Goal: Task Accomplishment & Management: Manage account settings

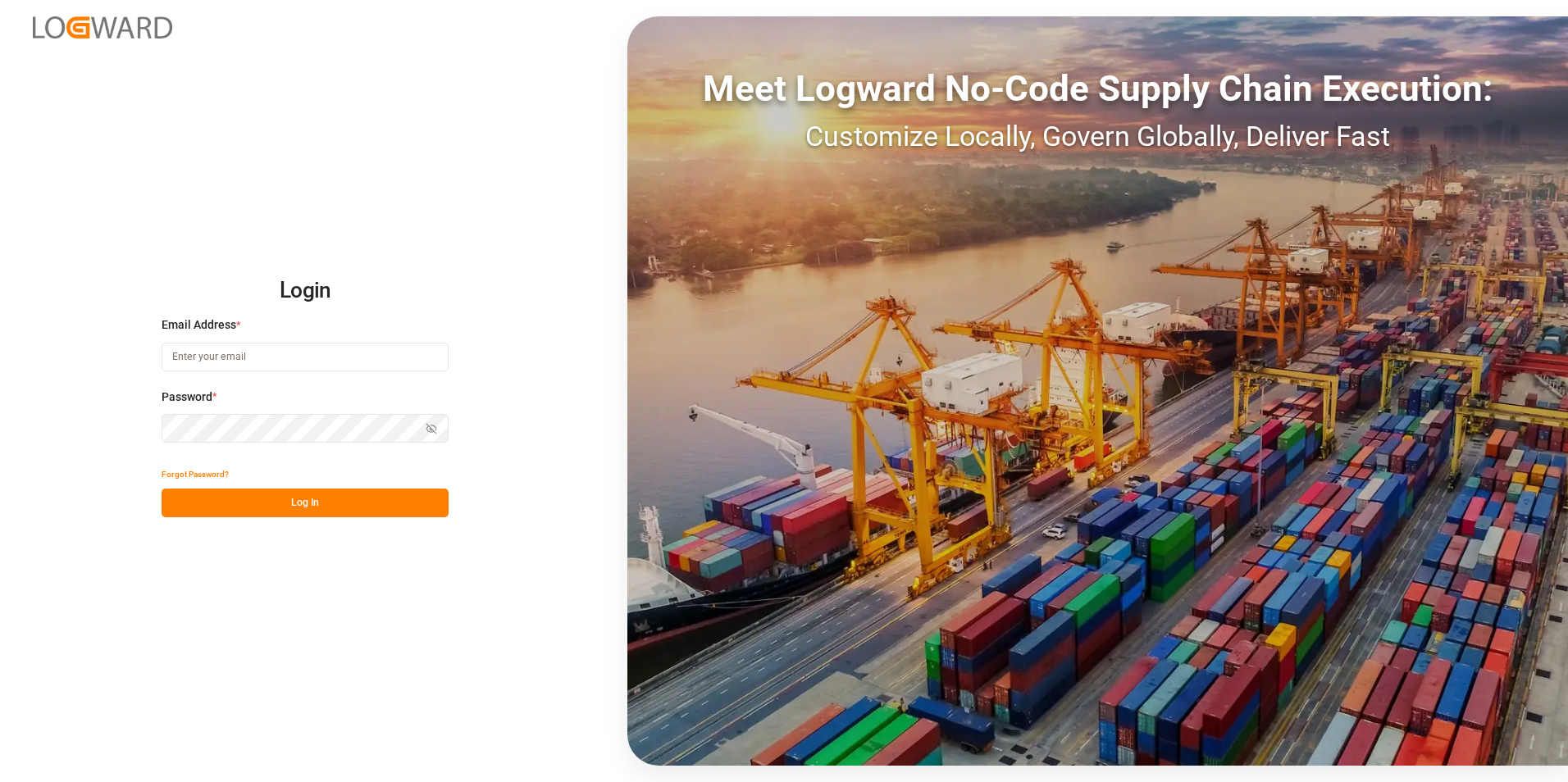
type input "george.vigo@jamindustries.com"
click at [354, 510] on button "Log In" at bounding box center [305, 503] width 287 height 29
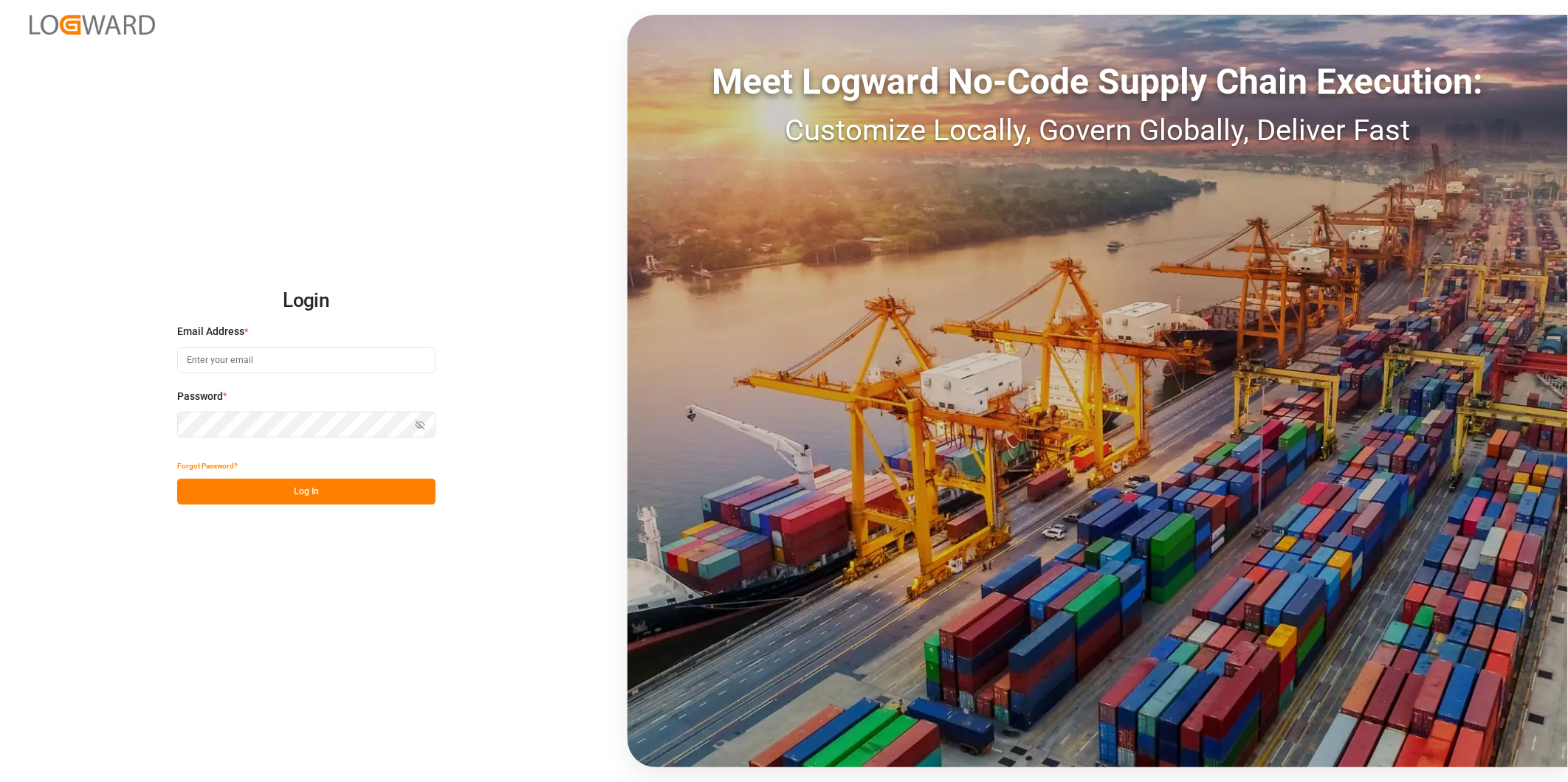
type input "[PERSON_NAME][EMAIL_ADDRESS][DOMAIN_NAME]"
click at [359, 499] on button "Log In" at bounding box center [306, 492] width 258 height 26
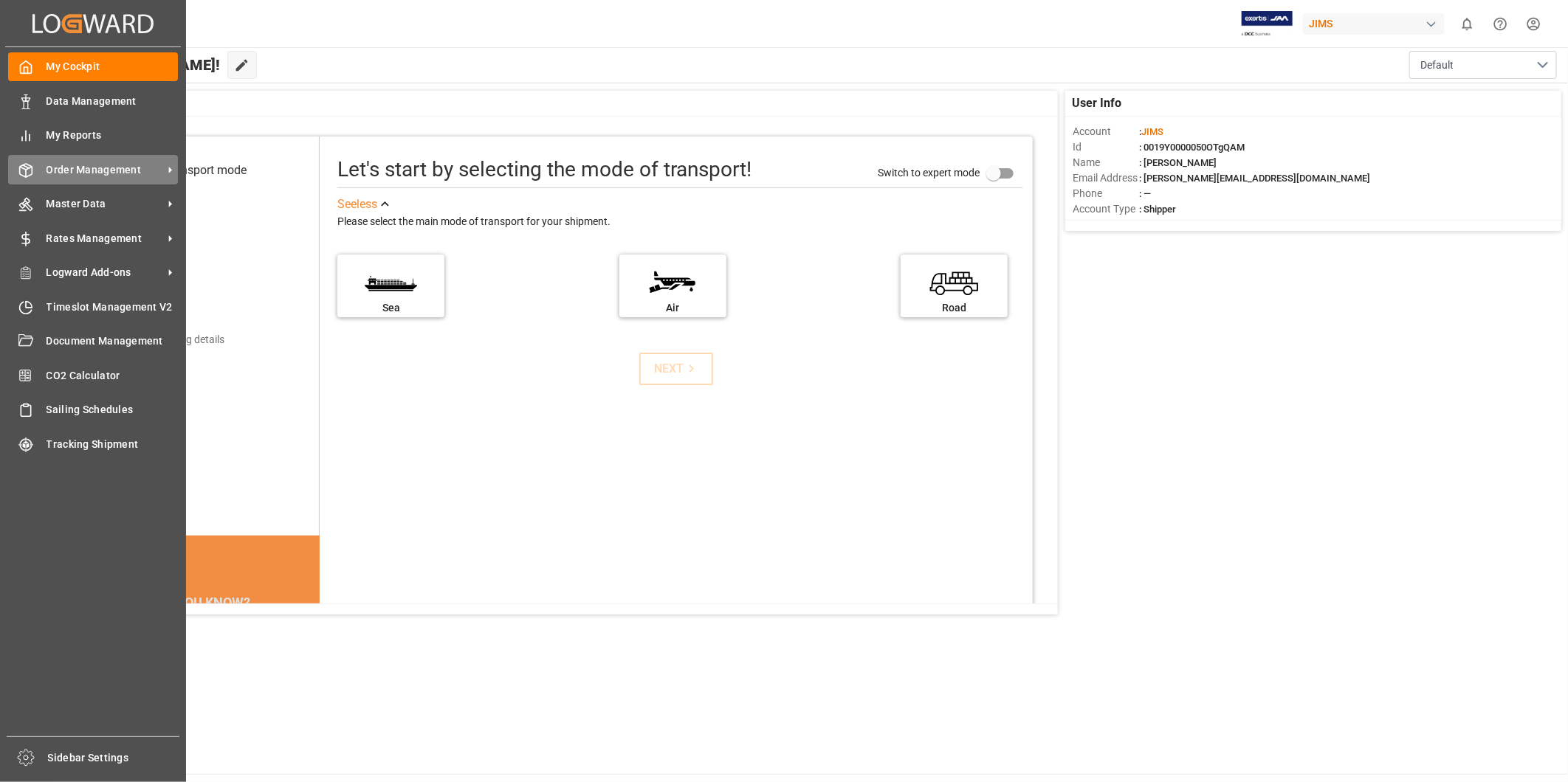
click at [154, 173] on span "Order Management" at bounding box center [105, 170] width 117 height 16
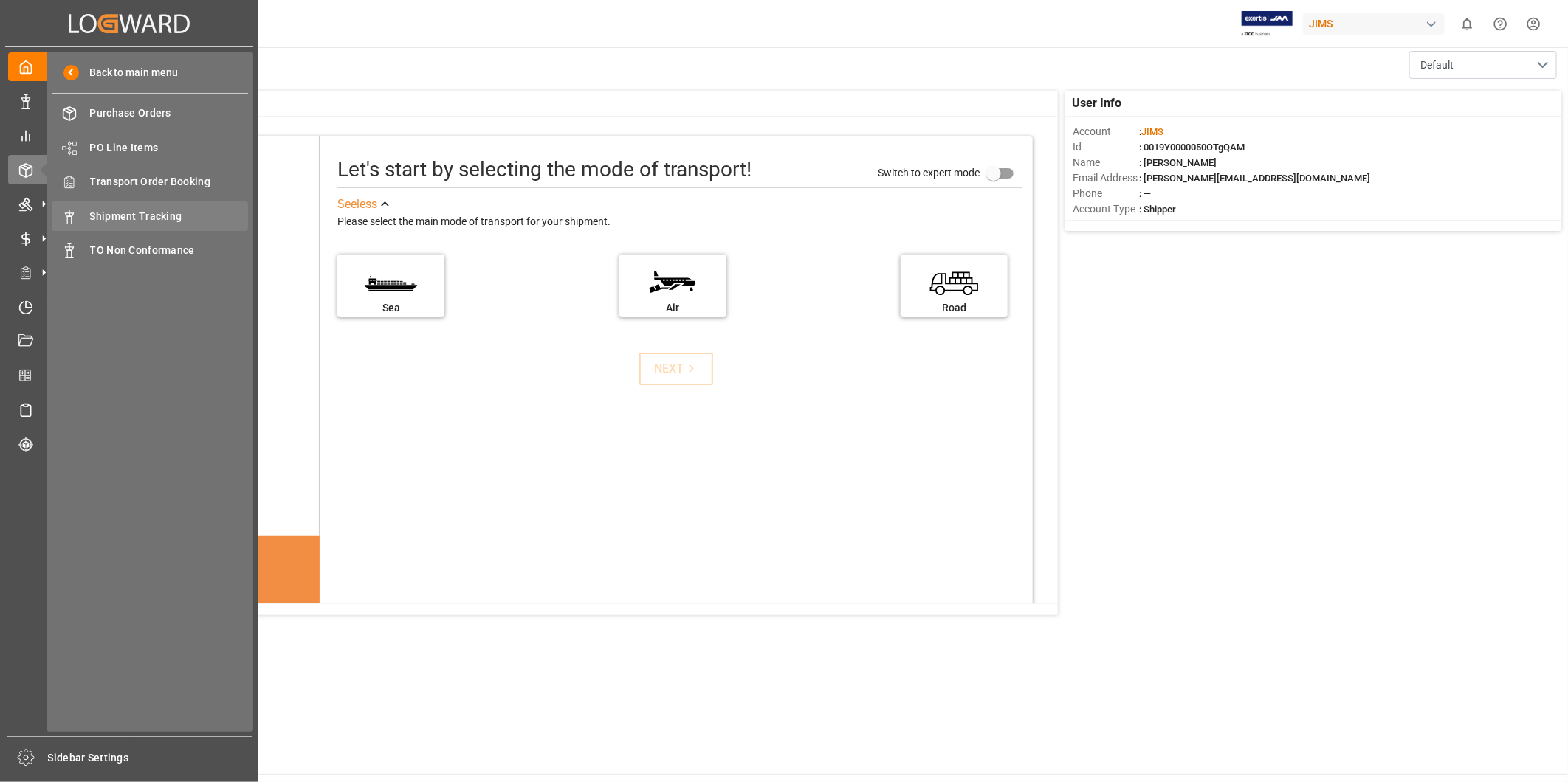
click at [168, 215] on span "Shipment Tracking" at bounding box center [169, 217] width 159 height 16
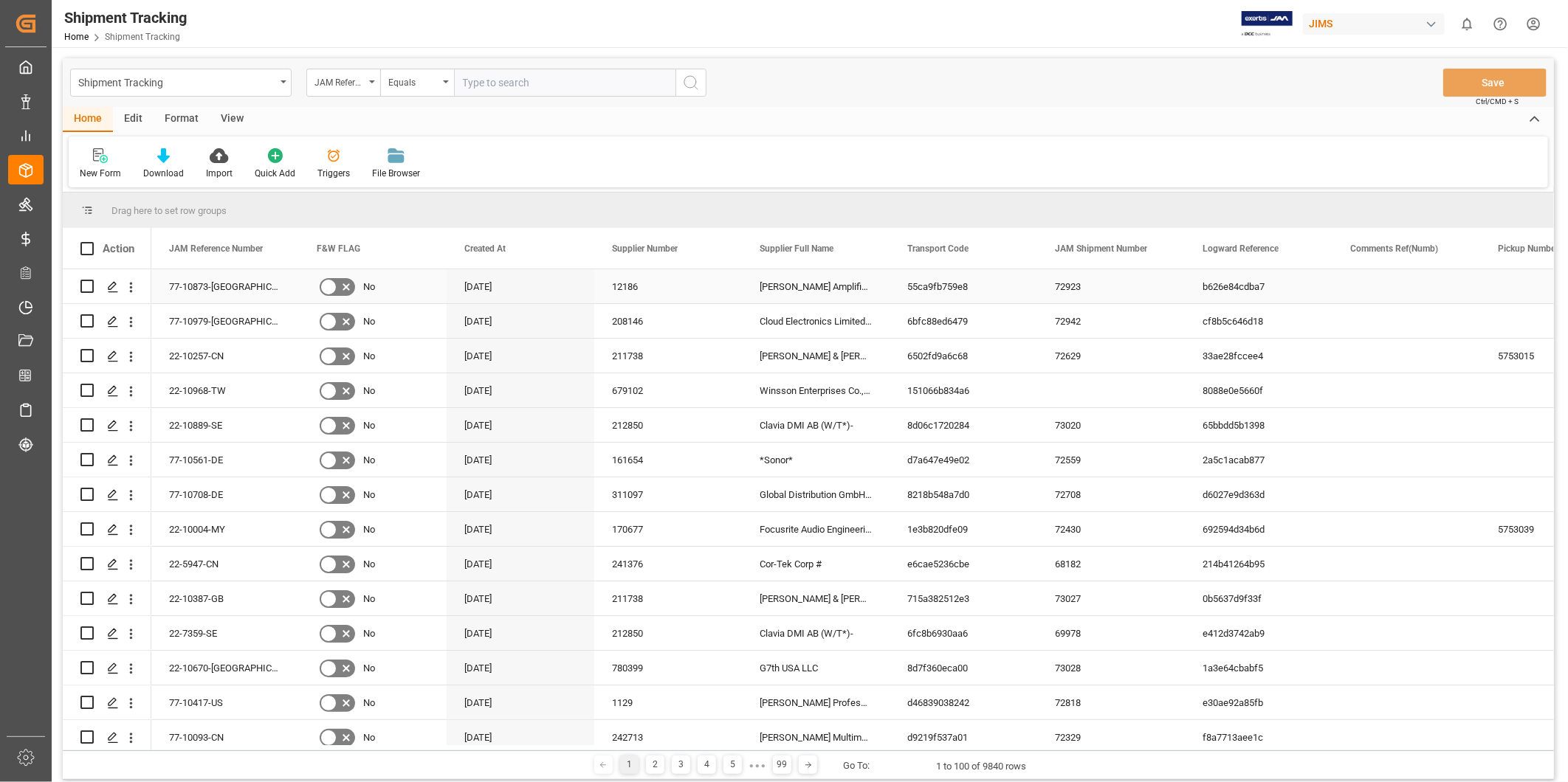
click at [1309, 297] on div "b626e84cdba7" at bounding box center [1258, 286] width 147 height 34
click at [226, 121] on div "View" at bounding box center [232, 119] width 45 height 25
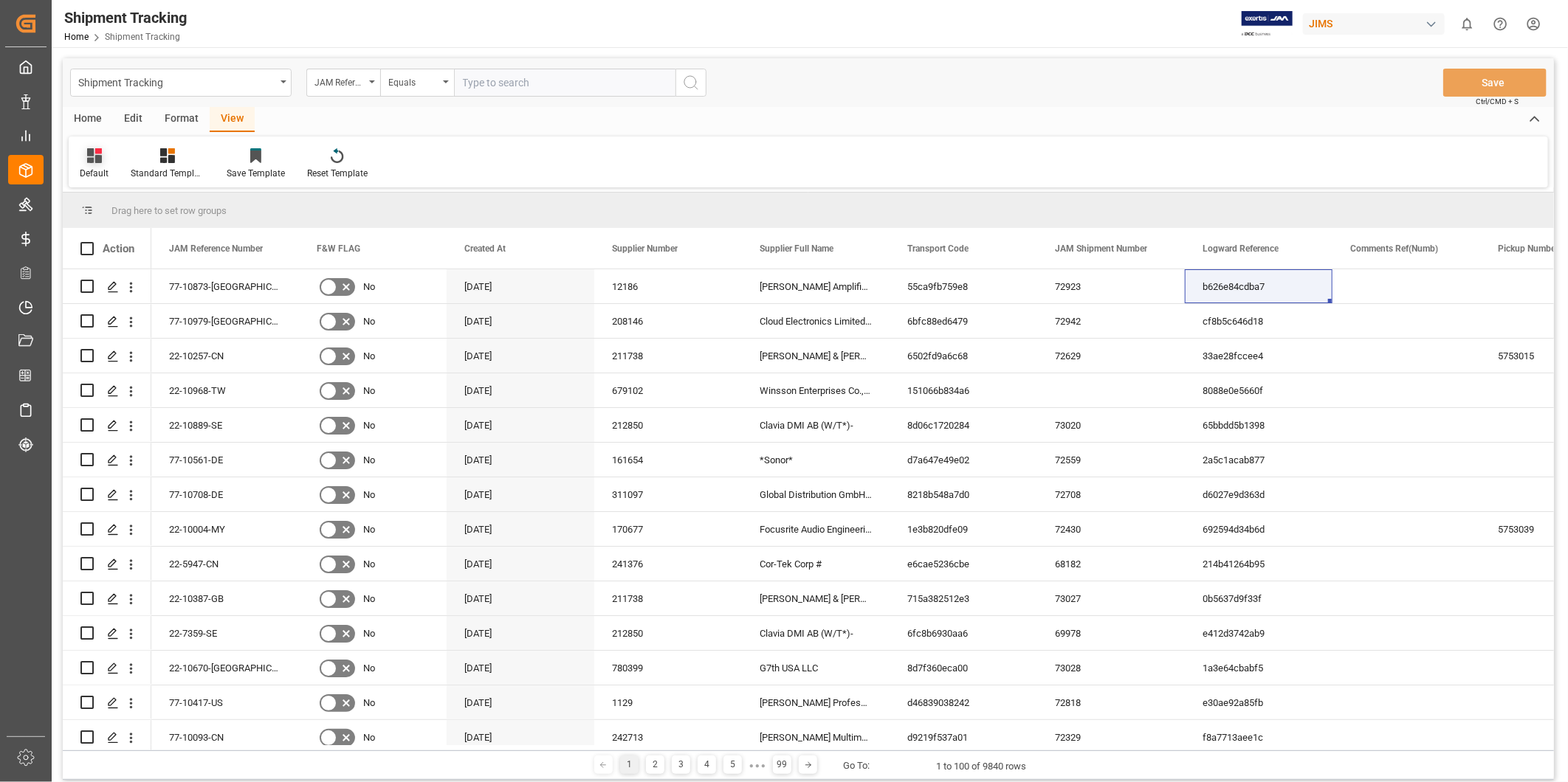
click at [98, 165] on div "Default" at bounding box center [94, 163] width 51 height 32
click at [114, 264] on div "USADROPSHIP" at bounding box center [151, 269] width 129 height 16
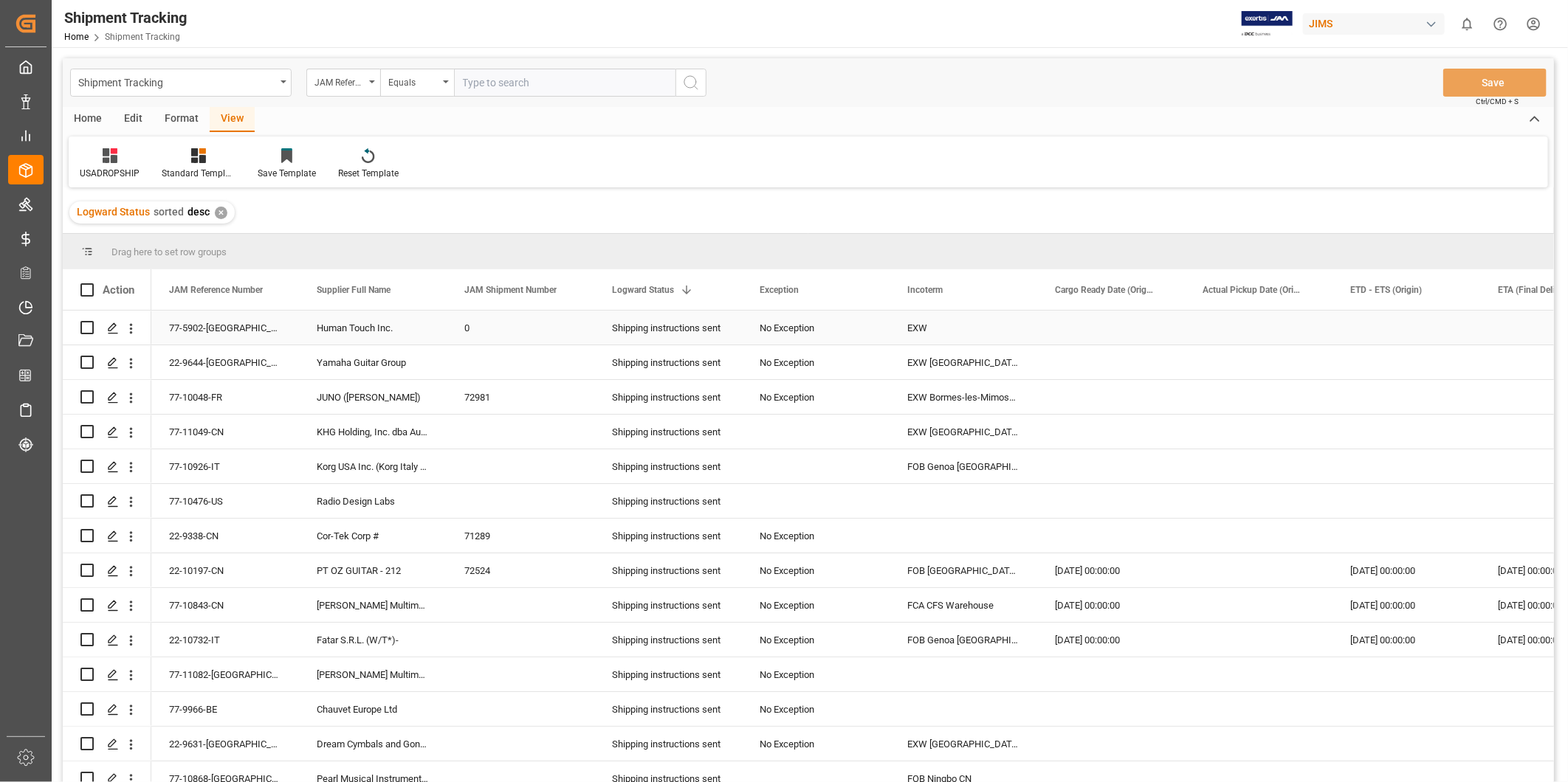
click at [1124, 336] on div "Press SPACE to select this row." at bounding box center [1111, 327] width 147 height 34
click at [365, 168] on div "Reset Template" at bounding box center [369, 173] width 61 height 13
click at [372, 159] on icon at bounding box center [368, 157] width 12 height 12
click at [370, 162] on icon at bounding box center [368, 155] width 12 height 15
click at [222, 211] on div "✕" at bounding box center [221, 212] width 12 height 12
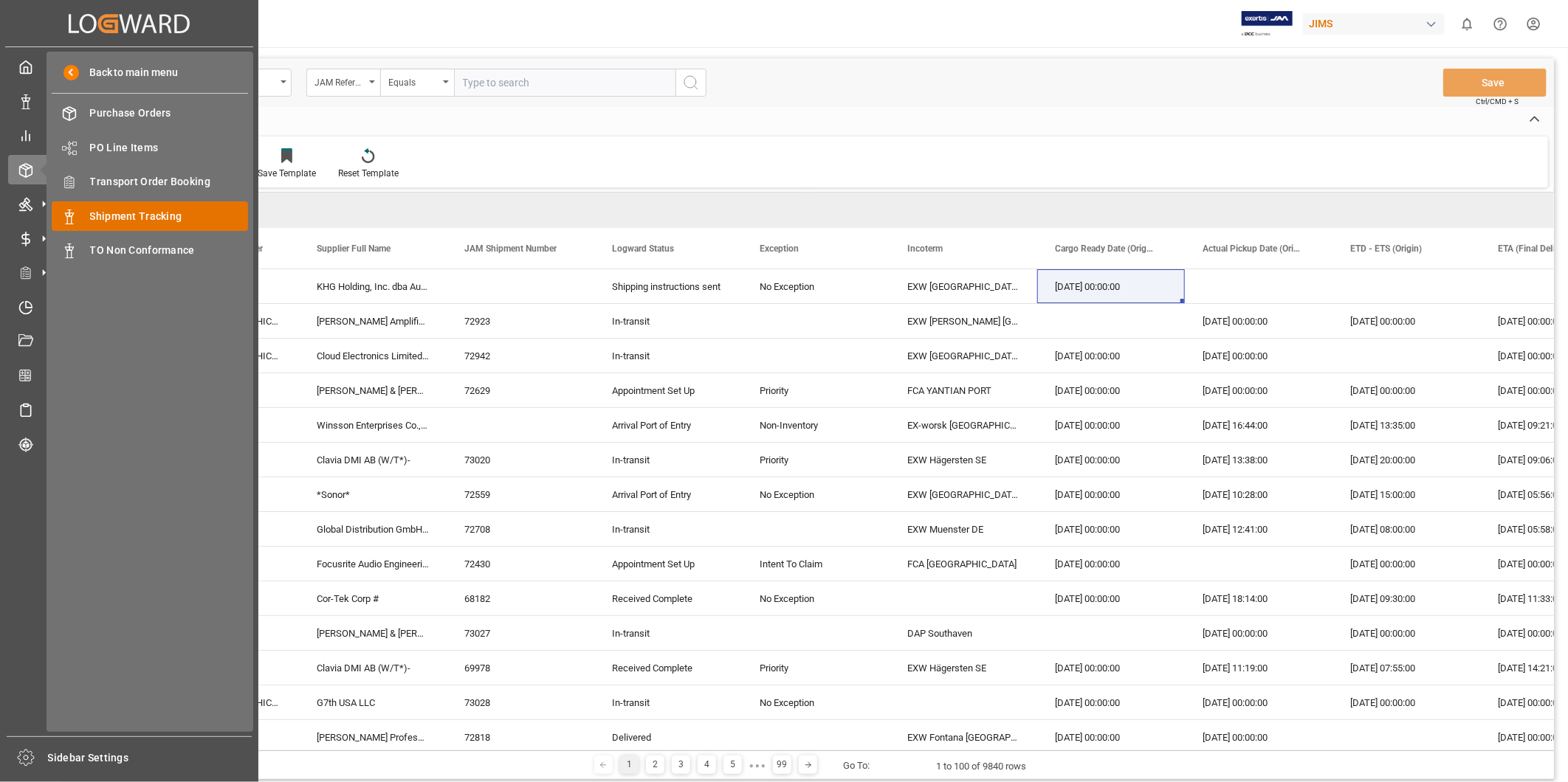
click at [139, 206] on div "Shipment Tracking Shipment Tracking" at bounding box center [150, 215] width 196 height 29
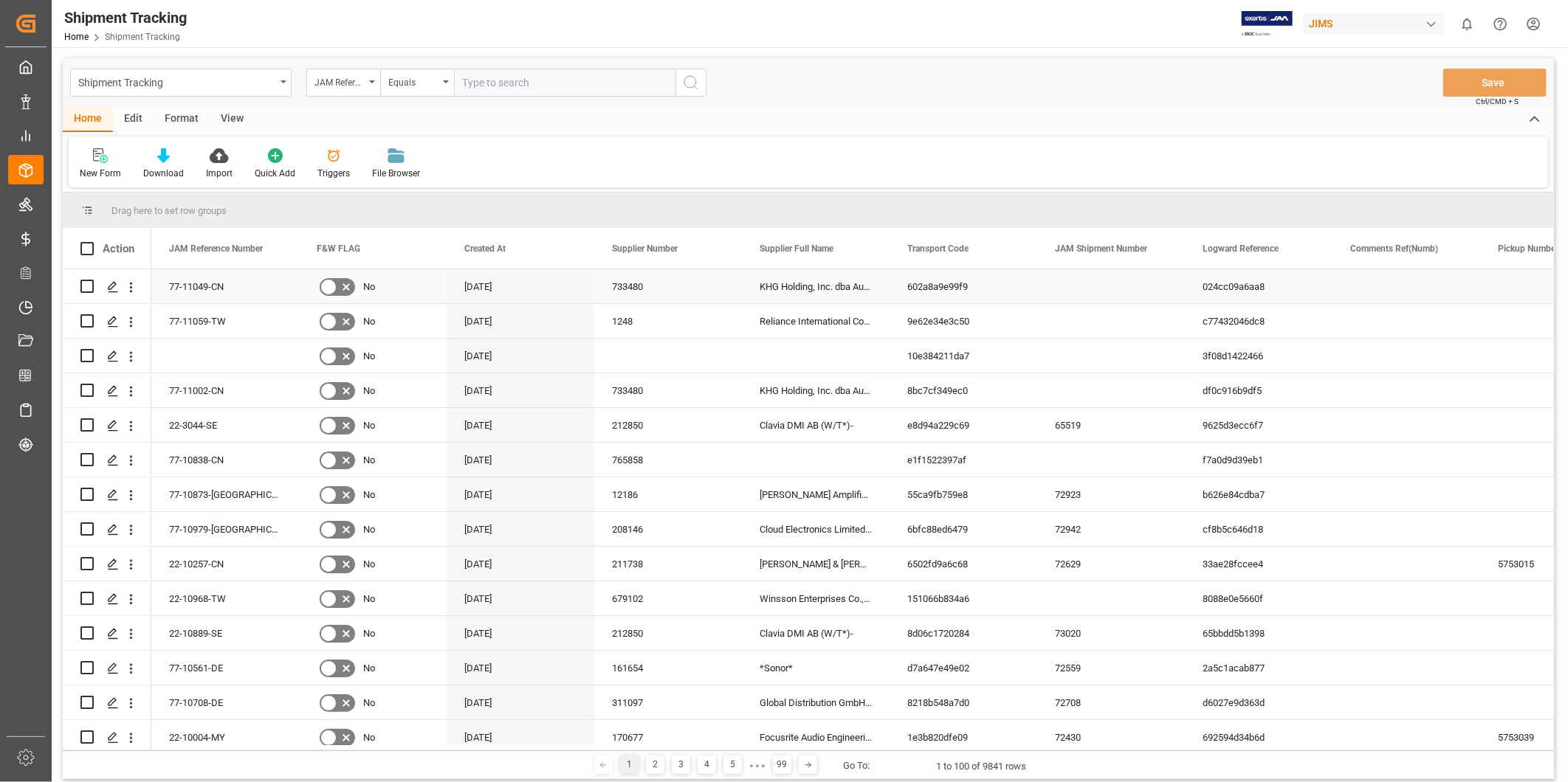
click at [1328, 284] on div "024cc09a6aa8" at bounding box center [1258, 286] width 147 height 34
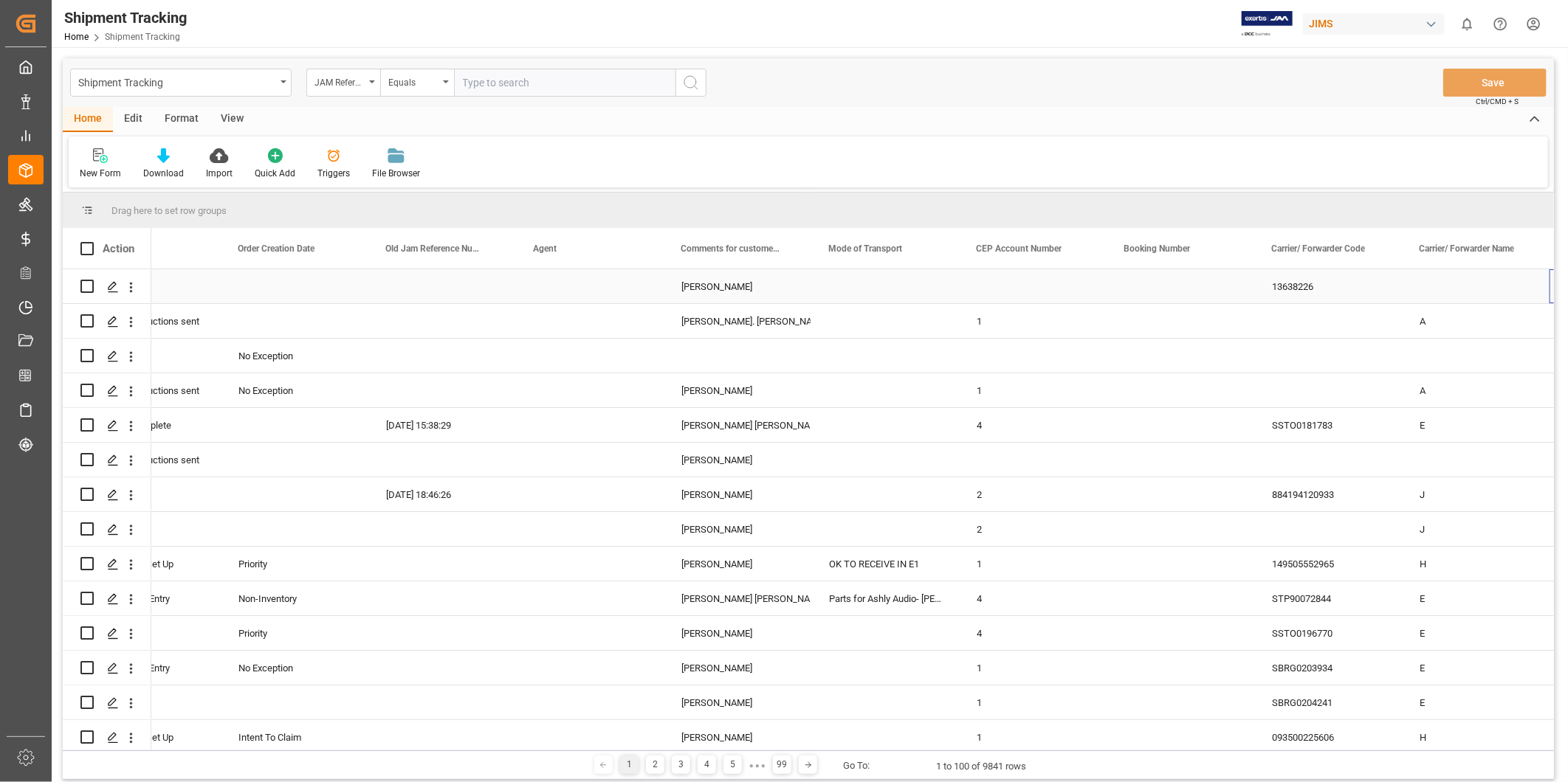
scroll to position [0, 1702]
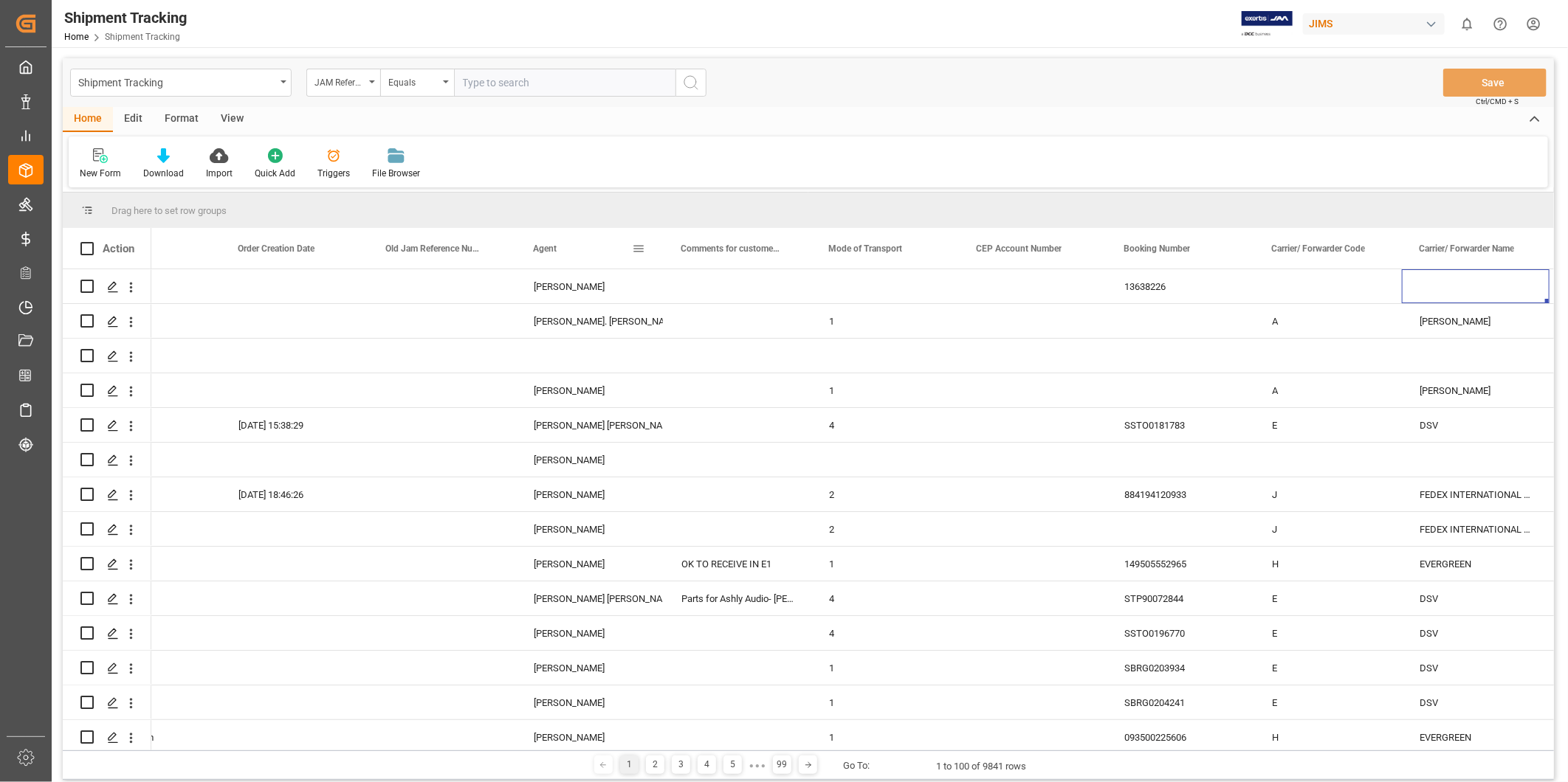
click at [638, 260] on div "Agent" at bounding box center [589, 248] width 112 height 41
click at [644, 252] on span at bounding box center [638, 248] width 13 height 13
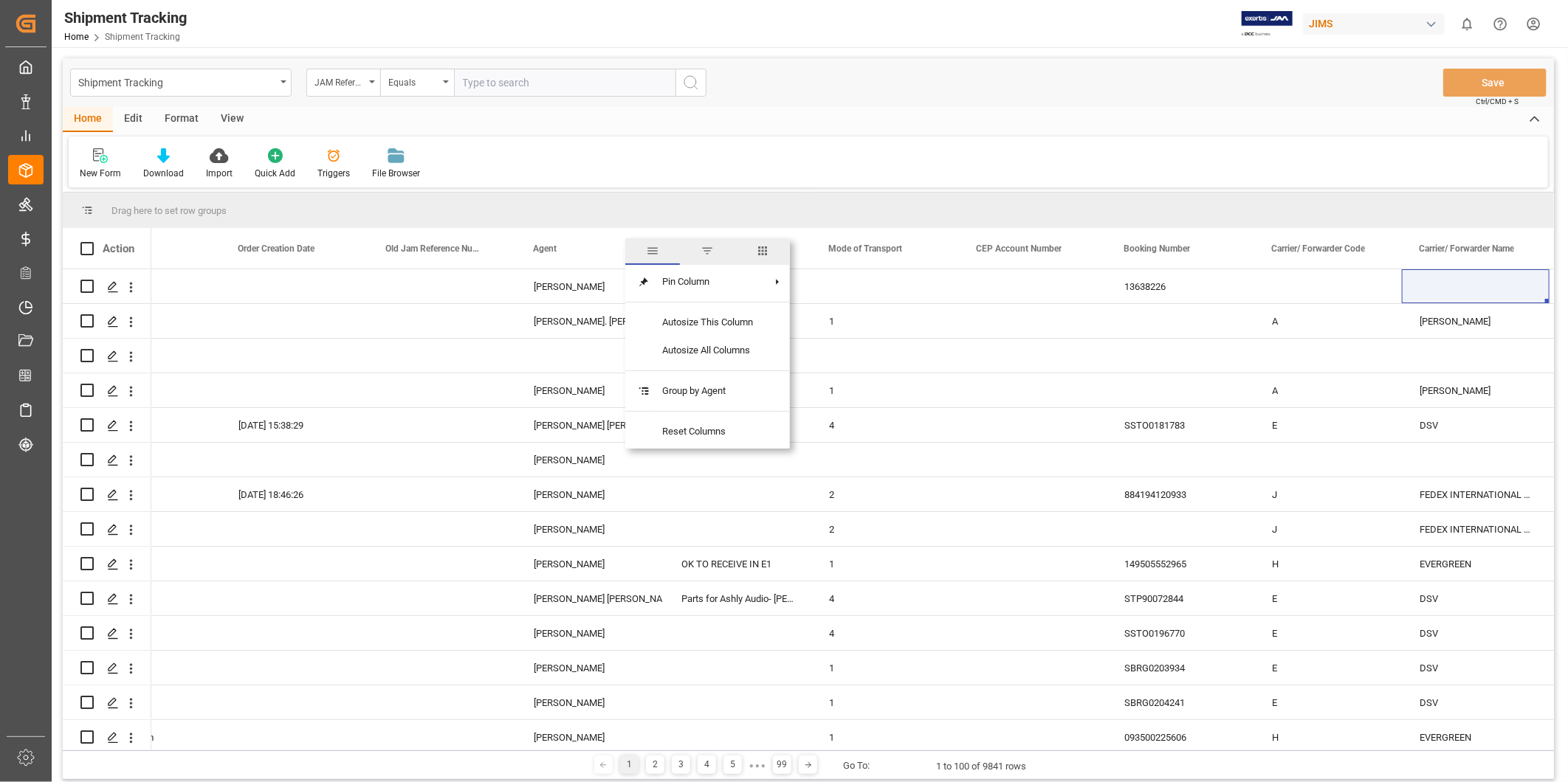
click at [706, 256] on span "filter" at bounding box center [707, 251] width 13 height 13
click at [658, 332] on input "Filter Value" at bounding box center [706, 329] width 145 height 29
type input "[PERSON_NAME]"
click at [728, 378] on button "Apply" at bounding box center [725, 374] width 27 height 15
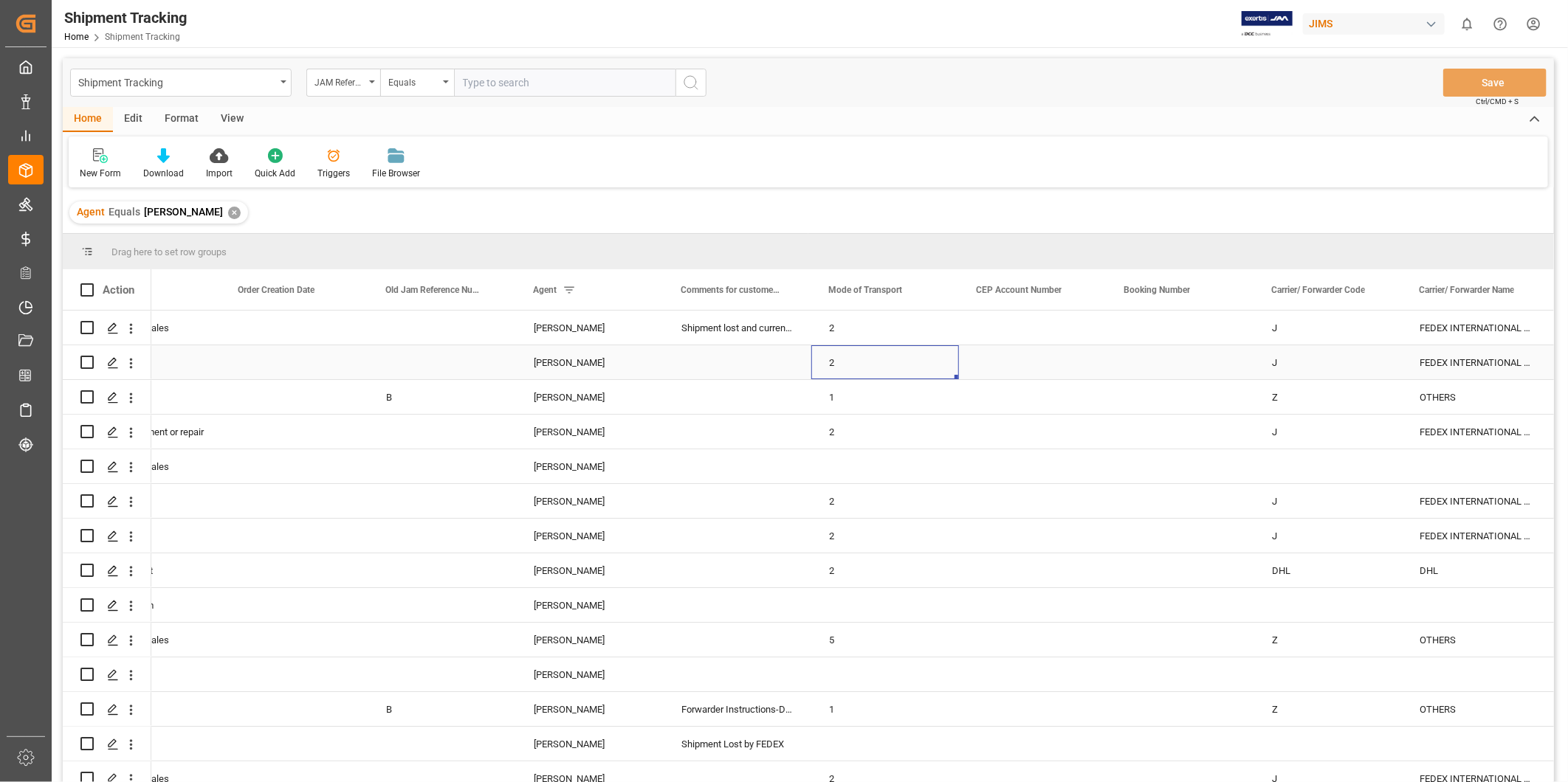
click at [926, 355] on div "2" at bounding box center [885, 362] width 147 height 34
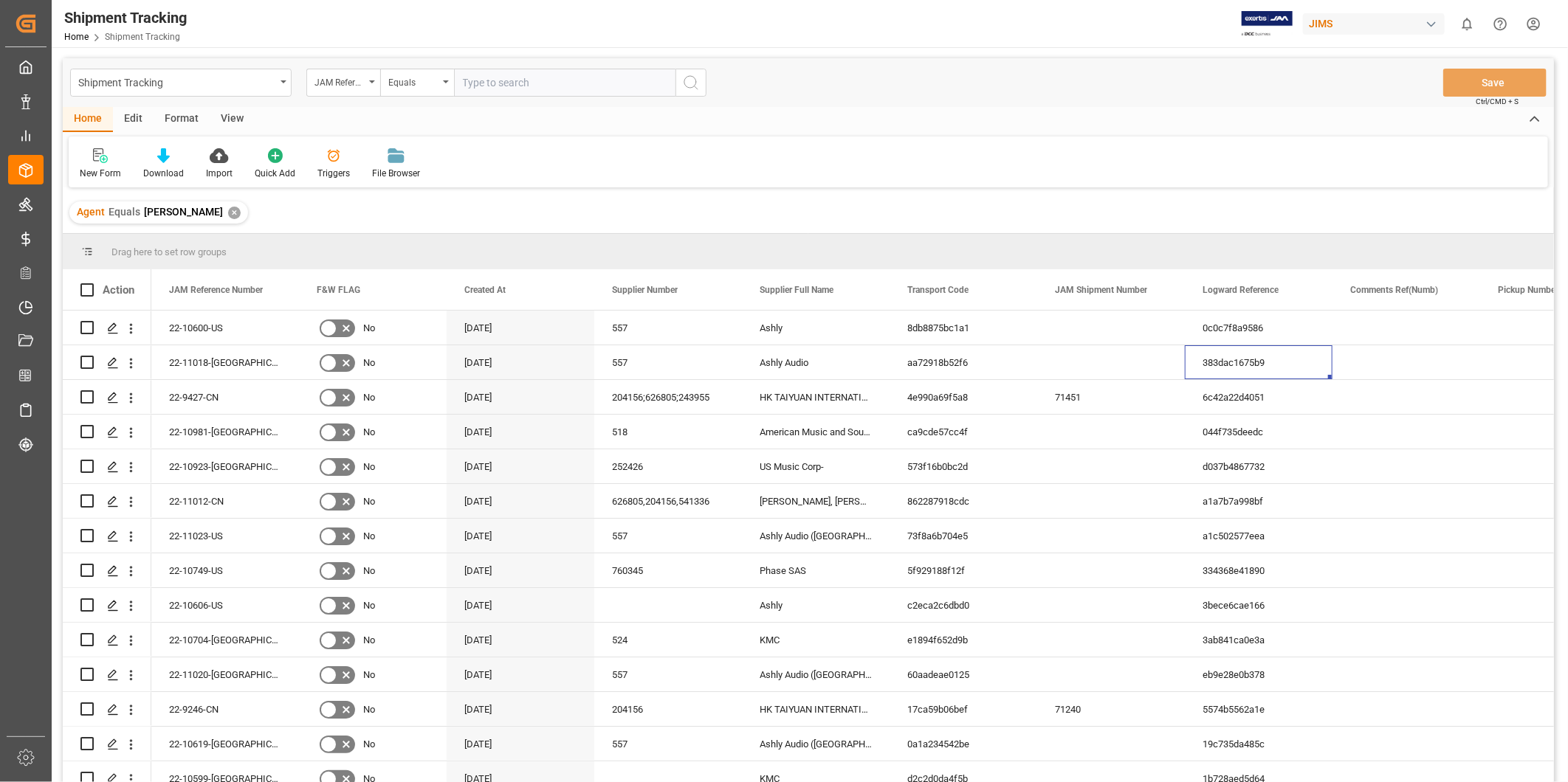
click at [222, 119] on div "View" at bounding box center [232, 119] width 45 height 25
click at [85, 174] on div "Default" at bounding box center [94, 173] width 29 height 13
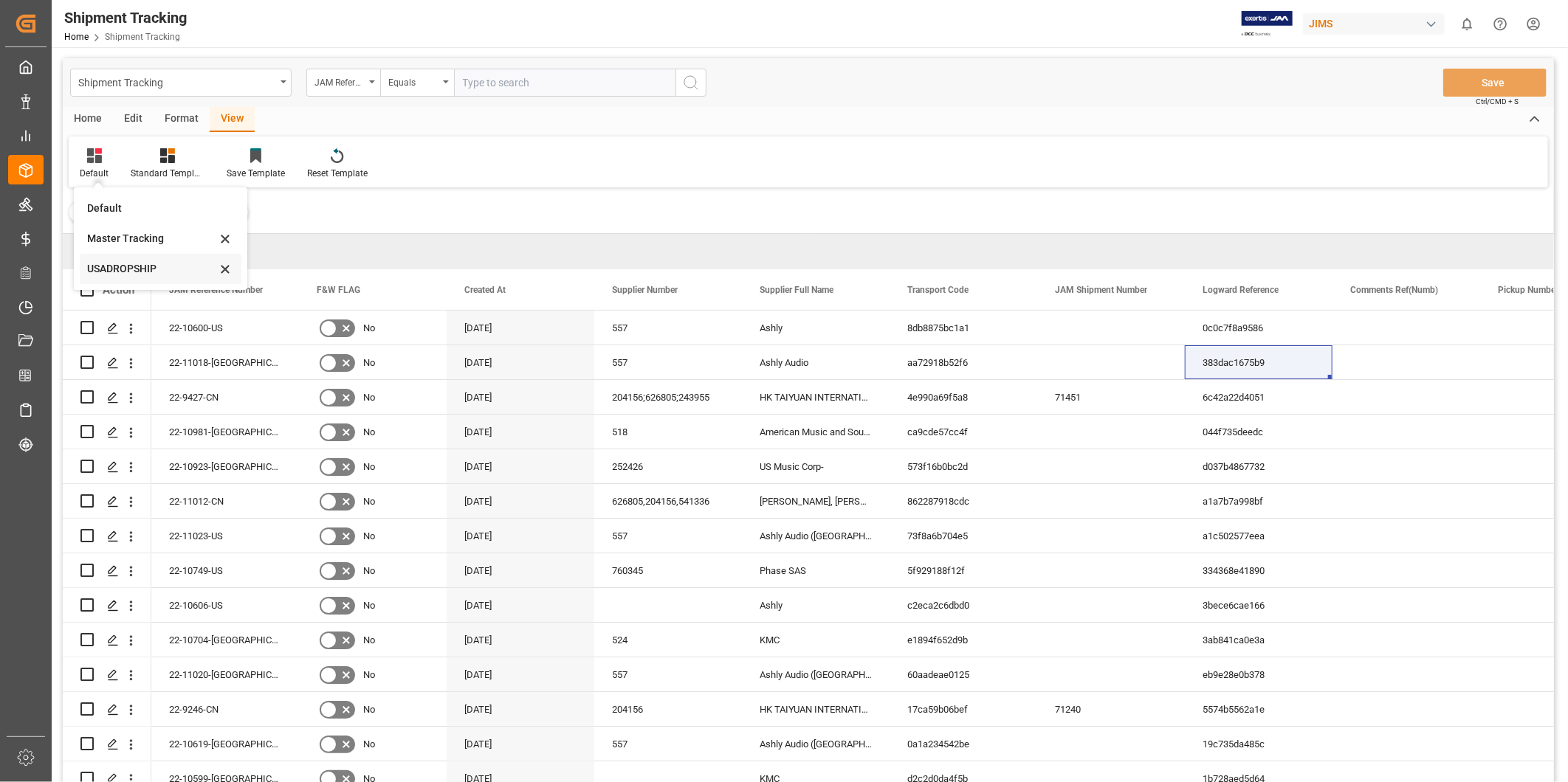
click at [92, 257] on div "USADROPSHIP" at bounding box center [160, 269] width 161 height 30
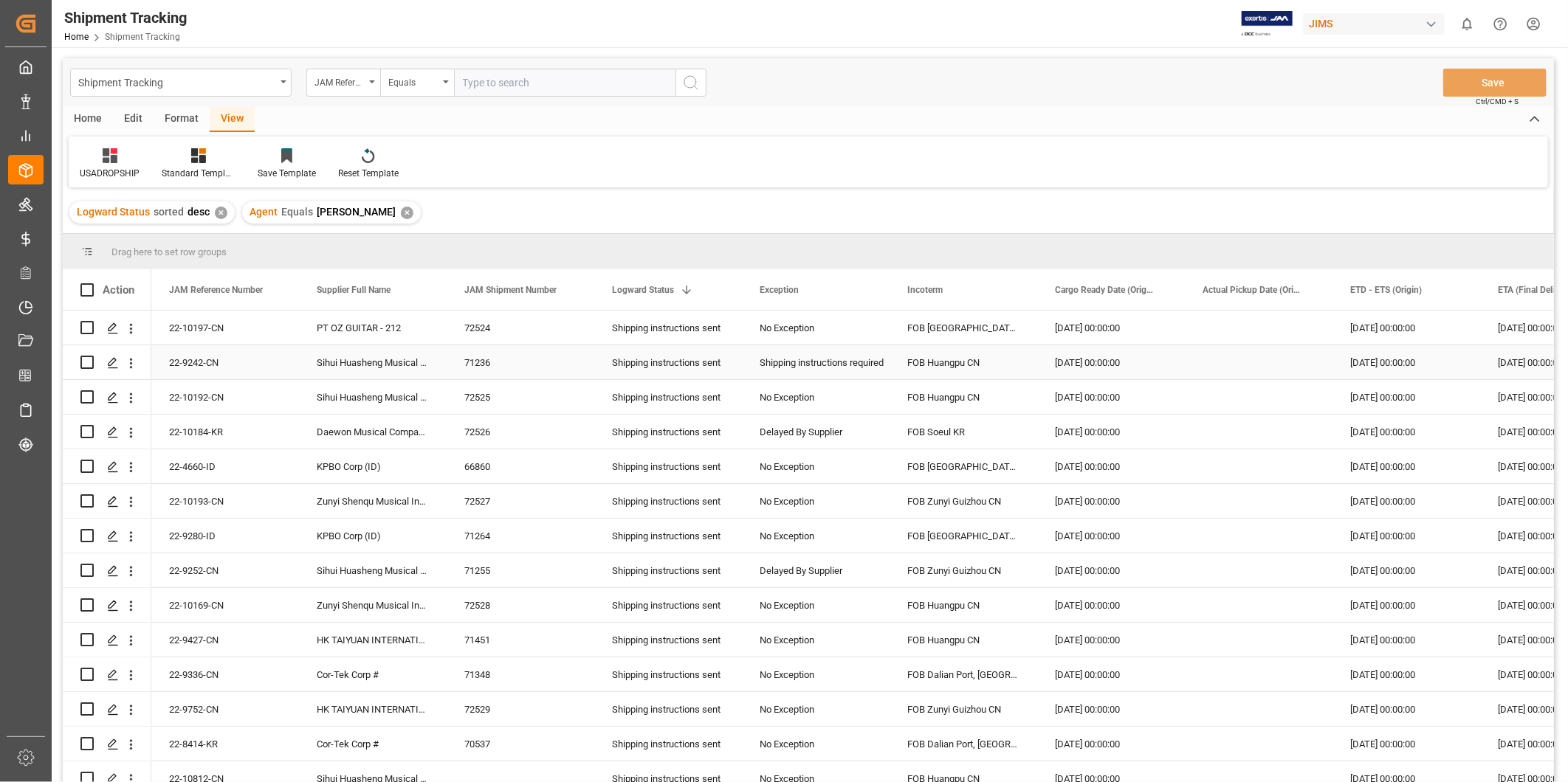
click at [197, 356] on div "22-9242-CN" at bounding box center [225, 362] width 147 height 34
click at [1255, 369] on div "Press SPACE to select this row." at bounding box center [1258, 362] width 147 height 34
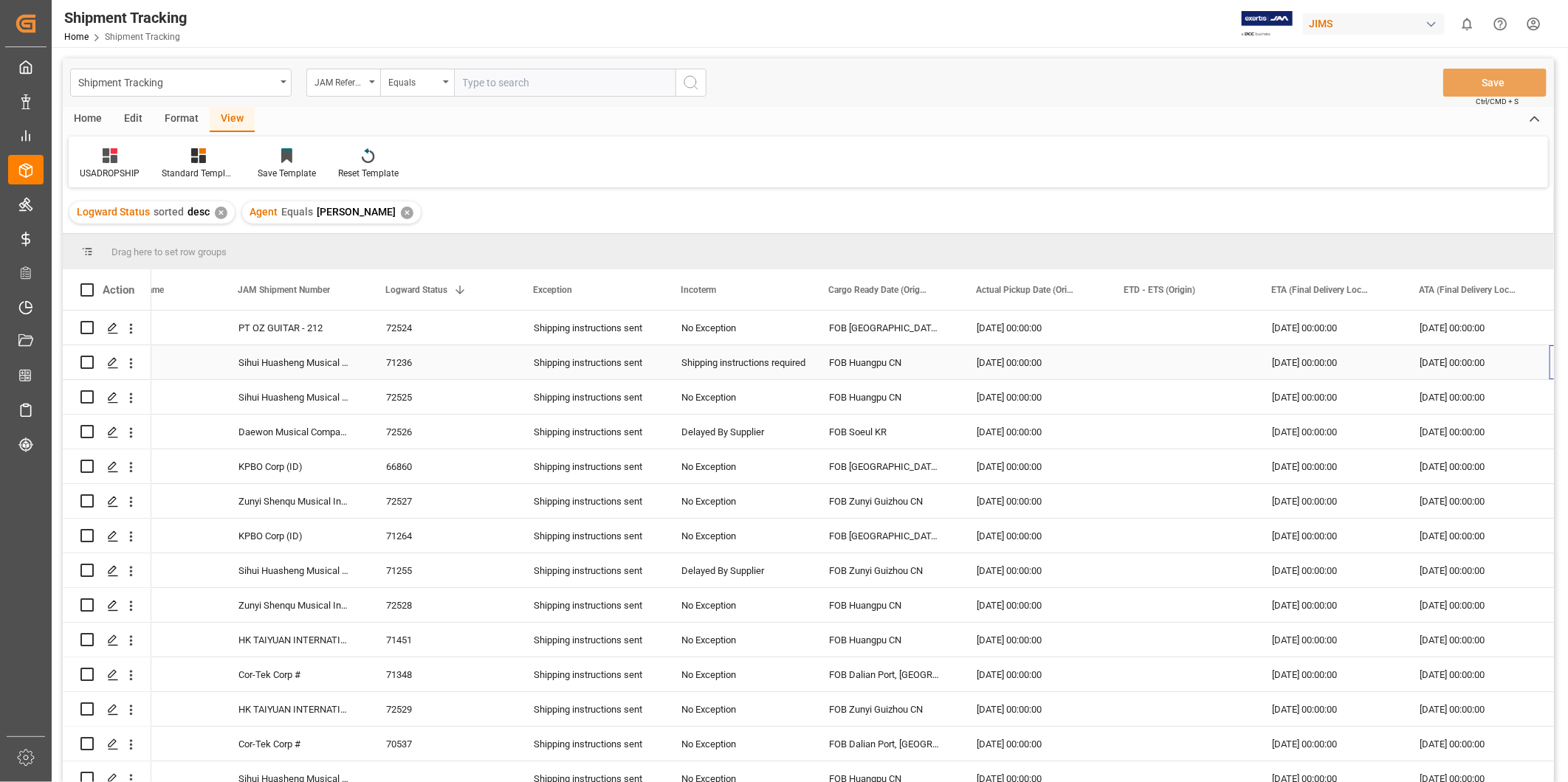
scroll to position [0, 226]
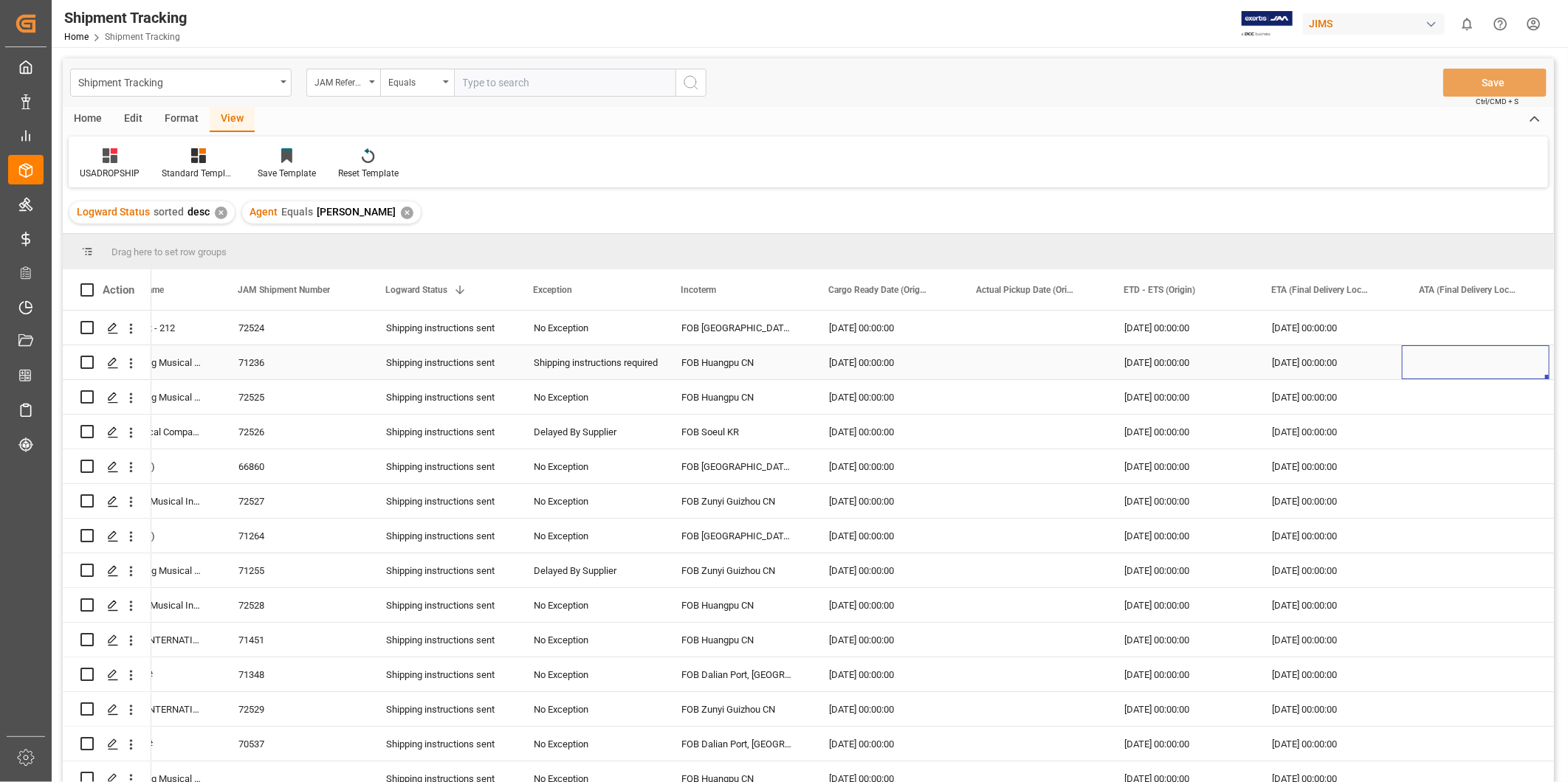
click at [1466, 357] on div "Press SPACE to select this row." at bounding box center [1476, 362] width 147 height 34
click at [1467, 357] on div "Press SPACE to select this row." at bounding box center [1476, 362] width 147 height 34
click at [1408, 468] on div "2" at bounding box center [1401, 467] width 18 height 17
type input "[DATE]"
click at [1497, 323] on div "Press SPACE to select this row." at bounding box center [1476, 327] width 147 height 34
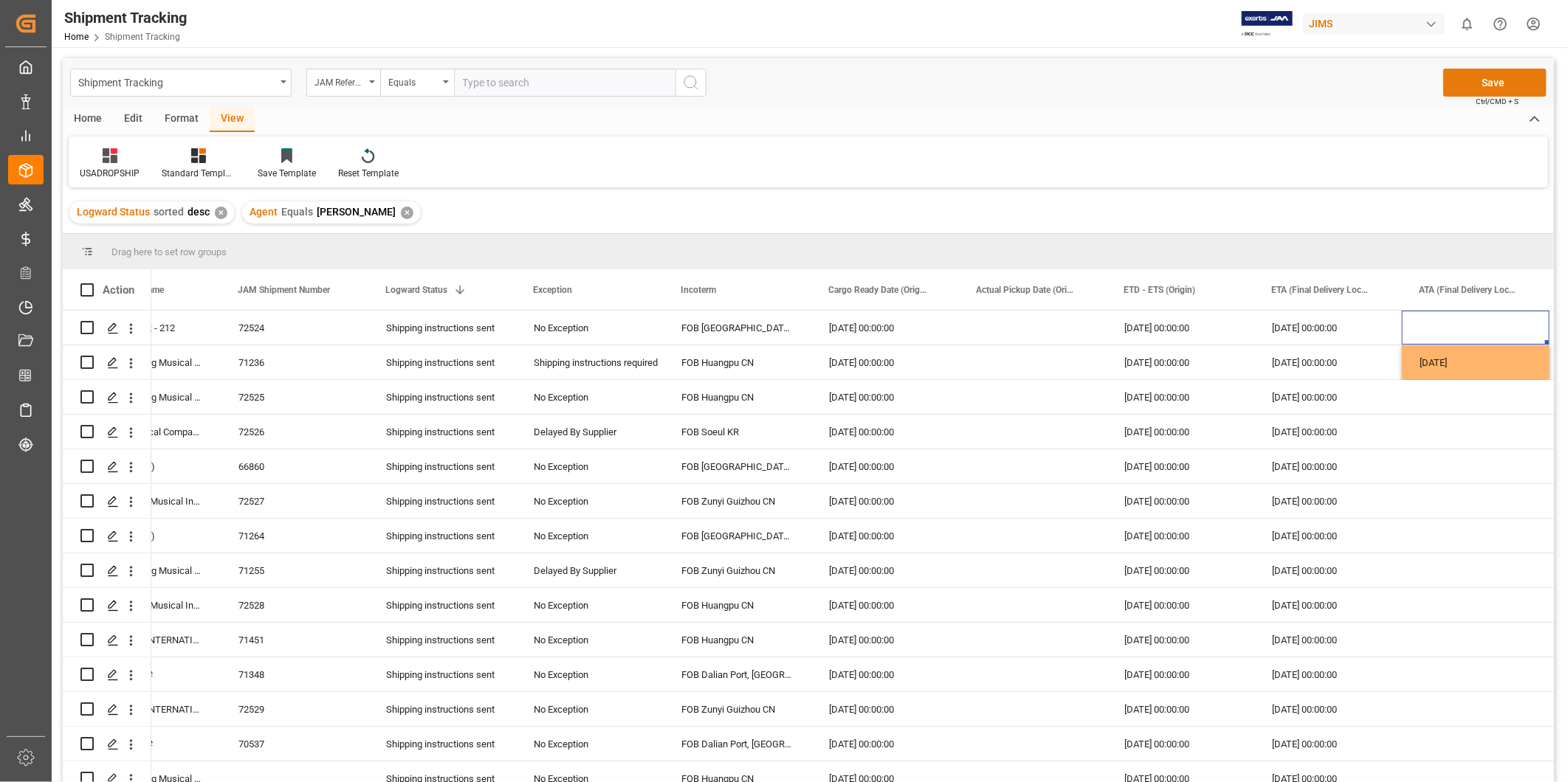
click at [1510, 77] on button "Save" at bounding box center [1494, 82] width 103 height 28
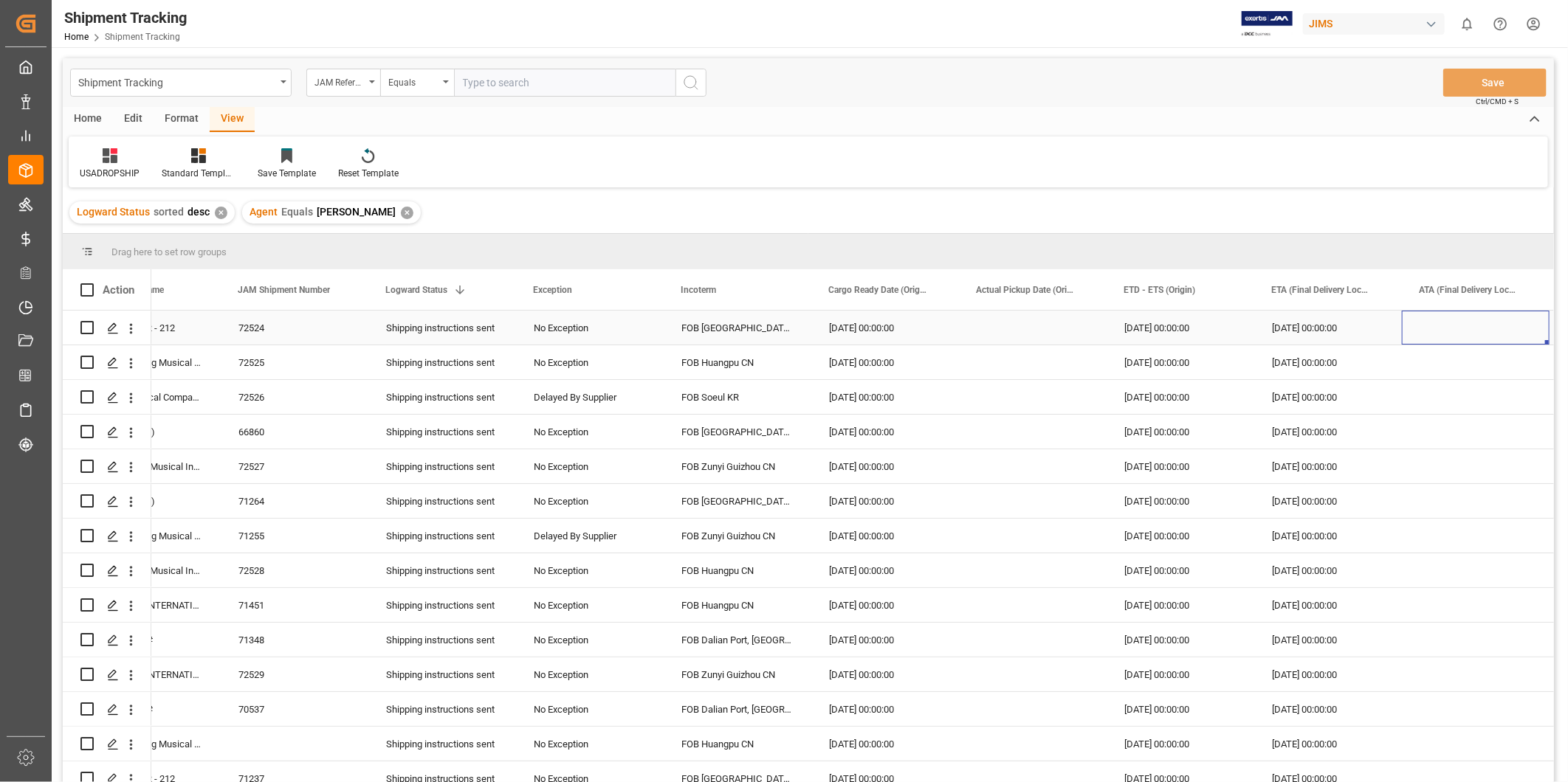
click at [1441, 330] on div "Press SPACE to select this row." at bounding box center [1476, 327] width 147 height 34
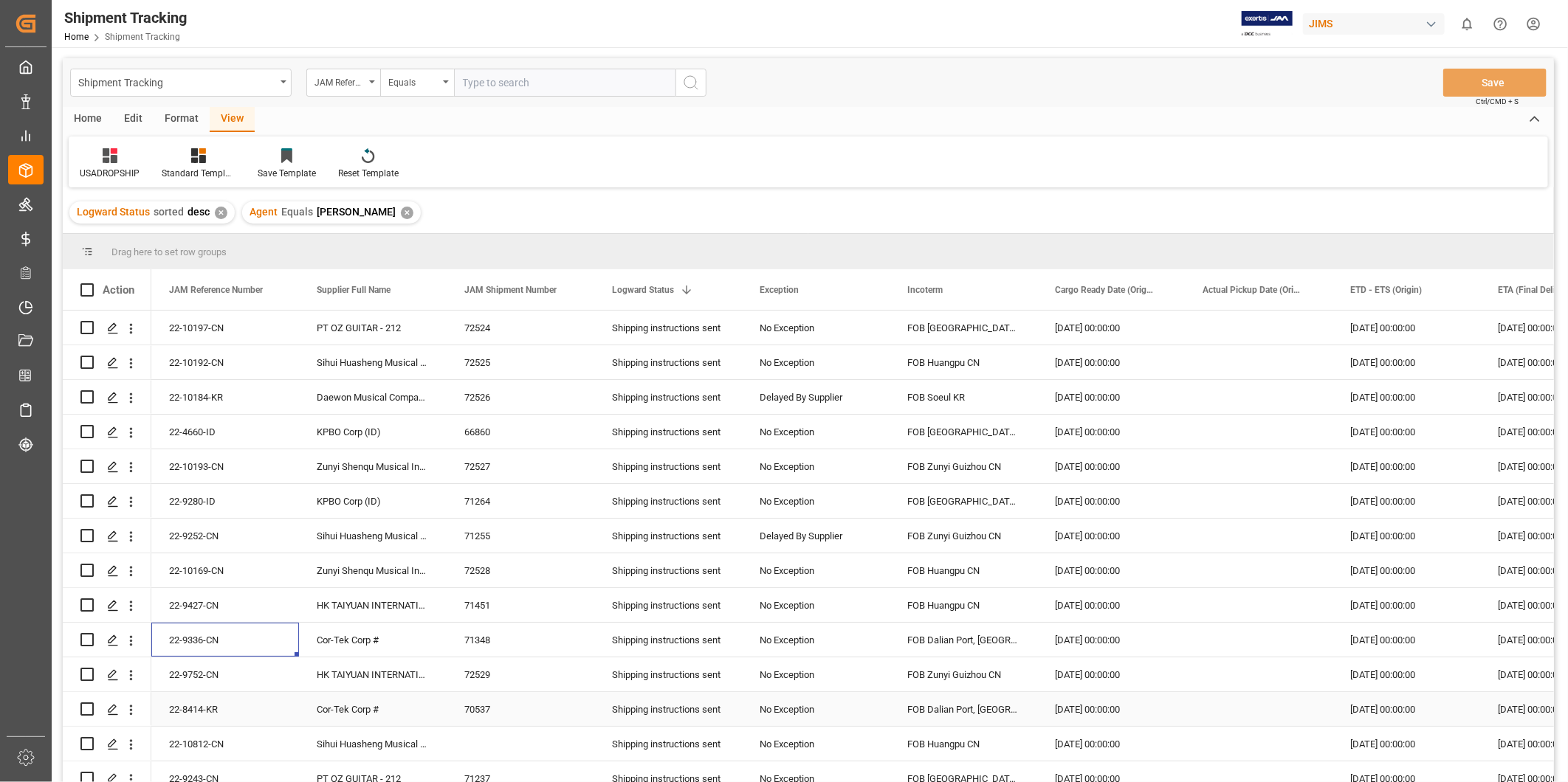
scroll to position [136, 0]
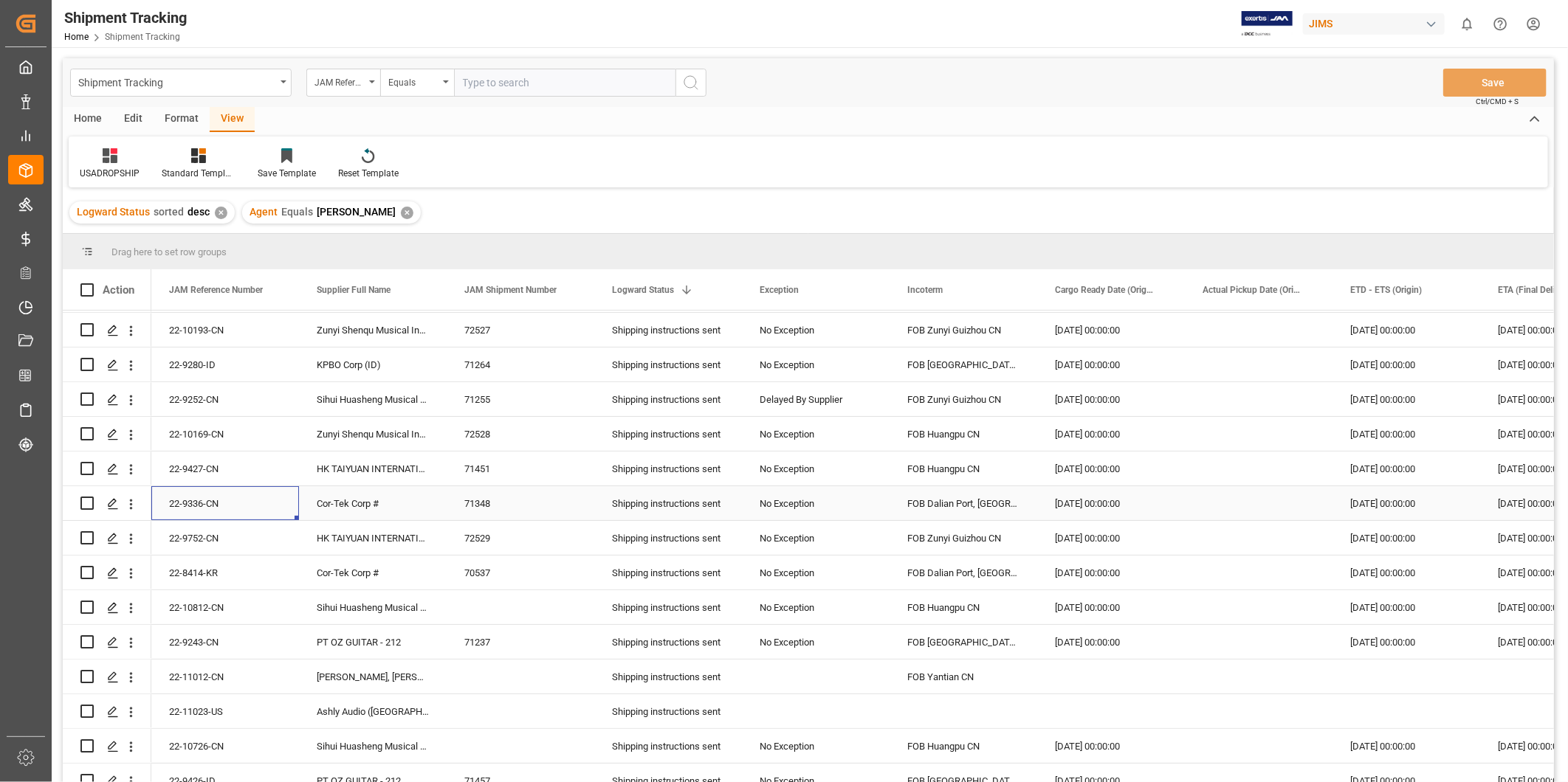
click at [205, 500] on div "22-9336-CN" at bounding box center [225, 503] width 147 height 34
click at [194, 638] on div "22-9243-CN" at bounding box center [225, 642] width 147 height 34
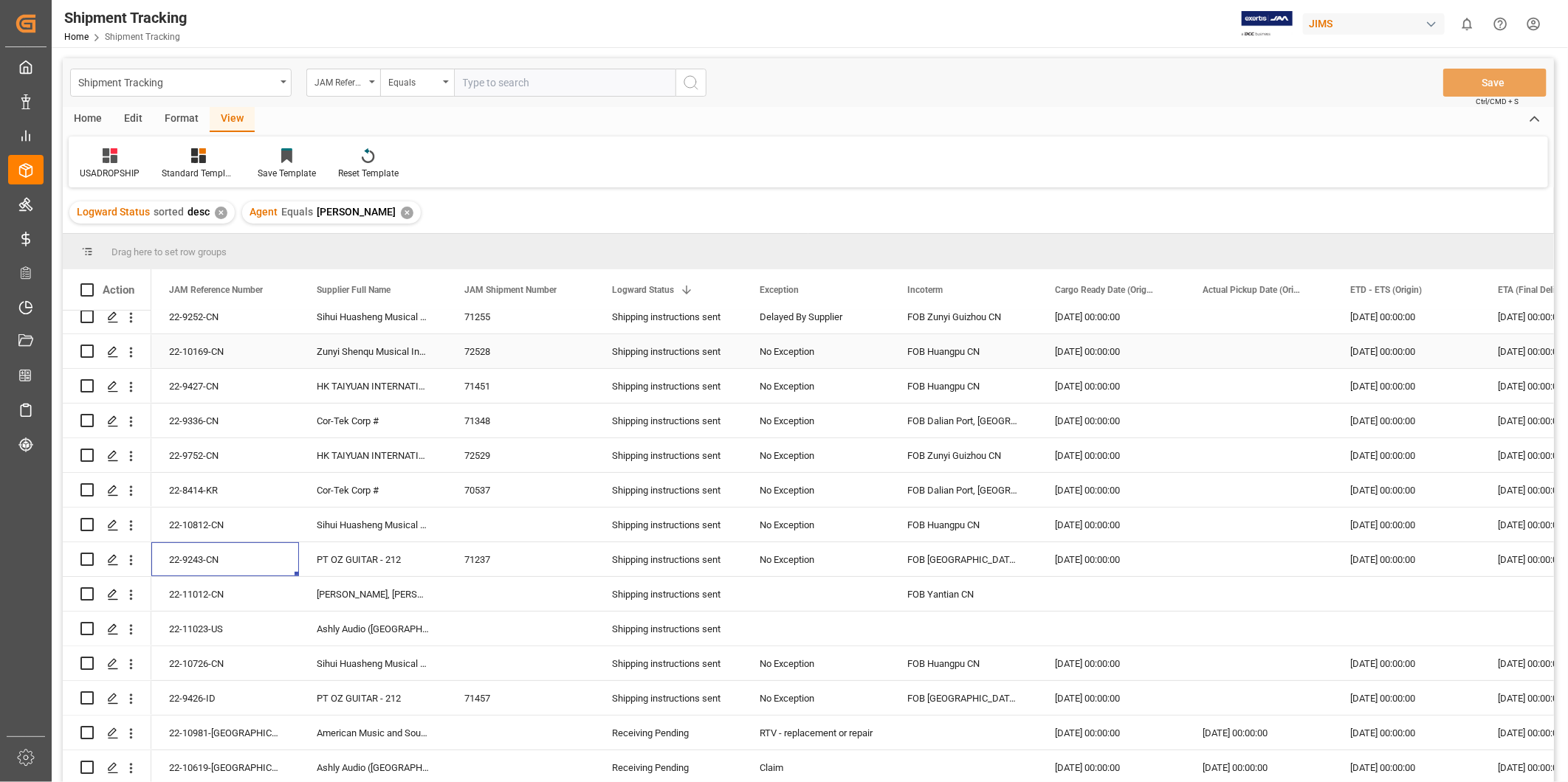
scroll to position [273, 0]
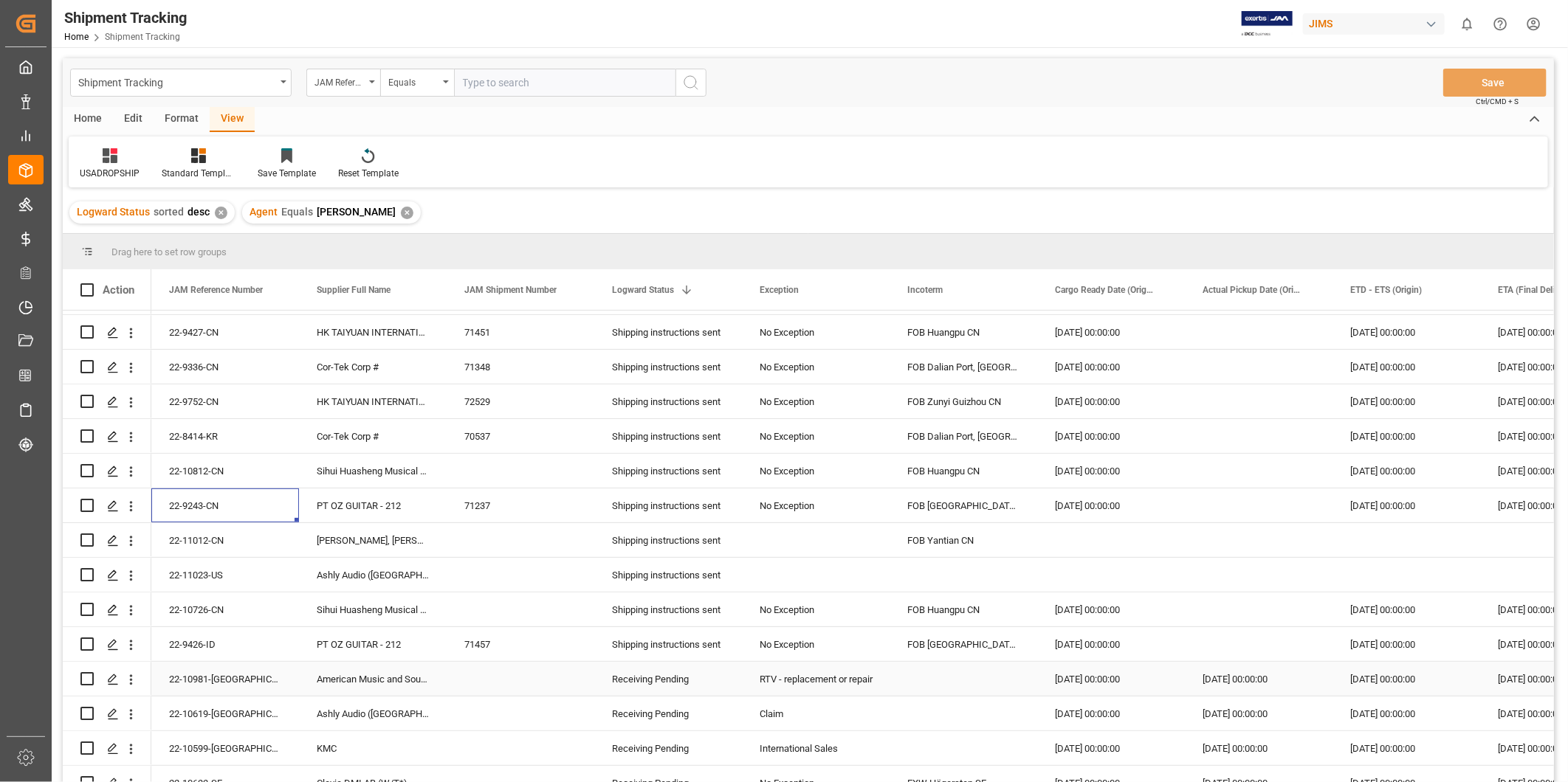
click at [261, 681] on div "22-10981-[GEOGRAPHIC_DATA]" at bounding box center [225, 679] width 147 height 34
drag, startPoint x: 412, startPoint y: 674, endPoint x: 422, endPoint y: 674, distance: 10.0
click at [412, 674] on div "American Music and Sound, LLC" at bounding box center [373, 679] width 147 height 34
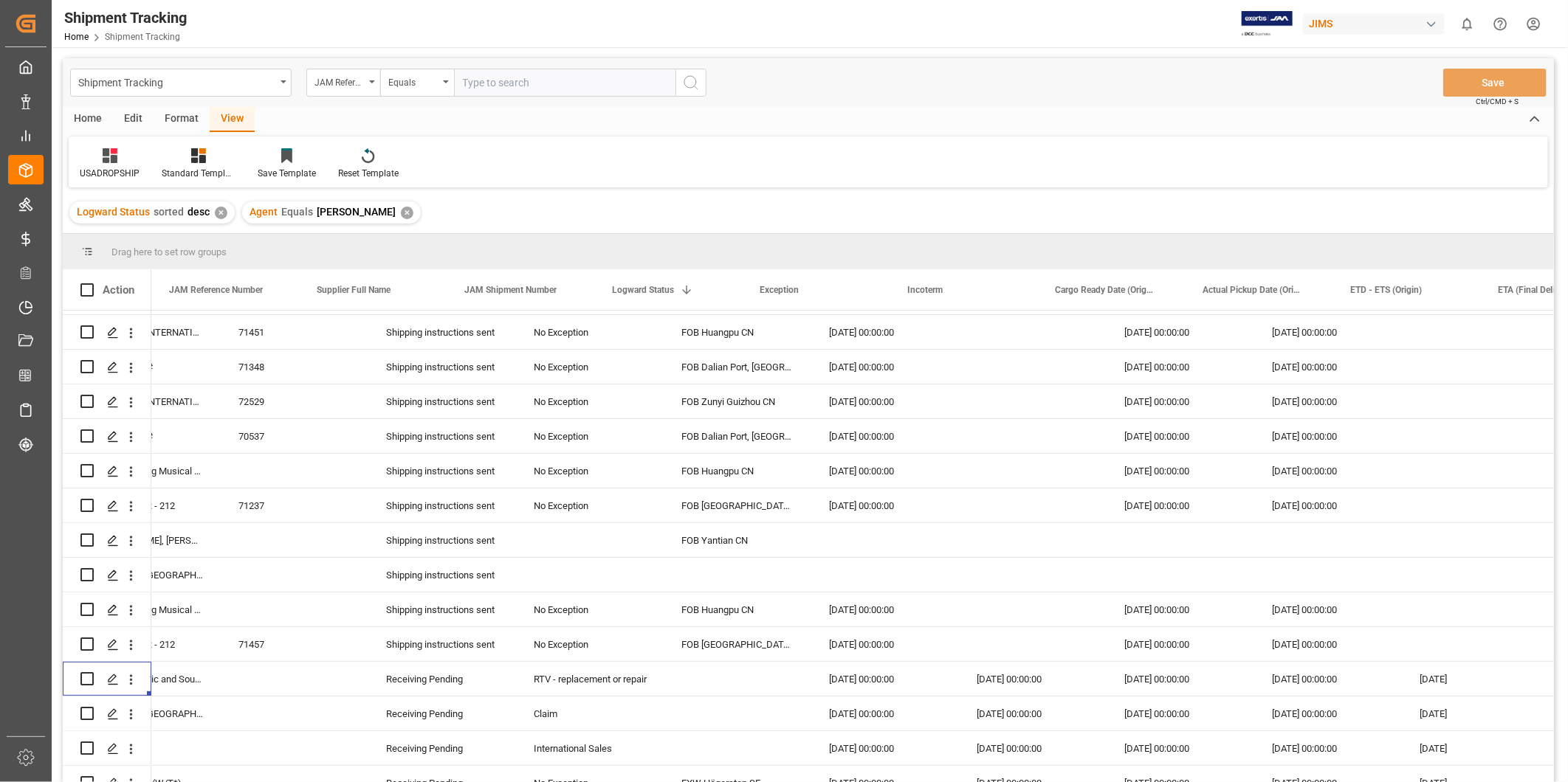
scroll to position [0, 0]
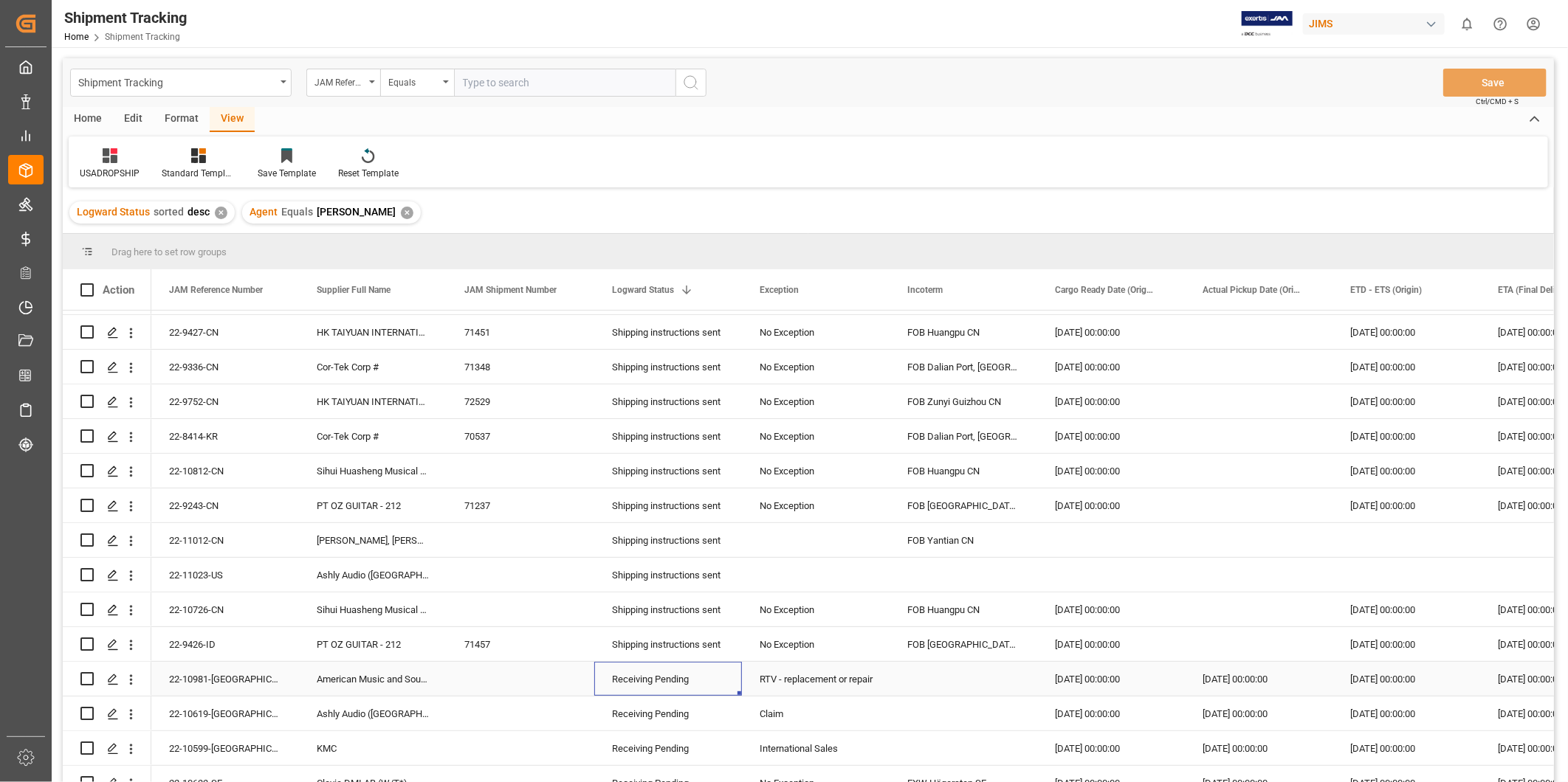
click at [698, 689] on div "Receiving Pending" at bounding box center [668, 679] width 112 height 34
click at [702, 681] on div "Receiving Pending" at bounding box center [668, 679] width 112 height 34
click at [717, 690] on icon "open menu" at bounding box center [715, 688] width 17 height 17
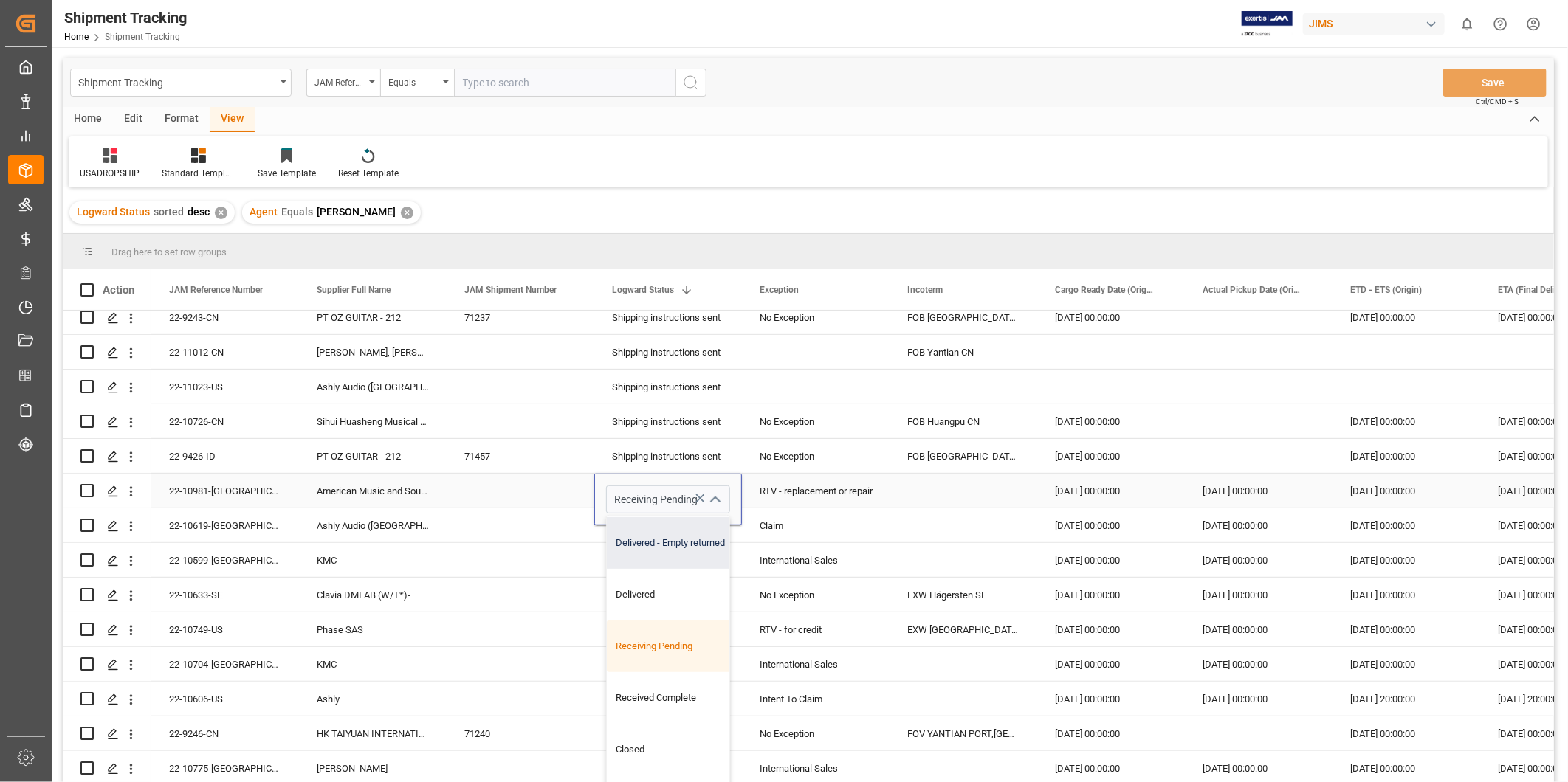
scroll to position [547, 0]
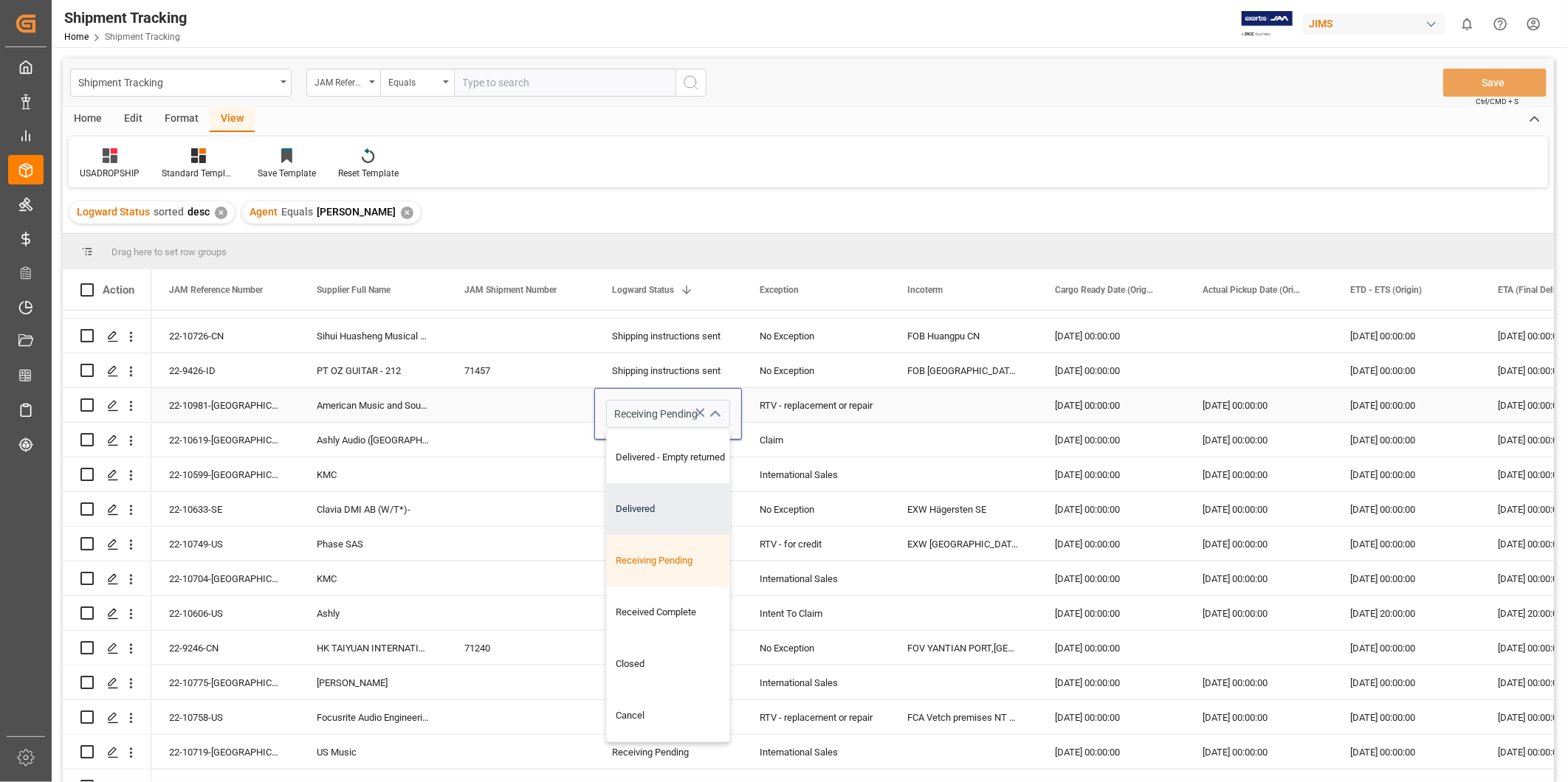
click at [695, 511] on div "Delivered" at bounding box center [681, 510] width 148 height 52
type input "Delivered"
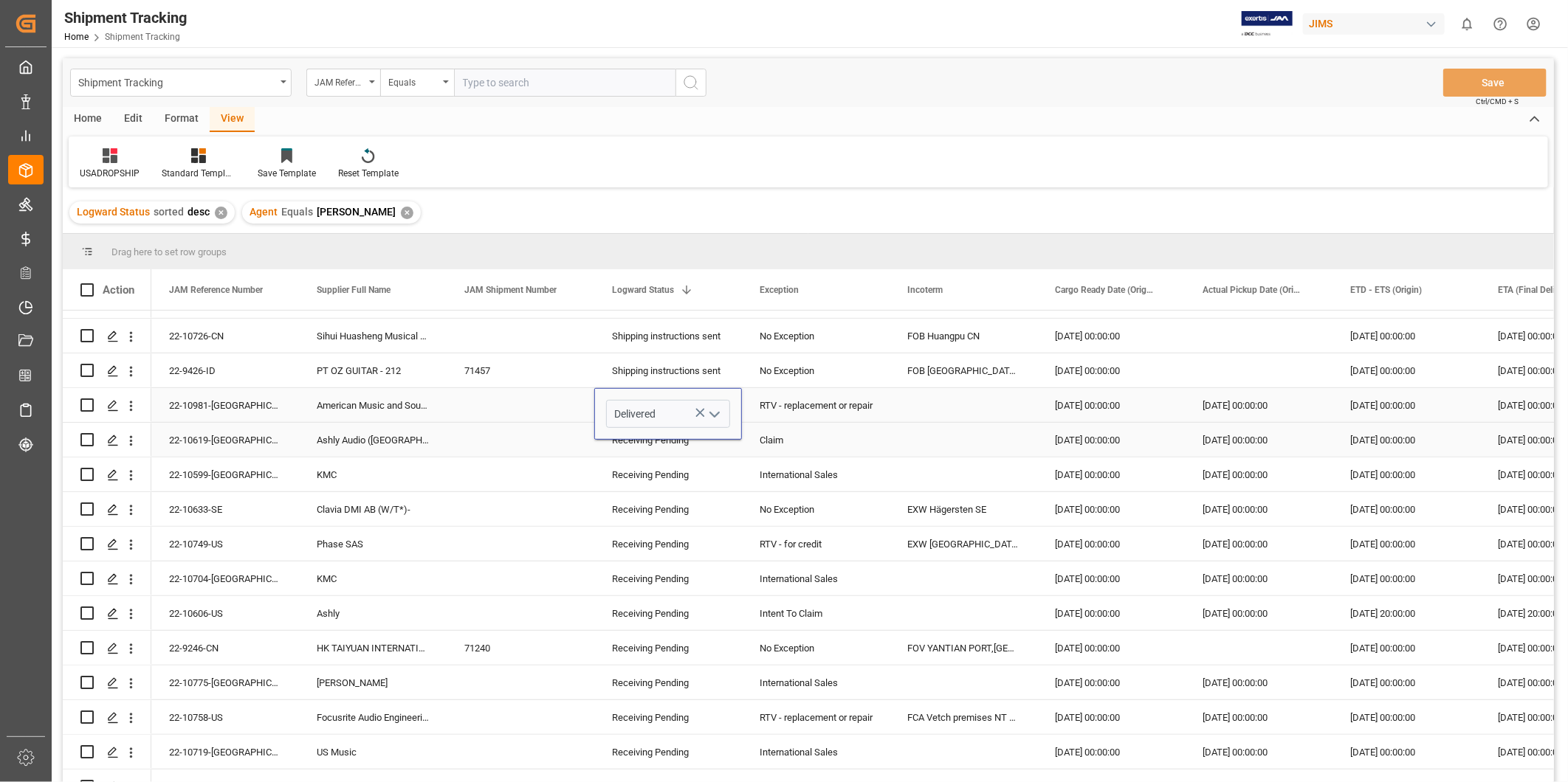
click at [831, 411] on div "RTV - replacement or repair" at bounding box center [815, 406] width 112 height 34
click at [1480, 84] on button "Save" at bounding box center [1494, 82] width 103 height 28
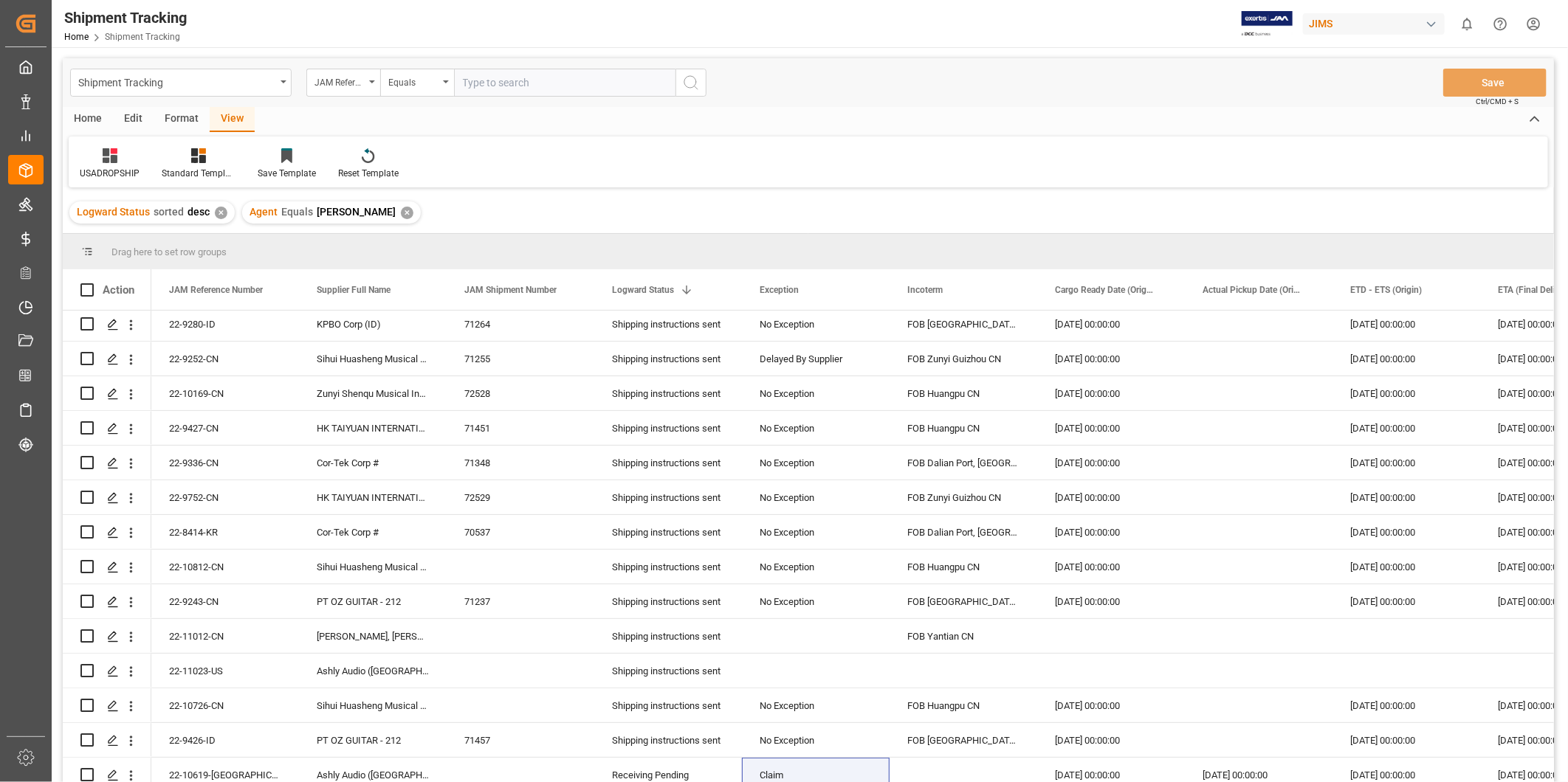
scroll to position [0, 0]
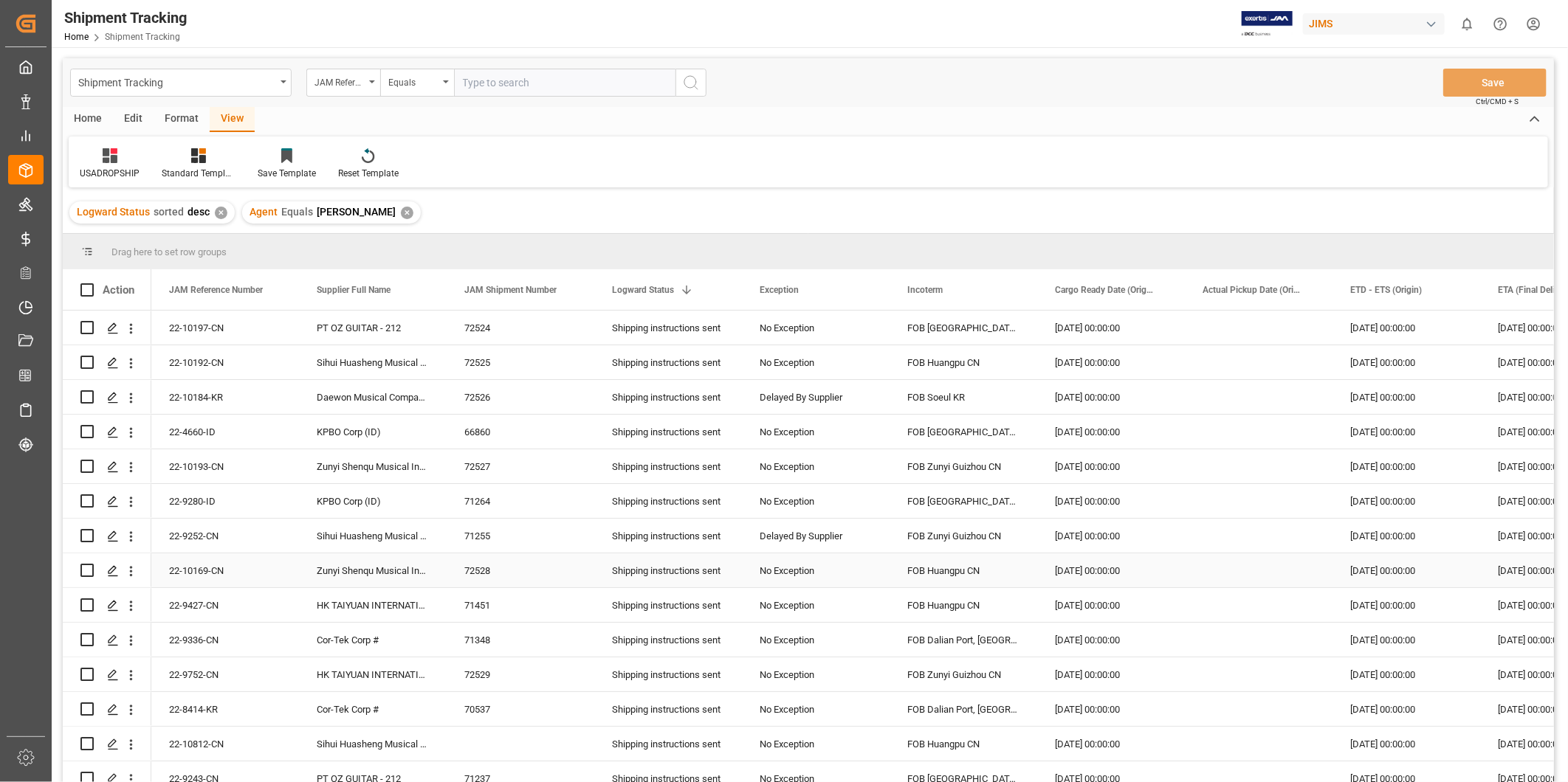
click at [1204, 549] on div "Press SPACE to select this row." at bounding box center [1258, 535] width 147 height 34
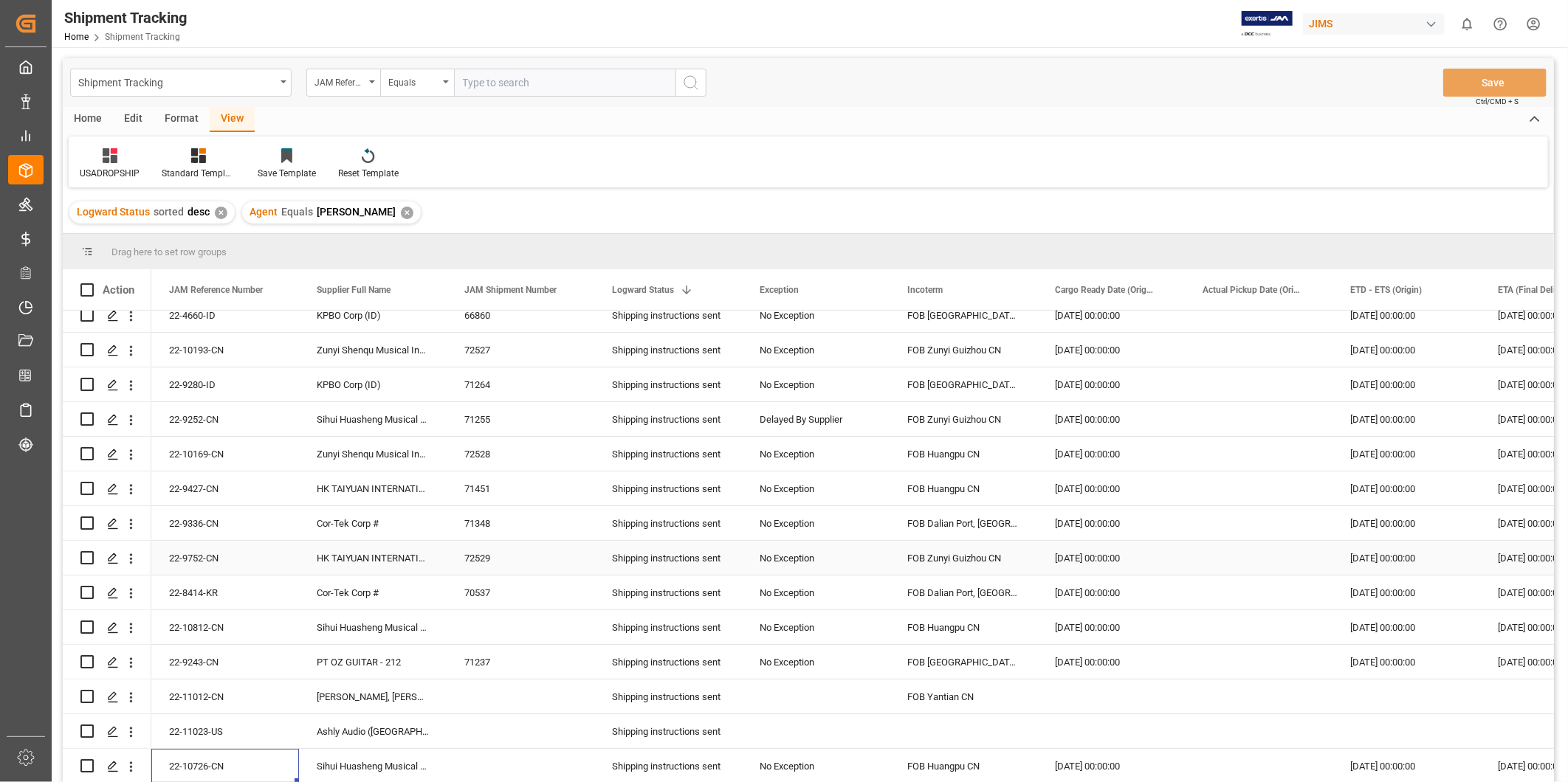
scroll to position [152, 0]
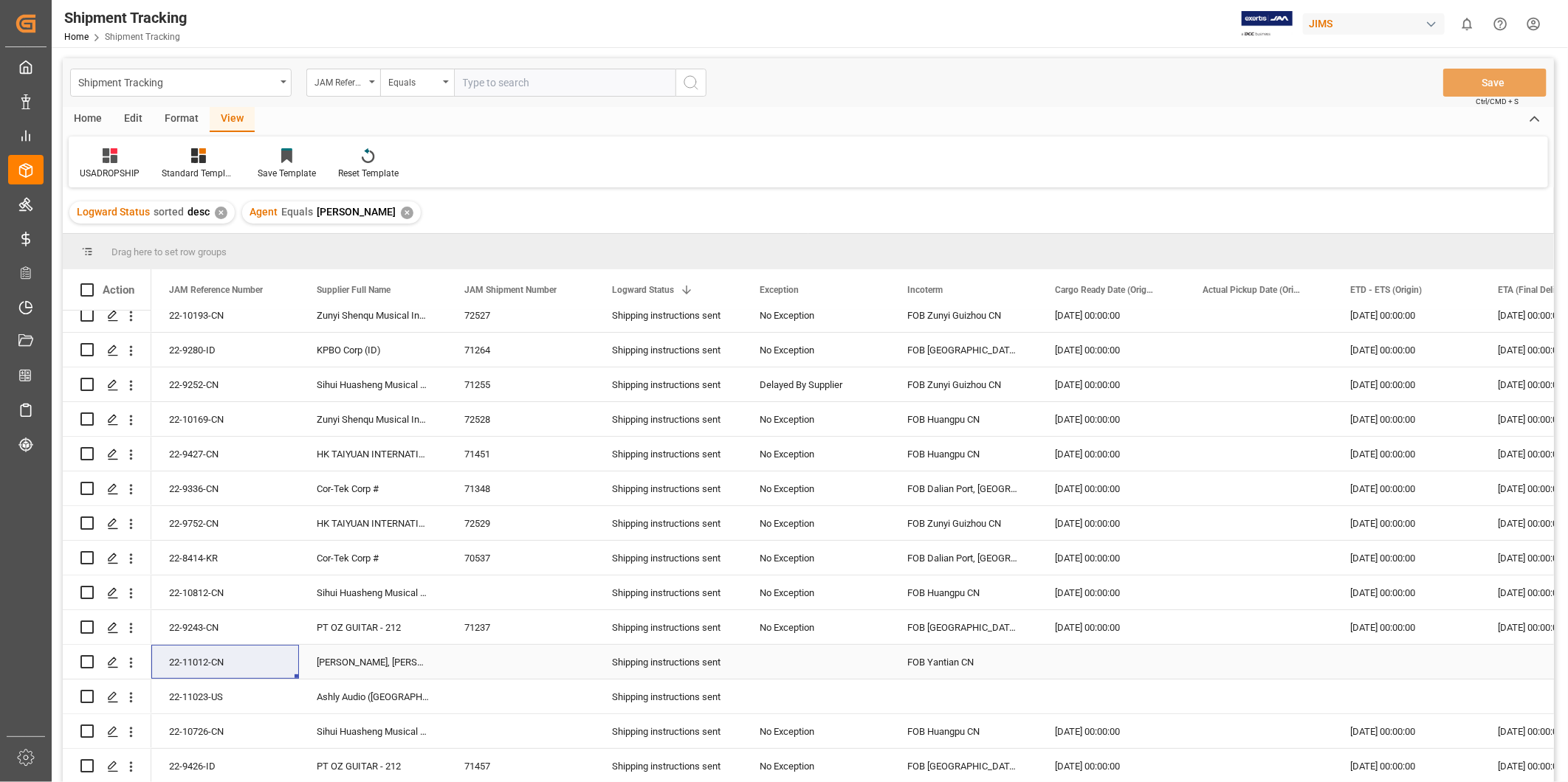
click at [1120, 659] on div "Press SPACE to select this row." at bounding box center [1111, 661] width 147 height 34
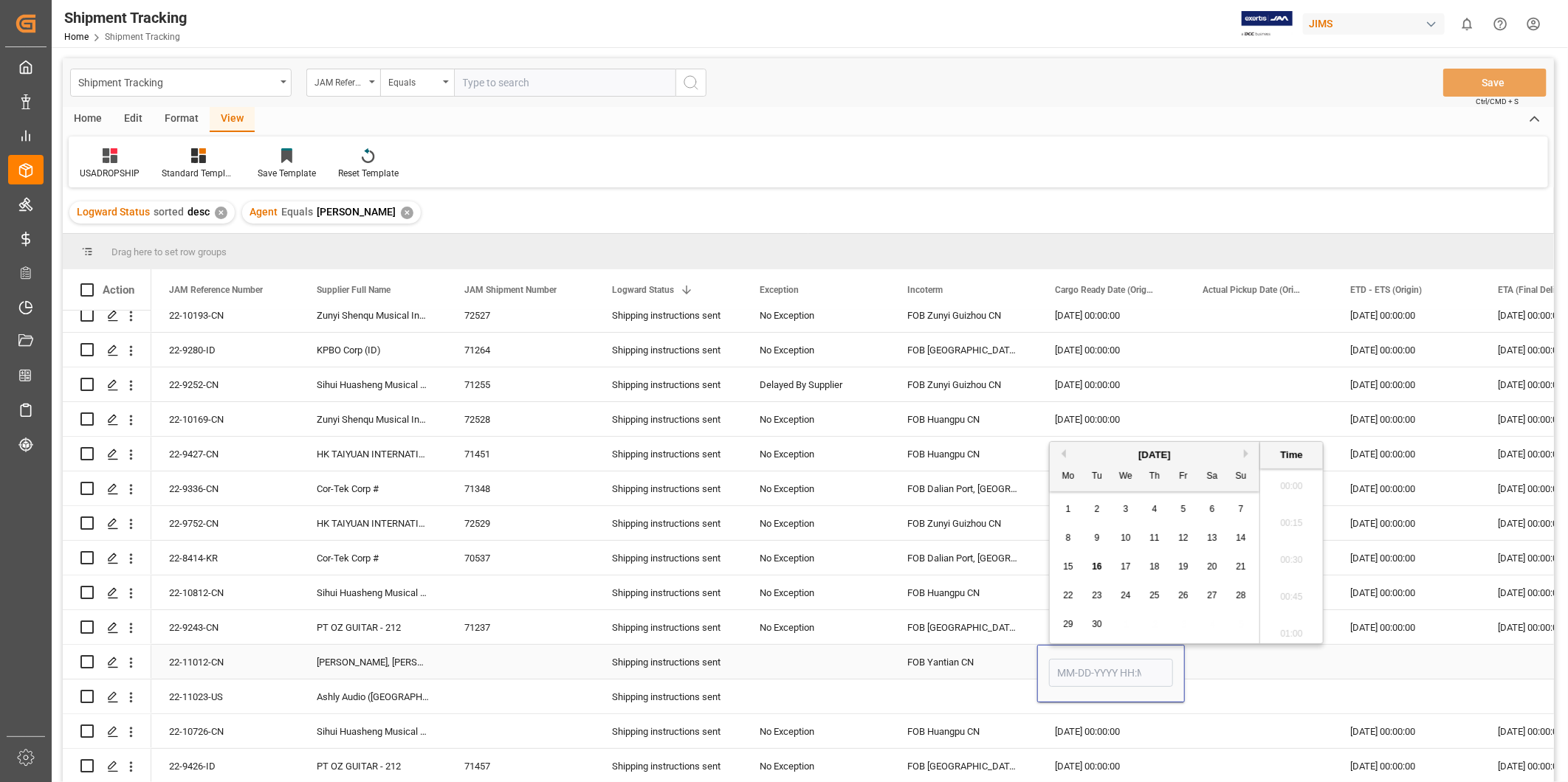
scroll to position [1296, 0]
click at [1251, 449] on button "Next Month" at bounding box center [1248, 453] width 9 height 9
click at [1096, 543] on span "9" at bounding box center [1098, 538] width 5 height 10
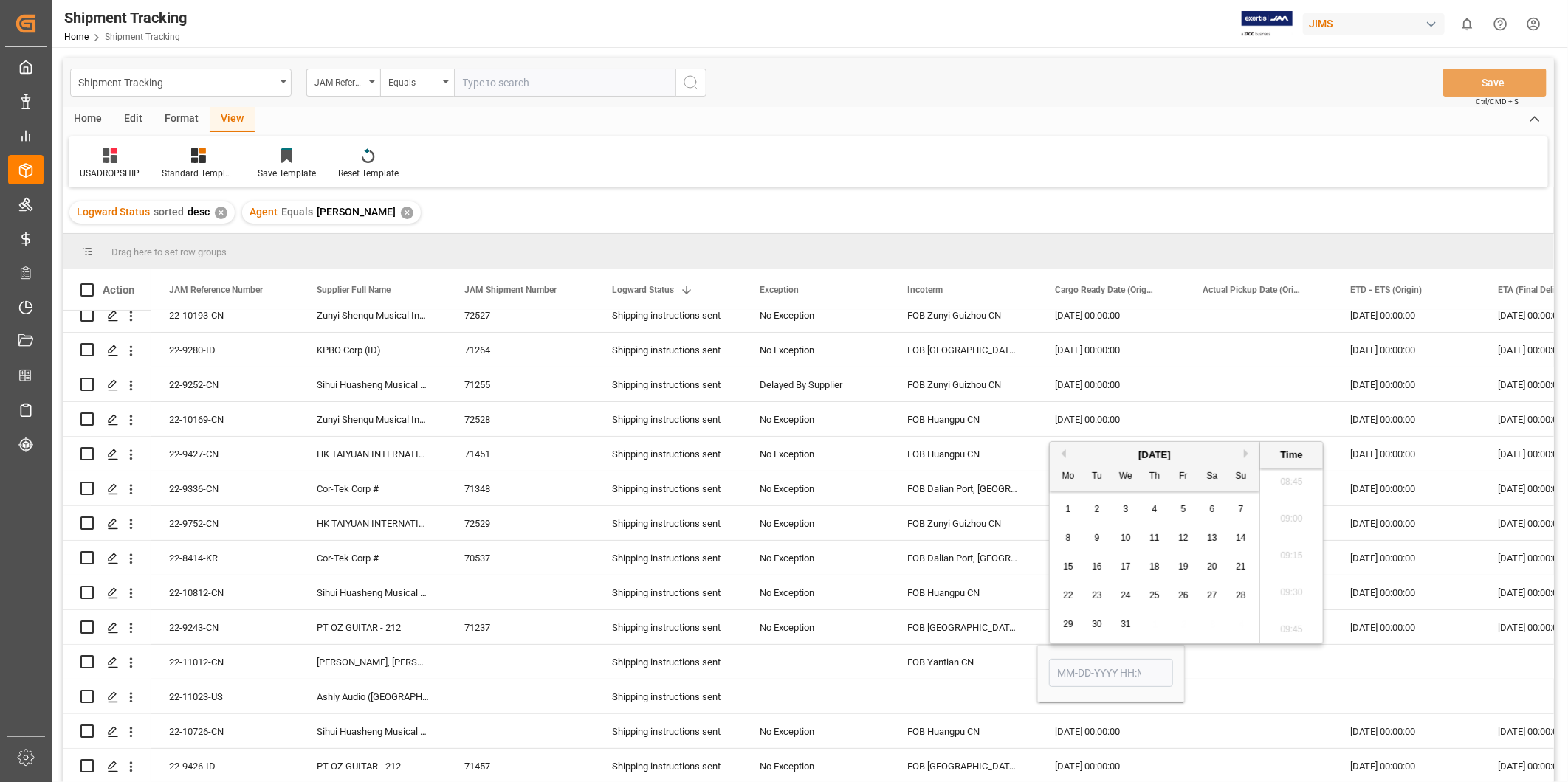
type input "12-09-2025 00:00"
click at [1206, 668] on div "Press SPACE to select this row." at bounding box center [1258, 661] width 147 height 34
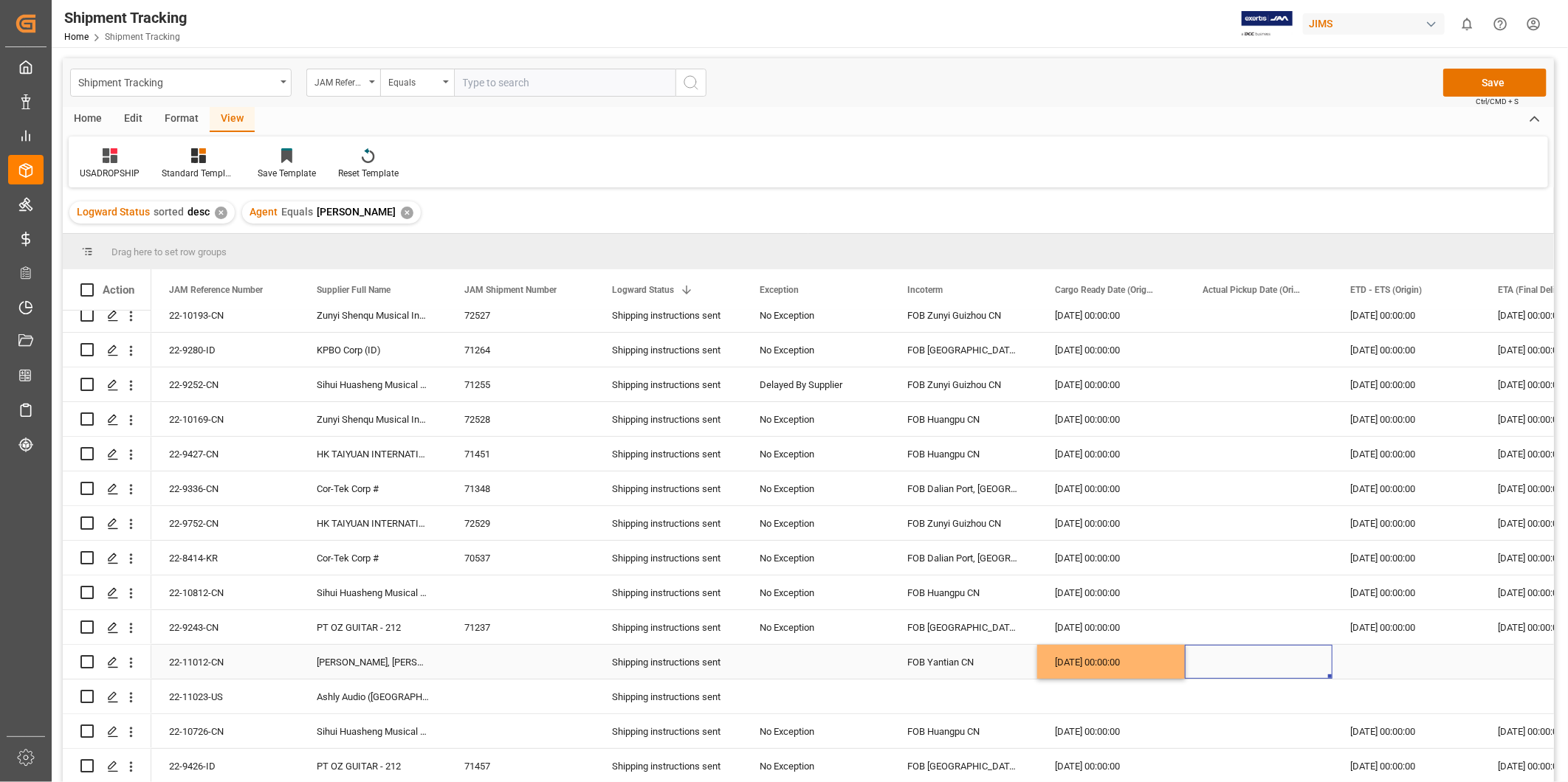
click at [1116, 653] on div "[DATE] 00:00:00" at bounding box center [1111, 661] width 147 height 34
click at [1356, 652] on div "Press SPACE to select this row." at bounding box center [1407, 661] width 147 height 34
click at [1511, 654] on div "Press SPACE to select this row." at bounding box center [1554, 661] width 147 height 34
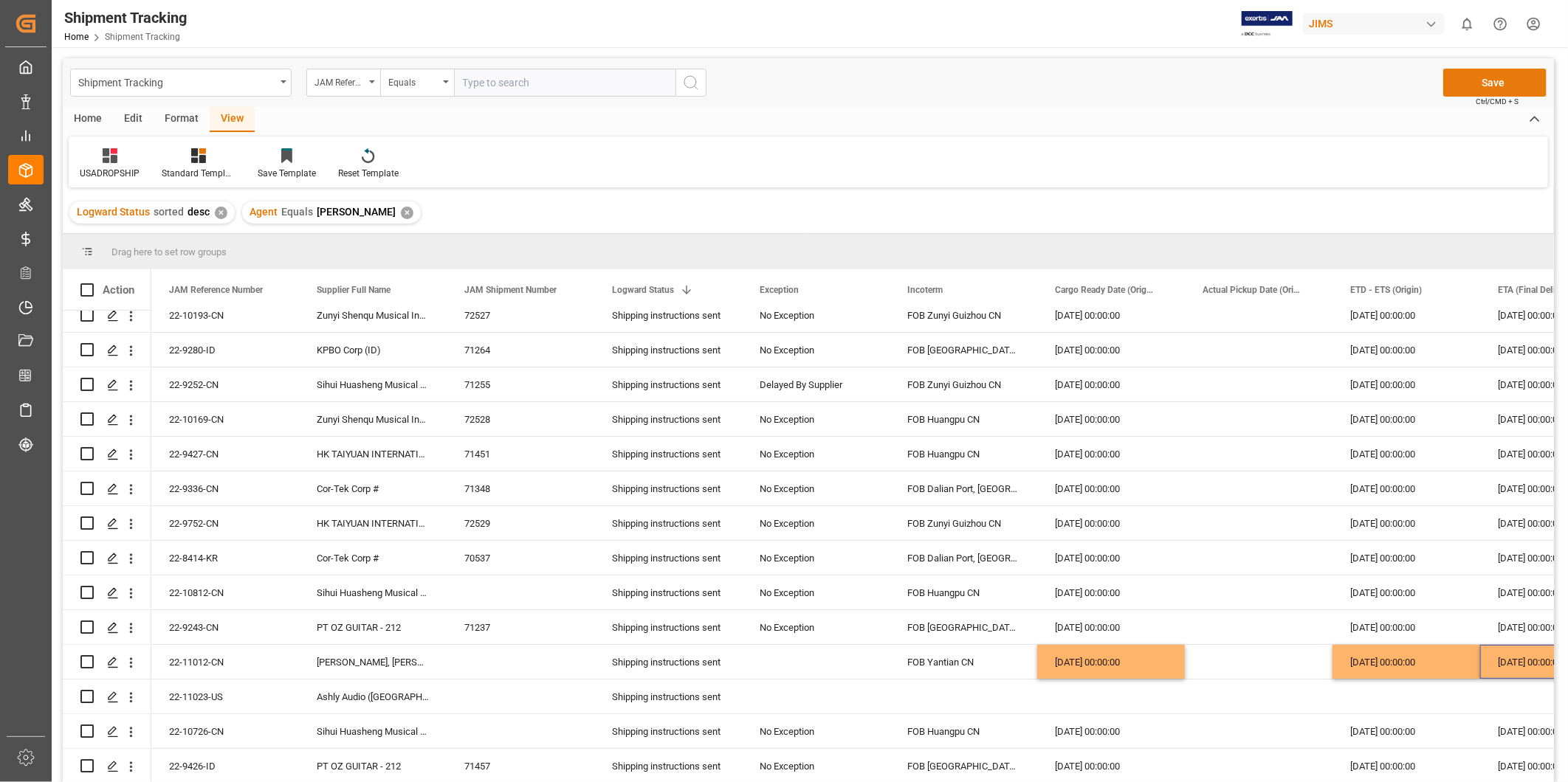
click at [1480, 87] on button "Save" at bounding box center [1494, 82] width 103 height 28
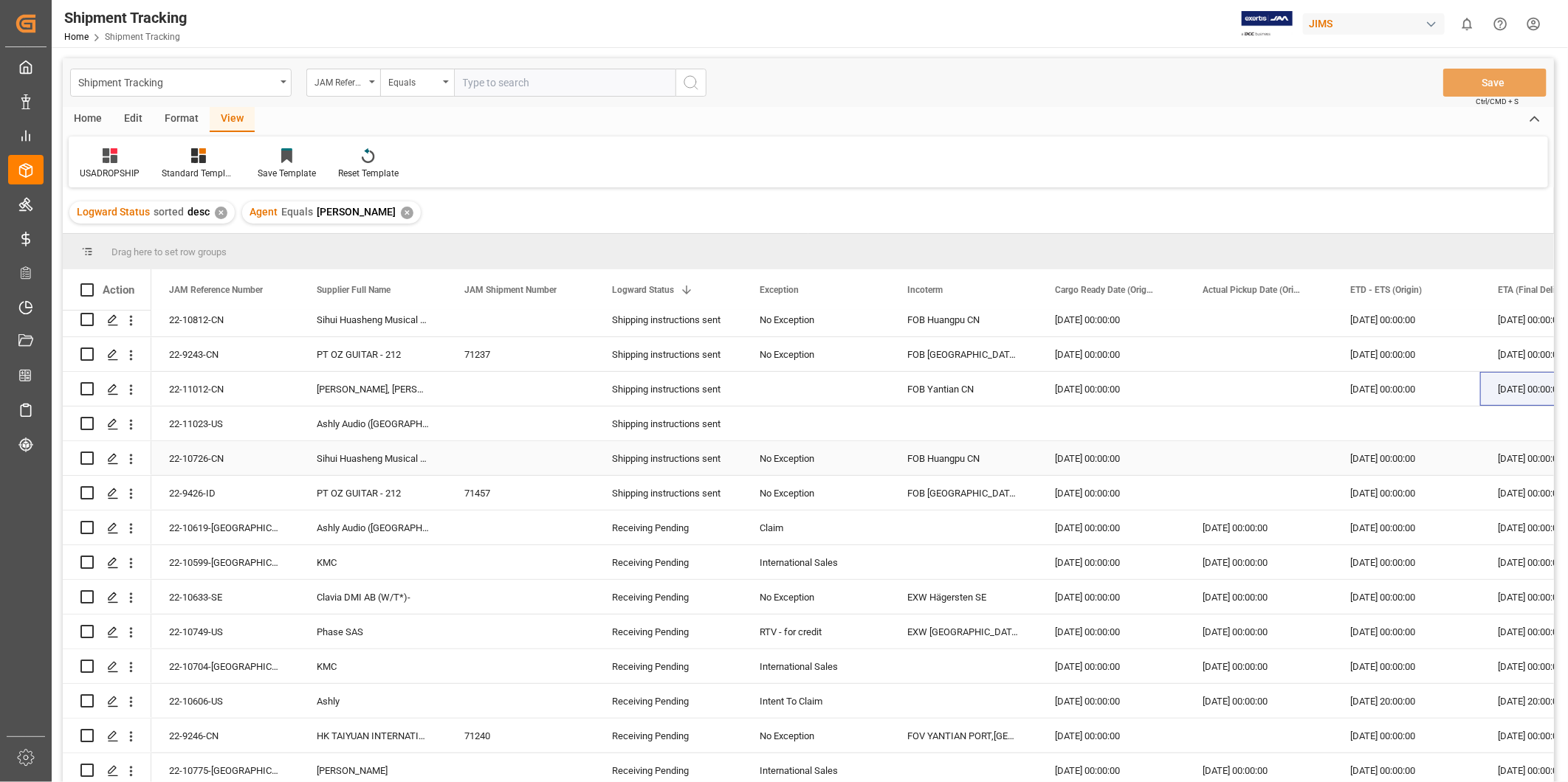
scroll to position [289, 0]
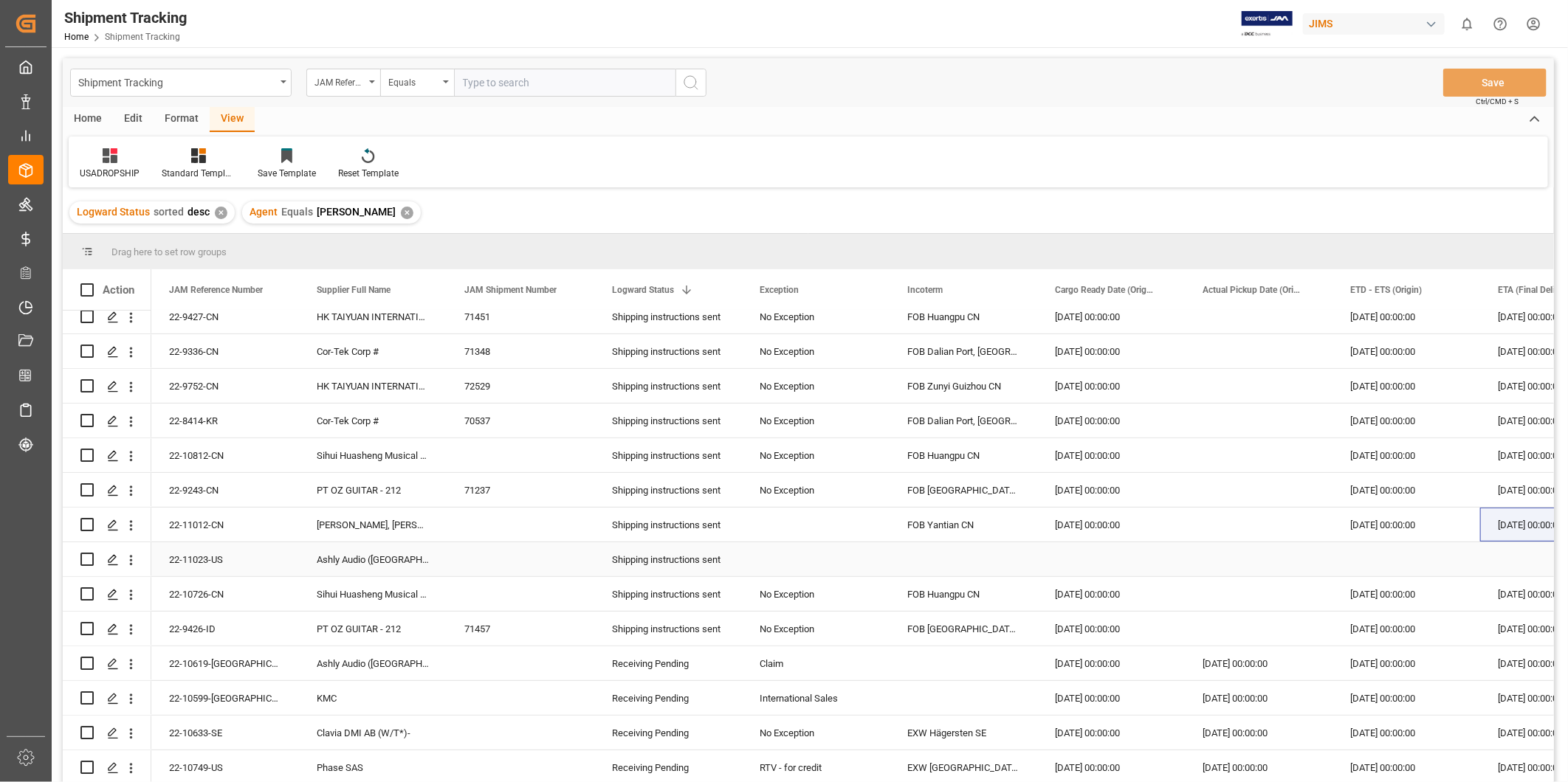
click at [256, 563] on div "22-11023-US" at bounding box center [225, 559] width 147 height 34
click at [232, 566] on div "22-11023-US" at bounding box center [225, 559] width 147 height 34
click at [180, 557] on div "22-11023-US" at bounding box center [225, 559] width 147 height 34
drag, startPoint x: 646, startPoint y: 556, endPoint x: 654, endPoint y: 555, distance: 8.1
click at [646, 556] on div "Shipping instructions sent" at bounding box center [668, 560] width 112 height 34
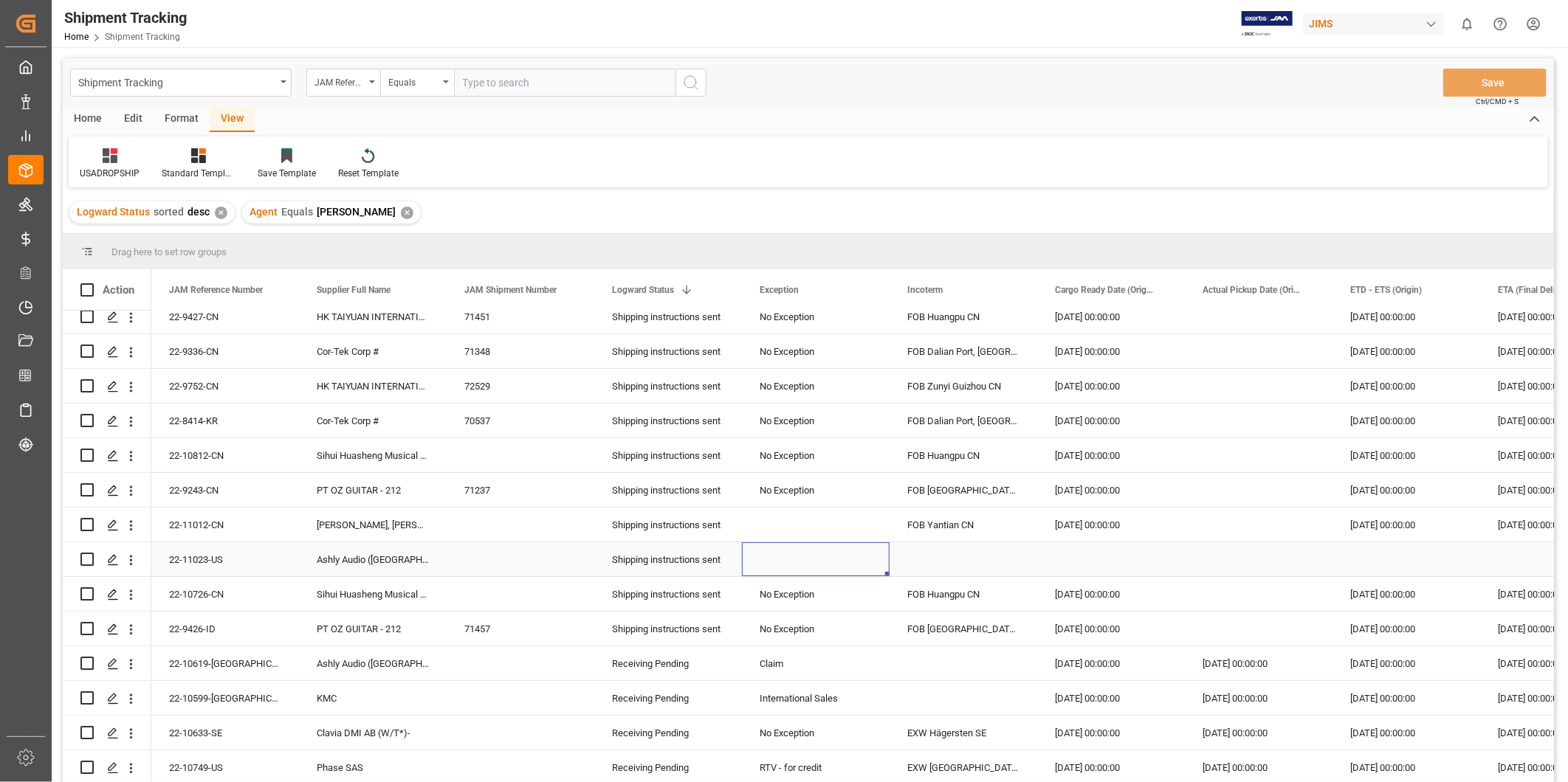
click at [852, 563] on div "Press SPACE to select this row." at bounding box center [816, 559] width 147 height 34
click at [862, 563] on icon "open menu" at bounding box center [862, 569] width 17 height 17
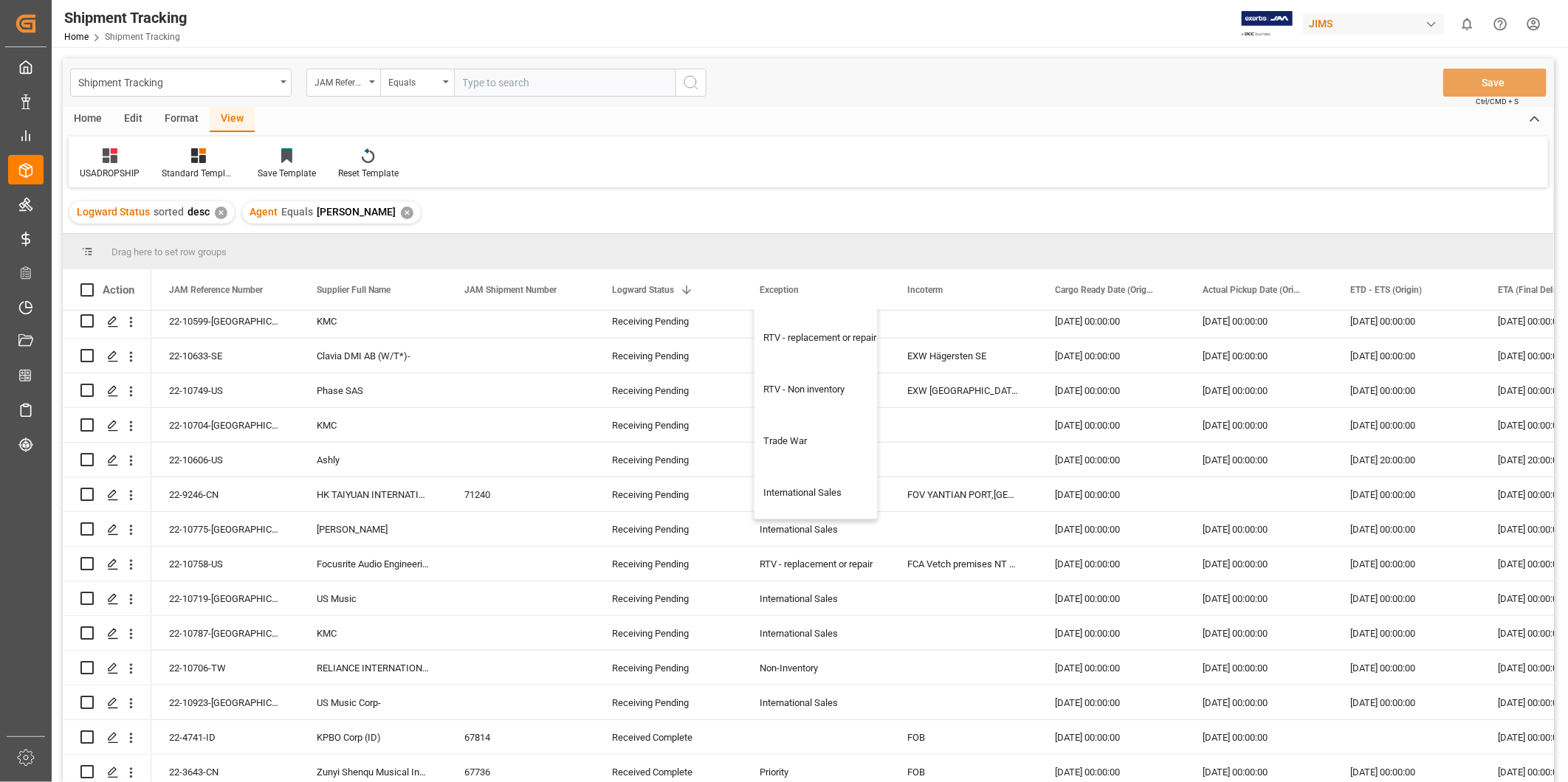
scroll to position [698, 0]
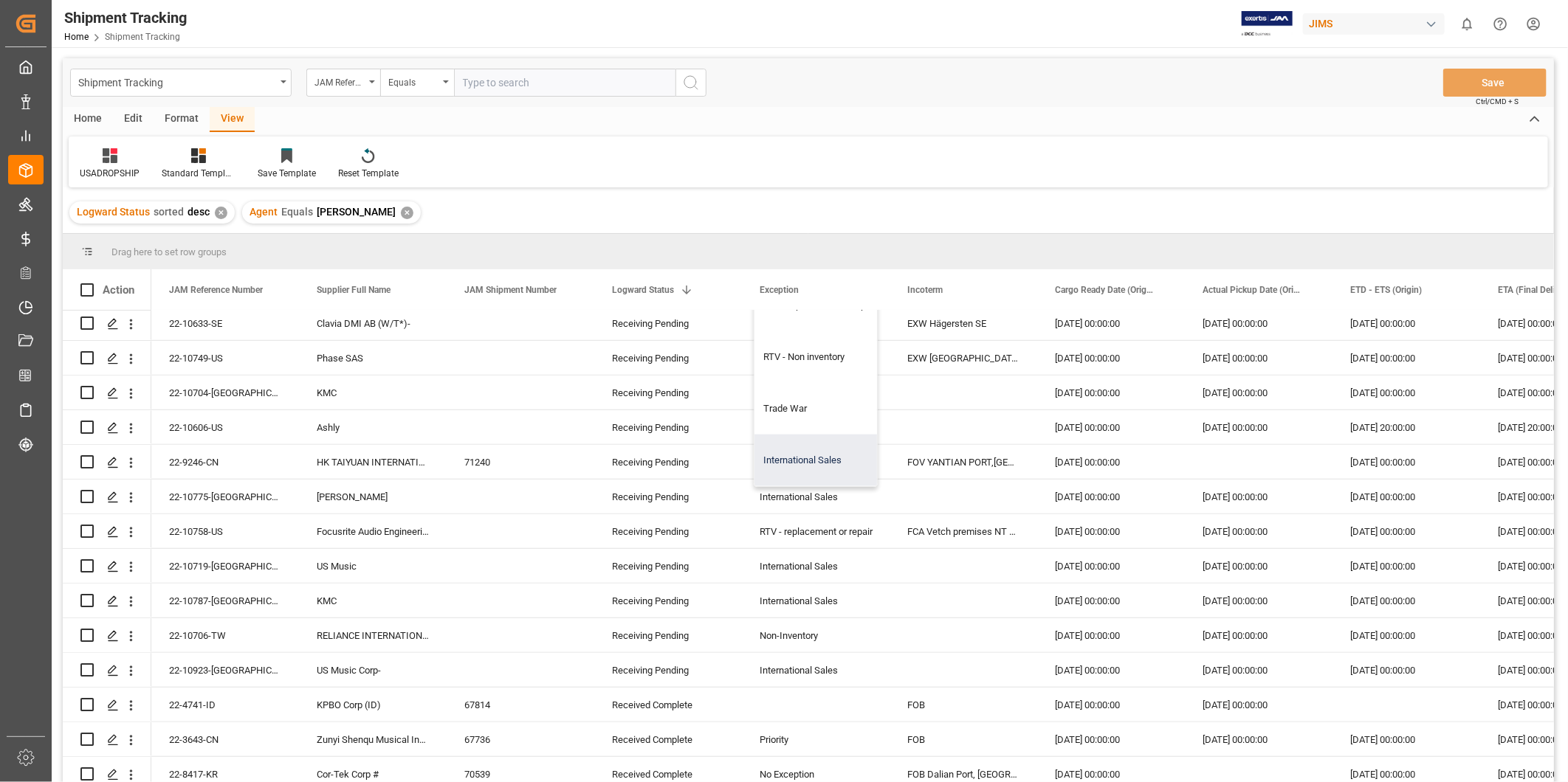
click at [820, 459] on div "International Sales" at bounding box center [825, 460] width 141 height 52
type input "International Sales"
click at [934, 400] on div "Press SPACE to select this row." at bounding box center [964, 392] width 147 height 34
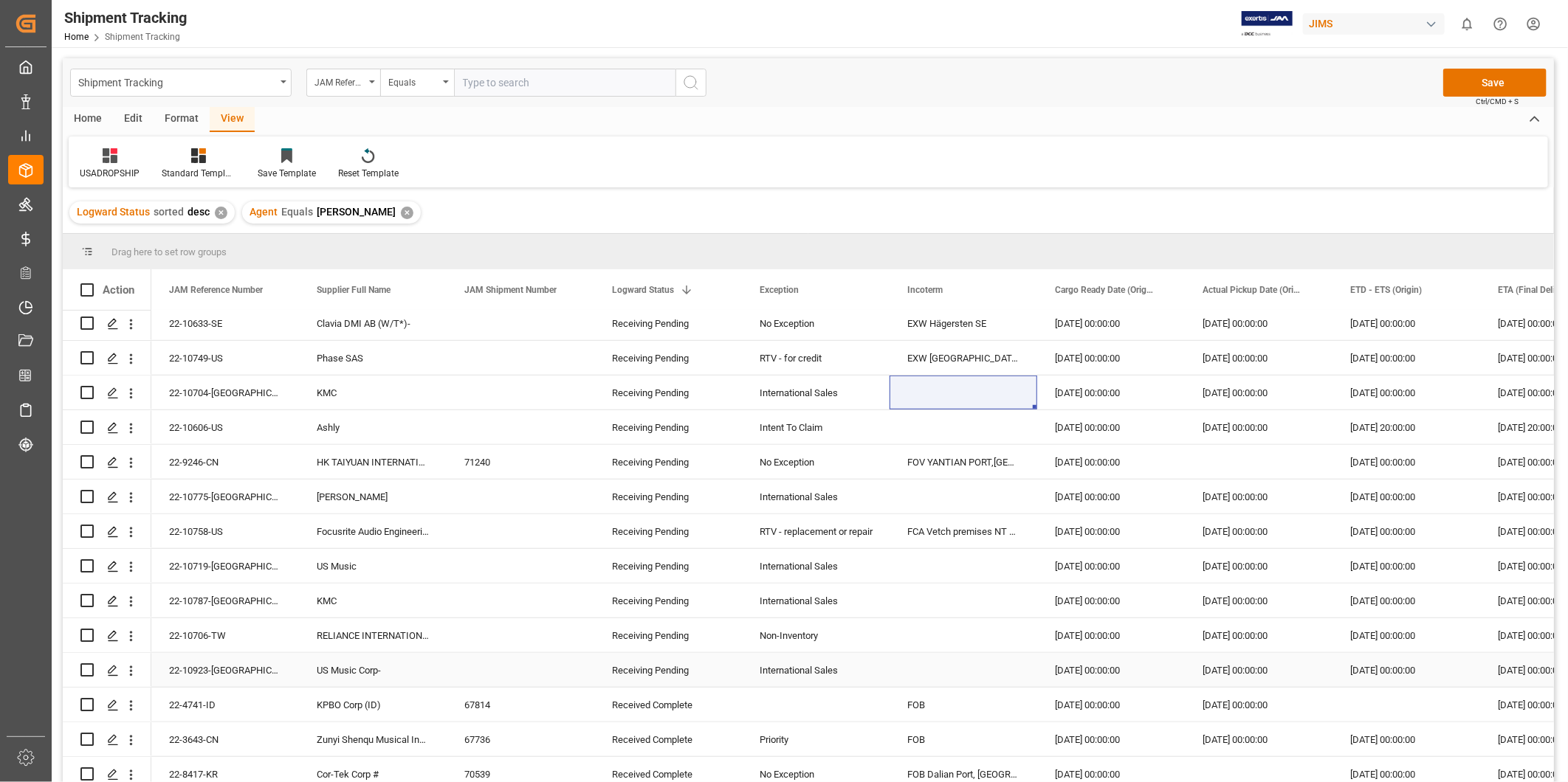
click at [241, 662] on div "22-10923-[GEOGRAPHIC_DATA]" at bounding box center [225, 669] width 147 height 34
click at [1075, 679] on div "[DATE] 00:00:00" at bounding box center [1111, 669] width 147 height 34
click at [689, 673] on div "Receiving Pending" at bounding box center [668, 670] width 112 height 34
click at [717, 668] on div "Receiving Pending" at bounding box center [668, 670] width 112 height 34
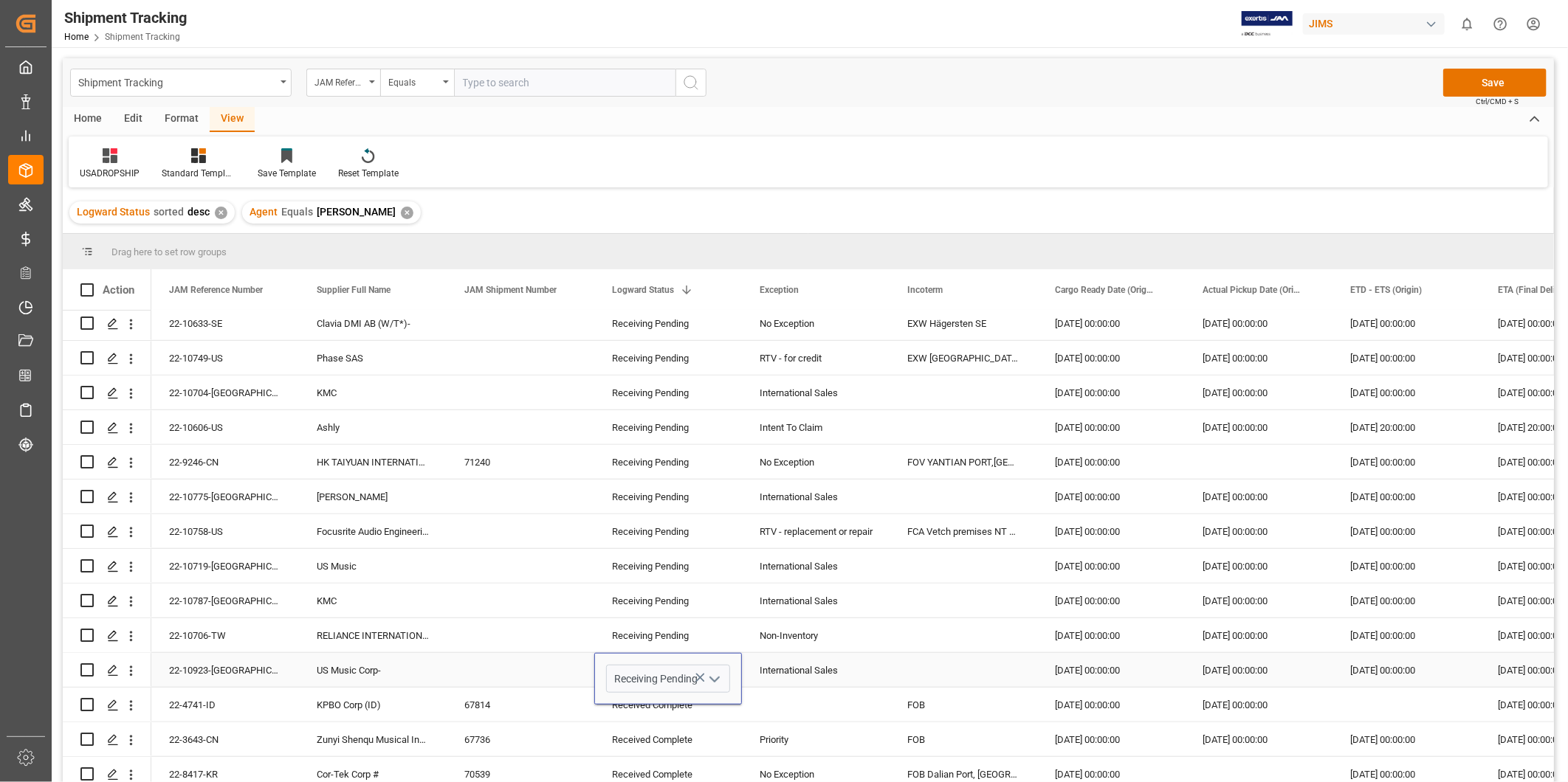
click at [710, 680] on icon "open menu" at bounding box center [715, 680] width 17 height 17
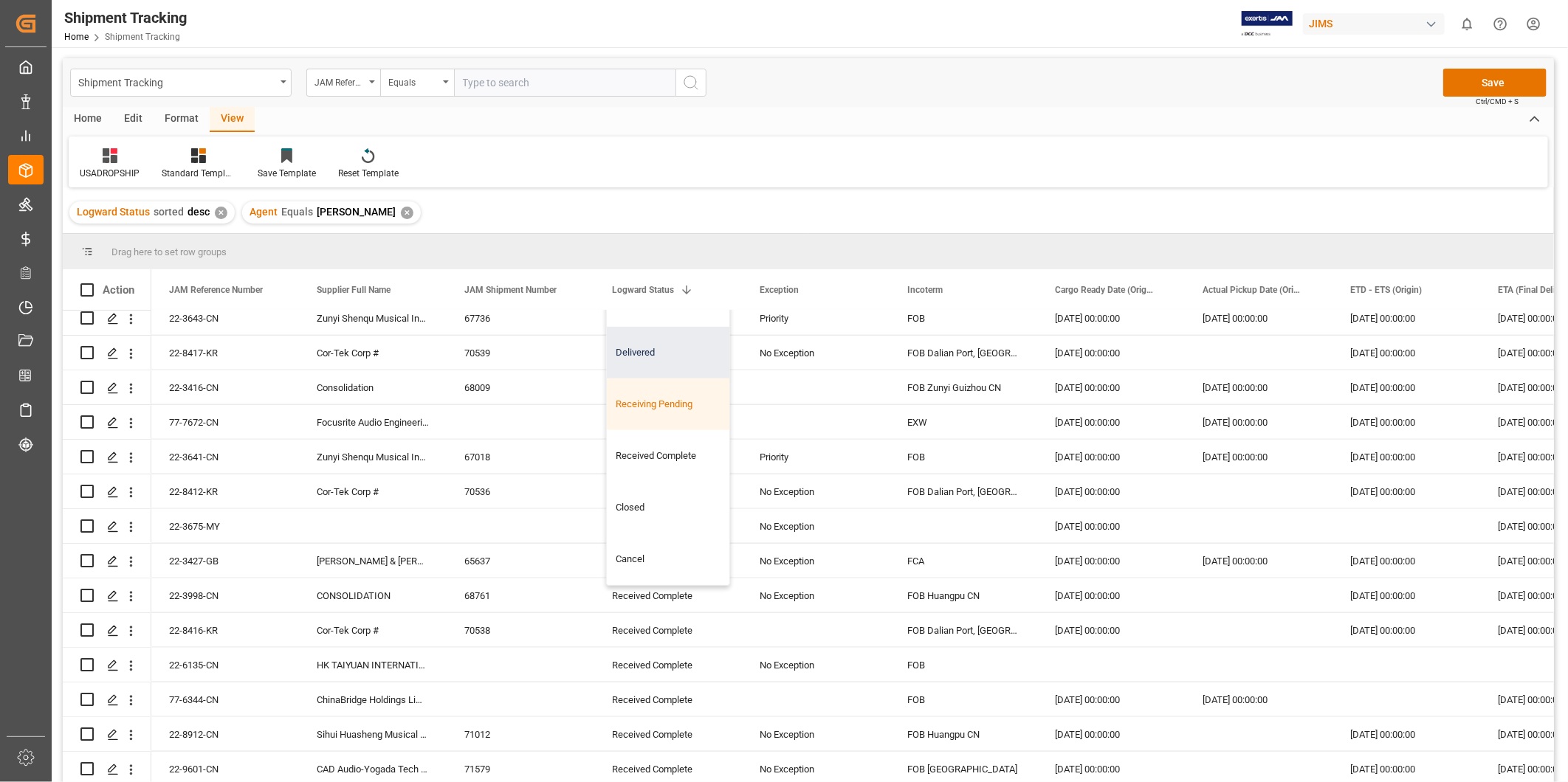
scroll to position [1244, 0]
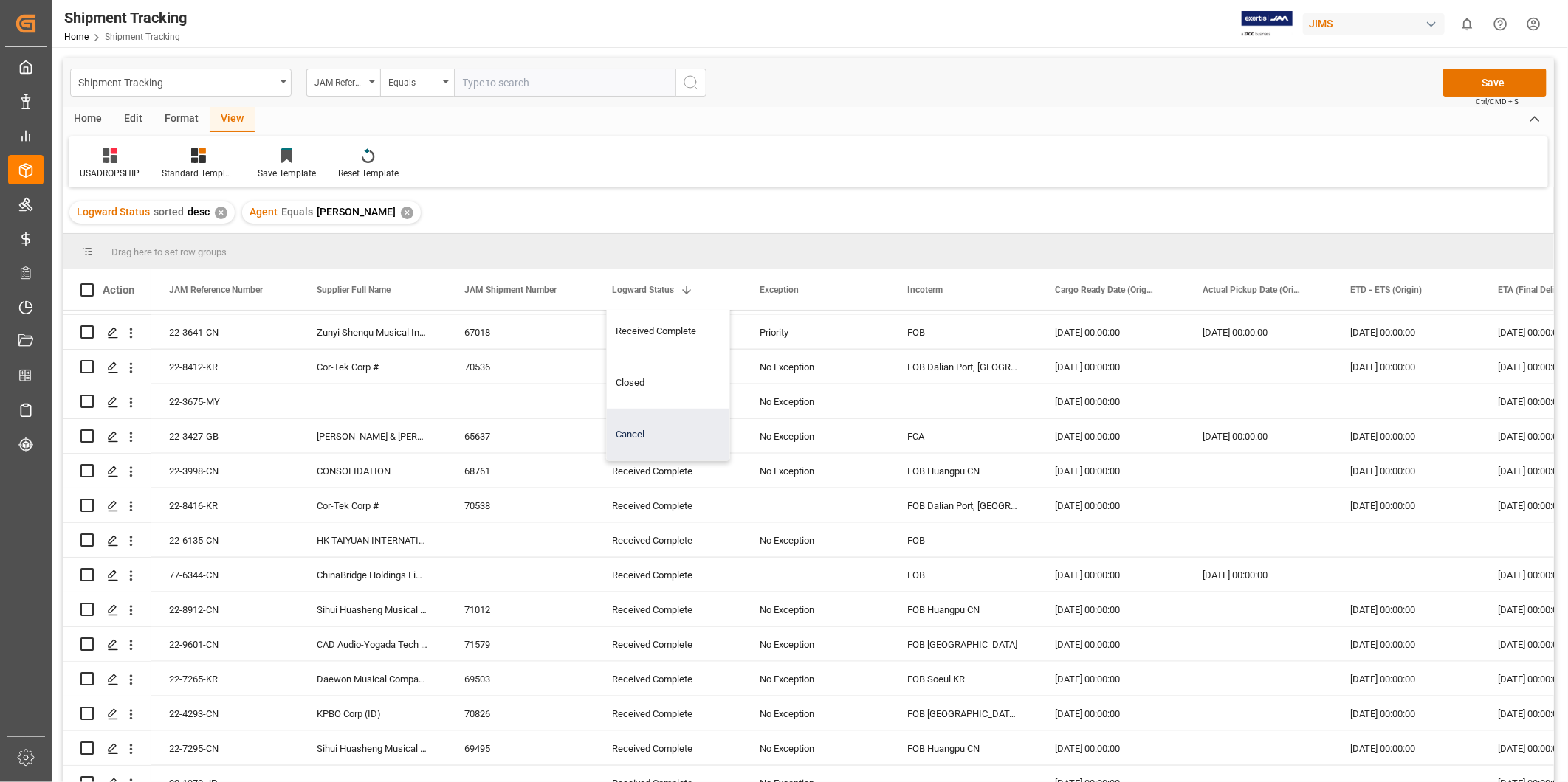
click at [668, 426] on div "Cancel" at bounding box center [681, 435] width 148 height 52
type input "Cancel"
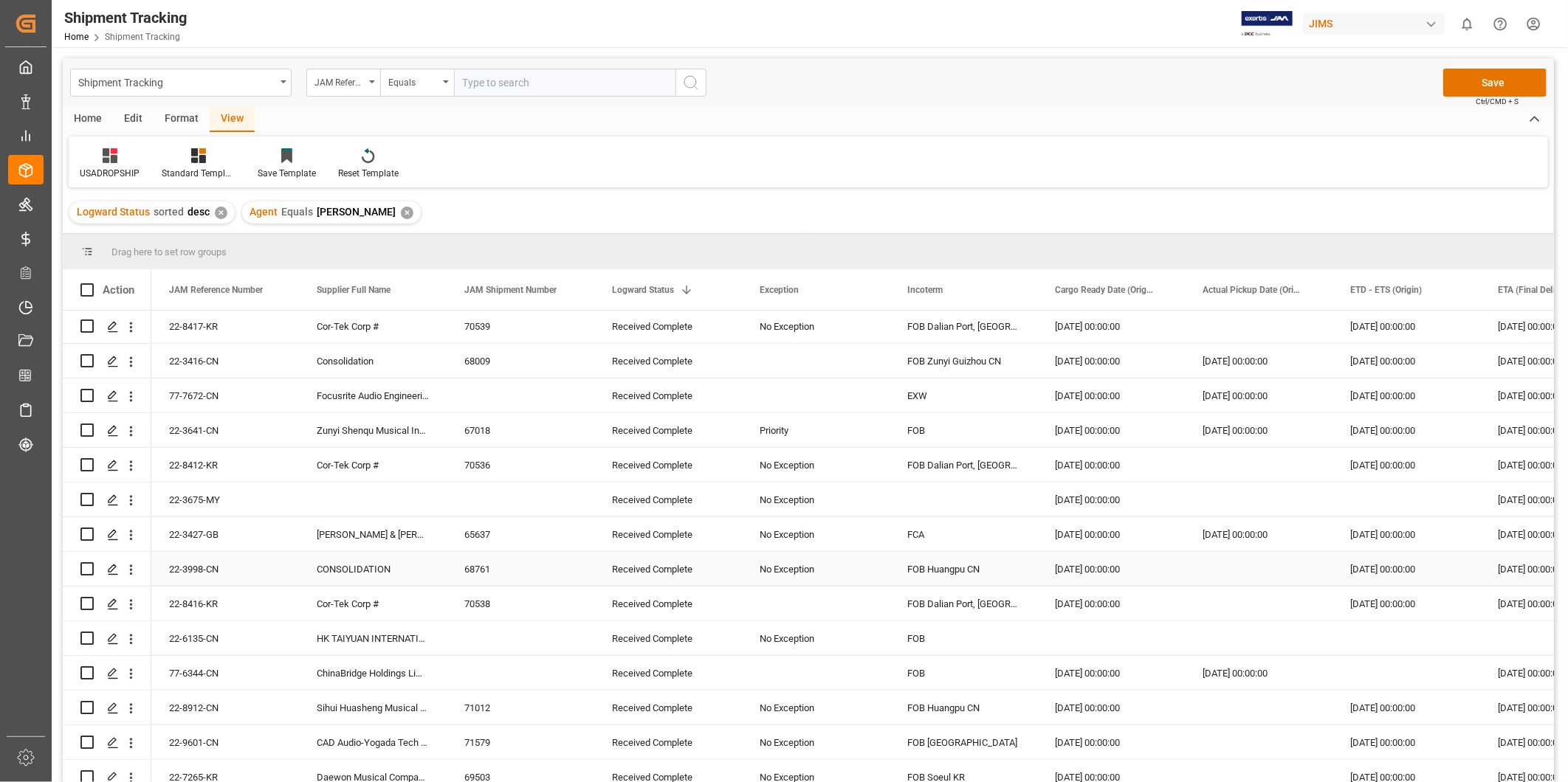
scroll to position [1109, 0]
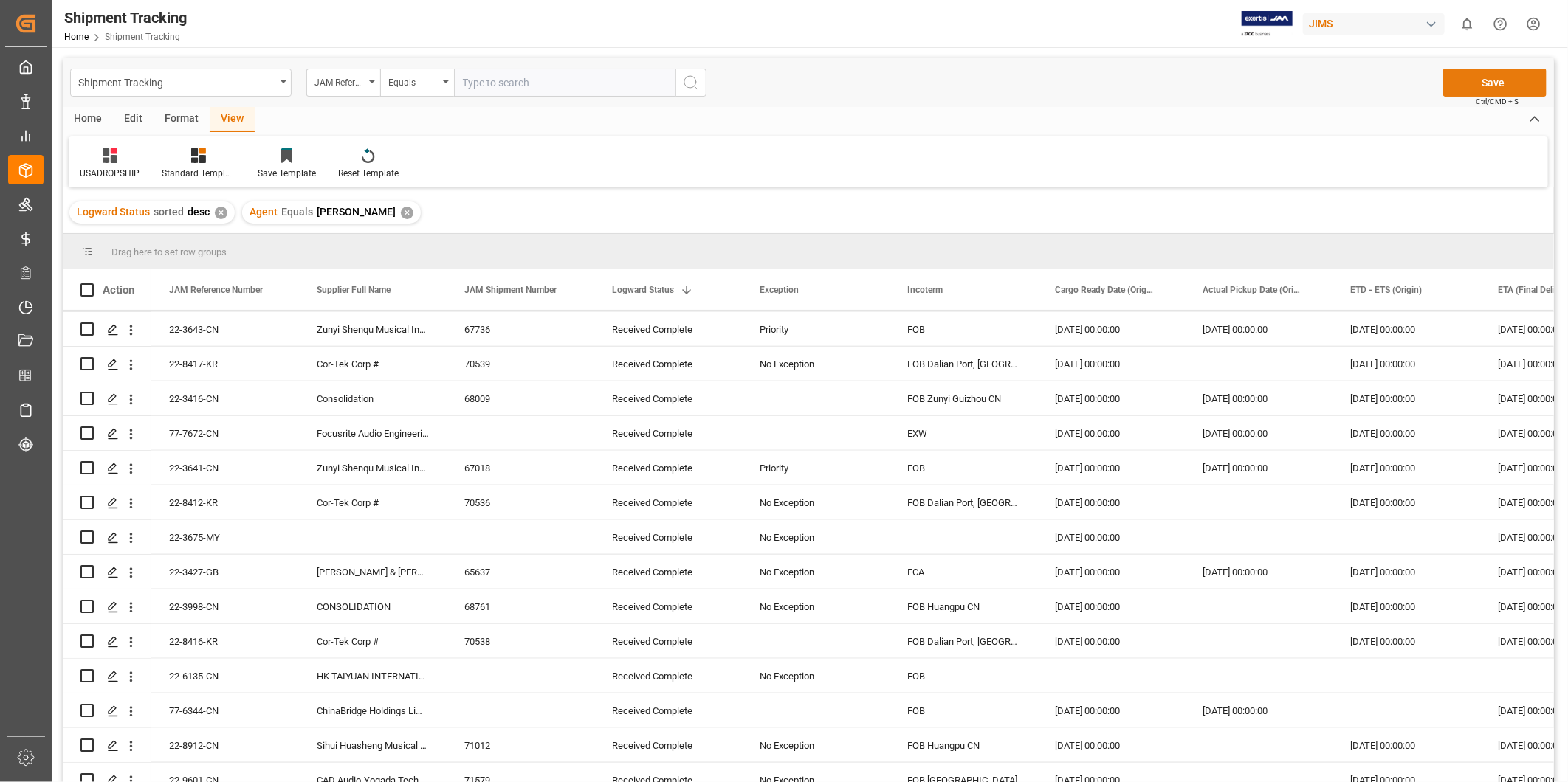
click at [1482, 88] on button "Save" at bounding box center [1494, 82] width 103 height 28
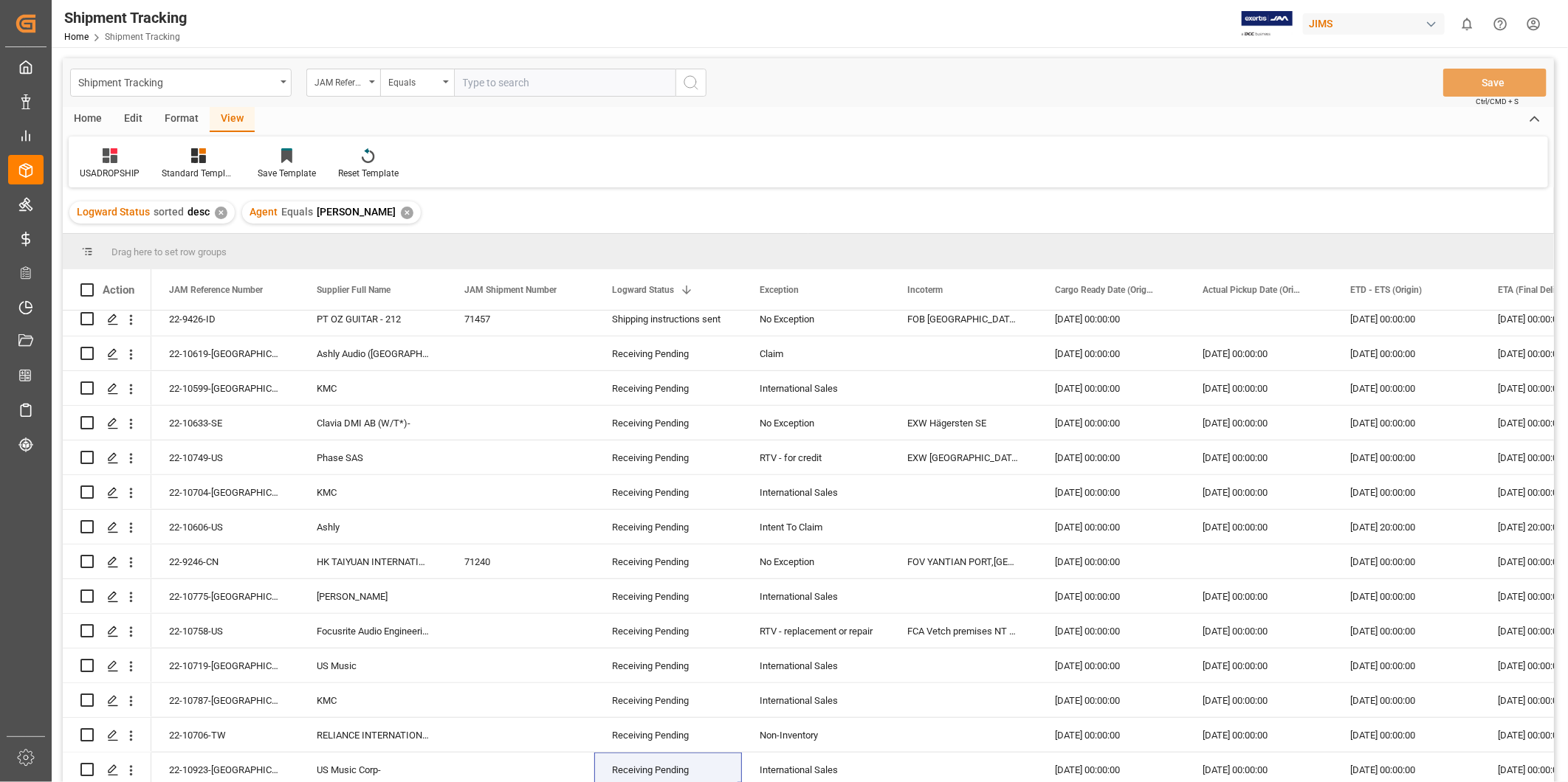
scroll to position [562, 0]
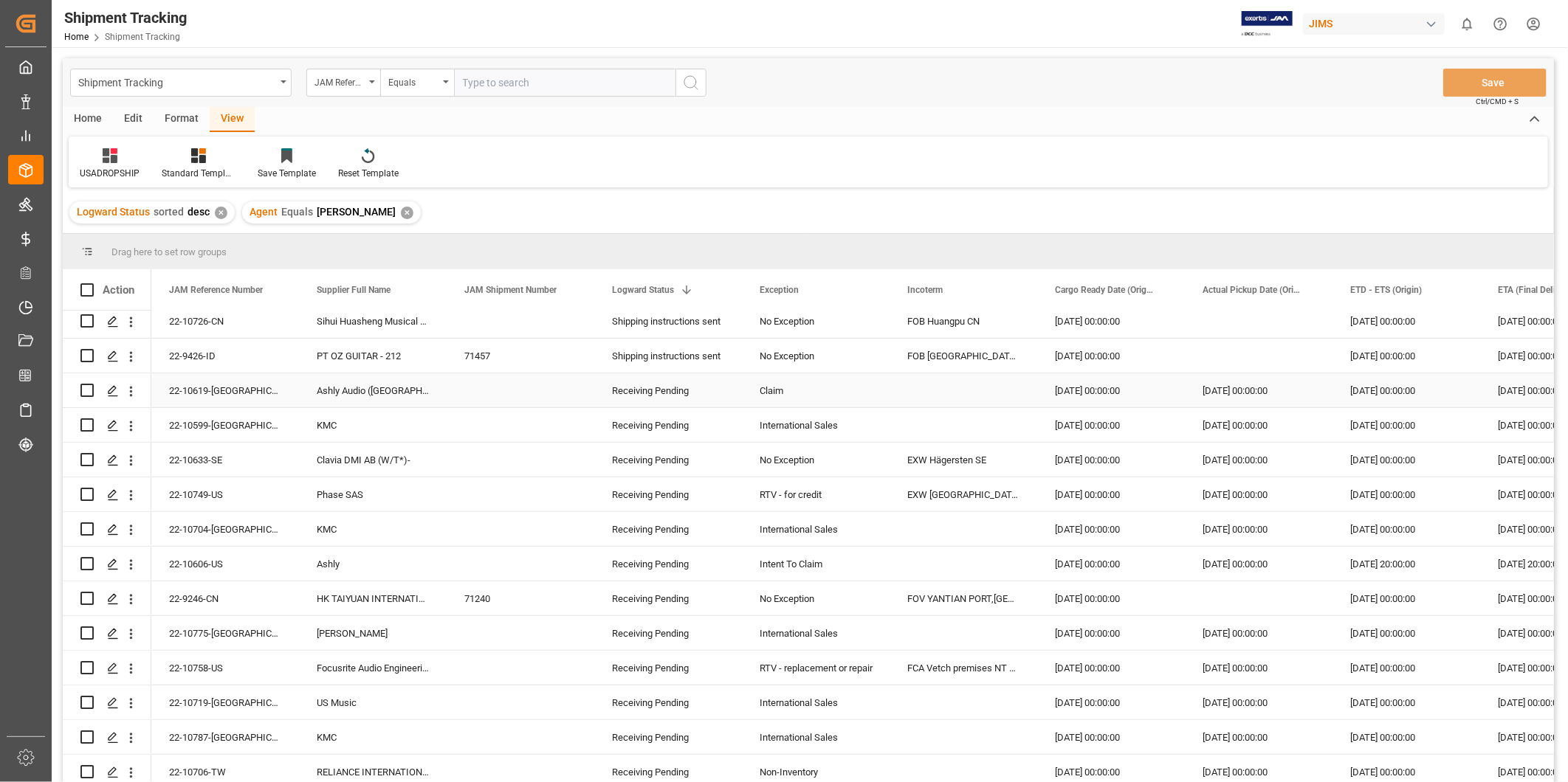
click at [662, 393] on div "Receiving Pending" at bounding box center [668, 391] width 112 height 34
click at [685, 285] on span at bounding box center [686, 290] width 13 height 13
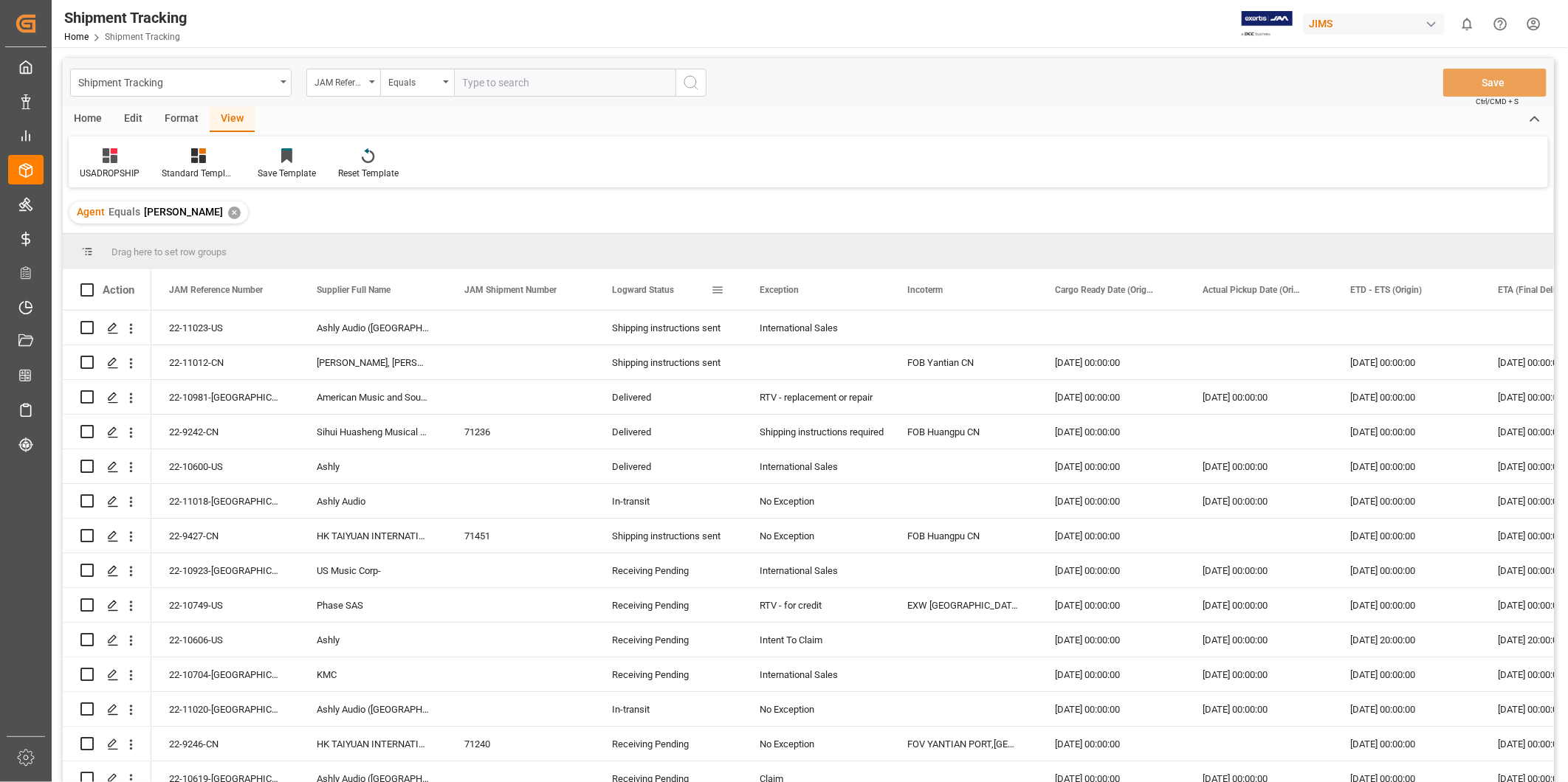
click at [714, 290] on span at bounding box center [717, 290] width 13 height 13
click at [770, 365] on input "Filter Value" at bounding box center [785, 369] width 145 height 29
type input "Receiving Pending"
click at [809, 416] on button "Apply" at bounding box center [804, 415] width 27 height 15
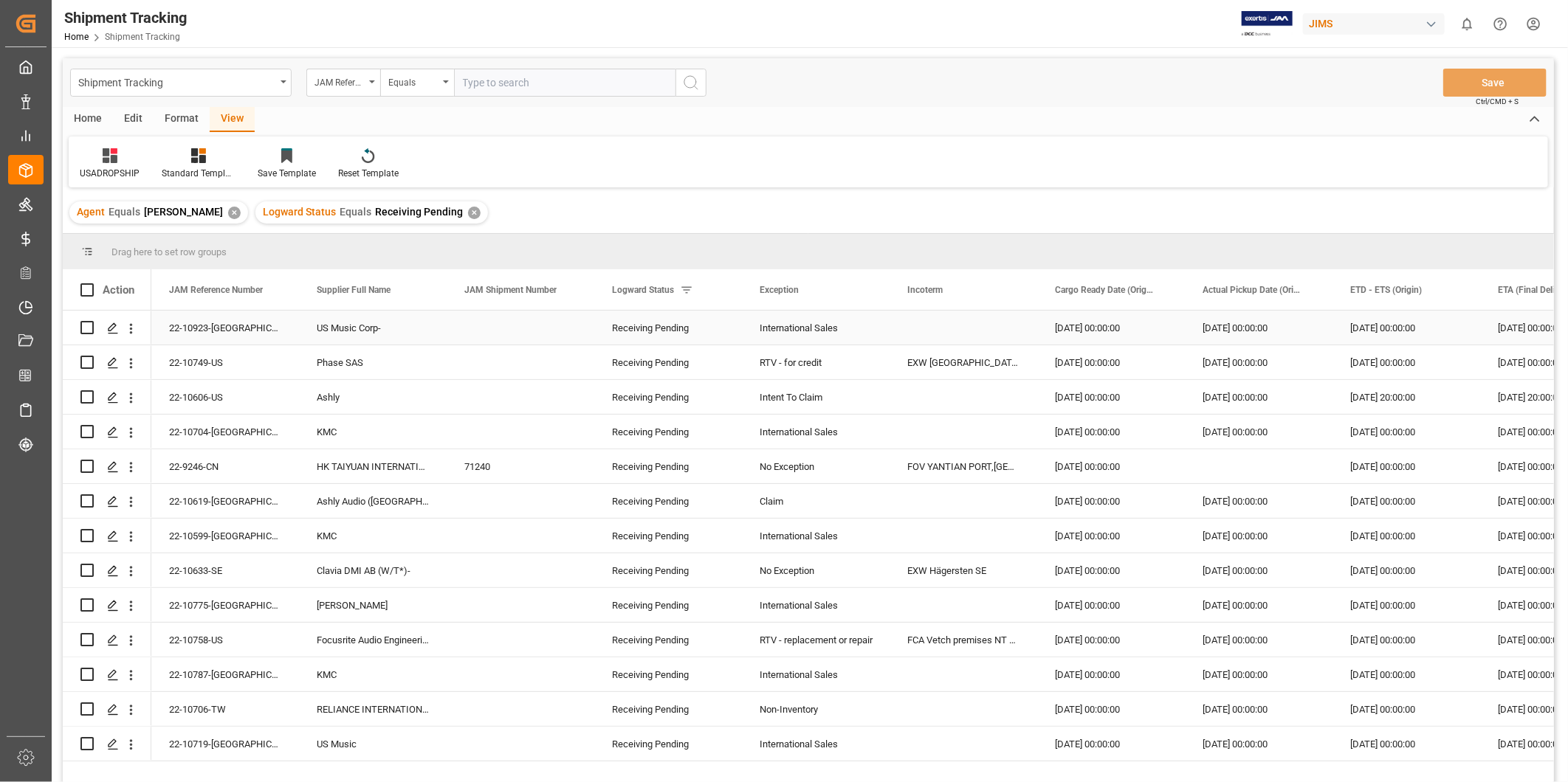
click at [401, 333] on div "US Music Corp-" at bounding box center [373, 327] width 147 height 34
click at [249, 330] on div "22-10923-[GEOGRAPHIC_DATA]" at bounding box center [225, 327] width 147 height 34
click at [202, 322] on div "22-10923-[GEOGRAPHIC_DATA]" at bounding box center [225, 327] width 147 height 34
click at [214, 321] on div "22-10923-[GEOGRAPHIC_DATA]" at bounding box center [225, 327] width 147 height 34
click at [223, 325] on div "22-10923-[GEOGRAPHIC_DATA]" at bounding box center [225, 327] width 147 height 34
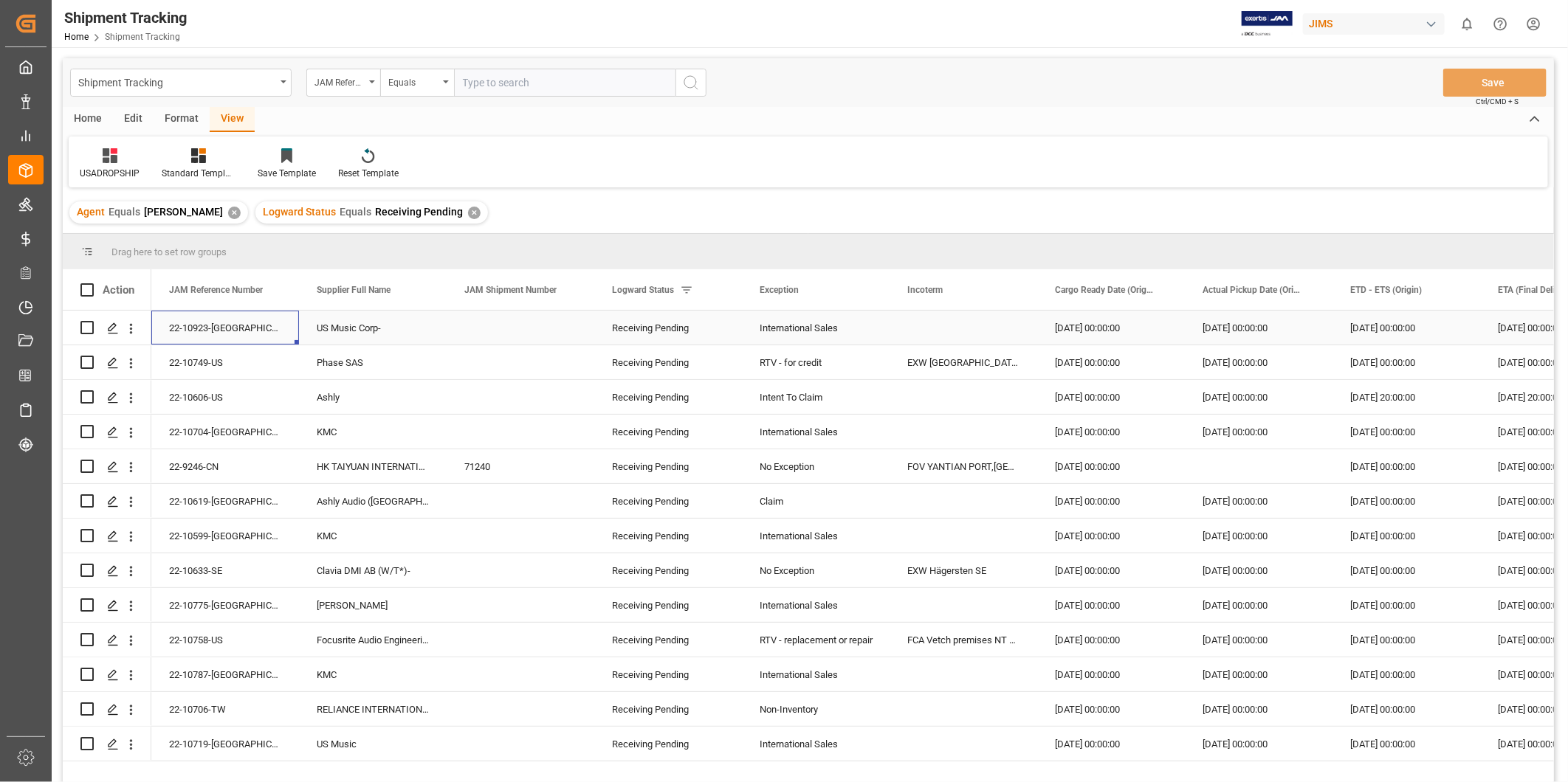
click at [267, 322] on div "22-10923-[GEOGRAPHIC_DATA]" at bounding box center [225, 327] width 147 height 34
click at [703, 329] on div "Receiving Pending" at bounding box center [668, 328] width 112 height 34
click at [710, 341] on icon "open menu" at bounding box center [715, 337] width 17 height 17
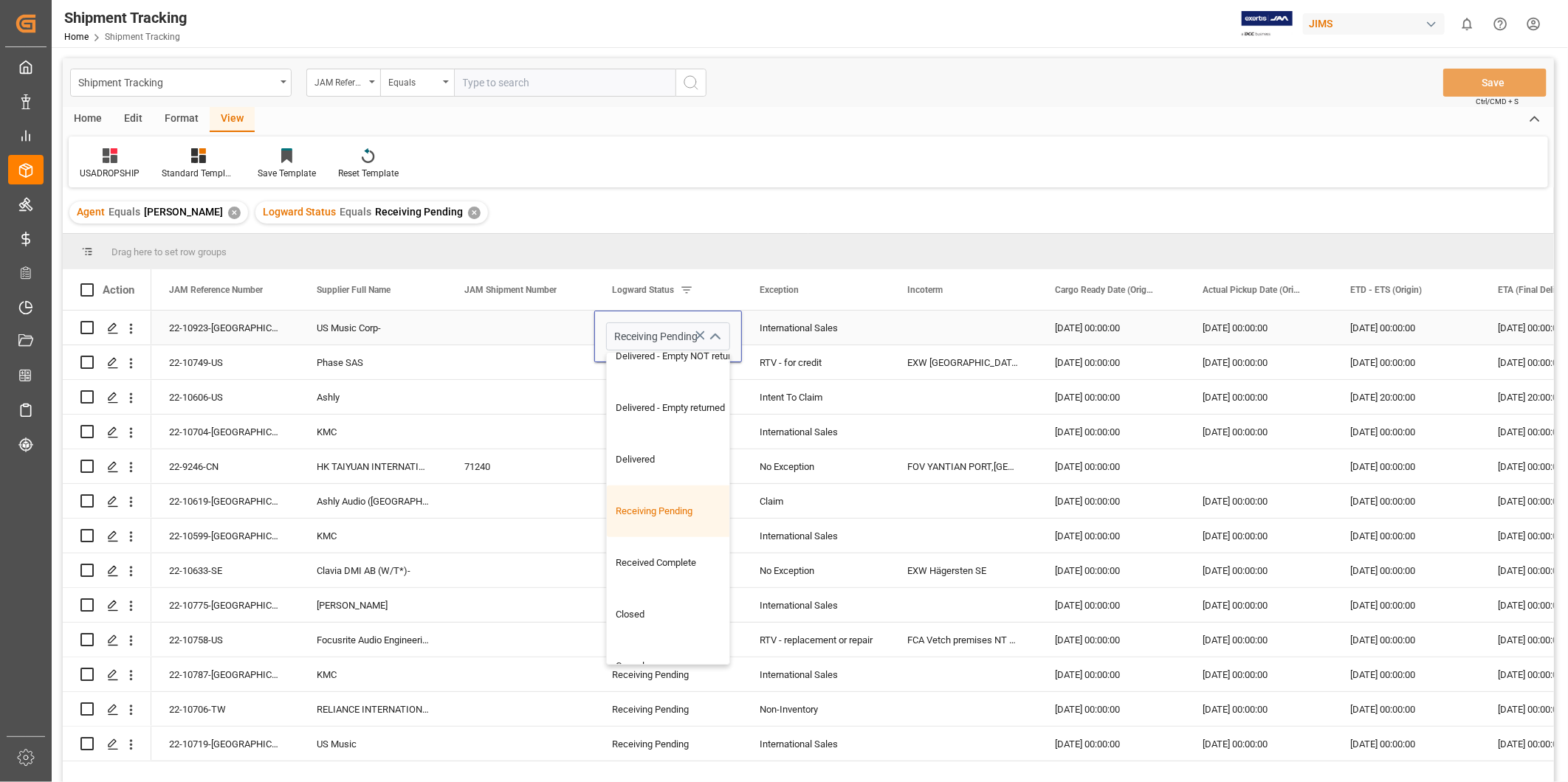
scroll to position [519, 0]
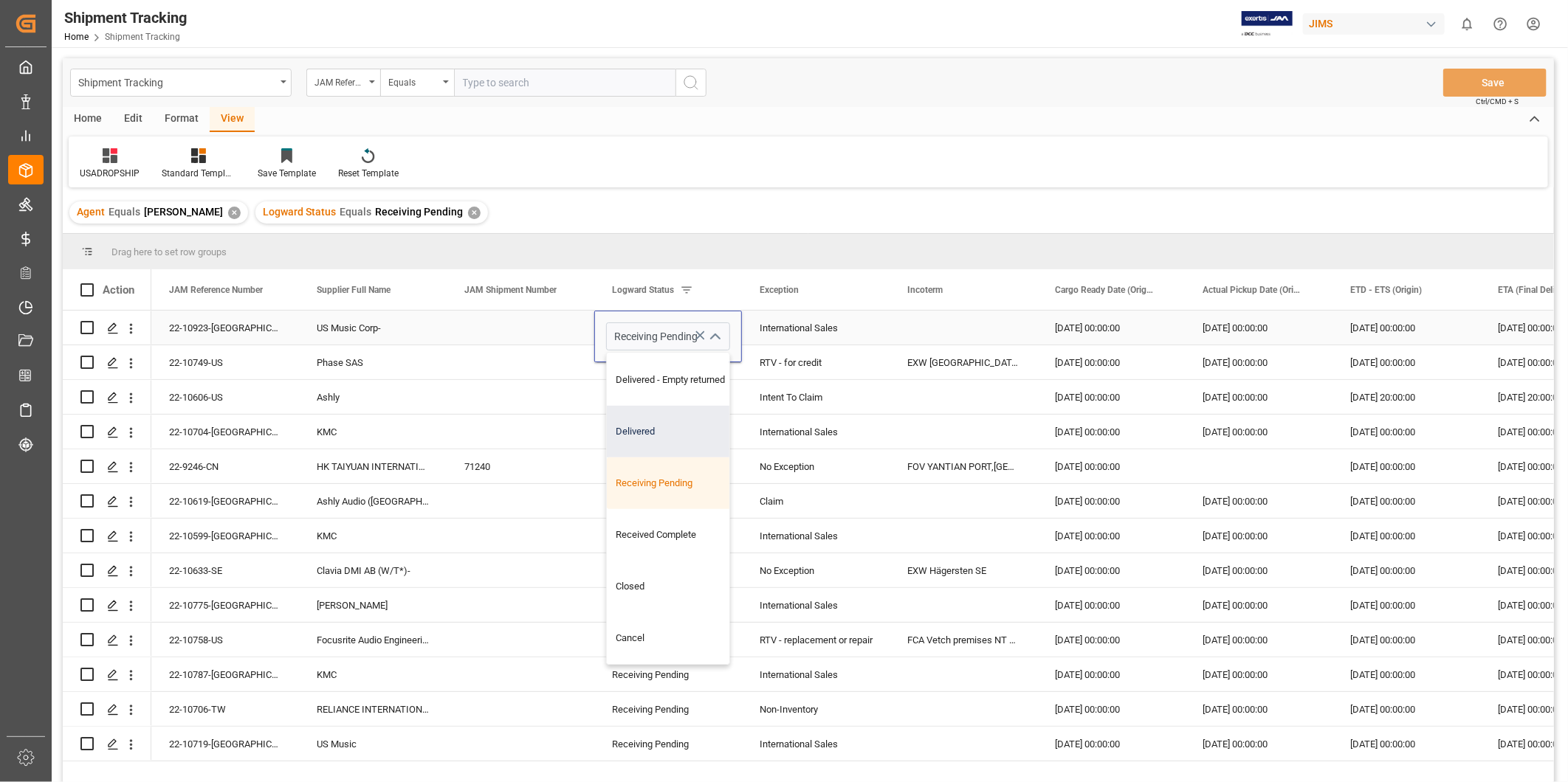
click at [703, 437] on div "Delivered" at bounding box center [681, 432] width 148 height 52
type input "Delivered"
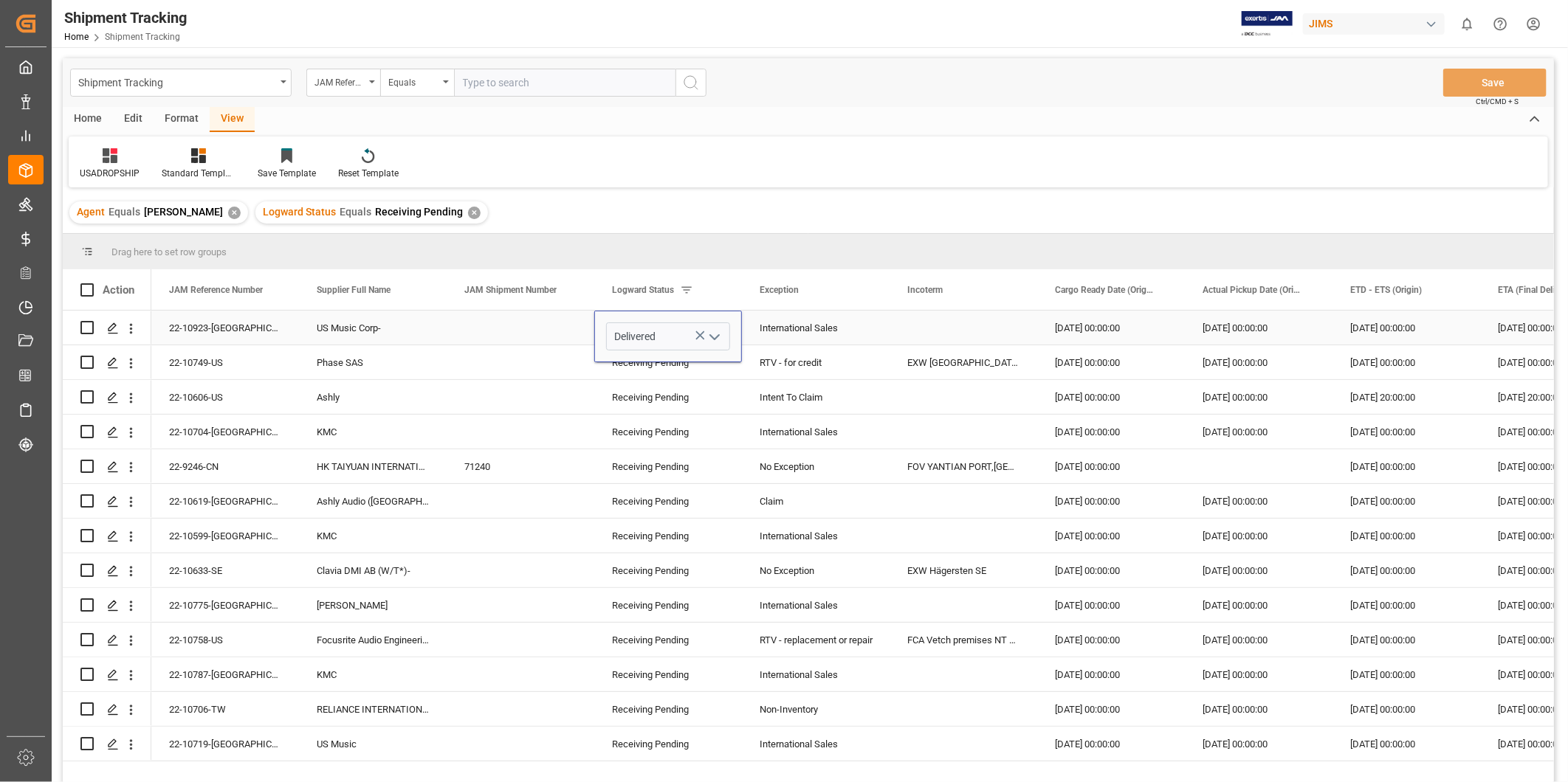
click at [826, 330] on div "International Sales" at bounding box center [815, 328] width 112 height 34
click at [1515, 81] on button "Save" at bounding box center [1494, 82] width 103 height 28
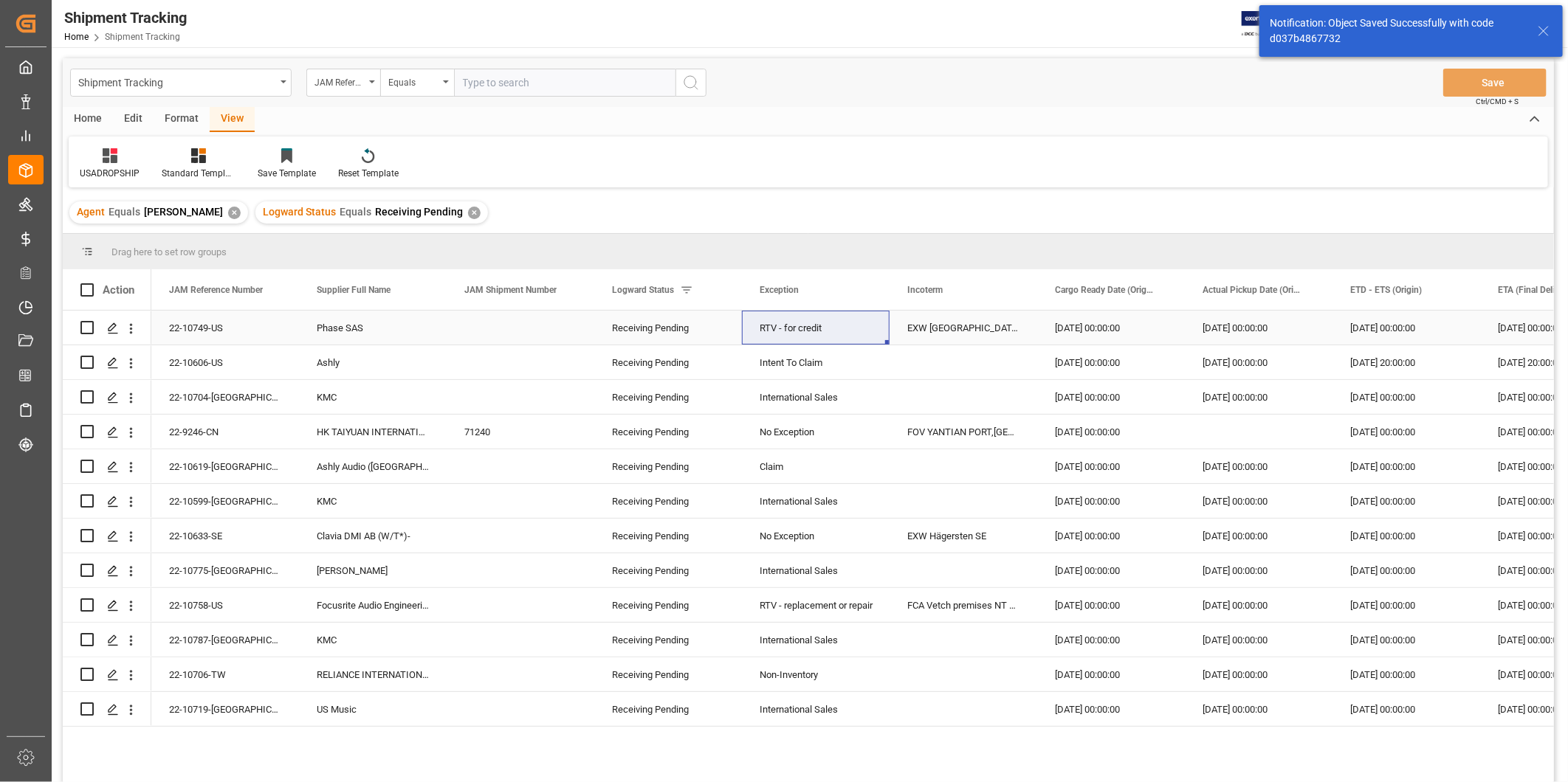
click at [417, 325] on div "Phase SAS" at bounding box center [373, 327] width 147 height 34
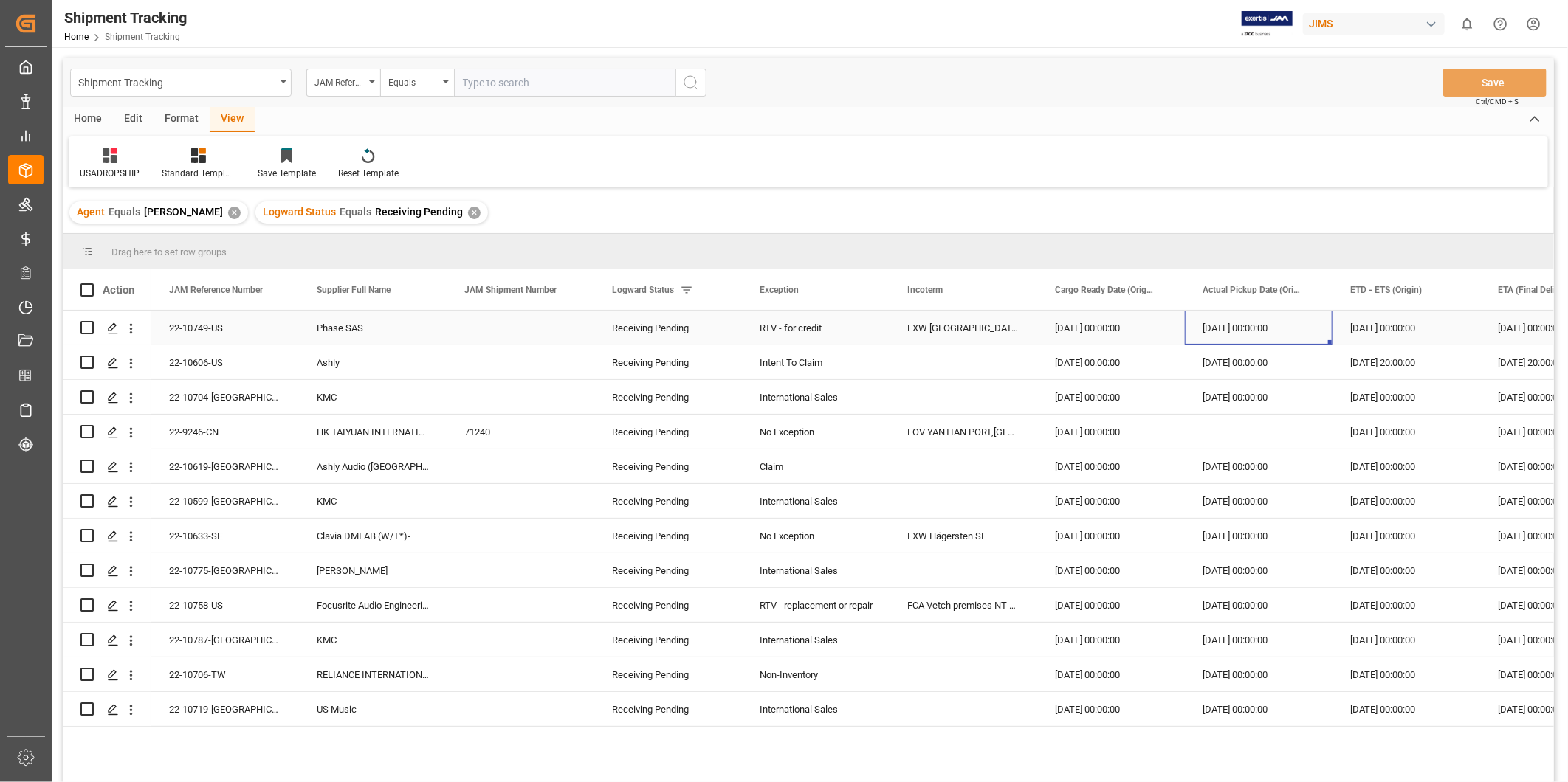
click at [1223, 336] on div "[DATE] 00:00:00" at bounding box center [1258, 327] width 147 height 34
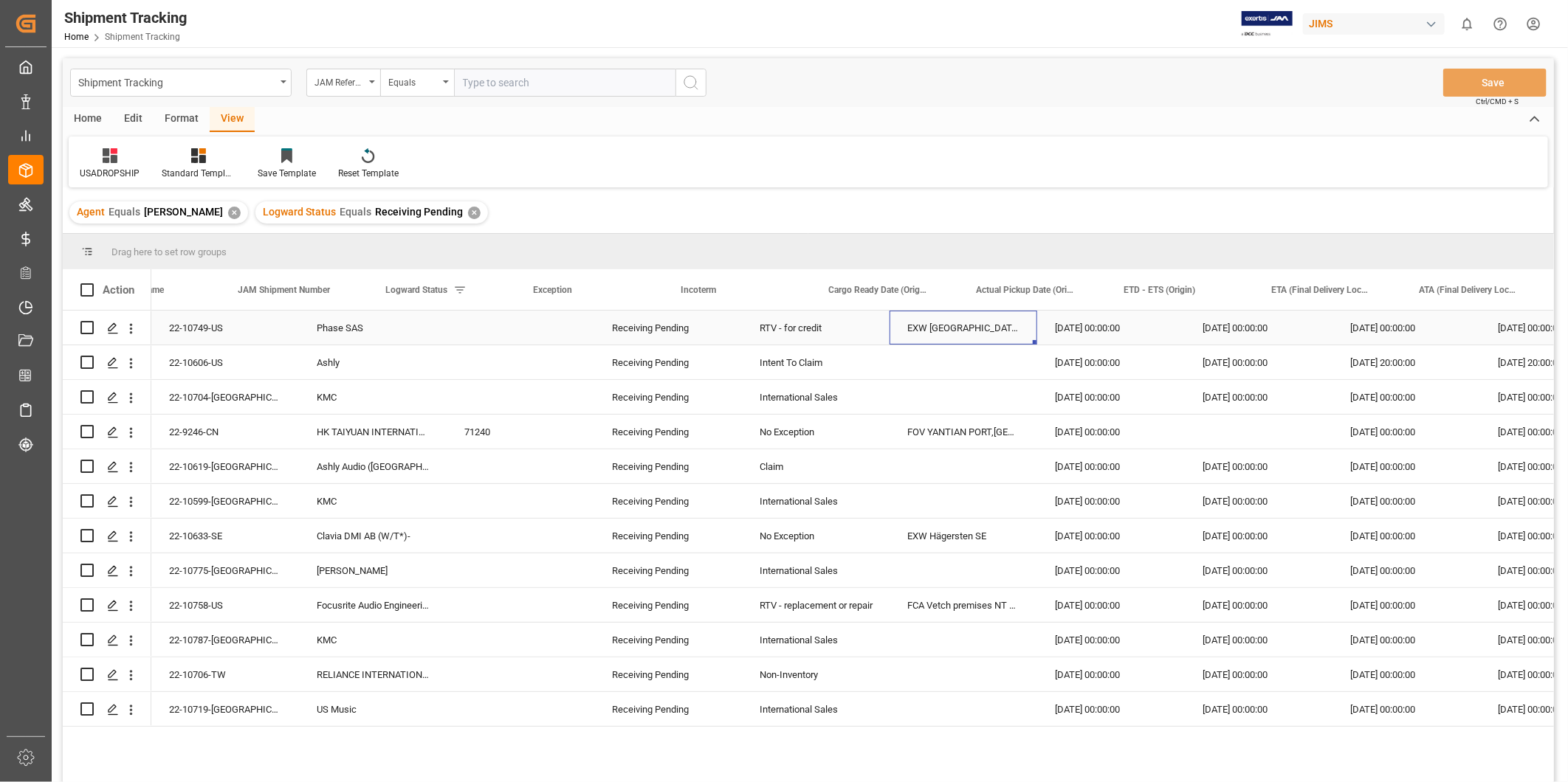
scroll to position [0, 0]
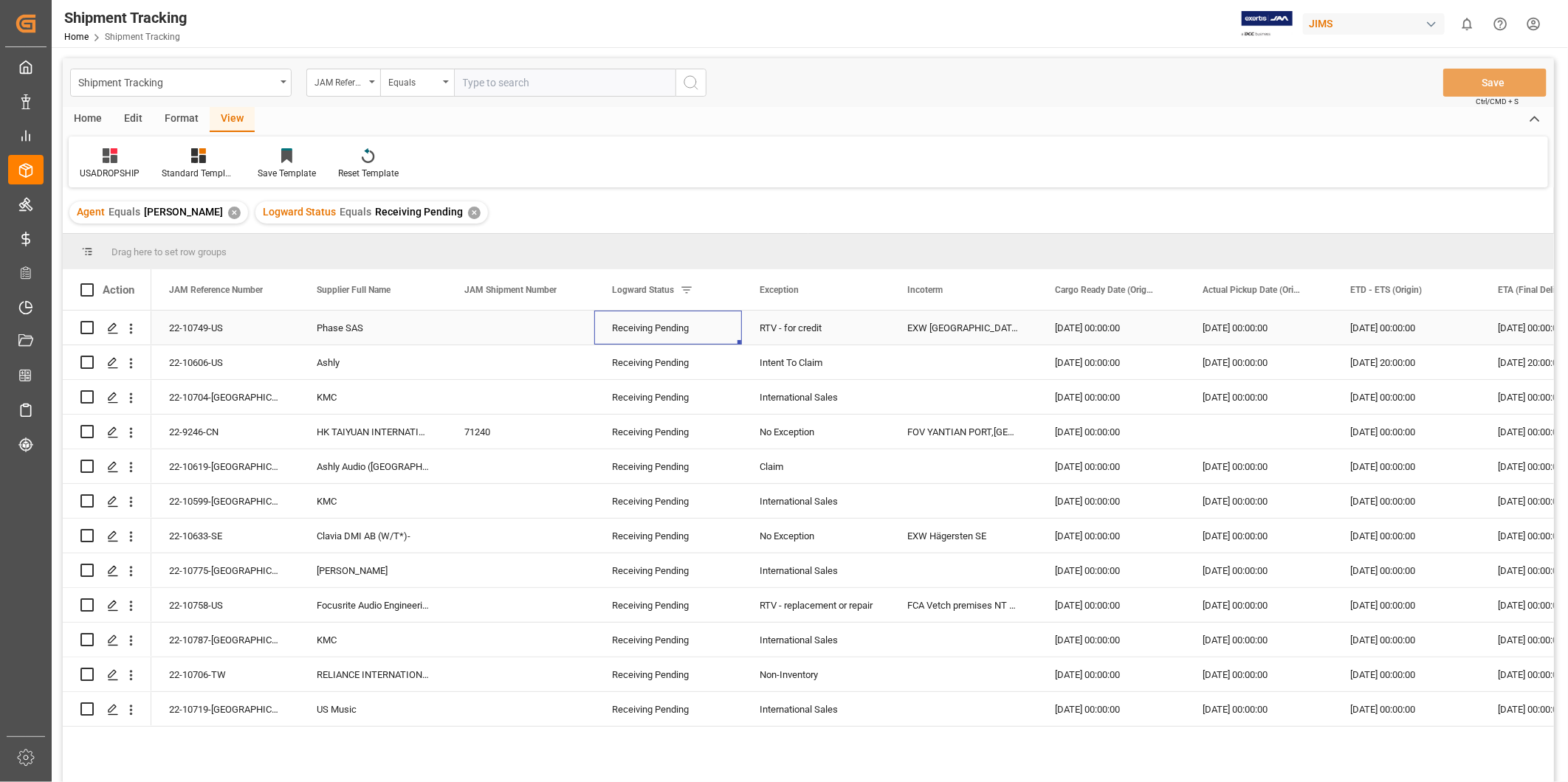
click at [704, 329] on div "Receiving Pending" at bounding box center [668, 328] width 112 height 34
click at [709, 338] on icon "open menu" at bounding box center [715, 337] width 17 height 17
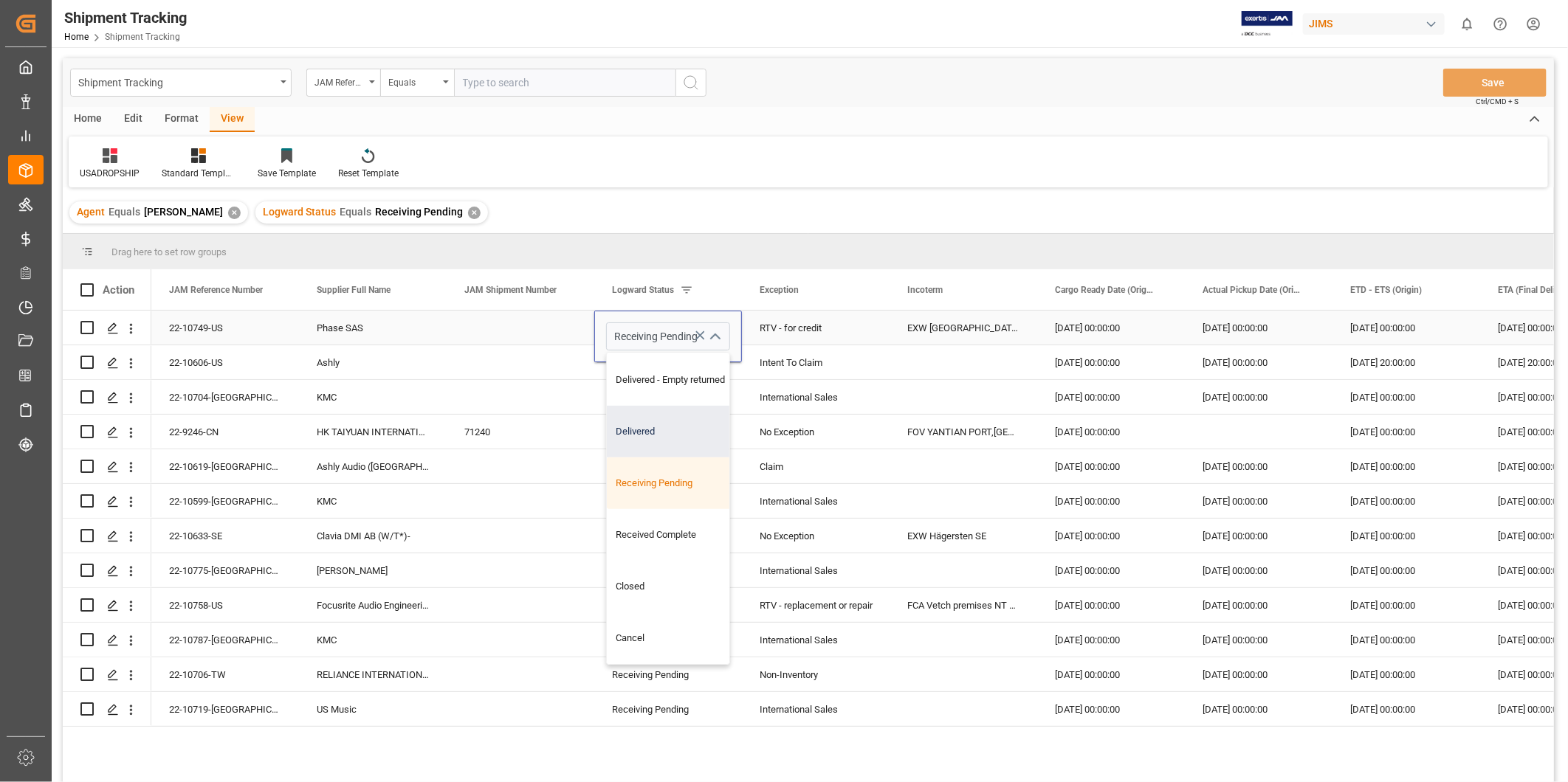
click at [688, 440] on div "Delivered" at bounding box center [681, 432] width 148 height 52
type input "Delivered"
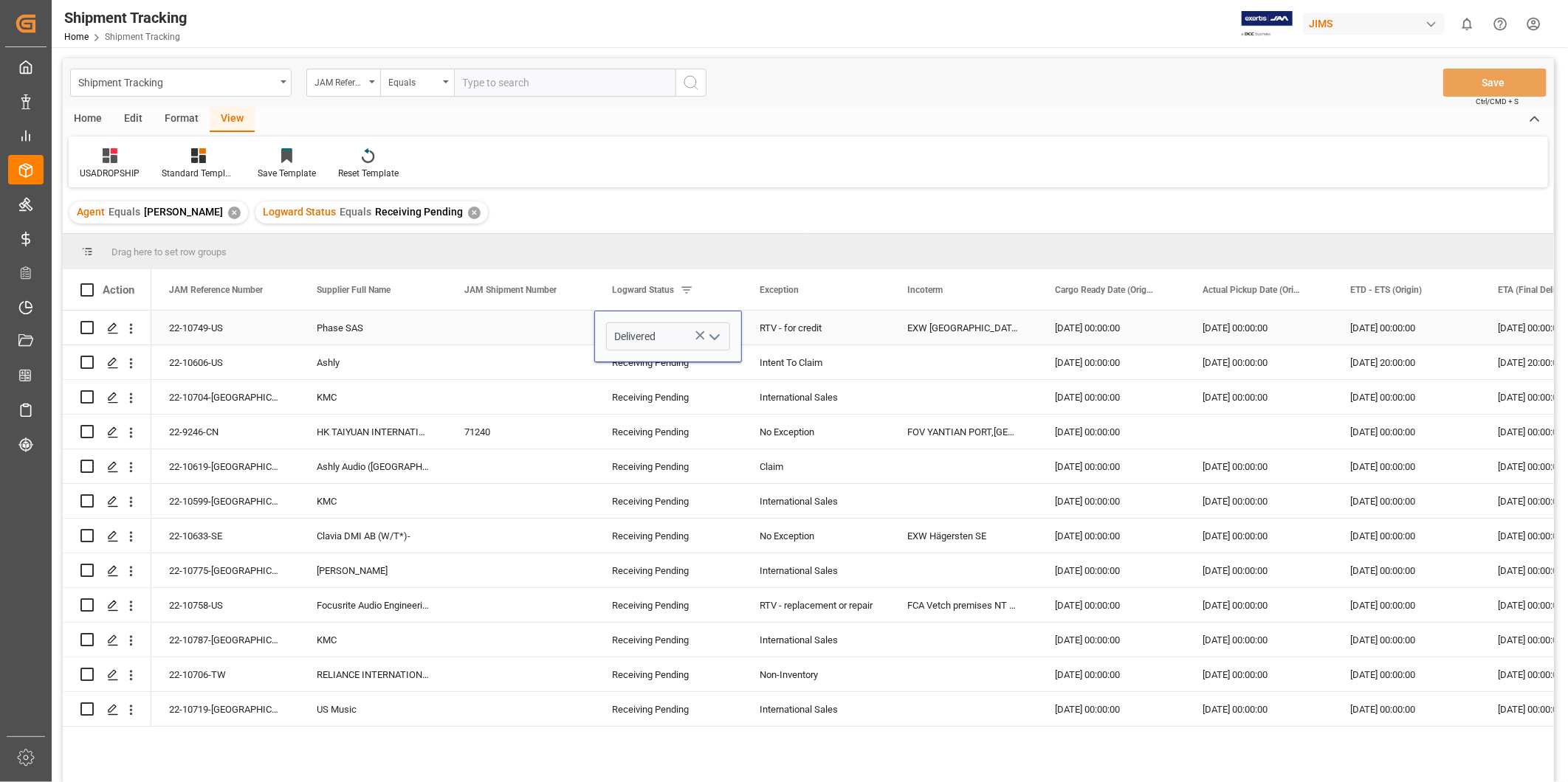
click at [916, 330] on div "EXW [GEOGRAPHIC_DATA] MS [GEOGRAPHIC_DATA]" at bounding box center [964, 327] width 147 height 34
click at [1479, 77] on button "Save" at bounding box center [1494, 82] width 103 height 28
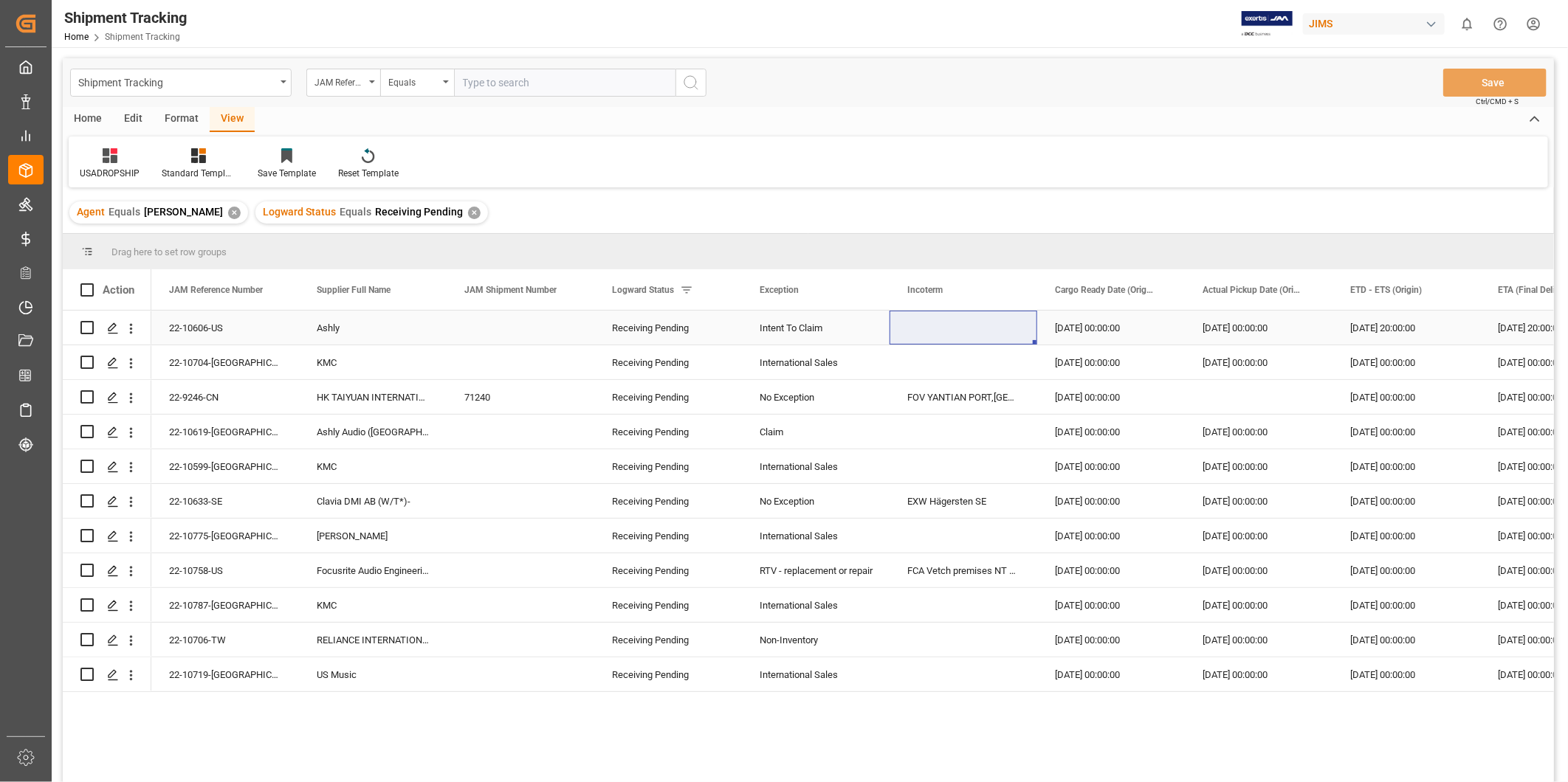
click at [254, 327] on div "22-10606-US" at bounding box center [225, 327] width 147 height 34
click at [350, 330] on div "Ashly" at bounding box center [373, 327] width 147 height 34
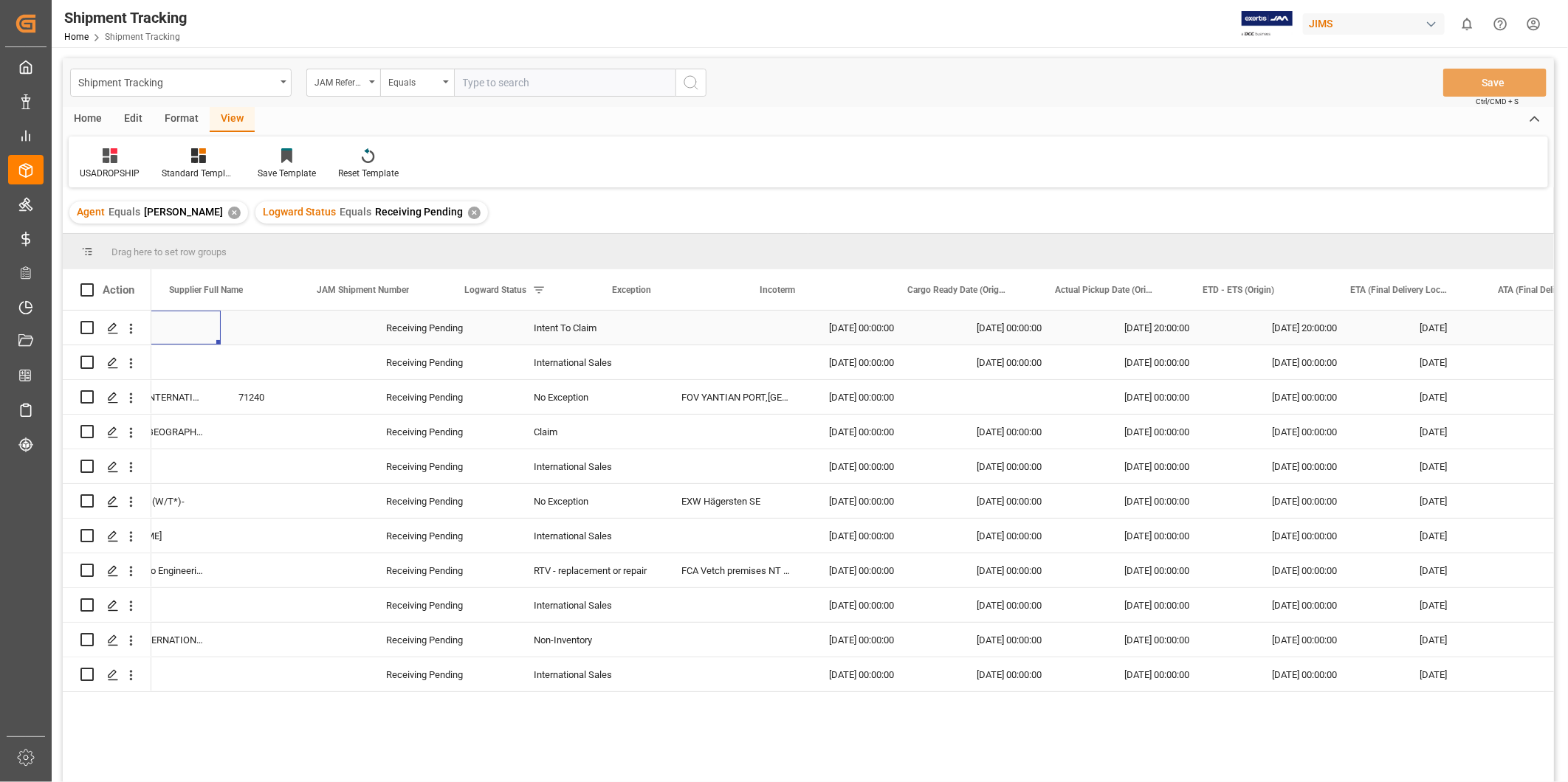
scroll to position [0, 0]
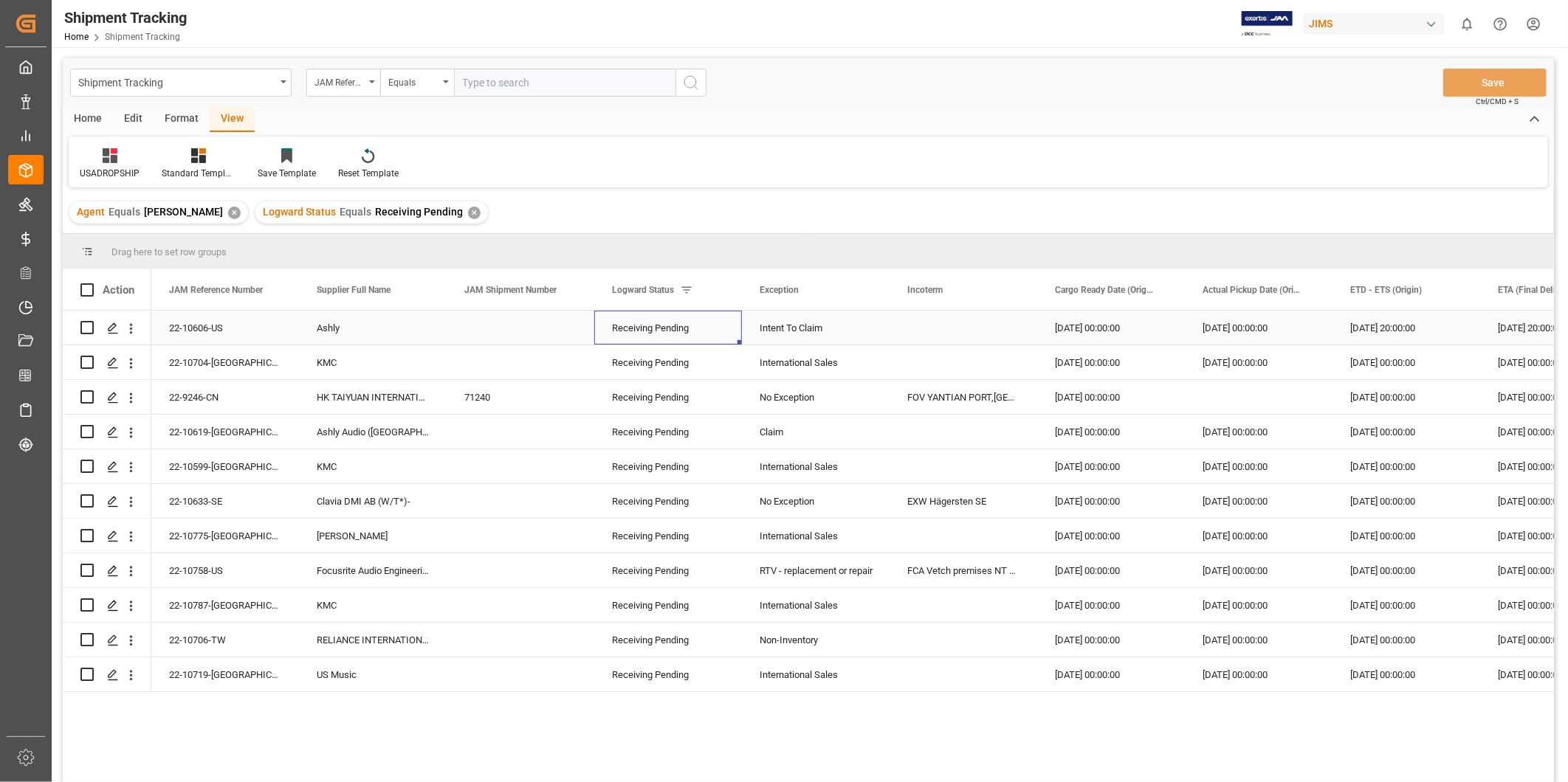
click at [669, 335] on div "Receiving Pending" at bounding box center [668, 328] width 112 height 34
click at [698, 333] on div "Receiving Pending" at bounding box center [668, 328] width 112 height 34
click at [711, 340] on icon "open menu" at bounding box center [715, 337] width 17 height 17
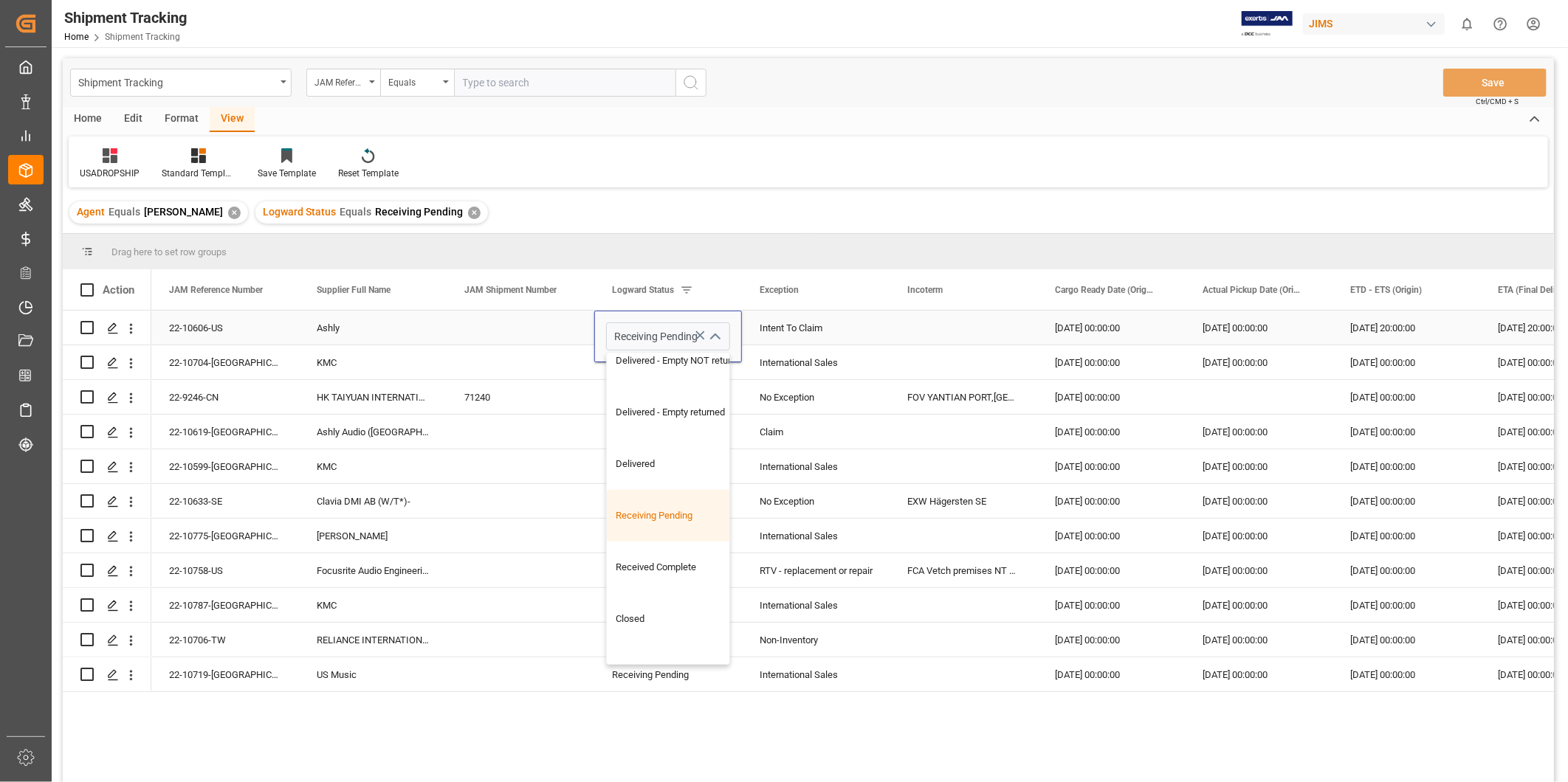
scroll to position [519, 0]
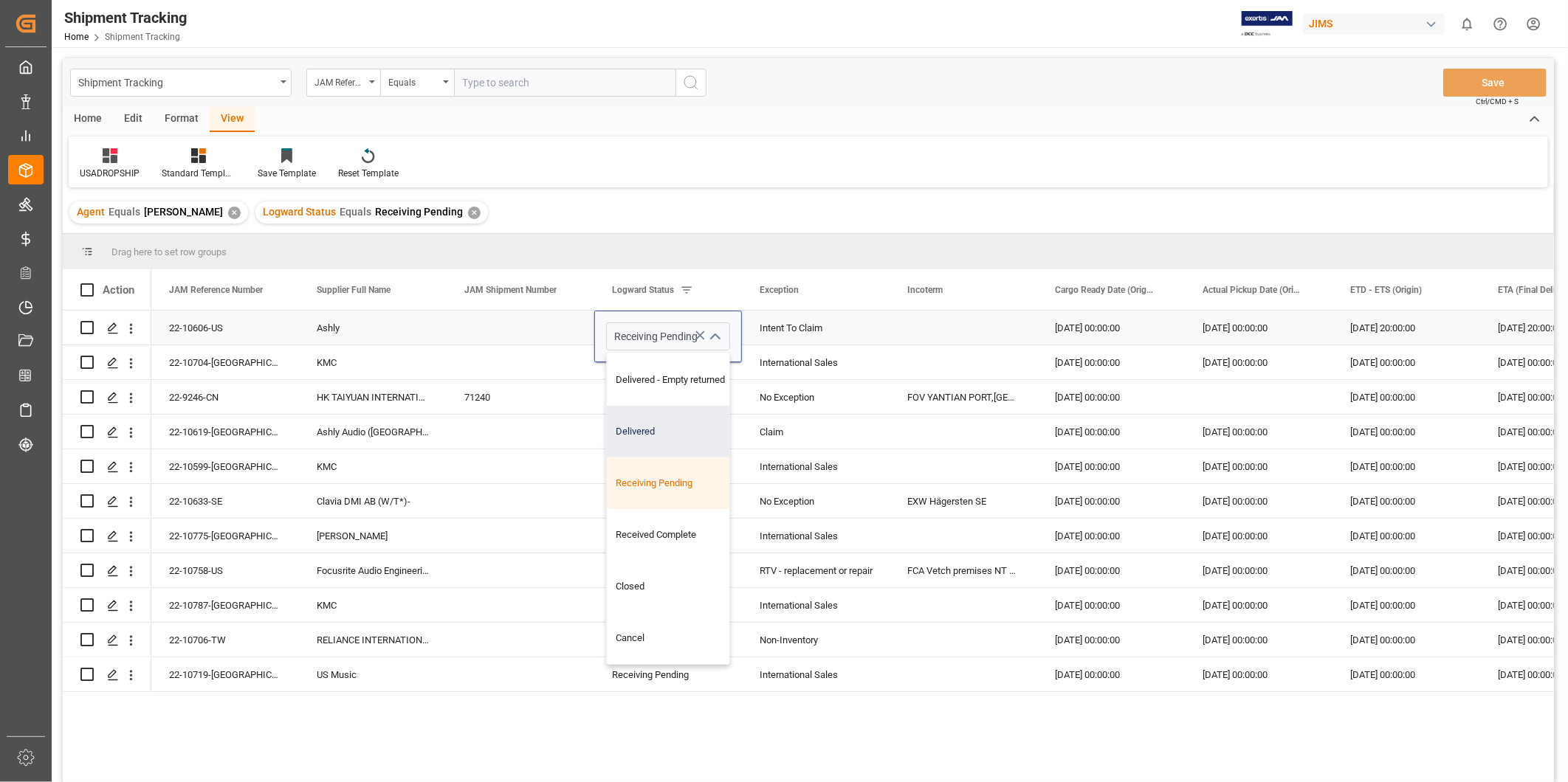
click at [677, 435] on div "Delivered" at bounding box center [681, 432] width 148 height 52
type input "Delivered"
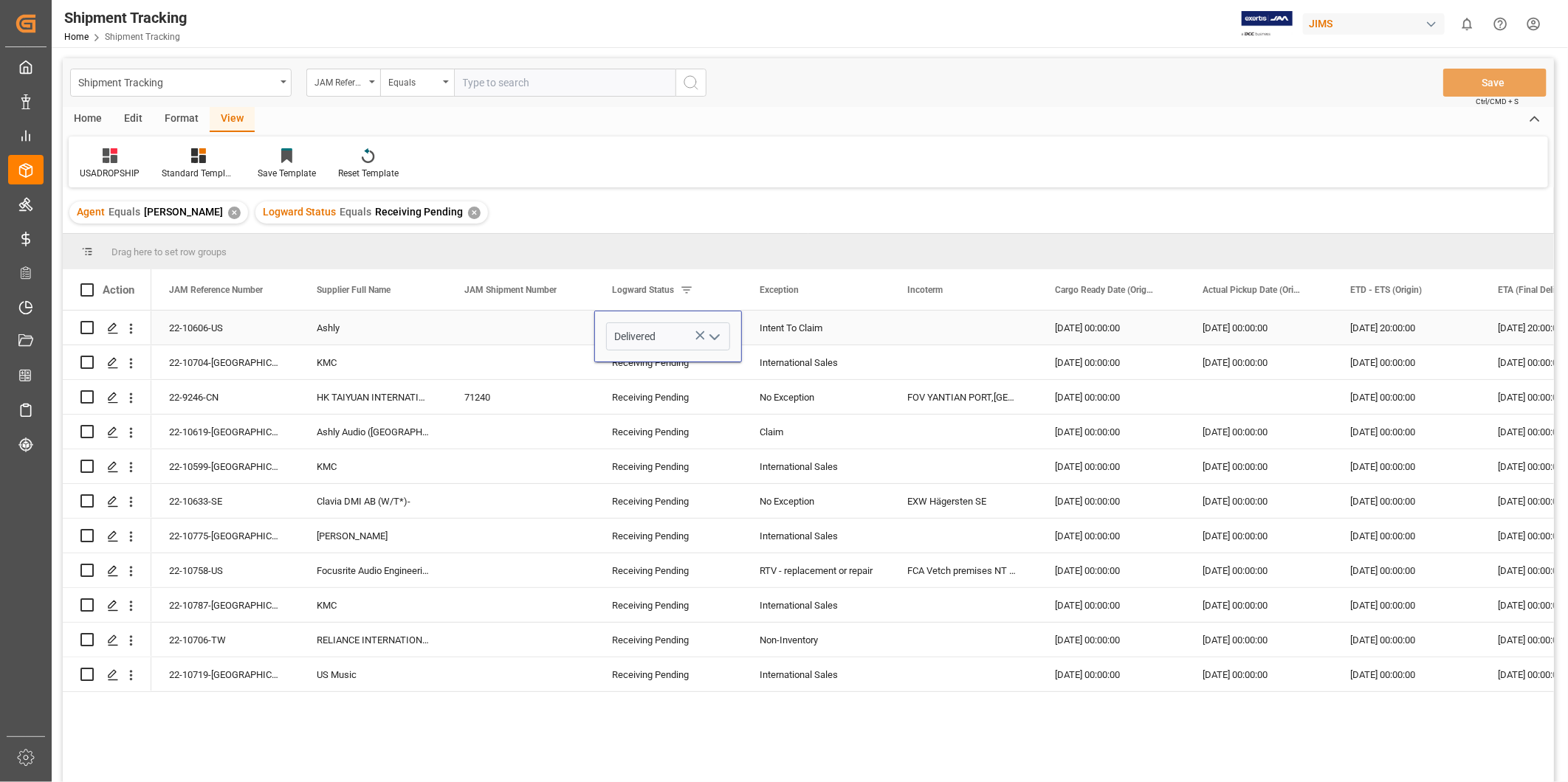
click at [837, 340] on div "Intent To Claim" at bounding box center [815, 328] width 112 height 34
click at [1480, 81] on button "Save" at bounding box center [1494, 82] width 103 height 28
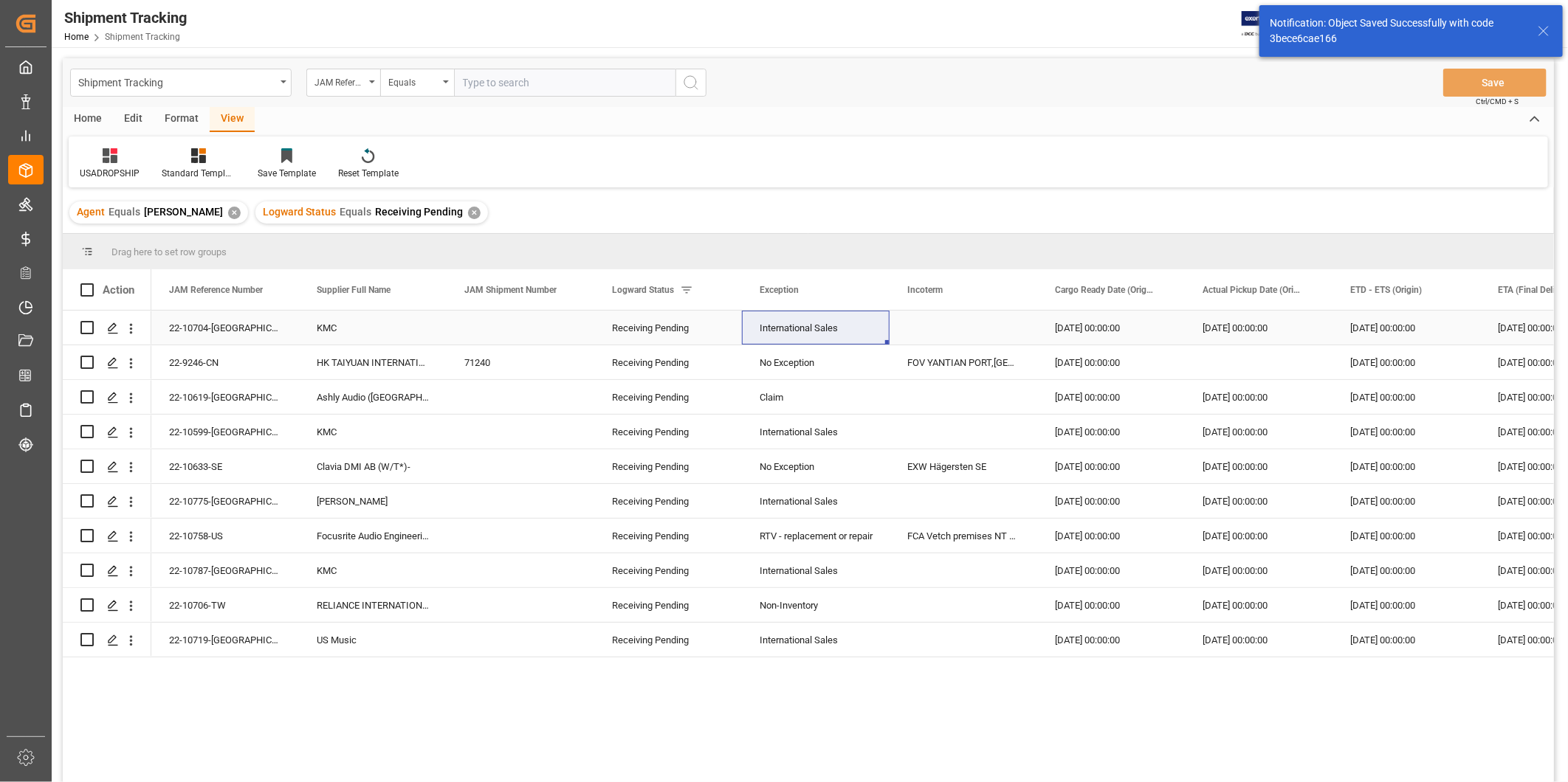
click at [234, 329] on div "22-10704-[GEOGRAPHIC_DATA]" at bounding box center [225, 327] width 147 height 34
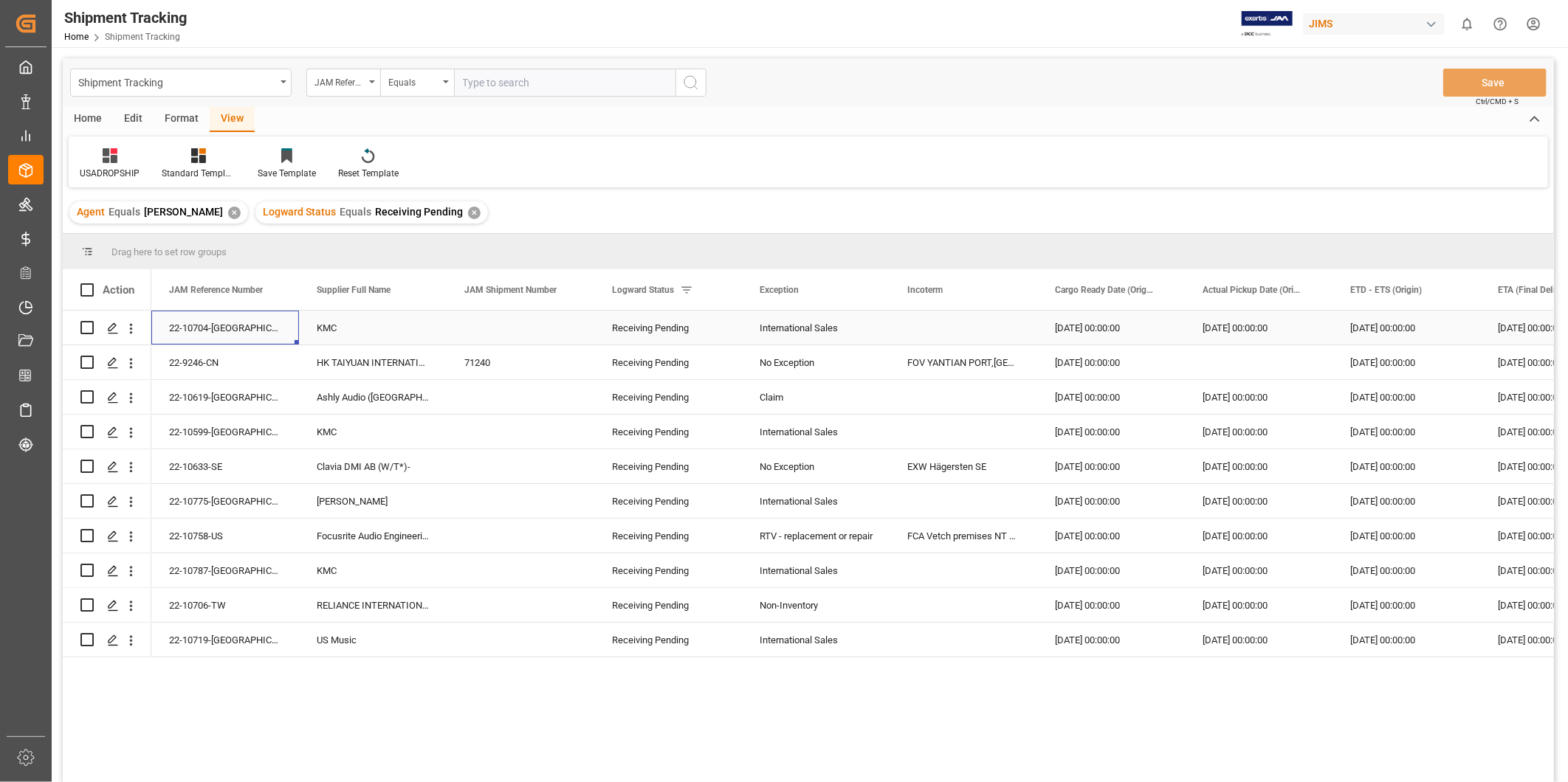
click at [245, 333] on div "22-10704-[GEOGRAPHIC_DATA]" at bounding box center [225, 327] width 147 height 34
click at [221, 313] on div "22-10704-[GEOGRAPHIC_DATA]" at bounding box center [225, 327] width 147 height 34
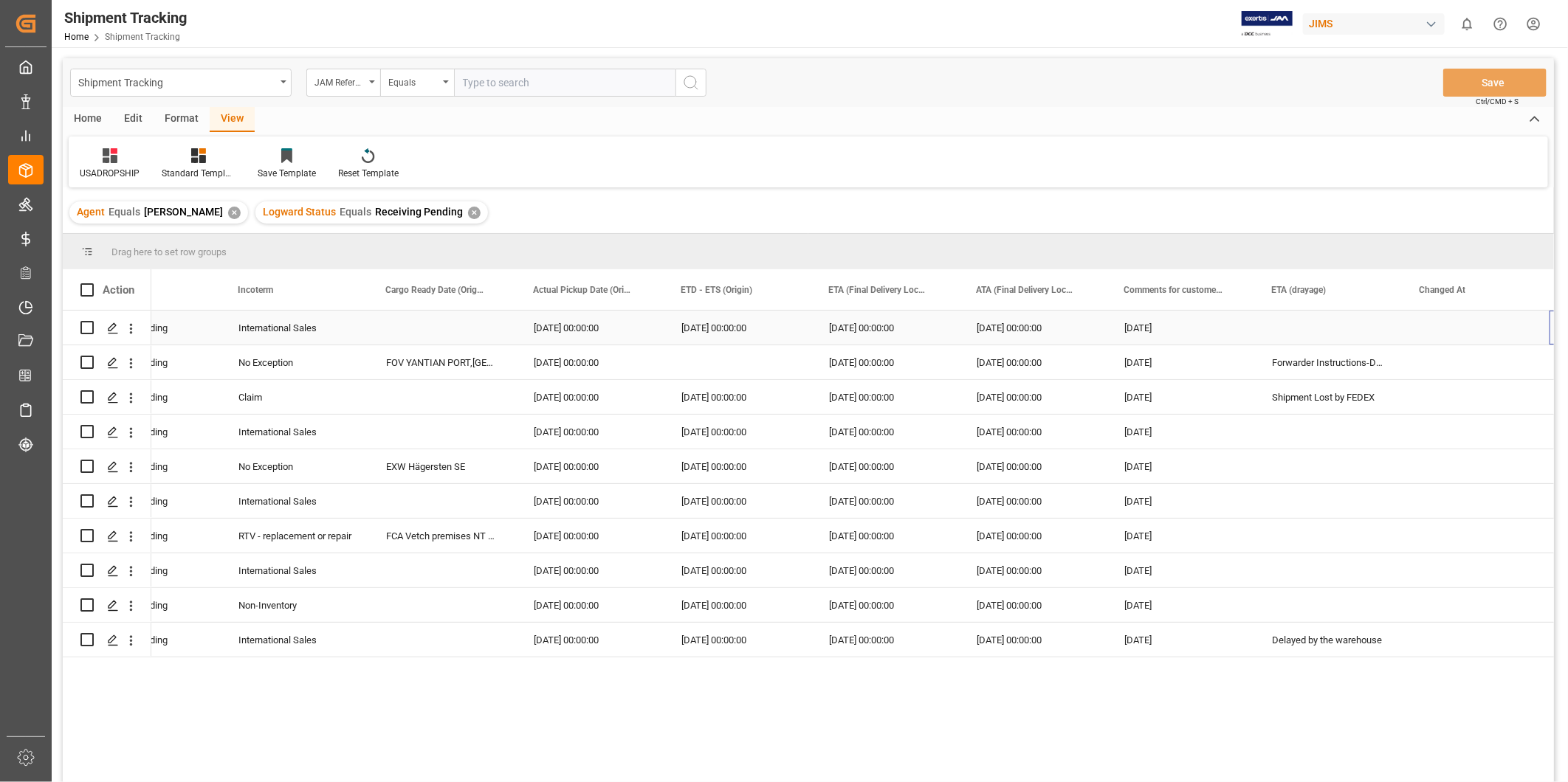
scroll to position [0, 664]
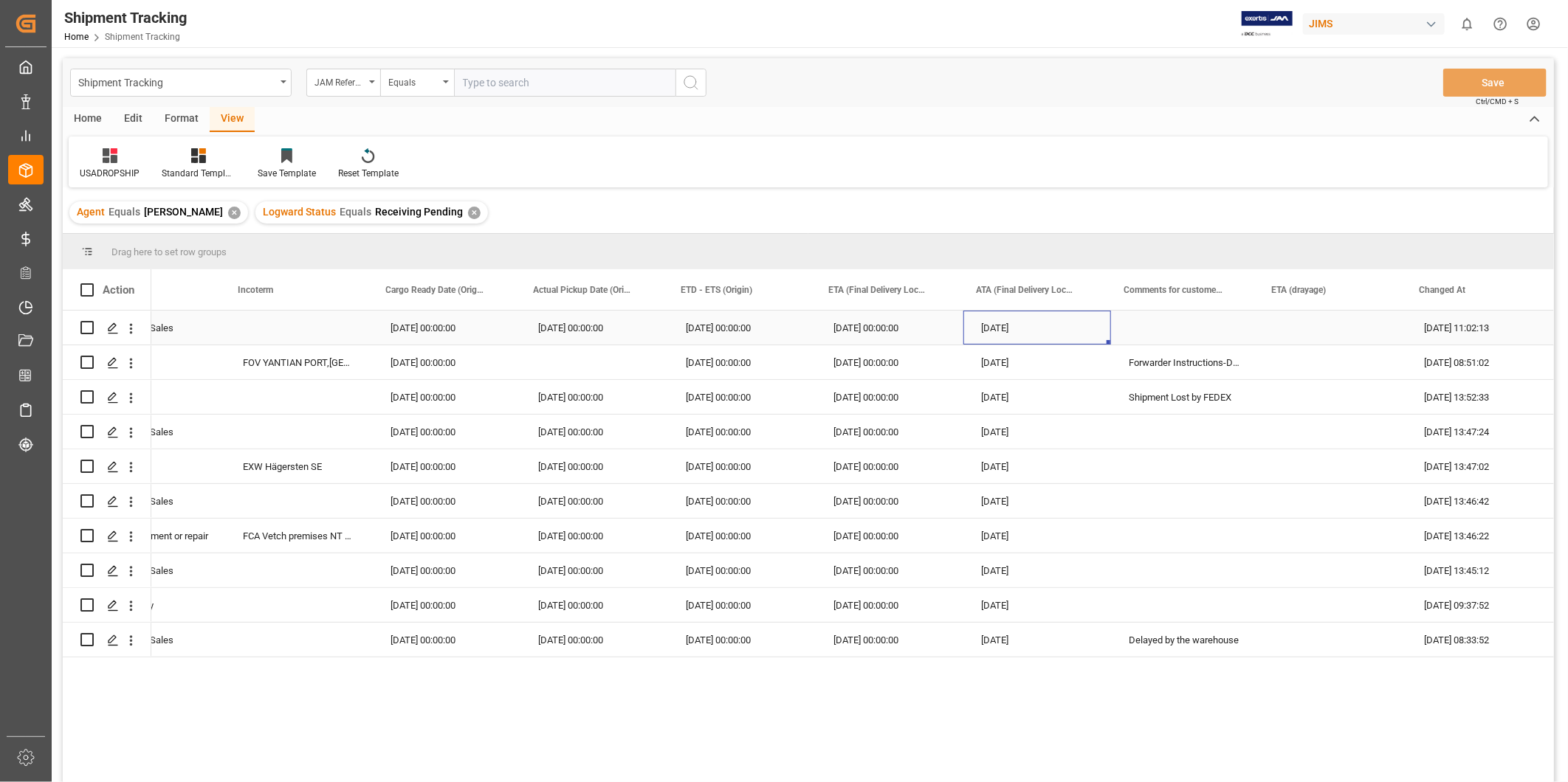
click at [1006, 323] on div "[DATE]" at bounding box center [1037, 327] width 147 height 34
drag, startPoint x: 1031, startPoint y: 334, endPoint x: 910, endPoint y: 345, distance: 121.5
click at [910, 345] on div "Receiving Pending International Sales 08-26-2025 00:00:00 09-02-2025 00:00:00 0…" at bounding box center [520, 328] width 2068 height 35
click at [1214, 328] on div "Press SPACE to select this row." at bounding box center [1185, 327] width 147 height 34
click at [916, 330] on div "[DATE] 00:00:00" at bounding box center [890, 327] width 147 height 34
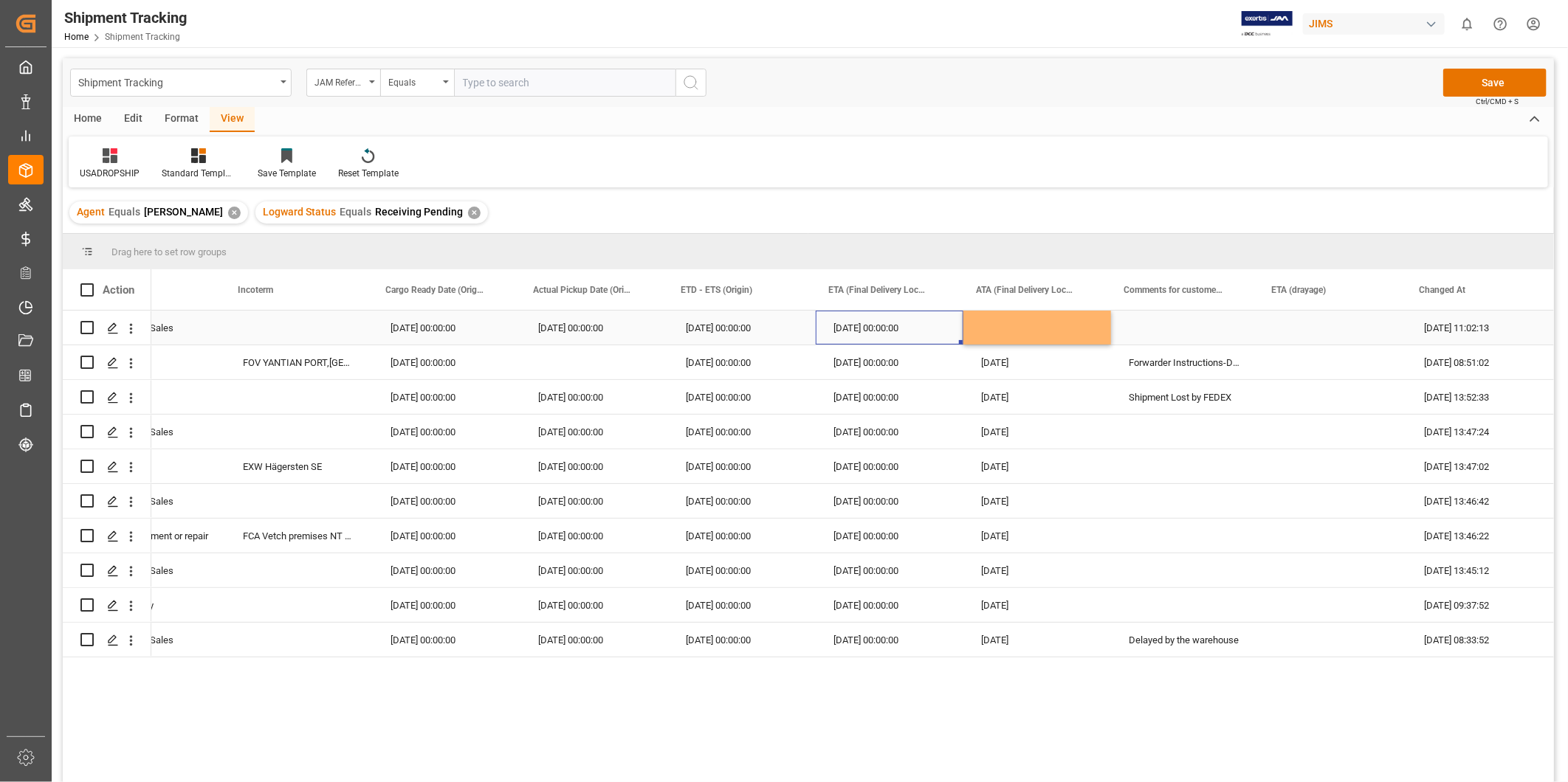
click at [916, 330] on div "[DATE] 00:00:00" at bounding box center [890, 327] width 147 height 34
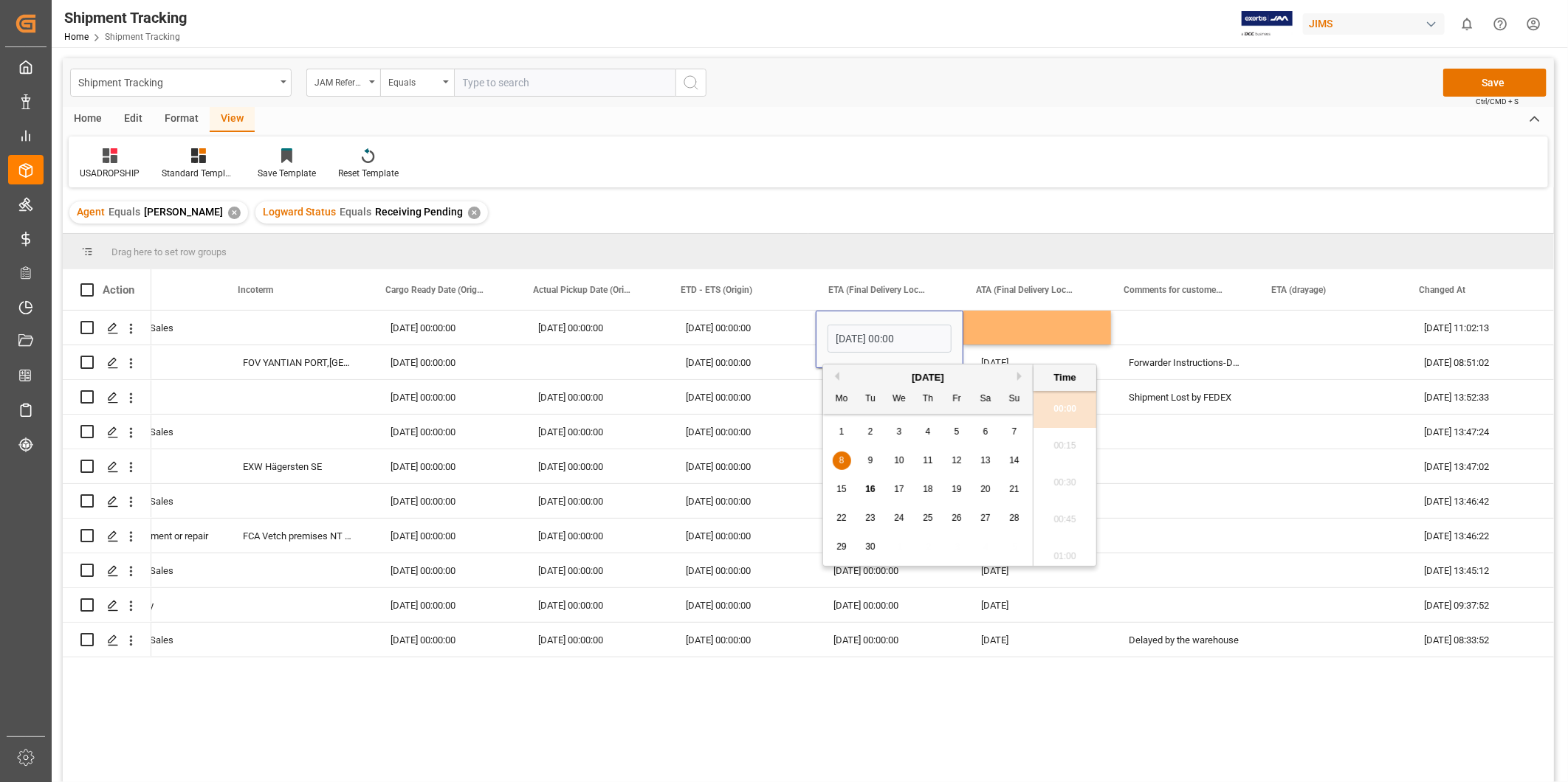
click at [932, 522] on span "25" at bounding box center [927, 518] width 10 height 10
type input "09-25-2025 00:00"
click at [1266, 336] on div "Press SPACE to select this row." at bounding box center [1333, 327] width 147 height 34
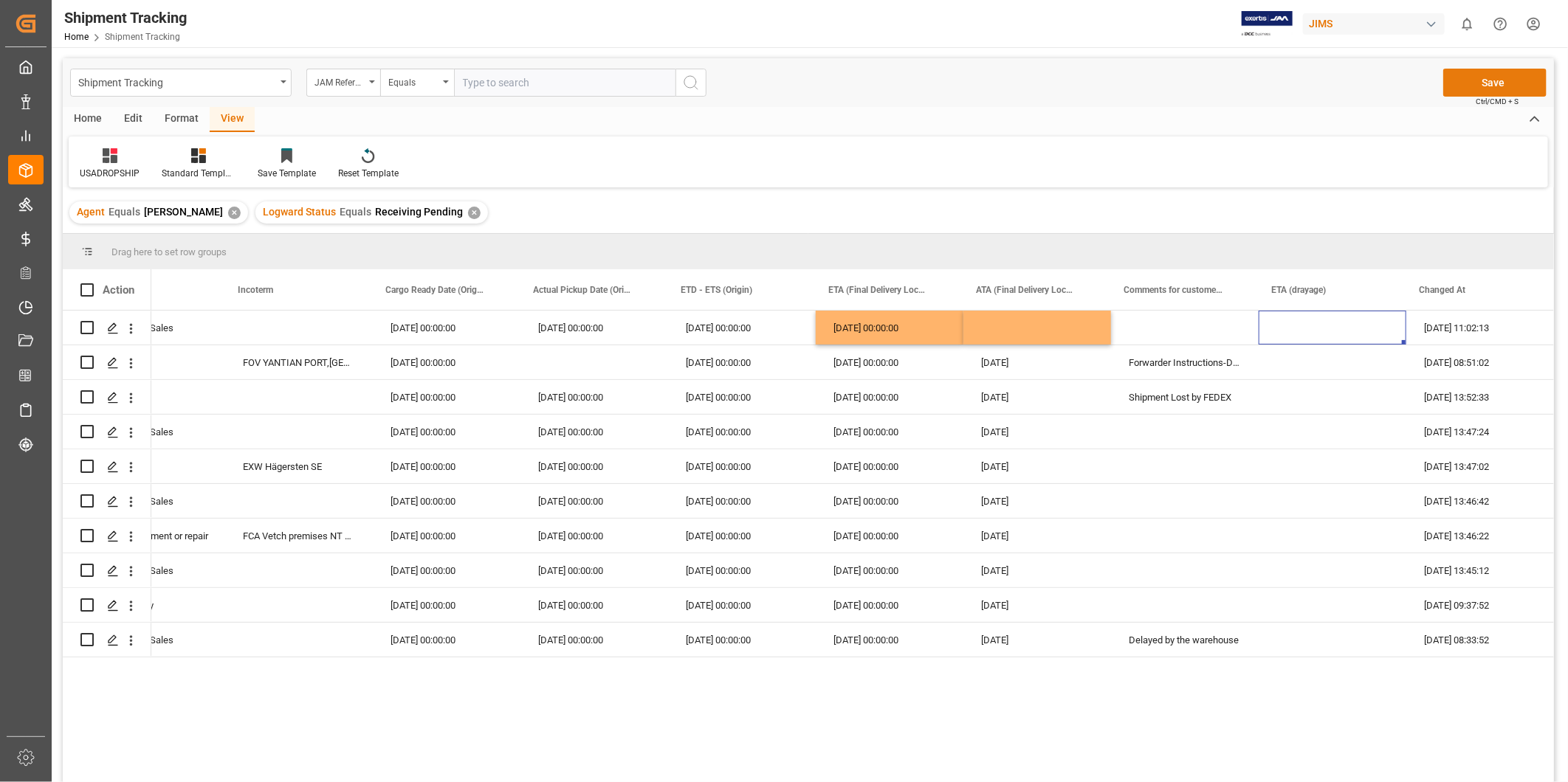
click at [1482, 82] on button "Save" at bounding box center [1494, 82] width 103 height 28
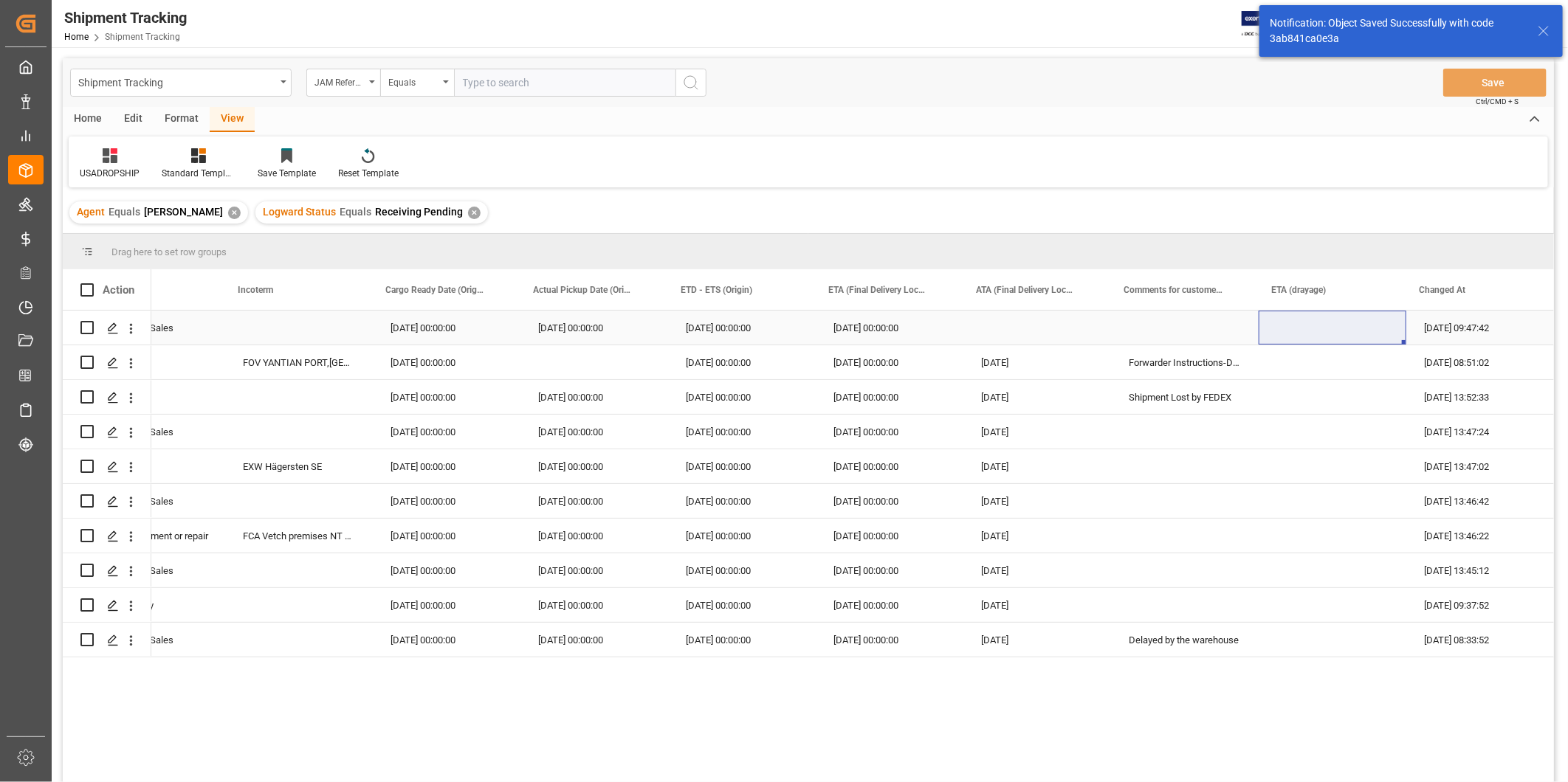
click at [1069, 333] on div "Press SPACE to select this row." at bounding box center [1037, 327] width 147 height 34
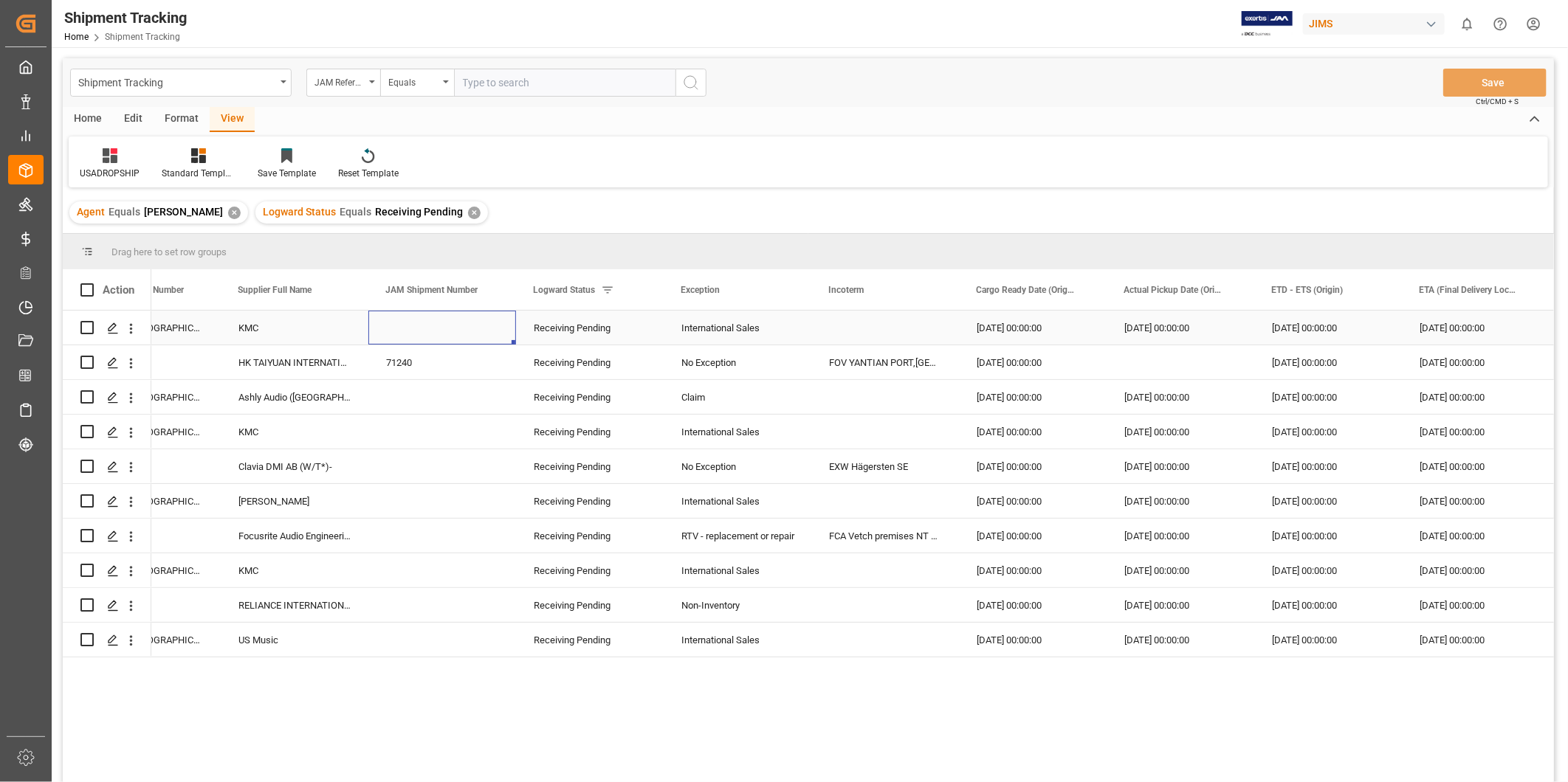
scroll to position [0, 0]
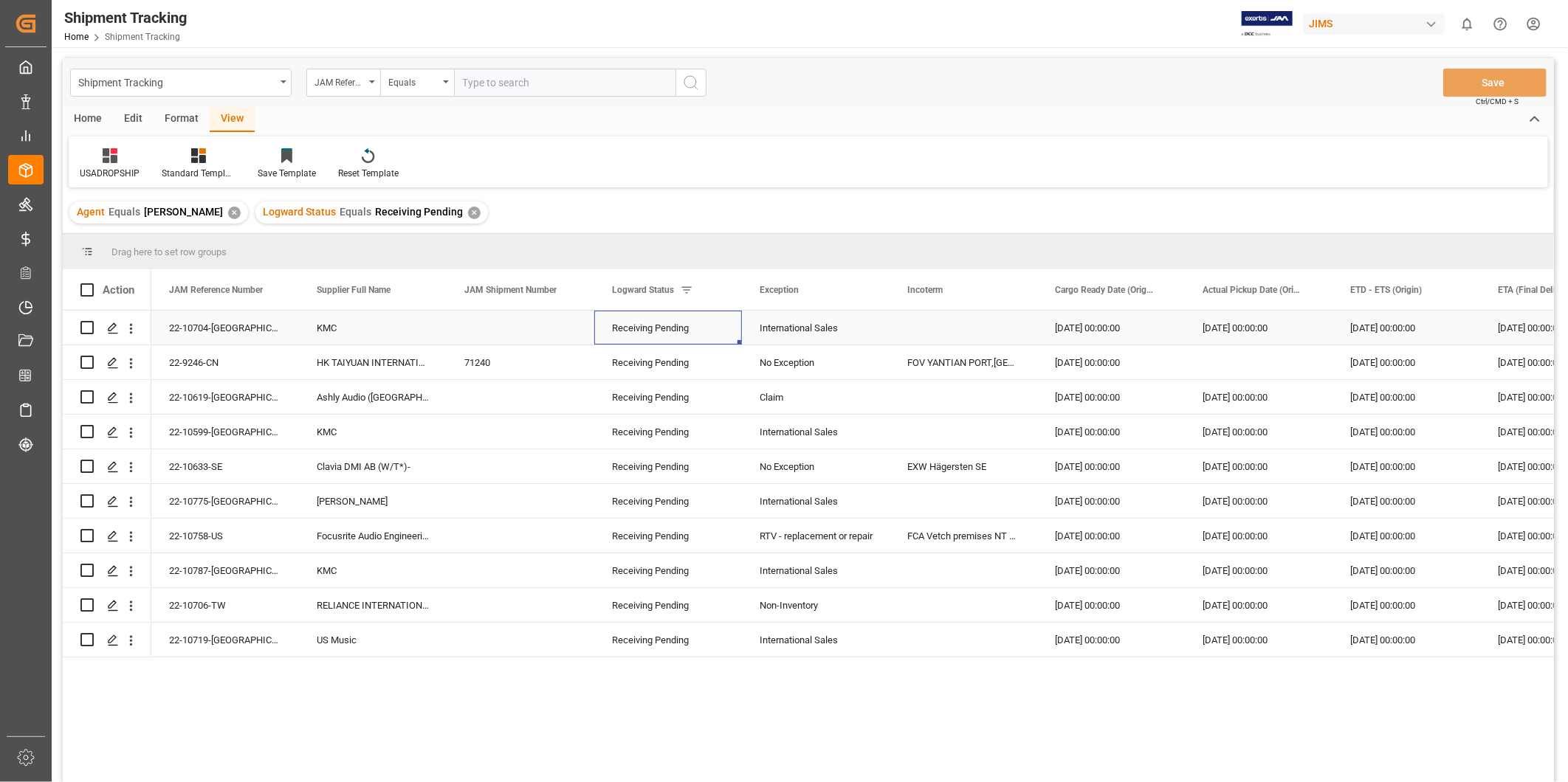
click at [700, 330] on div "Receiving Pending" at bounding box center [668, 328] width 112 height 34
click at [725, 334] on input "Press SPACE to select this row." at bounding box center [668, 336] width 124 height 28
click at [717, 334] on icon "open menu" at bounding box center [715, 337] width 17 height 17
click at [704, 539] on div "In-transit" at bounding box center [681, 534] width 148 height 52
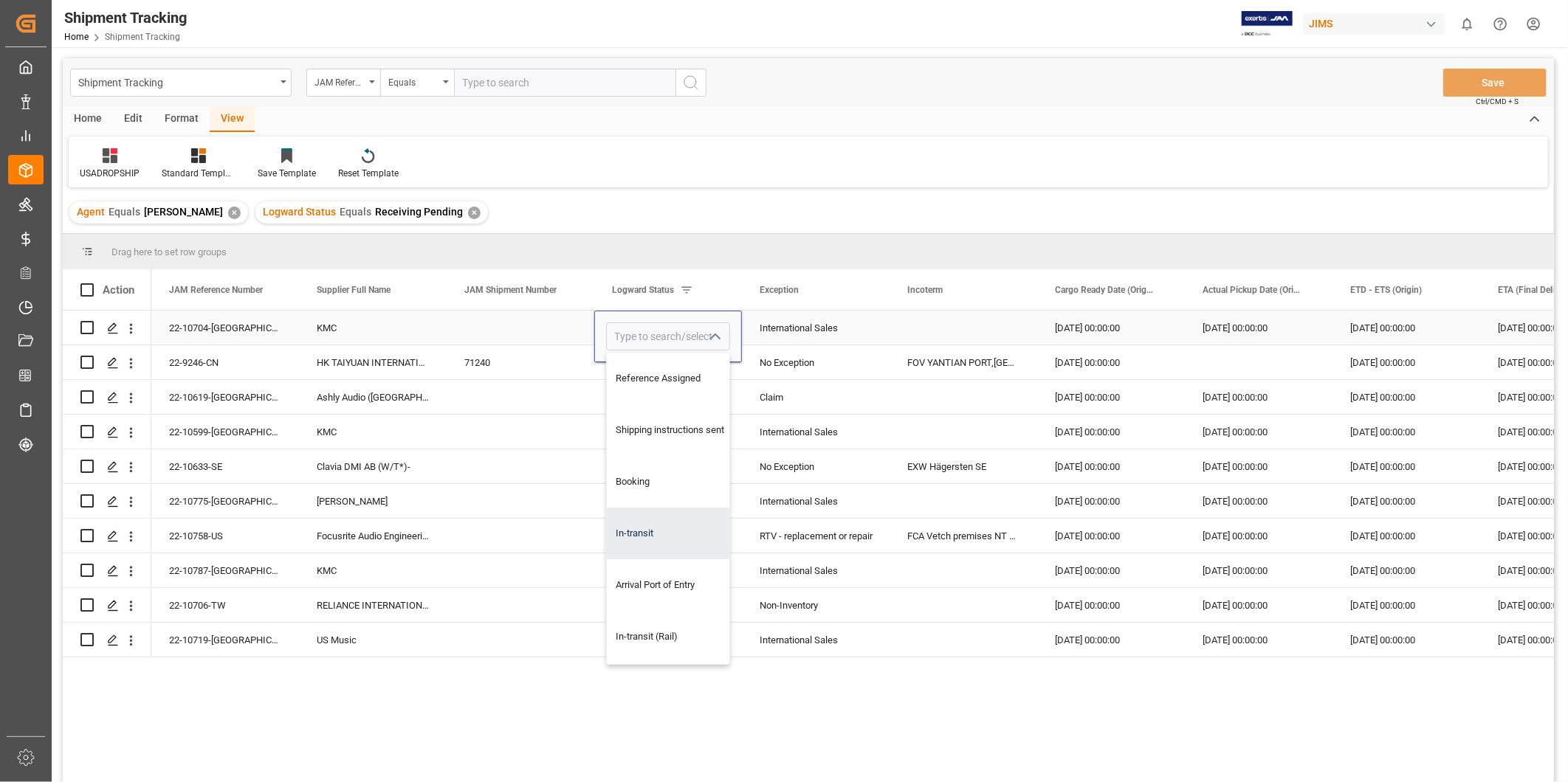
type input "In-transit"
click at [826, 334] on div "International Sales" at bounding box center [815, 328] width 112 height 34
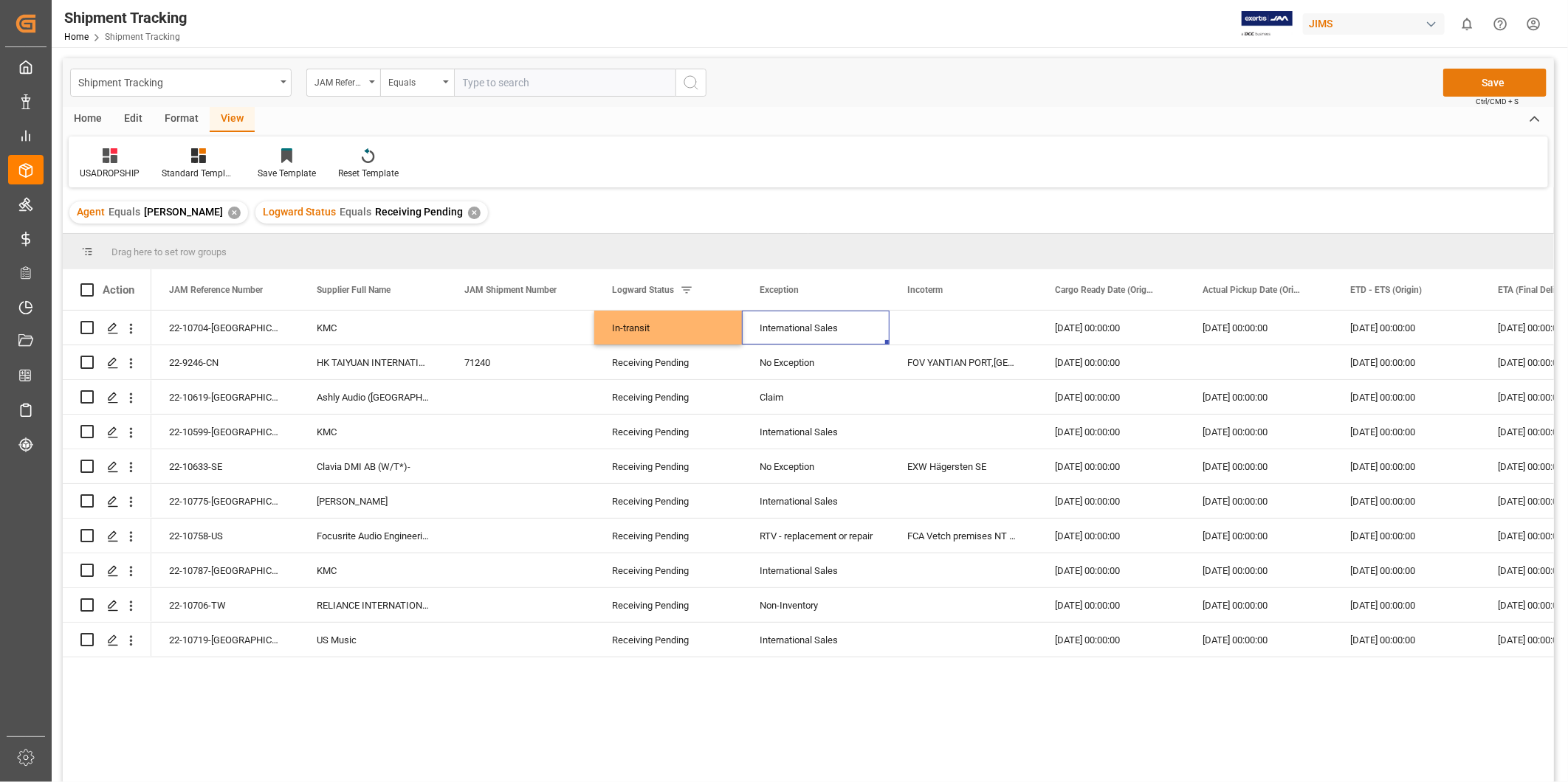
click at [1482, 87] on button "Save" at bounding box center [1494, 82] width 103 height 28
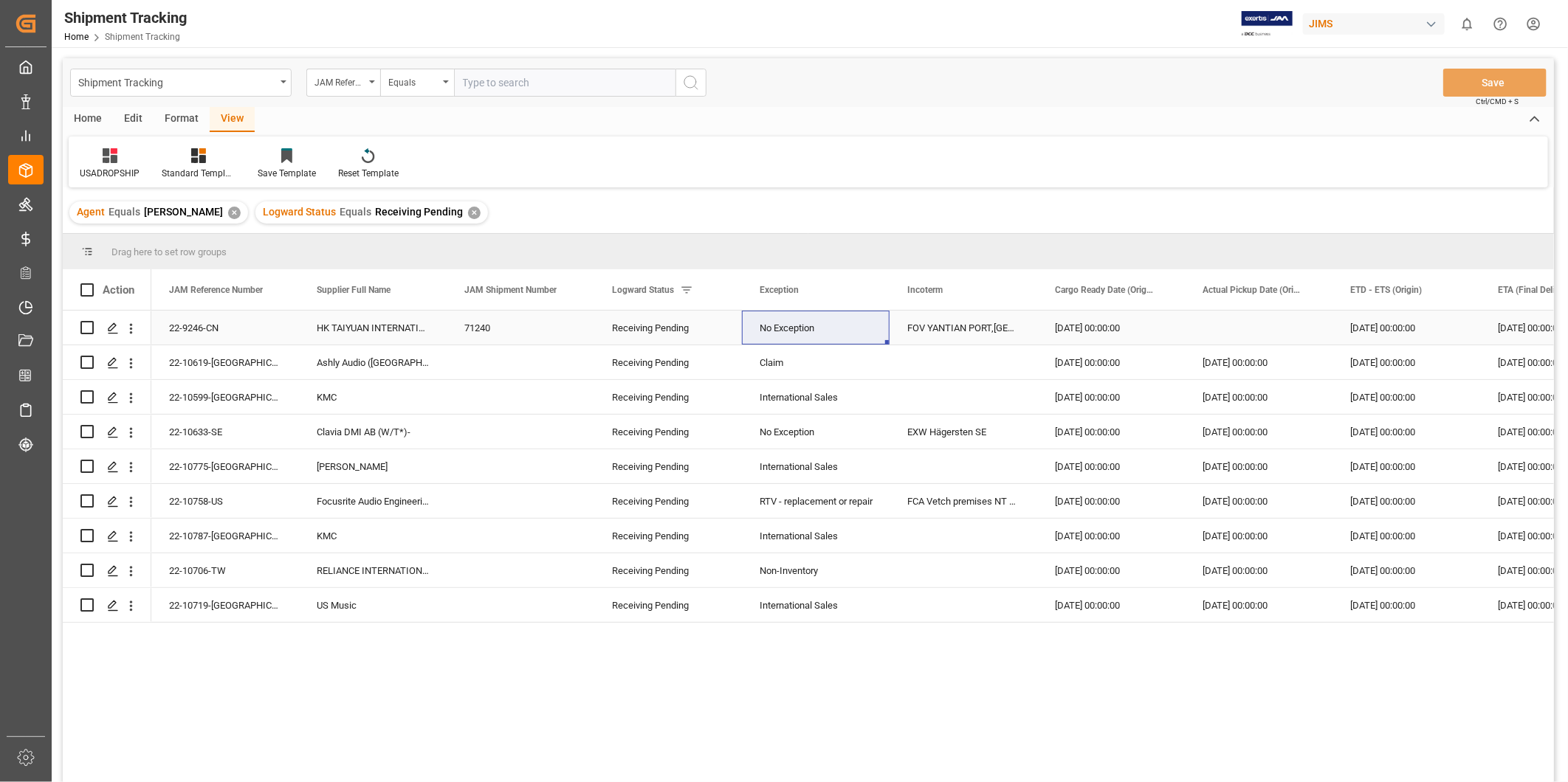
click at [225, 327] on div "22-9246-CN" at bounding box center [225, 327] width 147 height 34
click at [378, 333] on div "HK TAIYUAN INTERNATIONAL MUSIC INSTRUMEN" at bounding box center [373, 327] width 147 height 34
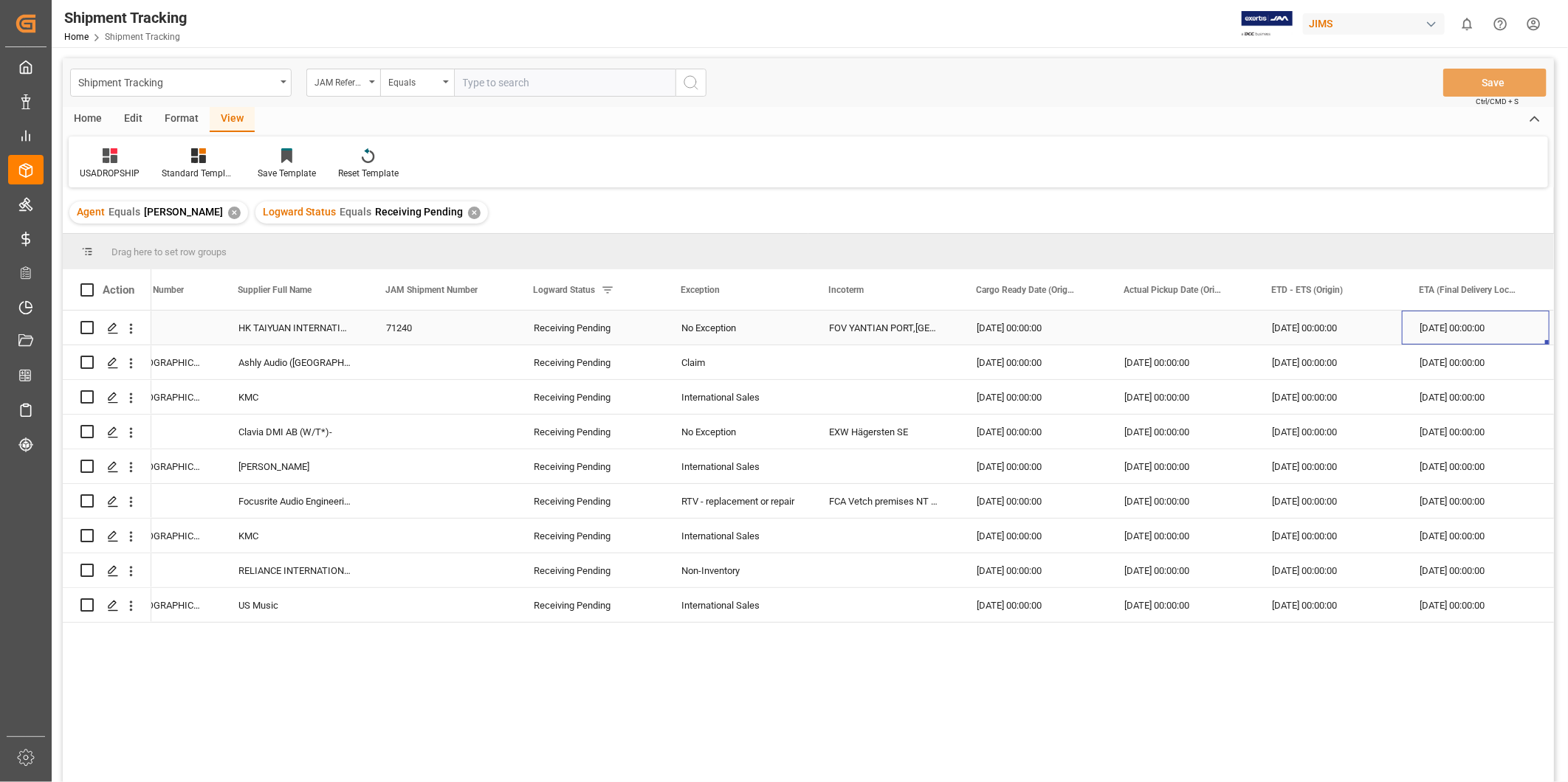
scroll to position [0, 226]
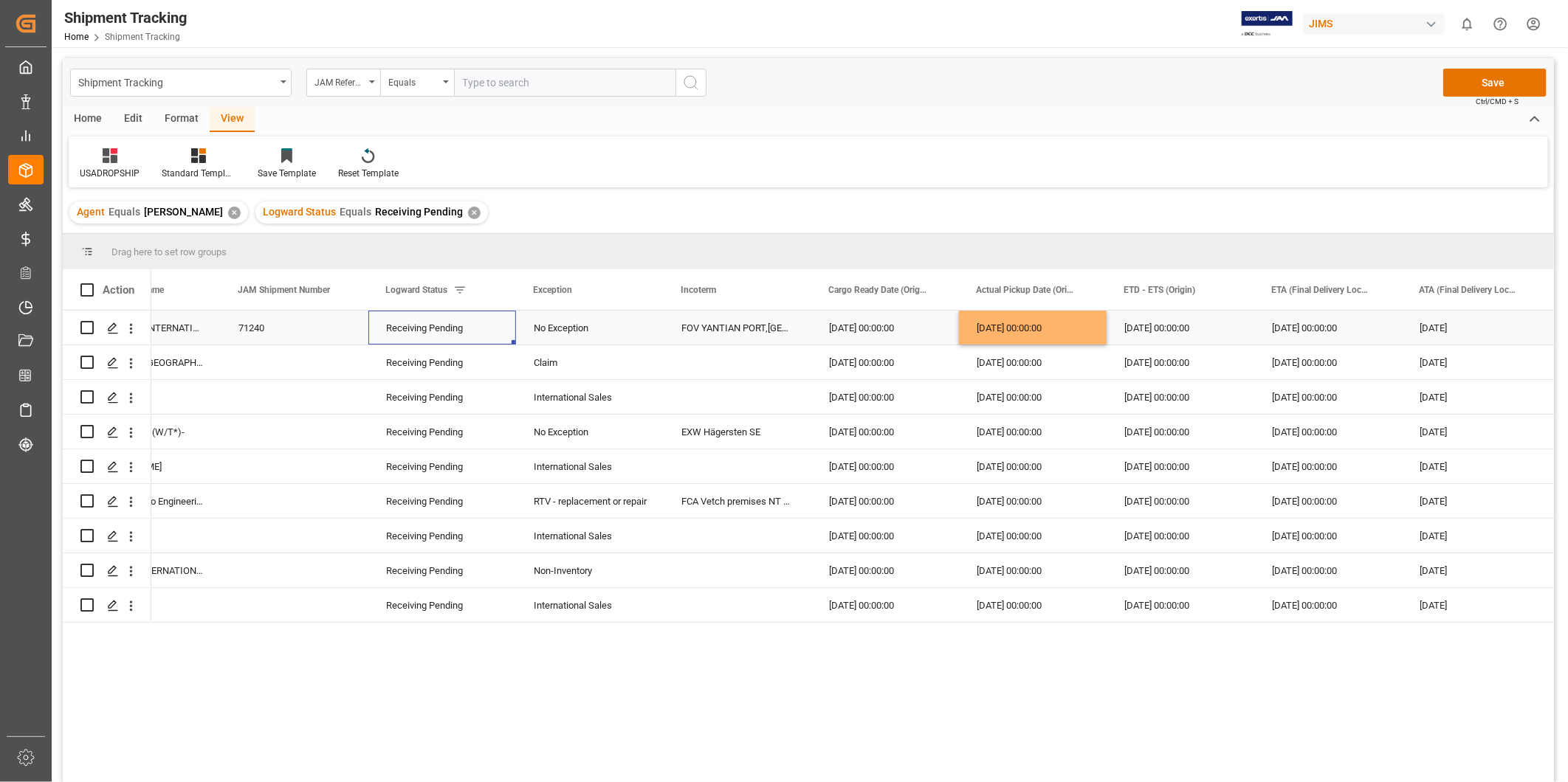
click at [473, 332] on div "Receiving Pending" at bounding box center [441, 328] width 112 height 34
click at [489, 336] on icon "open menu" at bounding box center [488, 337] width 17 height 17
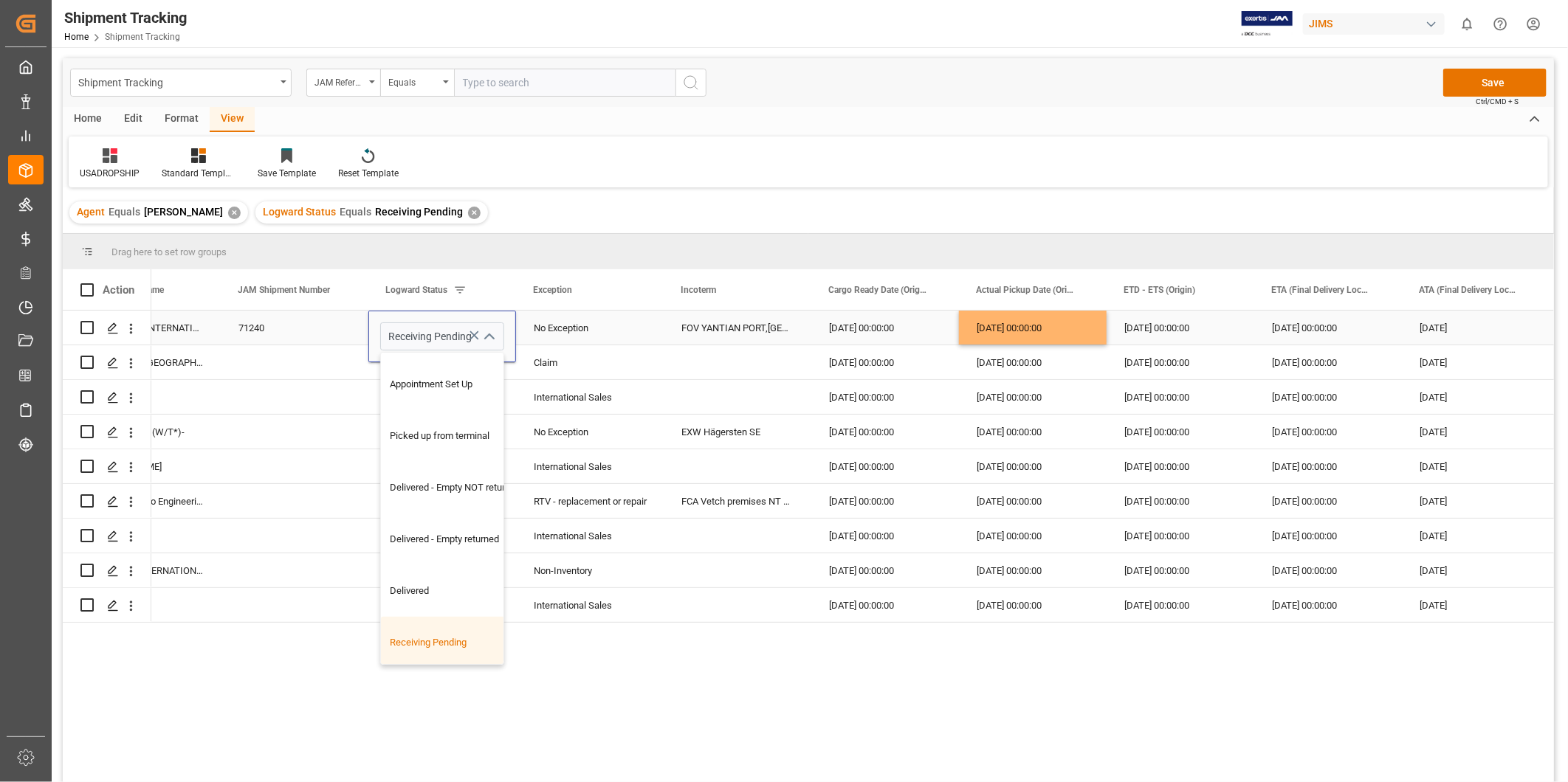
scroll to position [409, 0]
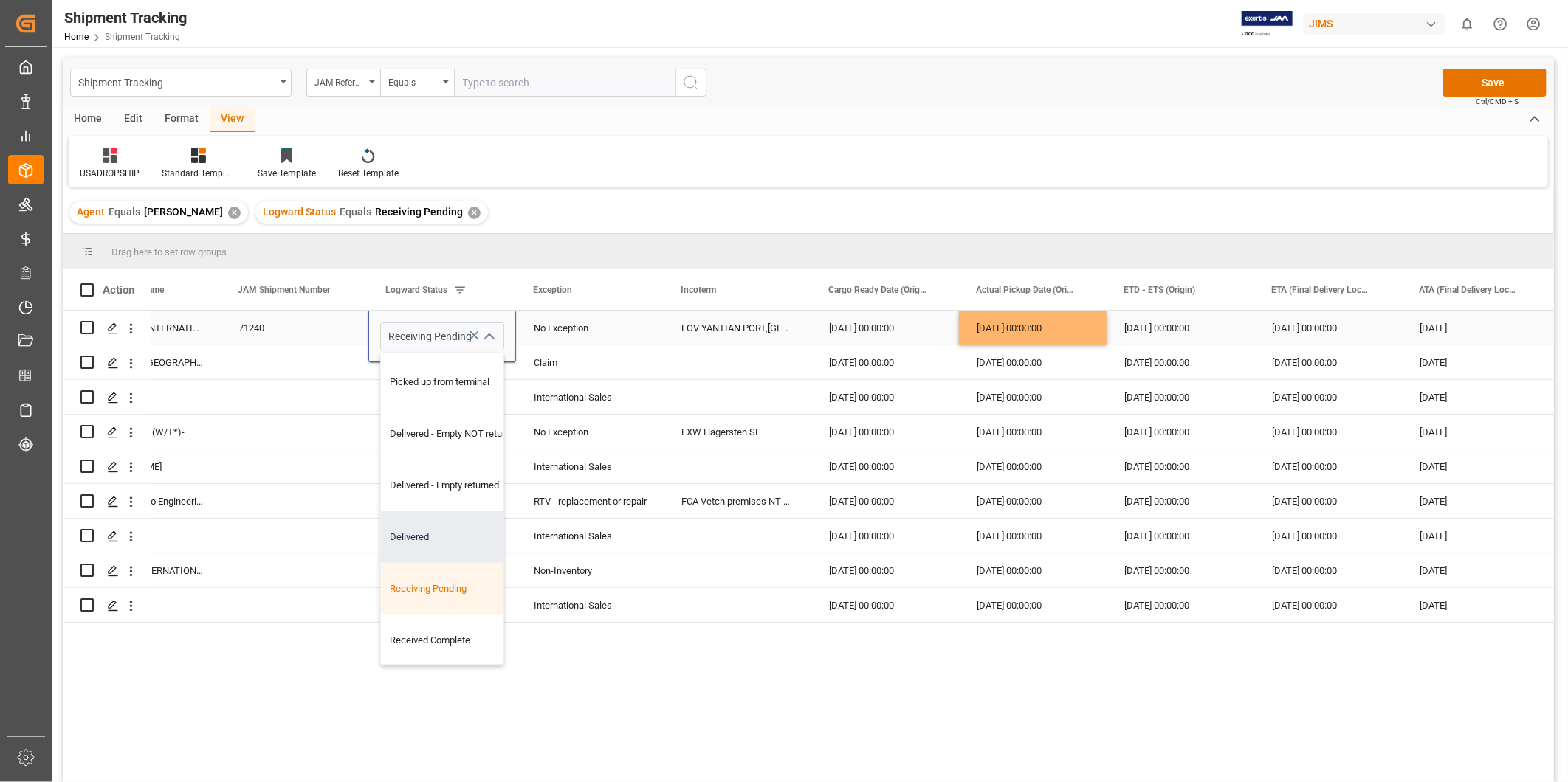
click at [421, 549] on div "Delivered" at bounding box center [454, 538] width 148 height 52
type input "Delivered"
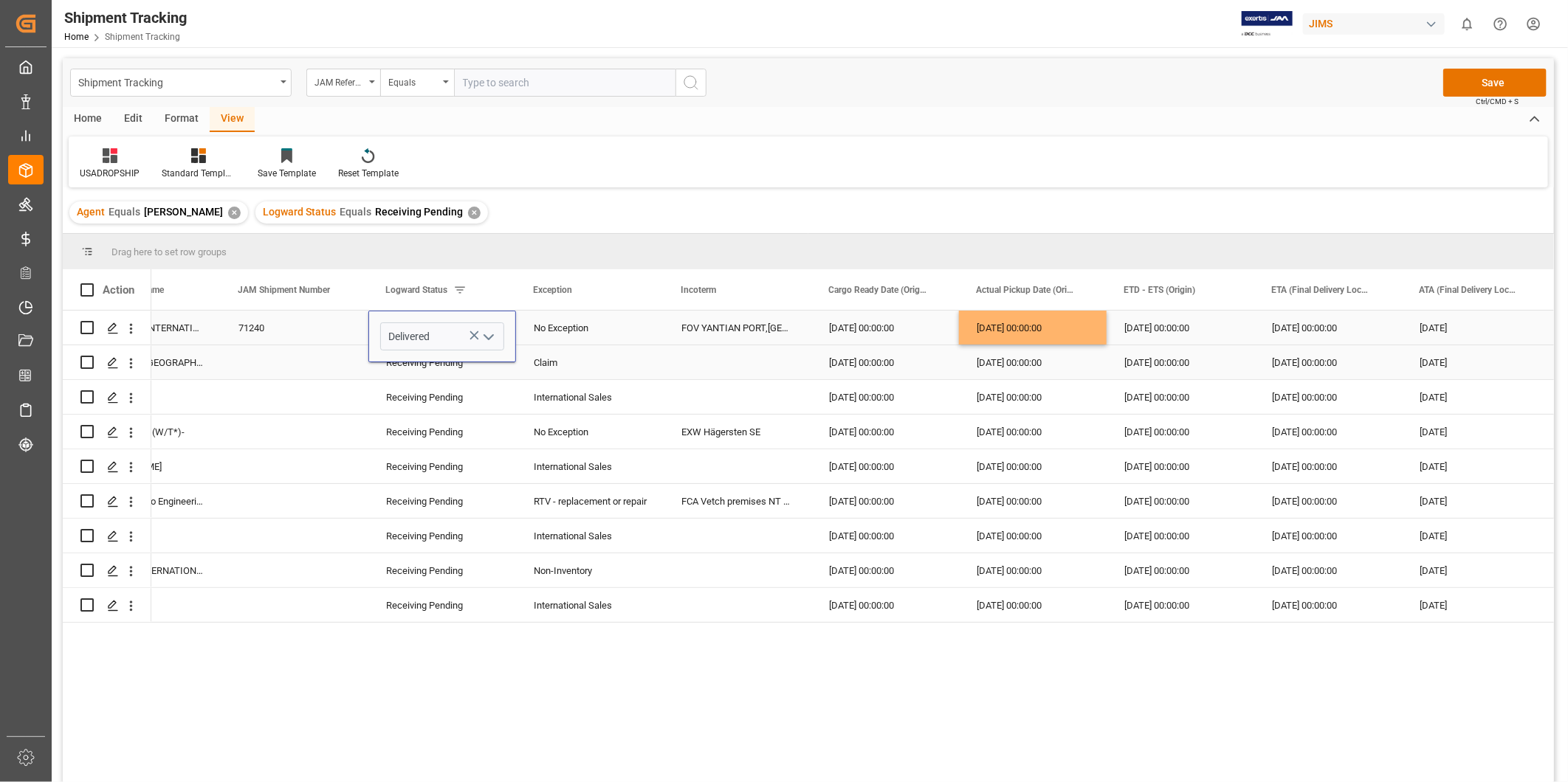
click at [630, 325] on div "No Exception" at bounding box center [590, 328] width 112 height 34
click at [1493, 72] on button "Save" at bounding box center [1494, 82] width 103 height 28
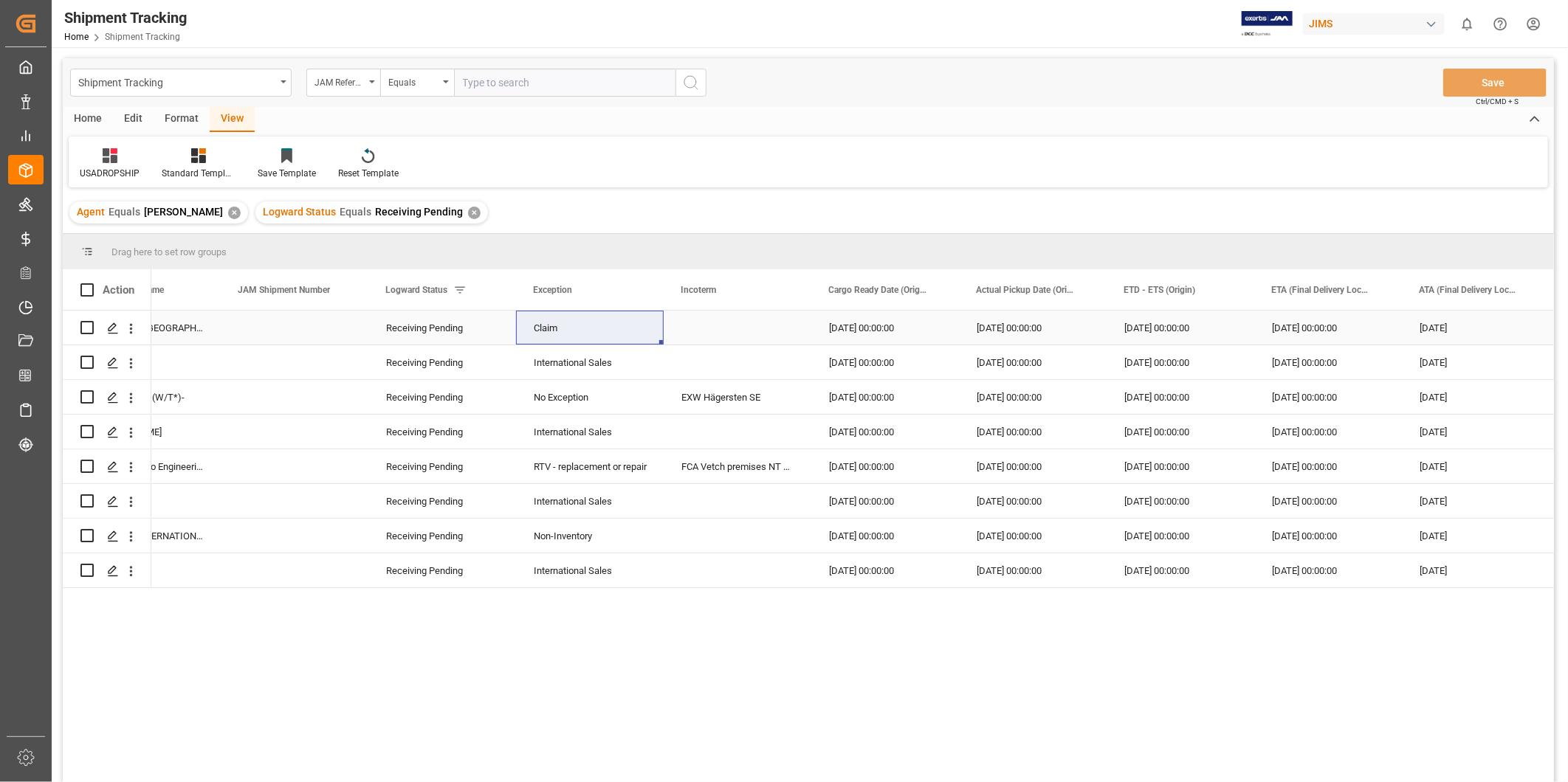
click at [580, 332] on div "Claim" at bounding box center [590, 328] width 112 height 34
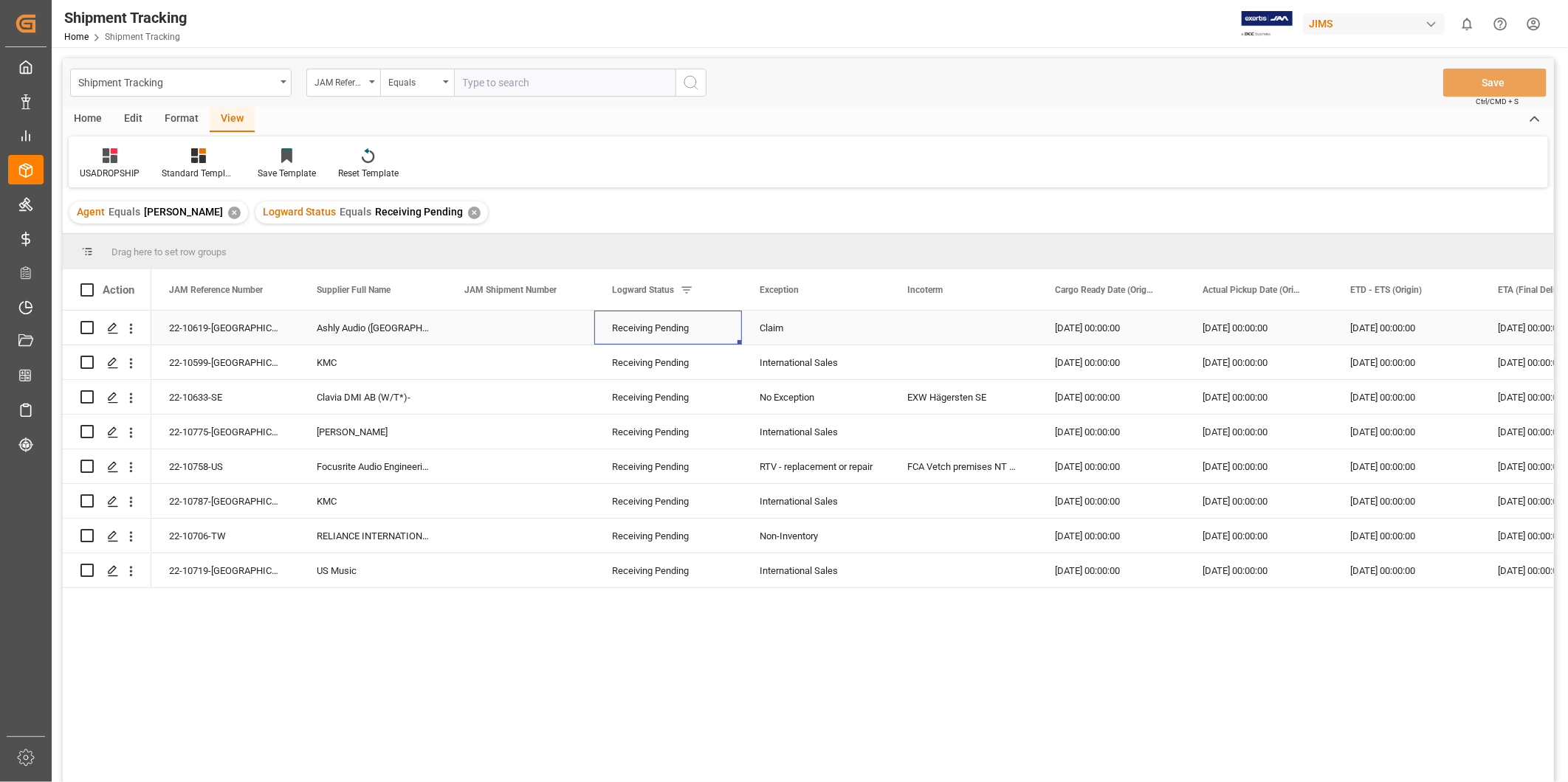
click at [691, 333] on div "Receiving Pending" at bounding box center [668, 328] width 112 height 34
click at [712, 336] on icon "open menu" at bounding box center [715, 337] width 17 height 17
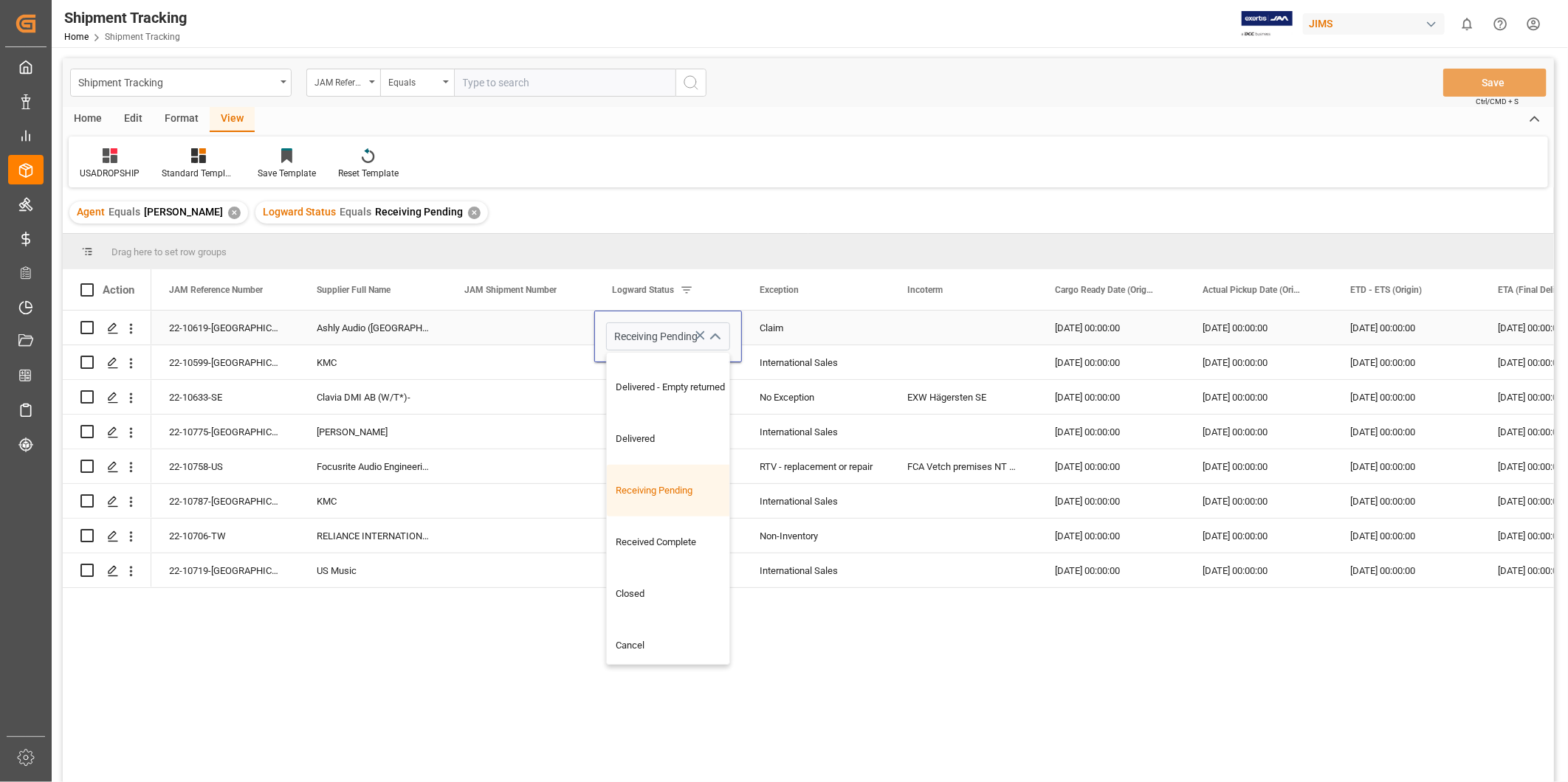
scroll to position [519, 0]
click at [698, 593] on div "Closed" at bounding box center [681, 587] width 148 height 52
type input "Closed"
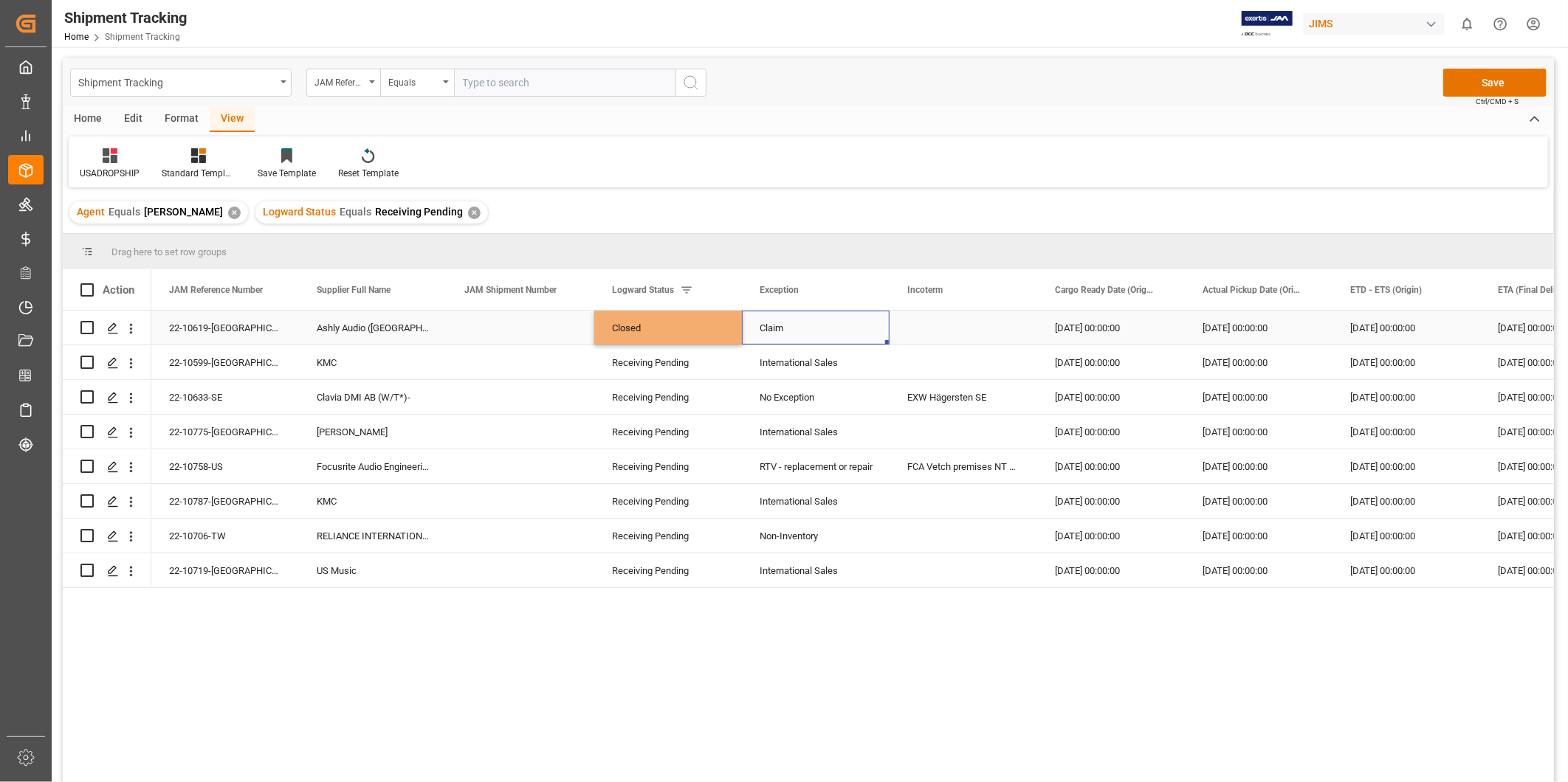
click at [837, 325] on div "Claim" at bounding box center [815, 328] width 112 height 34
click at [1499, 87] on button "Save" at bounding box center [1494, 82] width 103 height 28
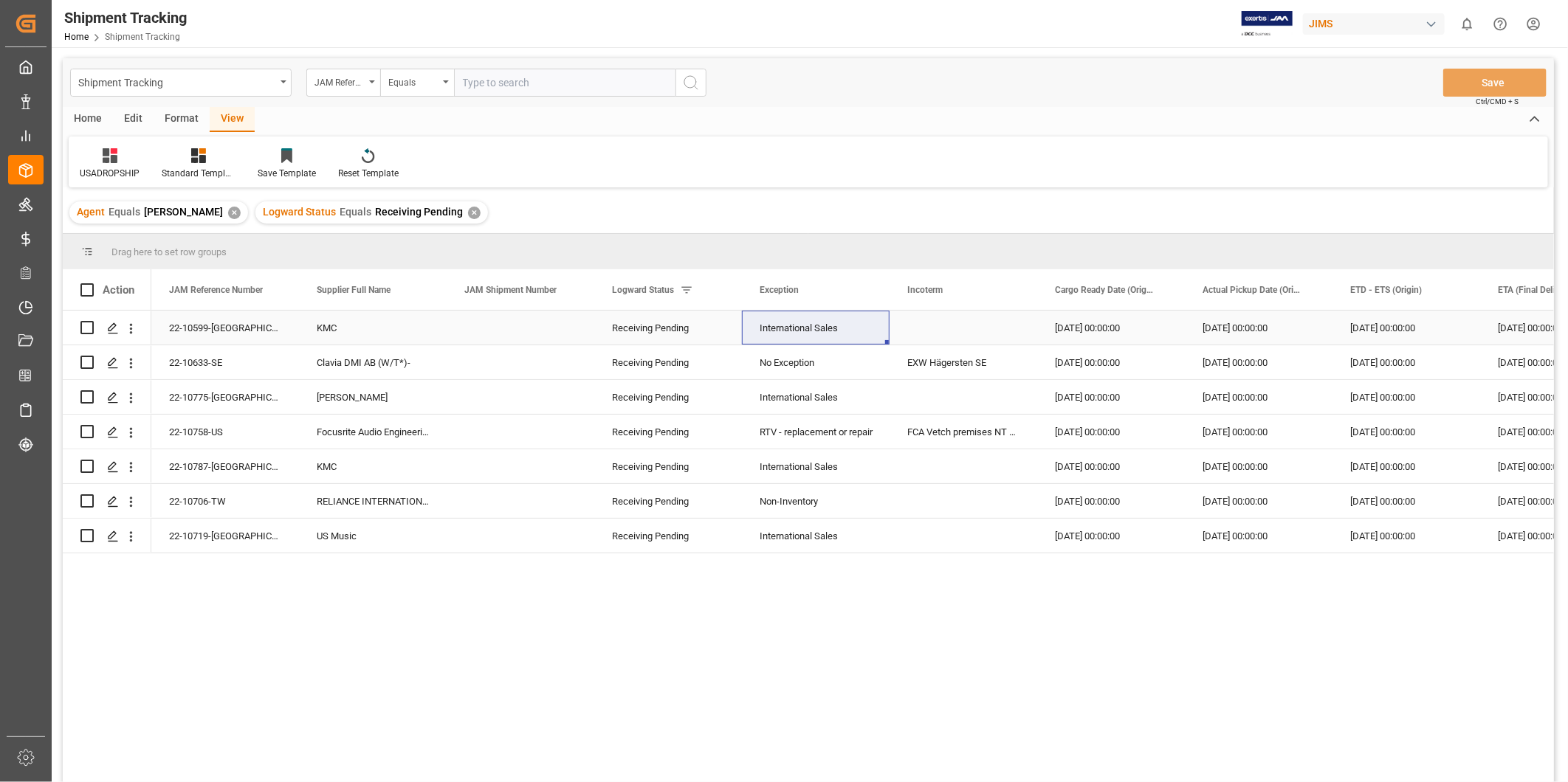
click at [377, 338] on div "KMC" at bounding box center [373, 327] width 147 height 34
click at [268, 337] on div "22-10599-[GEOGRAPHIC_DATA]" at bounding box center [225, 327] width 147 height 34
click at [447, 330] on div "Press SPACE to select this row." at bounding box center [520, 327] width 147 height 34
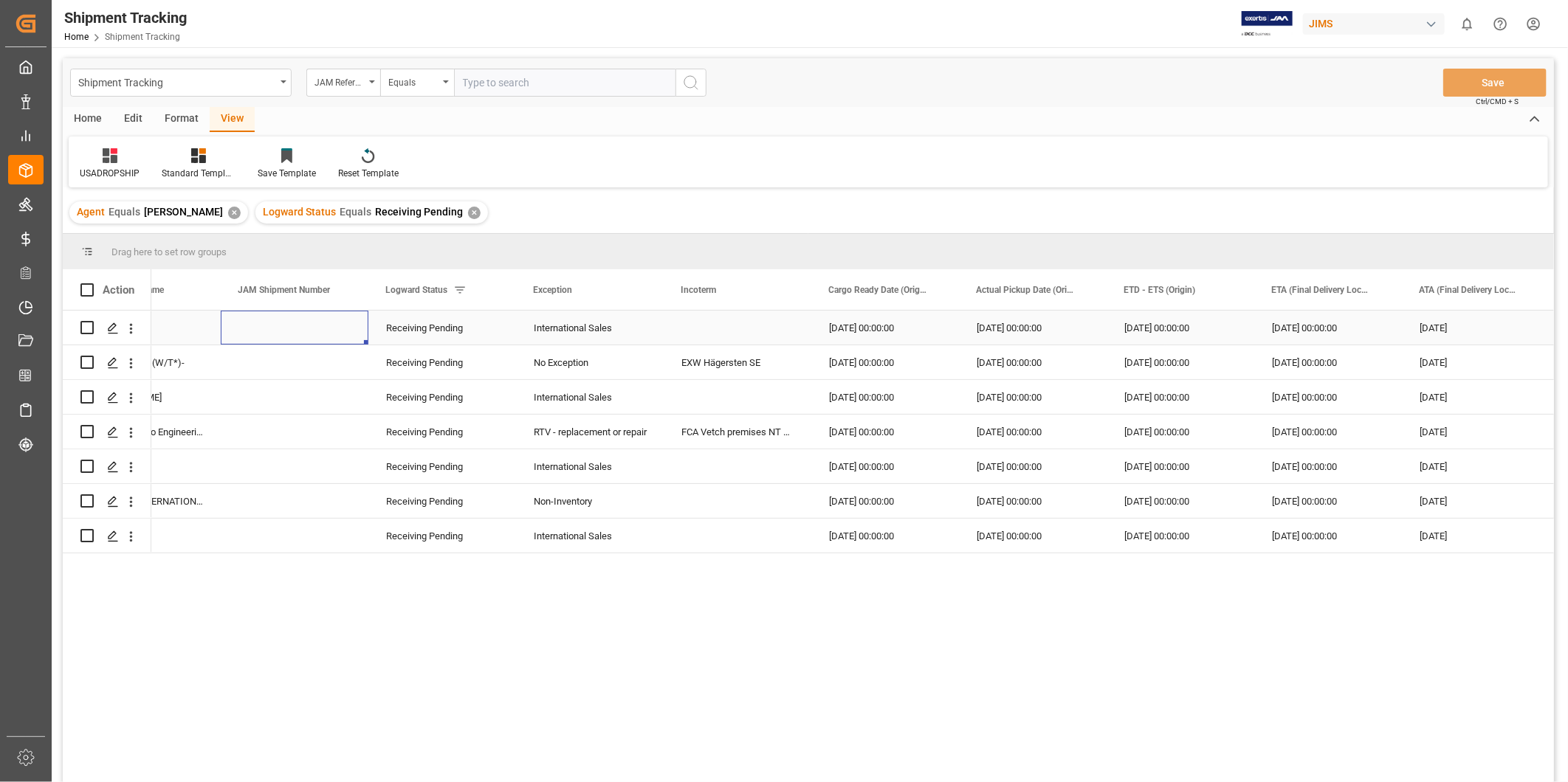
scroll to position [0, 0]
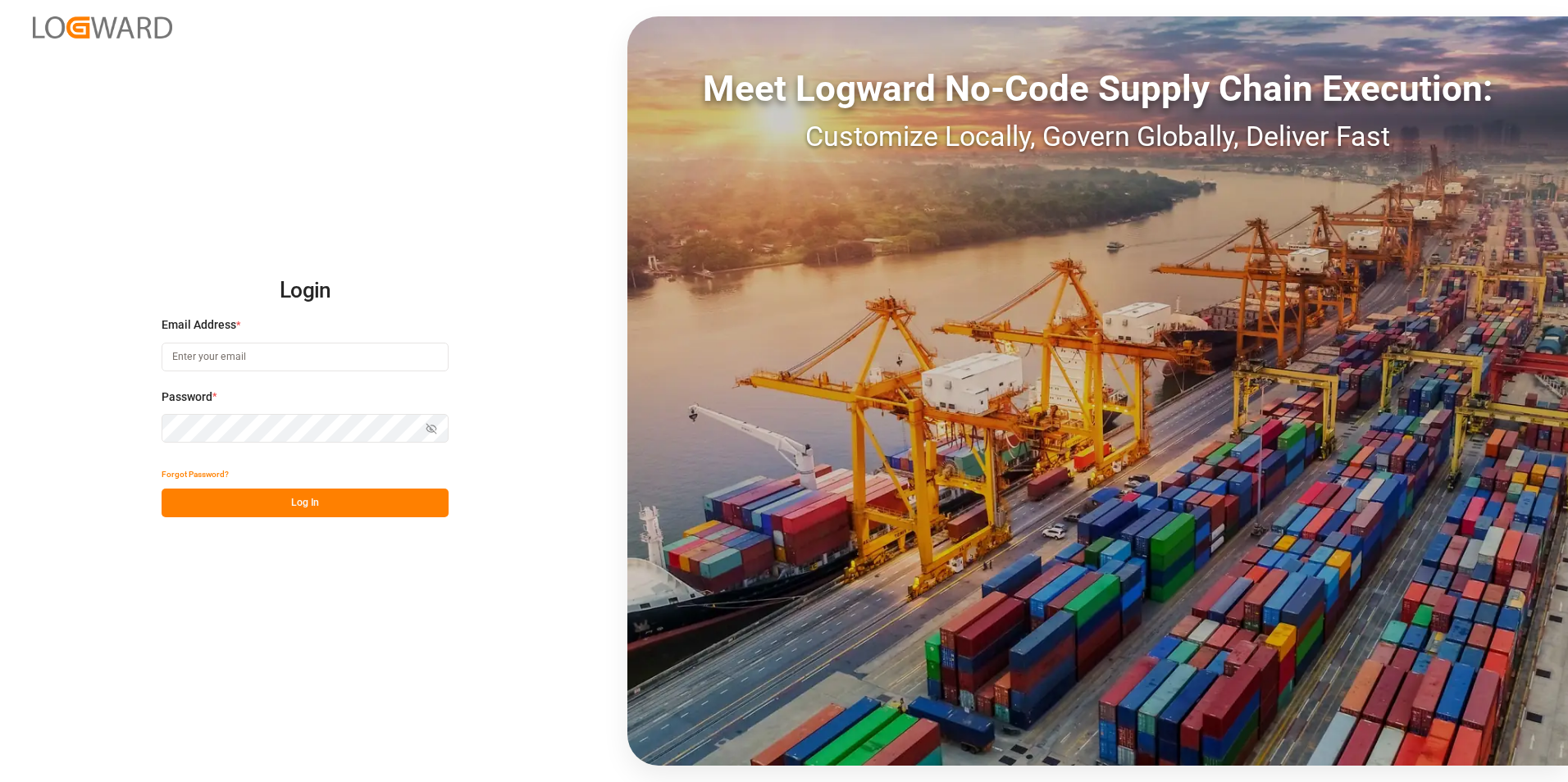
type input "[PERSON_NAME][EMAIL_ADDRESS][DOMAIN_NAME]"
click at [245, 503] on button "Log In" at bounding box center [305, 503] width 287 height 29
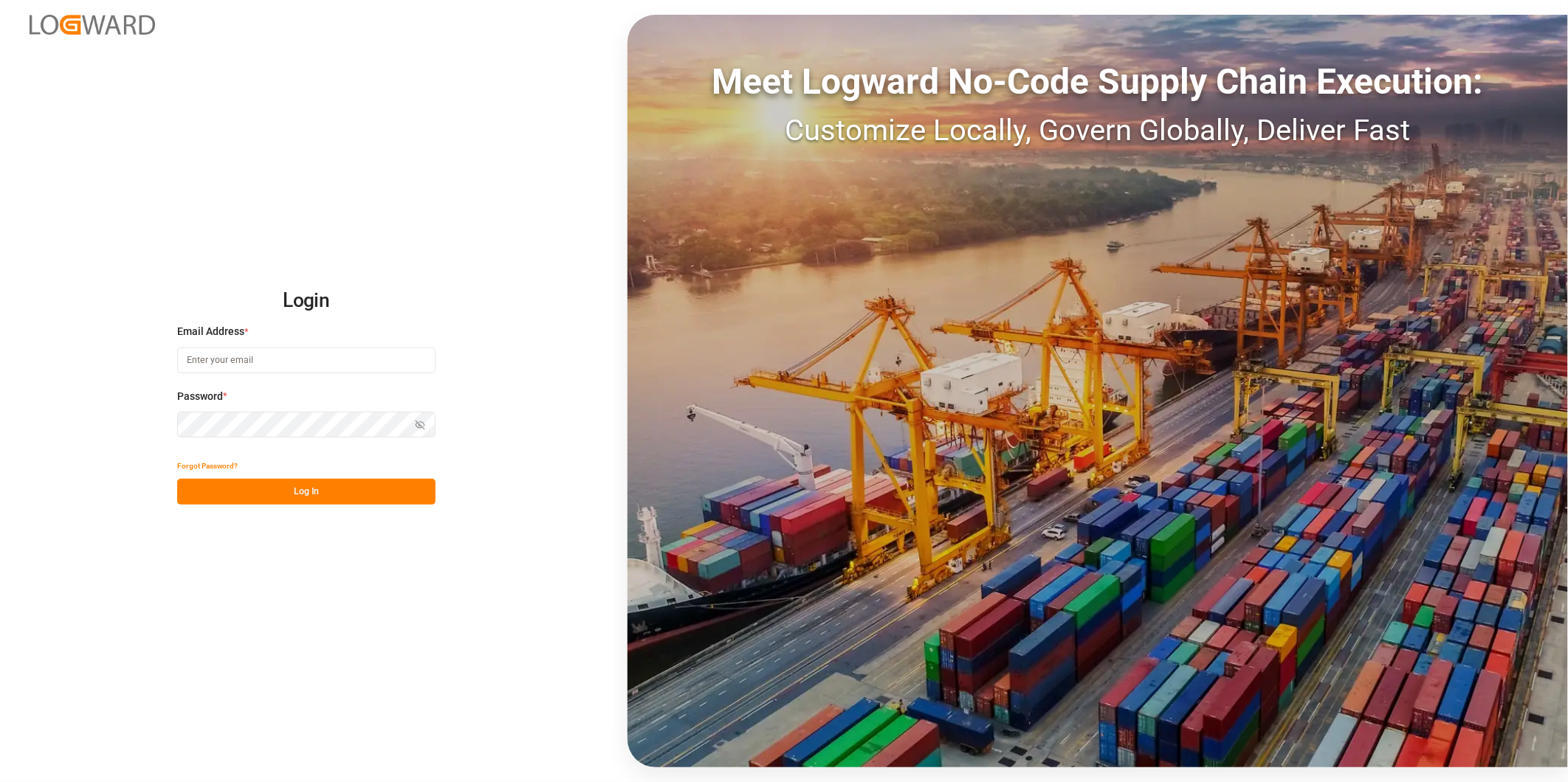
type input "[PERSON_NAME][EMAIL_ADDRESS][DOMAIN_NAME]"
click at [343, 489] on button "Log In" at bounding box center [306, 492] width 258 height 26
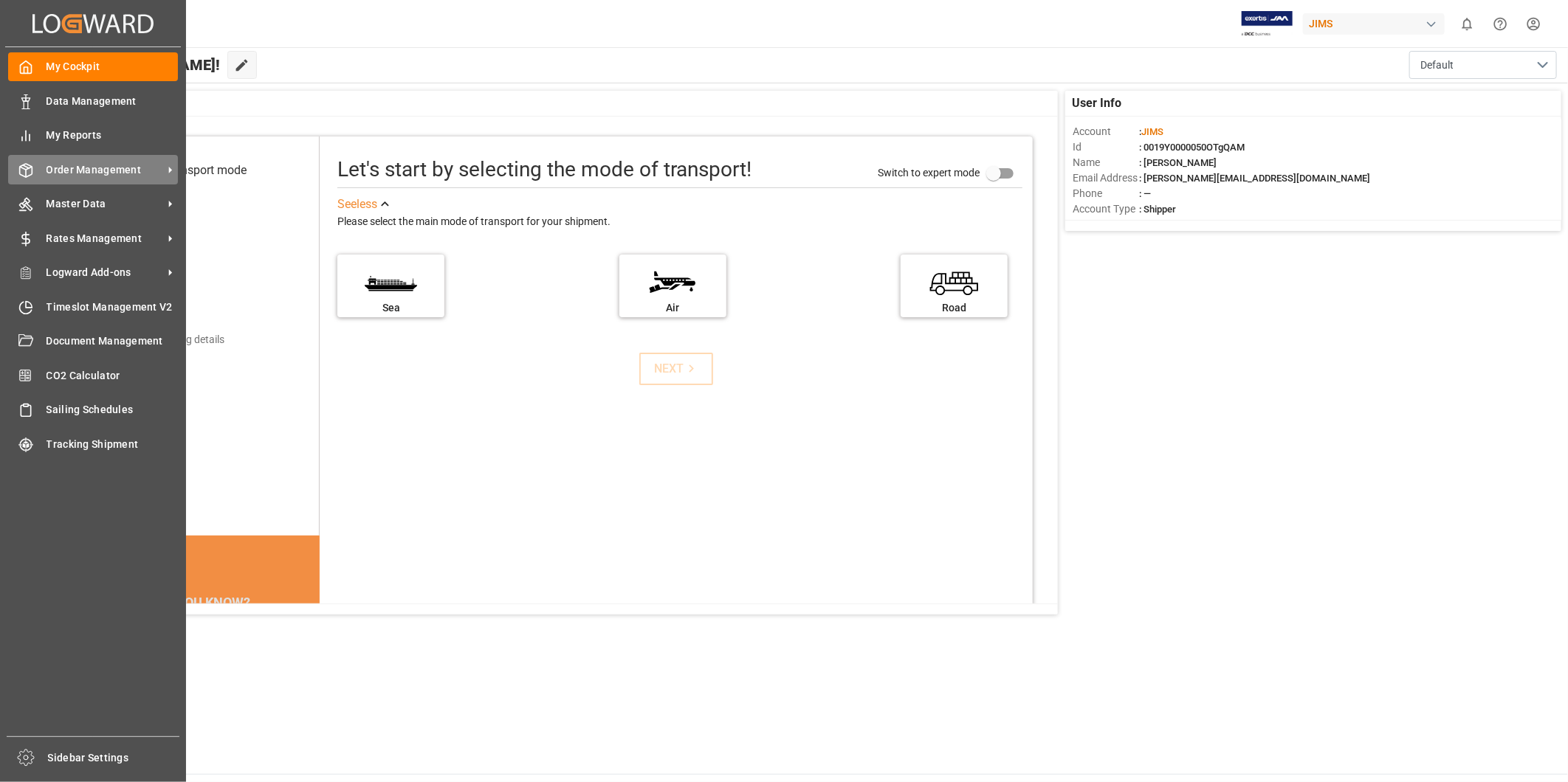
click at [114, 172] on span "Order Management" at bounding box center [105, 170] width 117 height 16
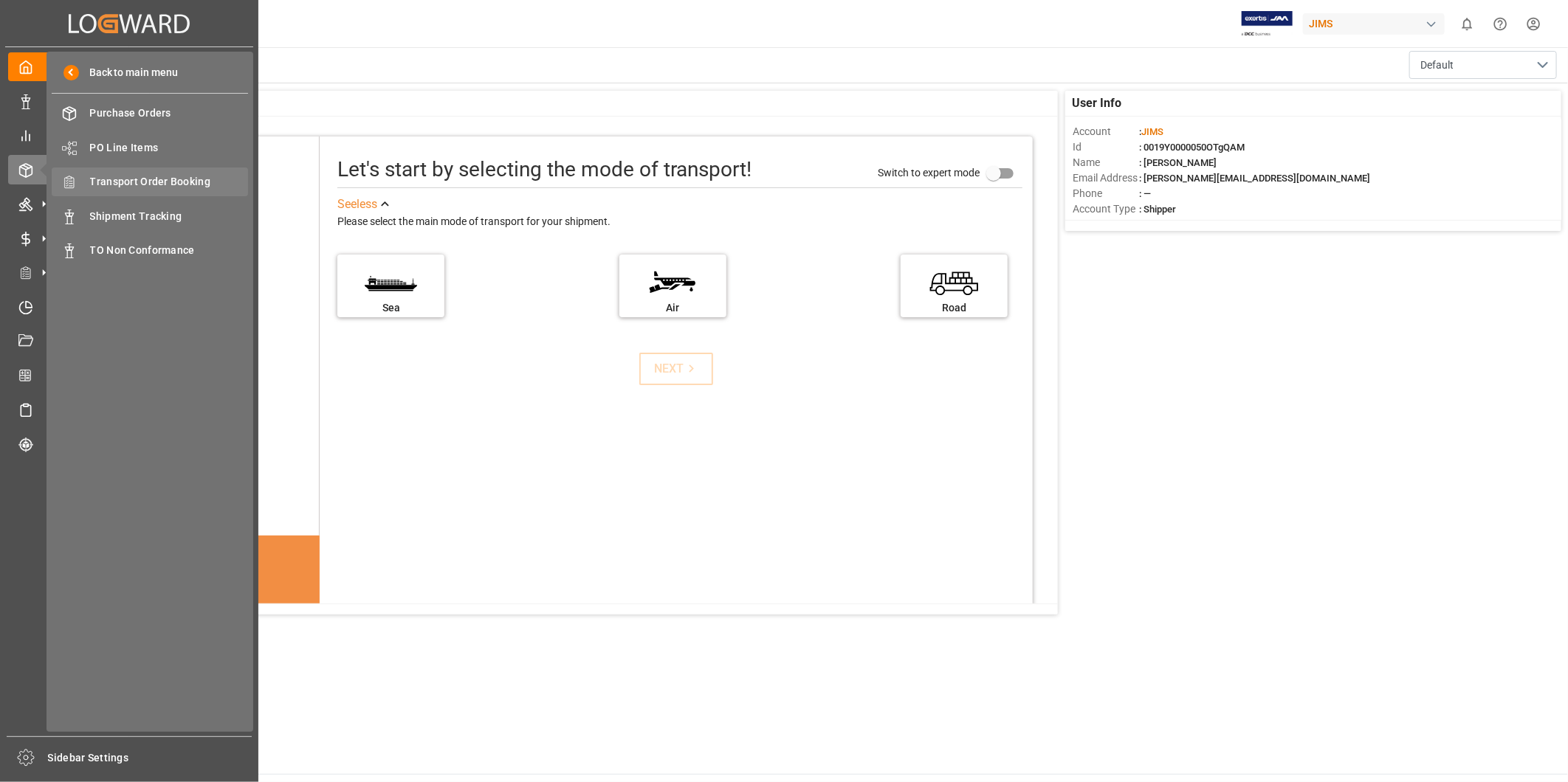
click at [179, 186] on span "Transport Order Booking" at bounding box center [169, 182] width 159 height 16
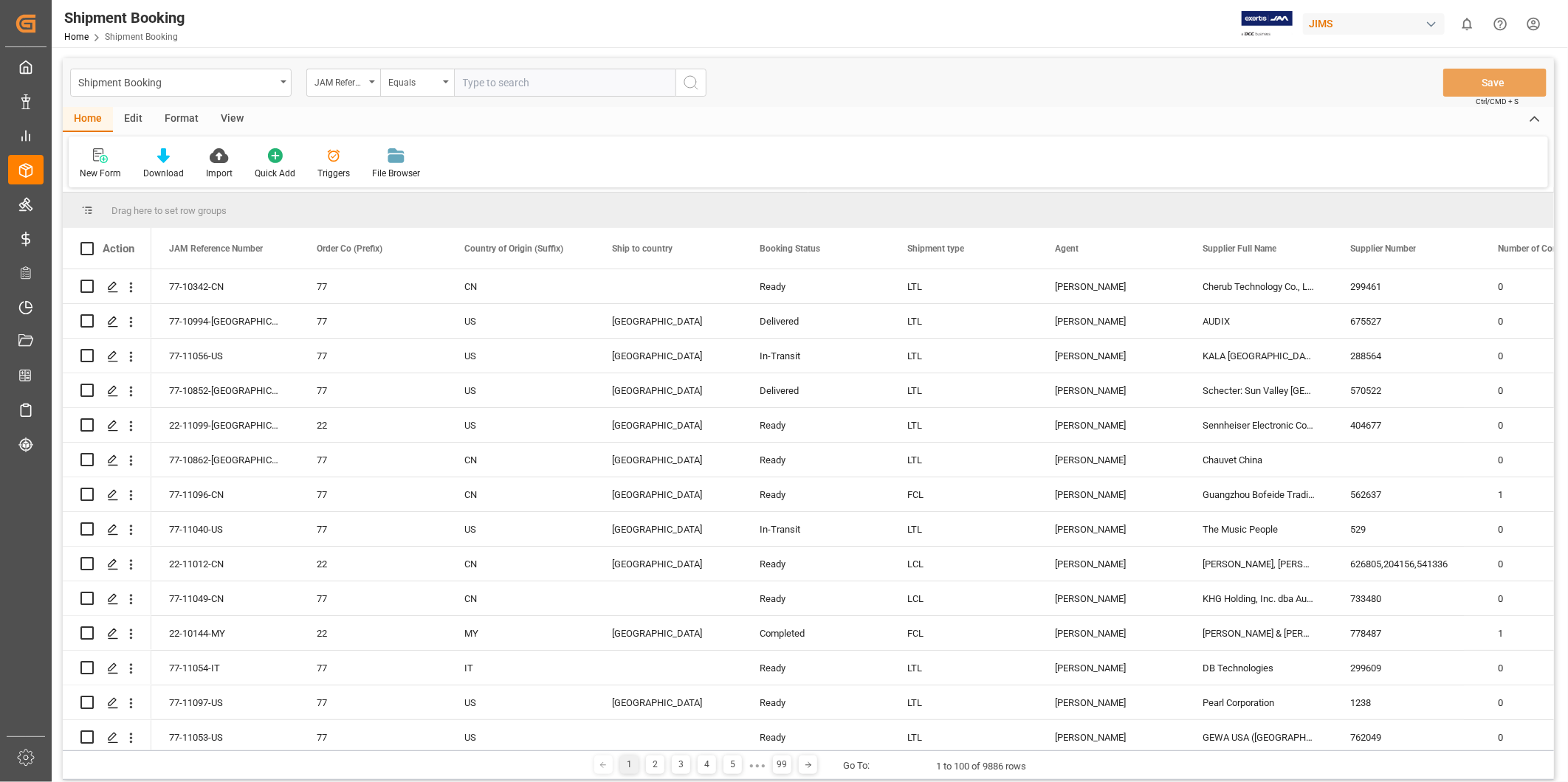
click at [564, 77] on input "text" at bounding box center [565, 82] width 221 height 28
type input "22-10923-[GEOGRAPHIC_DATA]"
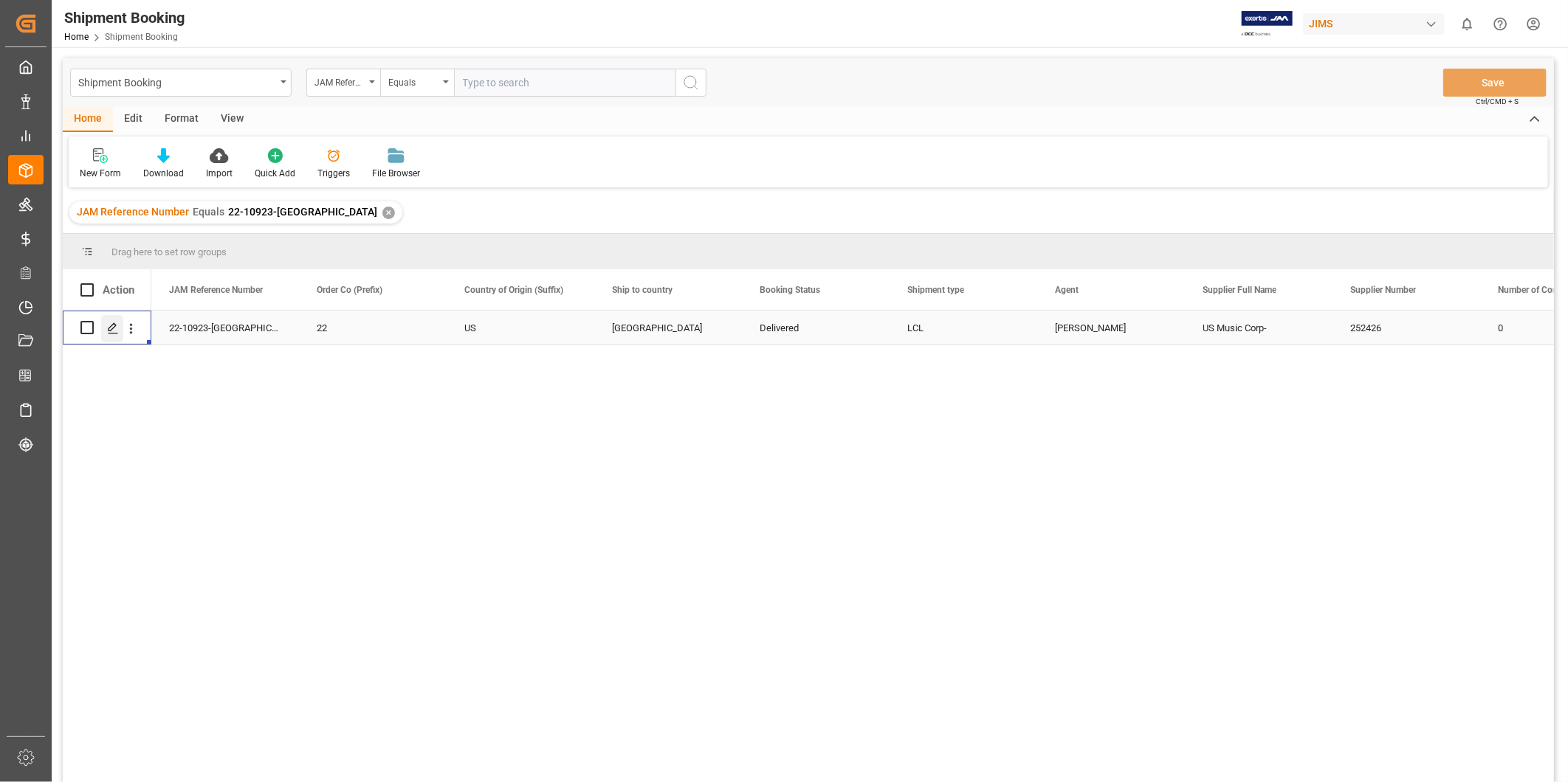
click at [114, 327] on polygon "Press SPACE to select this row." at bounding box center [112, 327] width 8 height 8
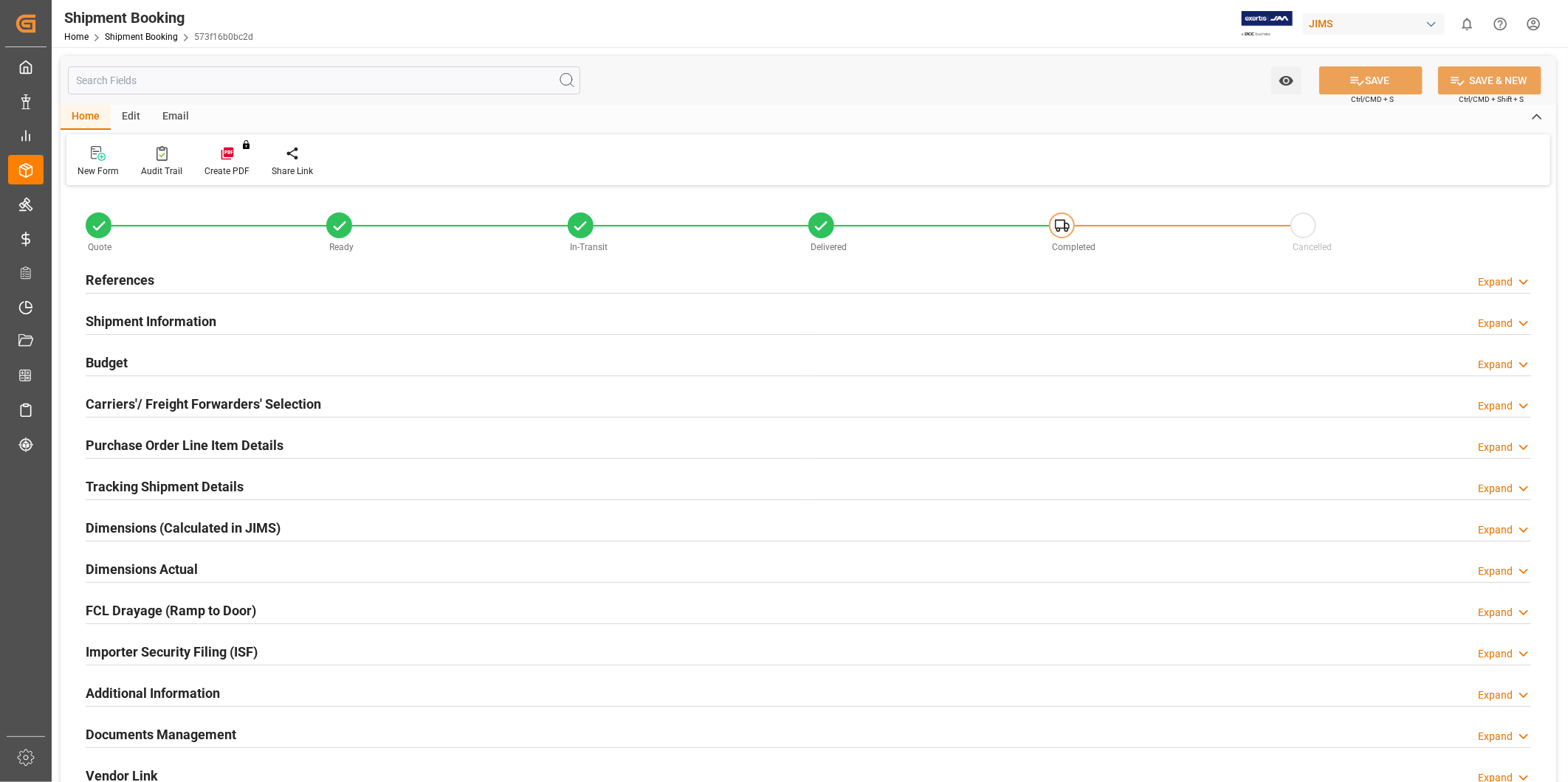
scroll to position [327, 0]
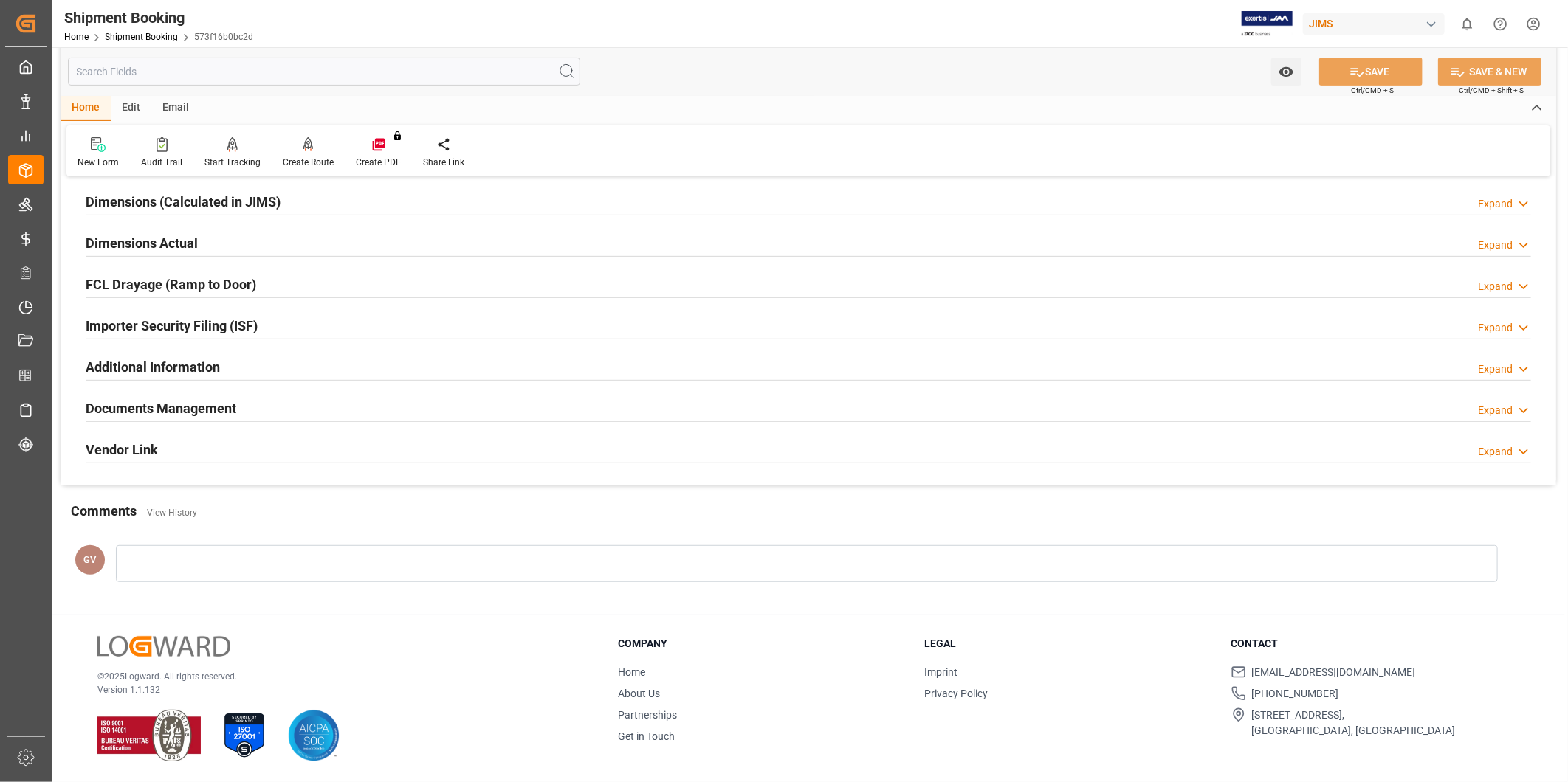
click at [264, 414] on div "Documents Management Expand" at bounding box center [808, 407] width 1446 height 28
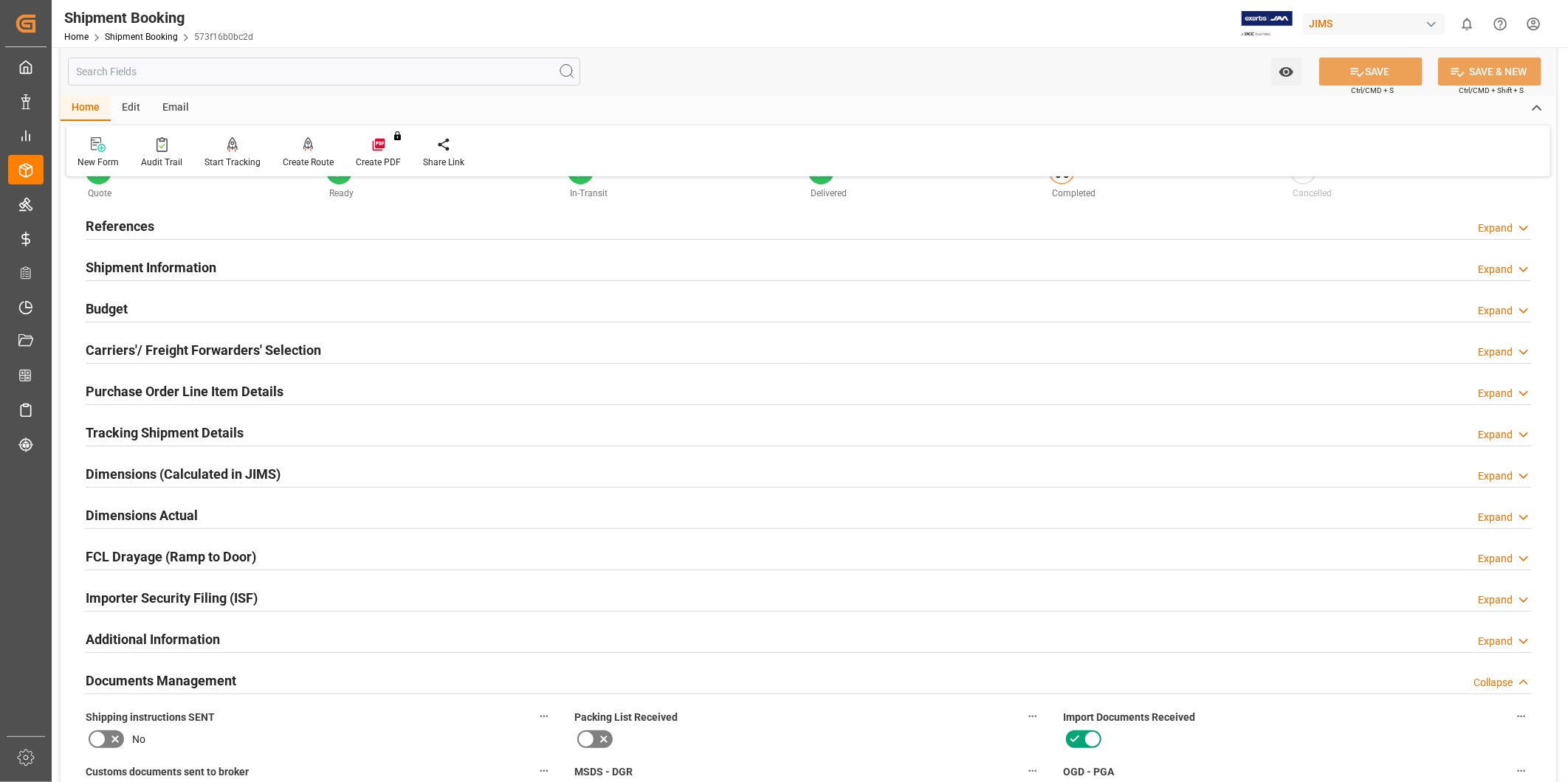
scroll to position [0, 0]
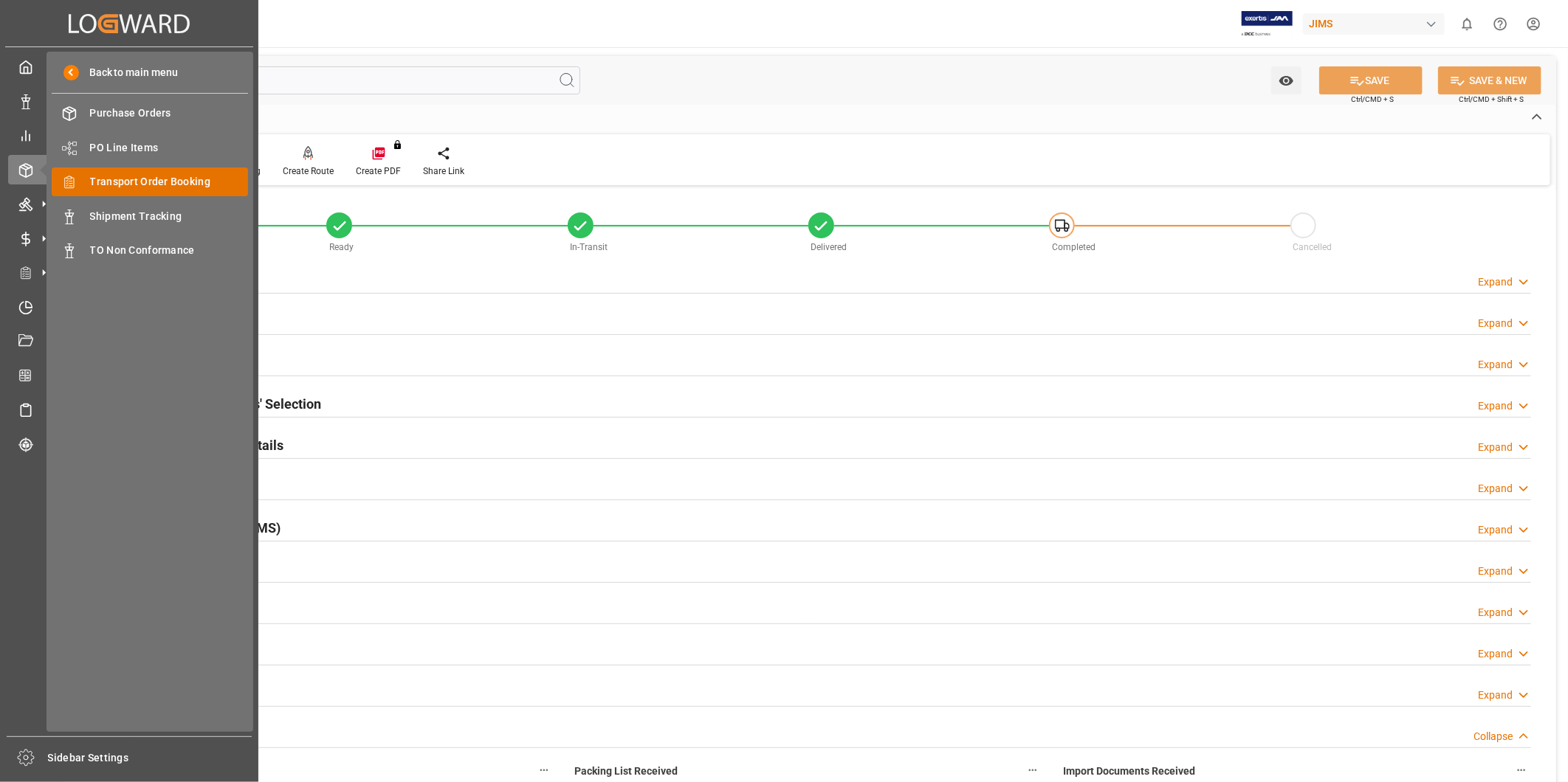
click at [105, 180] on span "Transport Order Booking" at bounding box center [169, 182] width 159 height 16
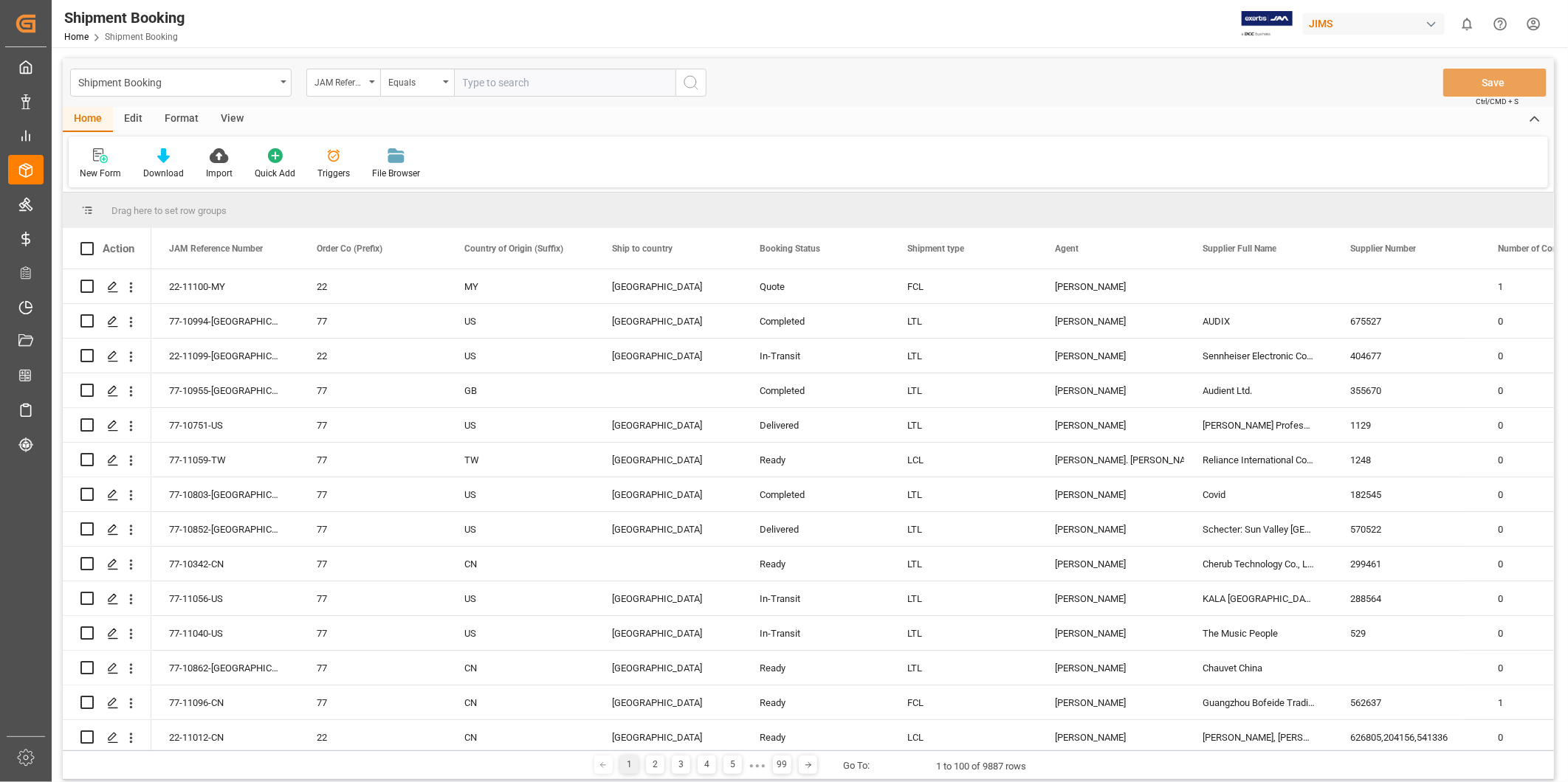
click at [526, 82] on input "text" at bounding box center [565, 82] width 221 height 28
type input "22-10749-US"
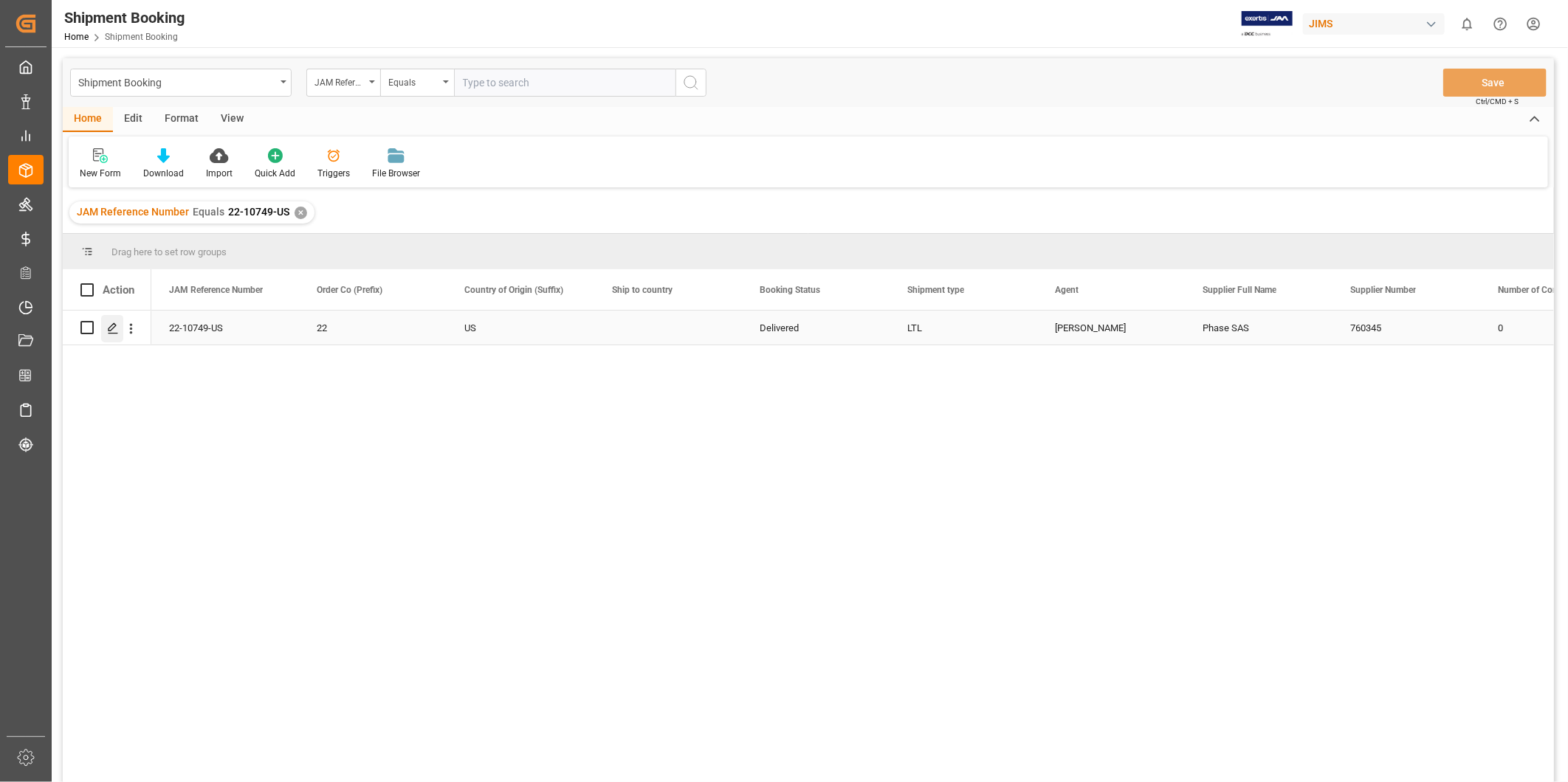
click at [115, 325] on polygon "Press SPACE to select this row." at bounding box center [112, 327] width 8 height 8
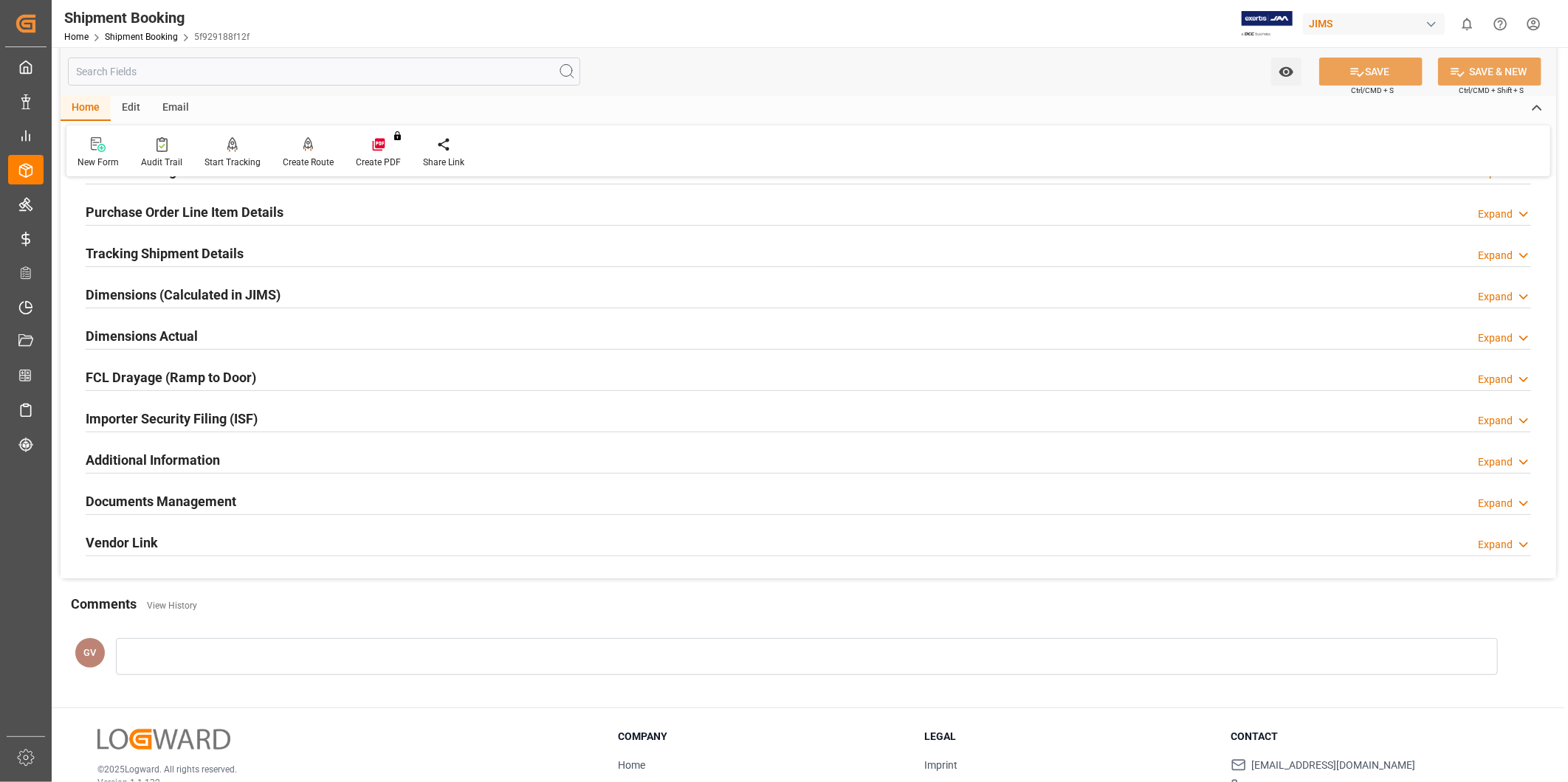
scroll to position [327, 0]
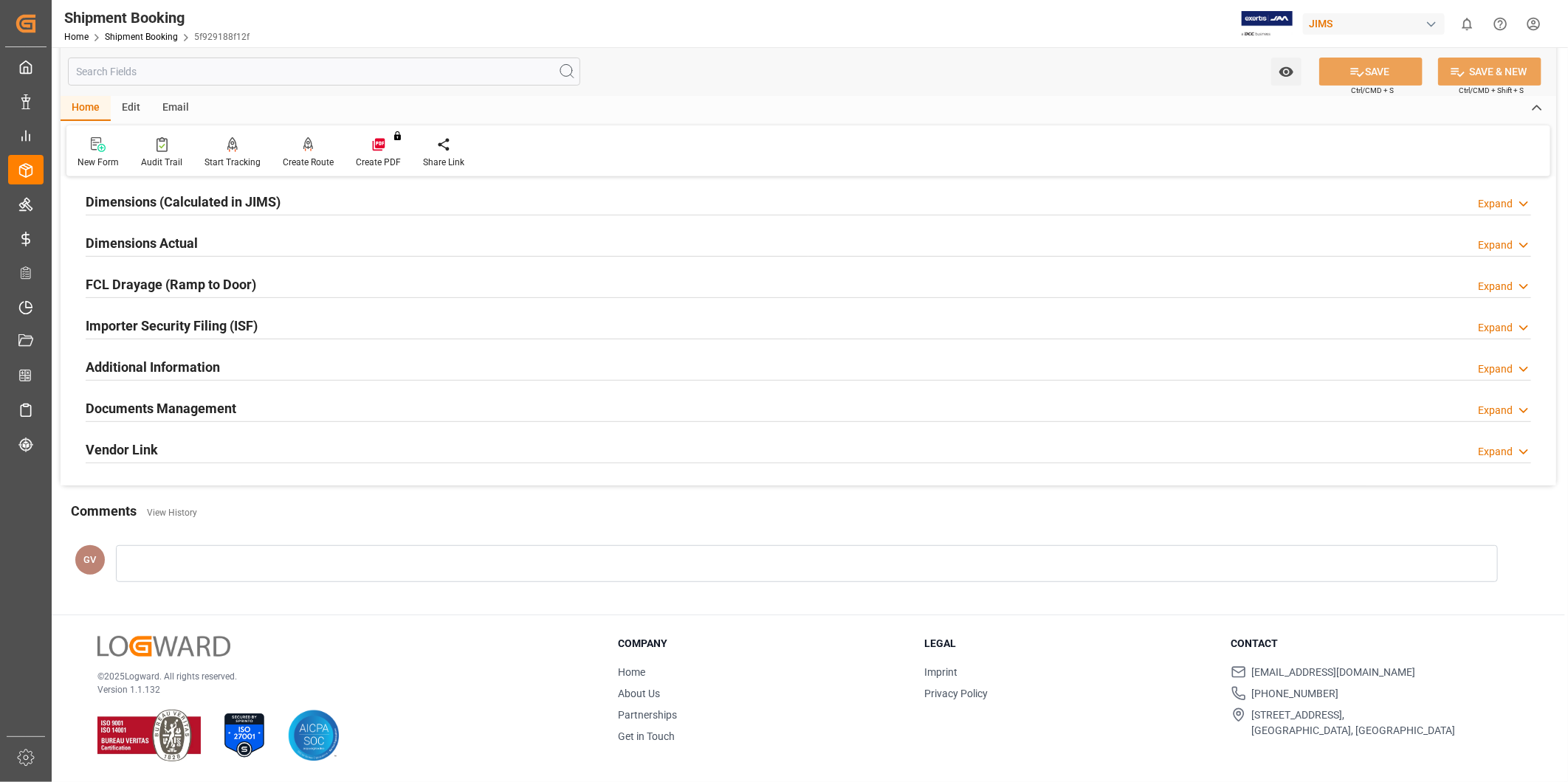
click at [336, 412] on div "Documents Management Expand" at bounding box center [808, 407] width 1446 height 28
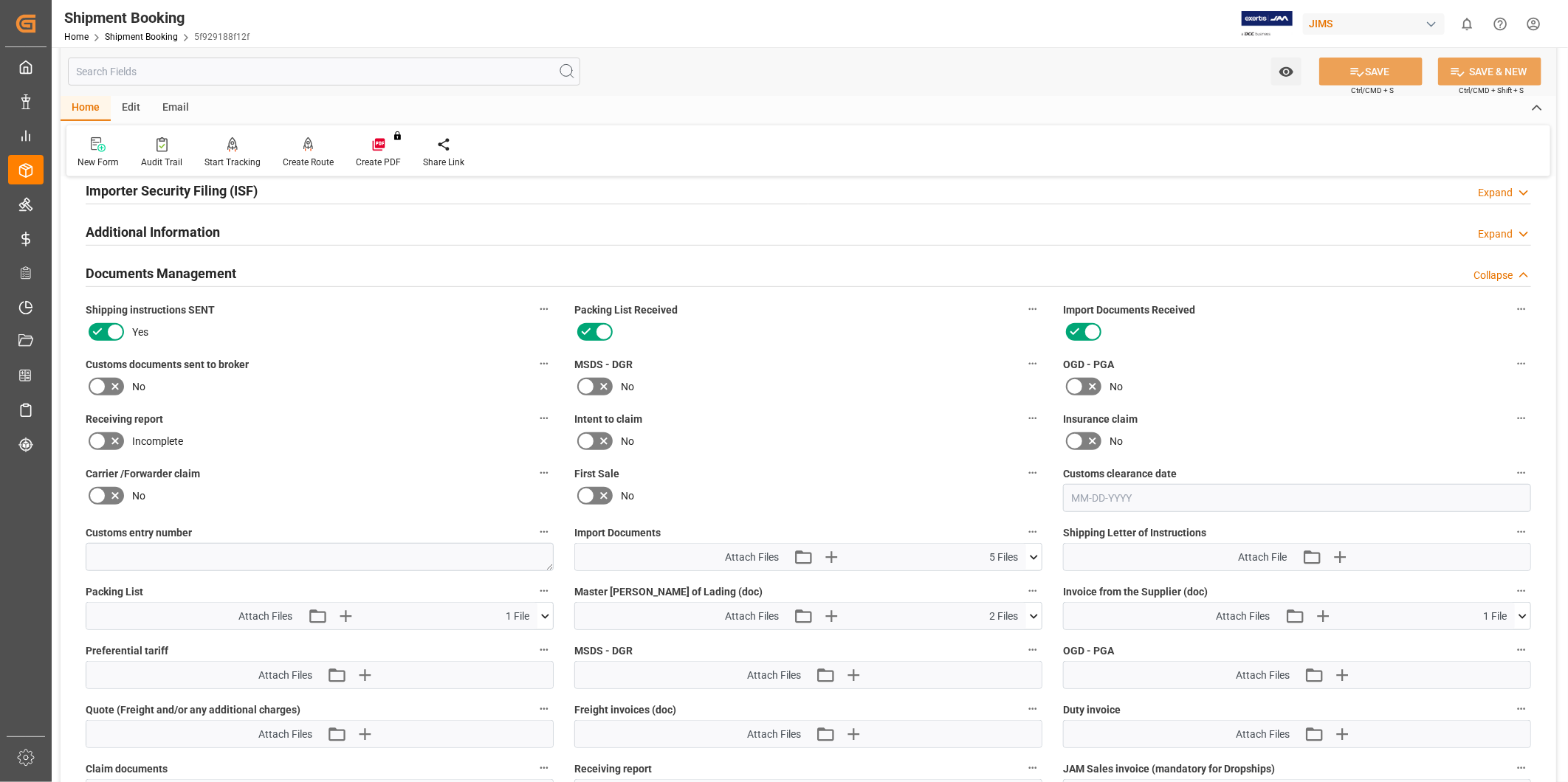
scroll to position [600, 0]
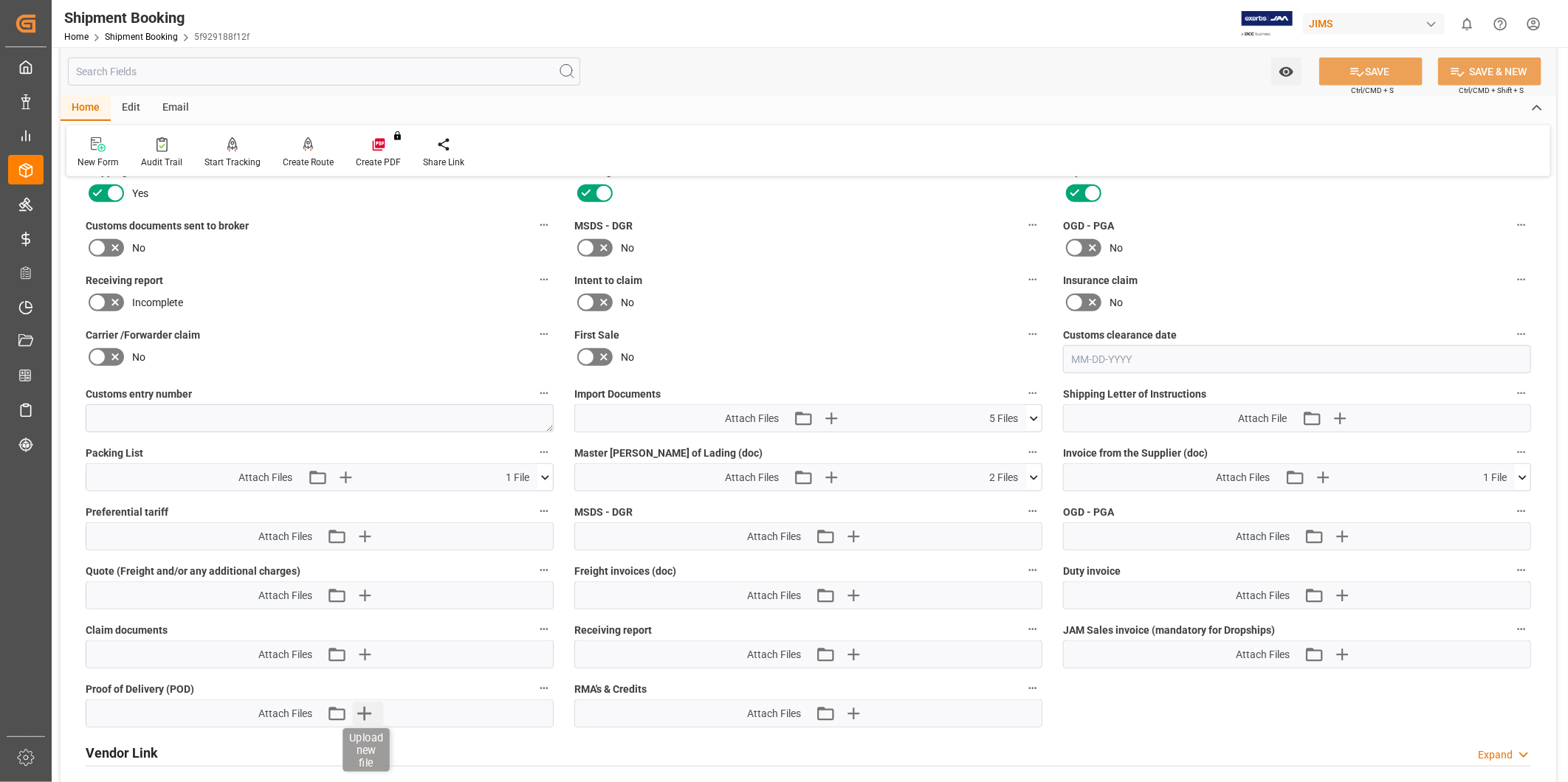
click at [366, 713] on icon "button" at bounding box center [364, 714] width 23 height 23
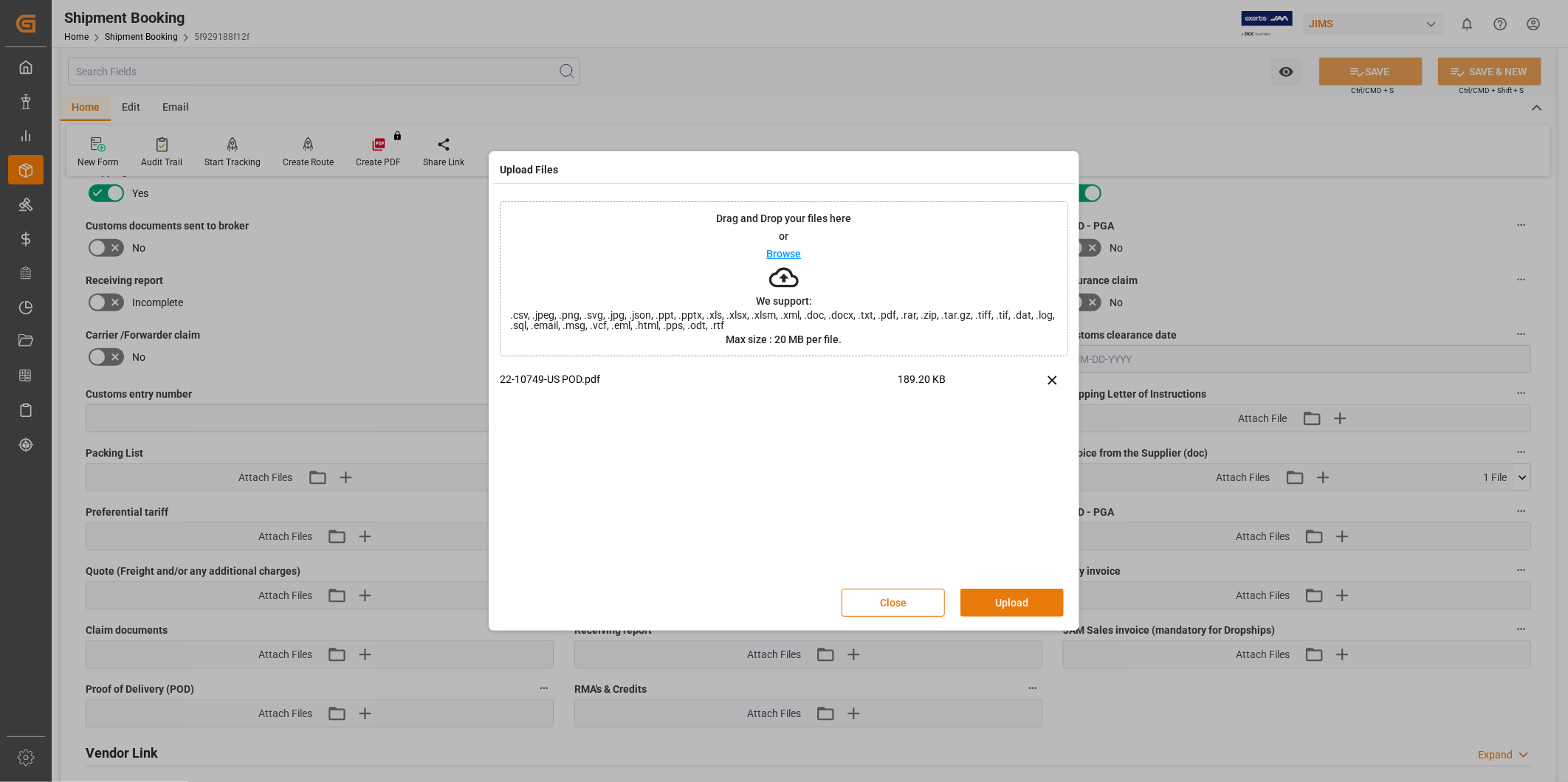
click at [991, 596] on button "Upload" at bounding box center [1012, 603] width 103 height 28
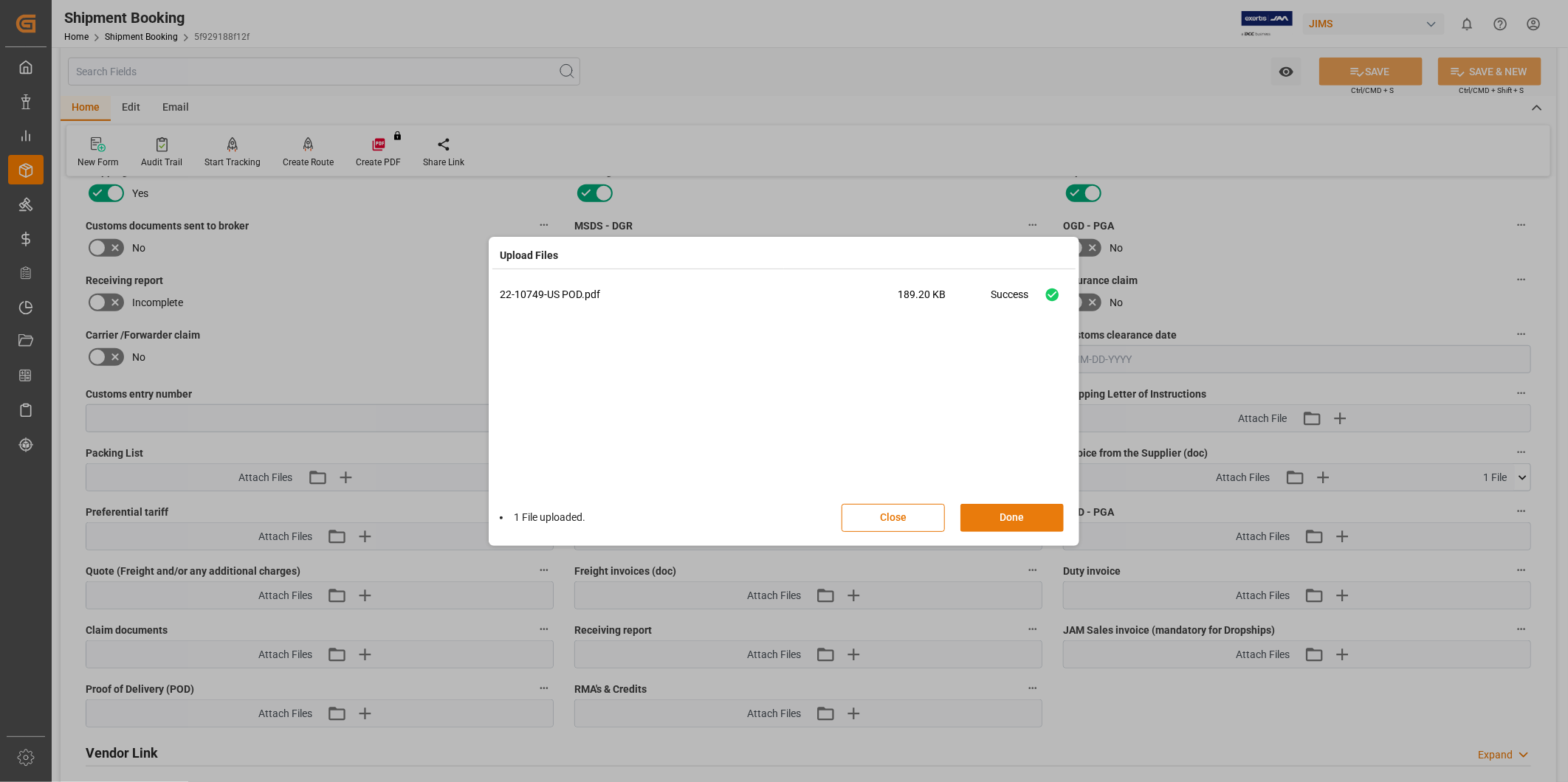
click at [1014, 524] on button "Done" at bounding box center [1012, 518] width 103 height 28
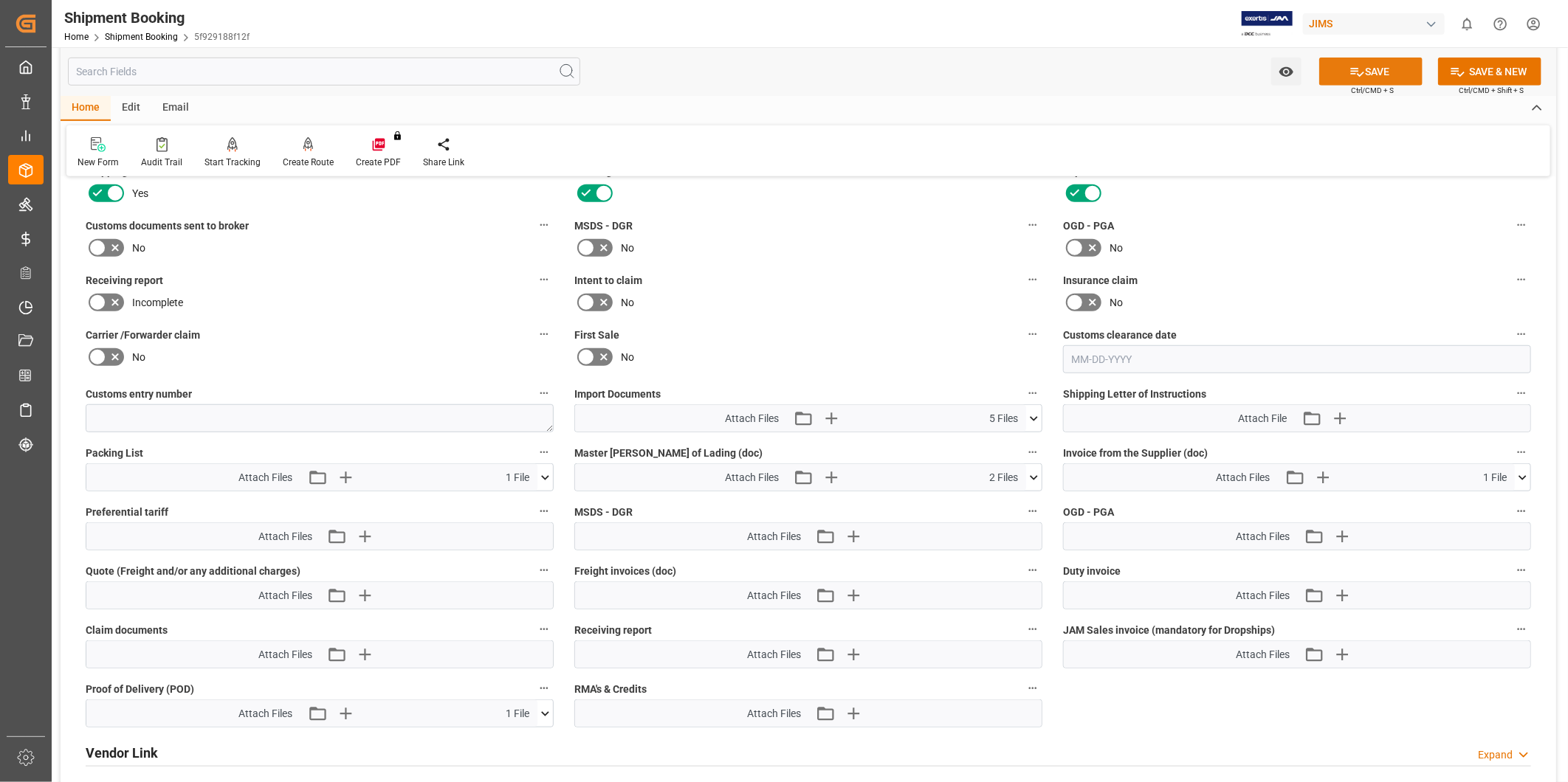
click at [1386, 74] on button "SAVE" at bounding box center [1370, 71] width 103 height 28
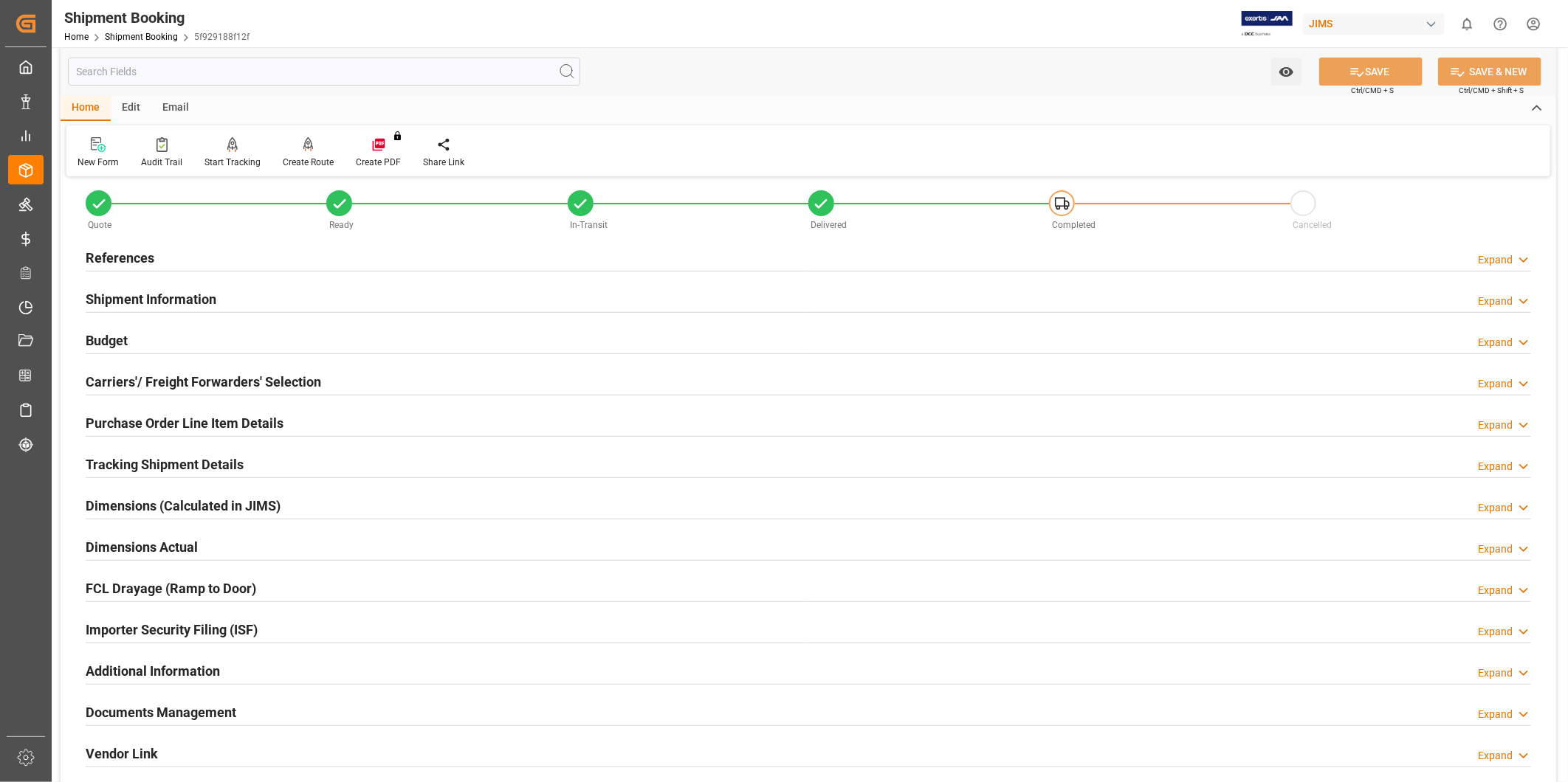
scroll to position [0, 0]
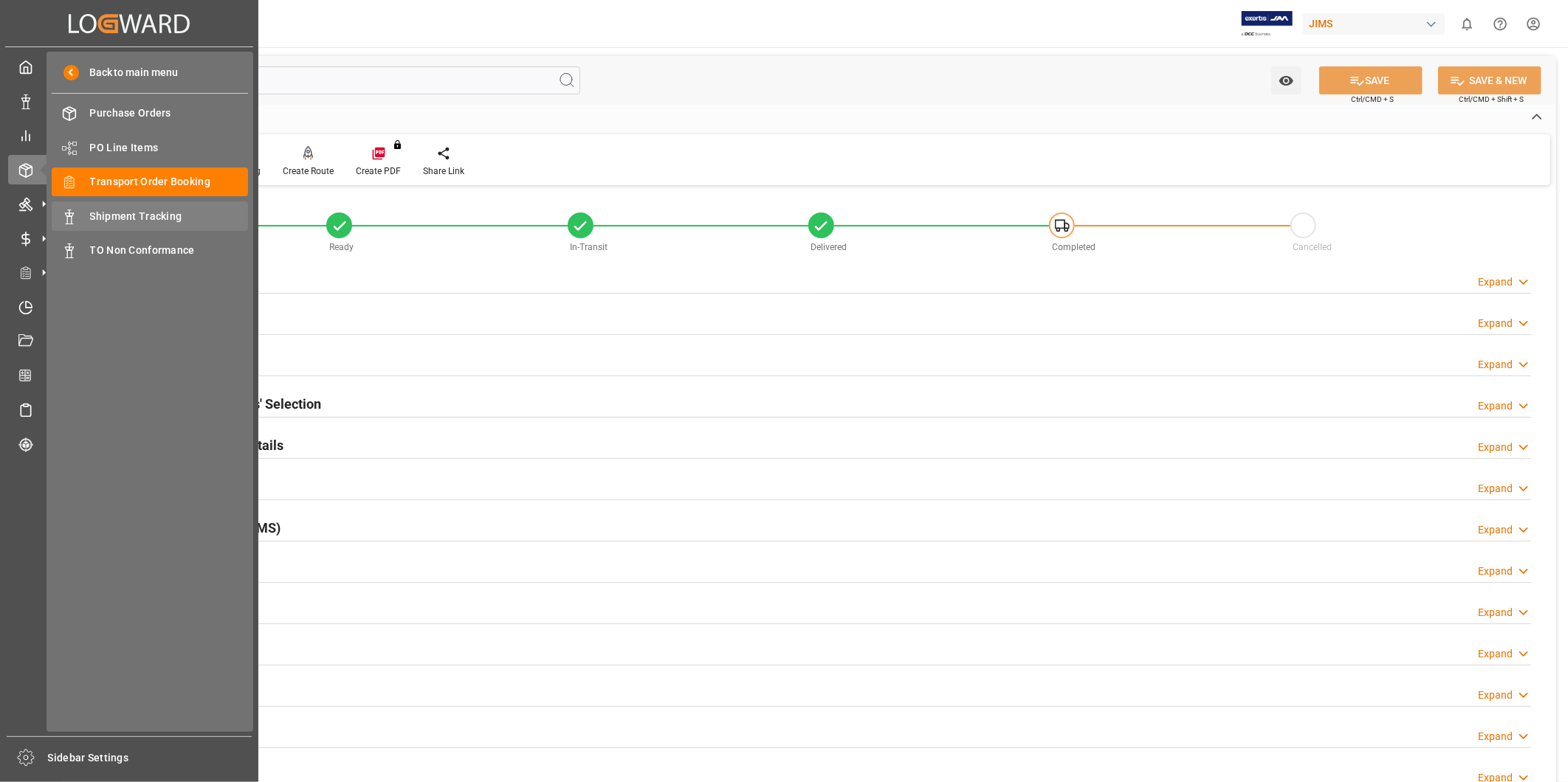
click at [153, 211] on span "Shipment Tracking" at bounding box center [169, 217] width 159 height 16
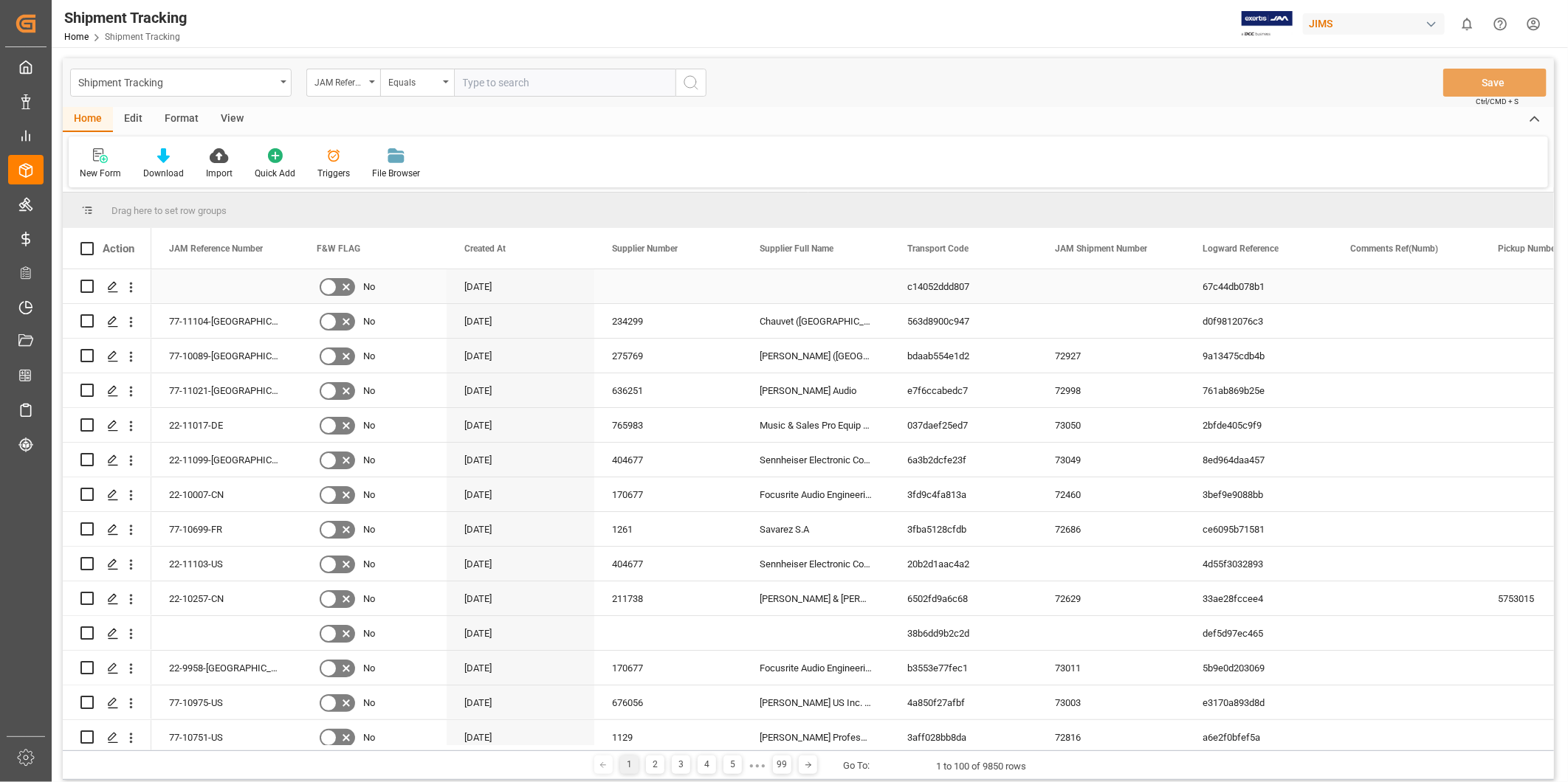
click at [1328, 286] on div "67c44db078b1" at bounding box center [1258, 286] width 147 height 34
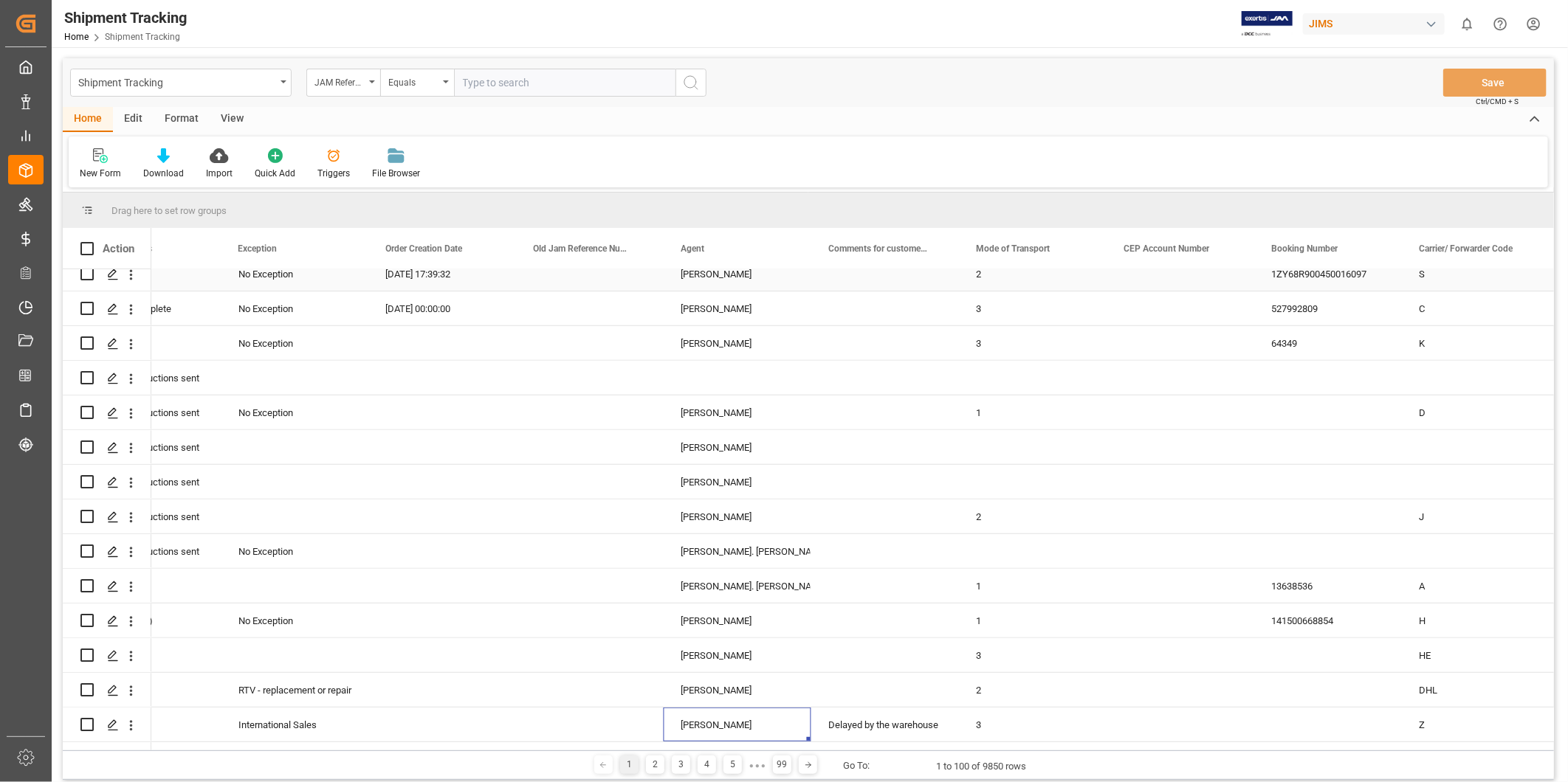
scroll to position [429, 0]
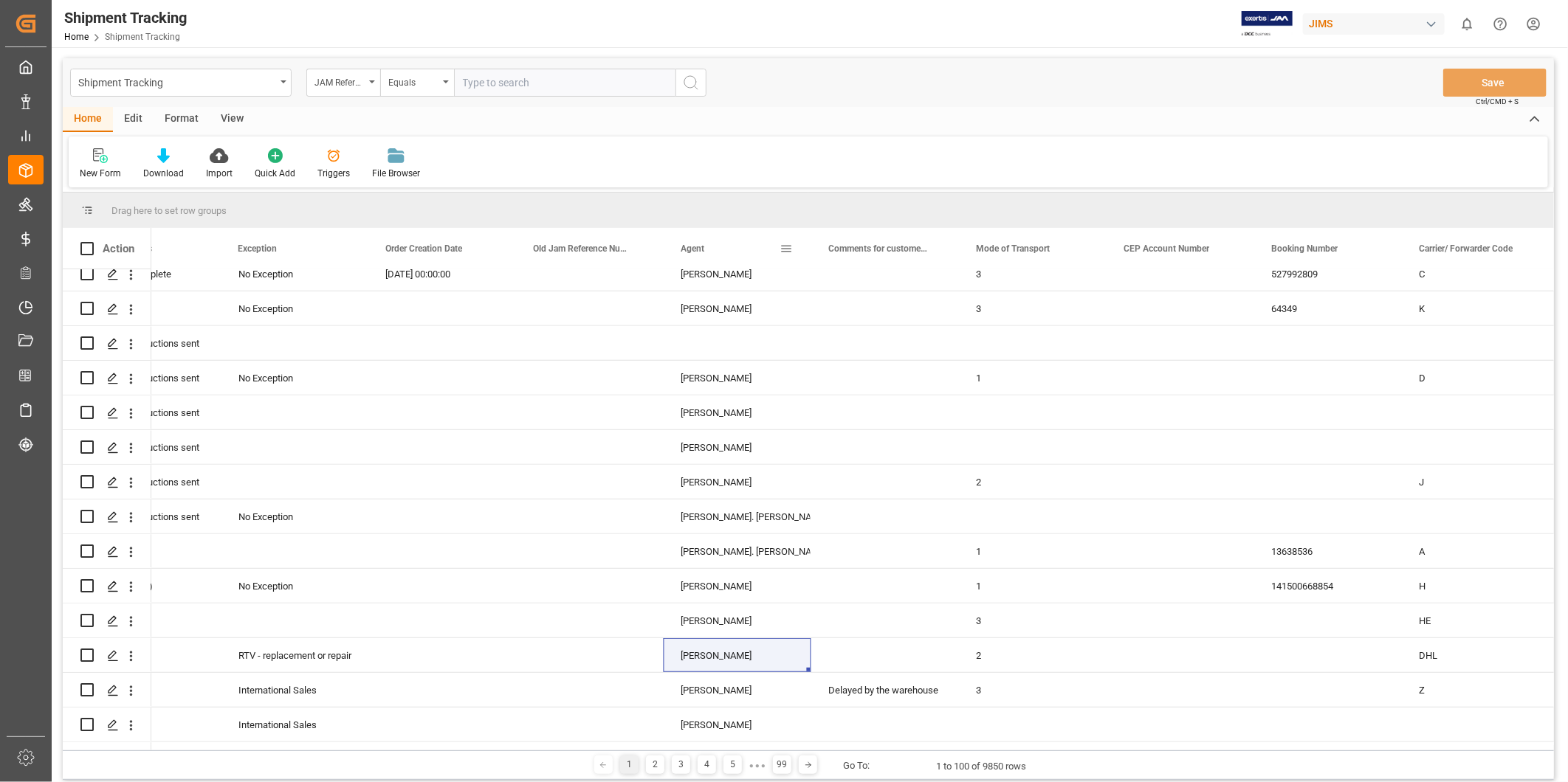
click at [787, 251] on span at bounding box center [786, 248] width 13 height 13
click at [857, 253] on span "filter" at bounding box center [855, 251] width 13 height 13
click at [846, 333] on input "Filter Value" at bounding box center [854, 329] width 145 height 29
type input "[PERSON_NAME]"
click at [883, 377] on button "Apply" at bounding box center [872, 374] width 27 height 15
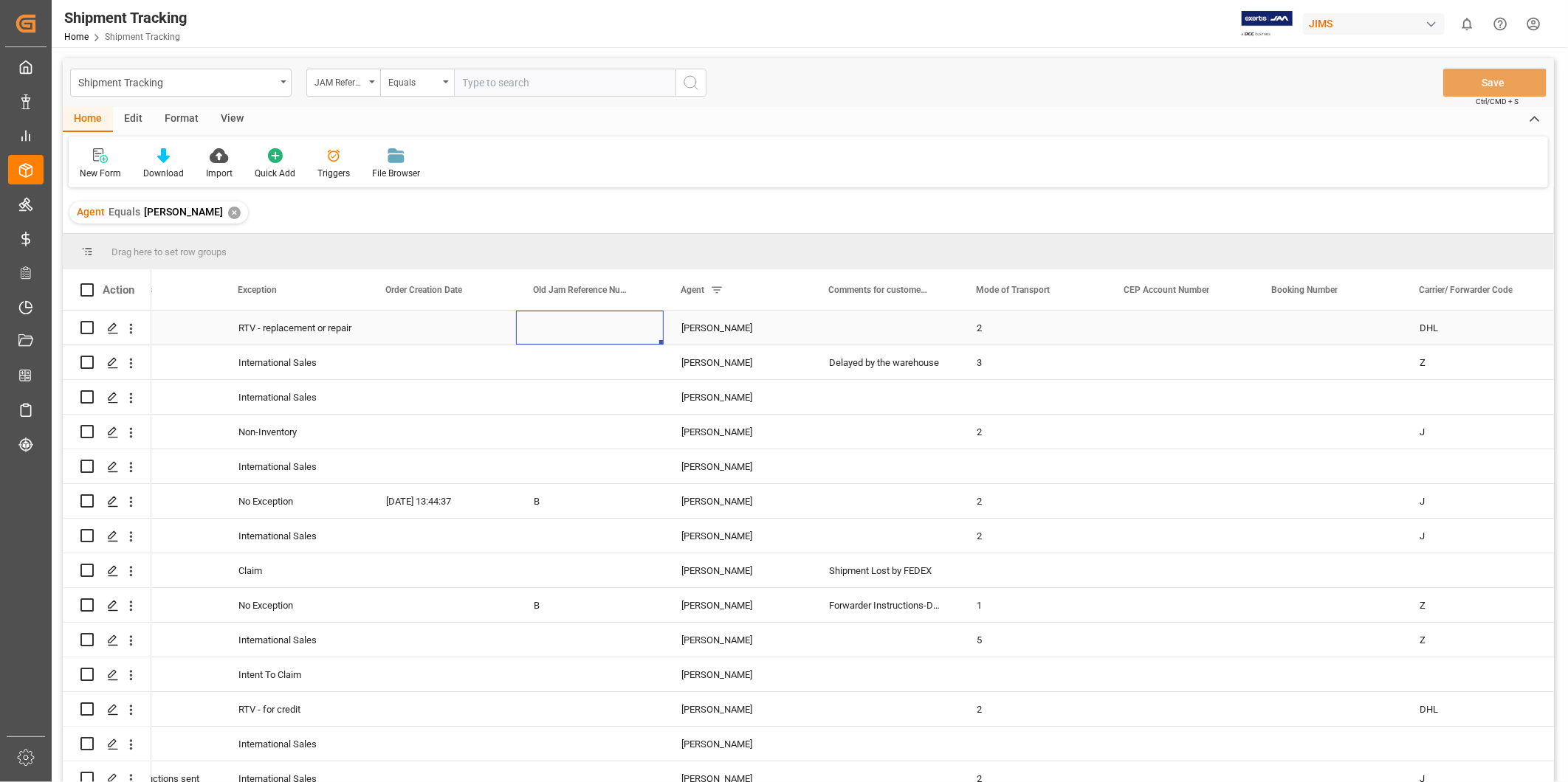
click at [564, 336] on div "Press SPACE to select this row." at bounding box center [590, 327] width 147 height 34
click at [454, 321] on div "Press SPACE to select this row." at bounding box center [442, 327] width 147 height 34
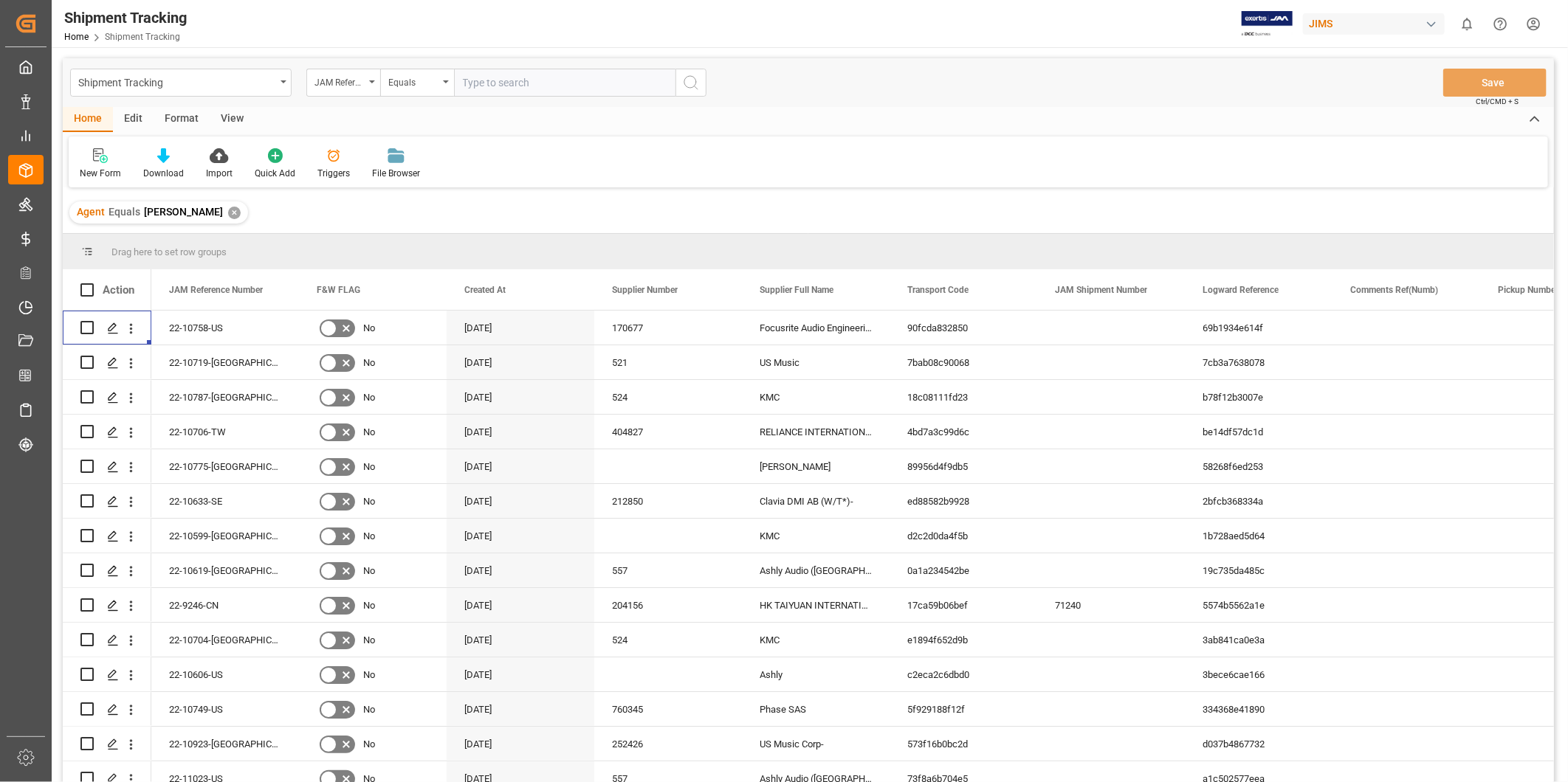
click at [219, 108] on div "View" at bounding box center [232, 119] width 45 height 25
click at [156, 166] on div "Standard Templates" at bounding box center [167, 173] width 74 height 13
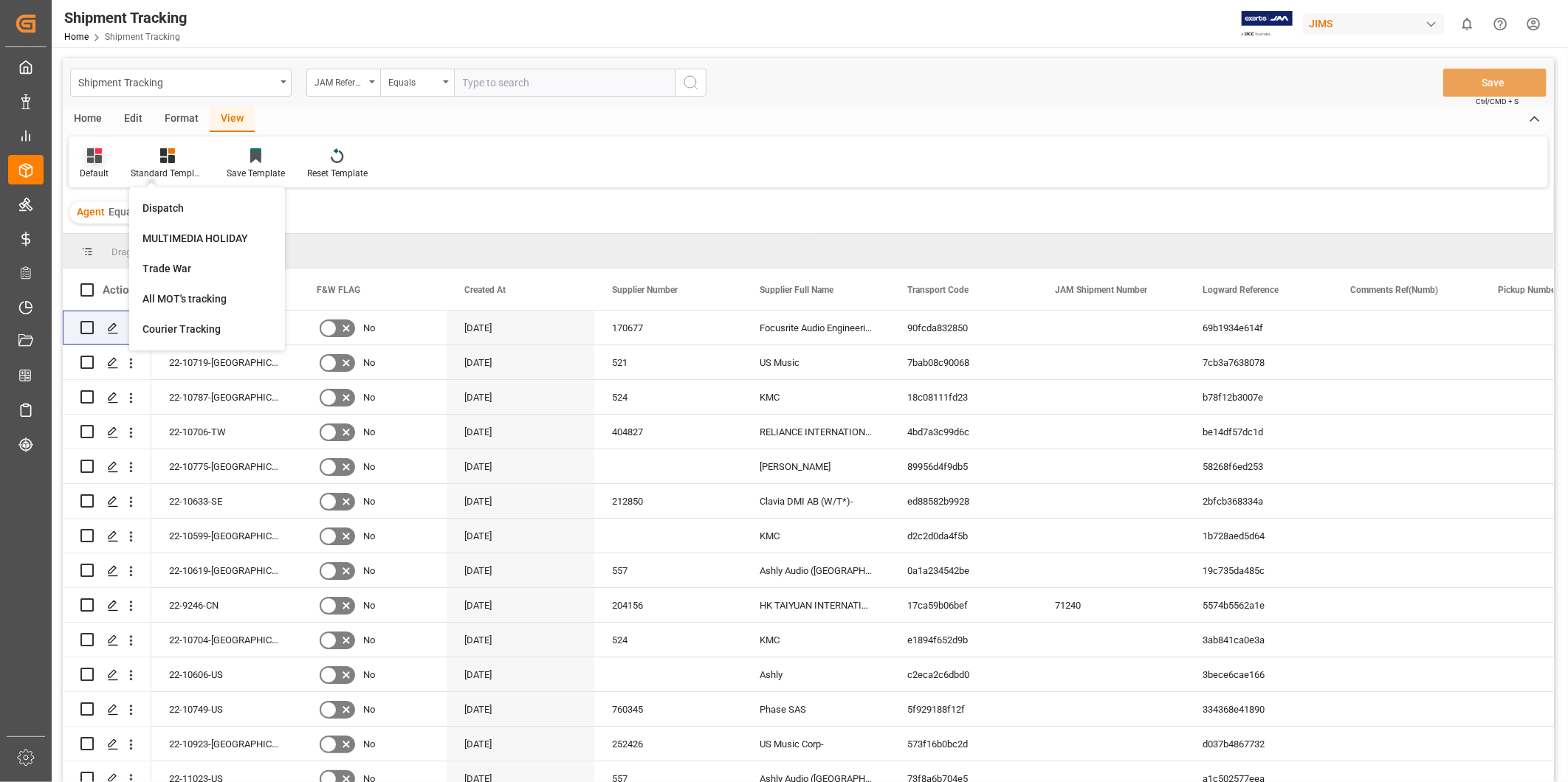
click at [104, 172] on div "Default" at bounding box center [94, 173] width 29 height 13
click at [101, 241] on div "Master Tracking" at bounding box center [151, 238] width 129 height 16
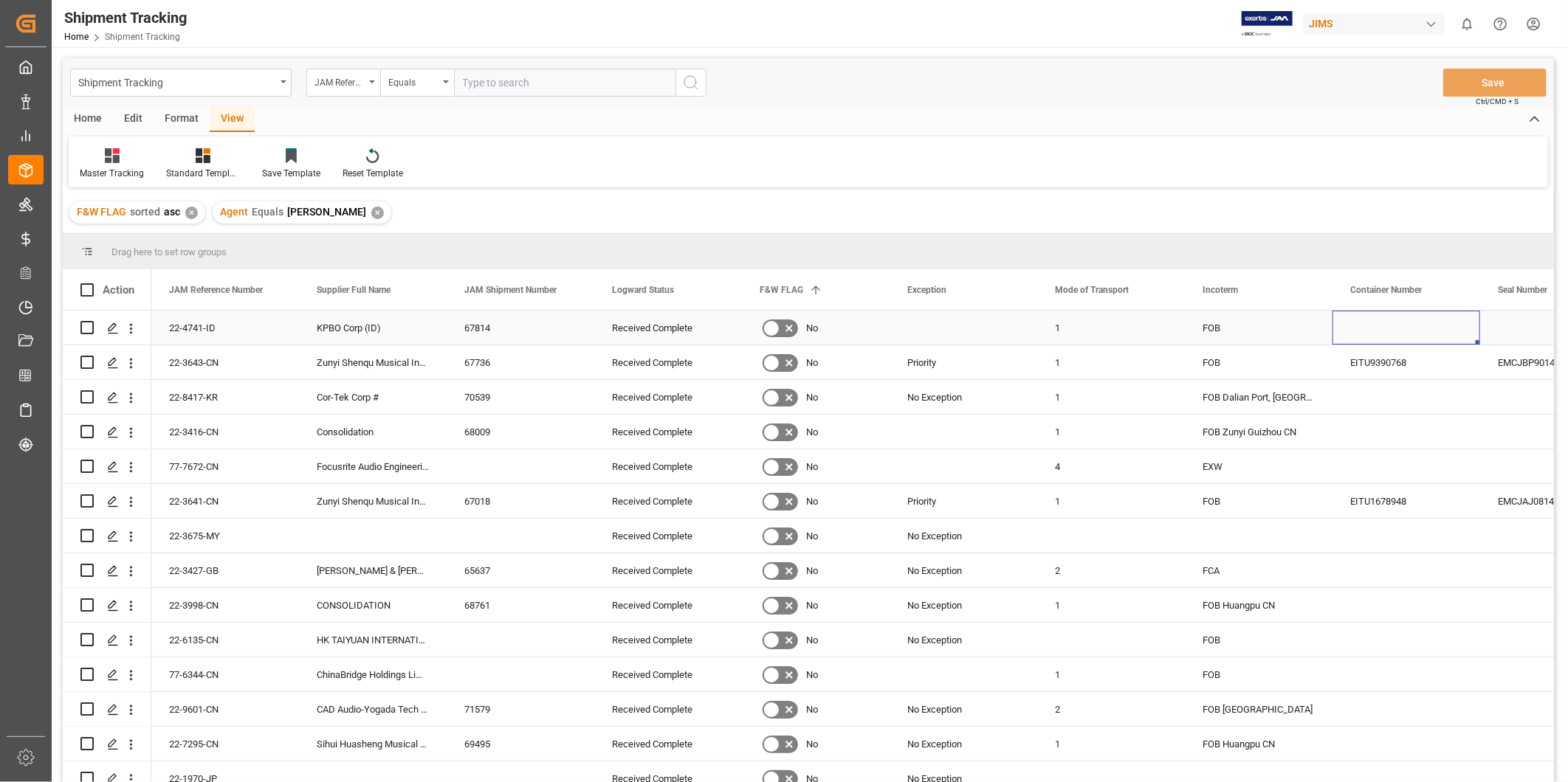
click at [1386, 319] on div "Press SPACE to select this row." at bounding box center [1407, 327] width 147 height 34
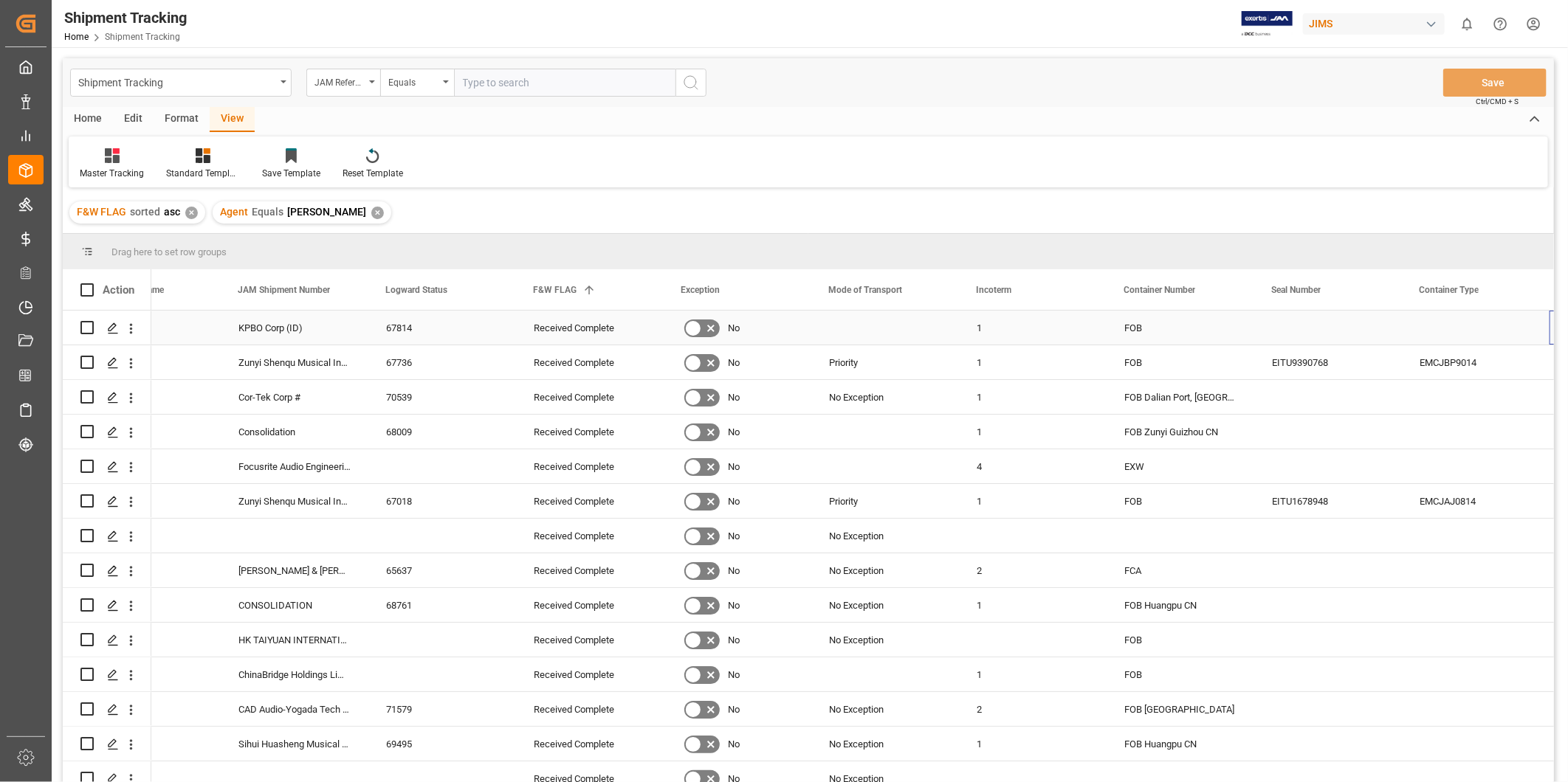
scroll to position [0, 226]
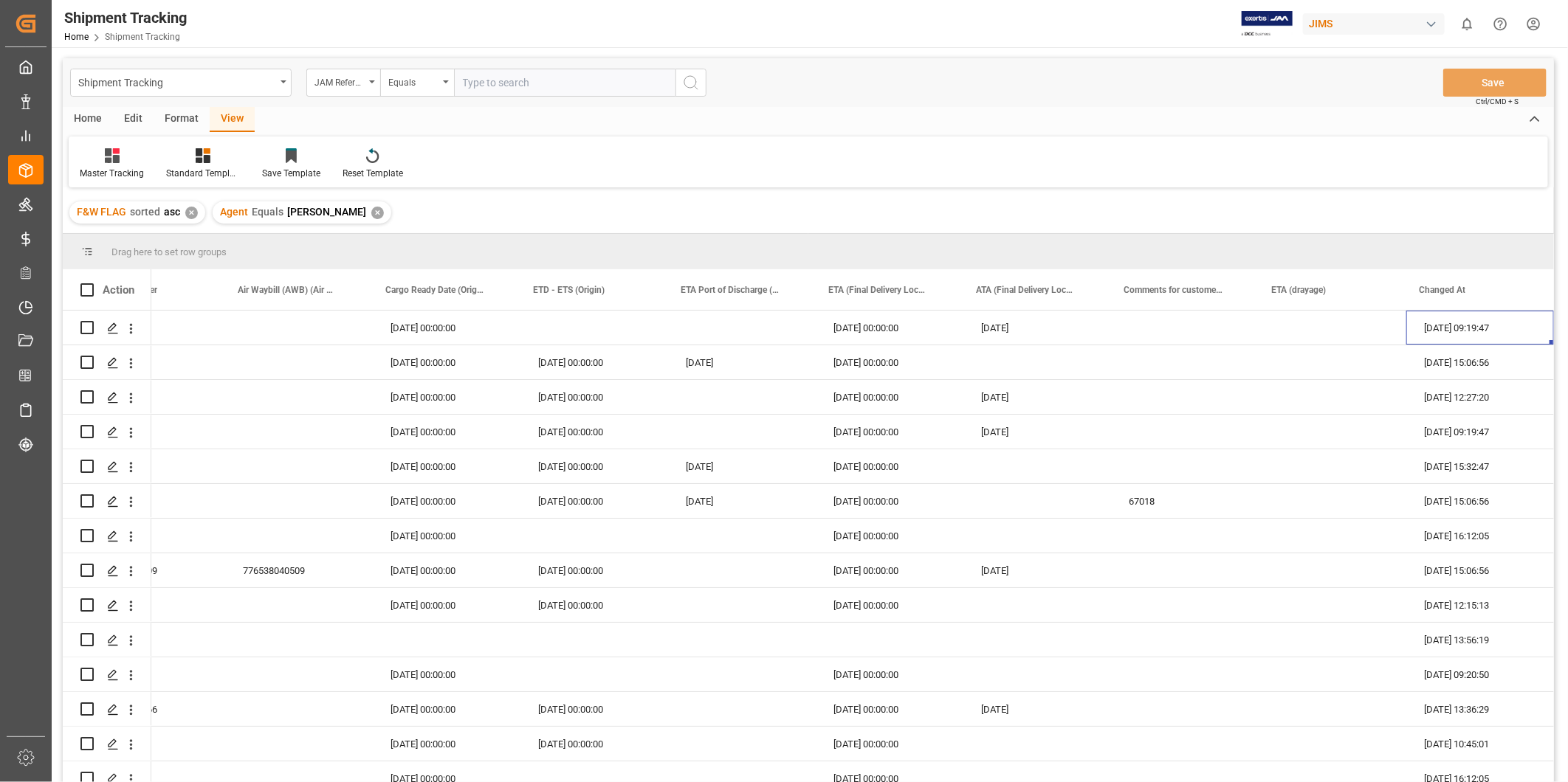
click at [371, 212] on div "✕" at bounding box center [377, 212] width 12 height 12
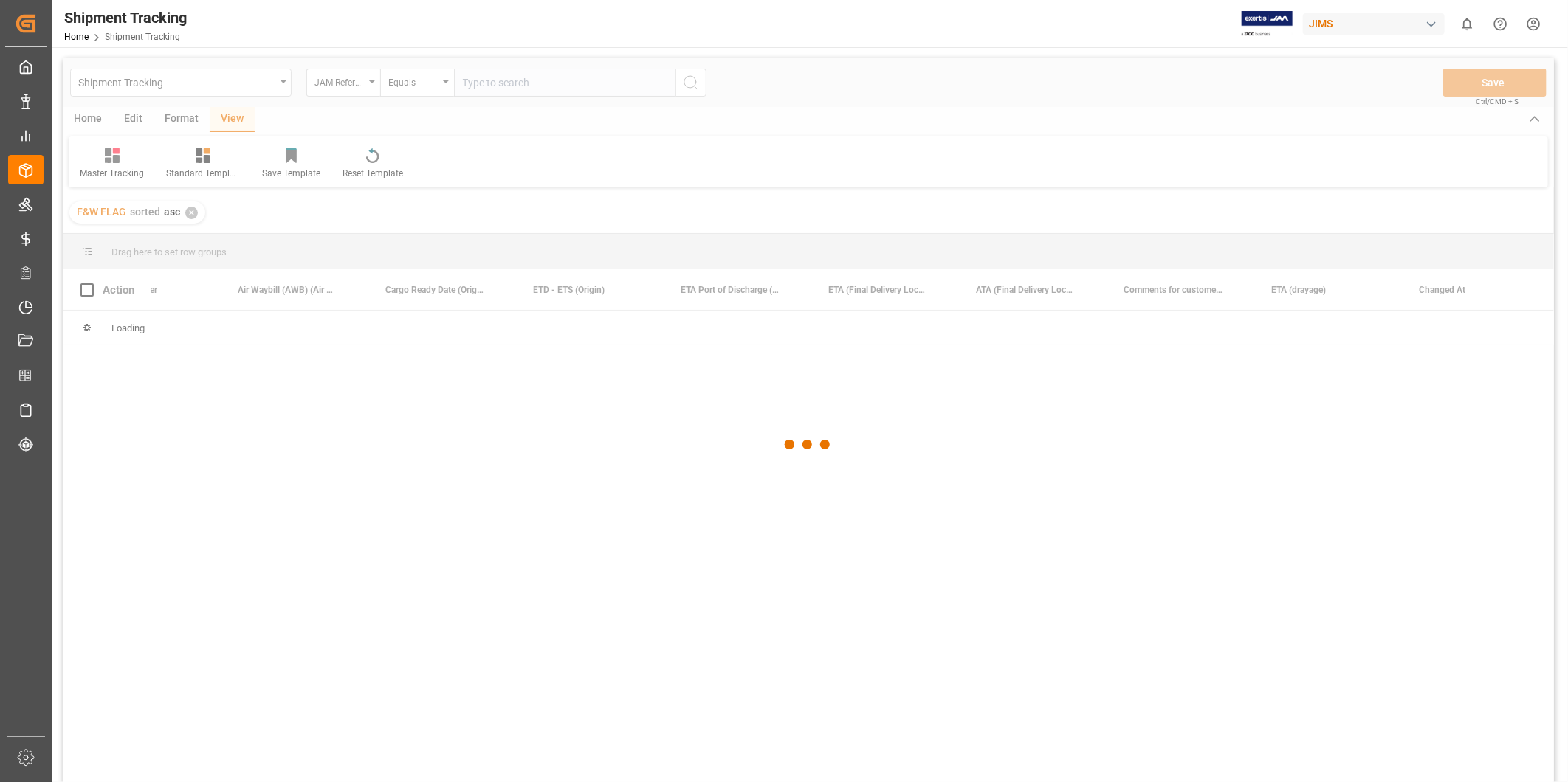
scroll to position [0, 1994]
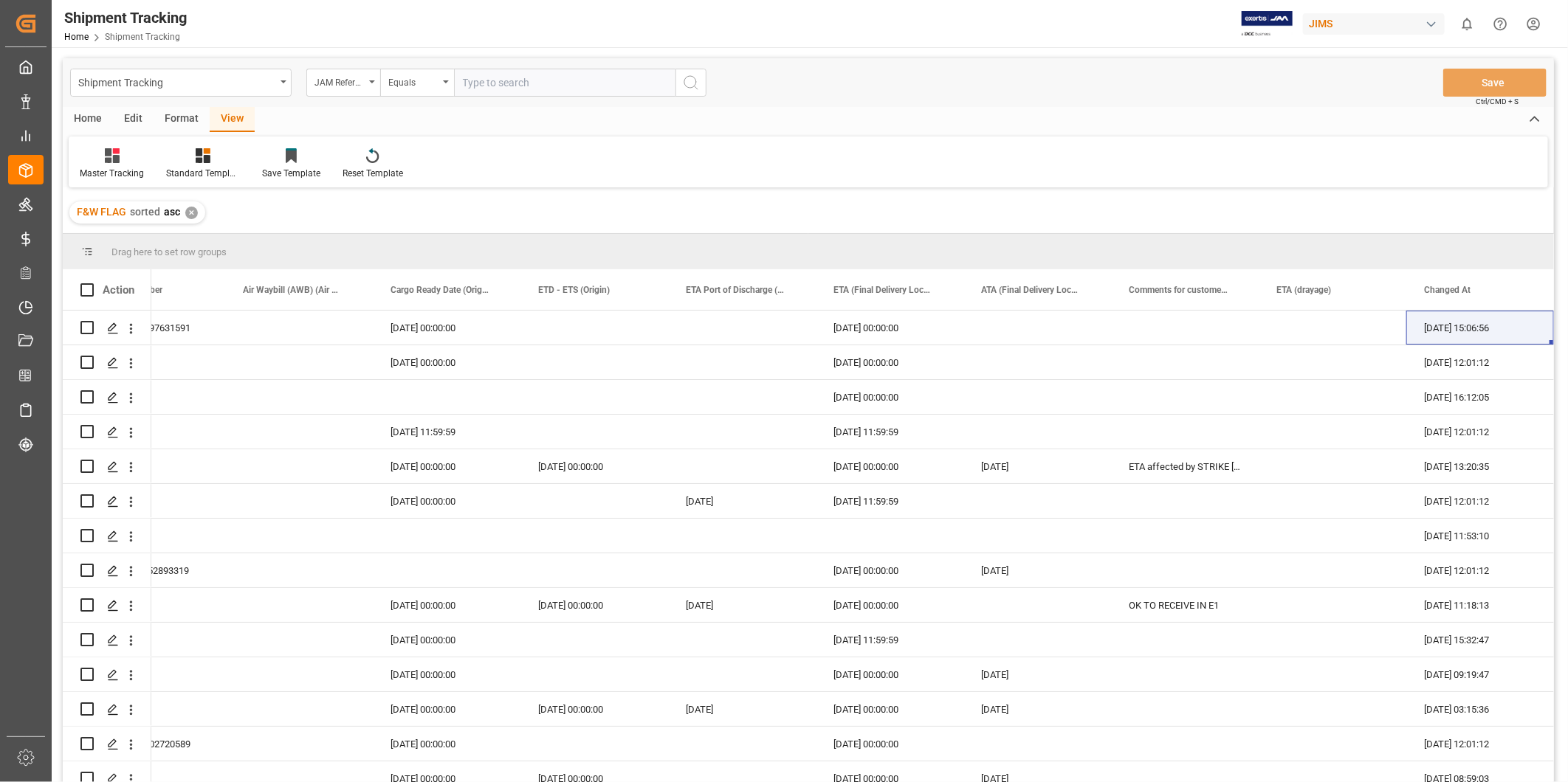
click at [196, 211] on div "✕" at bounding box center [192, 212] width 12 height 12
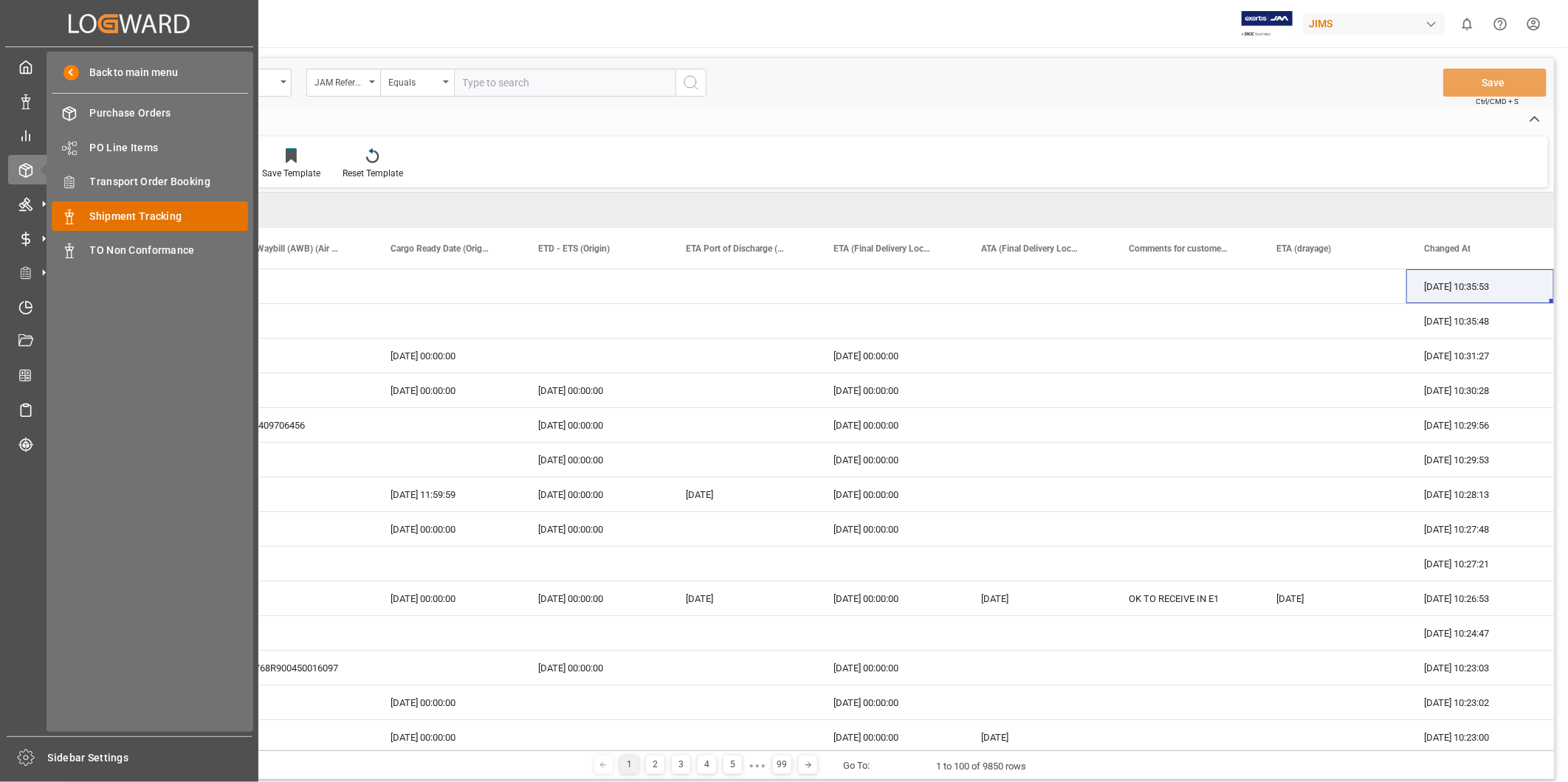
click at [185, 212] on span "Shipment Tracking" at bounding box center [169, 217] width 159 height 16
click at [176, 192] on div "Transport Order Booking Transport Order Booking" at bounding box center [150, 181] width 196 height 29
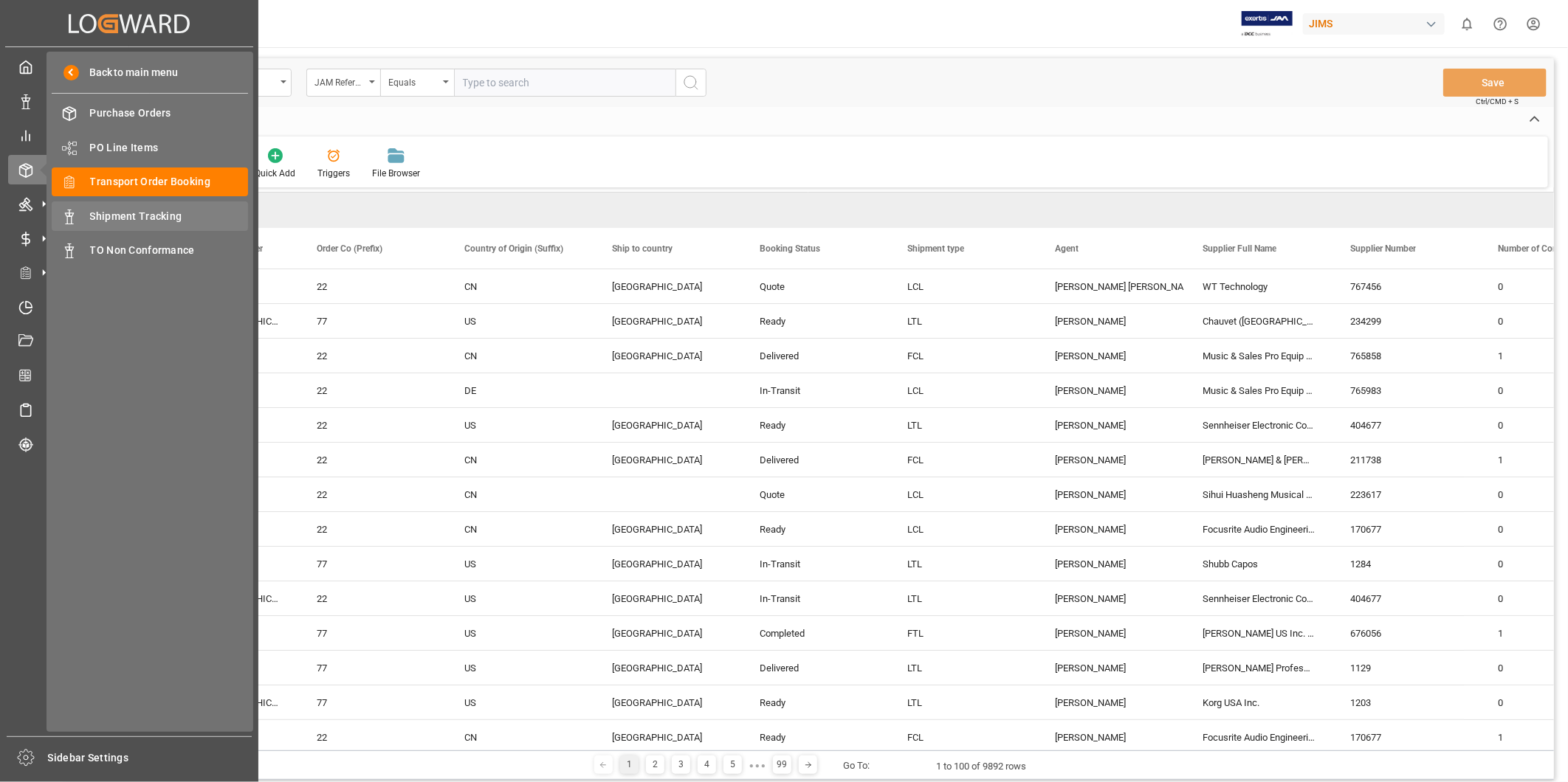
click at [119, 211] on span "Shipment Tracking" at bounding box center [169, 217] width 159 height 16
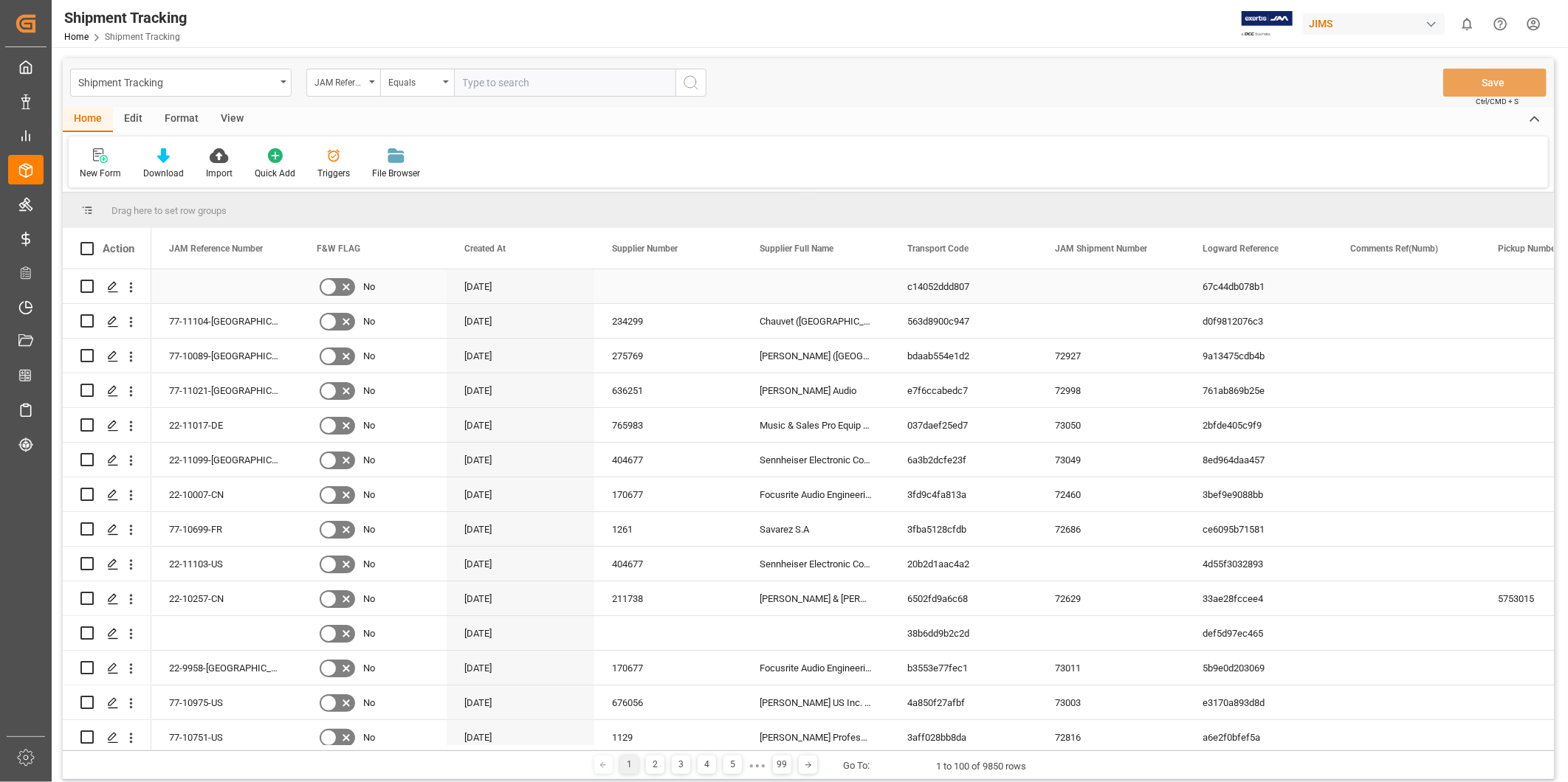
click at [1043, 293] on div "Press SPACE to select this row." at bounding box center [1111, 286] width 147 height 34
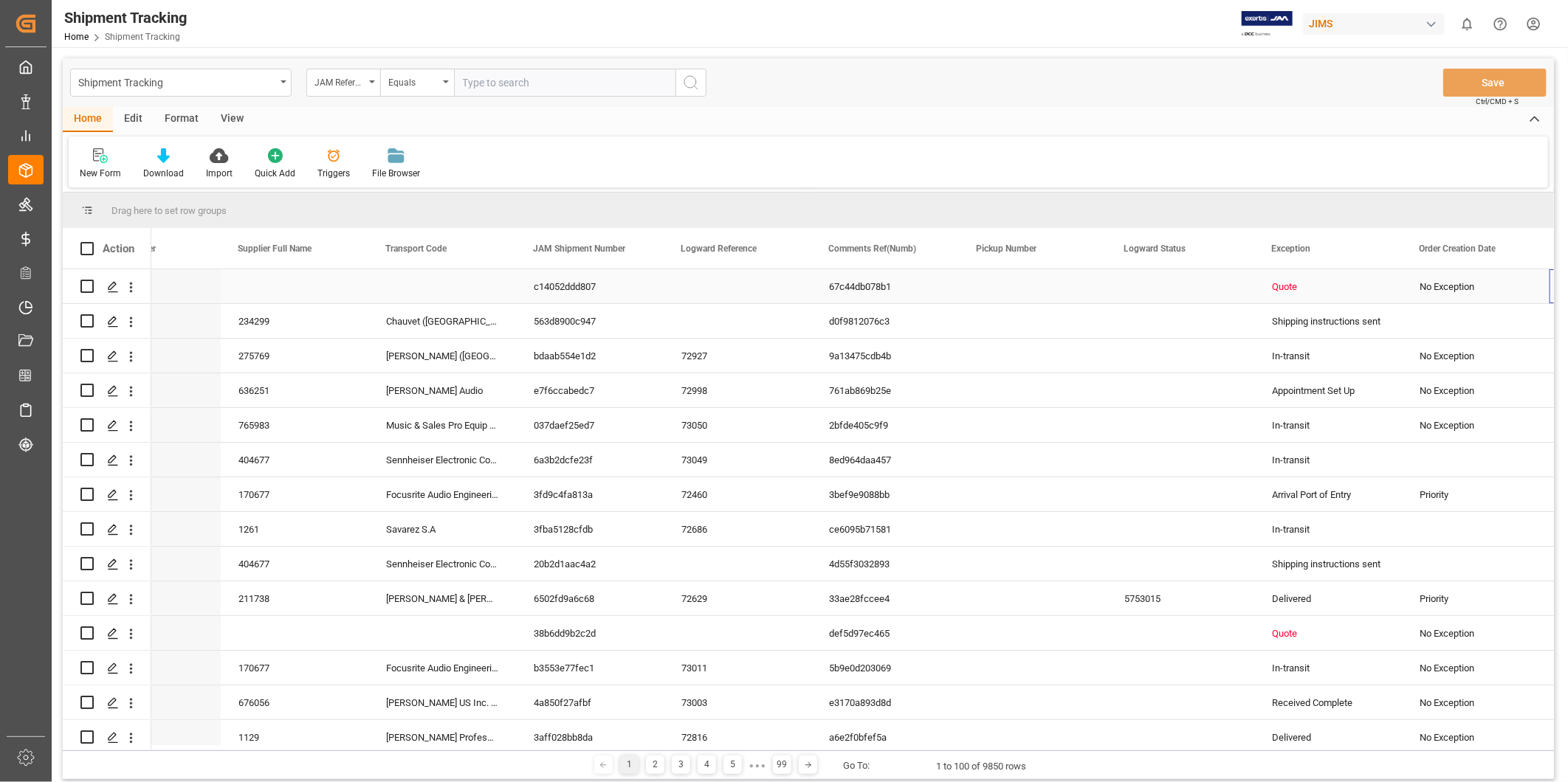
scroll to position [0, 521]
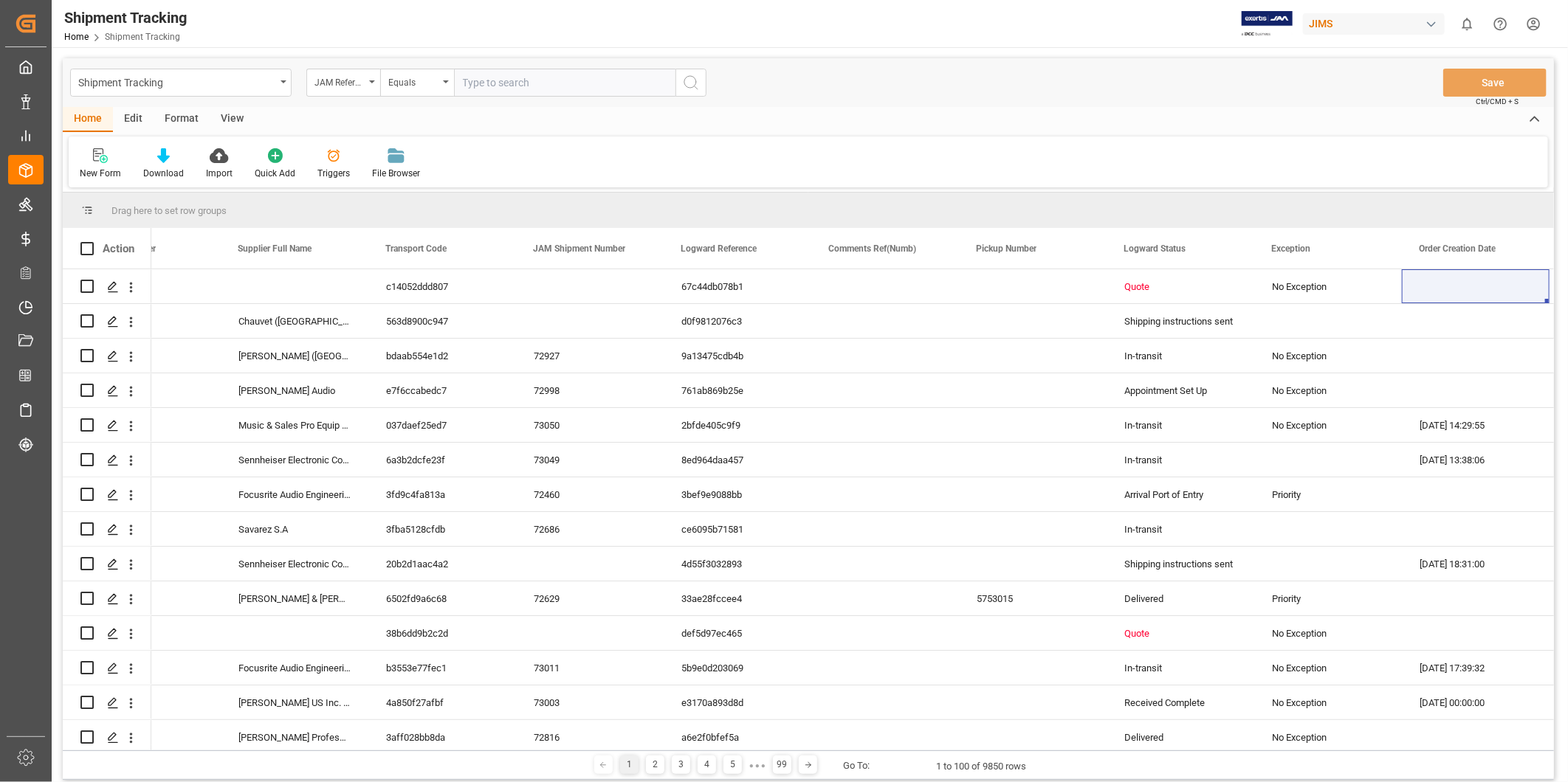
click at [229, 118] on div "View" at bounding box center [232, 119] width 45 height 25
click at [91, 179] on div "Default" at bounding box center [94, 173] width 29 height 13
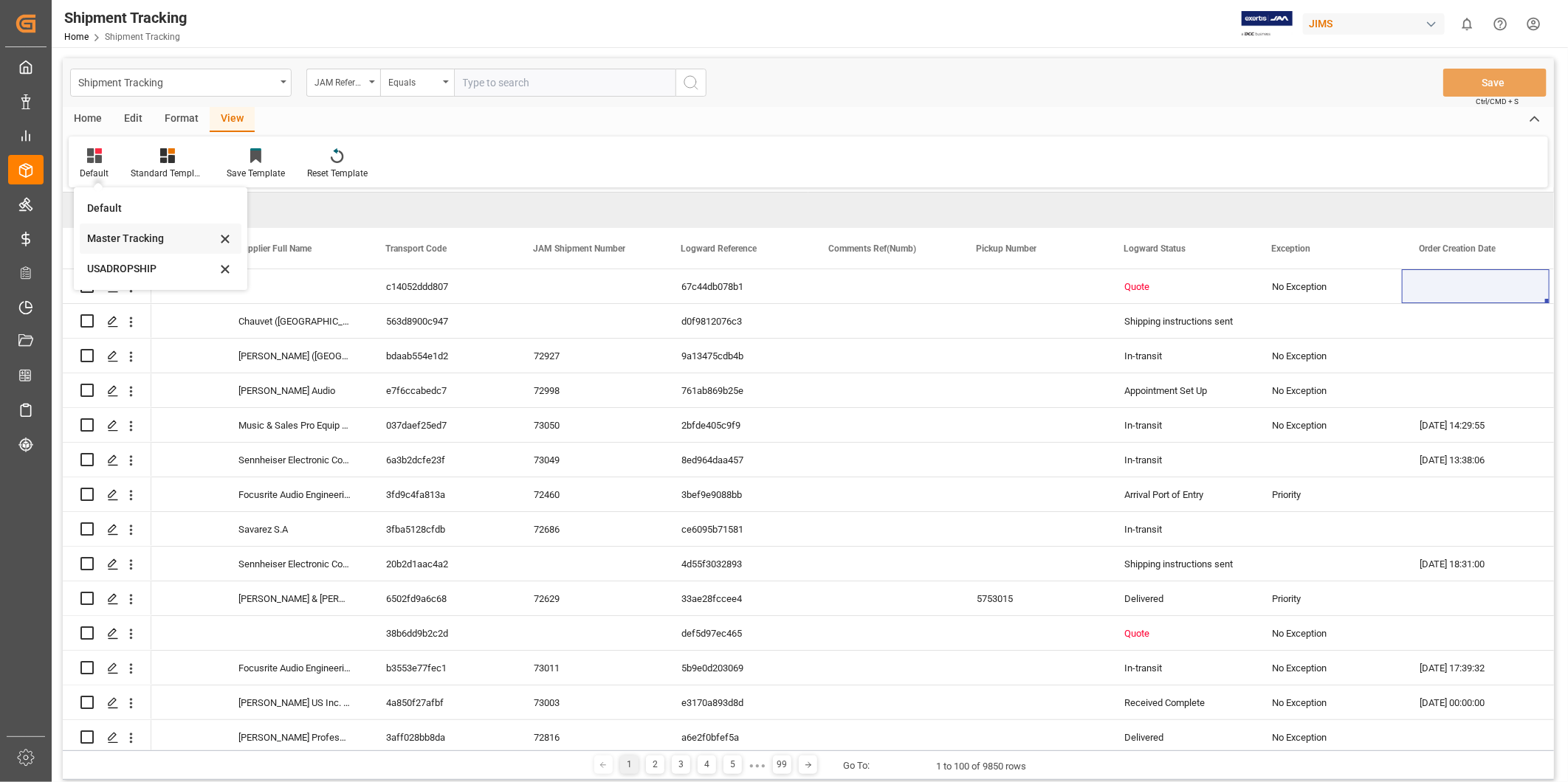
click at [99, 242] on div "Master Tracking" at bounding box center [151, 238] width 129 height 16
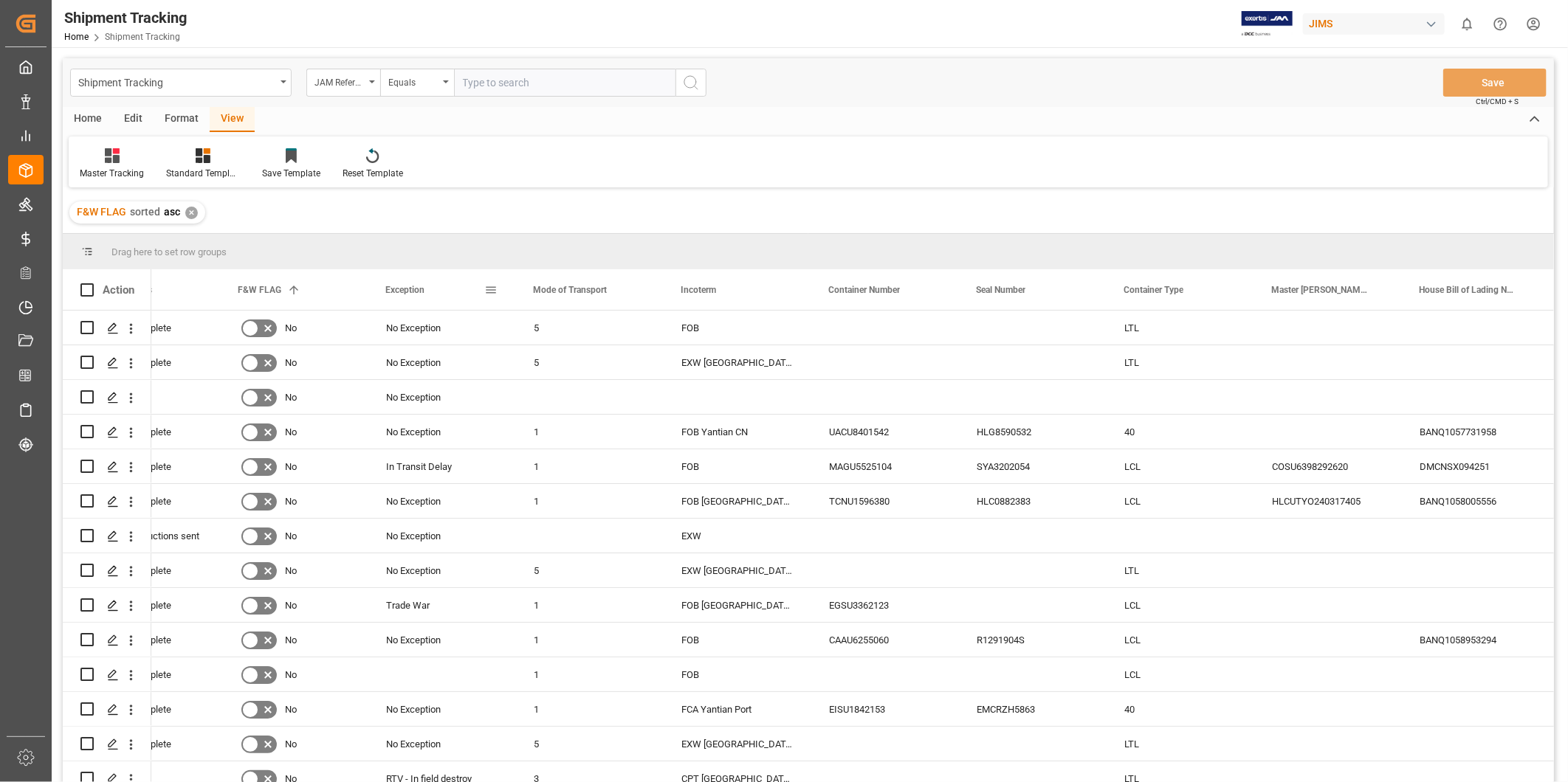
click at [491, 291] on span at bounding box center [490, 290] width 13 height 13
click at [615, 292] on span "columns" at bounding box center [612, 291] width 13 height 13
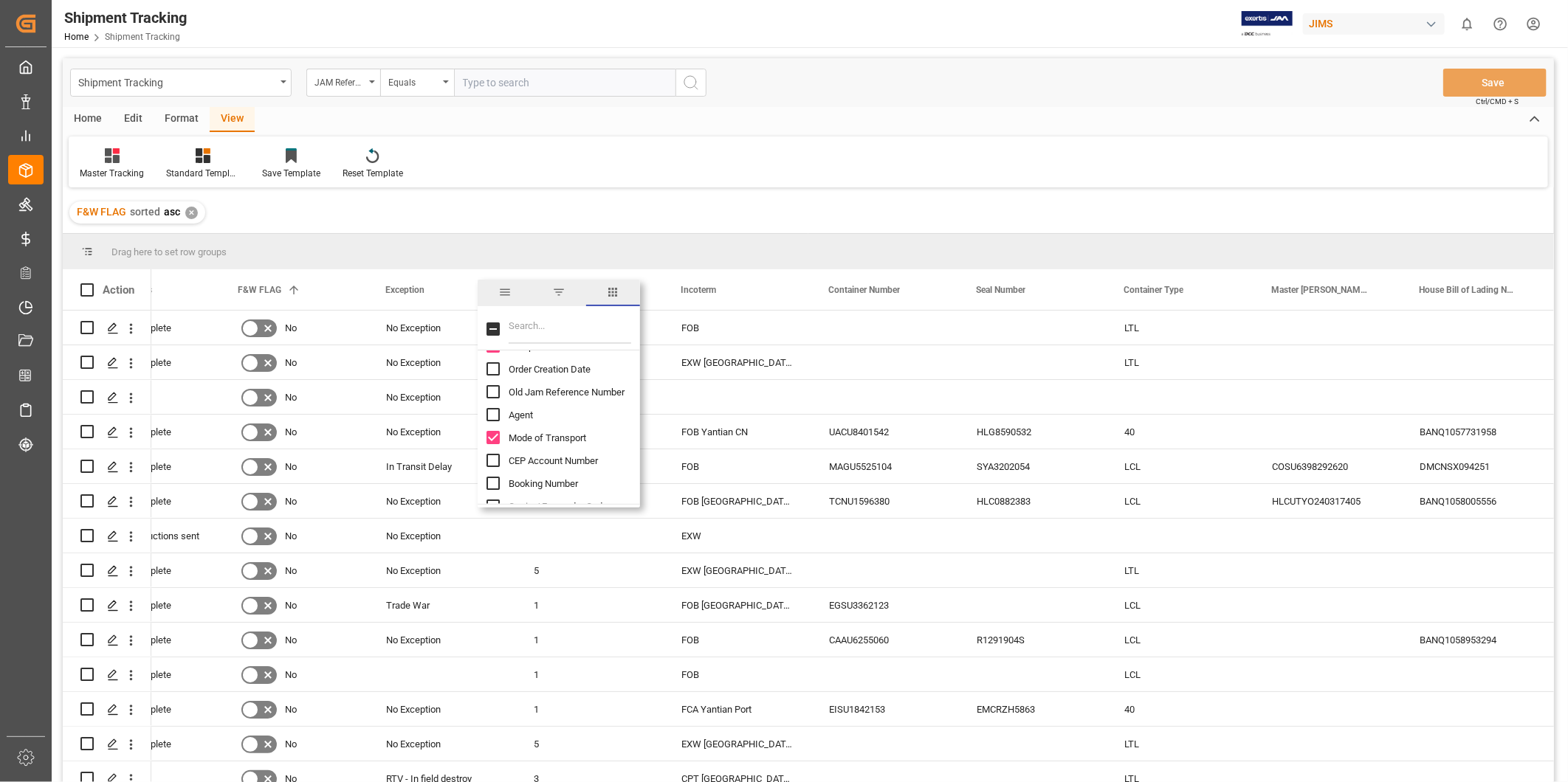
click at [487, 439] on input "Mode of Transport column toggle visibility (visible)" at bounding box center [493, 437] width 13 height 13
checkbox input "false"
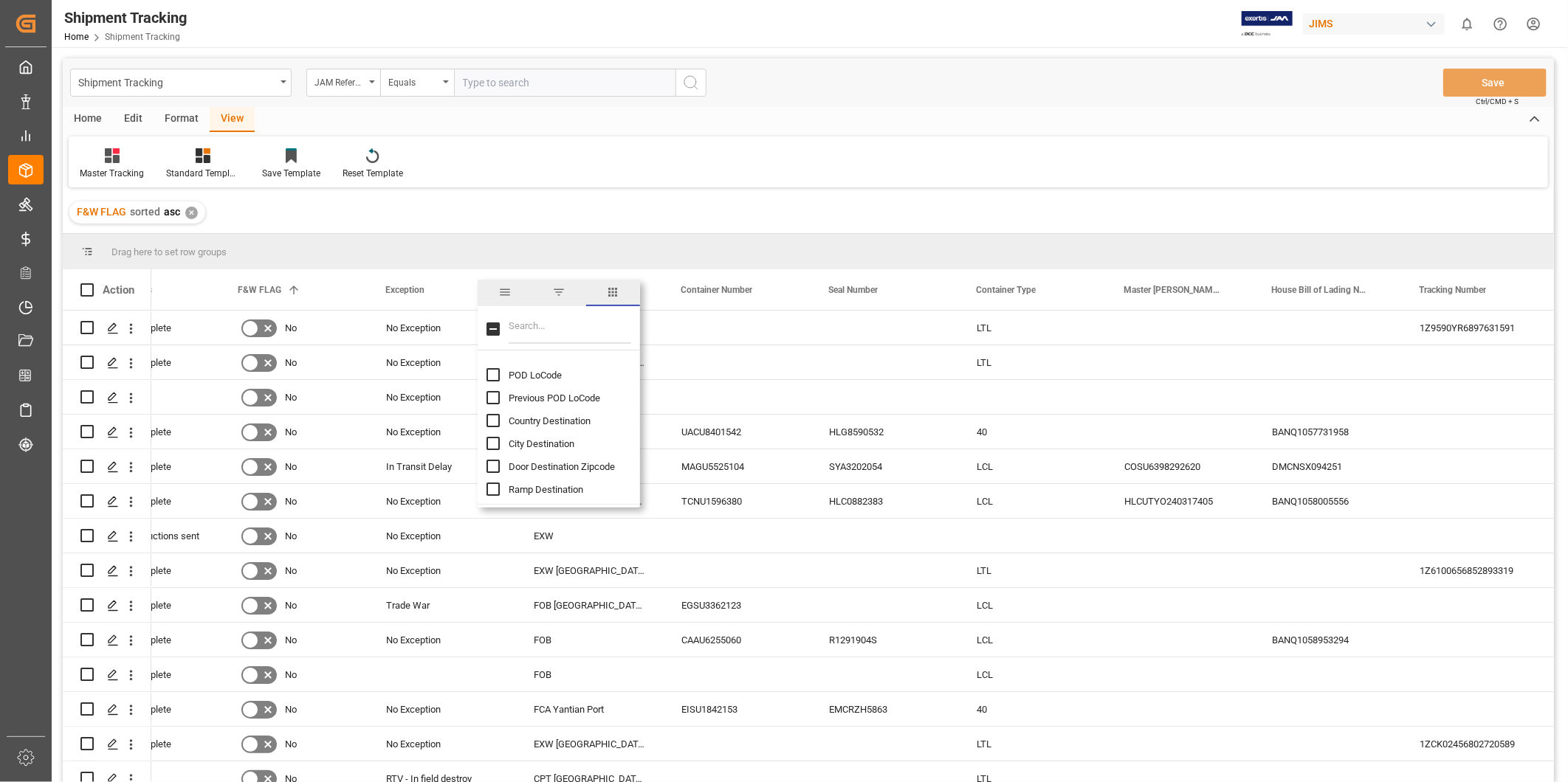
scroll to position [1640, 0]
click at [497, 489] on input "Actual Pickup Date (Origin) column toggle visibility (hidden)" at bounding box center [493, 489] width 13 height 13
checkbox input "true"
click at [498, 484] on input "Changed At column toggle visibility (visible)" at bounding box center [493, 486] width 13 height 13
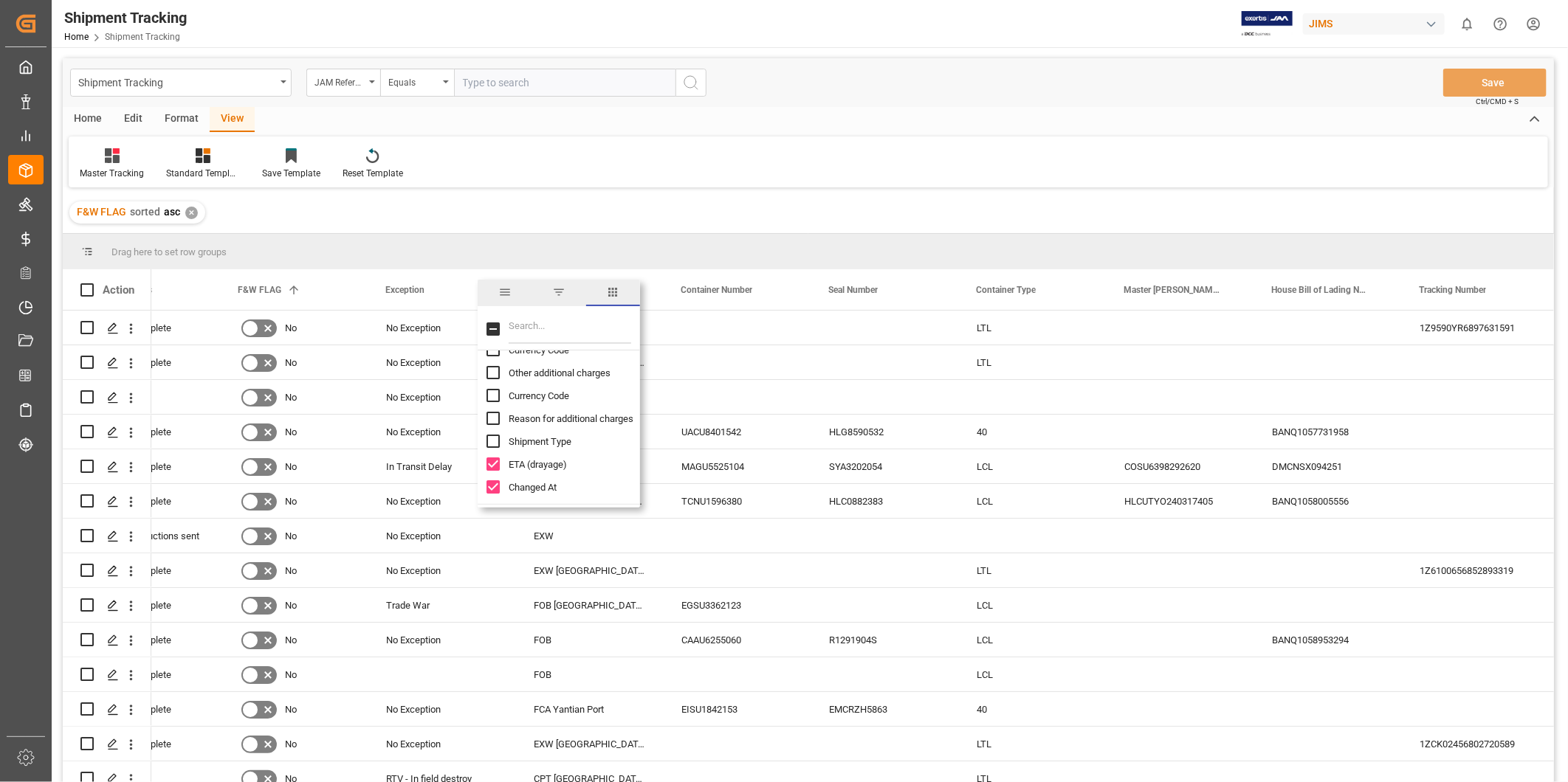
checkbox input "false"
click at [1098, 334] on div "LTL" at bounding box center [1033, 327] width 147 height 34
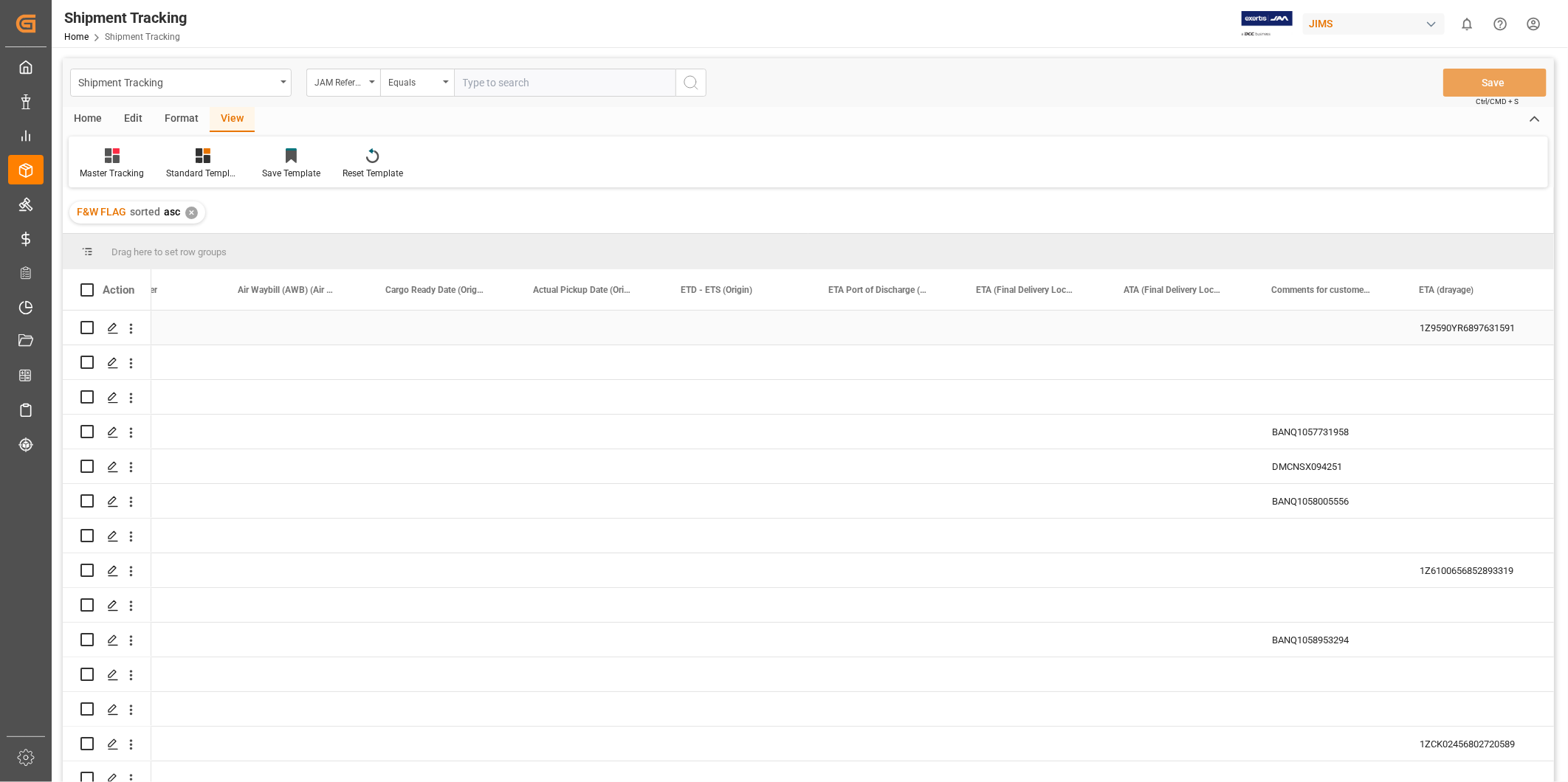
scroll to position [0, 1850]
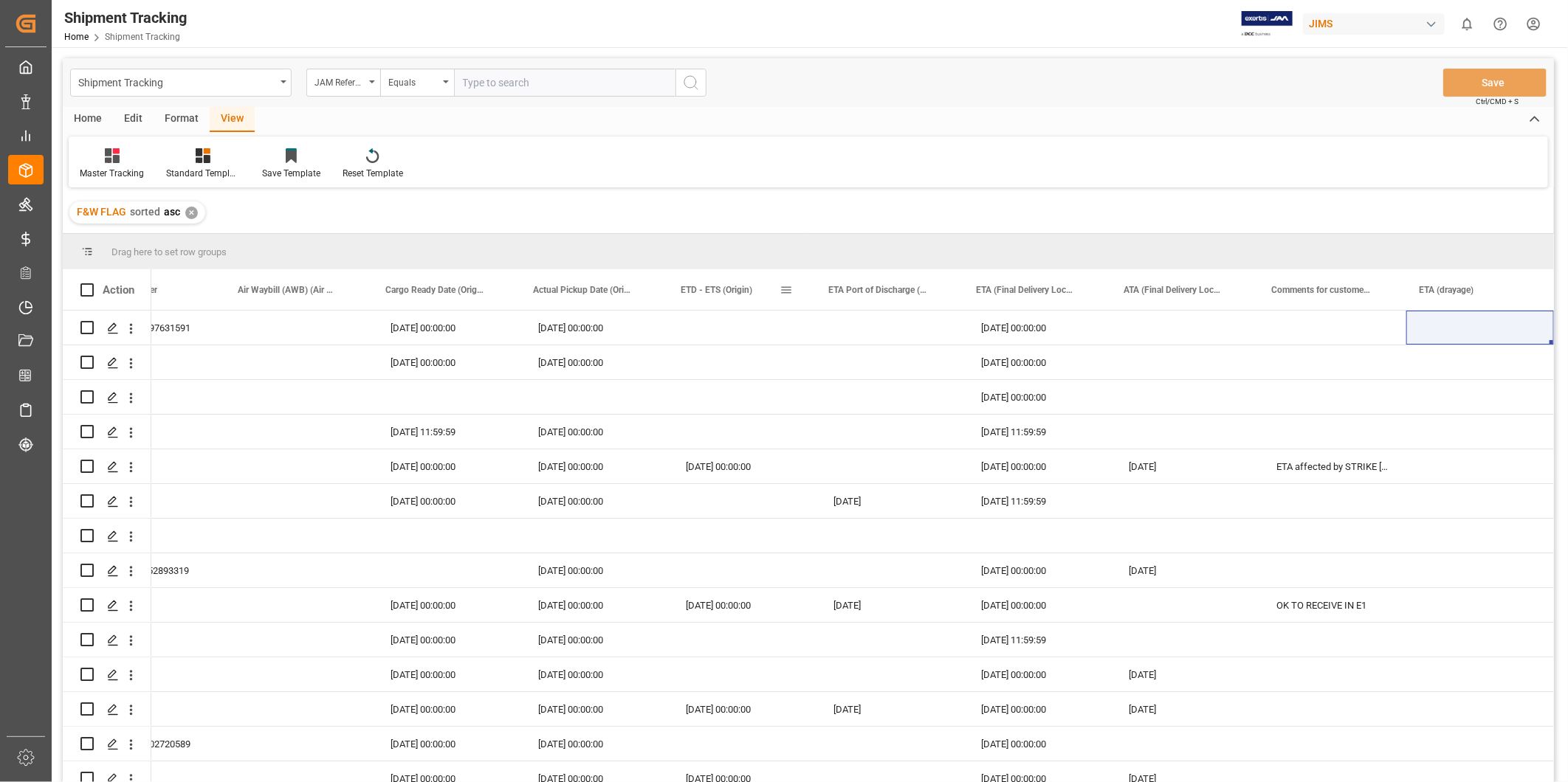
click at [790, 286] on span at bounding box center [786, 290] width 13 height 13
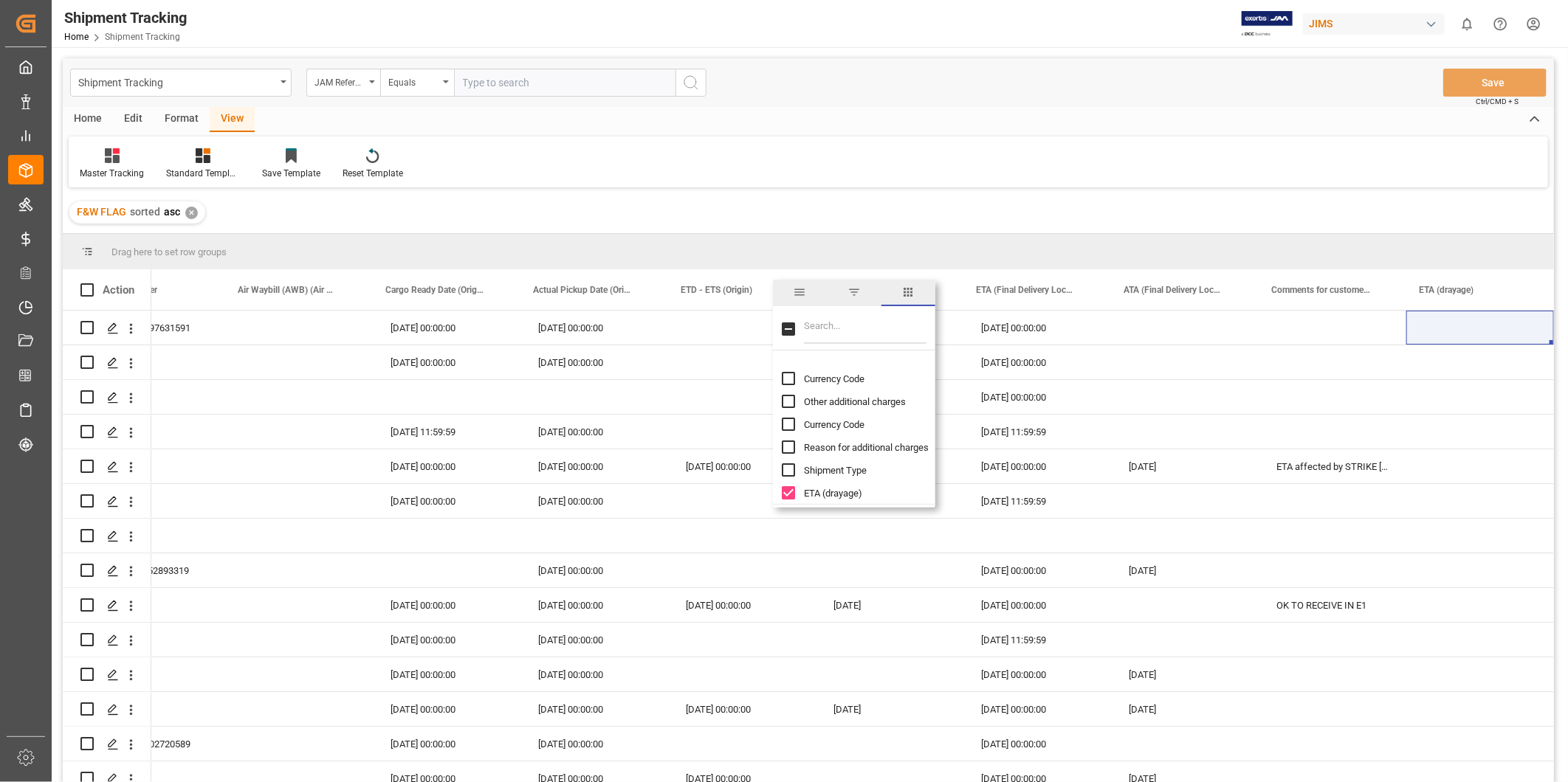
scroll to position [4434, 0]
click at [790, 466] on input "ETA (drayage) column toggle visibility (visible)" at bounding box center [788, 464] width 13 height 13
checkbox input "false"
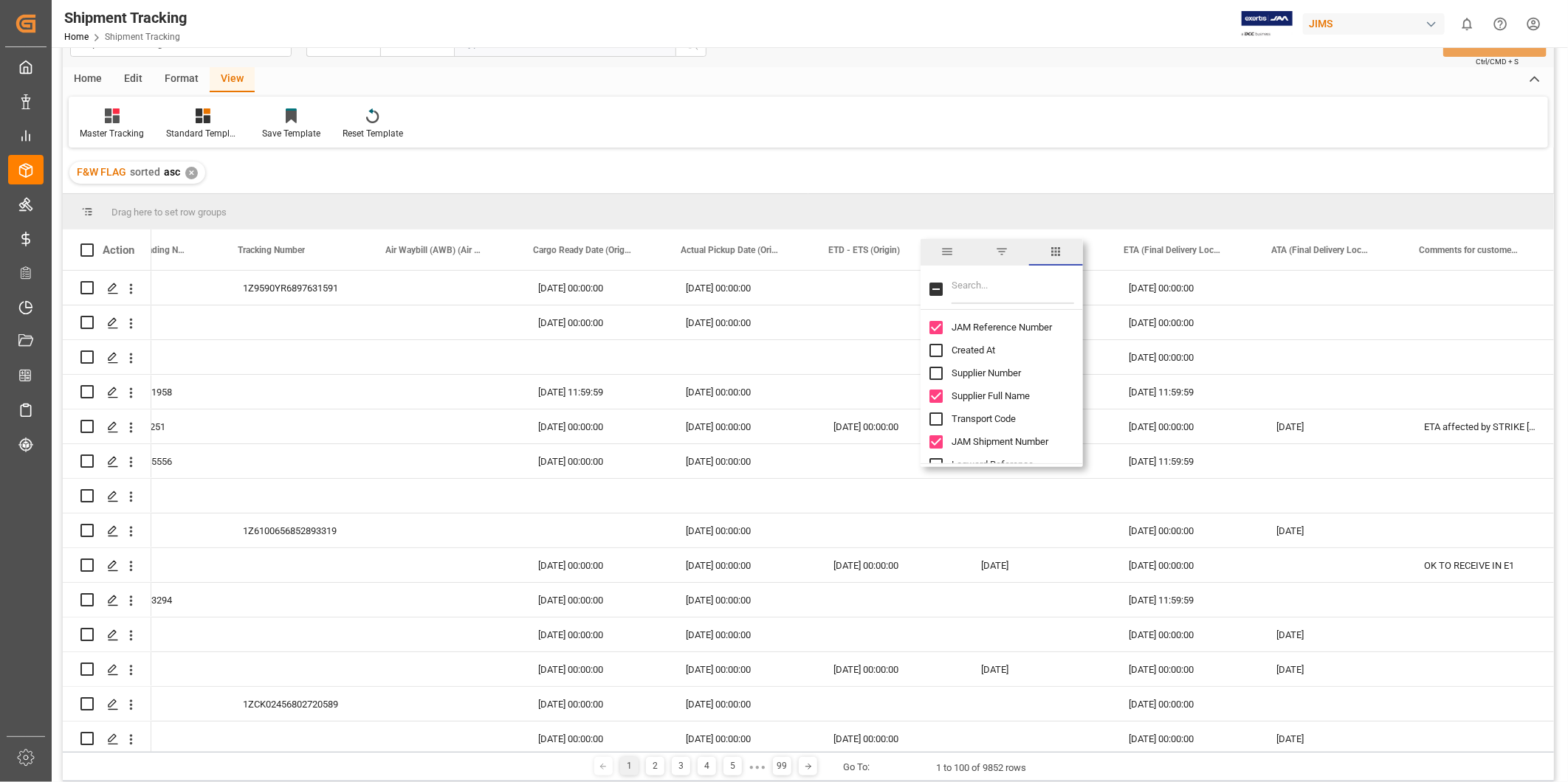
scroll to position [0, 0]
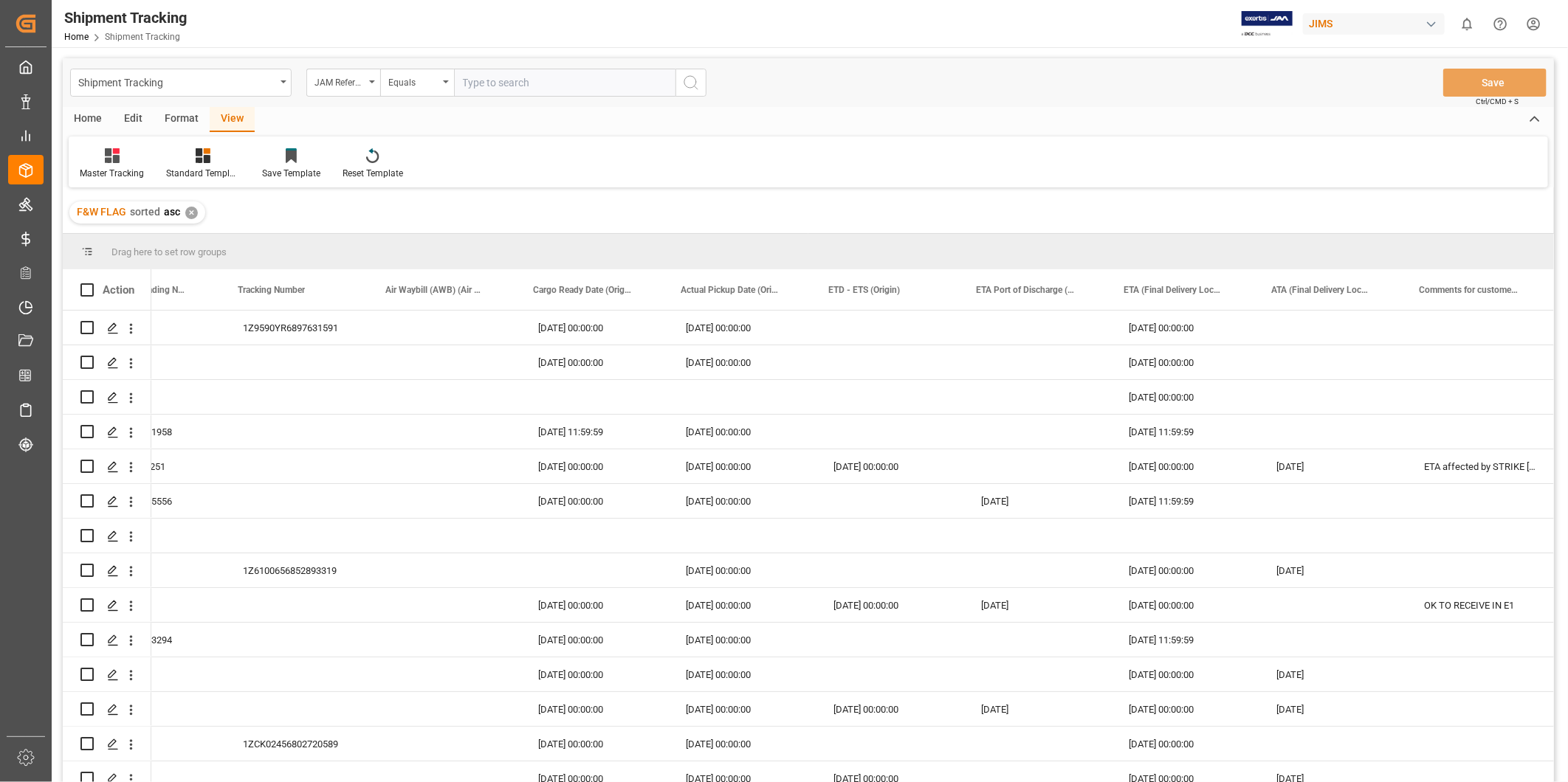
click at [1130, 161] on div "Master Tracking Standard Templates Save Template Reset Template" at bounding box center [808, 161] width 1480 height 51
click at [291, 164] on div "Save Template" at bounding box center [291, 163] width 81 height 32
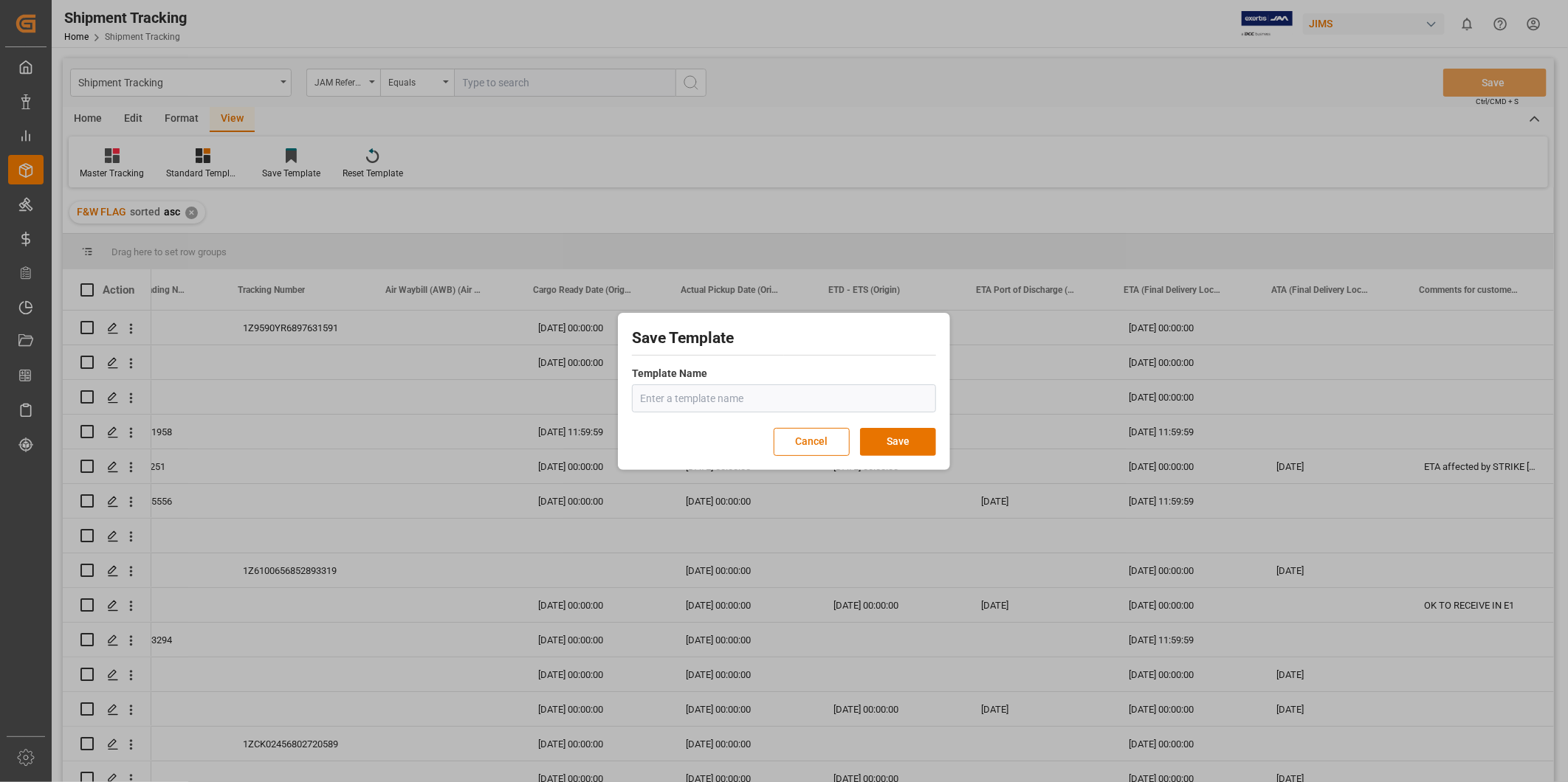
click at [683, 391] on input "text" at bounding box center [784, 399] width 304 height 28
type input "Master Tracking 1"
click at [908, 449] on button "Save" at bounding box center [898, 442] width 76 height 28
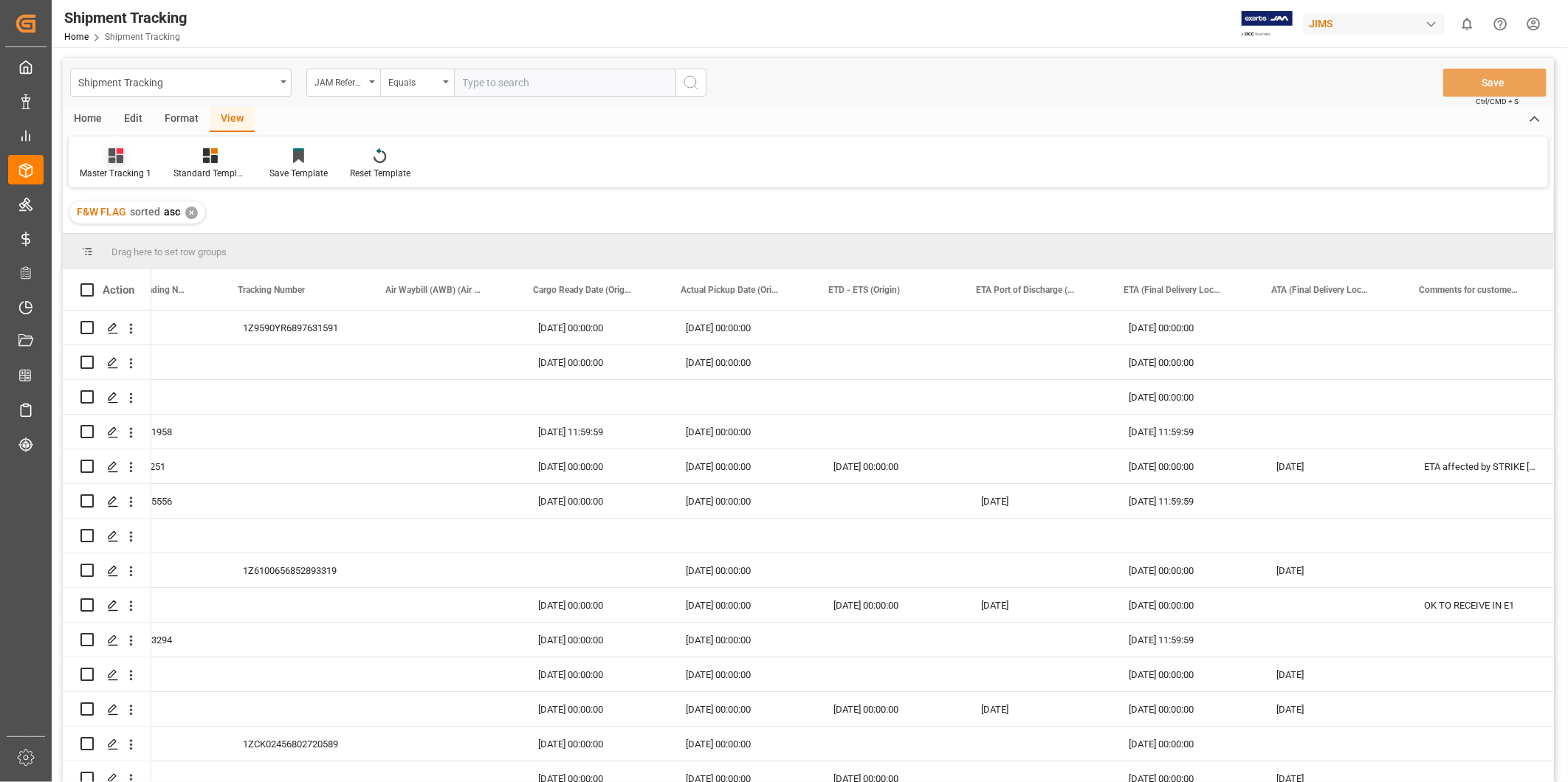
click at [115, 160] on icon at bounding box center [115, 155] width 15 height 15
click at [232, 240] on icon at bounding box center [230, 238] width 17 height 13
click at [231, 238] on icon at bounding box center [230, 238] width 17 height 13
click at [628, 160] on div "Master Tracking 1 Default Master Tracking USADROPSHIP Master Tracking 1 Standar…" at bounding box center [808, 161] width 1480 height 51
click at [127, 156] on div at bounding box center [115, 155] width 72 height 16
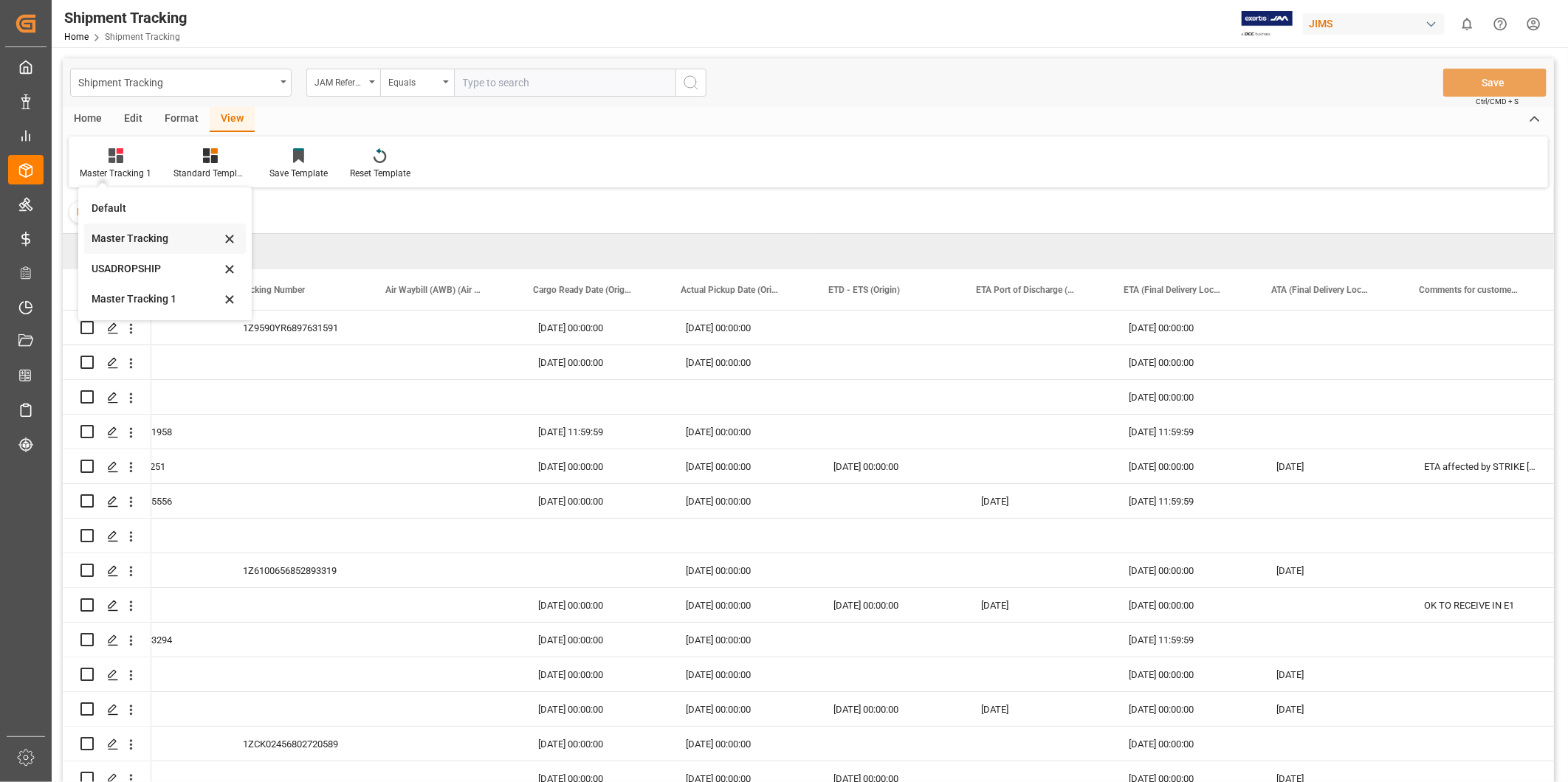
click at [232, 238] on icon at bounding box center [230, 238] width 17 height 13
click at [564, 170] on div "Master Tracking 1 Default Master Tracking USADROPSHIP Master Tracking 1 Standar…" at bounding box center [808, 161] width 1480 height 51
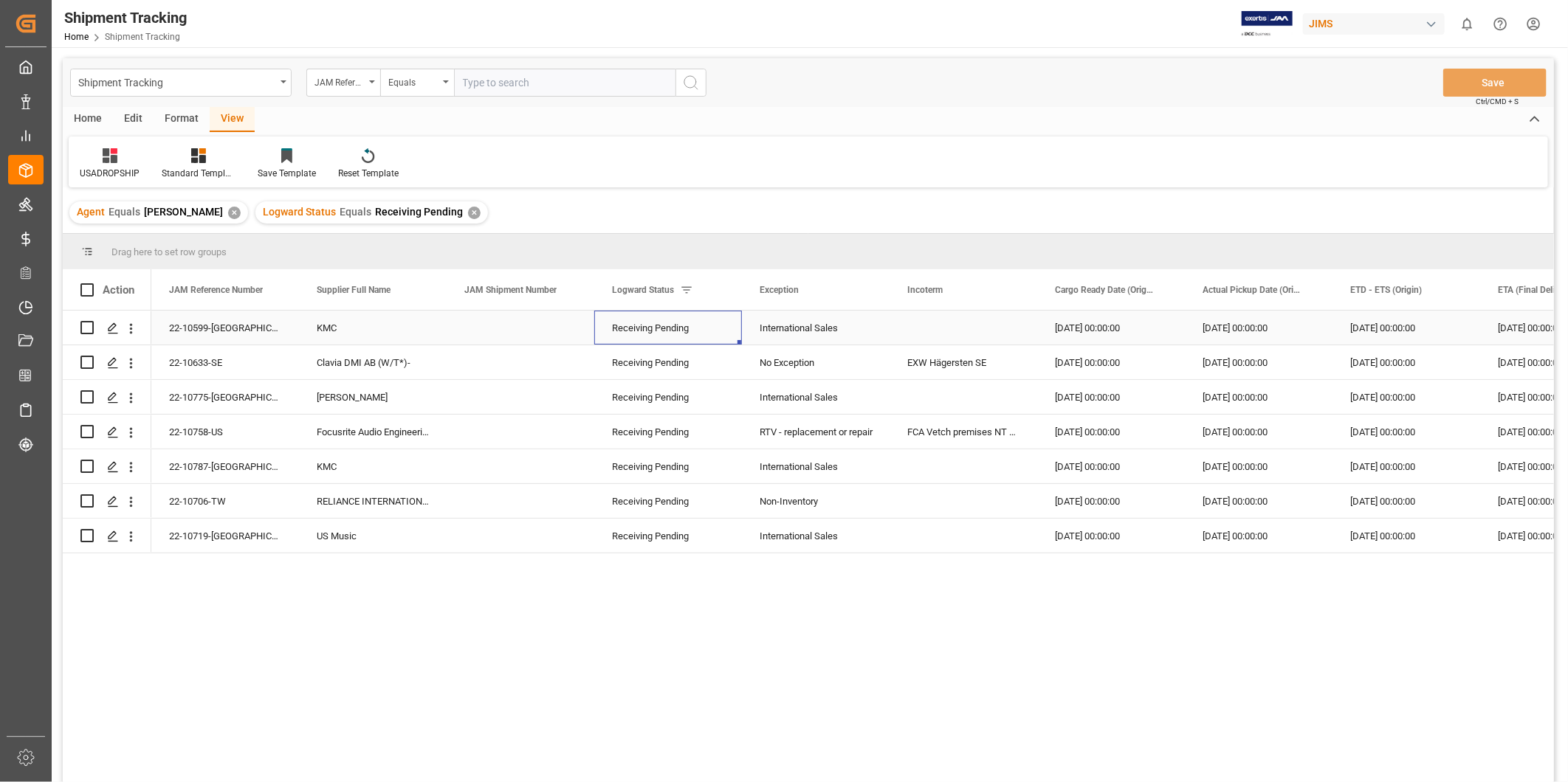
click at [695, 332] on div "Receiving Pending" at bounding box center [668, 328] width 112 height 34
click at [716, 340] on icon "open menu" at bounding box center [715, 337] width 17 height 17
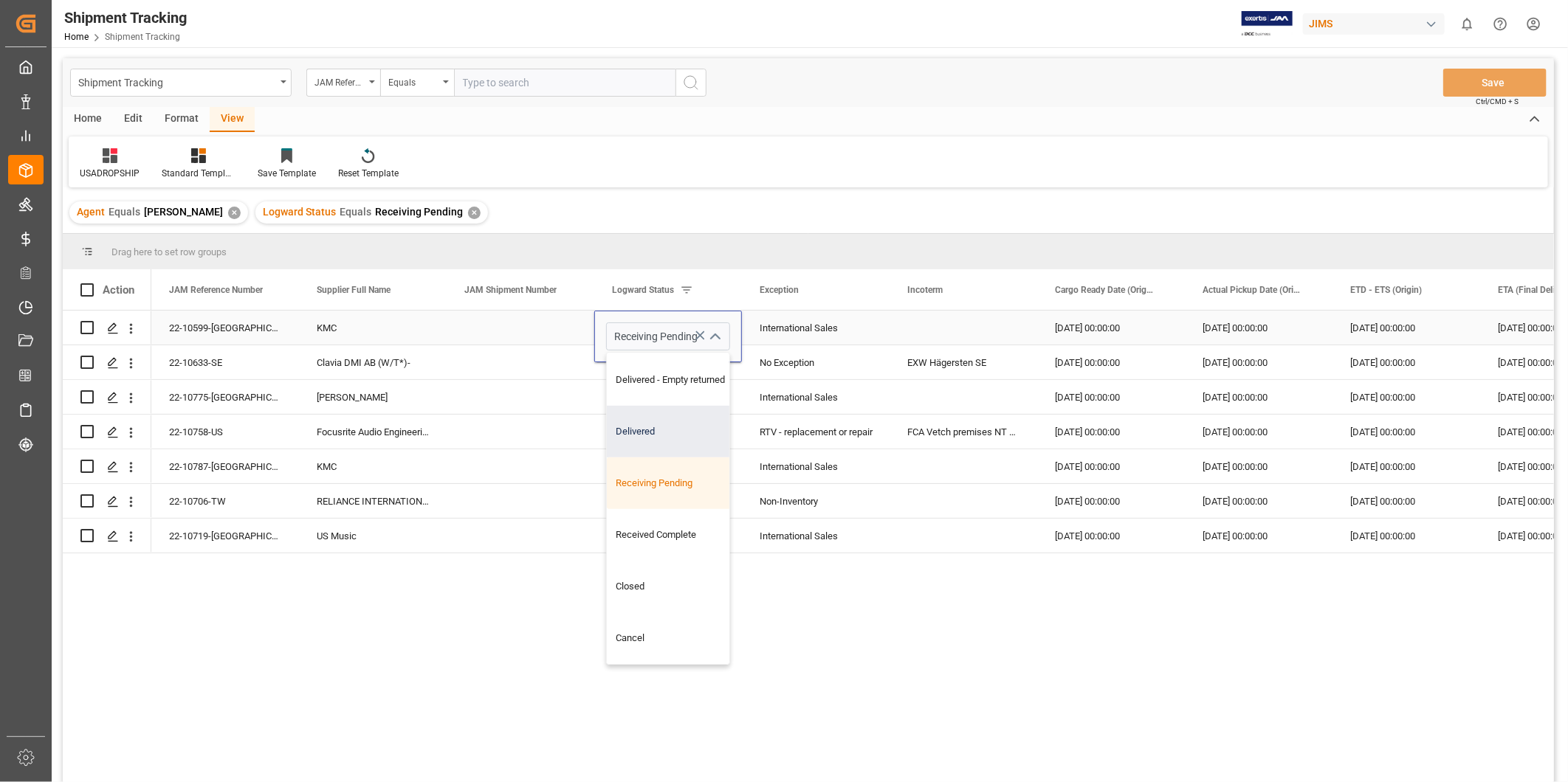
click at [691, 440] on div "Delivered" at bounding box center [681, 432] width 148 height 52
type input "Delivered"
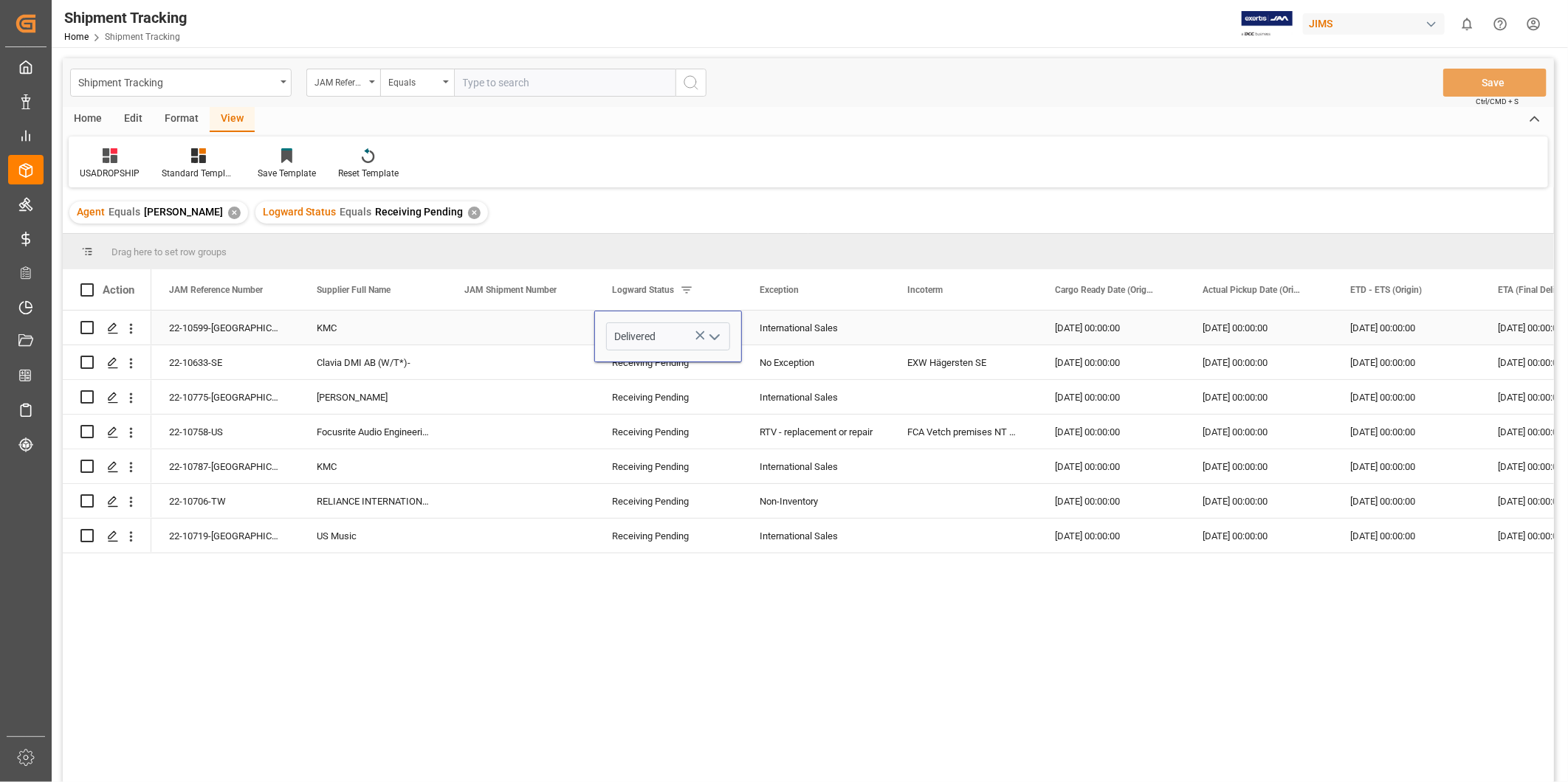
click at [830, 333] on div "International Sales" at bounding box center [815, 328] width 112 height 34
click at [1472, 86] on button "Save" at bounding box center [1494, 82] width 103 height 28
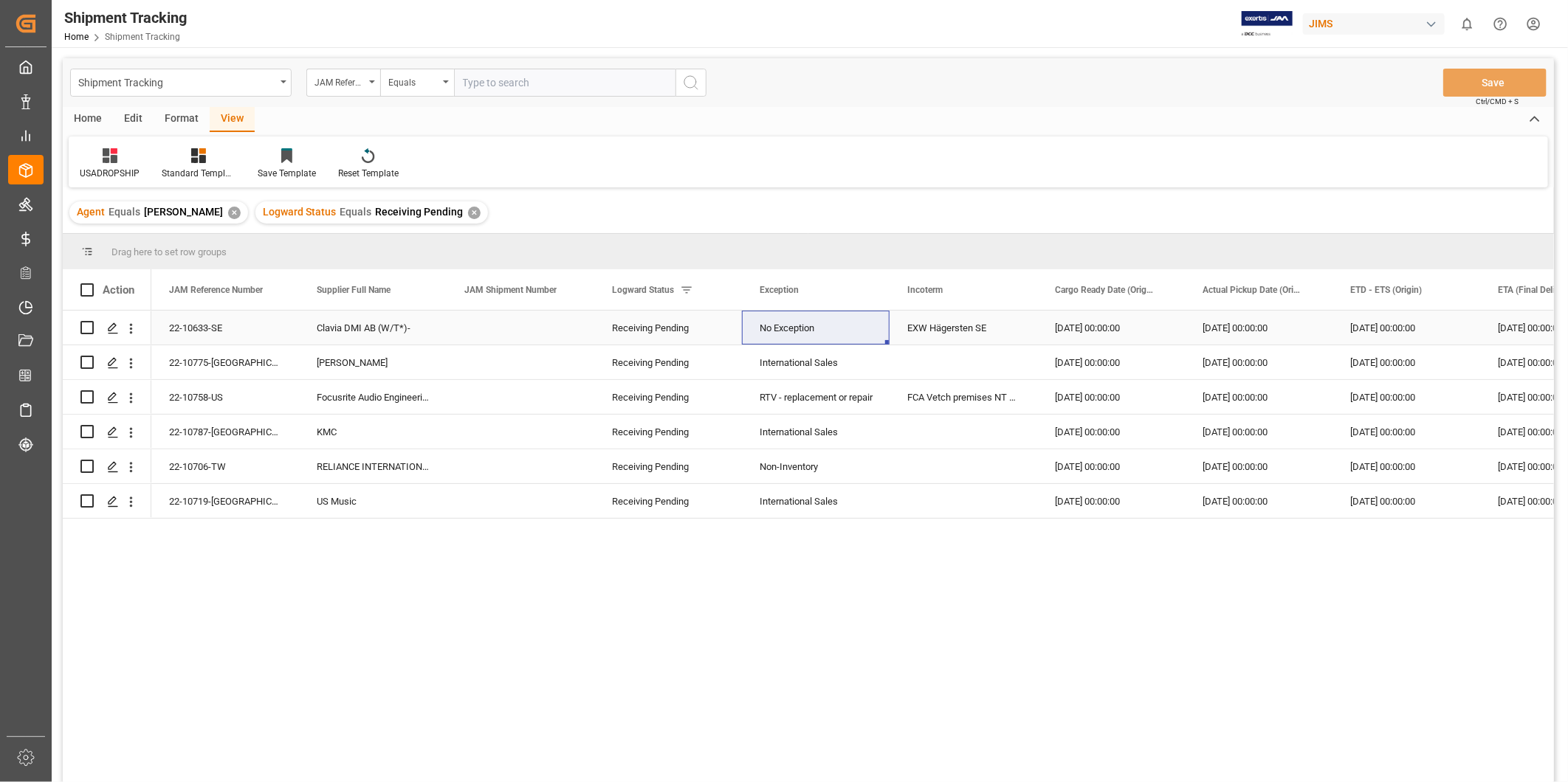
click at [259, 332] on div "22-10633-SE" at bounding box center [225, 327] width 147 height 34
click at [1177, 330] on div "[DATE] 00:00:00" at bounding box center [1111, 327] width 147 height 34
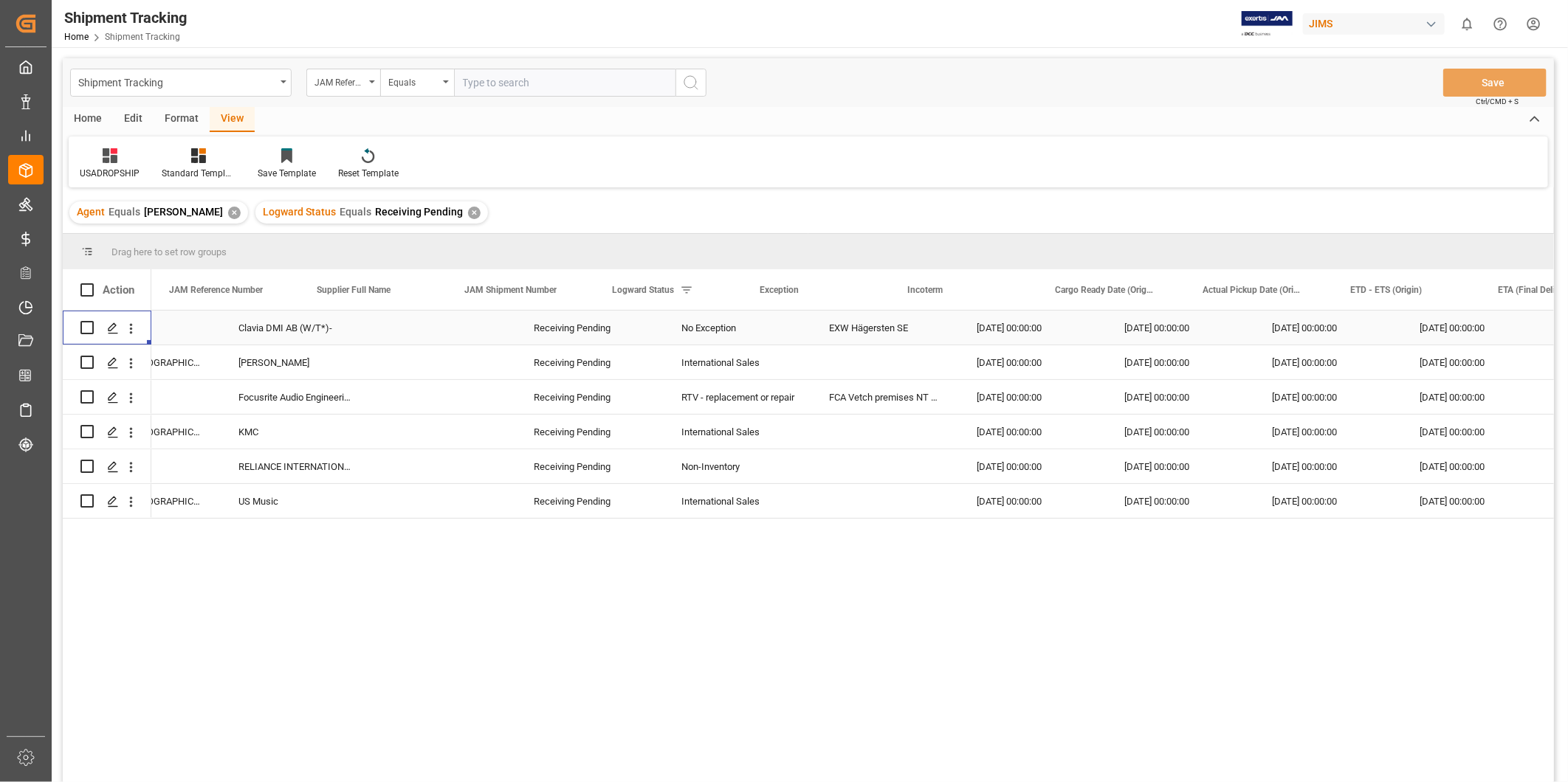
scroll to position [0, 0]
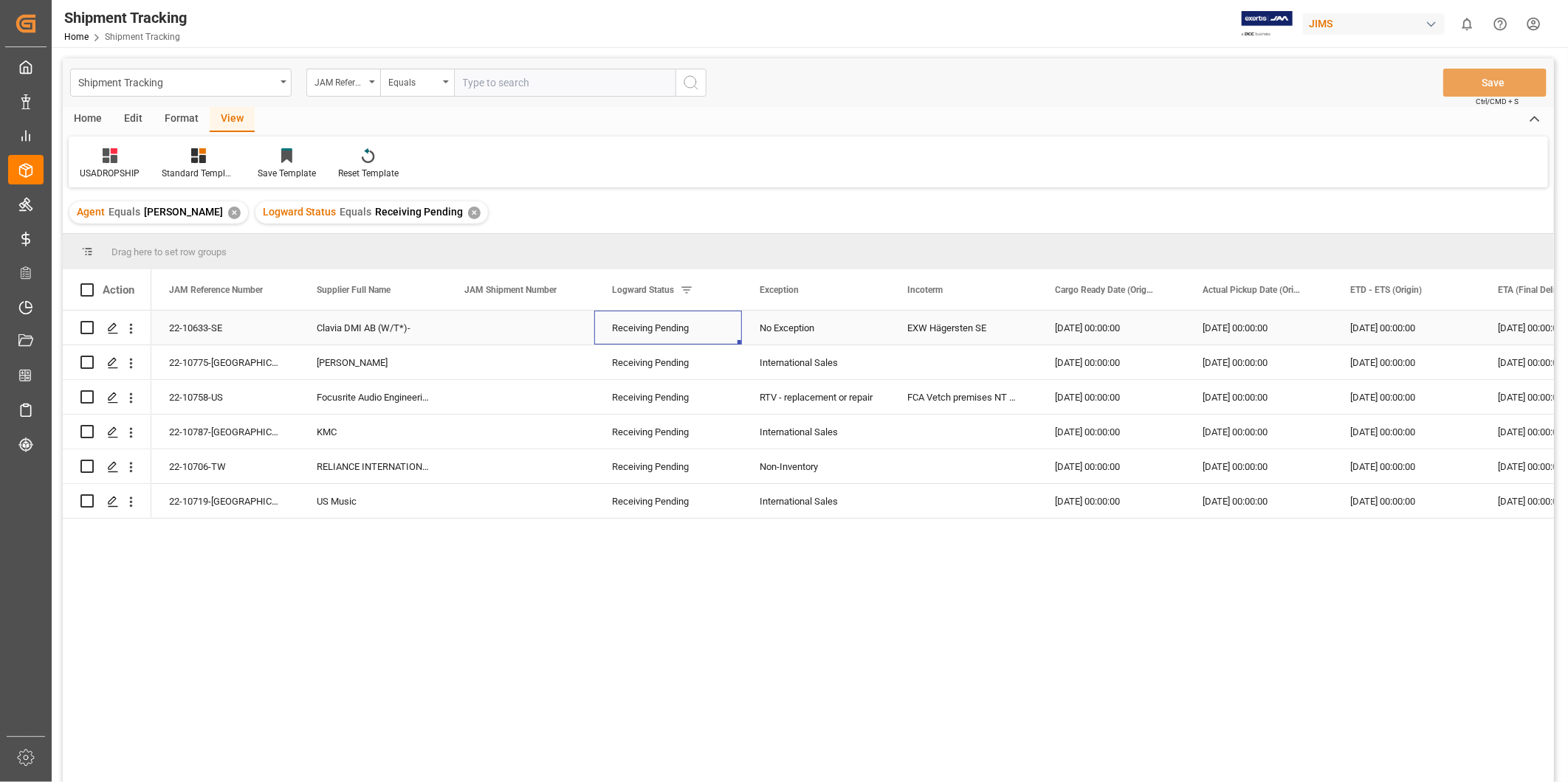
click at [709, 323] on div "Receiving Pending" at bounding box center [668, 328] width 112 height 34
click at [706, 323] on div "Receiving Pending" at bounding box center [668, 328] width 112 height 34
click at [718, 332] on icon "open menu" at bounding box center [715, 337] width 17 height 17
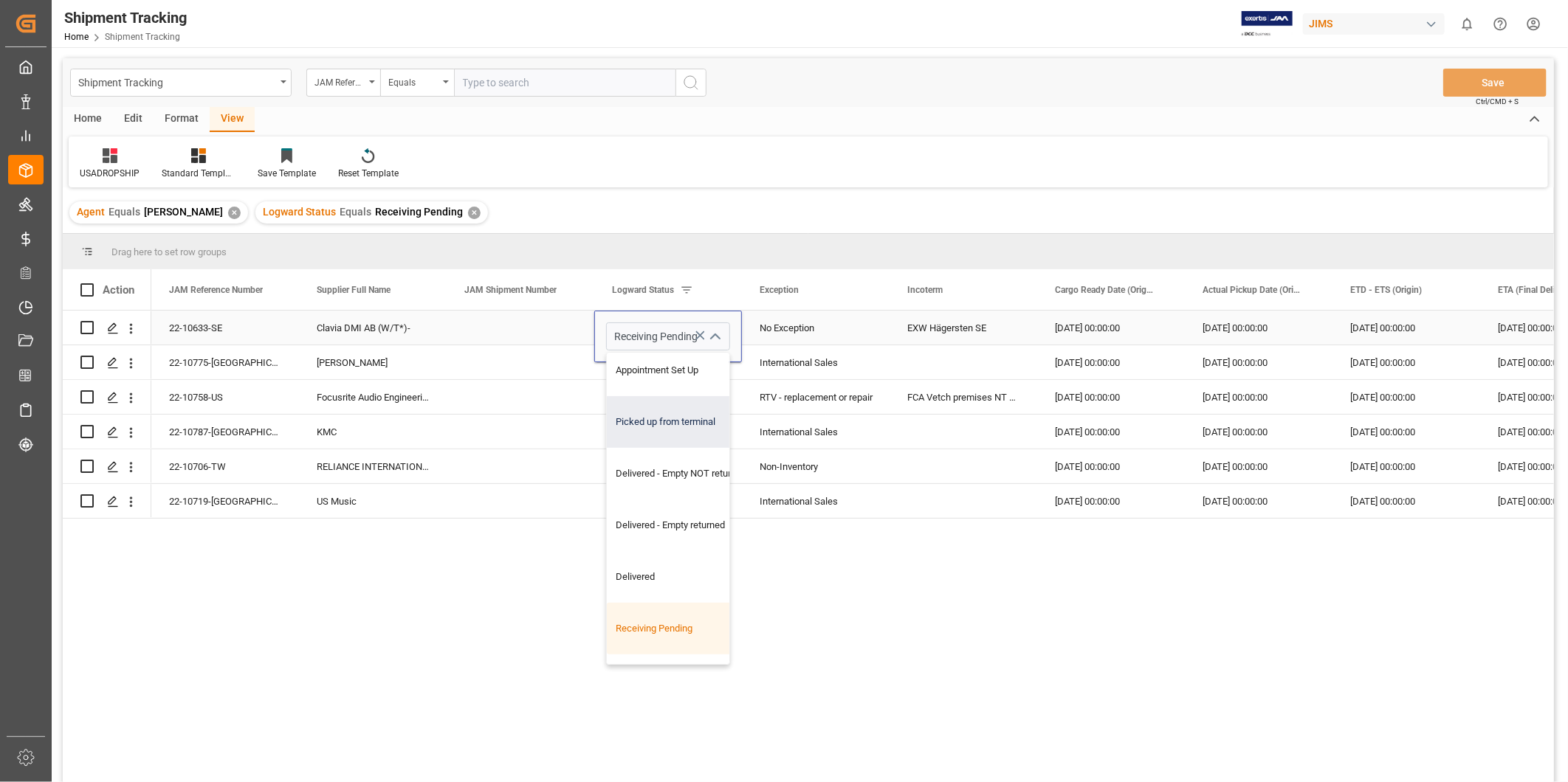
scroll to position [519, 0]
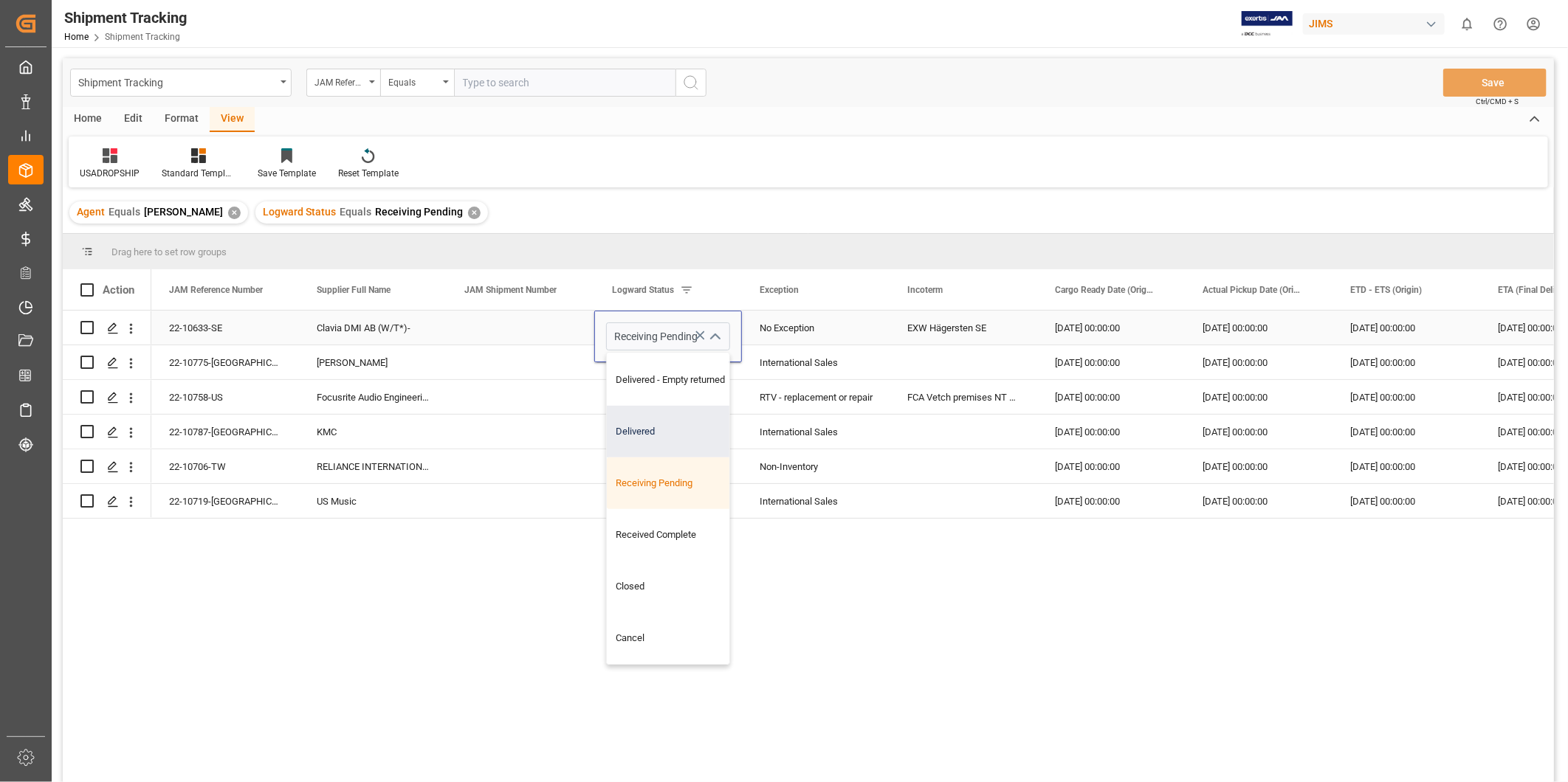
click at [697, 427] on div "Delivered" at bounding box center [681, 432] width 148 height 52
type input "Delivered"
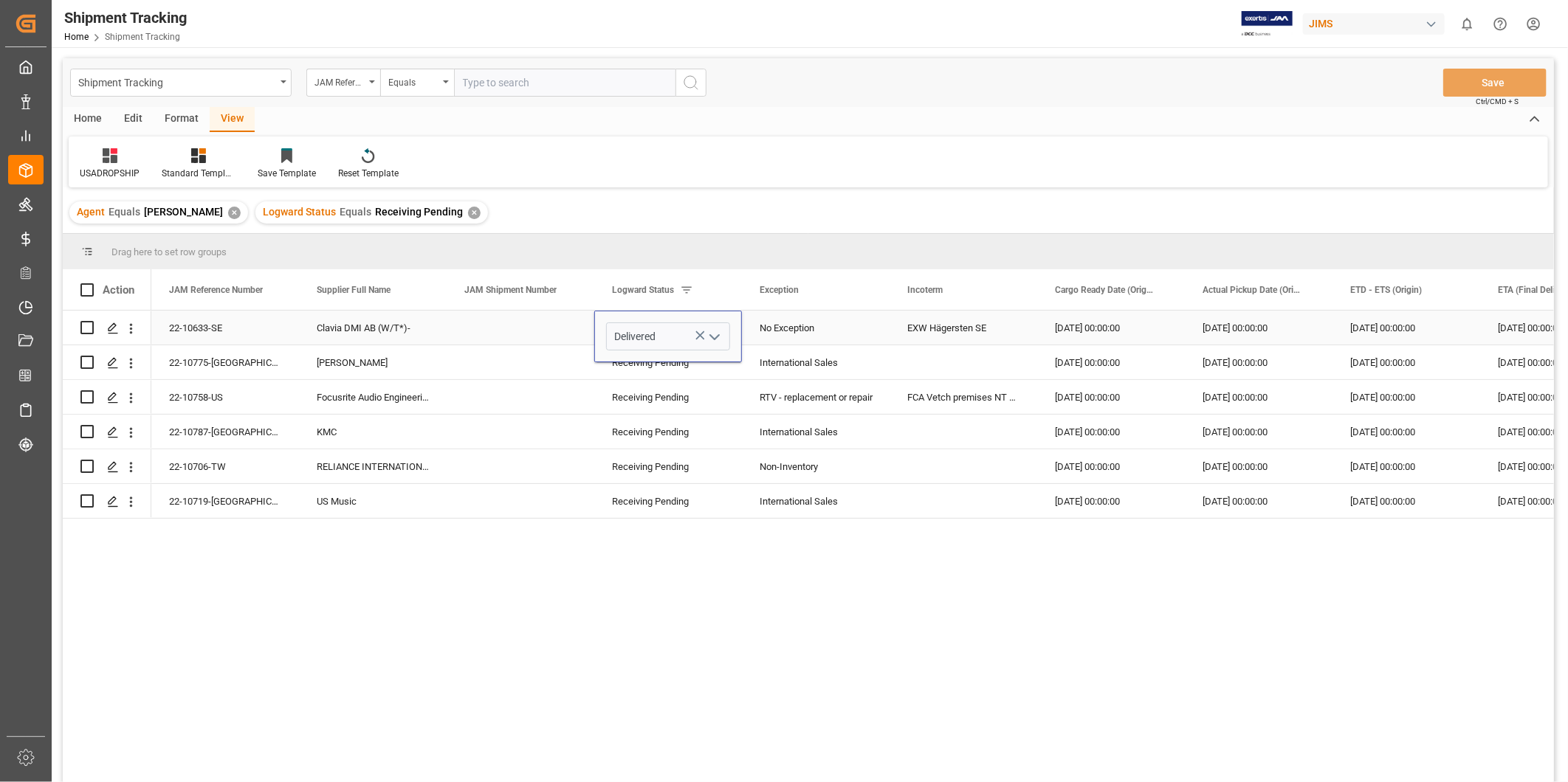
click at [800, 341] on div "No Exception" at bounding box center [815, 328] width 112 height 34
click at [1512, 87] on button "Save" at bounding box center [1494, 82] width 103 height 28
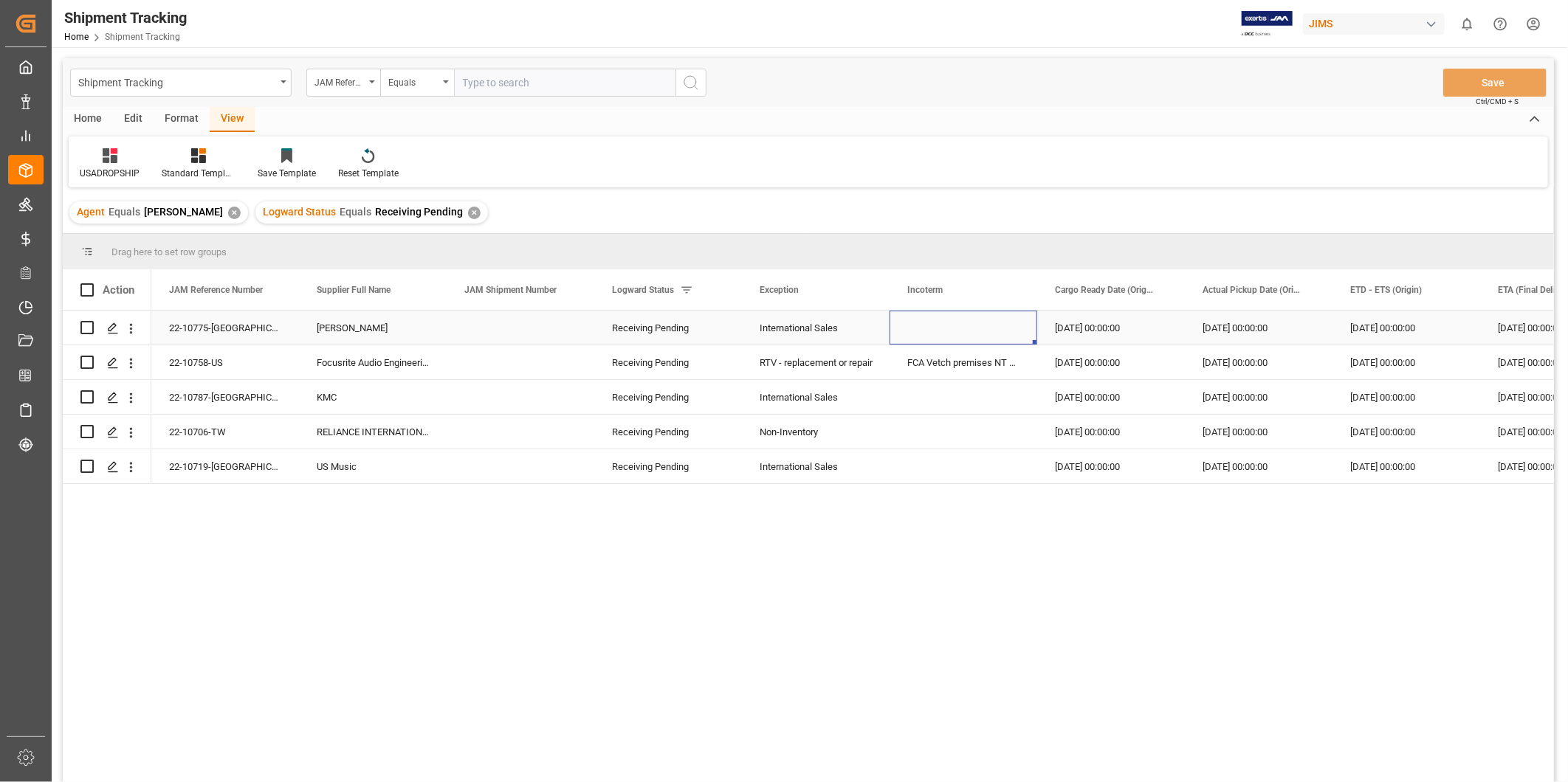
click at [958, 330] on div "Press SPACE to select this row." at bounding box center [964, 327] width 147 height 34
click at [241, 330] on div "22-10775-[GEOGRAPHIC_DATA]" at bounding box center [225, 327] width 147 height 34
click at [1393, 329] on div "[DATE] 00:00:00" at bounding box center [1407, 327] width 147 height 34
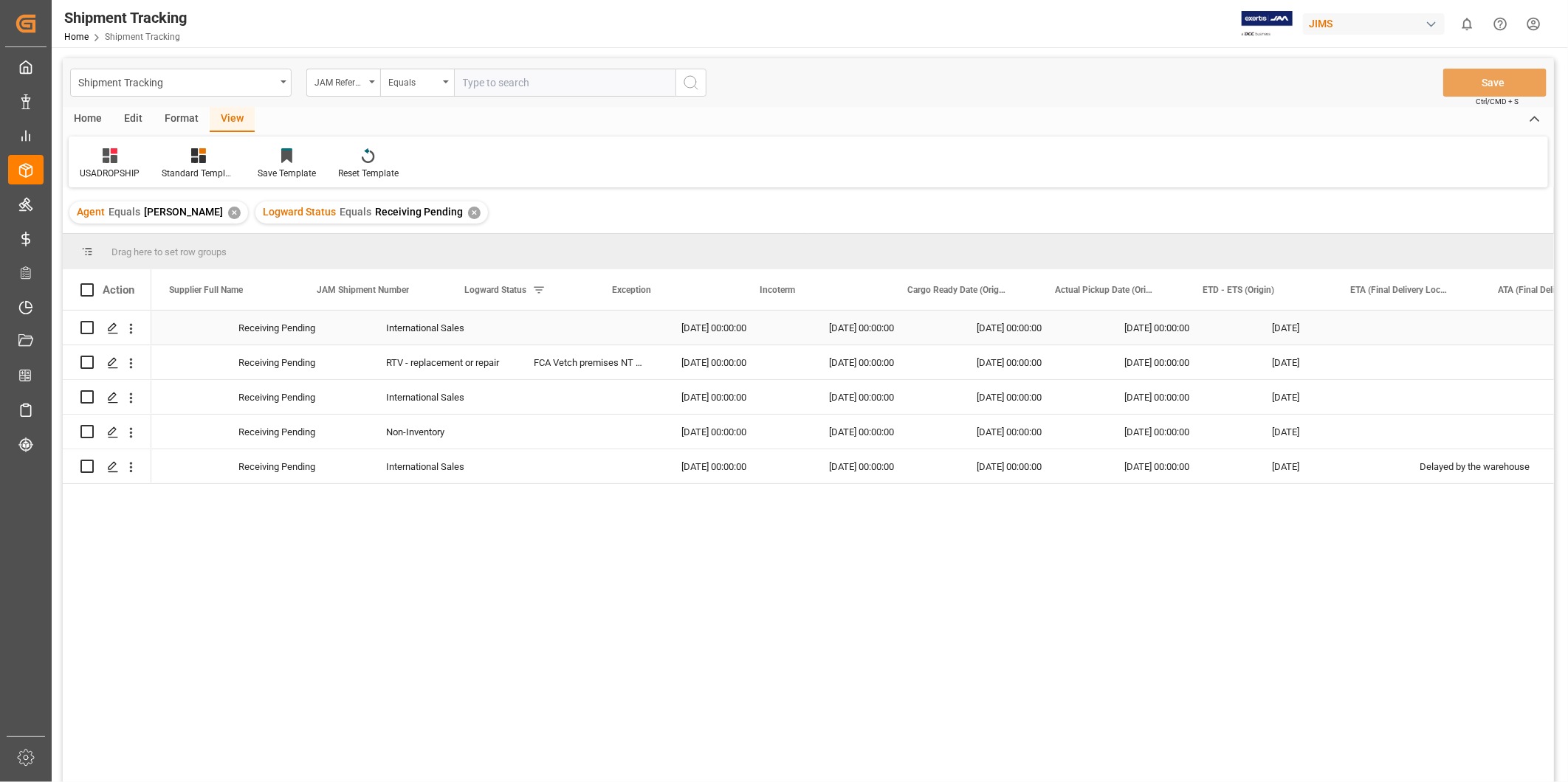
scroll to position [0, 0]
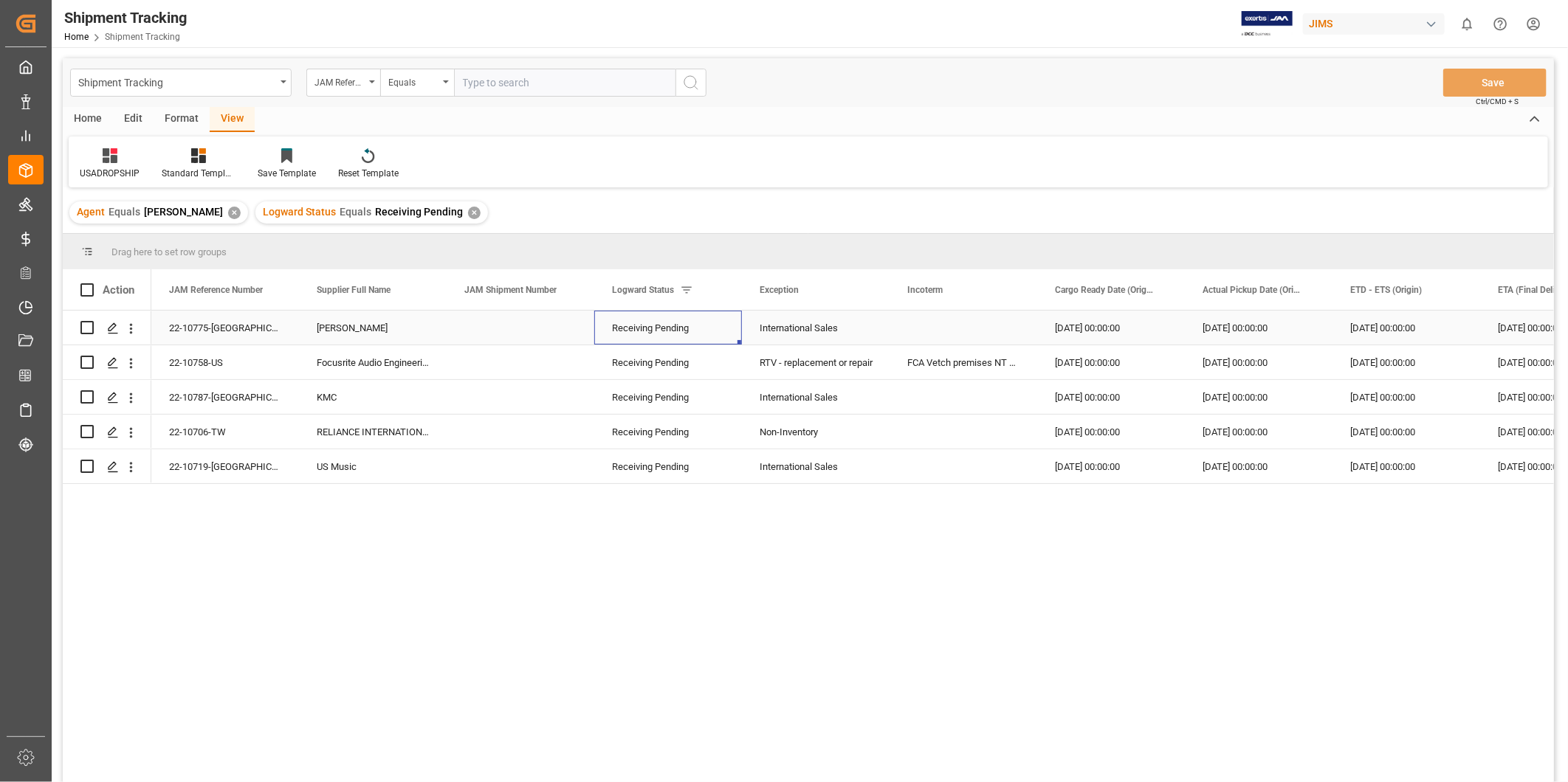
click at [704, 328] on div "Receiving Pending" at bounding box center [668, 328] width 112 height 34
click at [712, 332] on icon "open menu" at bounding box center [715, 337] width 17 height 17
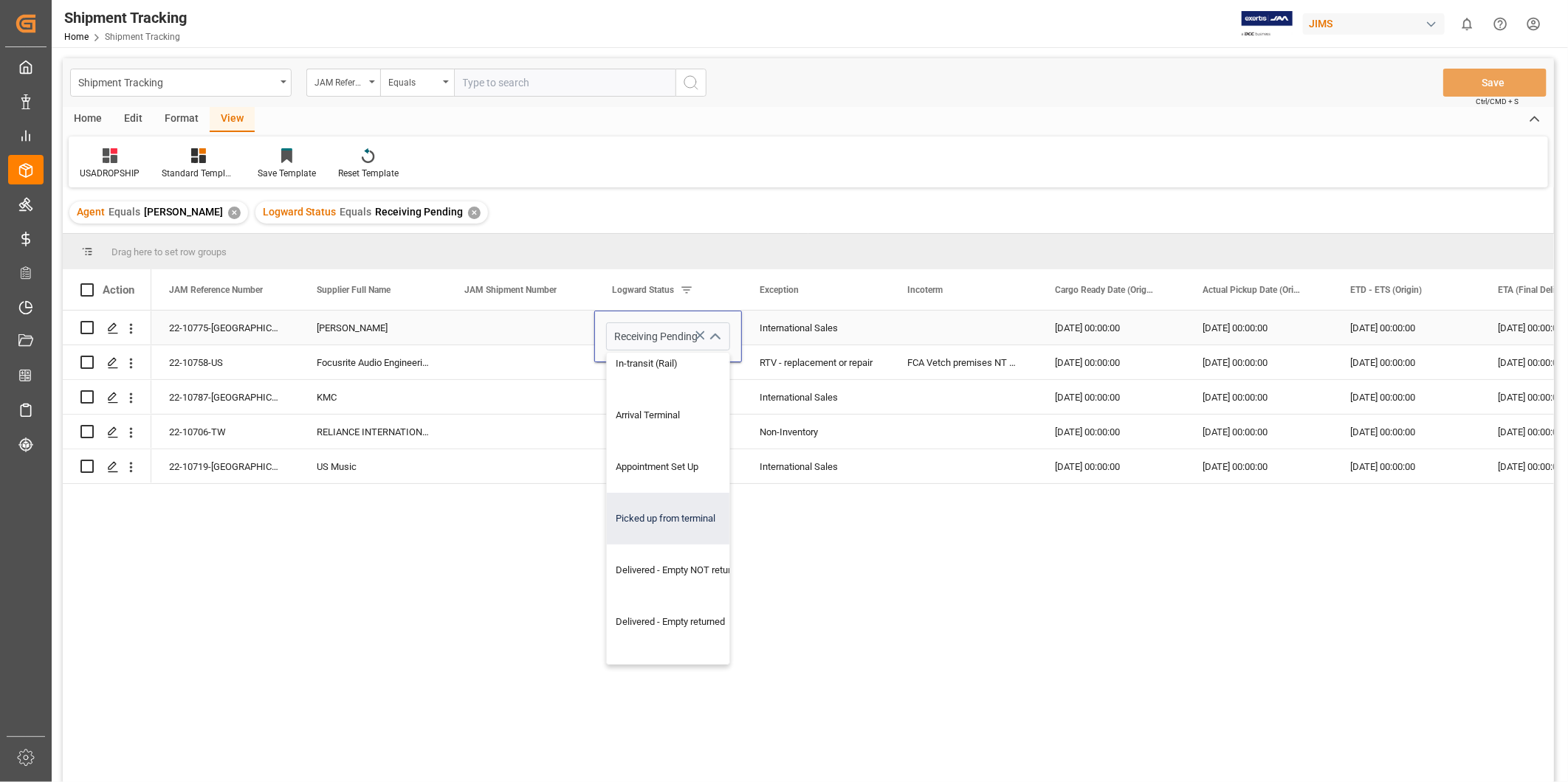
scroll to position [409, 0]
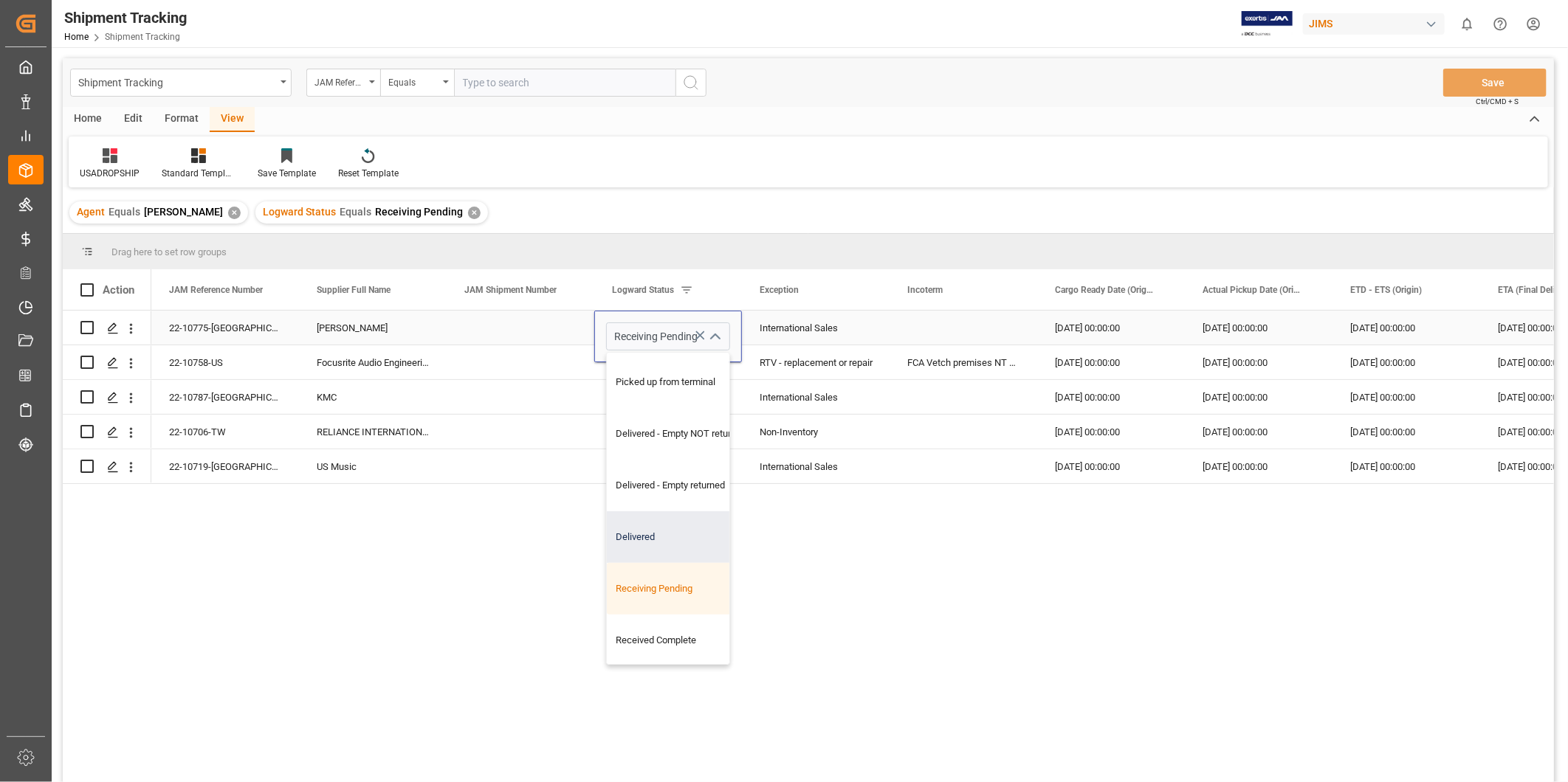
click at [683, 525] on div "Delivered" at bounding box center [681, 538] width 148 height 52
type input "Delivered"
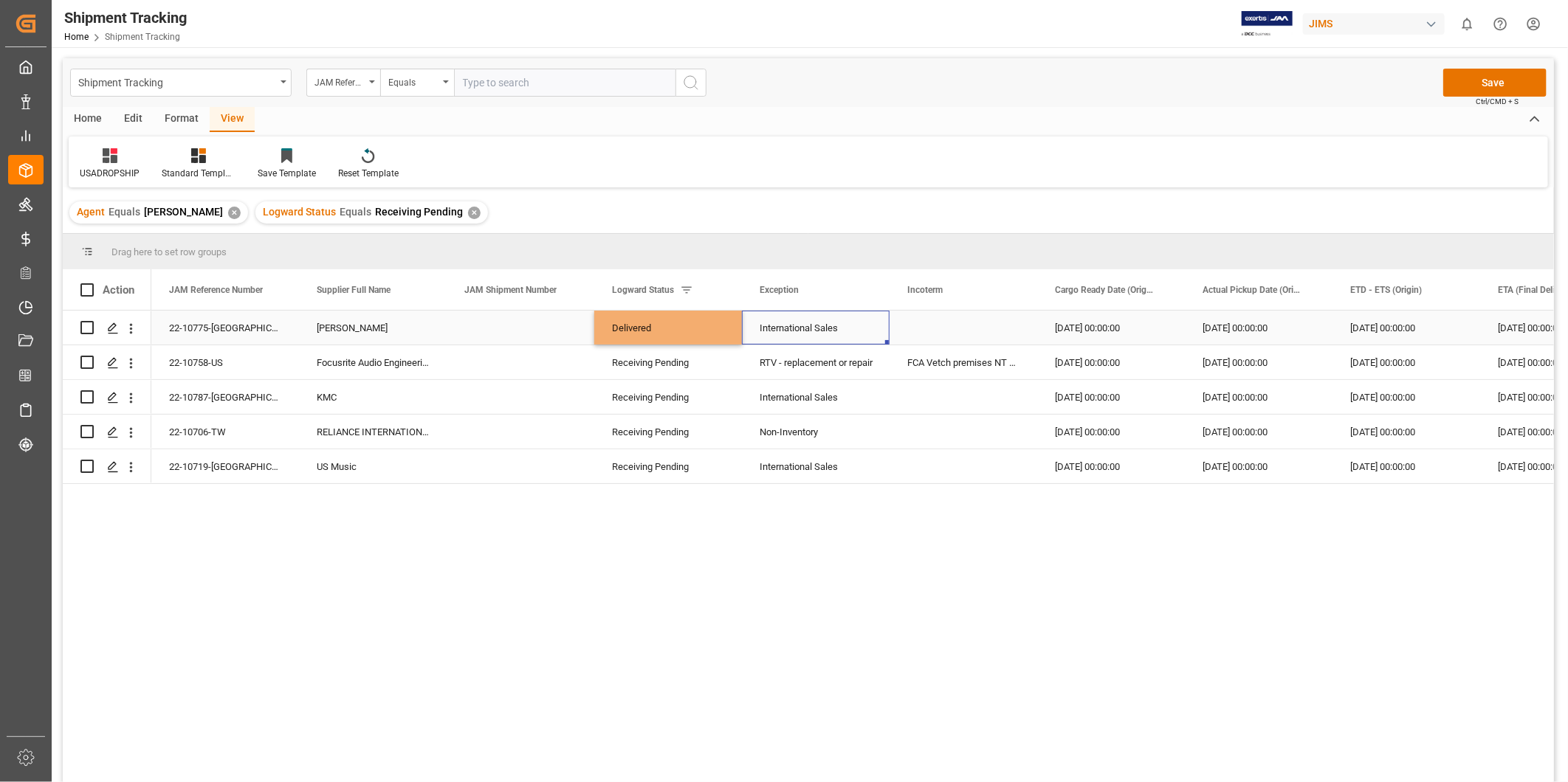
click at [865, 340] on div "International Sales" at bounding box center [815, 328] width 112 height 34
click at [1493, 78] on button "Save" at bounding box center [1494, 82] width 103 height 28
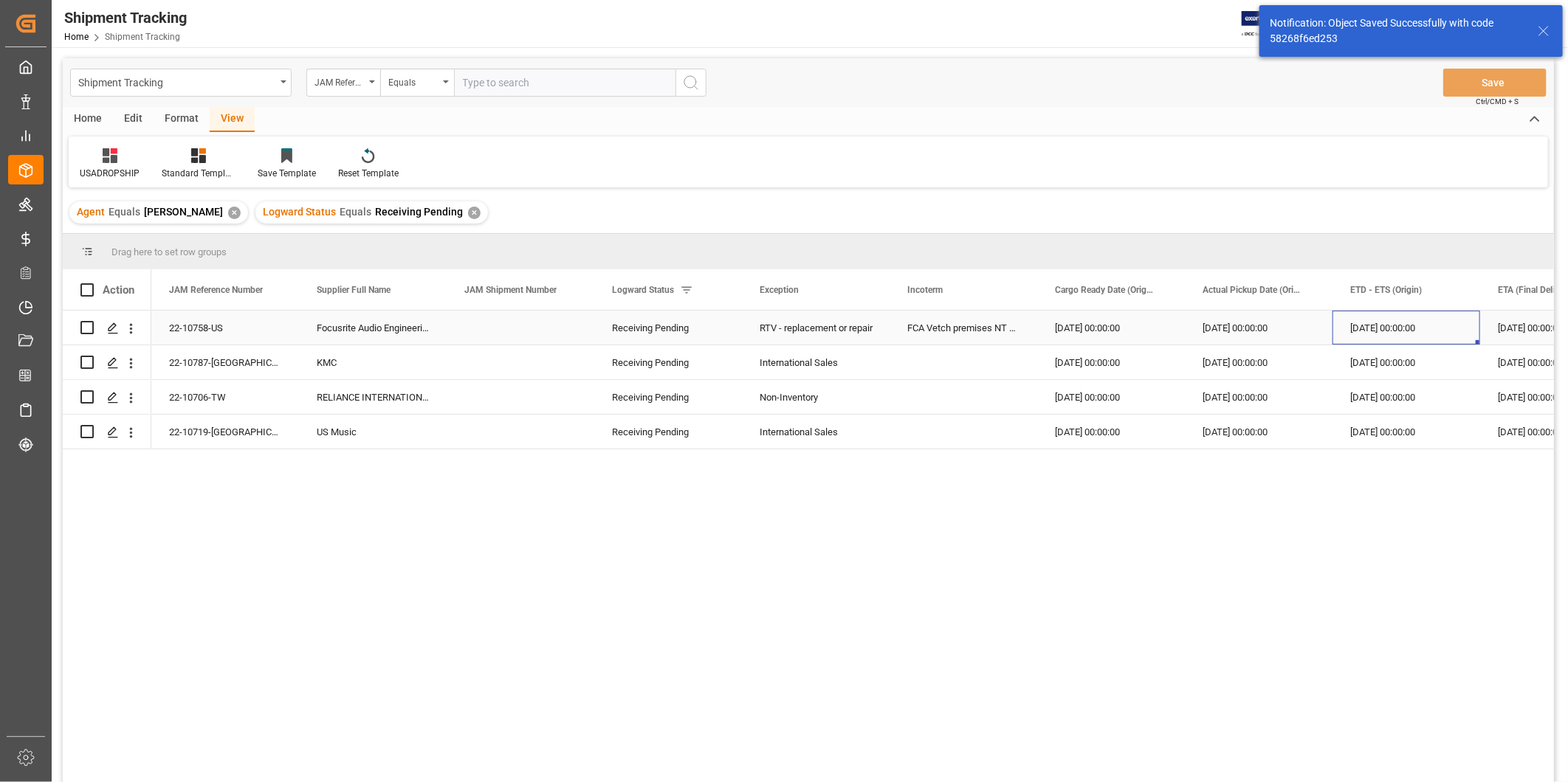
click at [1340, 329] on div "08-29-2025 00:00:00" at bounding box center [1407, 327] width 147 height 34
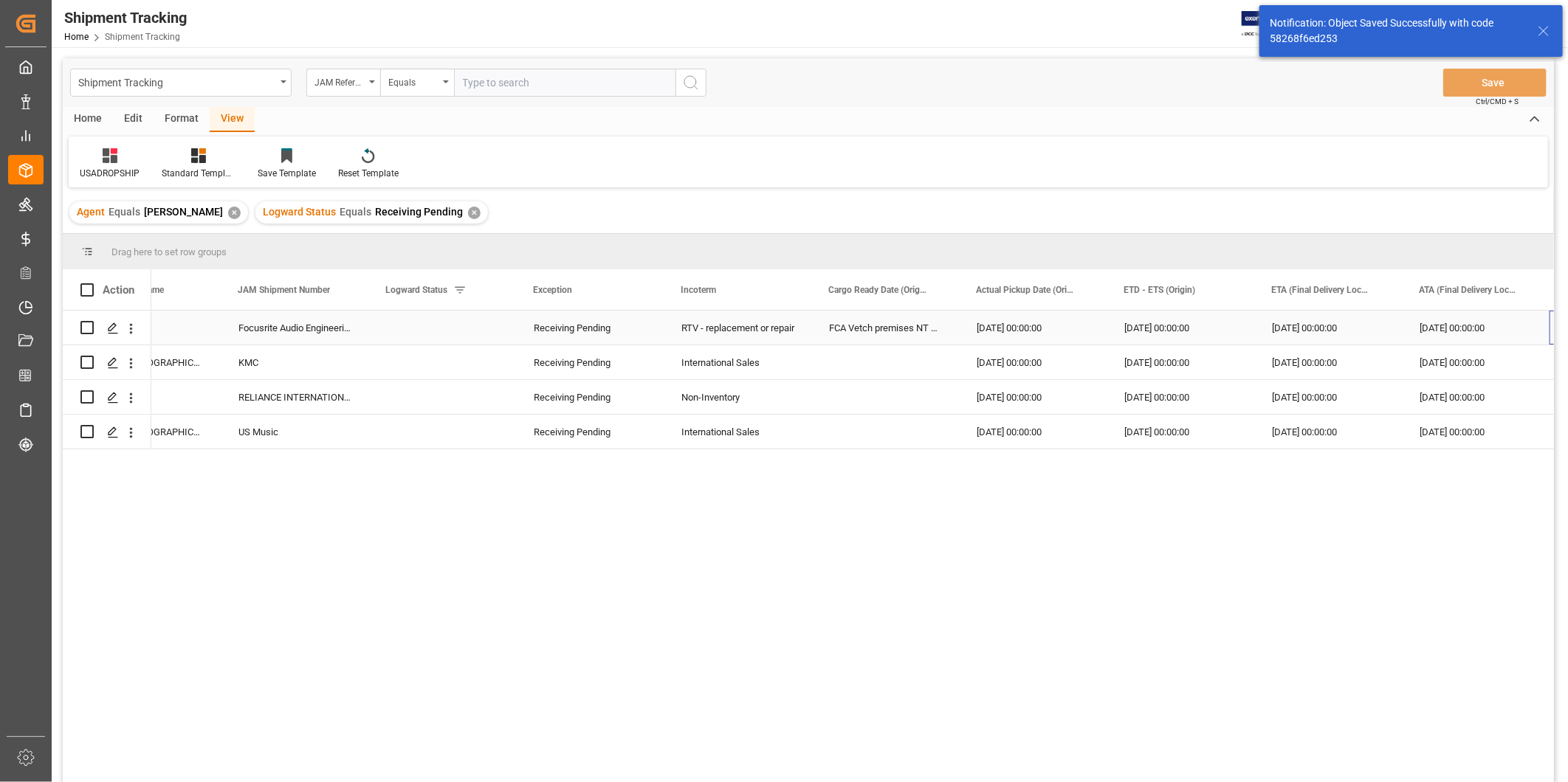
scroll to position [0, 226]
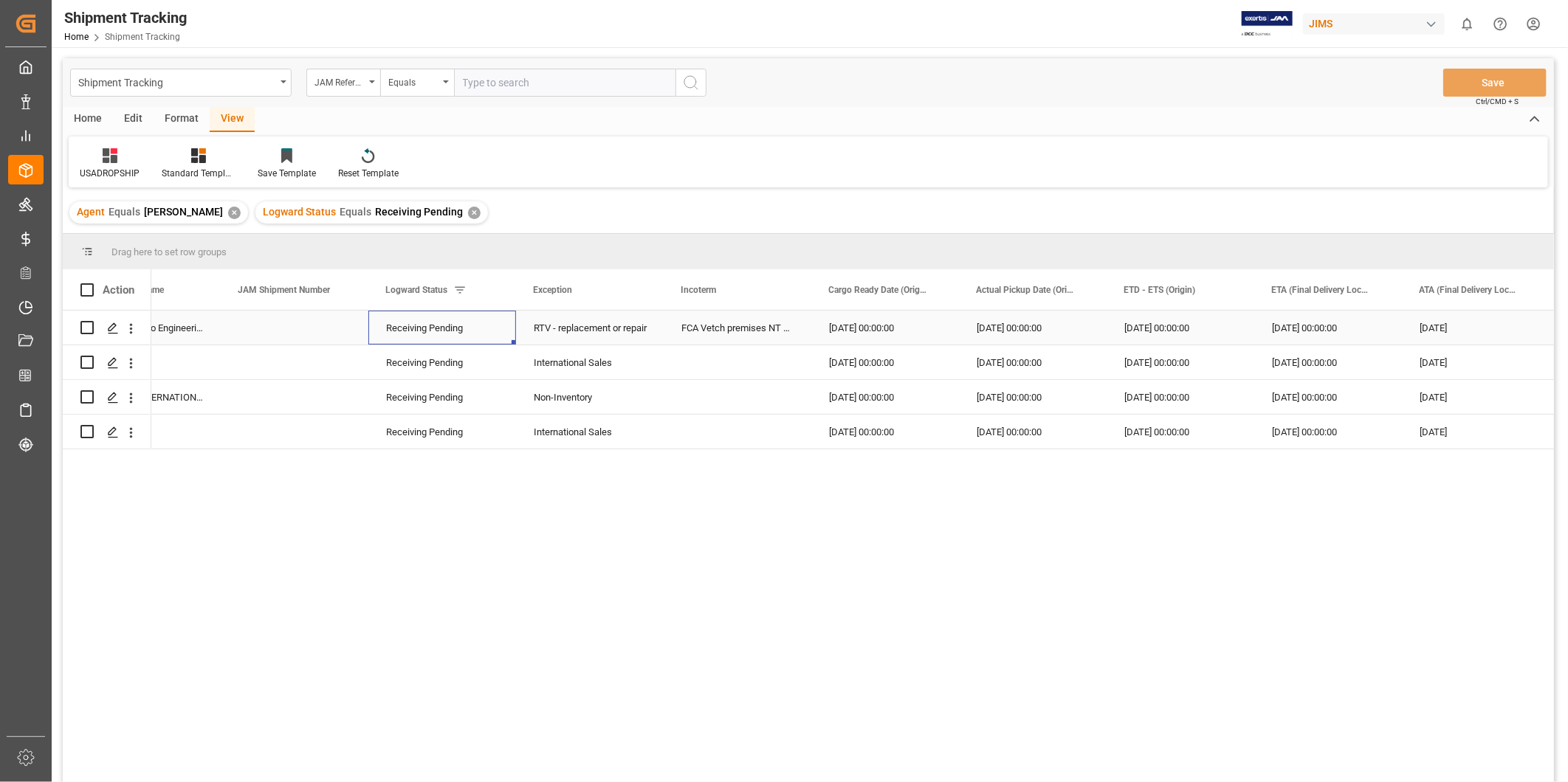
click at [474, 323] on div "Receiving Pending" at bounding box center [441, 328] width 112 height 34
click at [487, 345] on icon "open menu" at bounding box center [488, 337] width 17 height 17
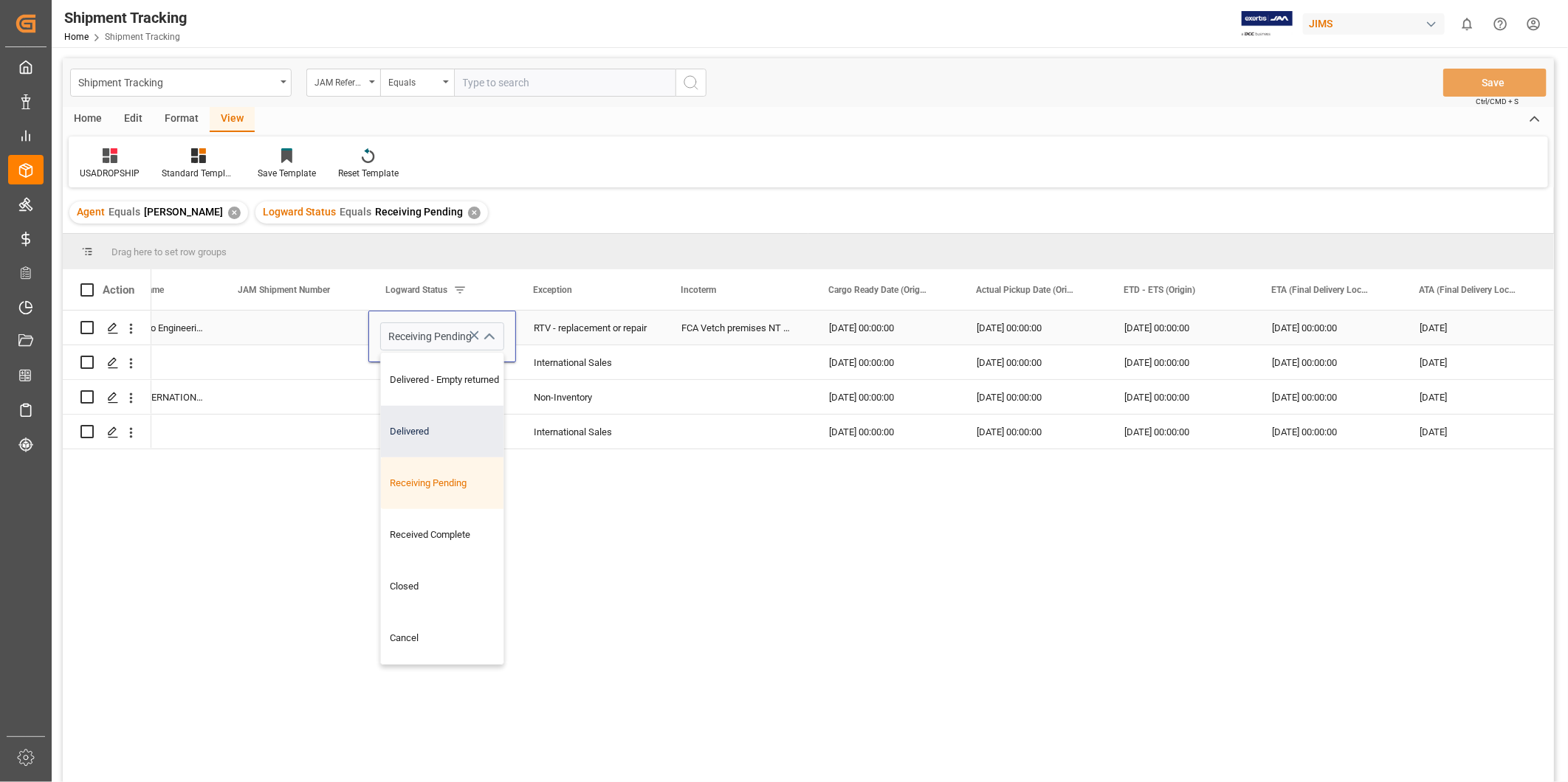
click at [467, 436] on div "Delivered" at bounding box center [454, 432] width 148 height 52
type input "Delivered"
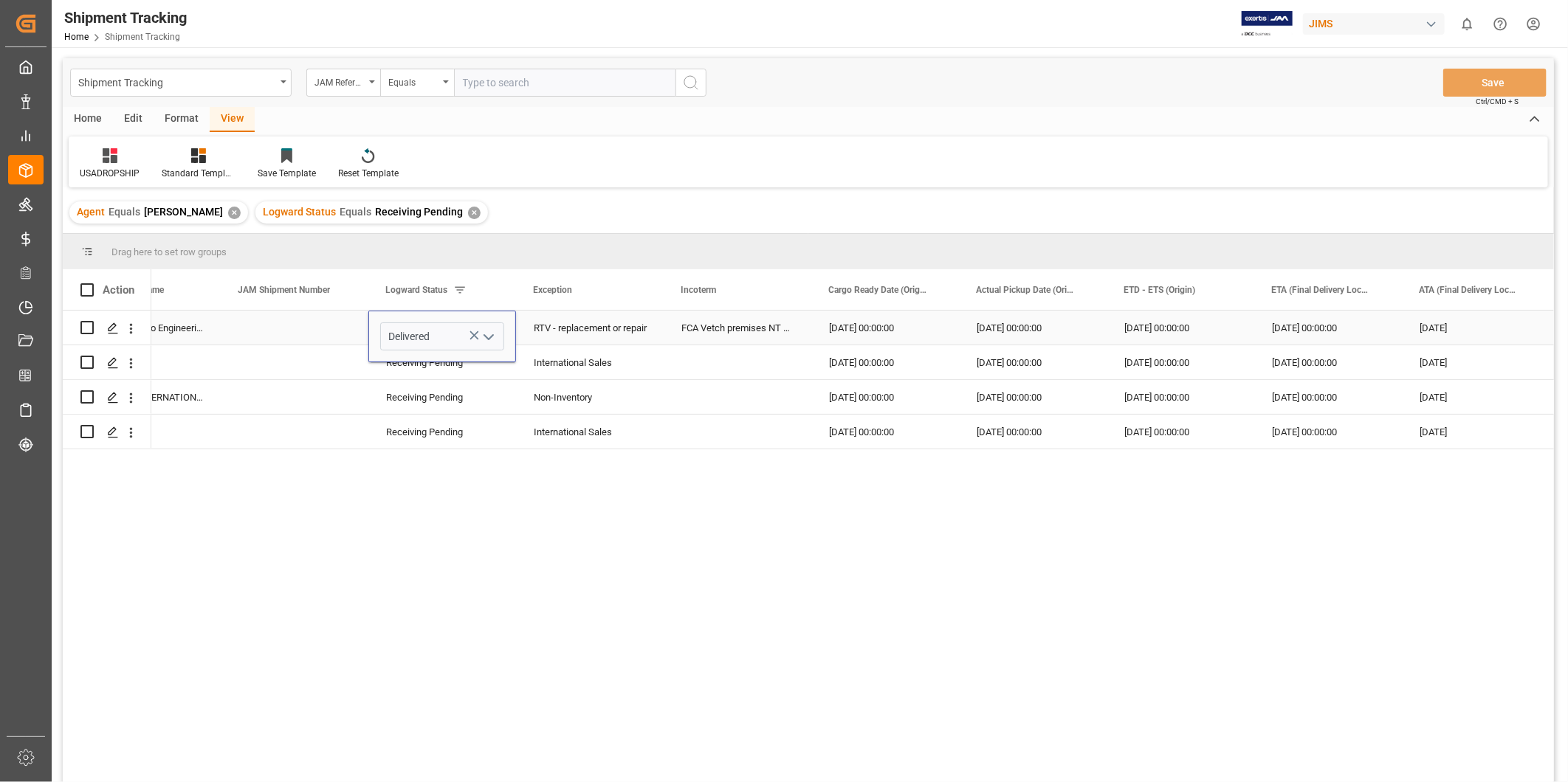
click at [650, 310] on div "RTV - replacement or repair" at bounding box center [590, 327] width 147 height 34
click at [461, 326] on div "Delivered" at bounding box center [441, 328] width 112 height 34
drag, startPoint x: 513, startPoint y: 341, endPoint x: 489, endPoint y: 420, distance: 82.6
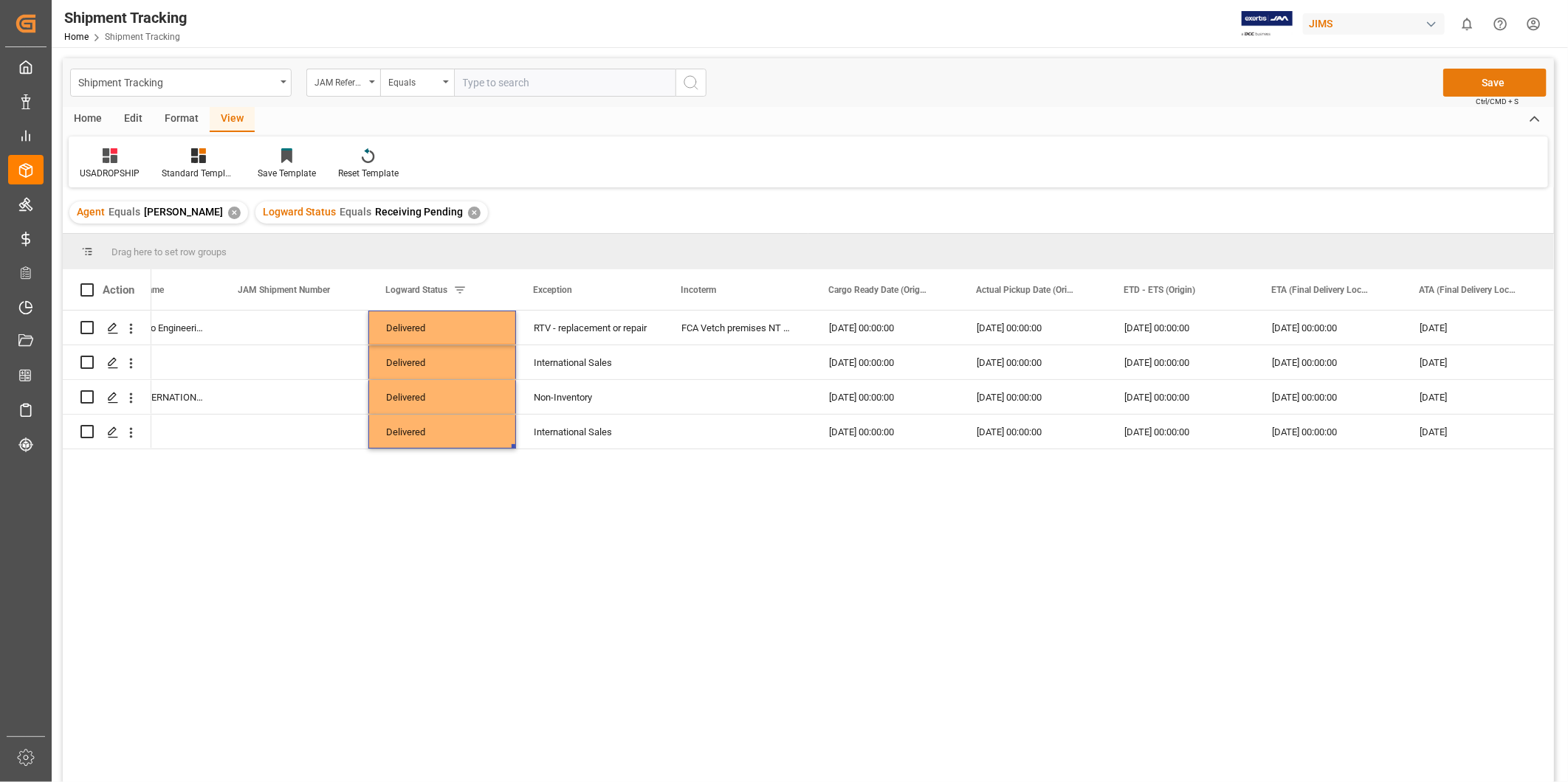
click at [1496, 86] on button "Save" at bounding box center [1494, 82] width 103 height 28
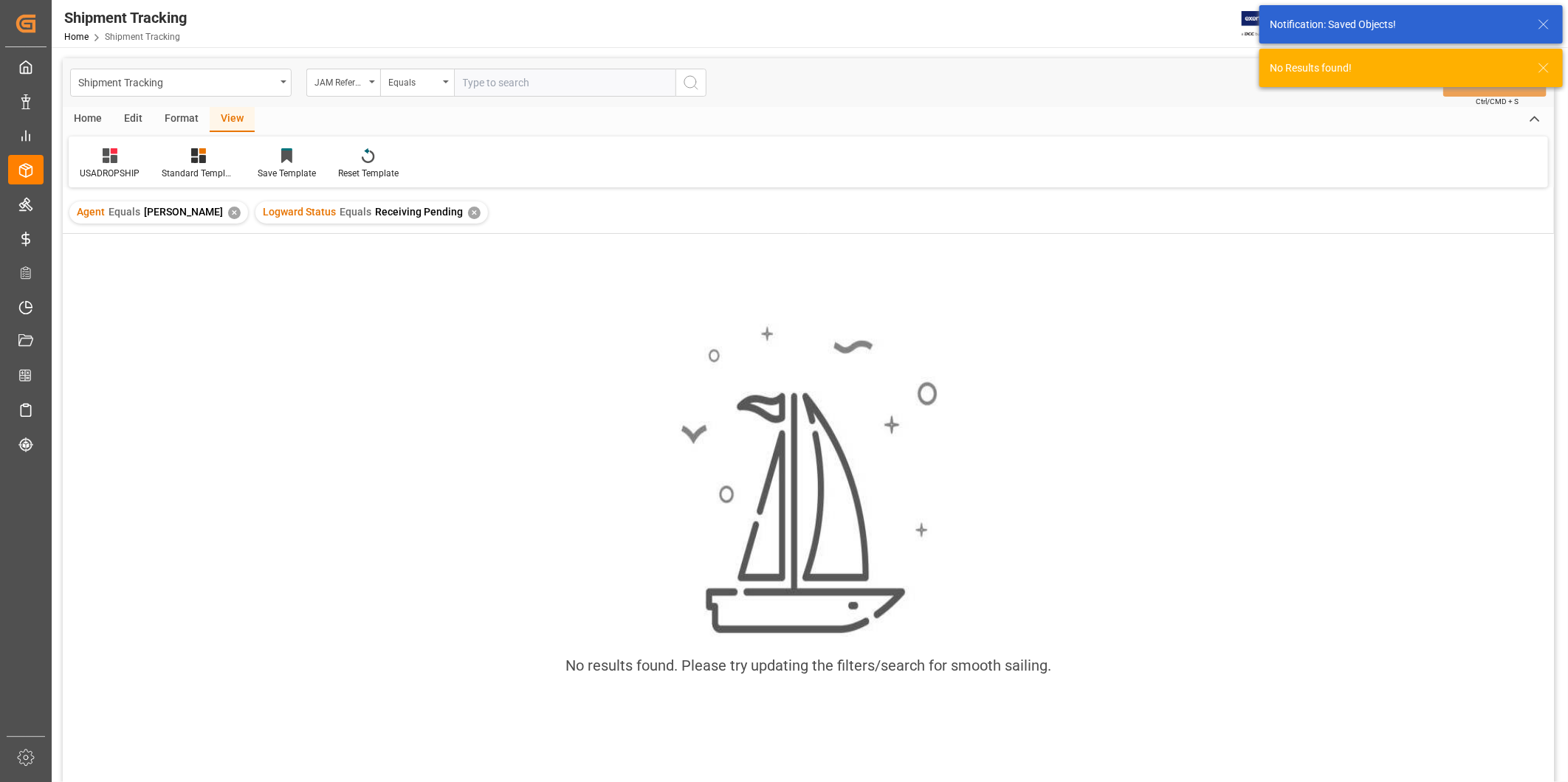
click at [468, 209] on div "✕" at bounding box center [474, 212] width 12 height 12
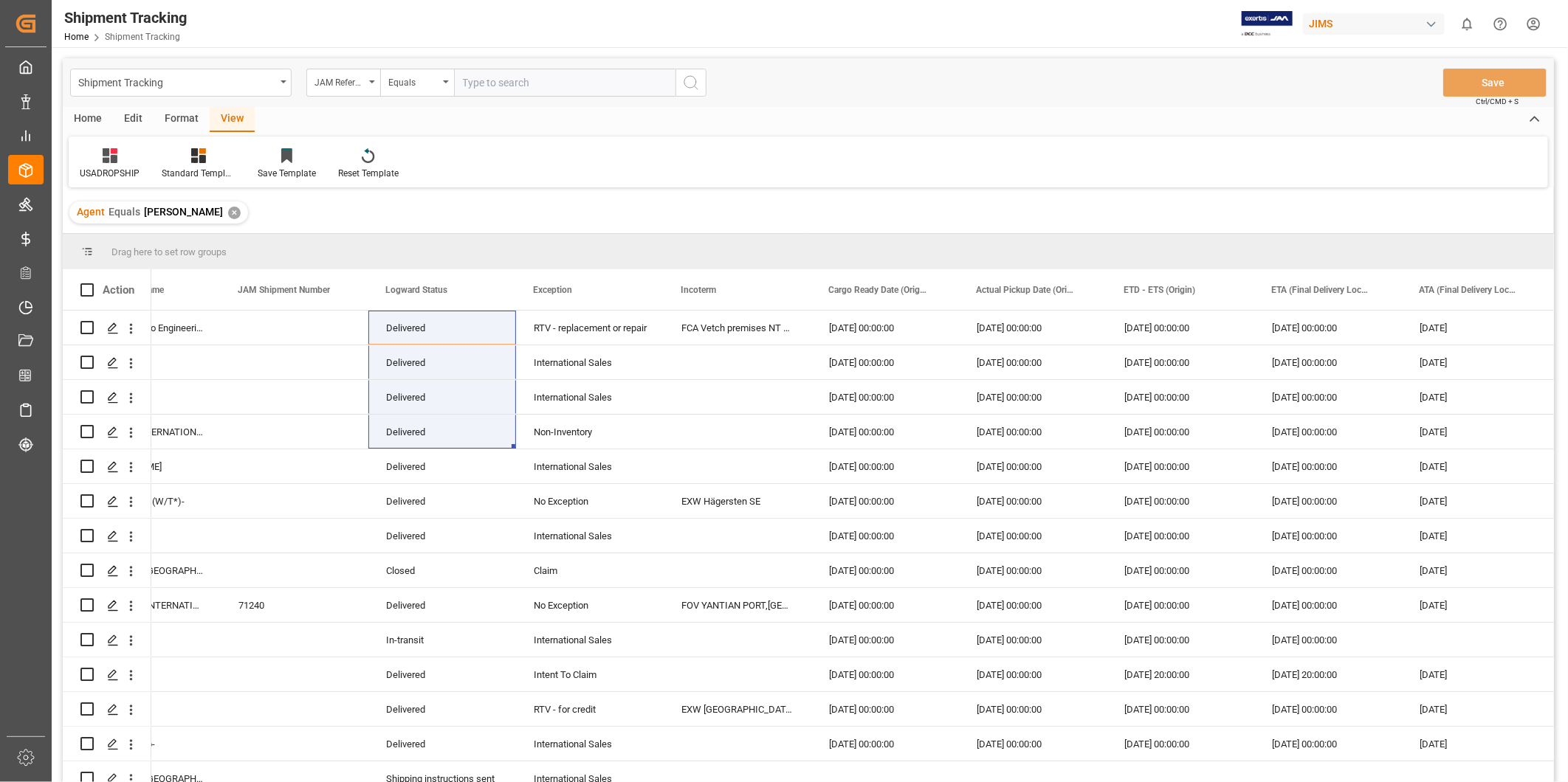
click at [228, 215] on div "✕" at bounding box center [234, 212] width 12 height 12
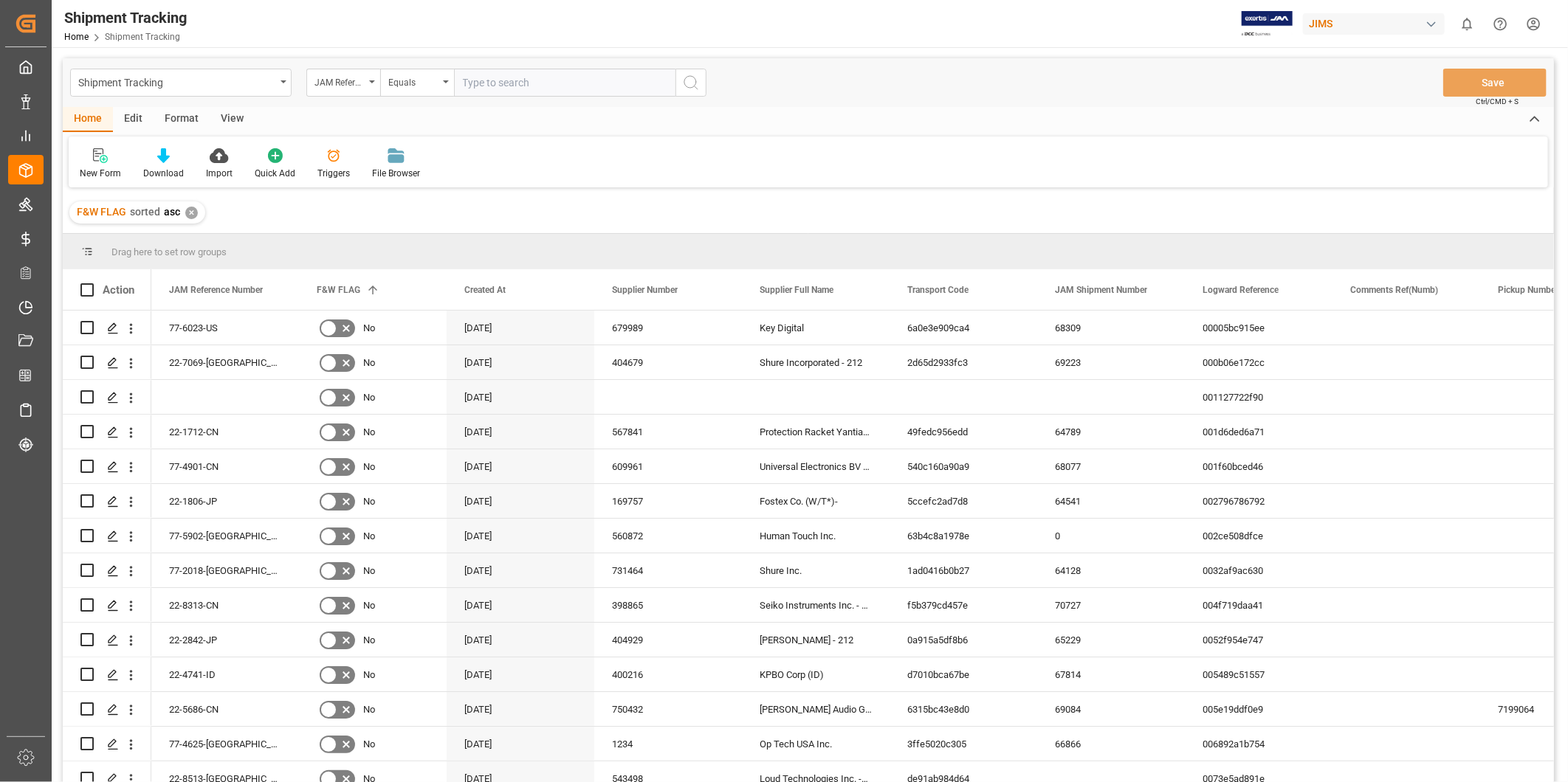
click at [238, 121] on div "View" at bounding box center [232, 119] width 45 height 25
click at [89, 160] on icon at bounding box center [94, 155] width 15 height 15
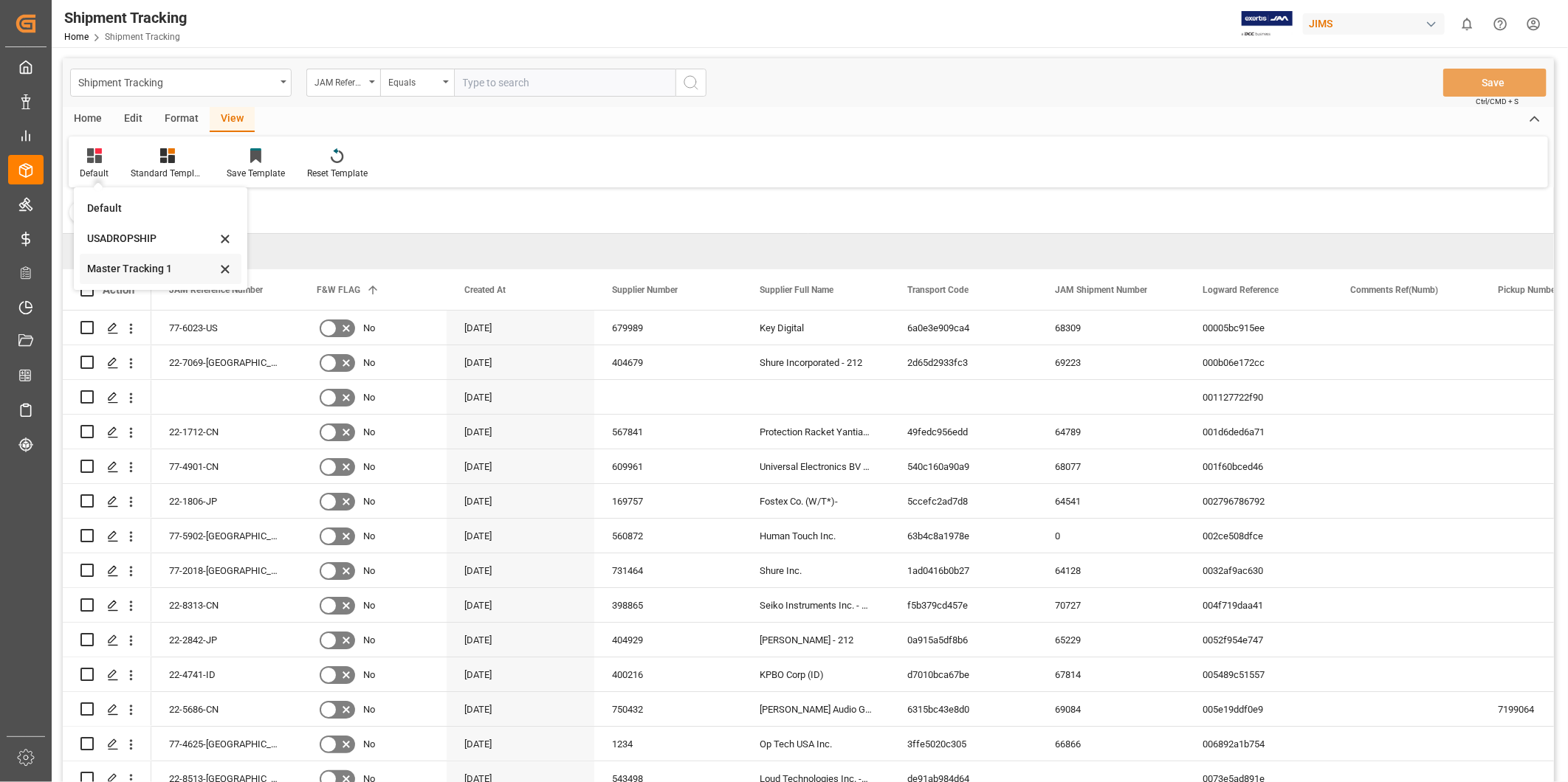
click at [124, 276] on div "Master Tracking 1" at bounding box center [151, 269] width 129 height 16
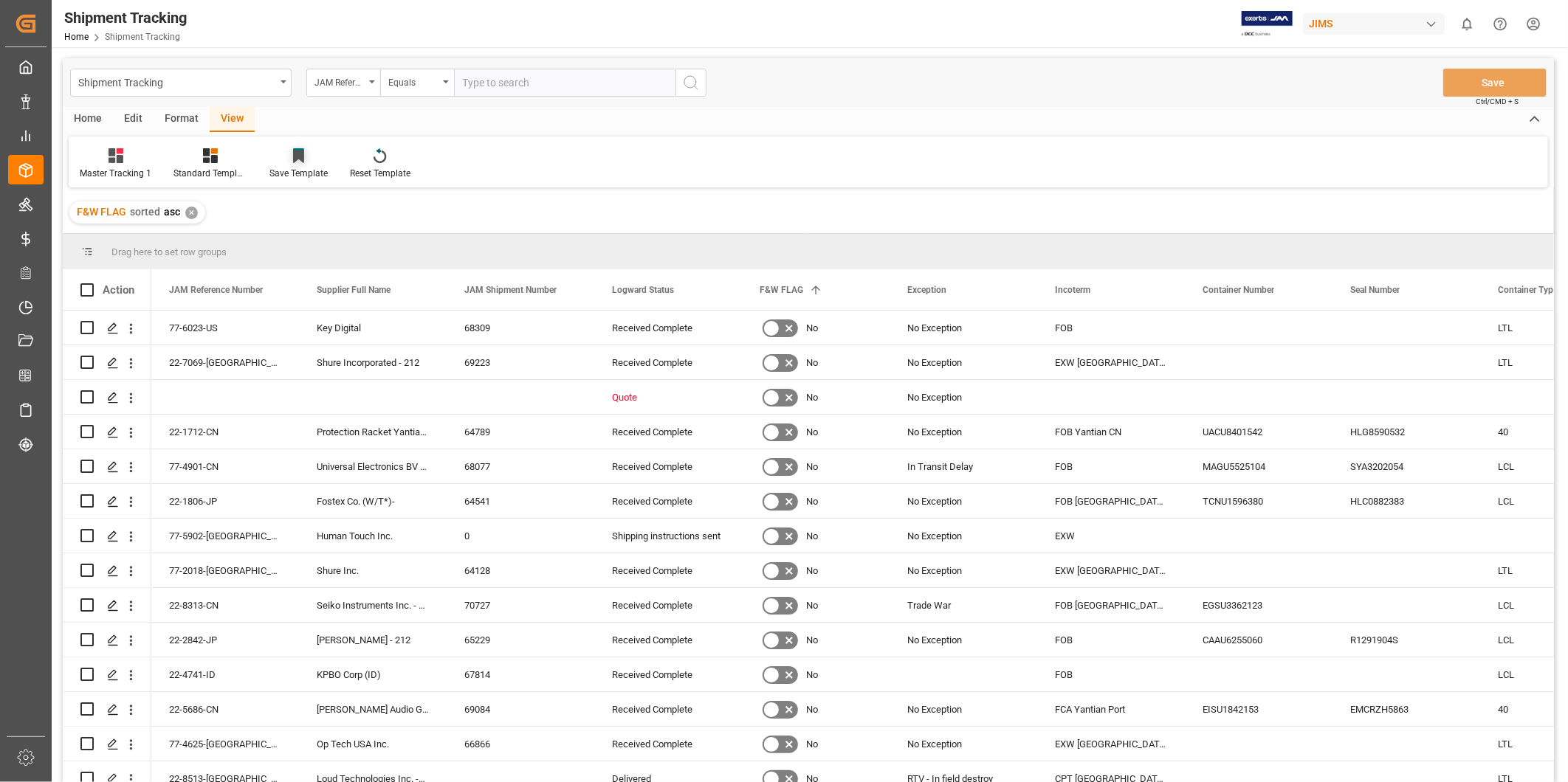
click at [276, 159] on div at bounding box center [298, 155] width 58 height 16
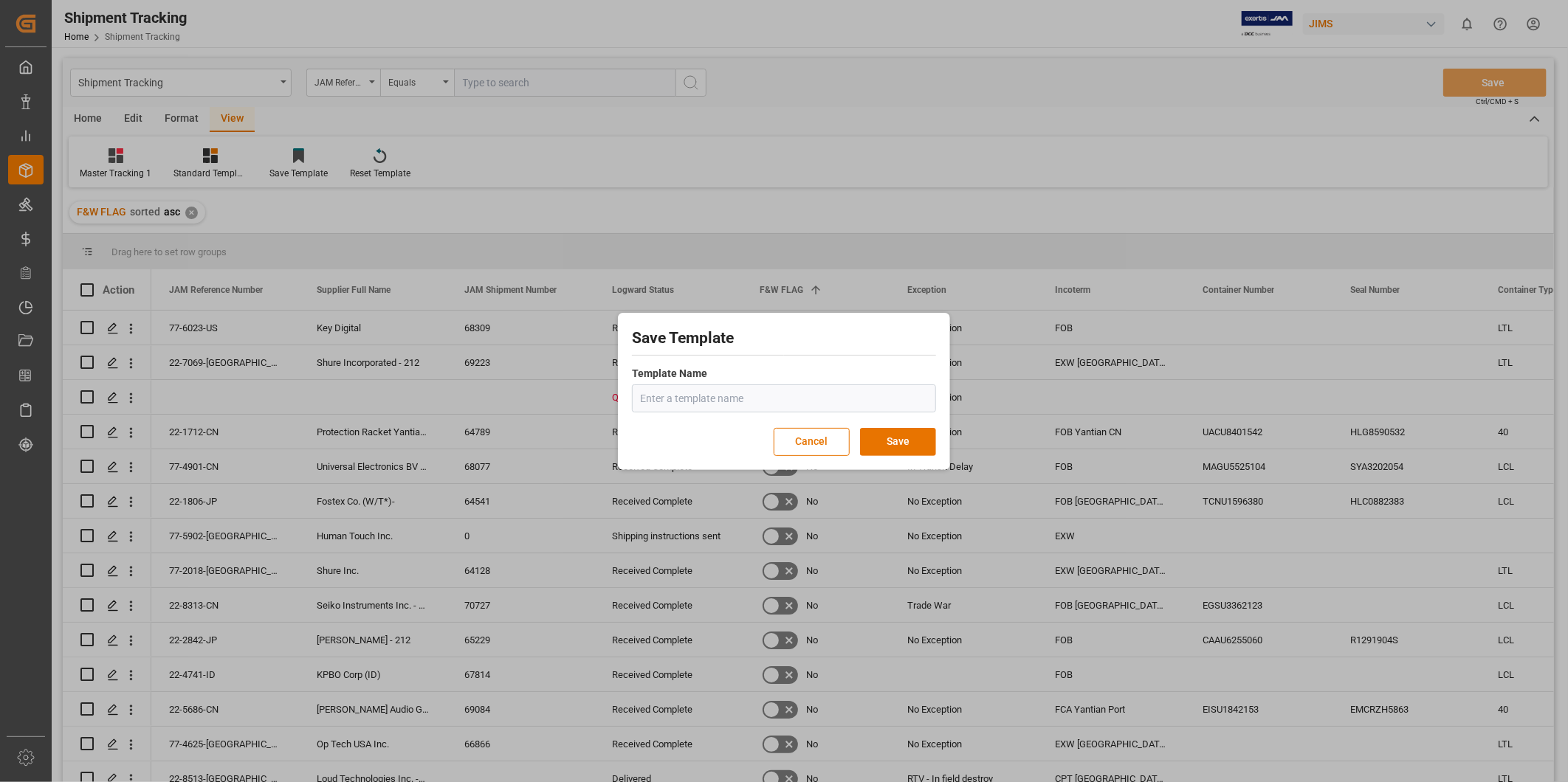
click at [664, 389] on input "text" at bounding box center [784, 399] width 304 height 28
click at [757, 401] on input "Master Tracking" at bounding box center [784, 399] width 304 height 28
type input "Master Tracking"
click at [901, 336] on h2 "Save Template" at bounding box center [784, 338] width 304 height 23
click at [892, 436] on button "Save" at bounding box center [898, 442] width 76 height 28
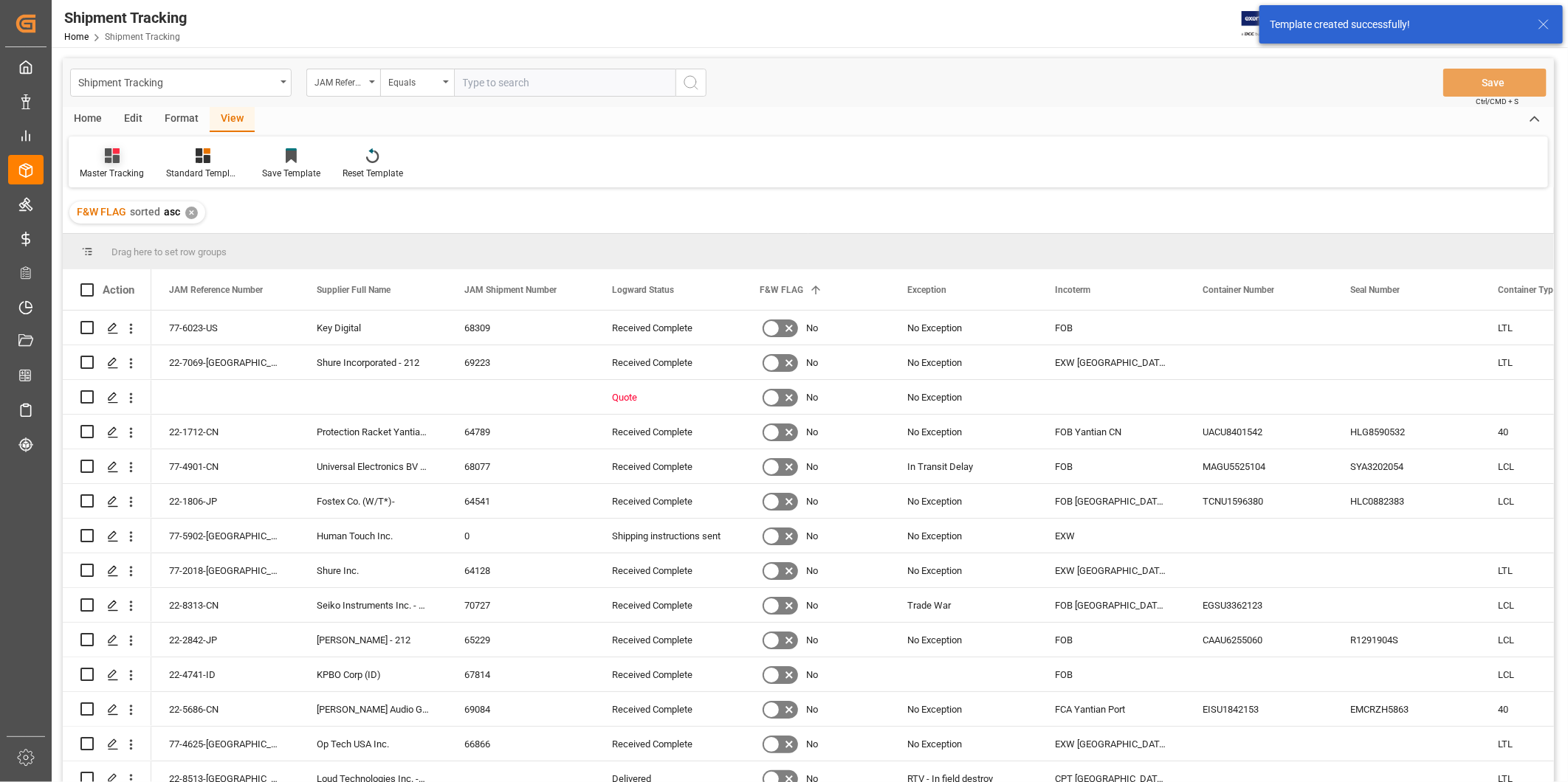
click at [123, 166] on div "Master Tracking" at bounding box center [112, 173] width 64 height 13
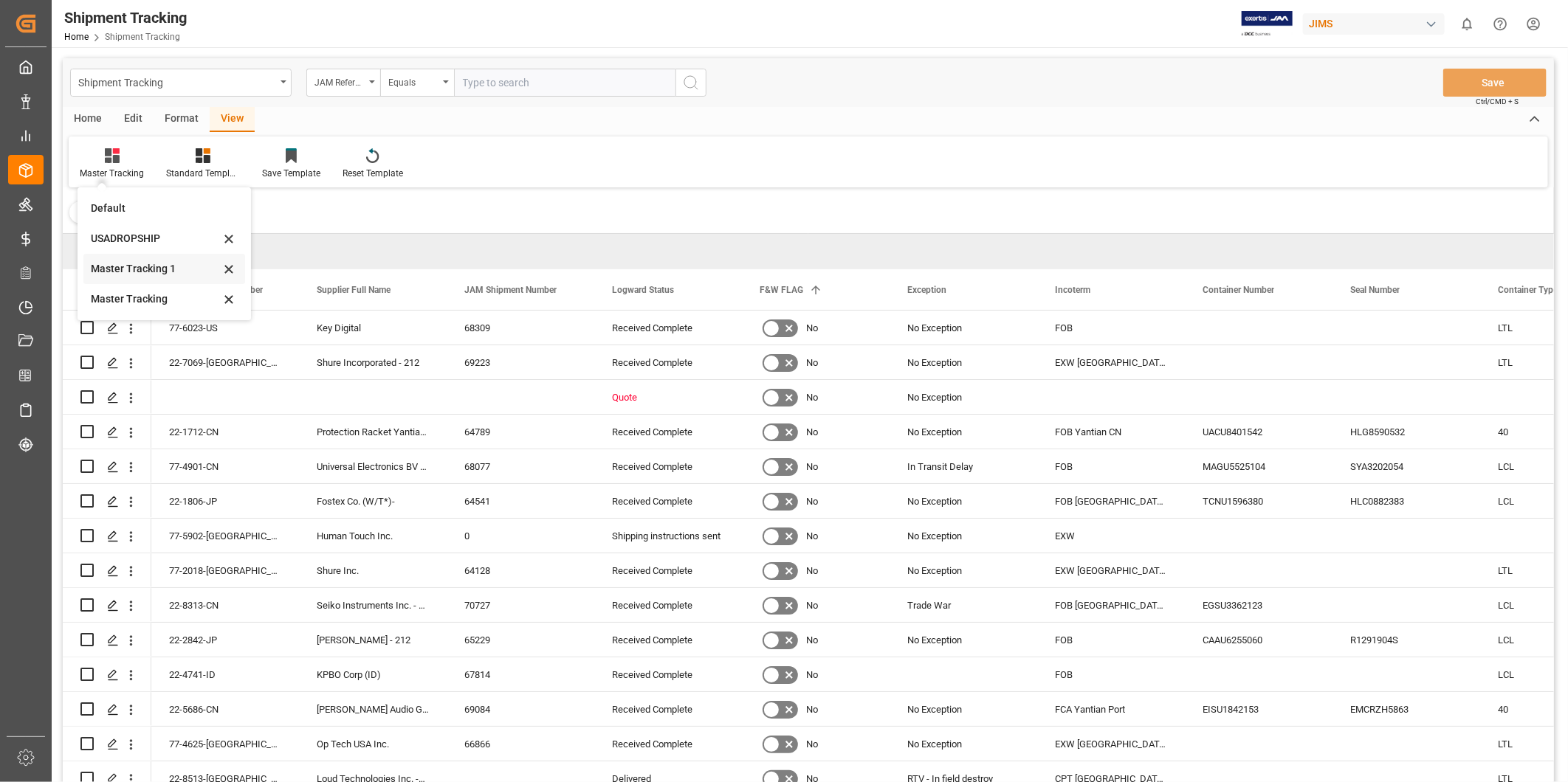
click at [225, 270] on icon at bounding box center [229, 269] width 17 height 13
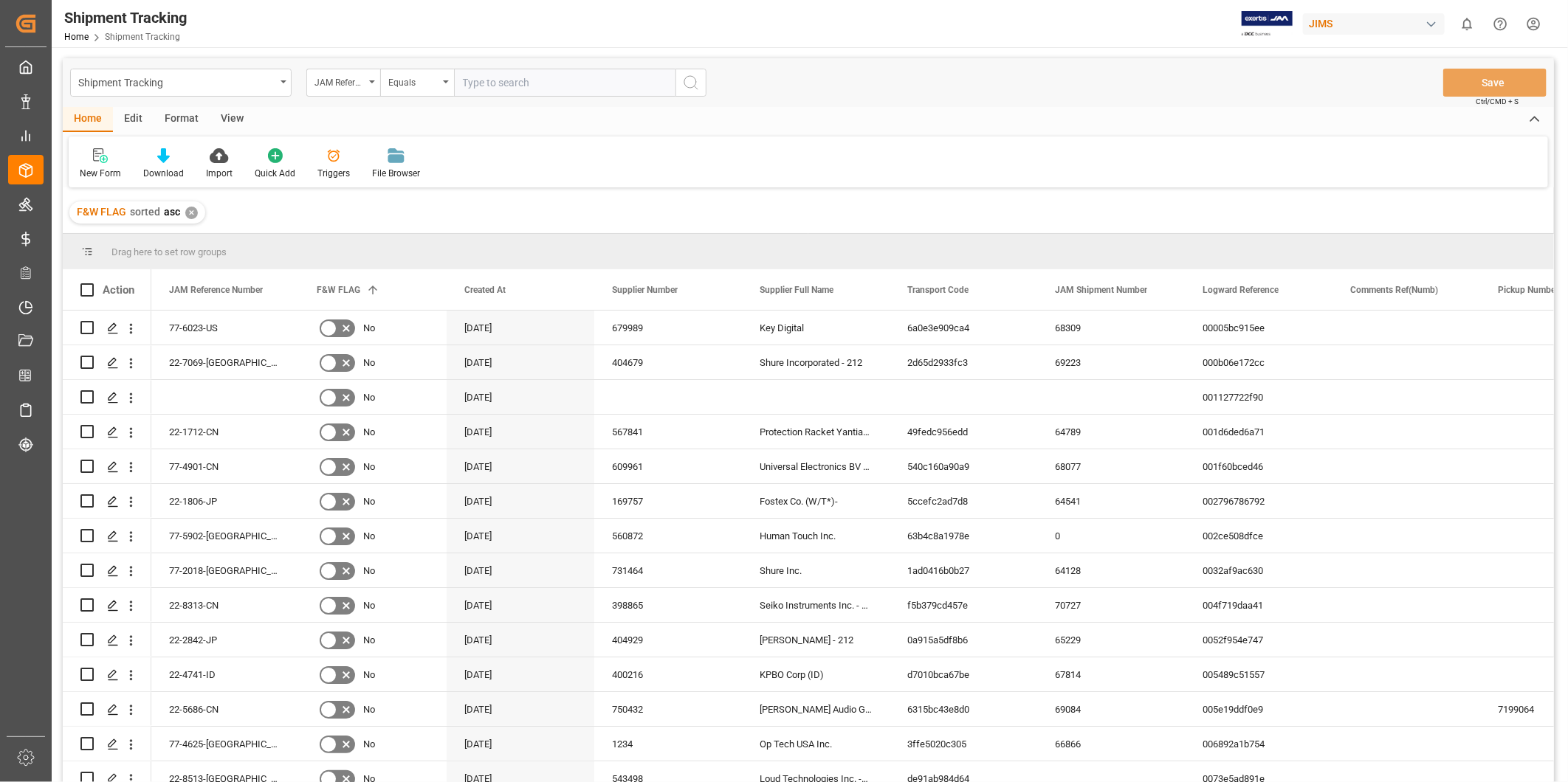
click at [234, 121] on div "View" at bounding box center [232, 119] width 45 height 25
click at [101, 160] on icon at bounding box center [94, 155] width 15 height 15
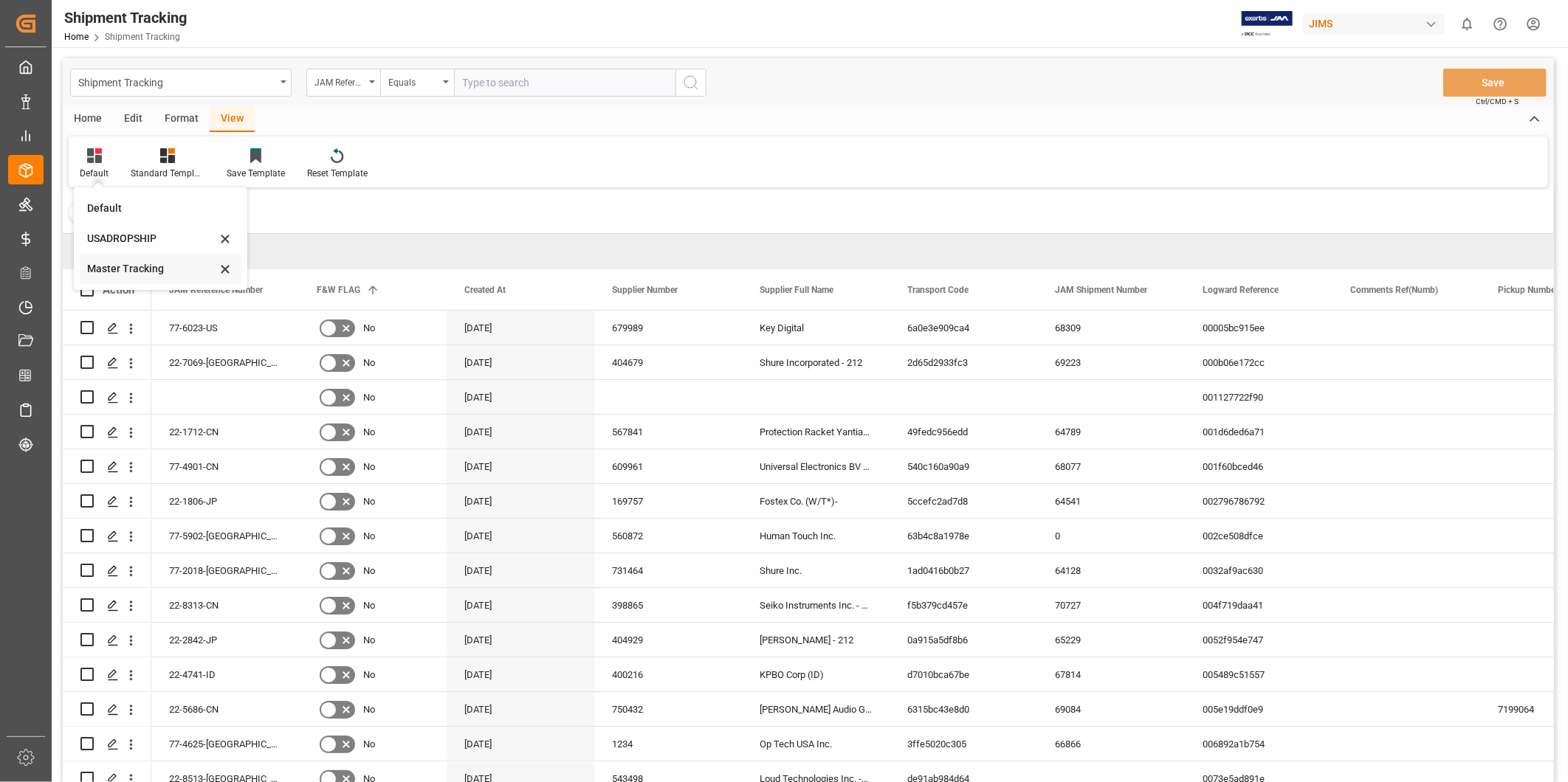
click at [134, 263] on div "Master Tracking" at bounding box center [151, 269] width 129 height 16
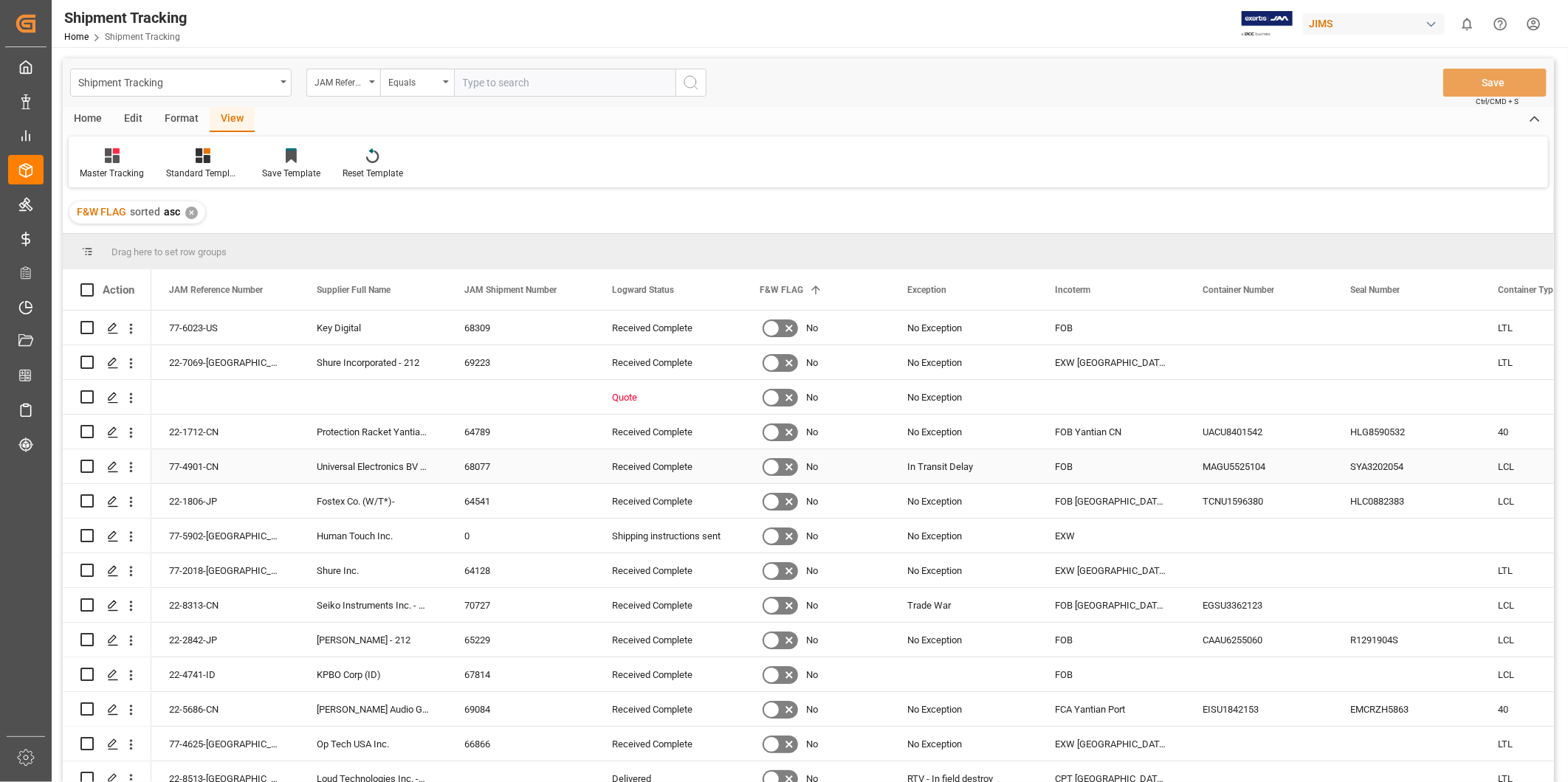
click at [1138, 388] on div "Press SPACE to select this row." at bounding box center [1111, 396] width 147 height 34
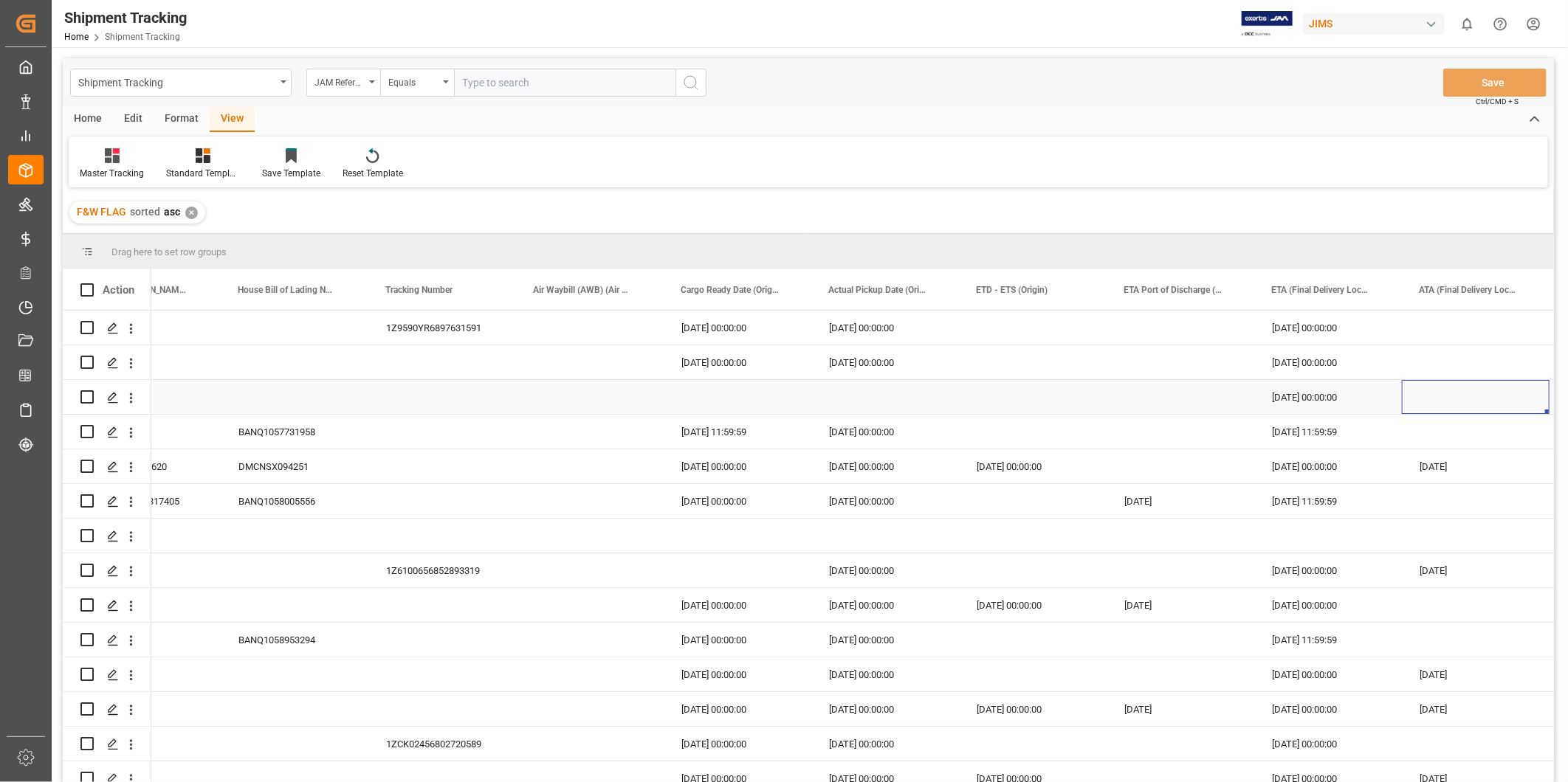
scroll to position [0, 1702]
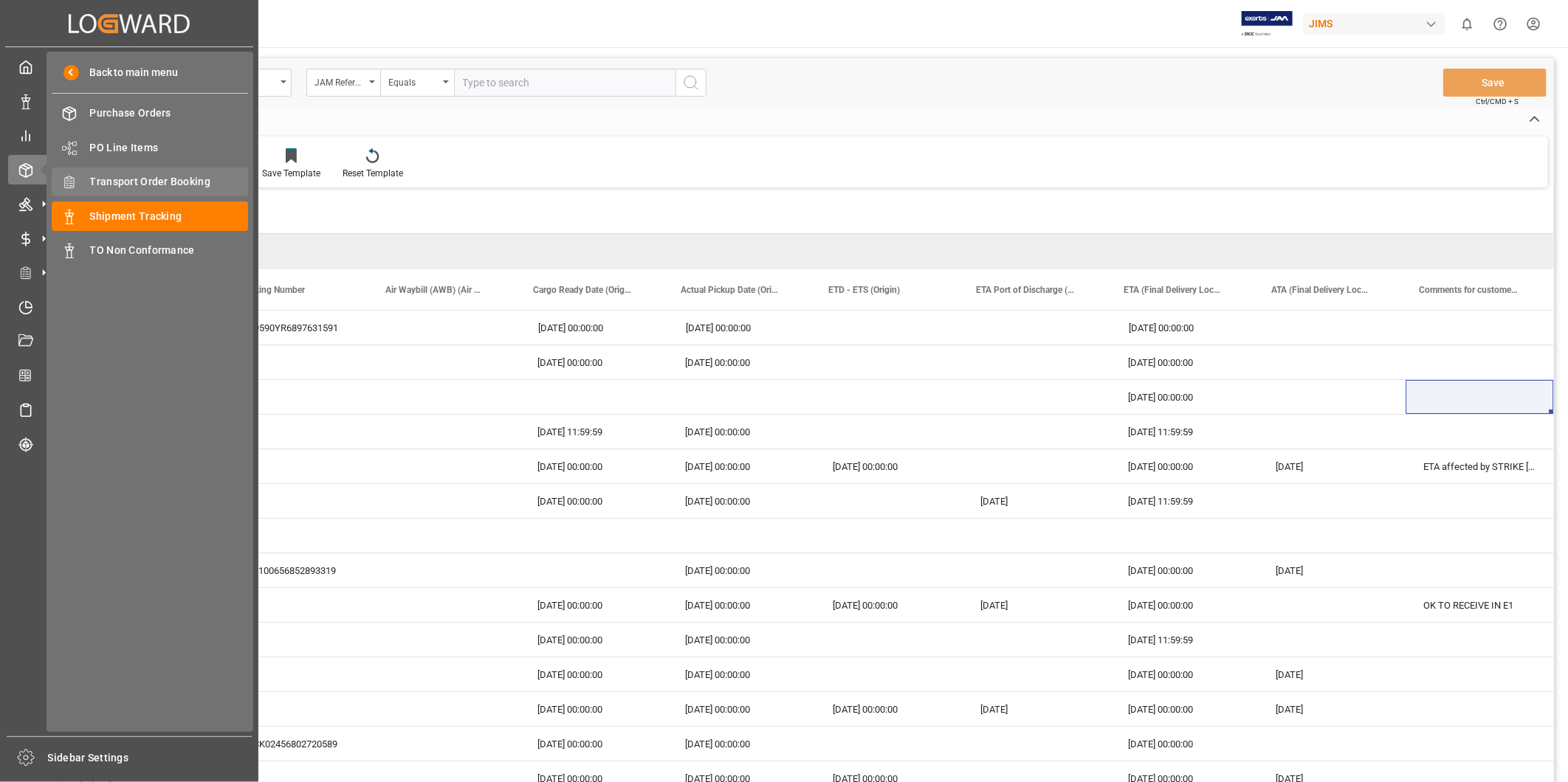
click at [141, 183] on span "Transport Order Booking" at bounding box center [169, 182] width 159 height 16
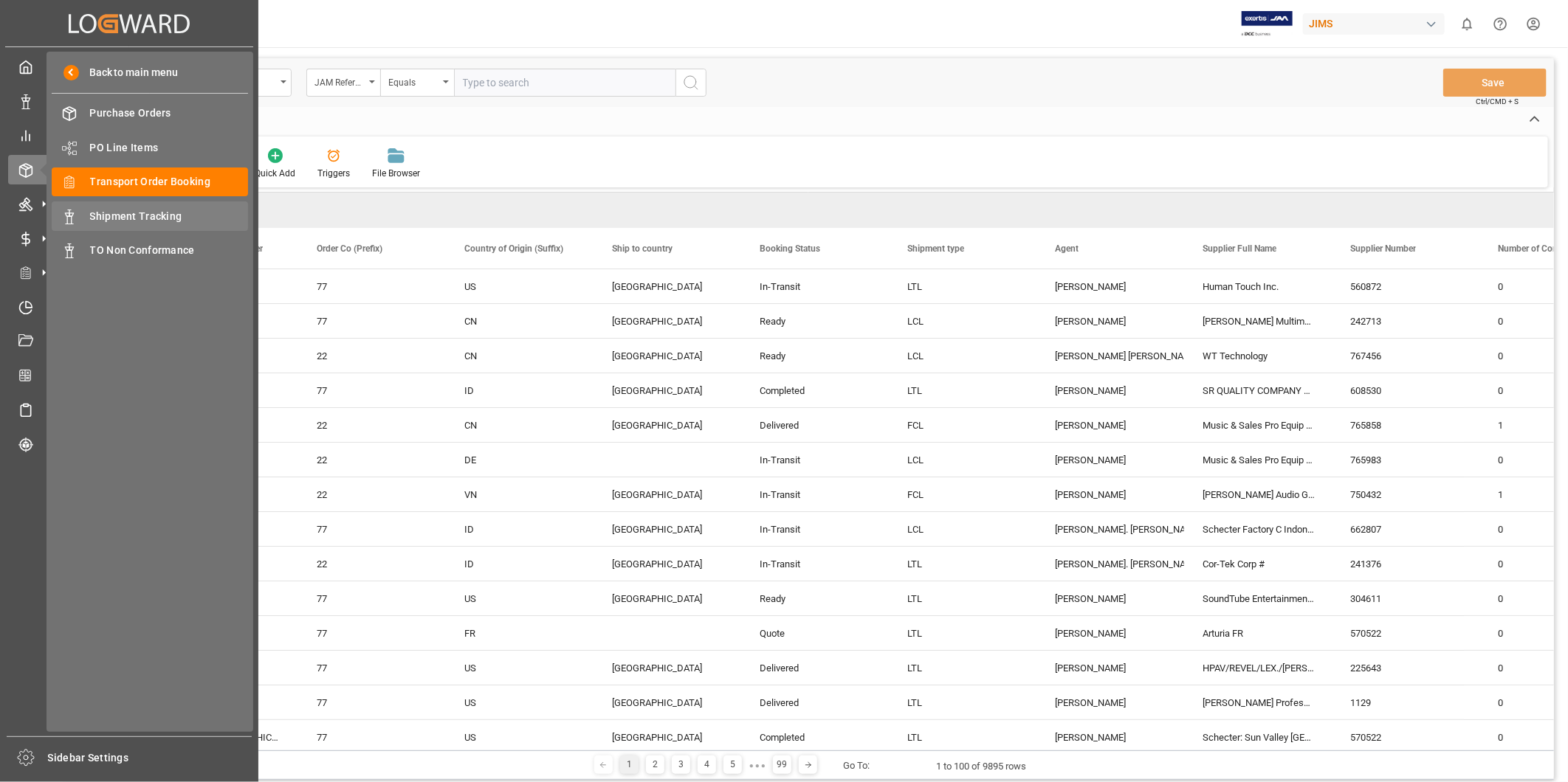
click at [106, 222] on span "Shipment Tracking" at bounding box center [169, 217] width 159 height 16
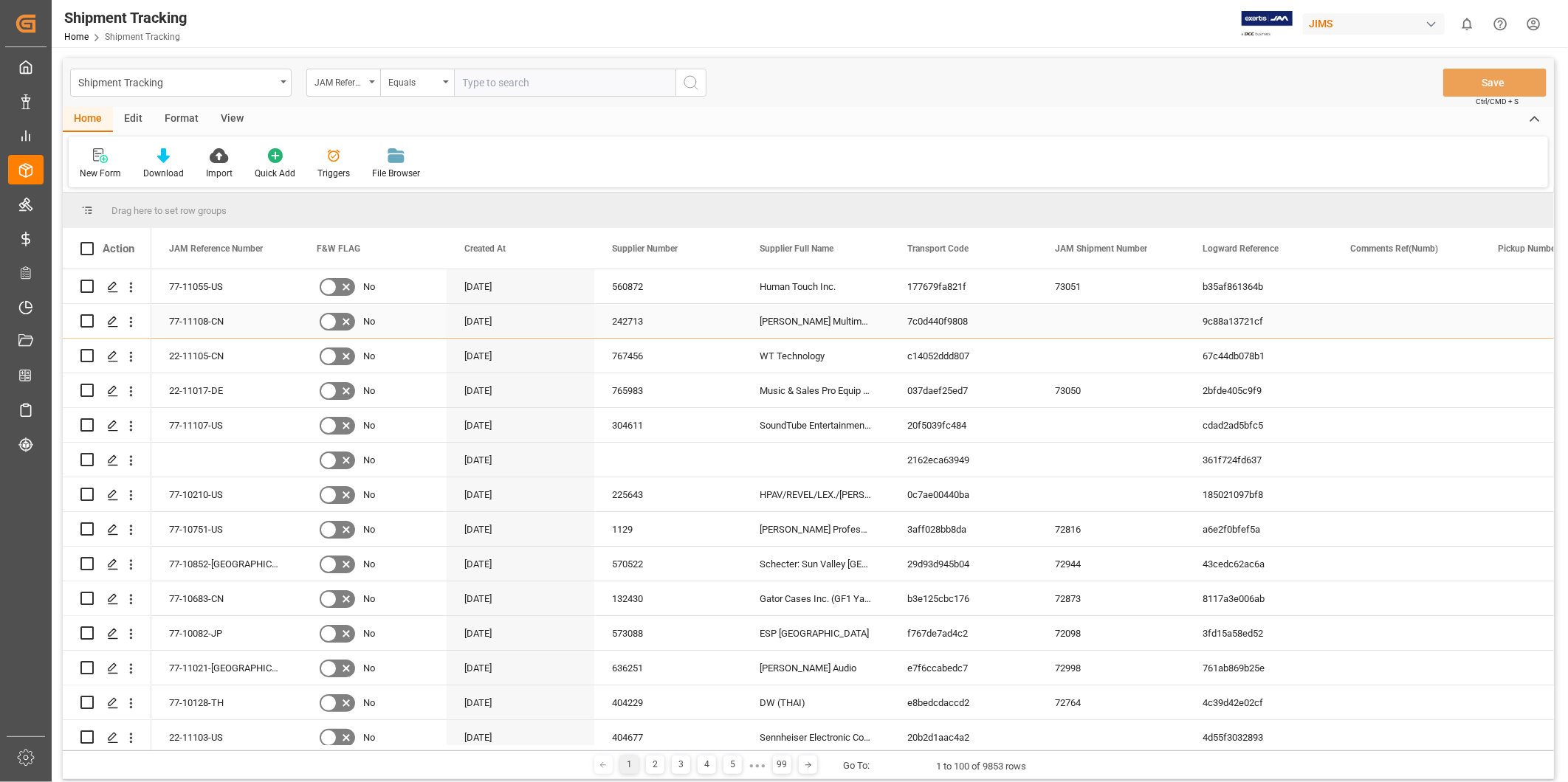
click at [1030, 283] on div "177679fa821f" at bounding box center [964, 286] width 147 height 34
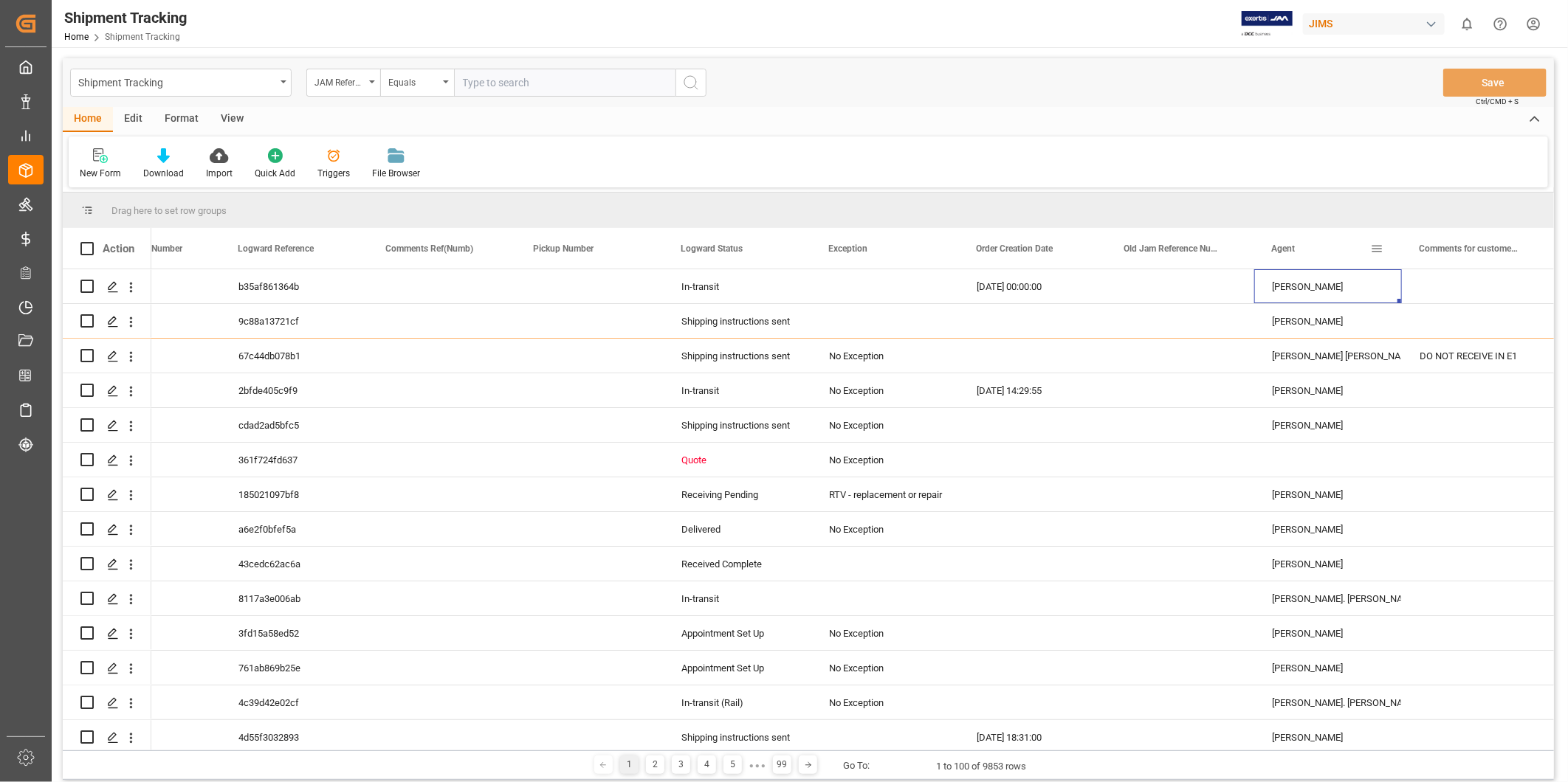
click at [1373, 255] on div "Agent" at bounding box center [1327, 248] width 112 height 41
click at [1378, 251] on span at bounding box center [1376, 248] width 13 height 13
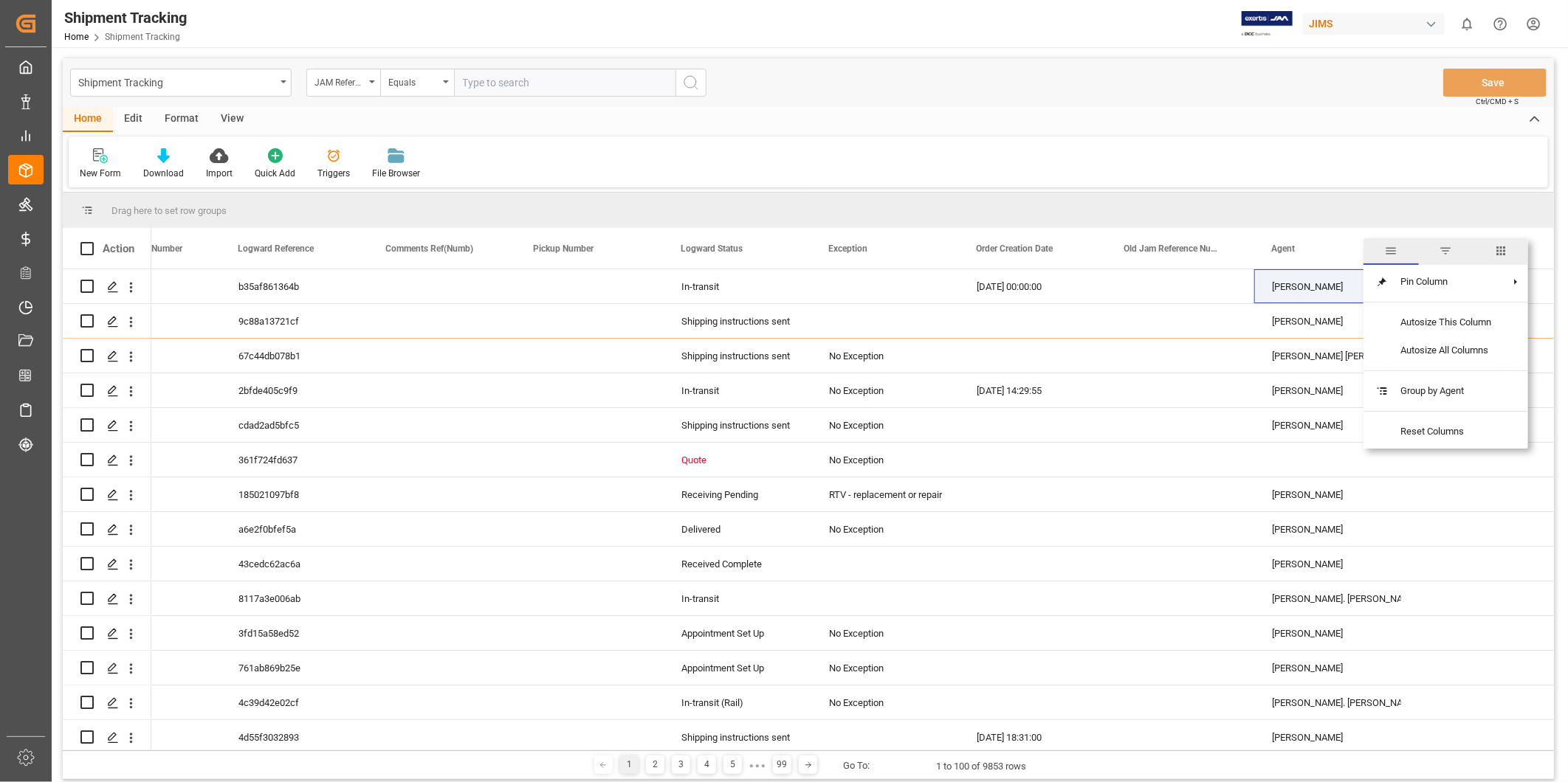
click at [1444, 247] on span "filter" at bounding box center [1446, 251] width 13 height 13
click at [1419, 321] on input "Filter Value" at bounding box center [1445, 329] width 145 height 29
type input "[PERSON_NAME]"
click at [1466, 371] on button "Apply" at bounding box center [1463, 374] width 27 height 15
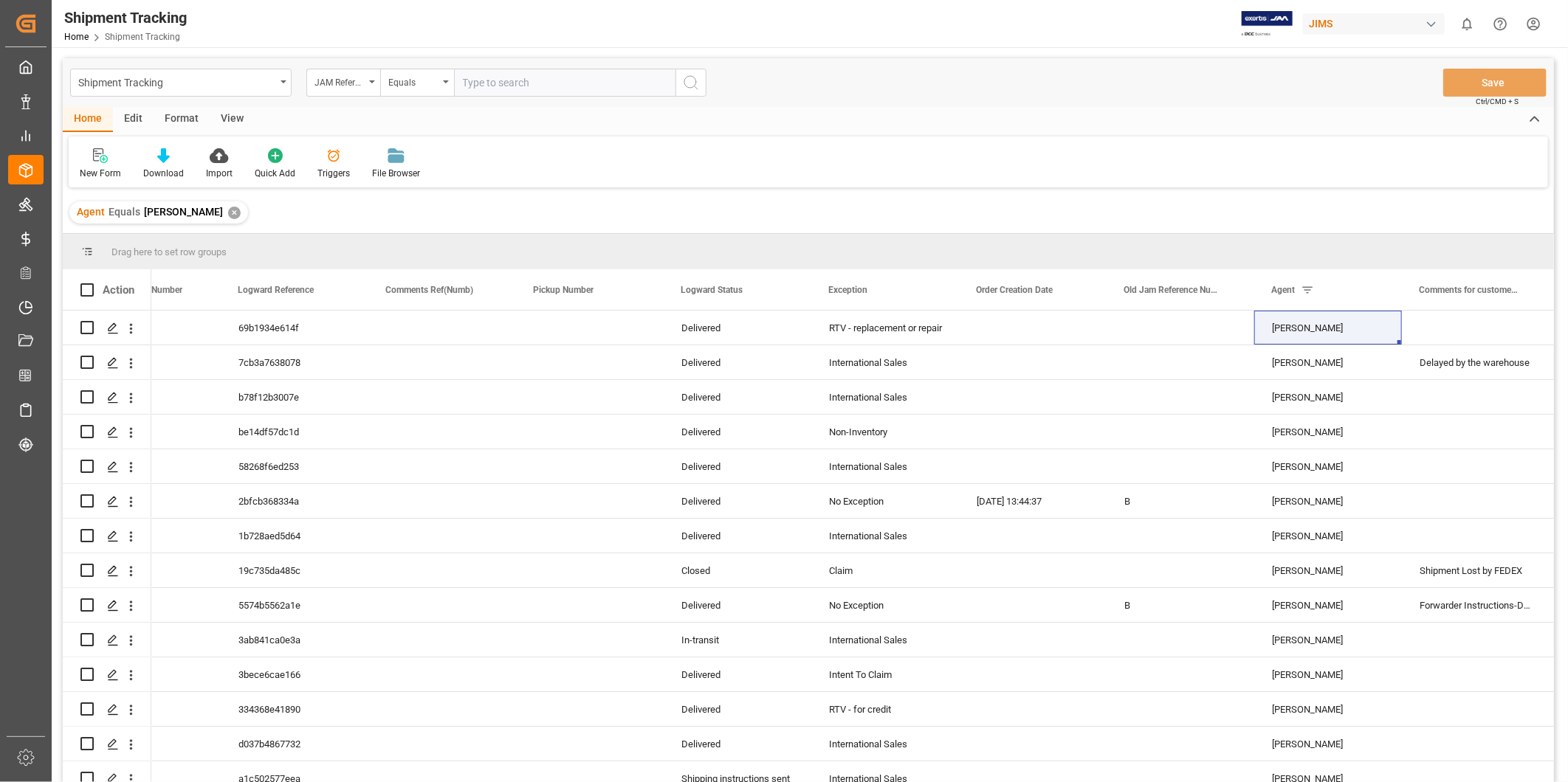
click at [230, 114] on div "View" at bounding box center [232, 119] width 45 height 25
click at [82, 160] on div at bounding box center [94, 155] width 29 height 16
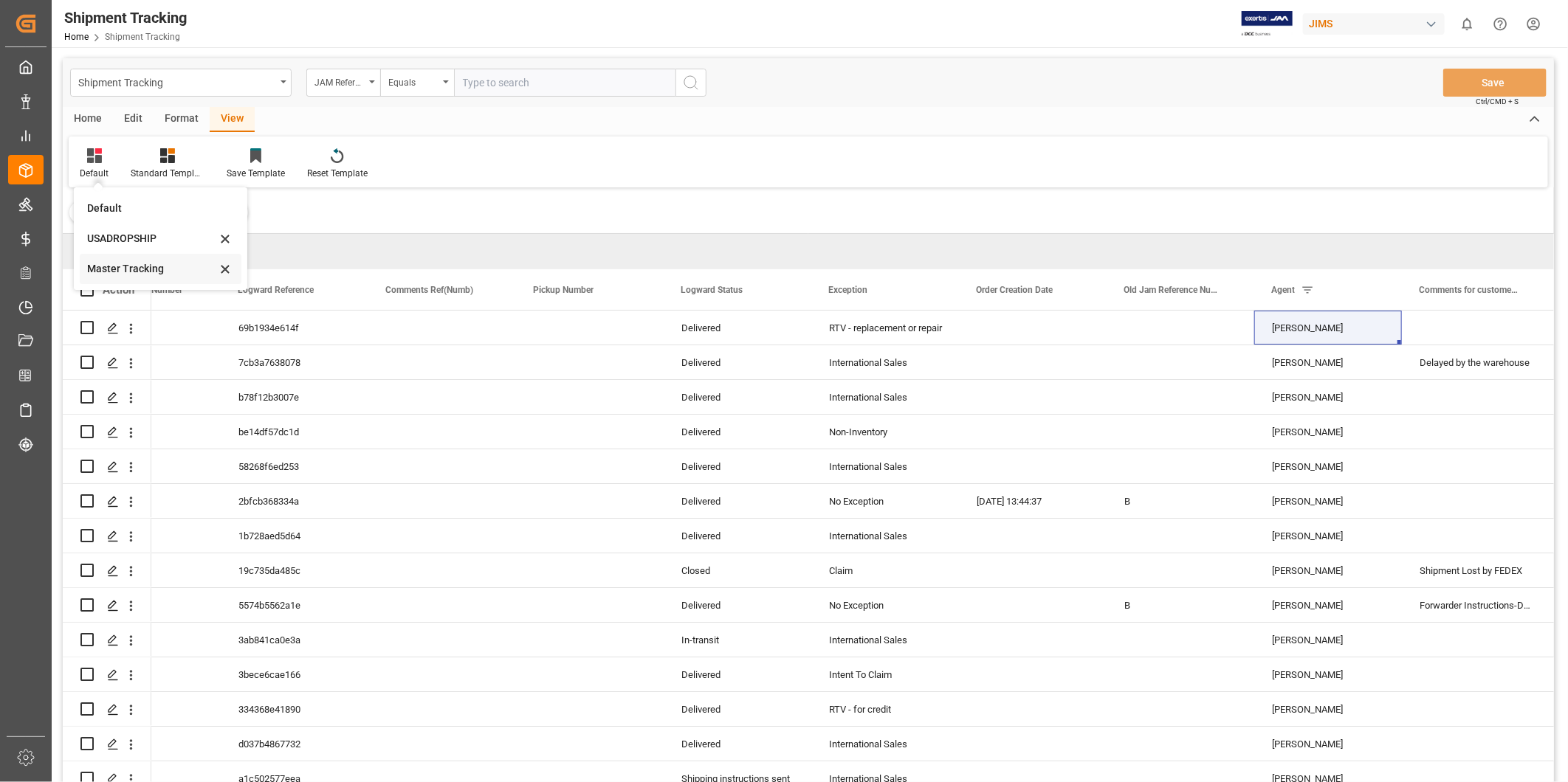
click at [112, 273] on div "Master Tracking" at bounding box center [151, 269] width 129 height 16
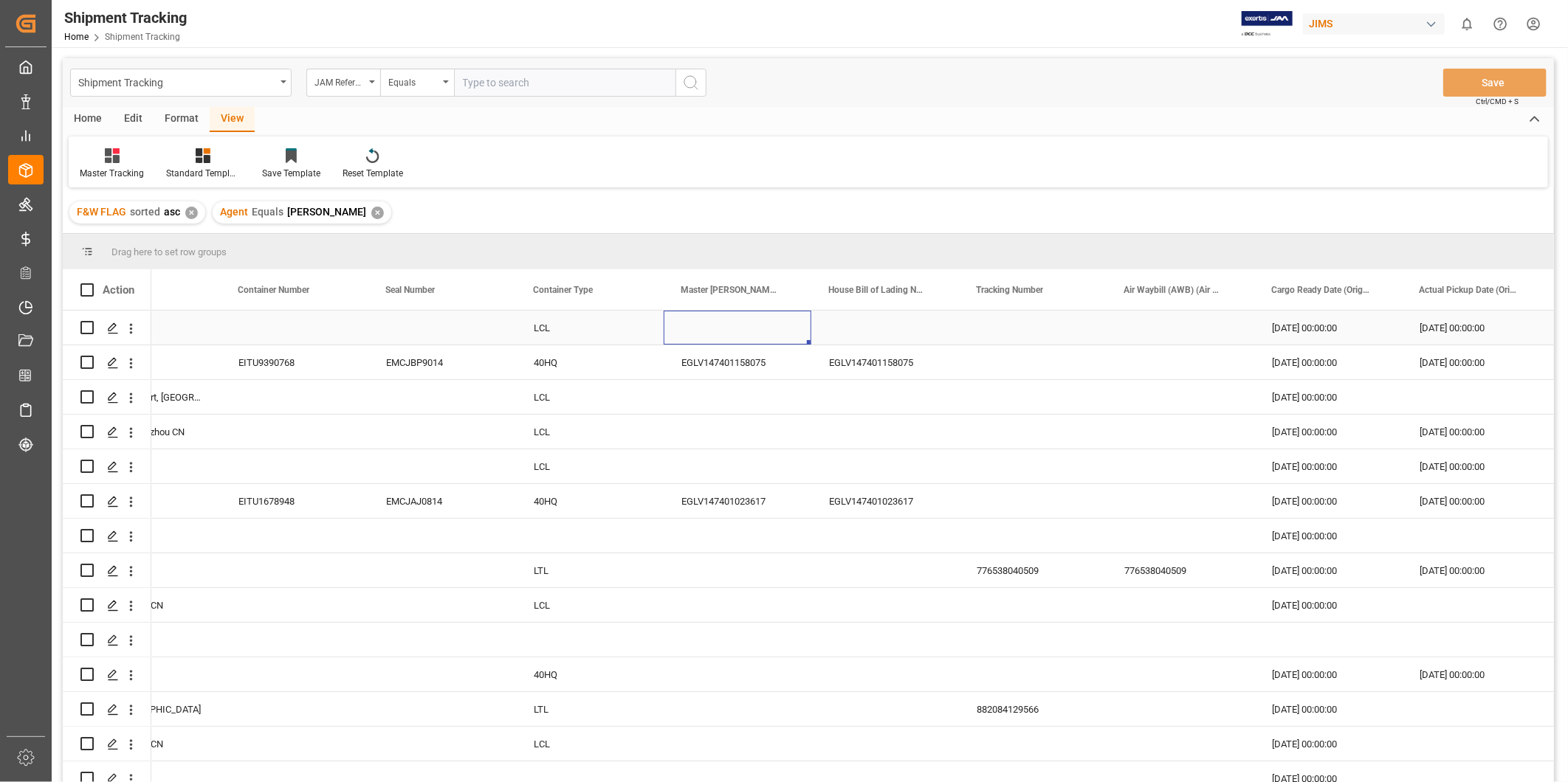
click at [754, 338] on div "Press SPACE to select this row." at bounding box center [737, 327] width 147 height 34
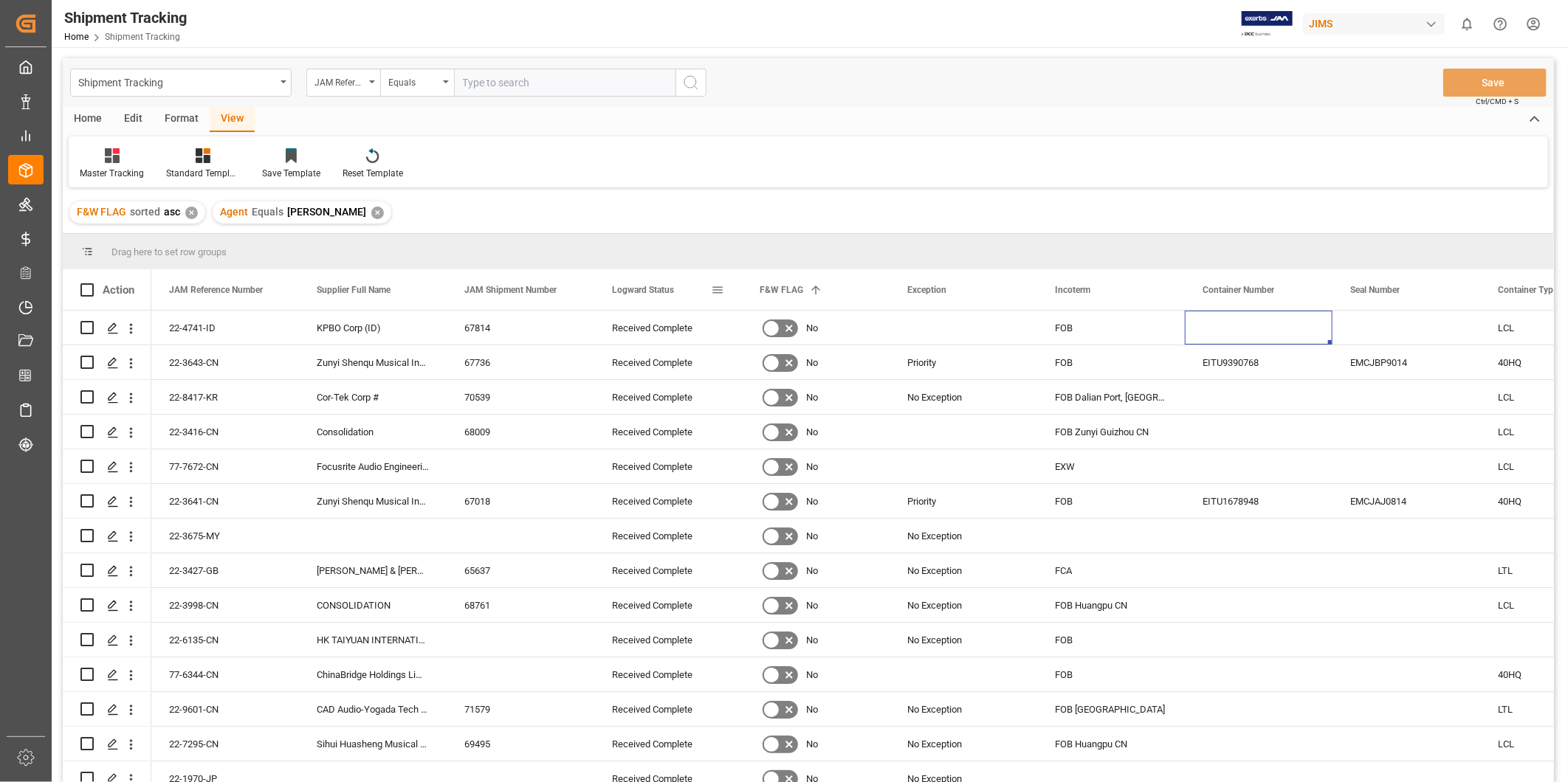
click at [718, 290] on span at bounding box center [717, 290] width 13 height 13
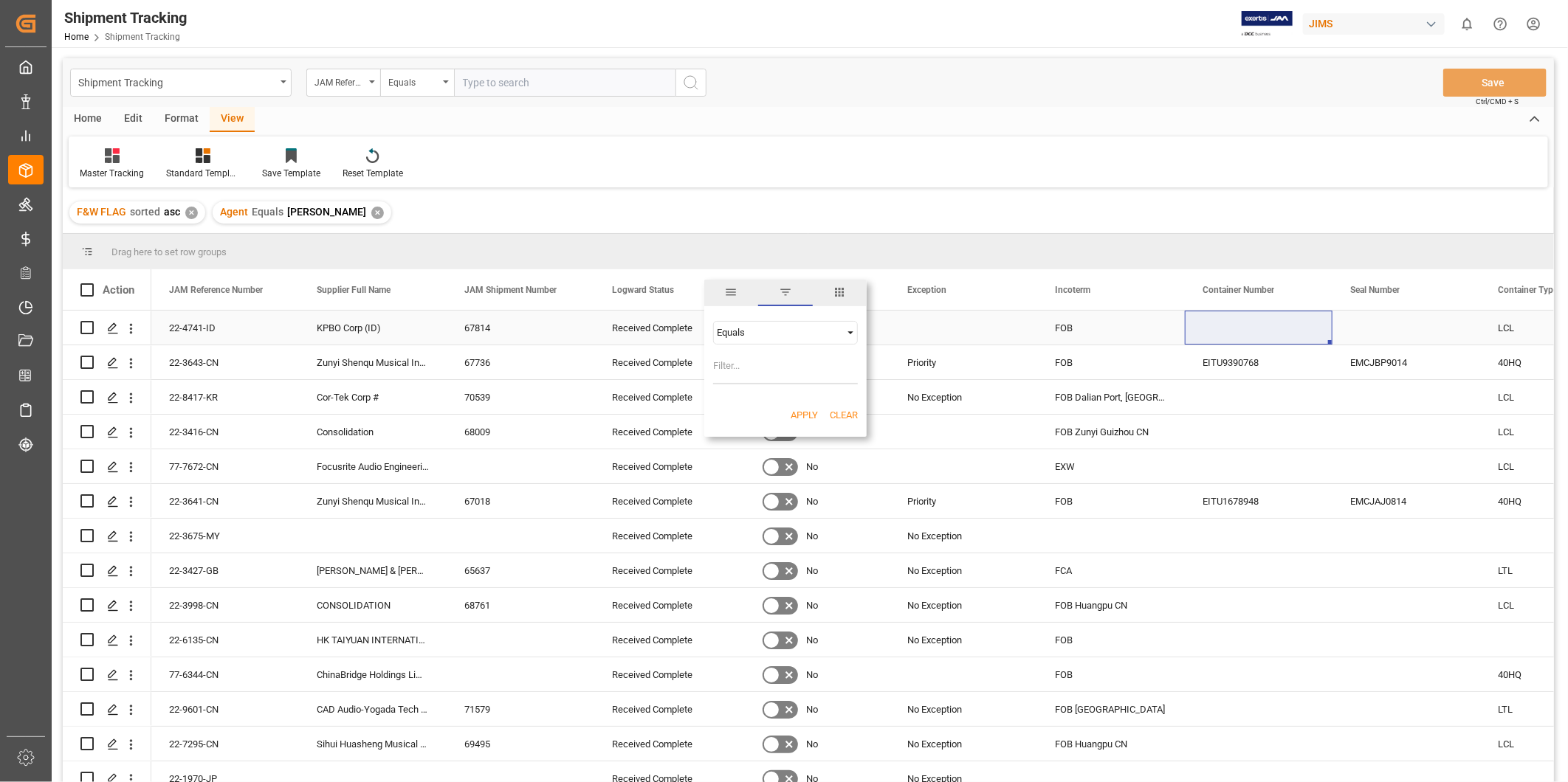
click at [678, 330] on div "Received Complete" at bounding box center [668, 328] width 112 height 34
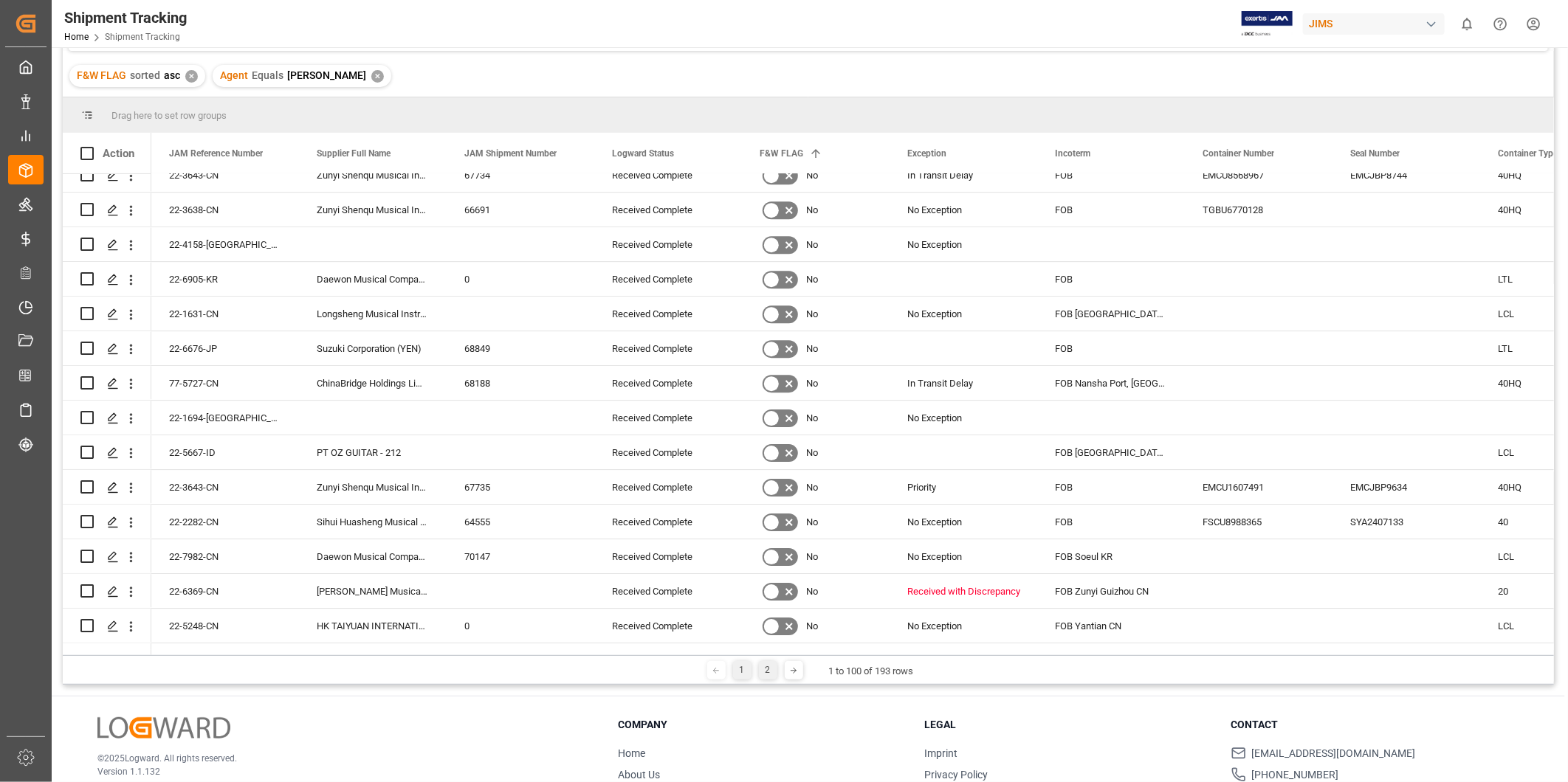
click at [765, 668] on div "2" at bounding box center [768, 670] width 18 height 18
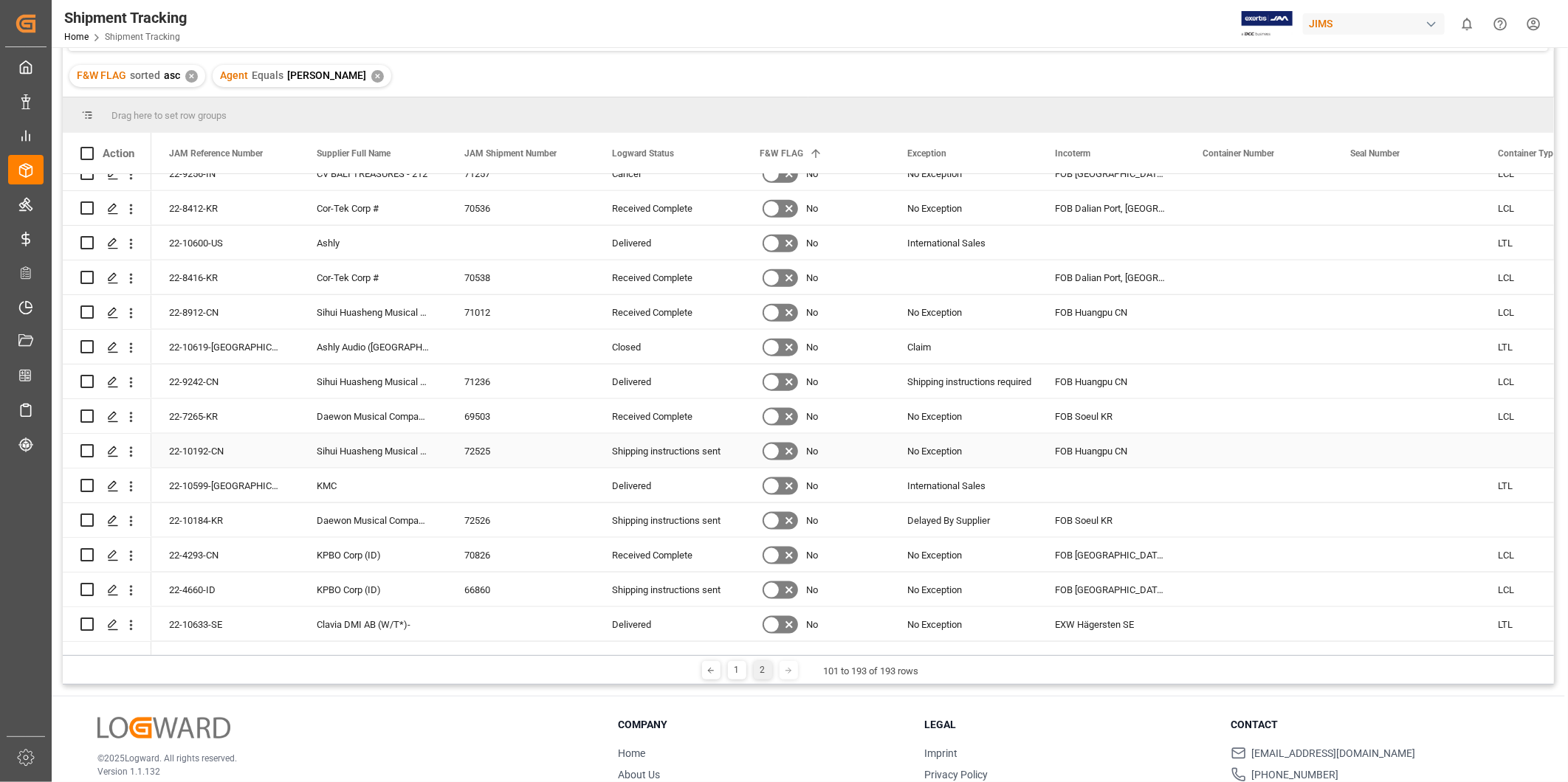
click at [714, 460] on div "Shipping instructions sent" at bounding box center [668, 451] width 112 height 34
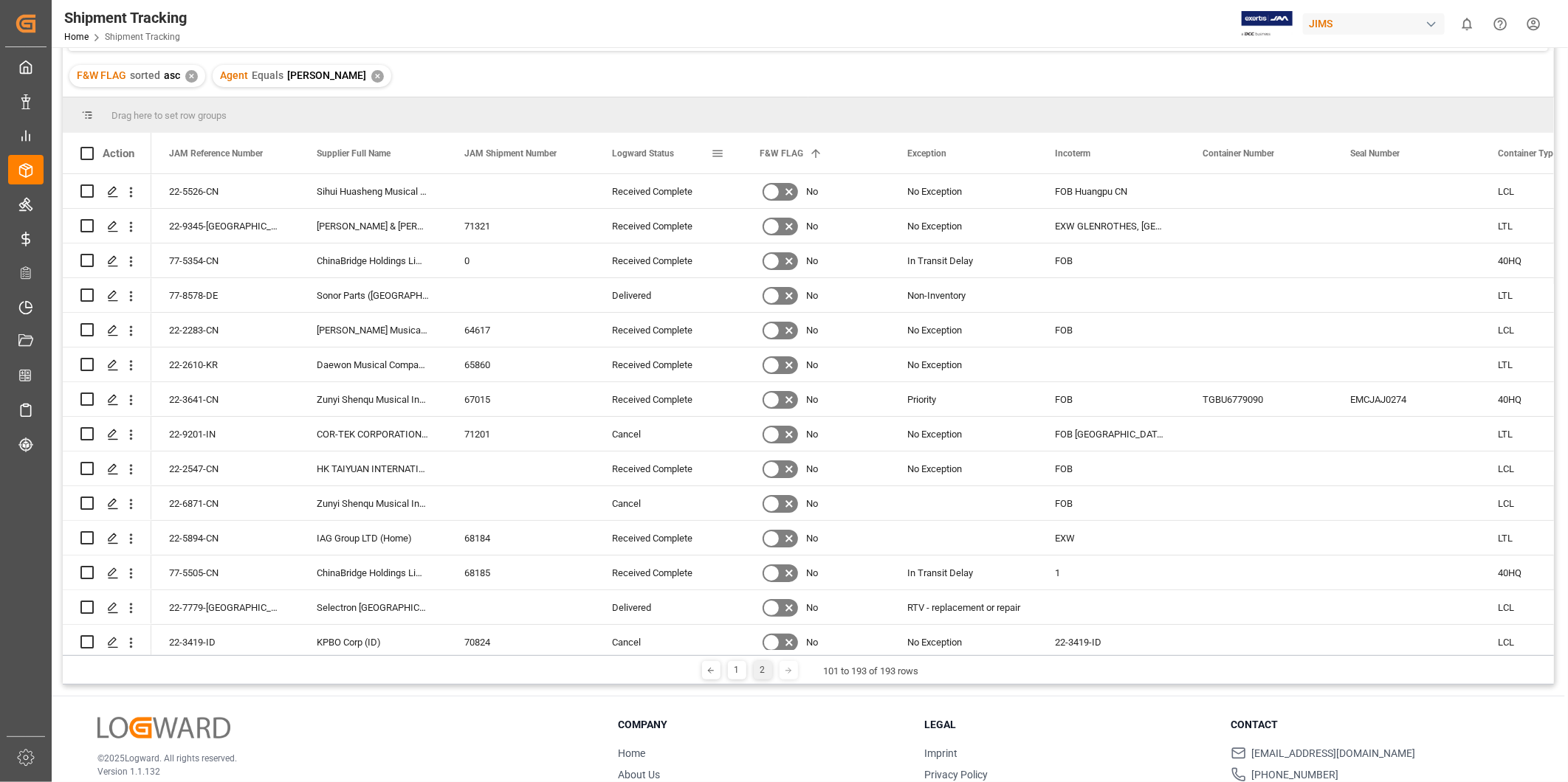
click at [715, 158] on span at bounding box center [717, 153] width 13 height 13
click at [761, 222] on input "Filter Value" at bounding box center [785, 233] width 145 height 29
type input "[PERSON_NAME]"
click at [803, 276] on button "Apply" at bounding box center [804, 278] width 27 height 15
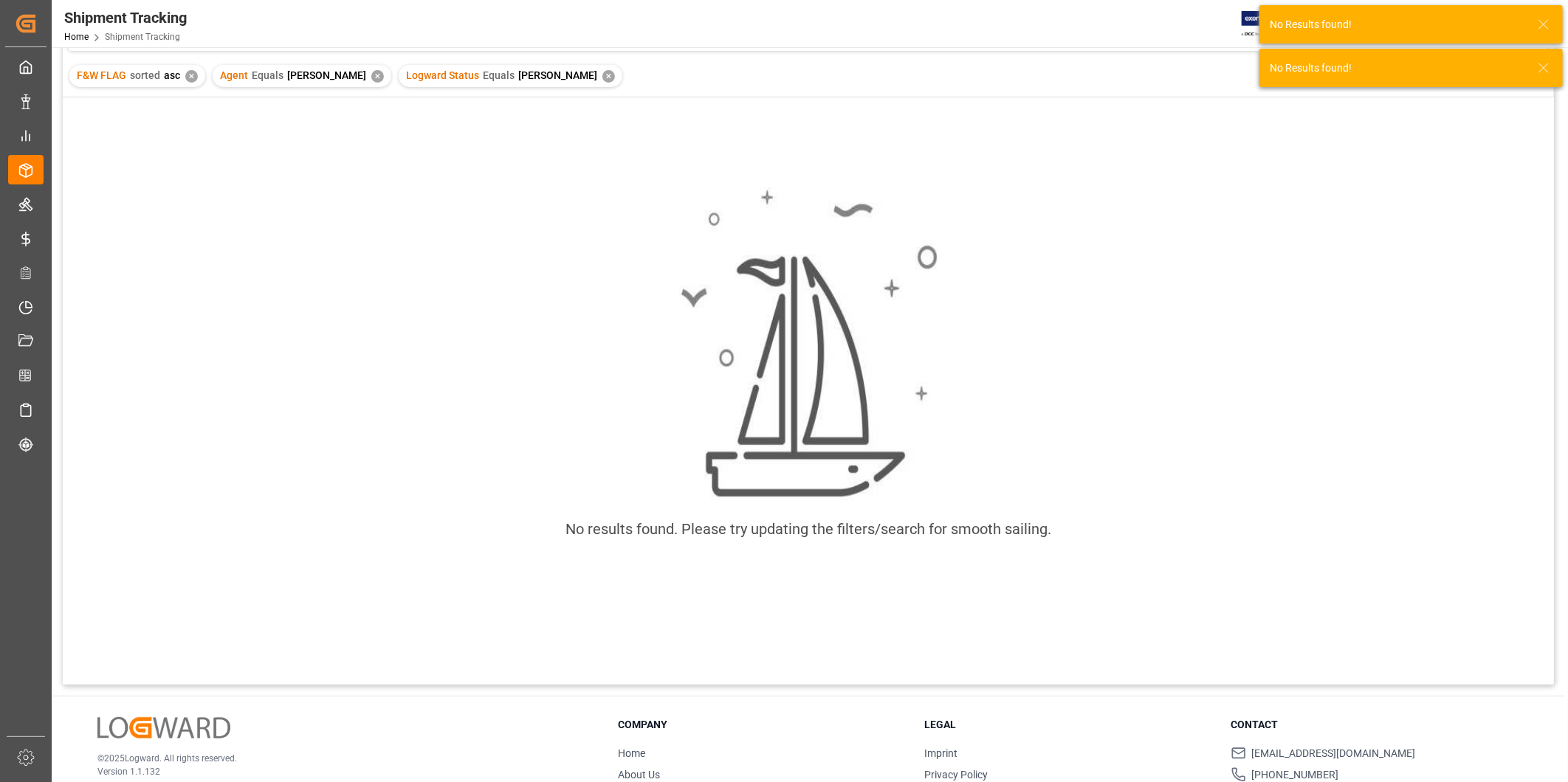
click at [837, 253] on img at bounding box center [808, 343] width 258 height 313
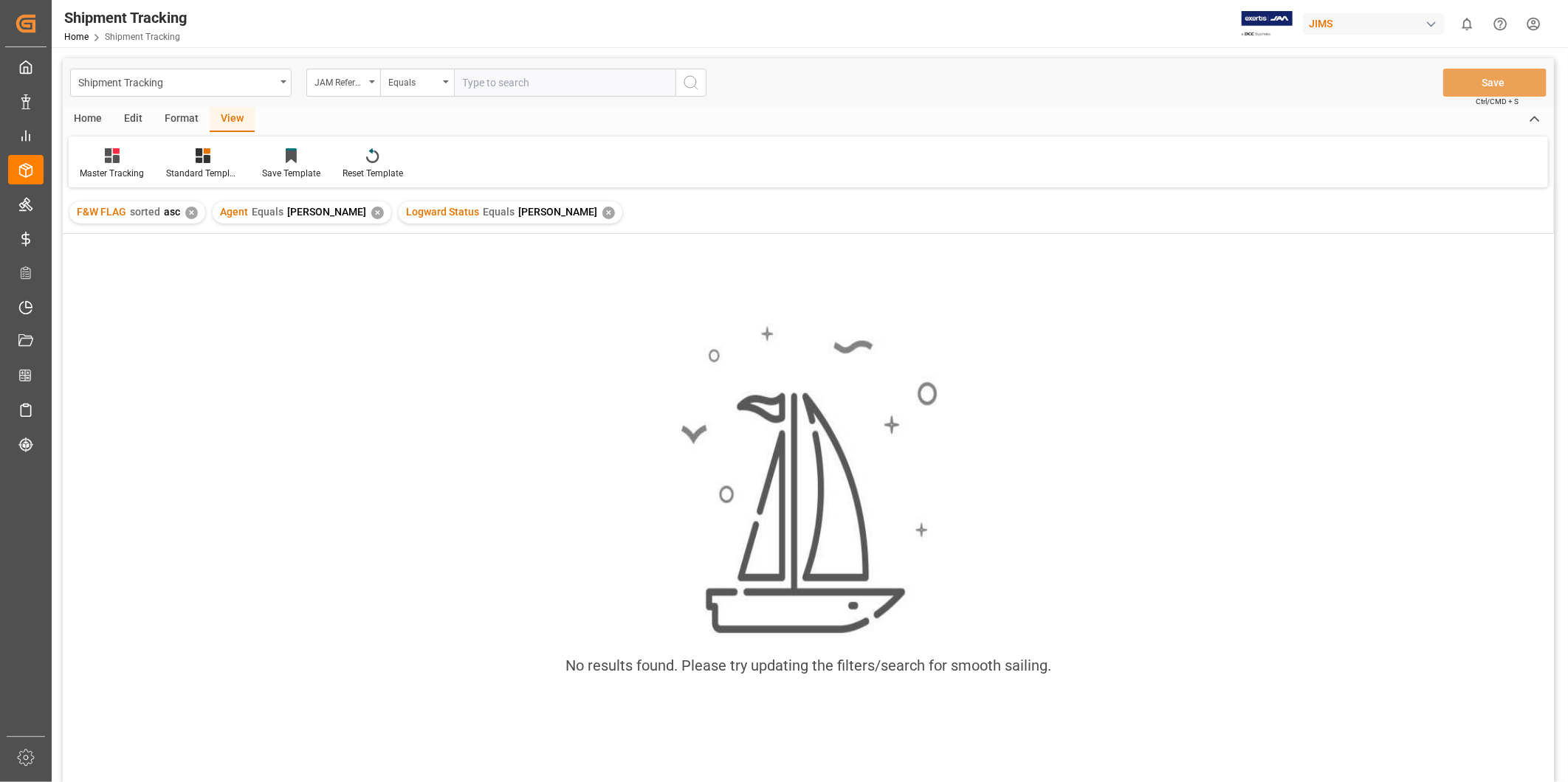
click at [603, 212] on div "✕" at bounding box center [609, 212] width 12 height 12
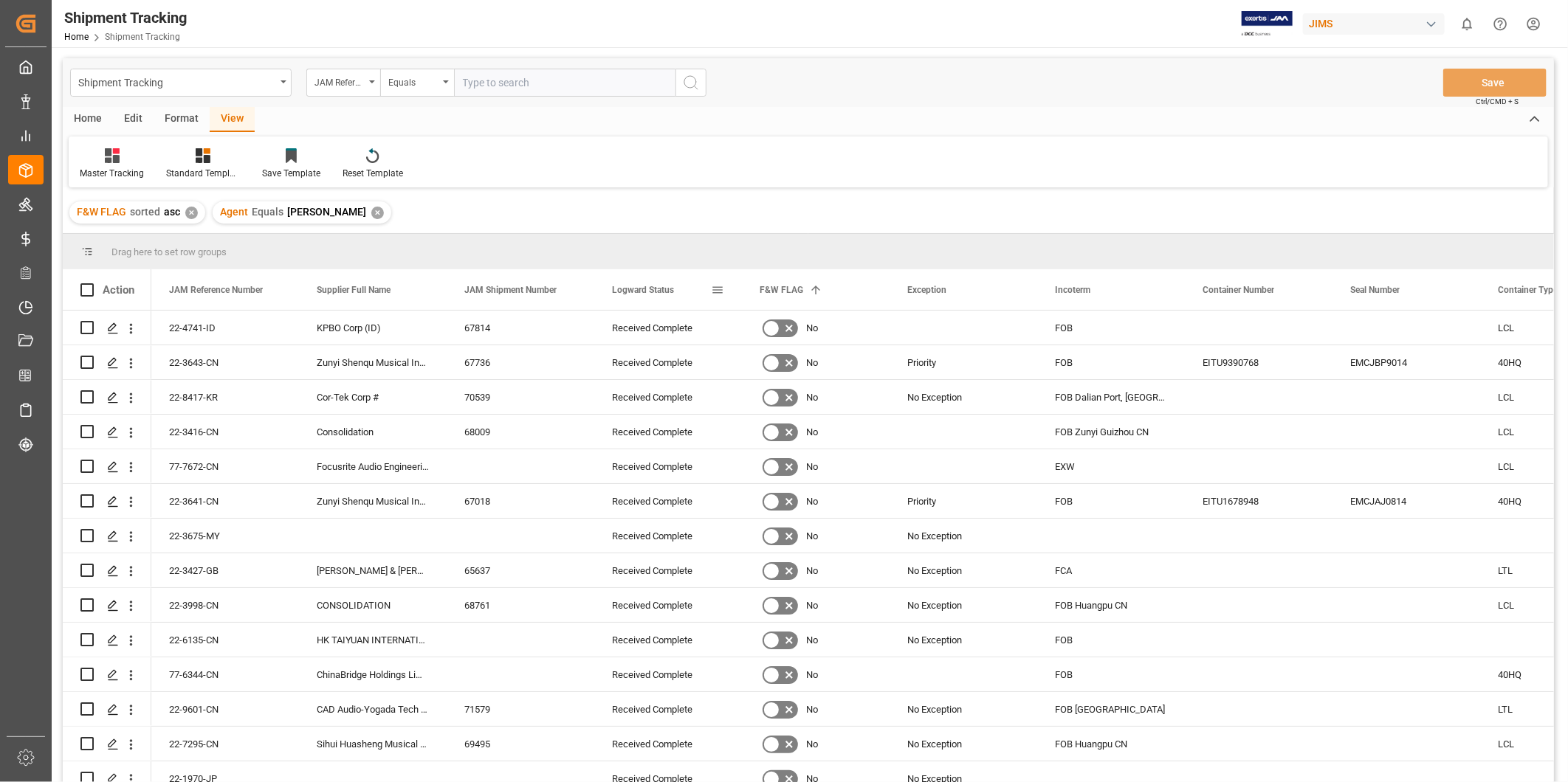
click at [715, 289] on span at bounding box center [717, 290] width 13 height 13
click at [756, 370] on input "Filter Value" at bounding box center [785, 369] width 145 height 29
type input "[PERSON_NAME]"
click at [772, 369] on input "[PERSON_NAME]" at bounding box center [785, 369] width 145 height 29
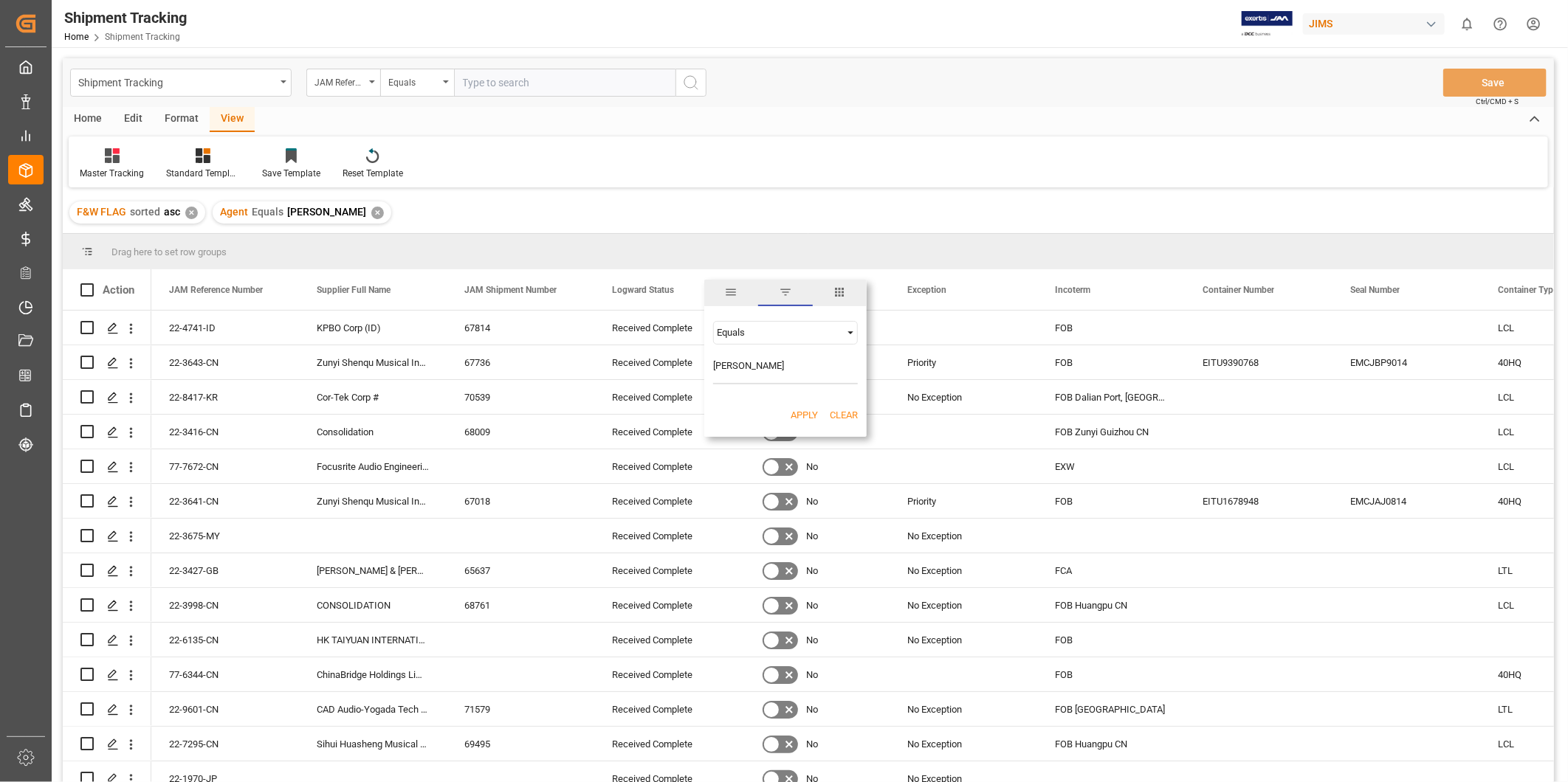
click at [772, 369] on input "[PERSON_NAME]" at bounding box center [785, 369] width 145 height 29
click at [648, 407] on div "Received Complete" at bounding box center [668, 397] width 112 height 34
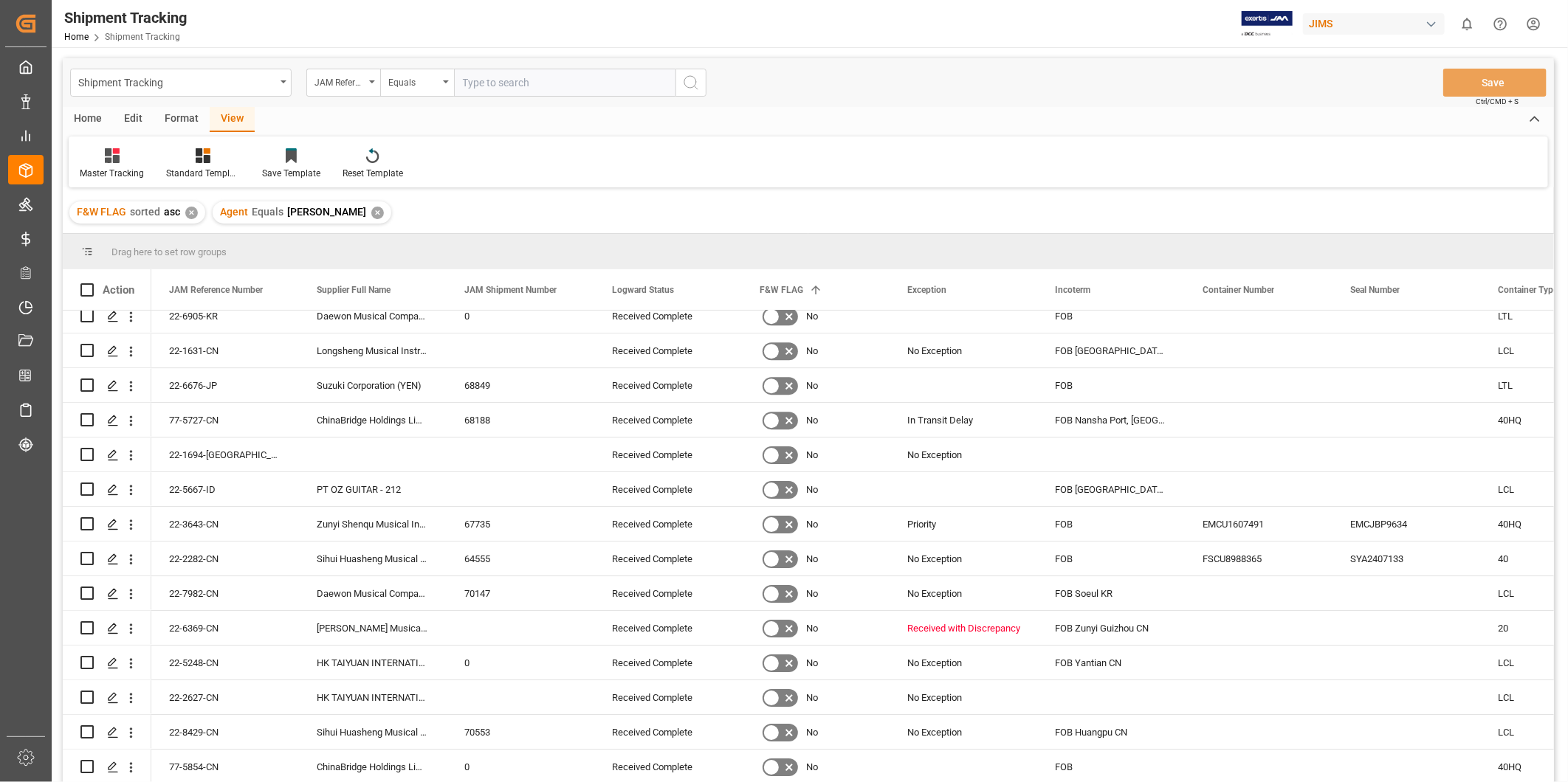
scroll to position [2997, 0]
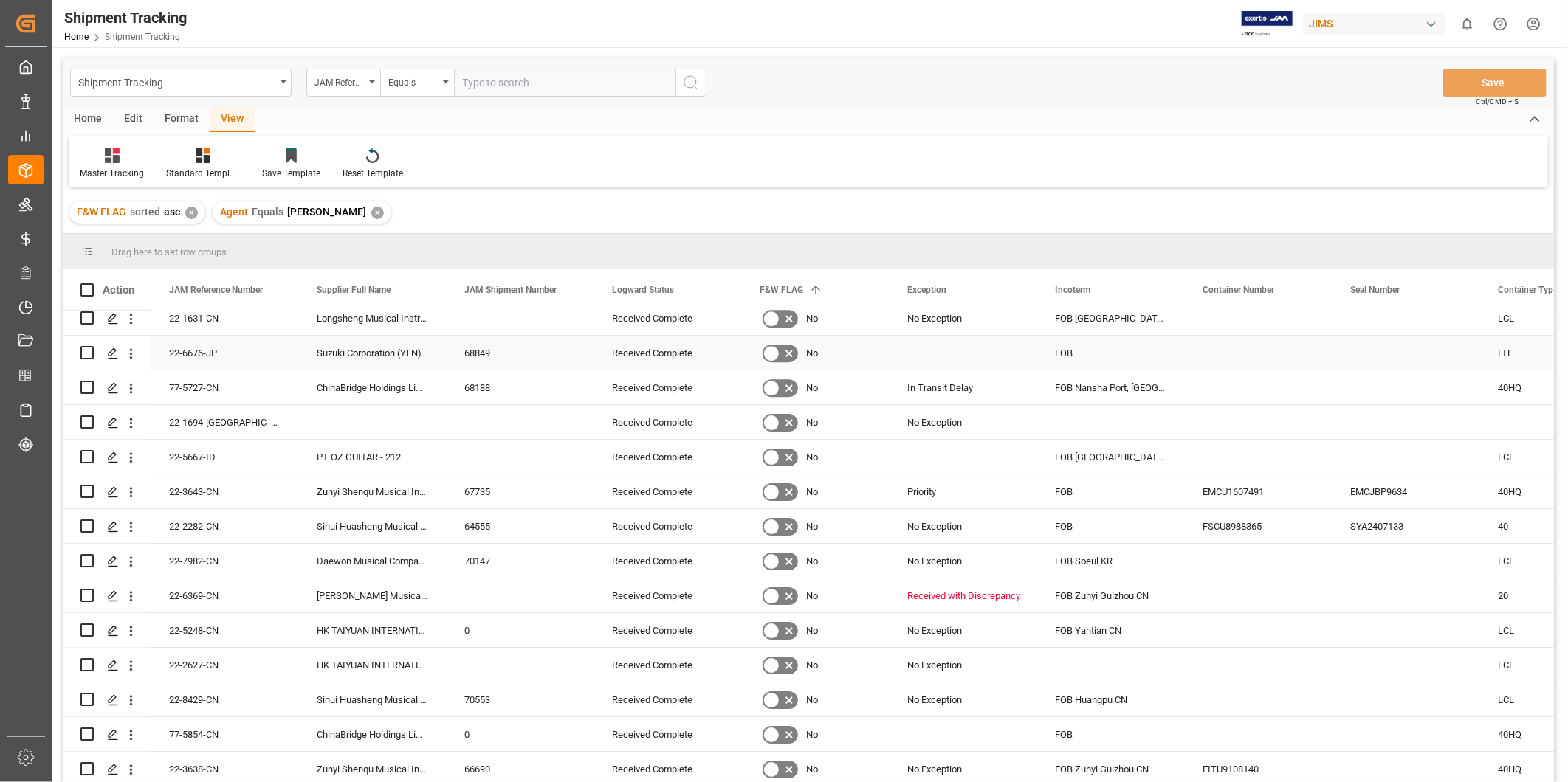
click at [604, 336] on div "Received Complete" at bounding box center [668, 352] width 147 height 34
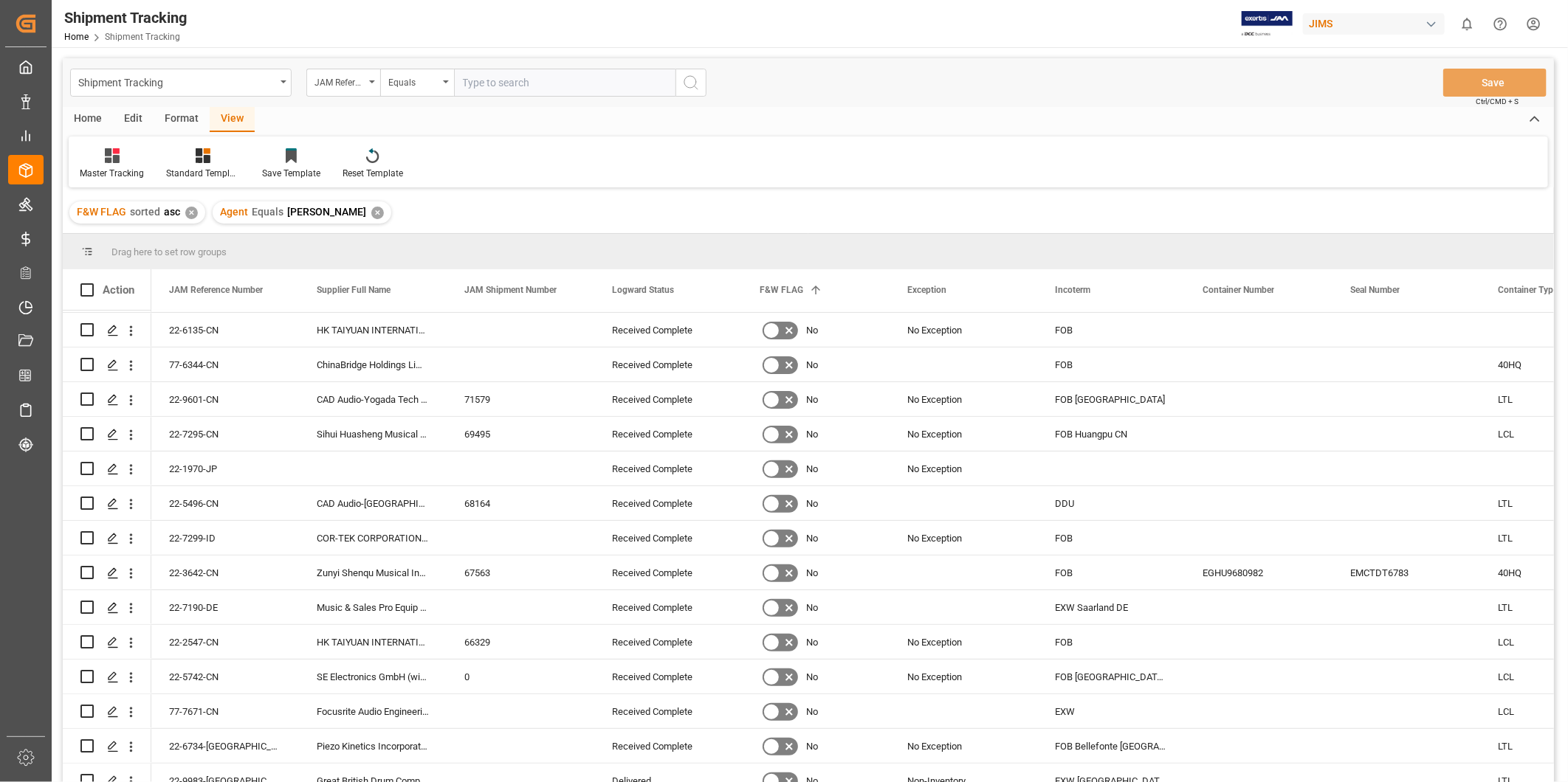
scroll to position [0, 0]
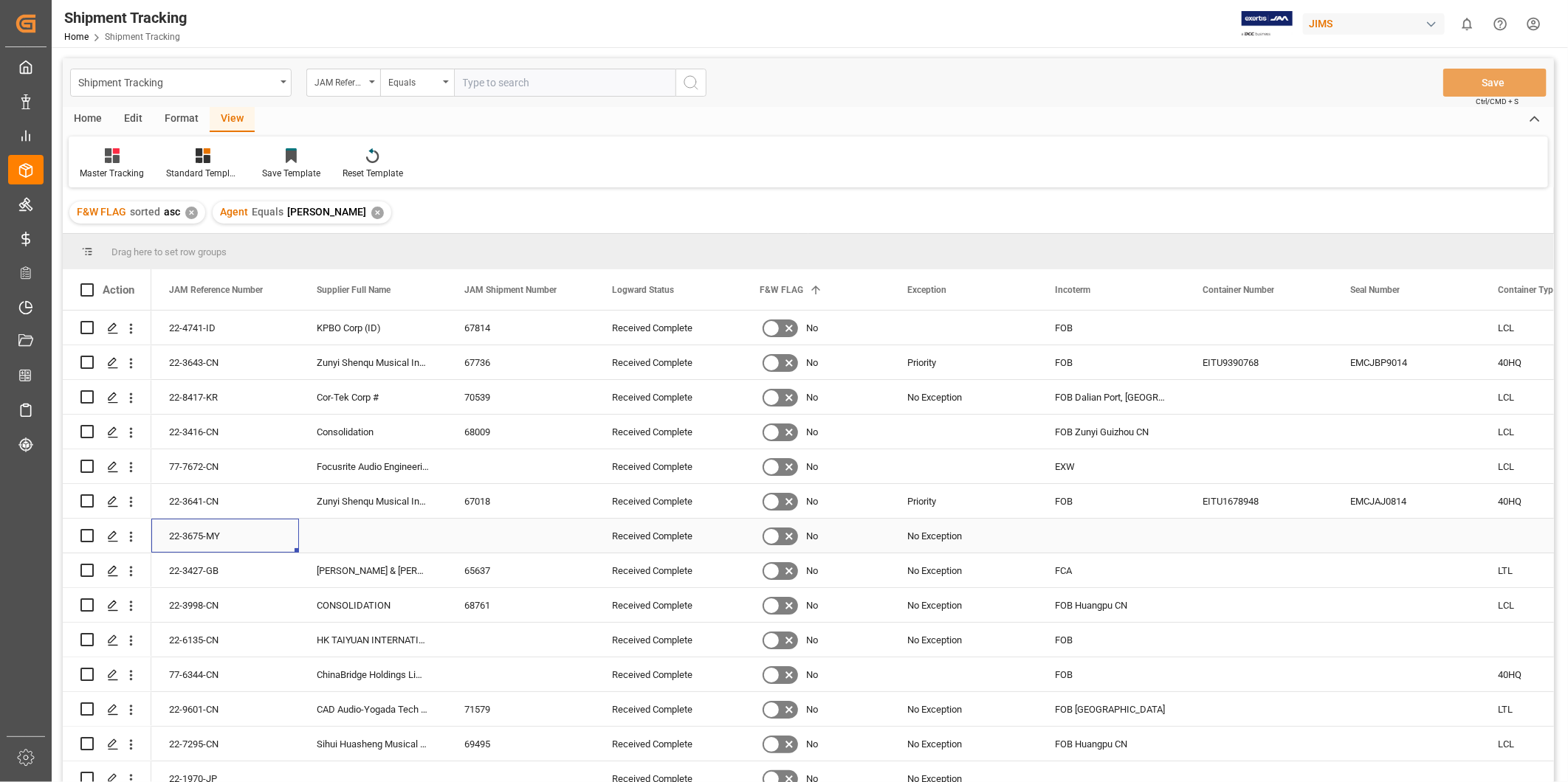
click at [194, 544] on div "22-3675-MY" at bounding box center [225, 535] width 147 height 34
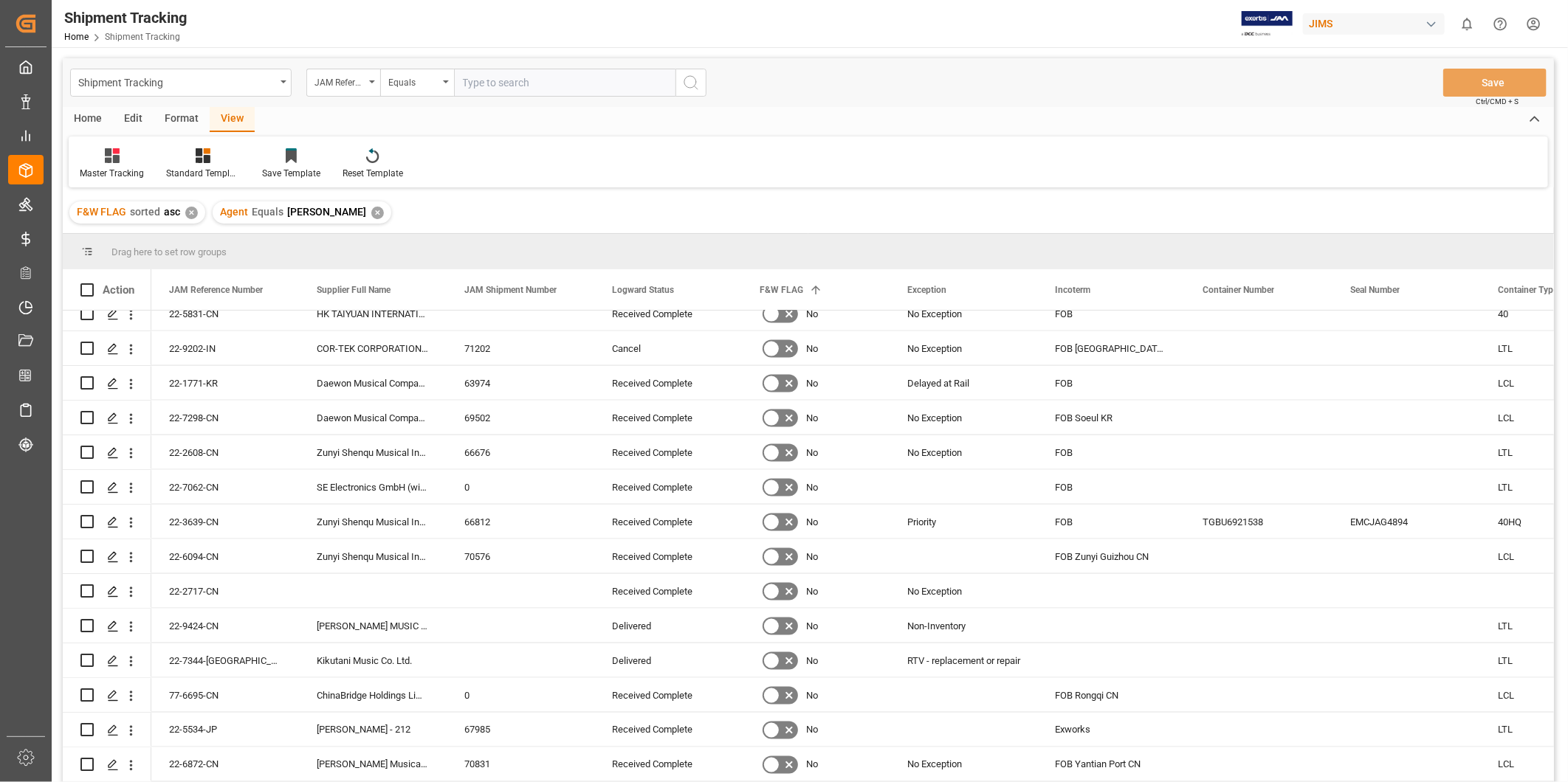
scroll to position [1093, 0]
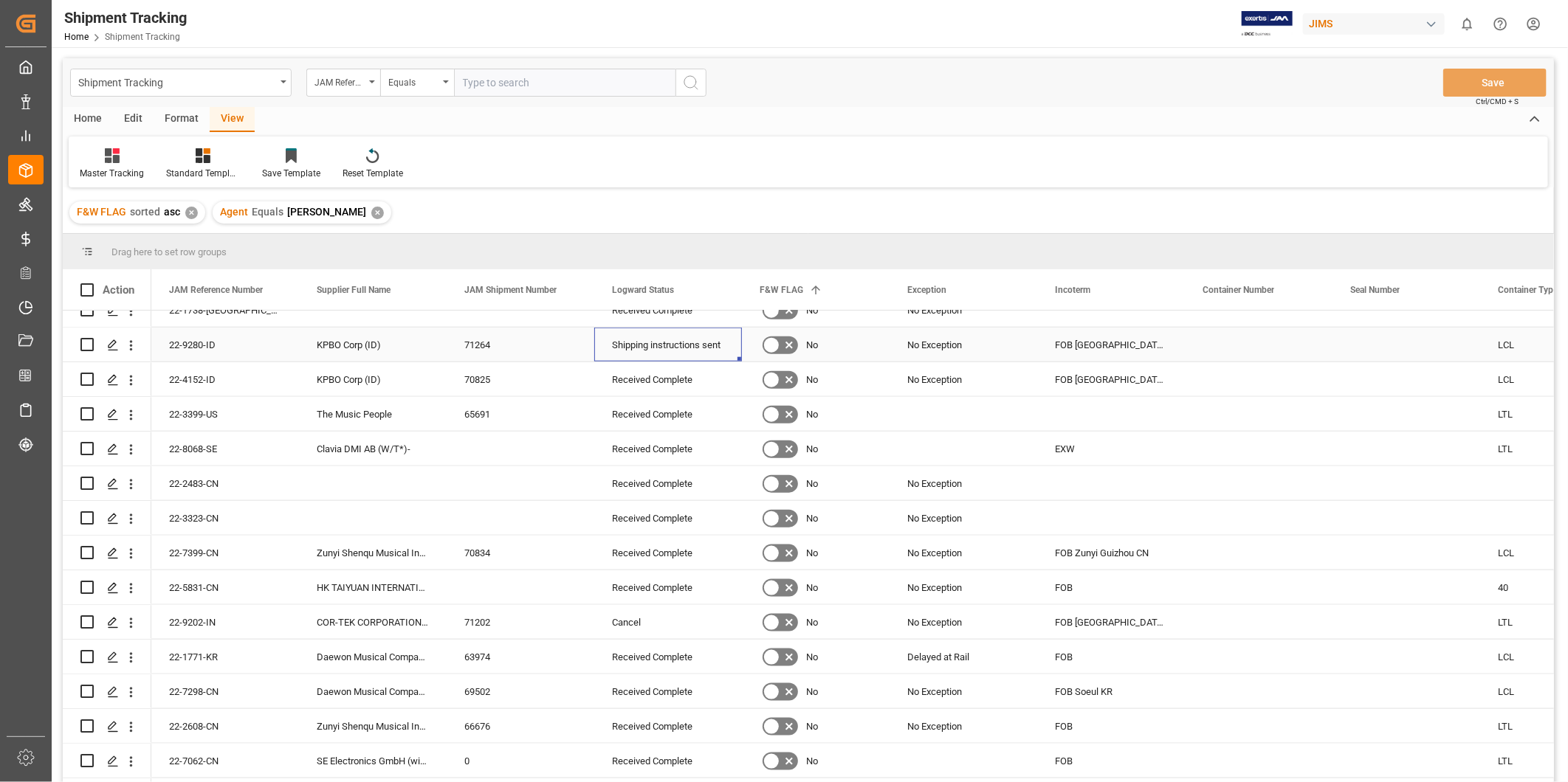
click at [699, 350] on div "Shipping instructions sent" at bounding box center [668, 345] width 112 height 34
click at [712, 289] on span at bounding box center [717, 290] width 13 height 13
click at [769, 369] on input "[PERSON_NAME]" at bounding box center [785, 369] width 145 height 29
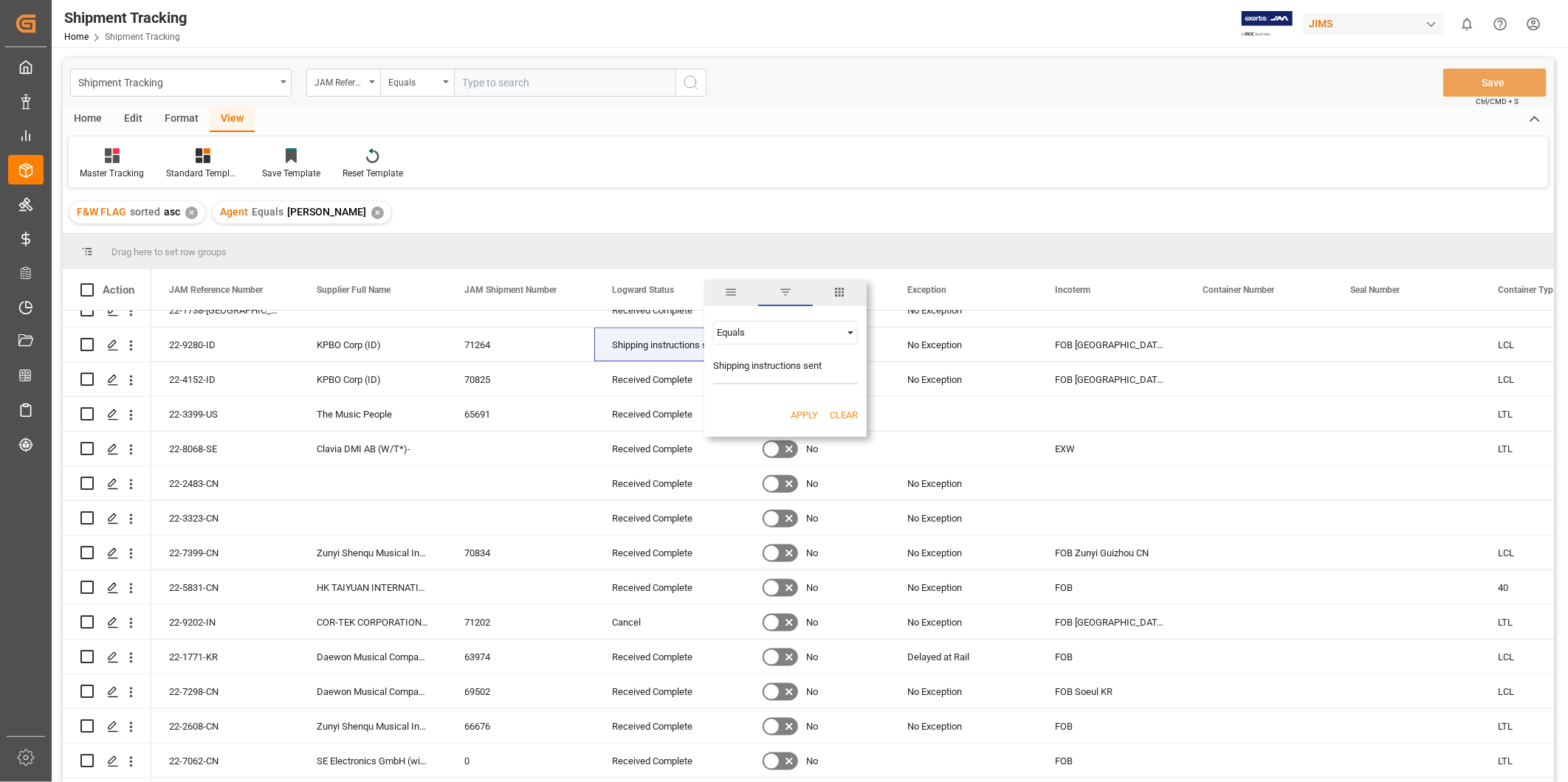
type input "Shipping instructions sent"
click at [809, 414] on button "Apply" at bounding box center [804, 415] width 27 height 15
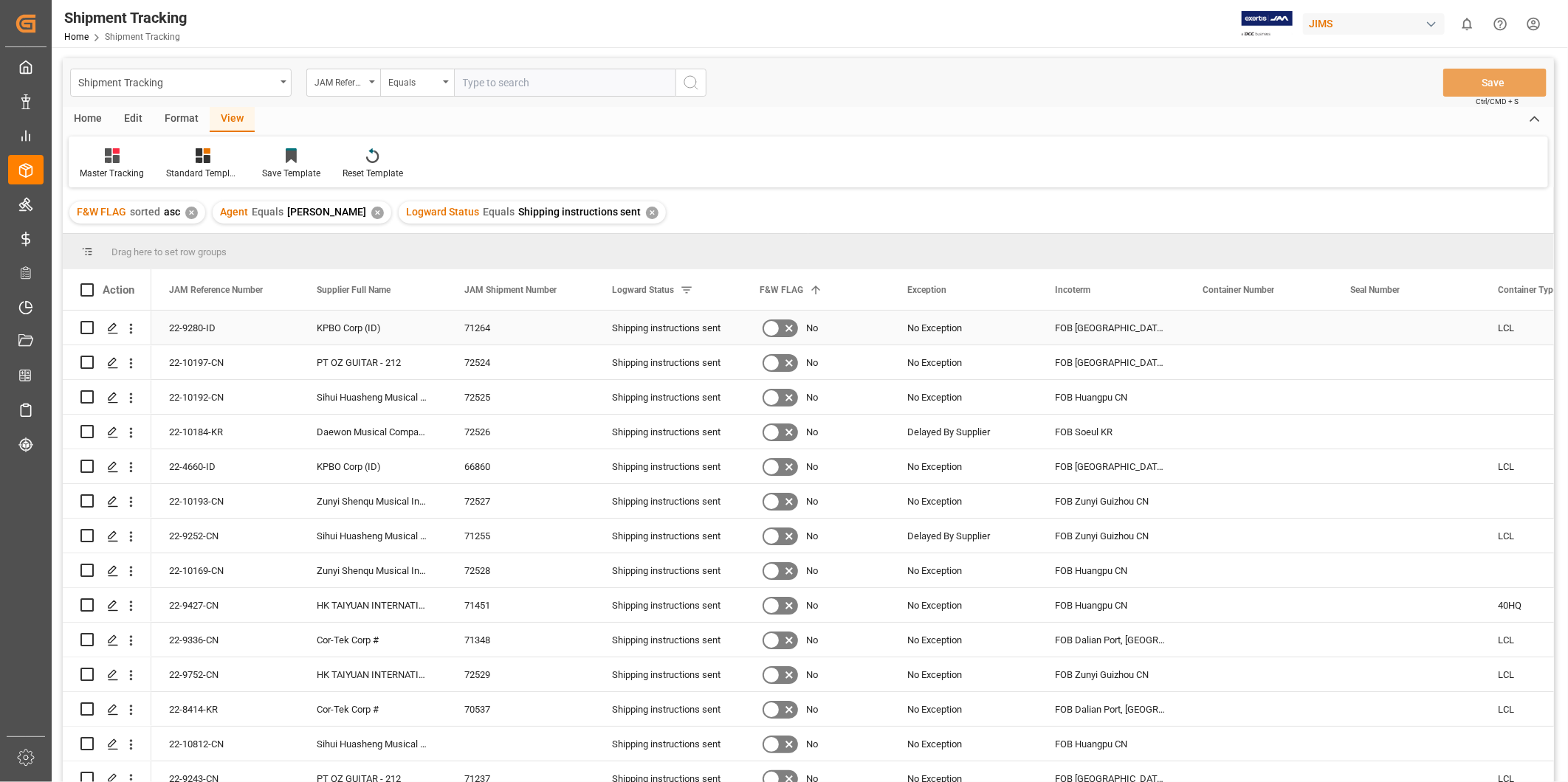
click at [1271, 329] on div "Press SPACE to select this row." at bounding box center [1258, 327] width 147 height 34
click at [715, 291] on span at bounding box center [717, 290] width 13 height 13
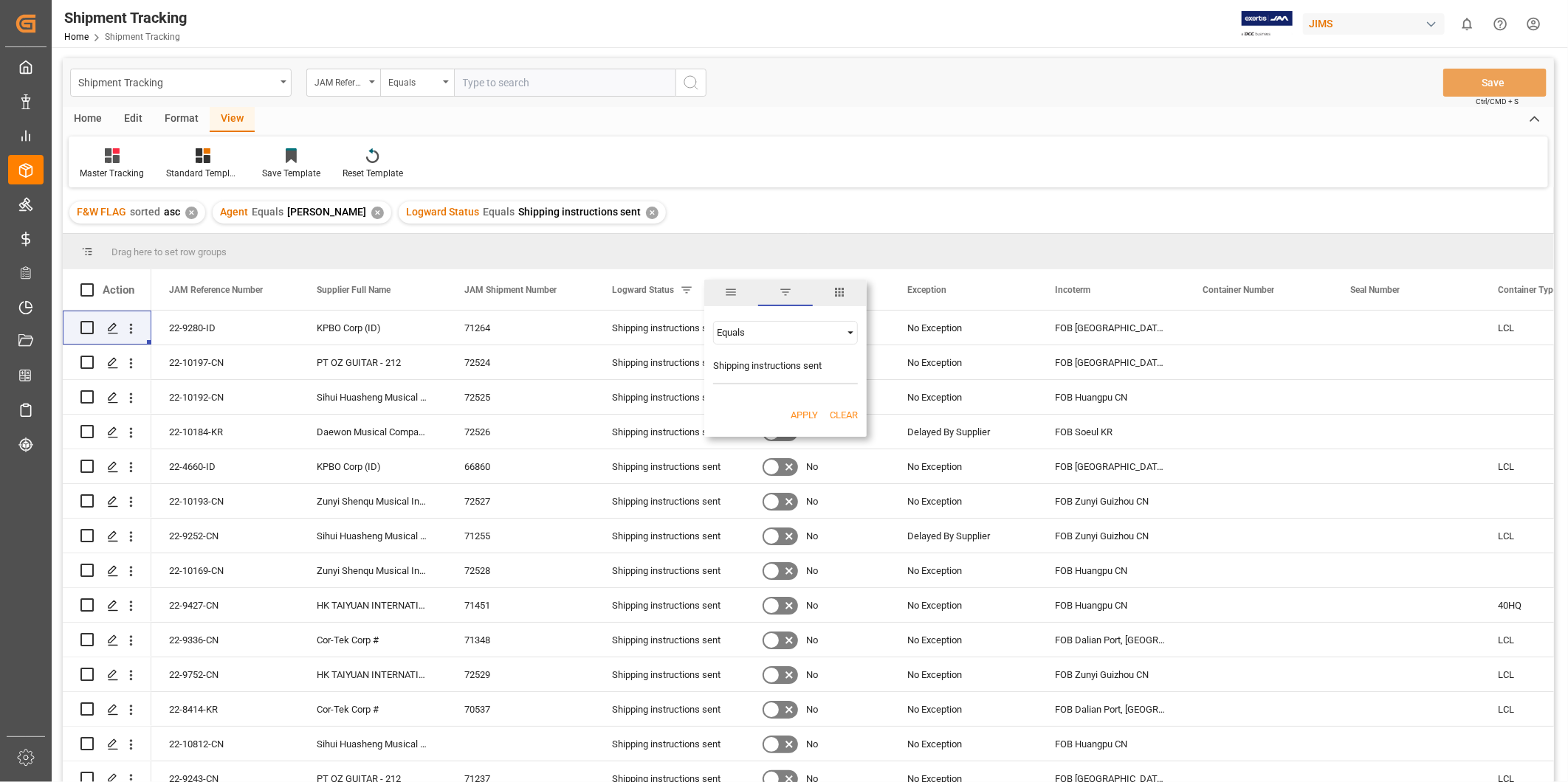
click at [842, 296] on span "columns" at bounding box center [839, 291] width 13 height 13
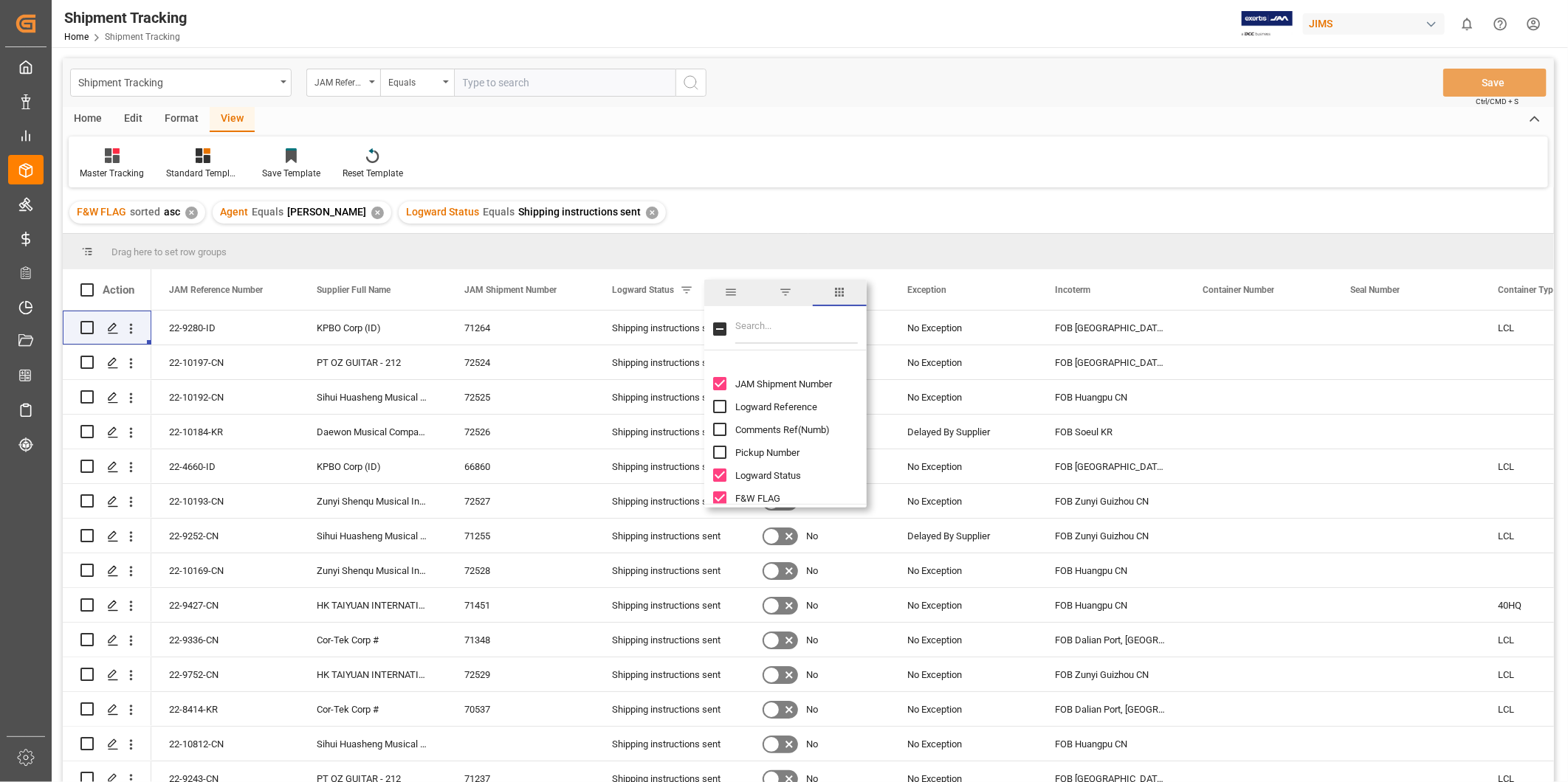
scroll to position [136, 0]
click at [723, 459] on input "F&W FLAG column toggle visibility (visible)" at bounding box center [719, 459] width 13 height 13
checkbox input "false"
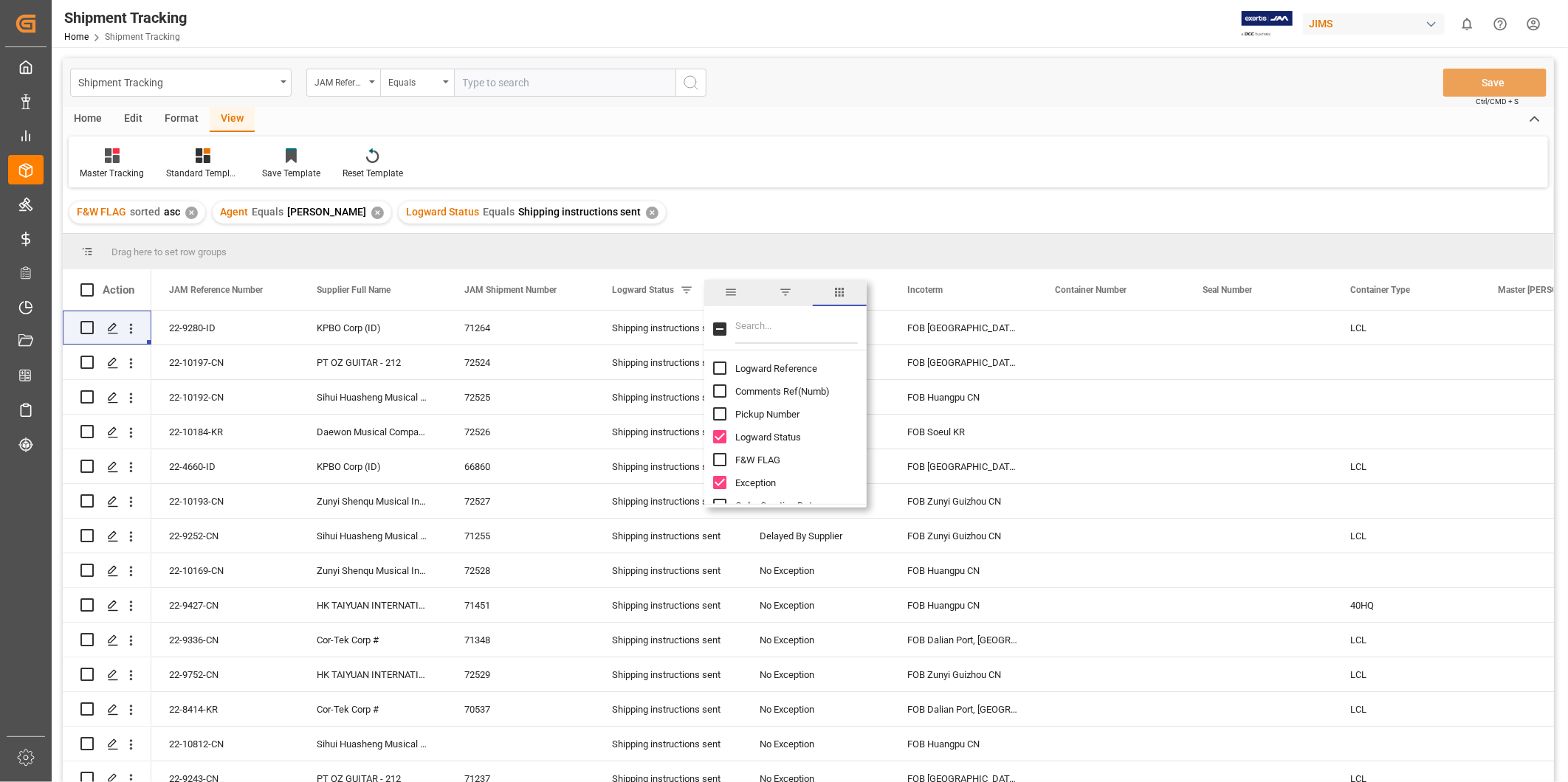
scroll to position [409, 0]
click at [718, 414] on input "Incoterm column toggle visibility (visible)" at bounding box center [719, 415] width 13 height 13
checkbox input "false"
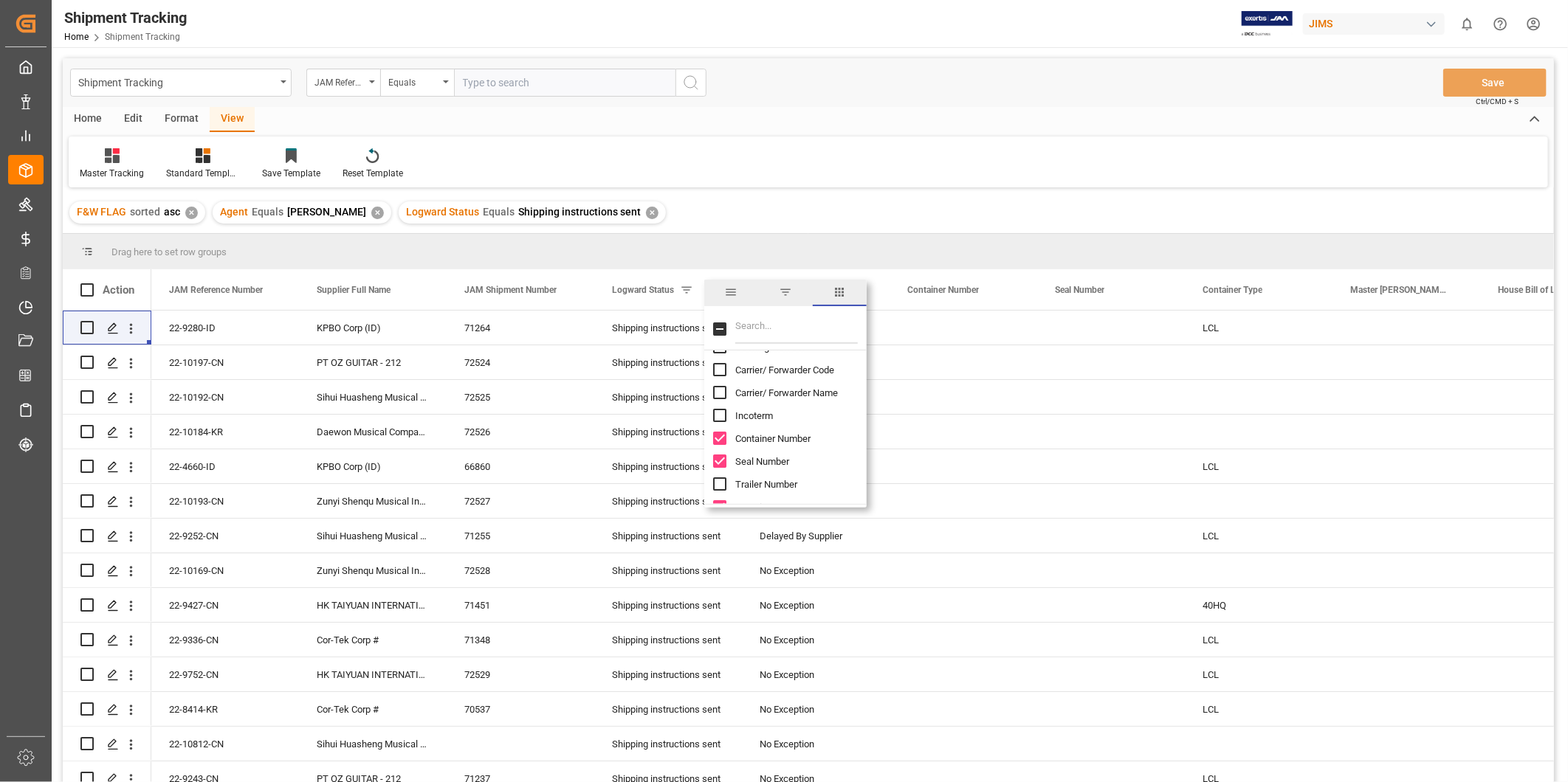
click at [719, 439] on input "Container Number column toggle visibility (visible)" at bounding box center [719, 438] width 13 height 13
checkbox input "false"
click at [719, 463] on input "Seal Number column toggle visibility (visible)" at bounding box center [719, 460] width 13 height 13
checkbox input "false"
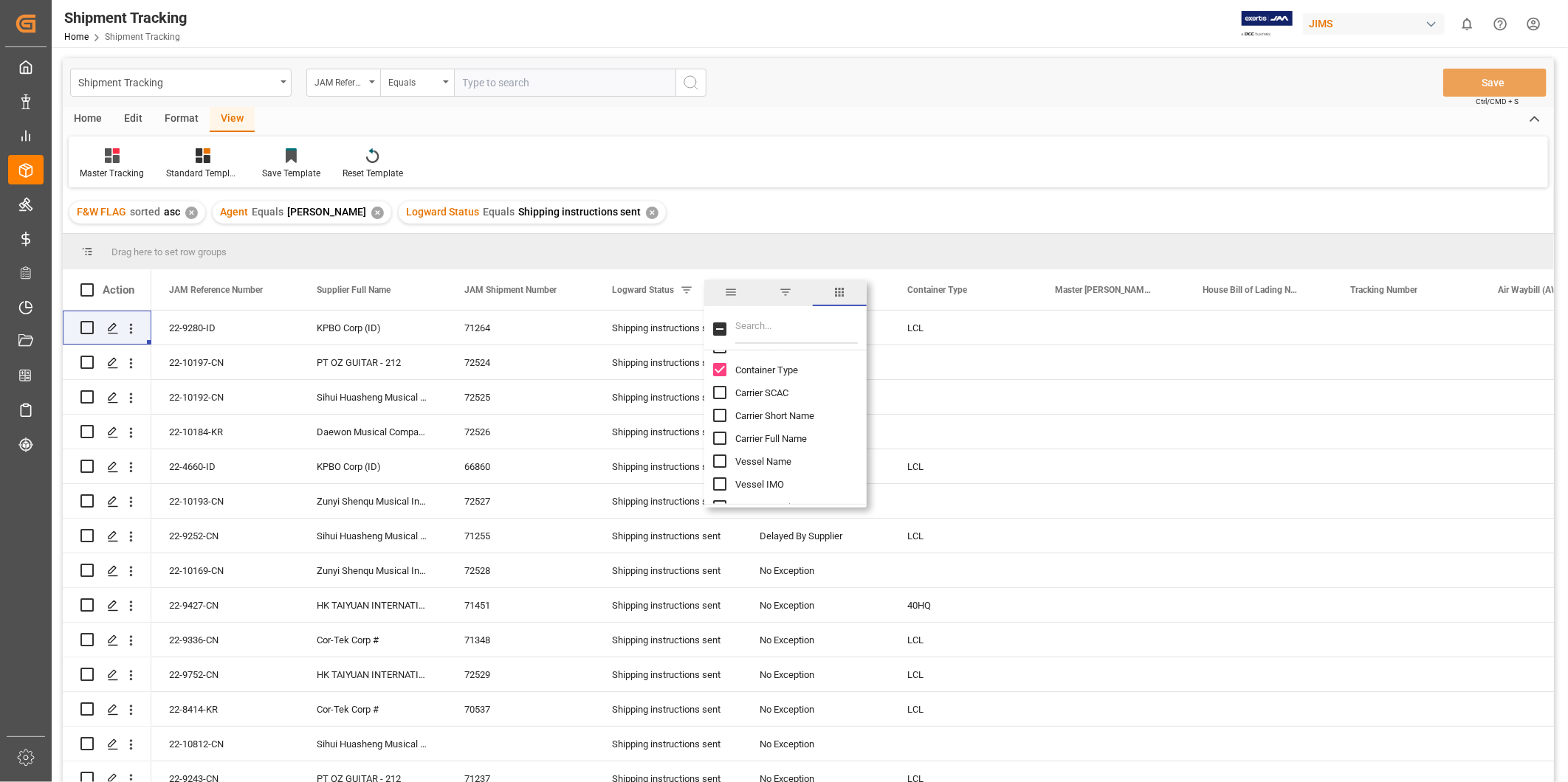
click at [723, 367] on input "Container Type column toggle visibility (visible)" at bounding box center [719, 369] width 13 height 13
checkbox input "false"
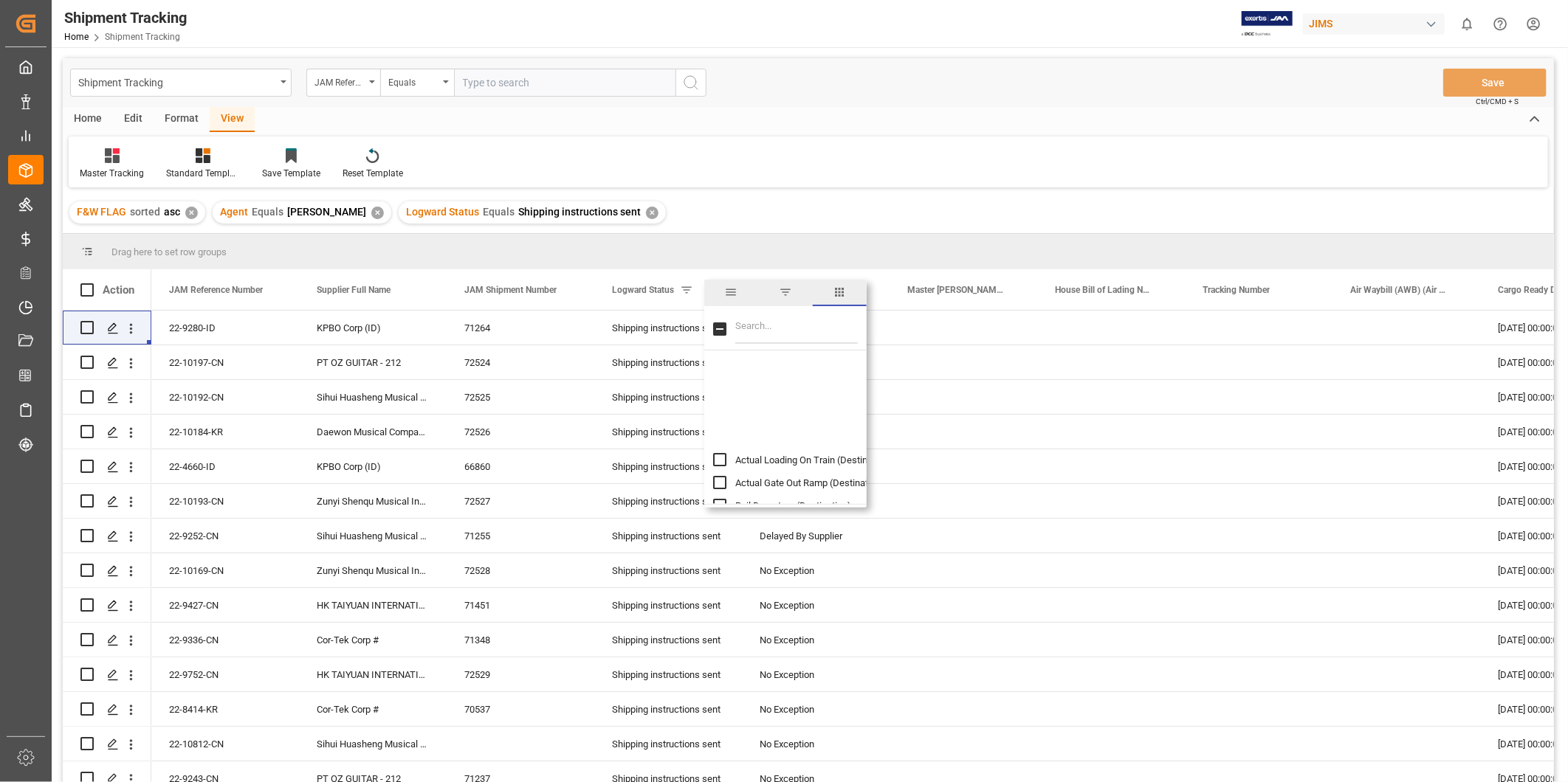
scroll to position [2049, 0]
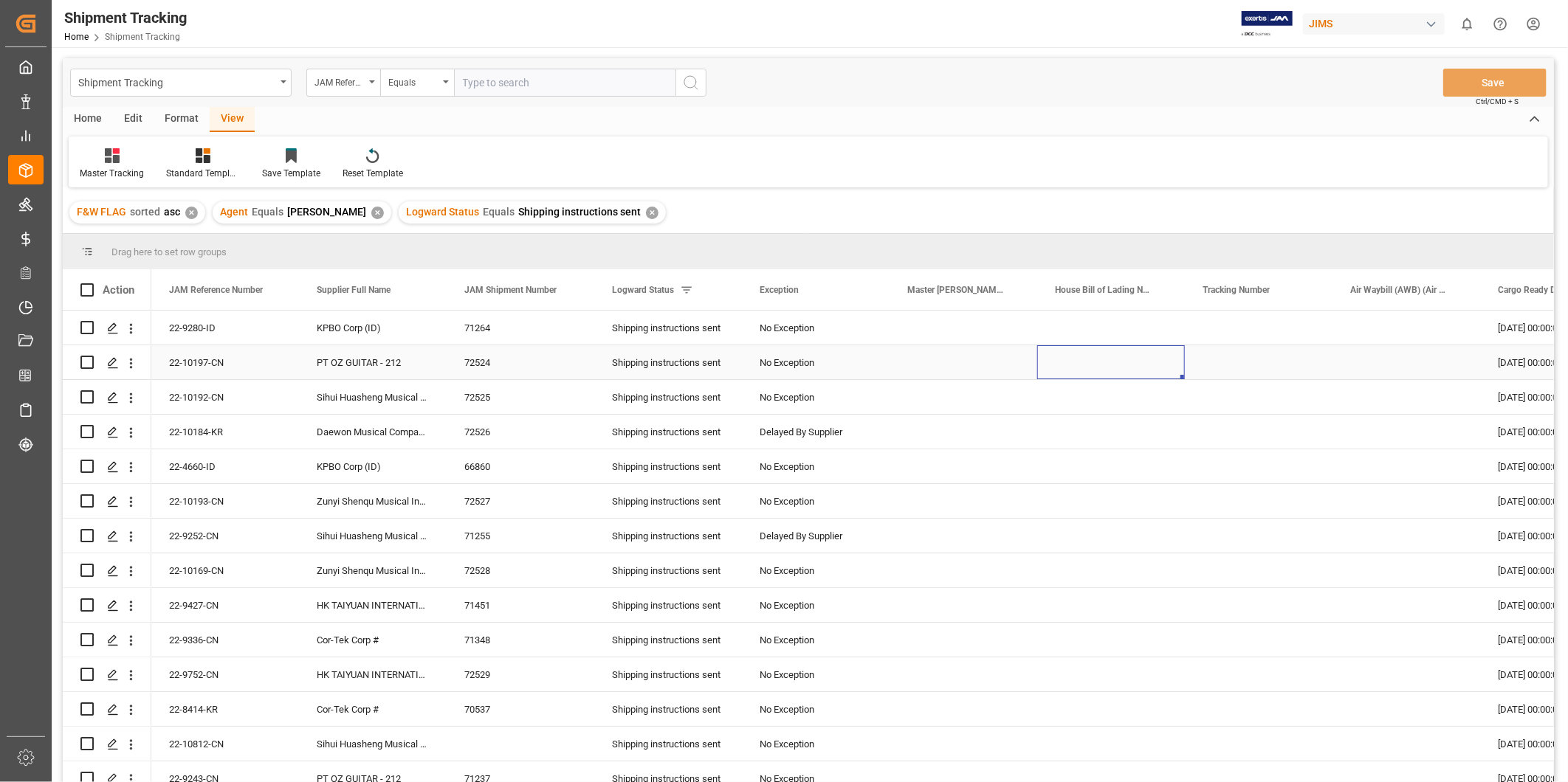
click at [1117, 362] on div "Press SPACE to select this row." at bounding box center [1111, 362] width 147 height 34
click at [1115, 343] on div "Press SPACE to select this row." at bounding box center [1111, 327] width 147 height 34
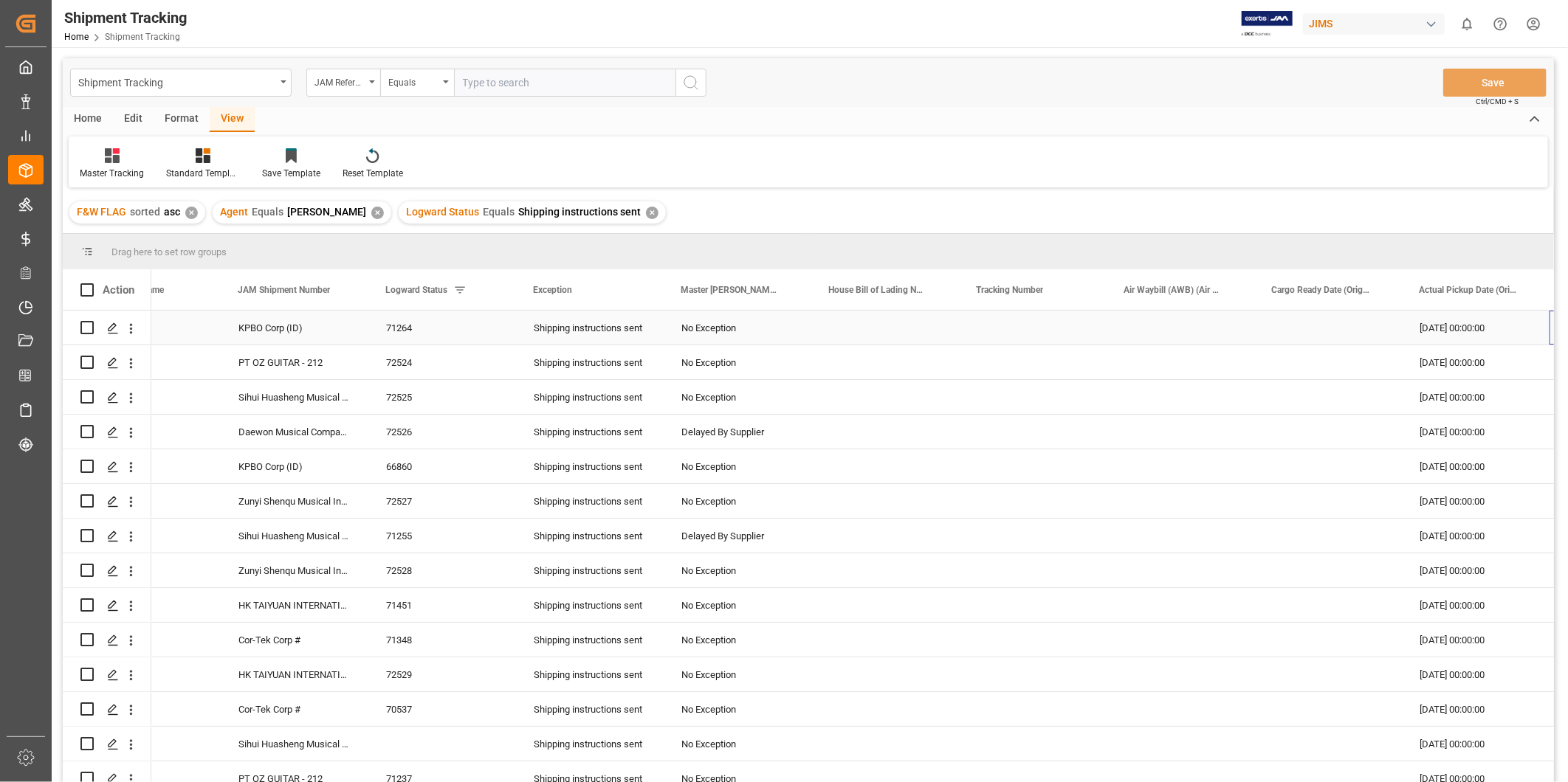
scroll to position [0, 226]
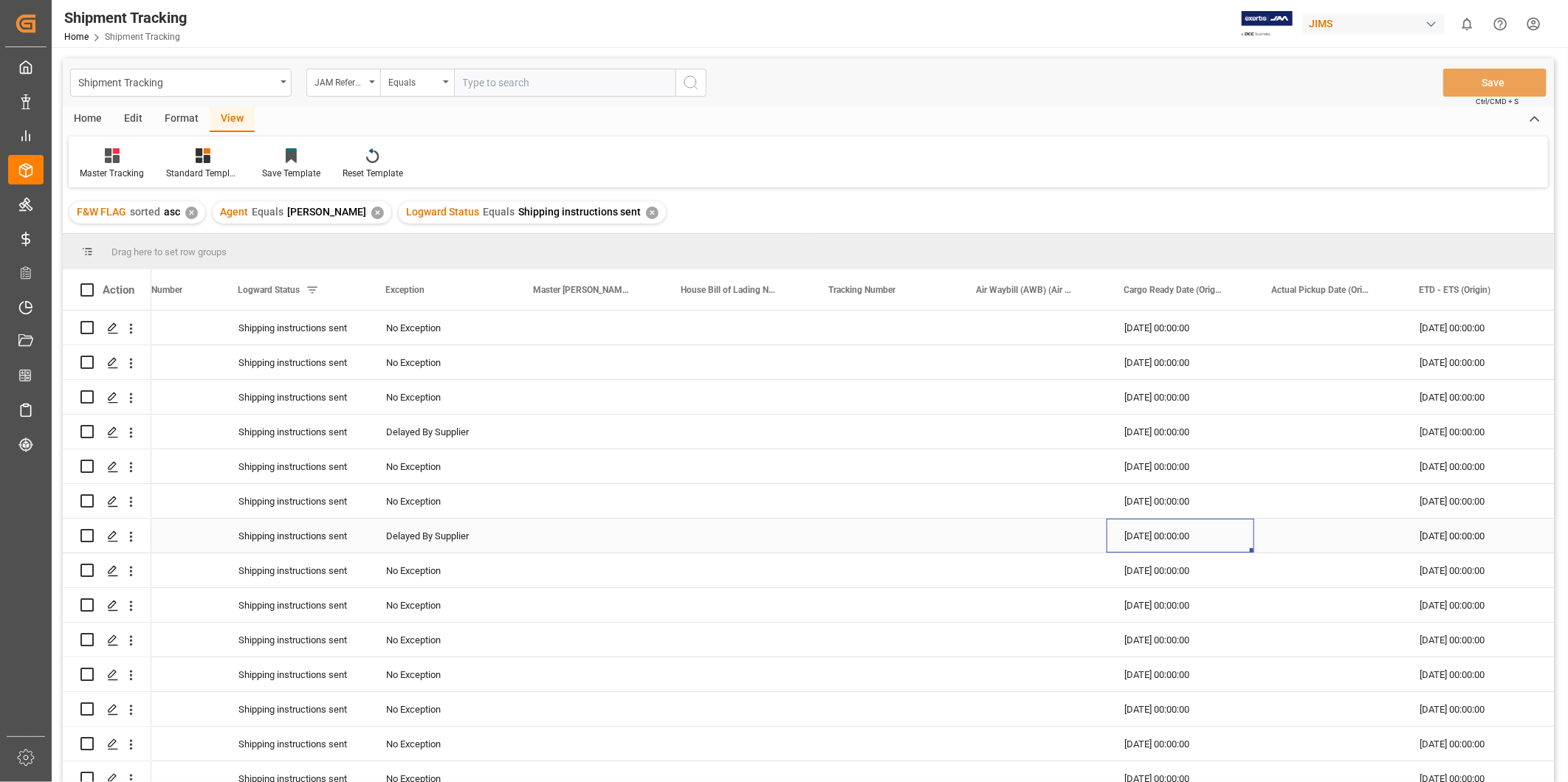
click at [1171, 534] on div "[DATE] 00:00:00" at bounding box center [1180, 535] width 147 height 34
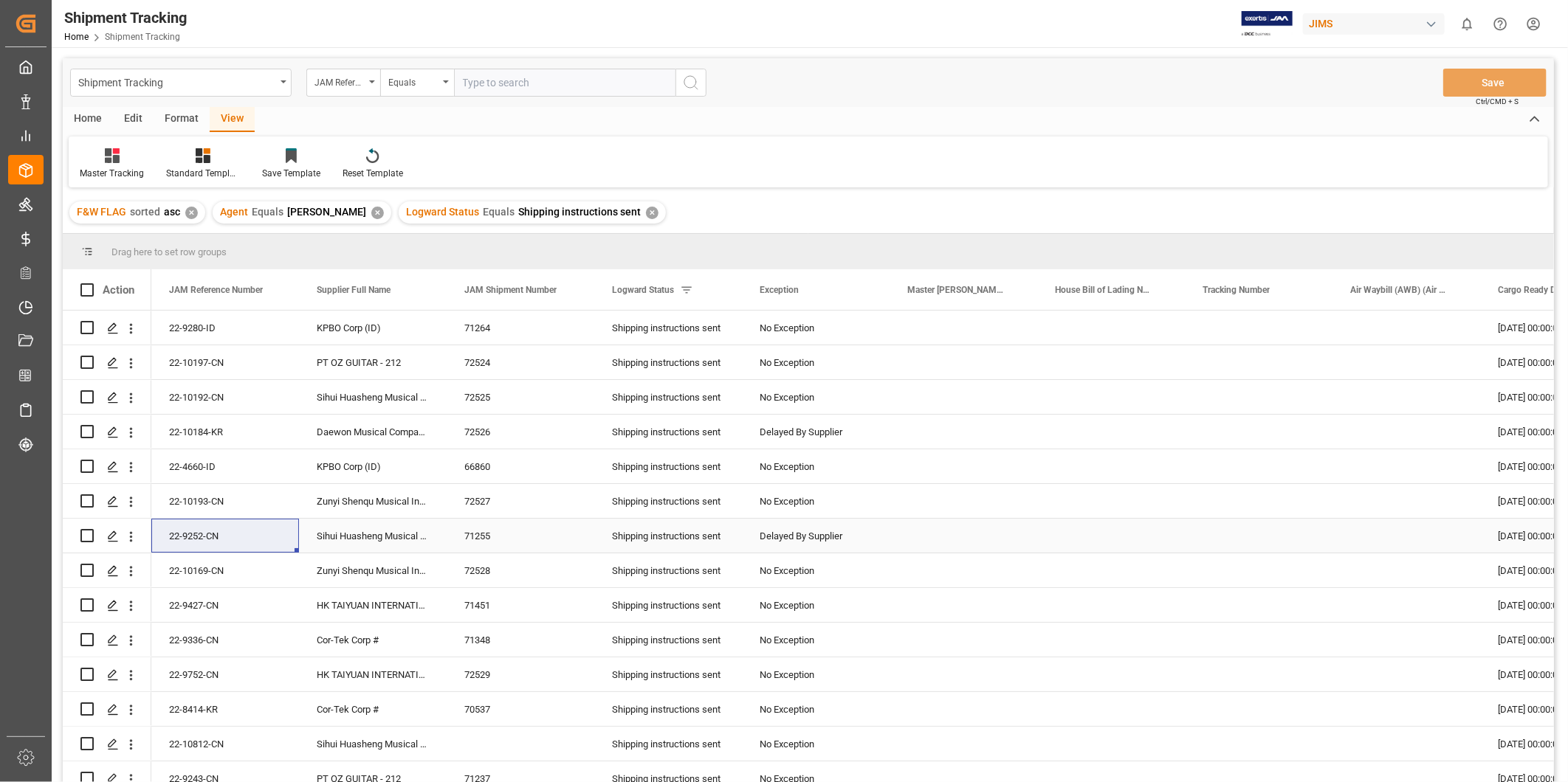
click at [225, 544] on div "22-9252-CN" at bounding box center [225, 535] width 147 height 34
click at [221, 542] on div "22-9252-CN" at bounding box center [225, 535] width 147 height 34
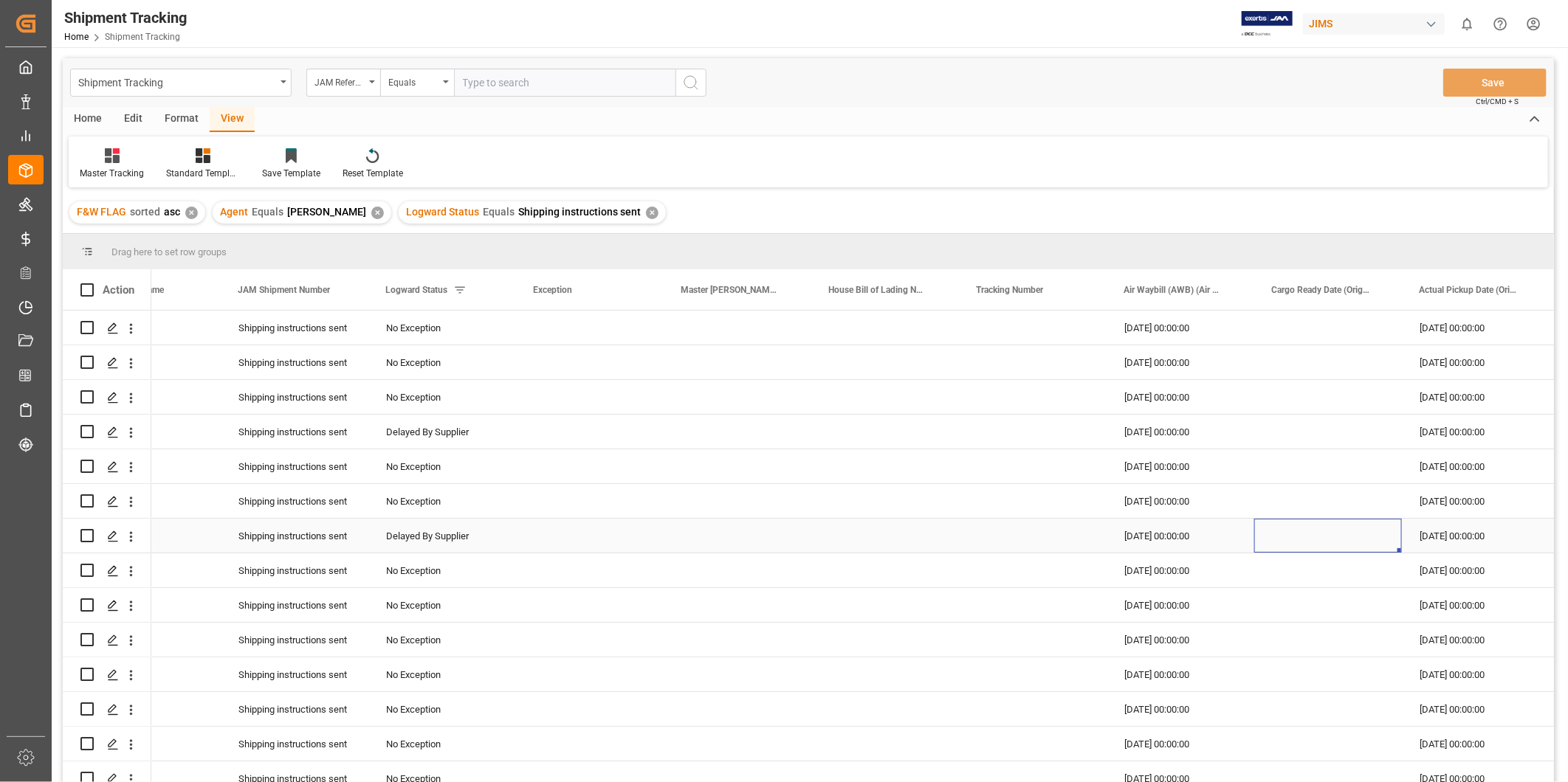
scroll to position [0, 374]
click at [1127, 643] on div "[DATE] 00:00:00" at bounding box center [1180, 640] width 147 height 34
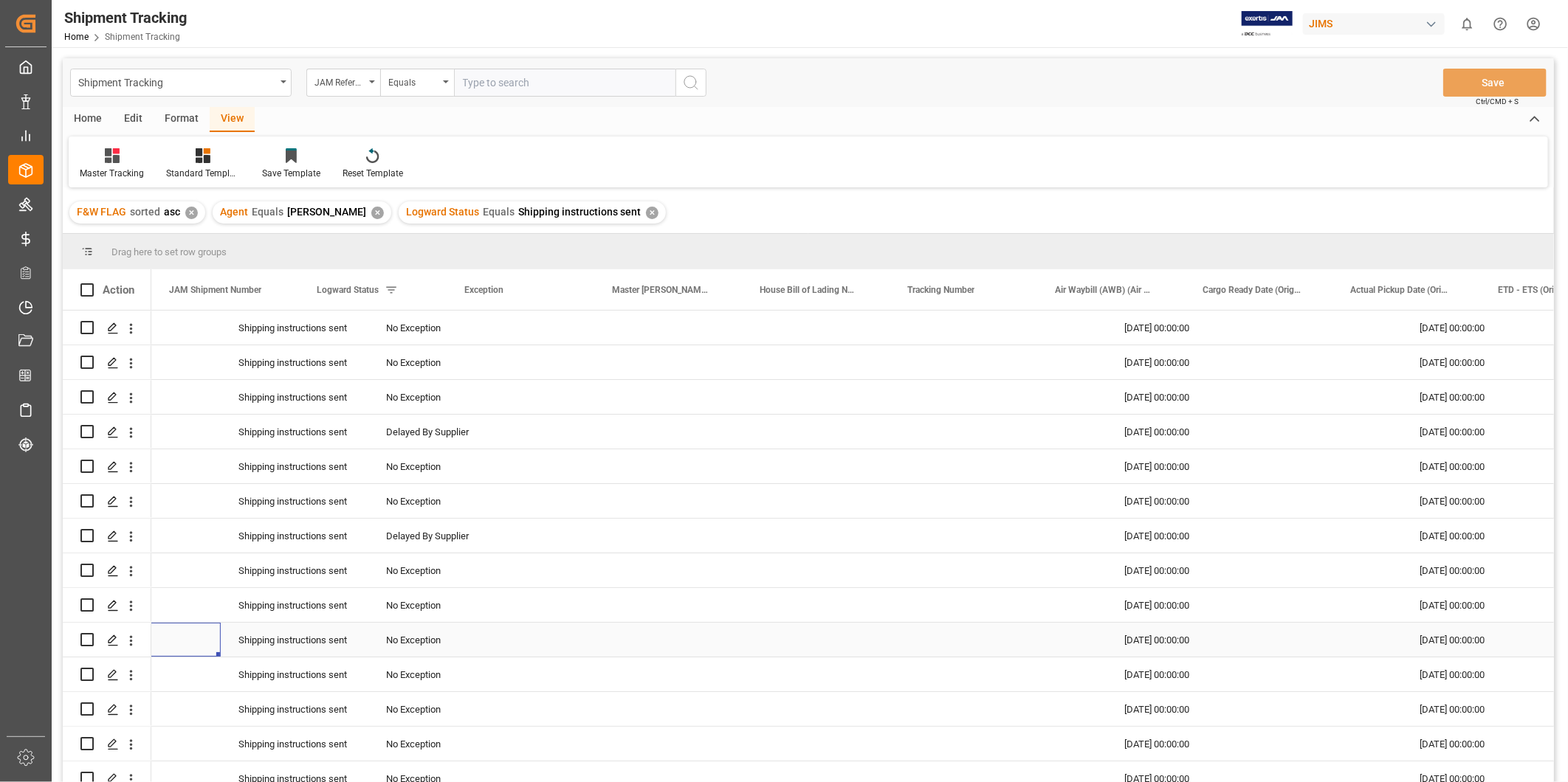
scroll to position [0, 0]
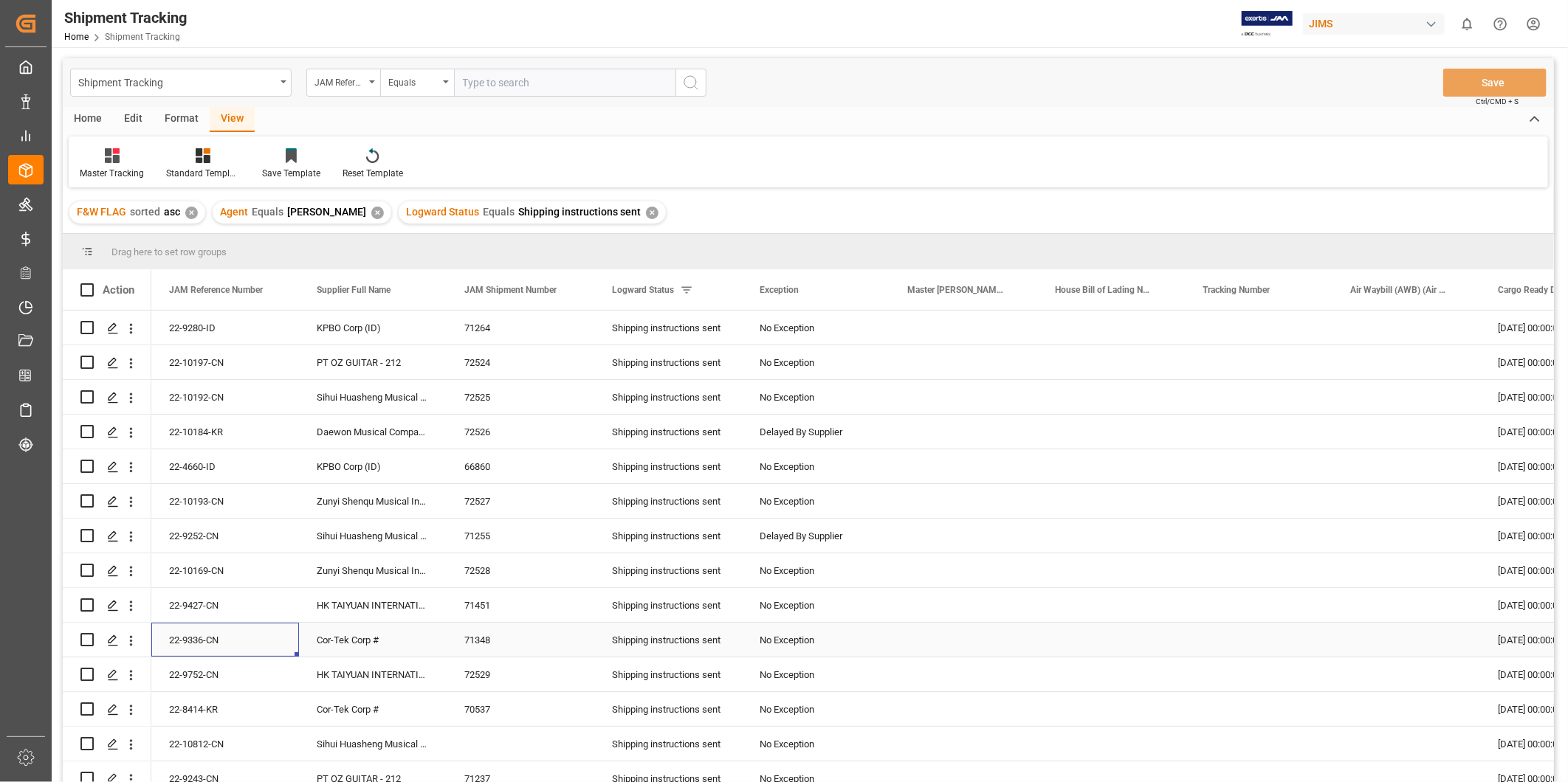
click at [242, 633] on div "22-9336-CN" at bounding box center [225, 640] width 147 height 34
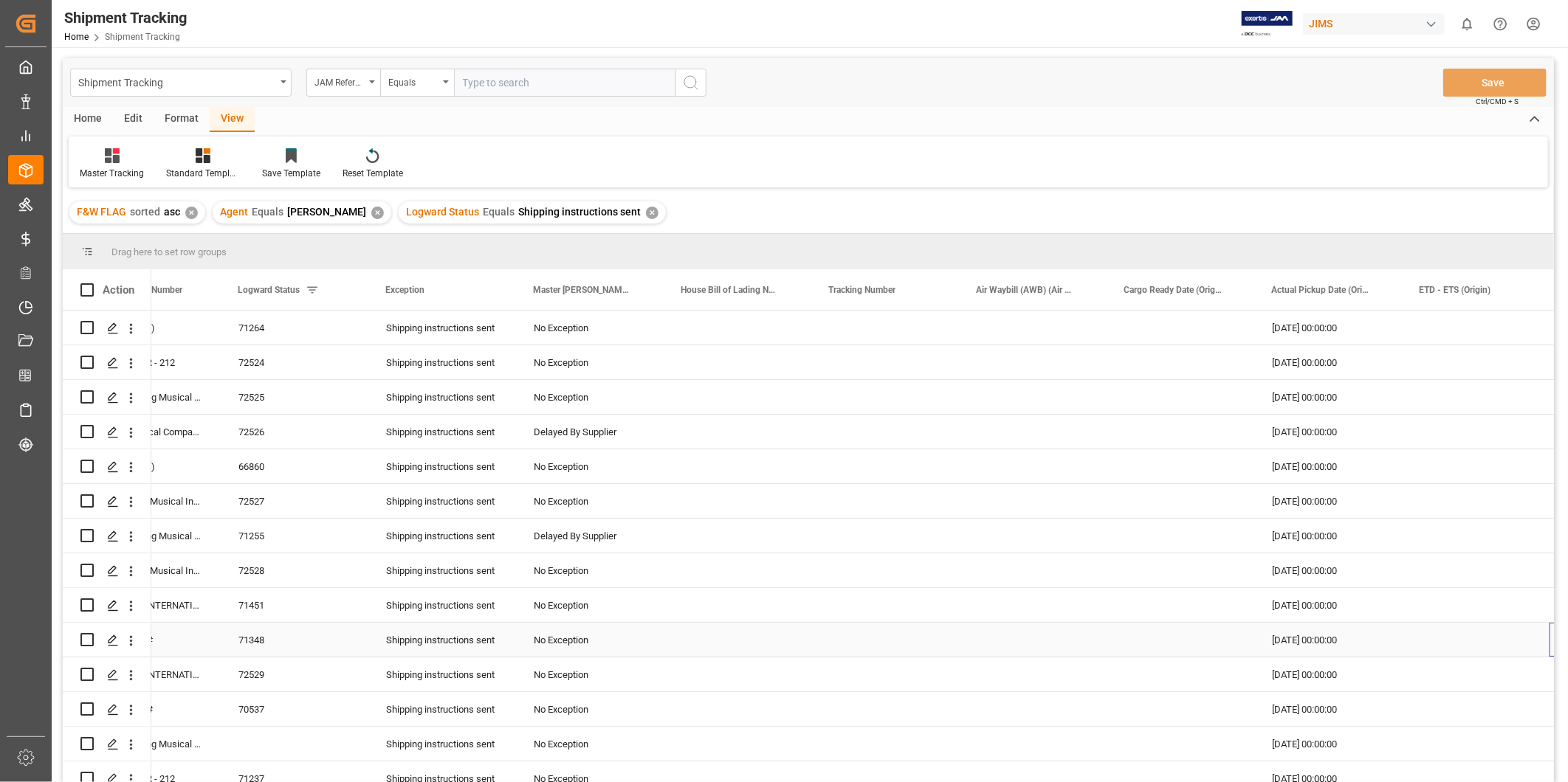
scroll to position [0, 374]
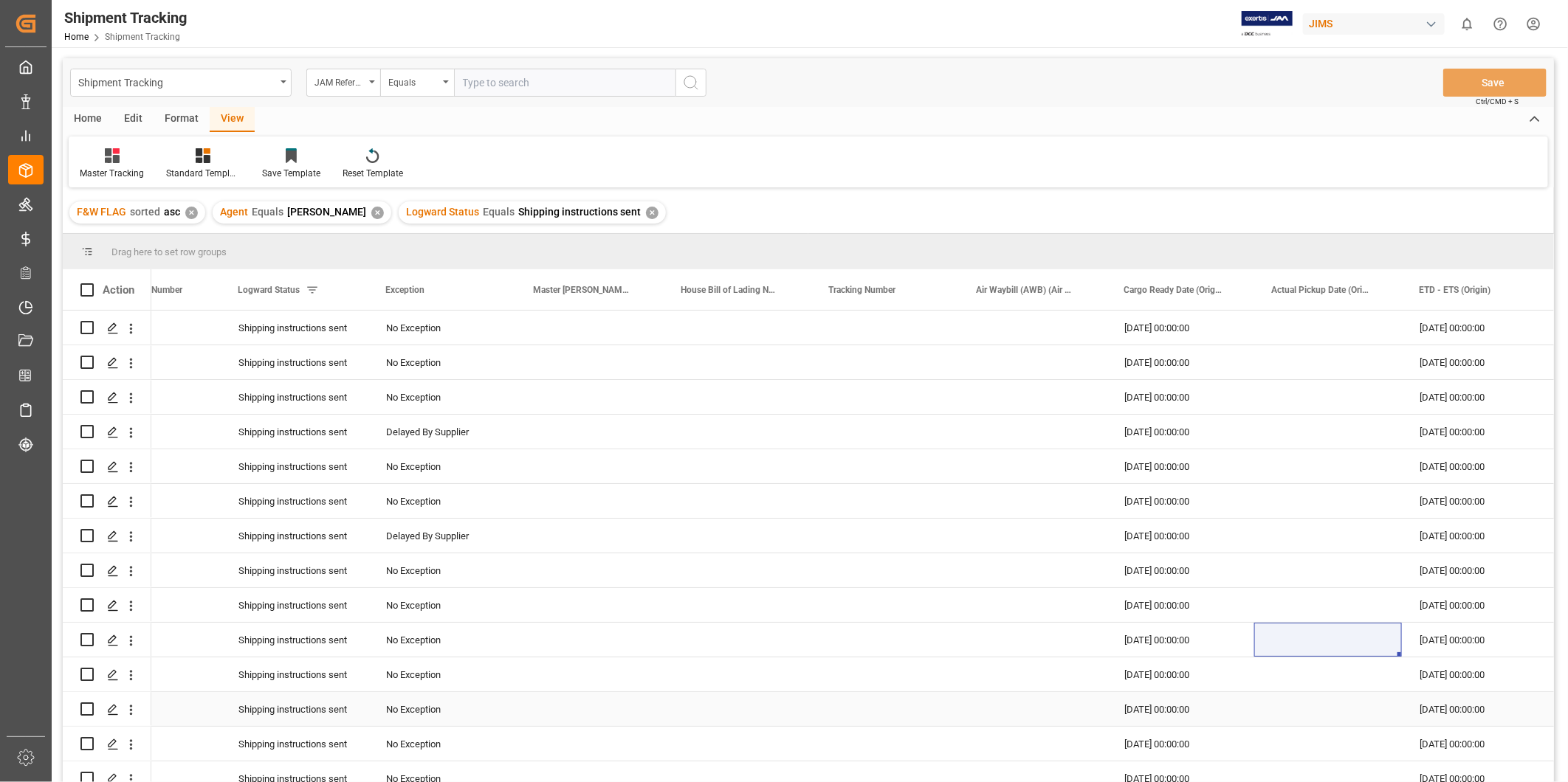
click at [1167, 705] on div "[DATE] 00:00:00" at bounding box center [1180, 709] width 147 height 34
click at [1179, 683] on div "[DATE] 00:00:00" at bounding box center [1180, 674] width 147 height 34
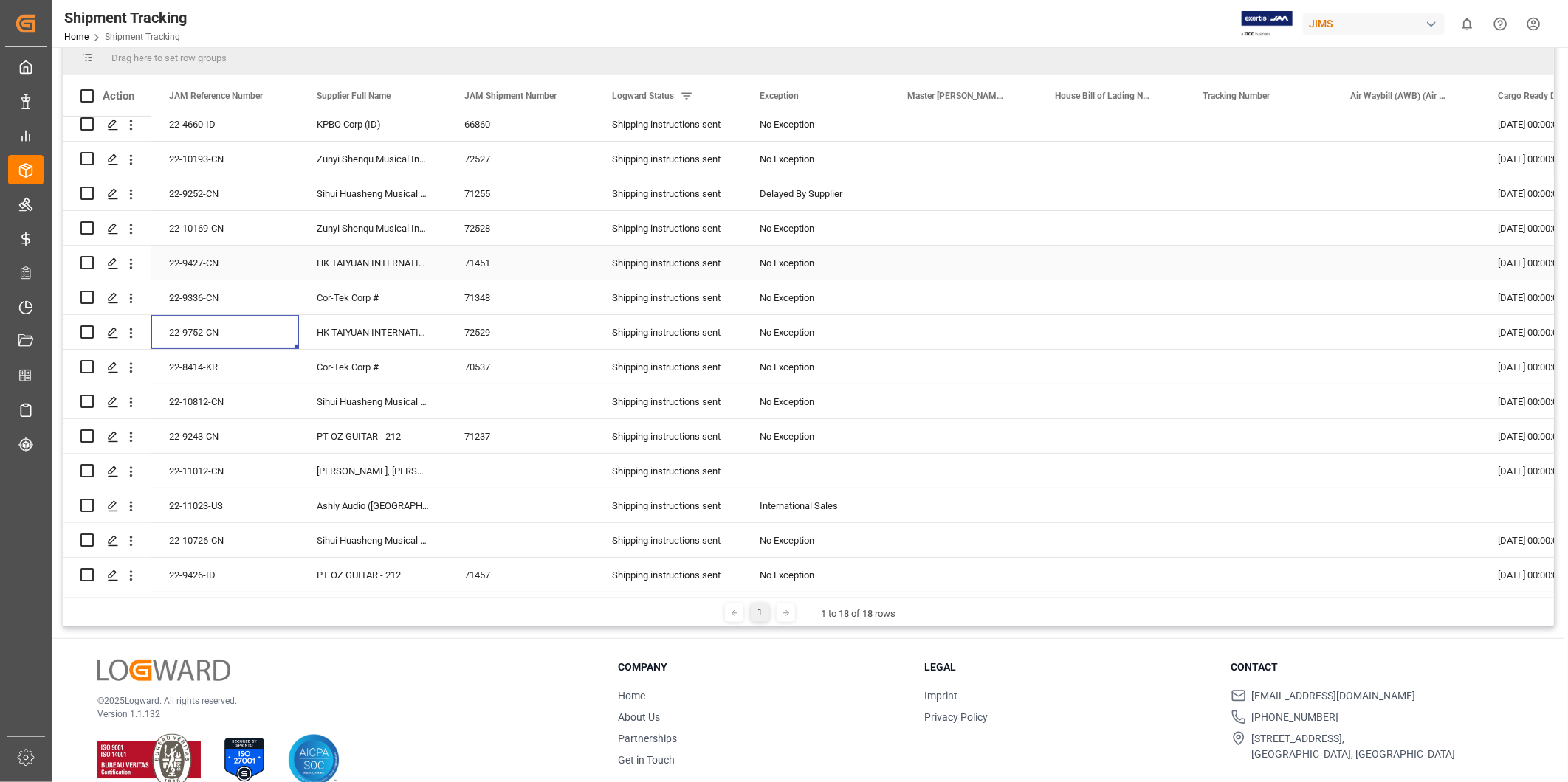
scroll to position [218, 0]
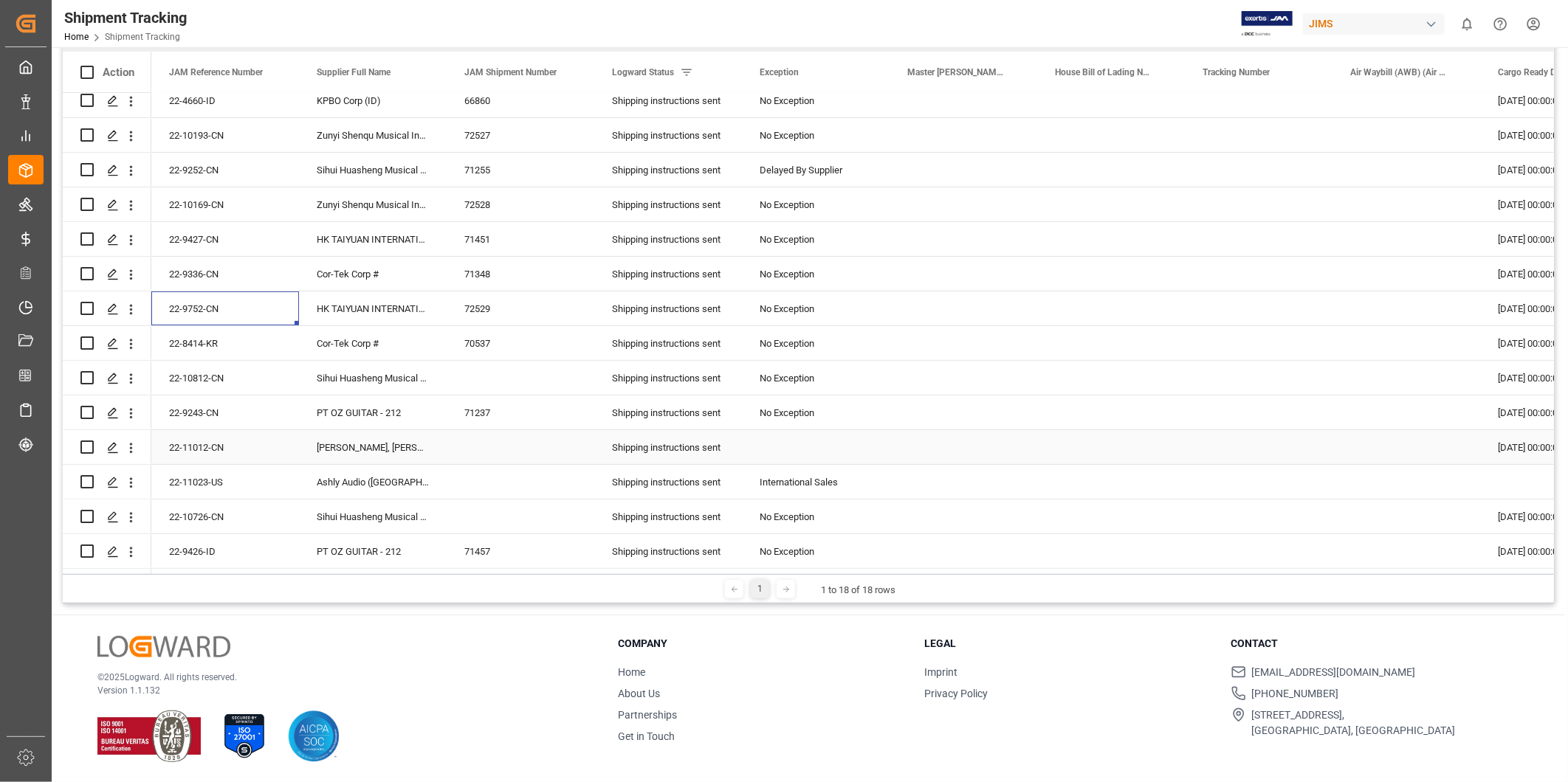
click at [246, 443] on div "22-11012-CN" at bounding box center [225, 446] width 147 height 34
click at [247, 479] on div "22-11023-US" at bounding box center [225, 481] width 147 height 34
click at [748, 467] on div "International Sales" at bounding box center [816, 481] width 147 height 34
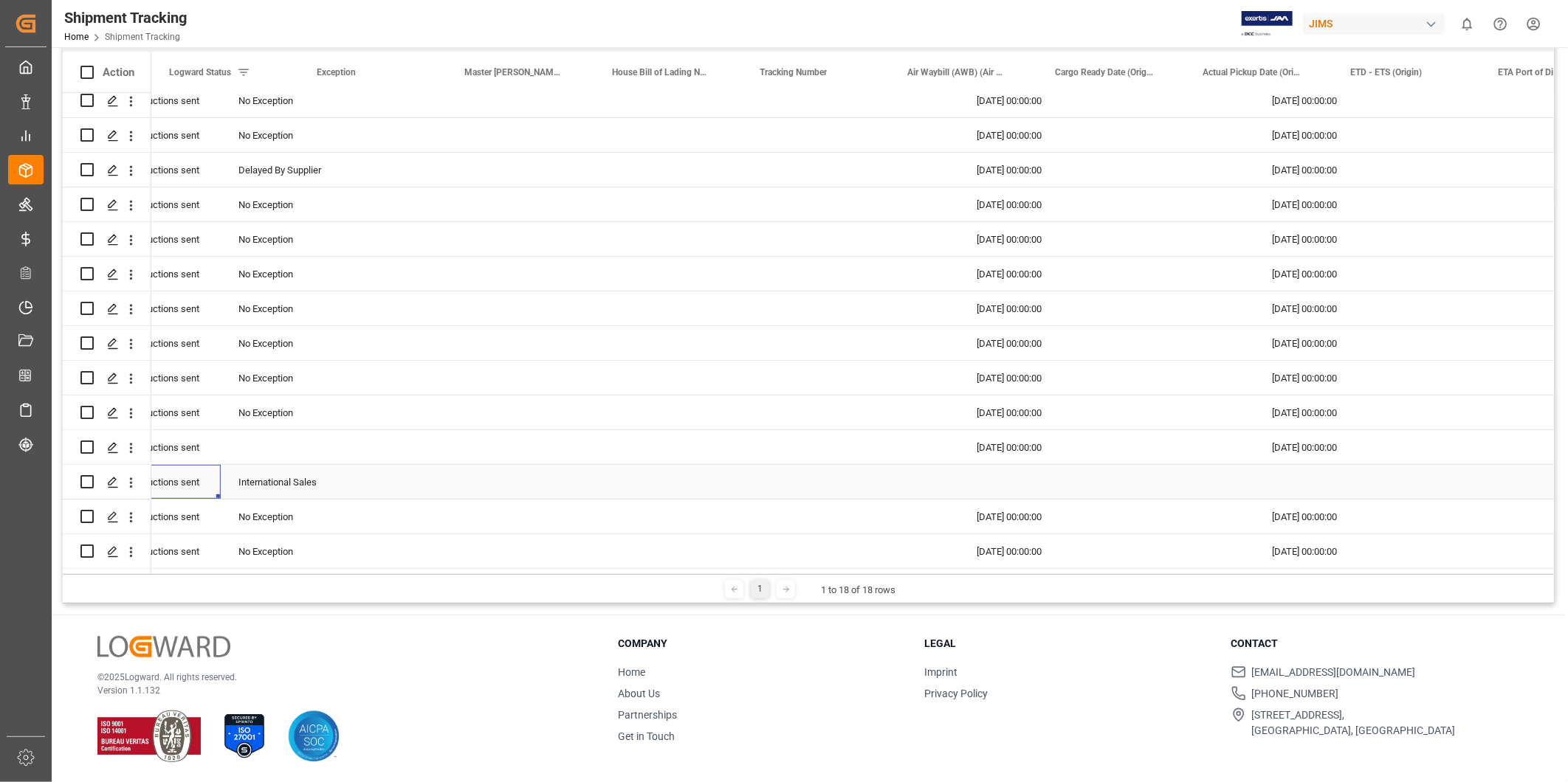
scroll to position [0, 0]
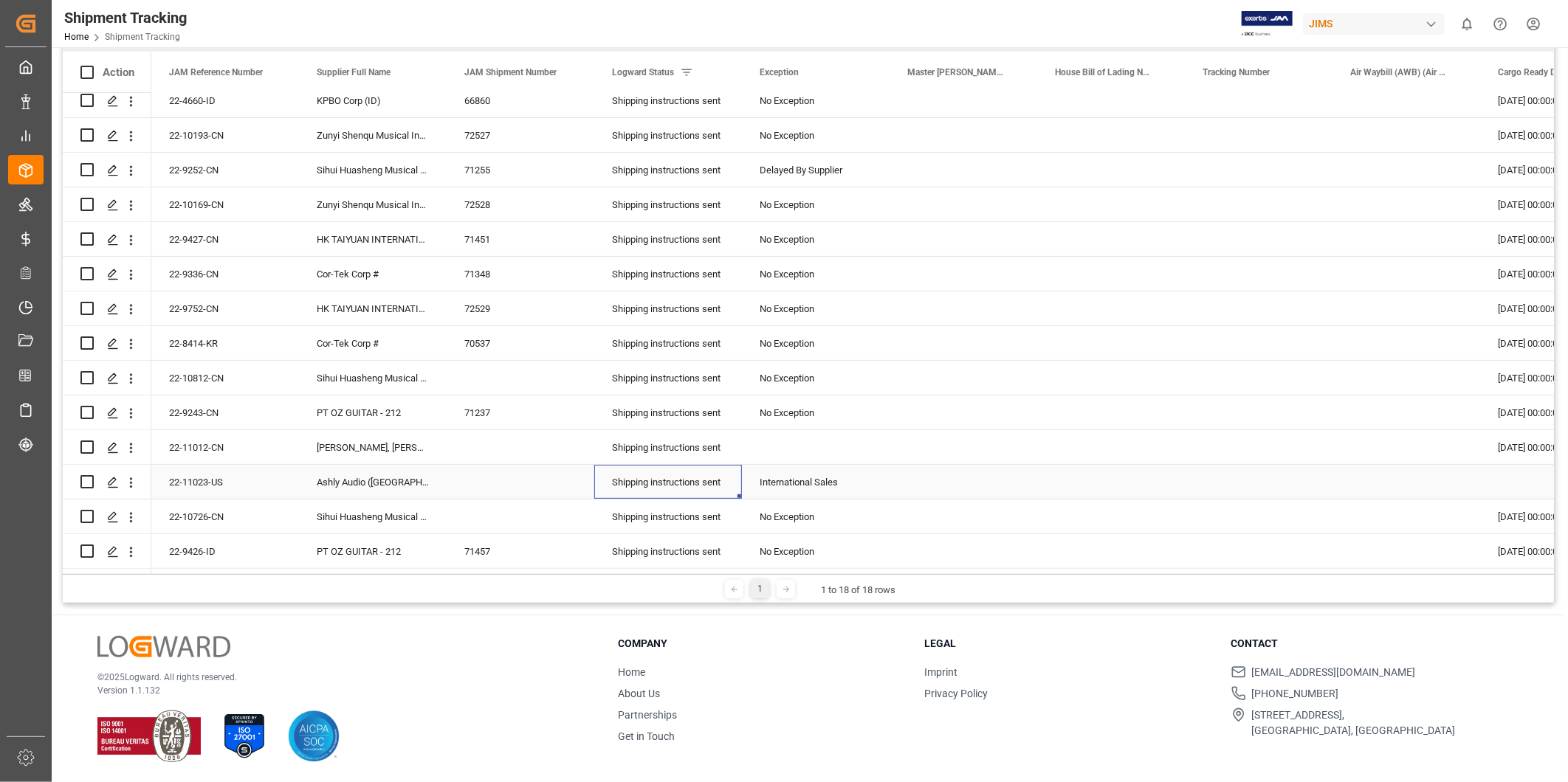
click at [714, 477] on div "Shipping instructions sent" at bounding box center [668, 482] width 112 height 34
click at [717, 491] on icon "open menu" at bounding box center [715, 492] width 17 height 17
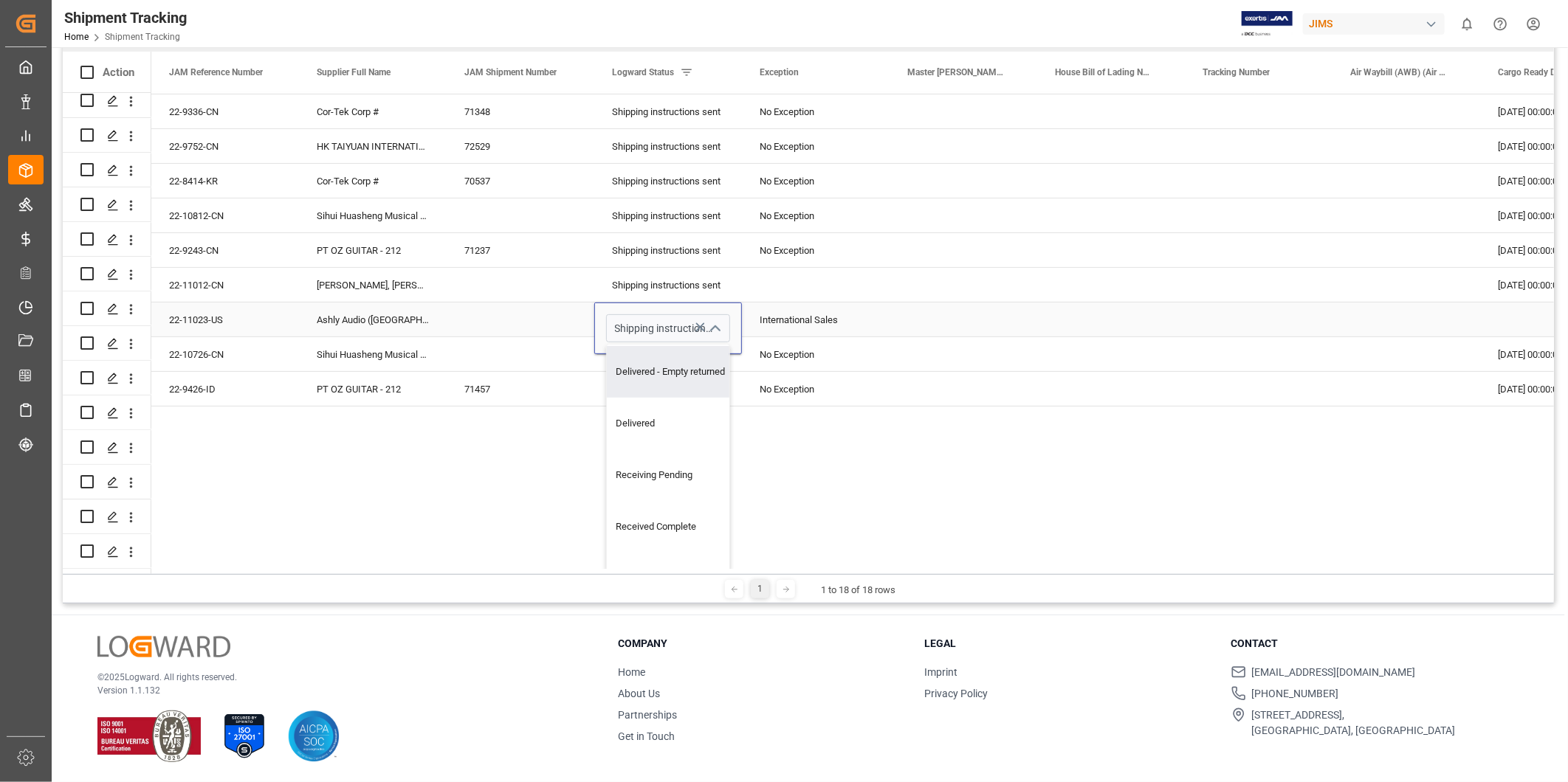
scroll to position [249, 0]
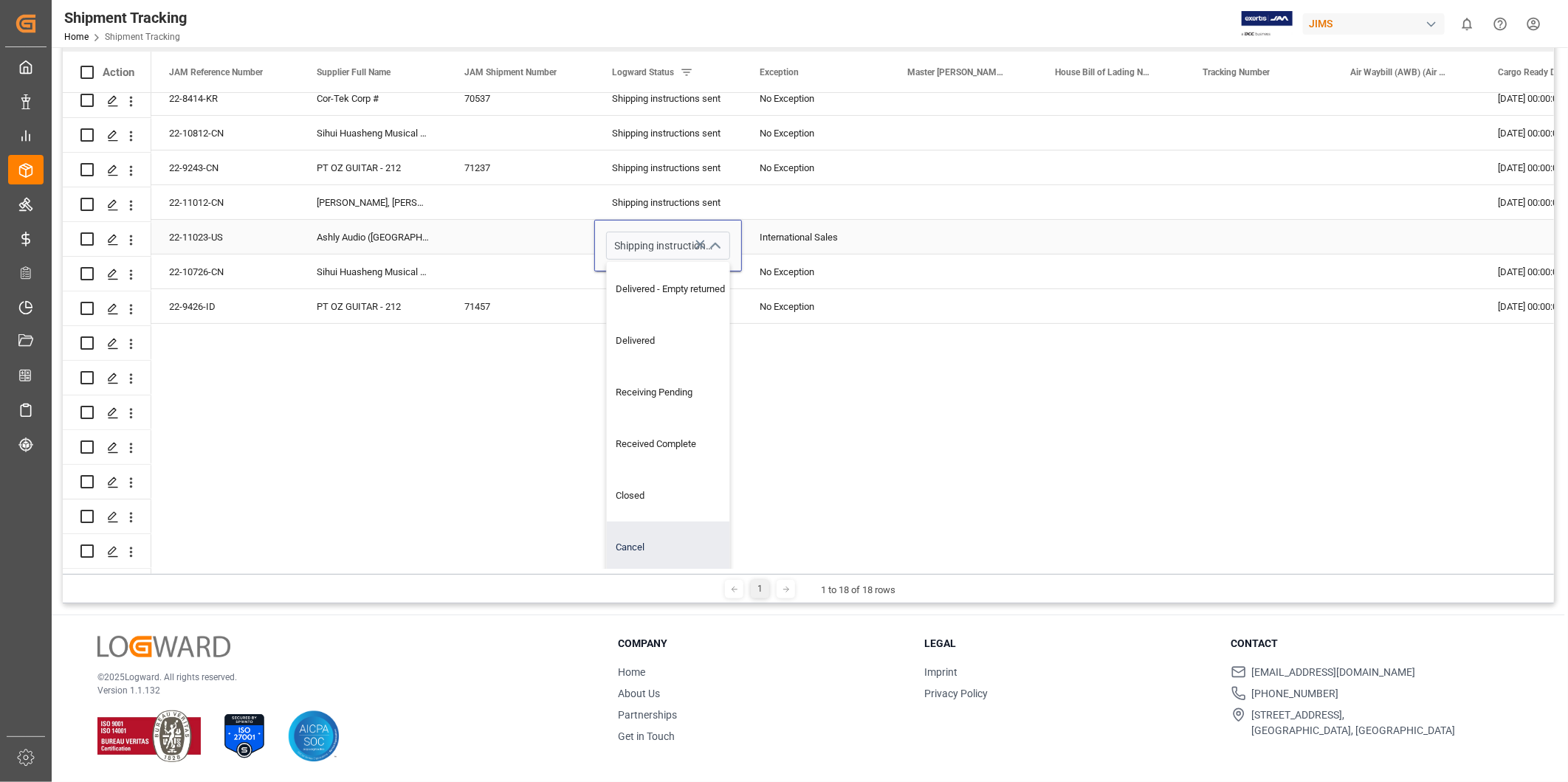
click at [718, 527] on div "Cancel" at bounding box center [681, 548] width 148 height 52
type input "Cancel"
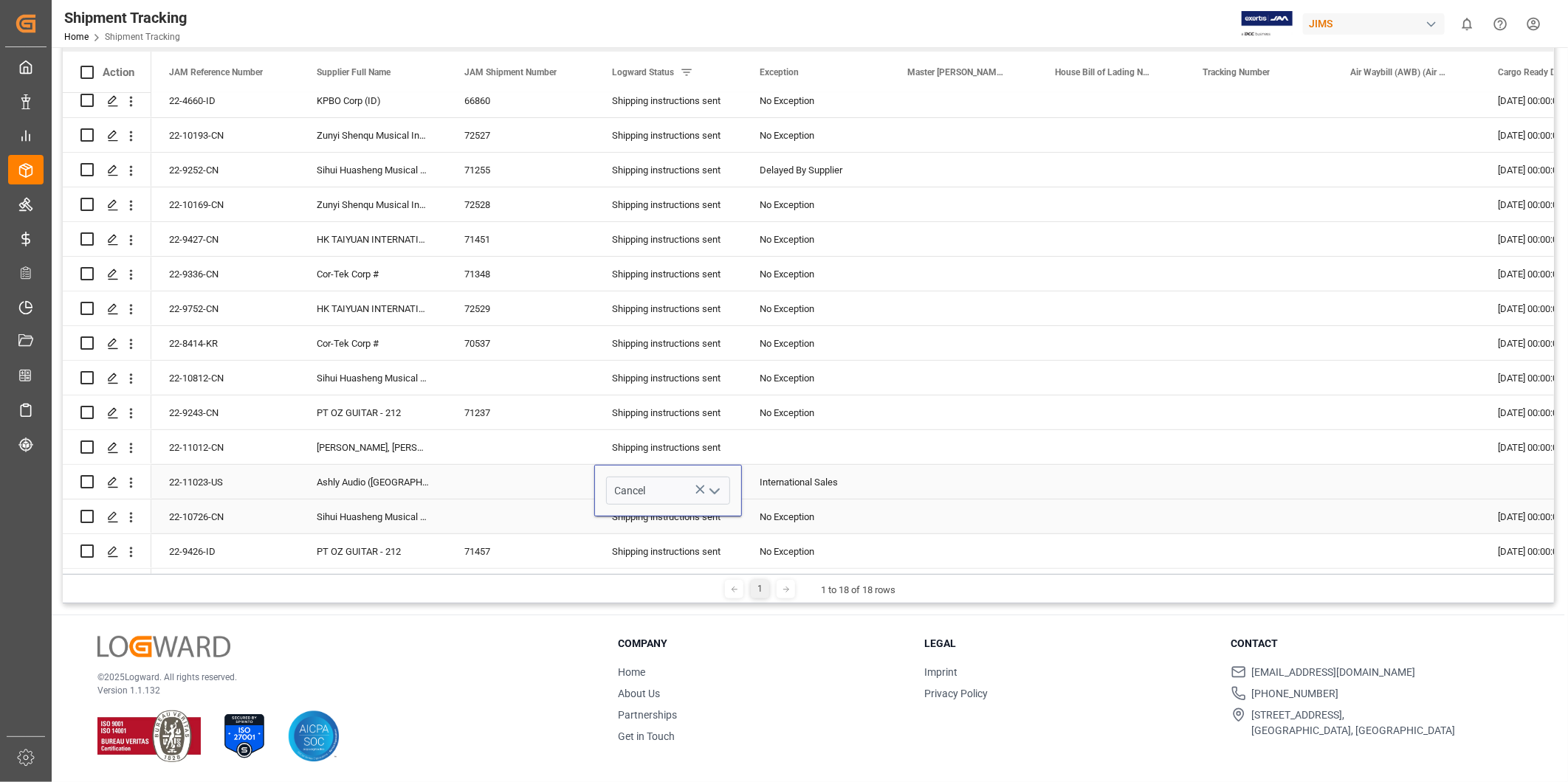
scroll to position [0, 0]
click at [834, 480] on div "International Sales" at bounding box center [815, 482] width 112 height 34
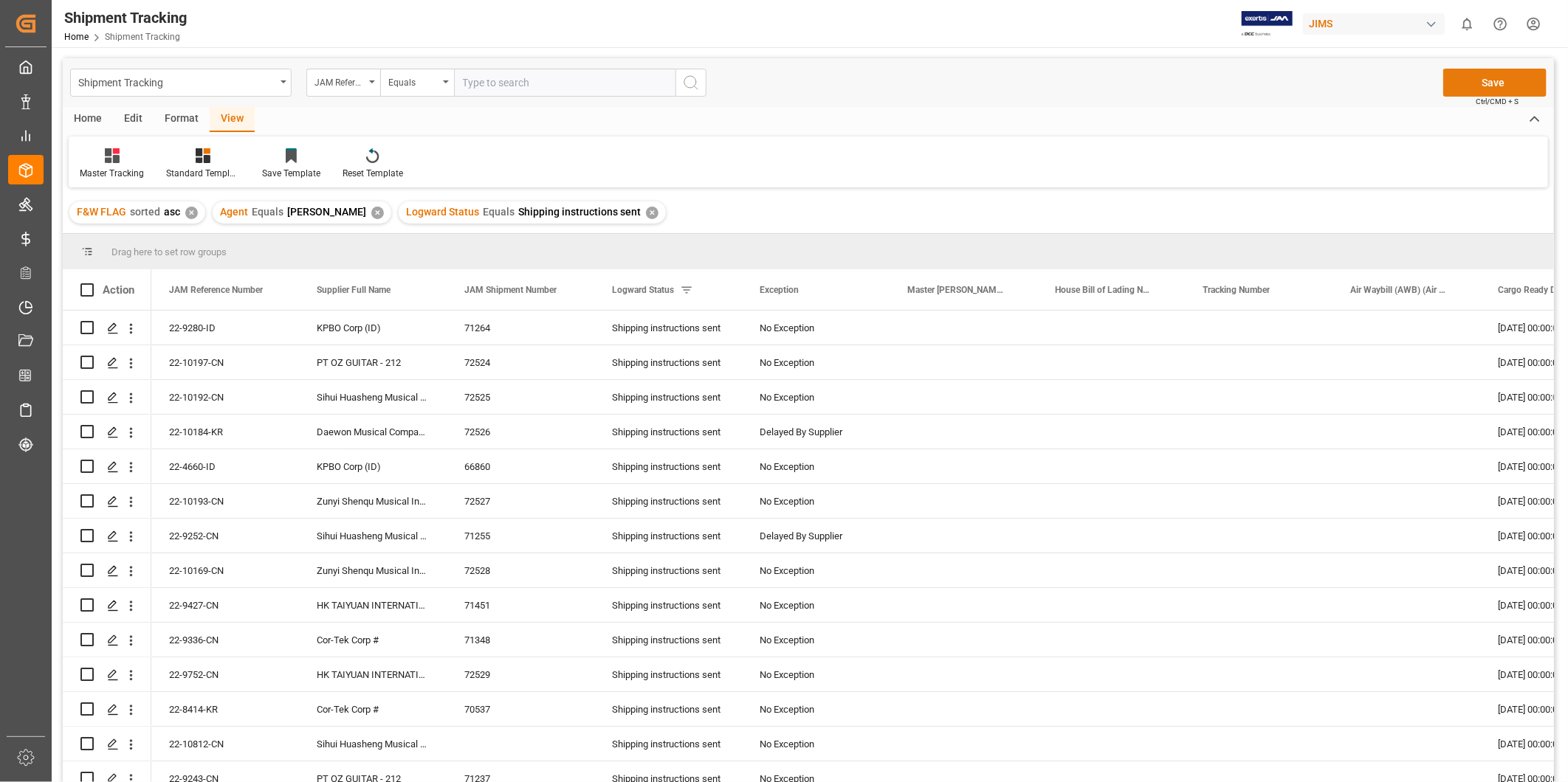
click at [1473, 88] on button "Save" at bounding box center [1494, 82] width 103 height 28
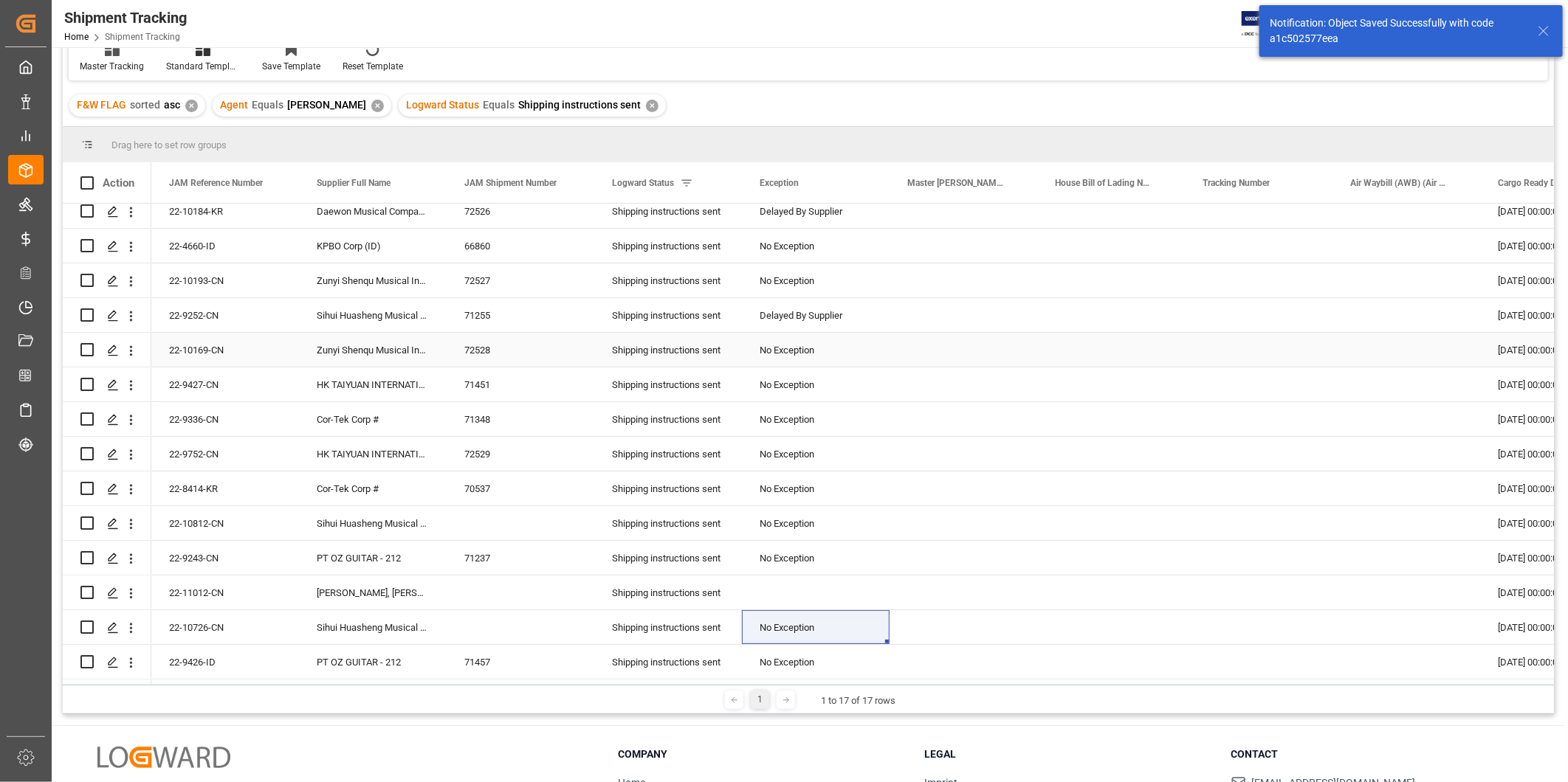
scroll to position [218, 0]
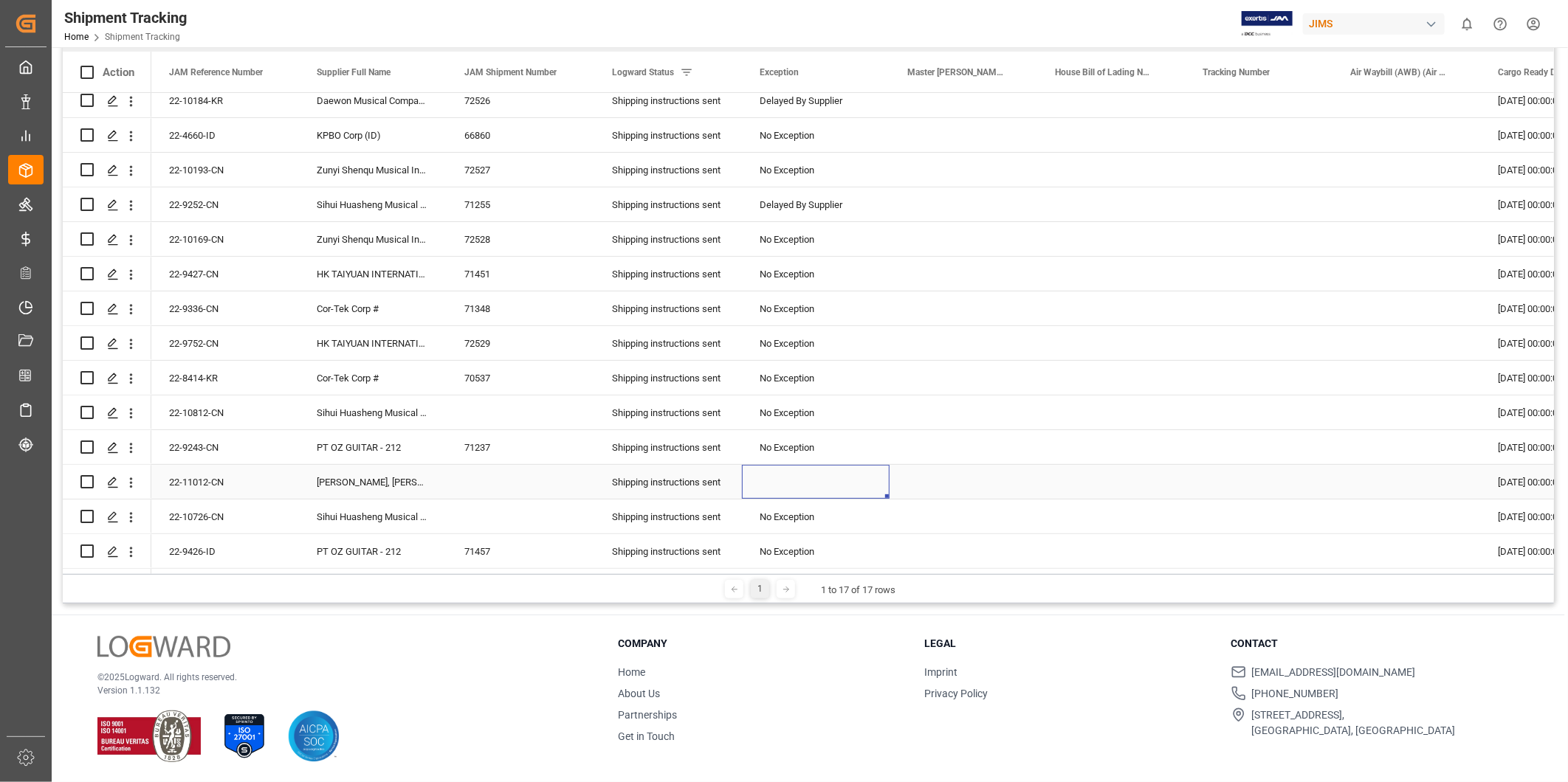
click at [825, 466] on div "Press SPACE to select this row." at bounding box center [816, 481] width 147 height 34
click at [247, 479] on div "22-11012-CN" at bounding box center [225, 481] width 147 height 34
click at [899, 574] on div "1 1 to 17 of 17 rows" at bounding box center [808, 589] width 1492 height 29
drag, startPoint x: 886, startPoint y: 573, endPoint x: 971, endPoint y: 571, distance: 85.0
click at [971, 571] on div "Drag here to set row groups Drag here to set column labels Action JAM Reference…" at bounding box center [808, 310] width 1492 height 588
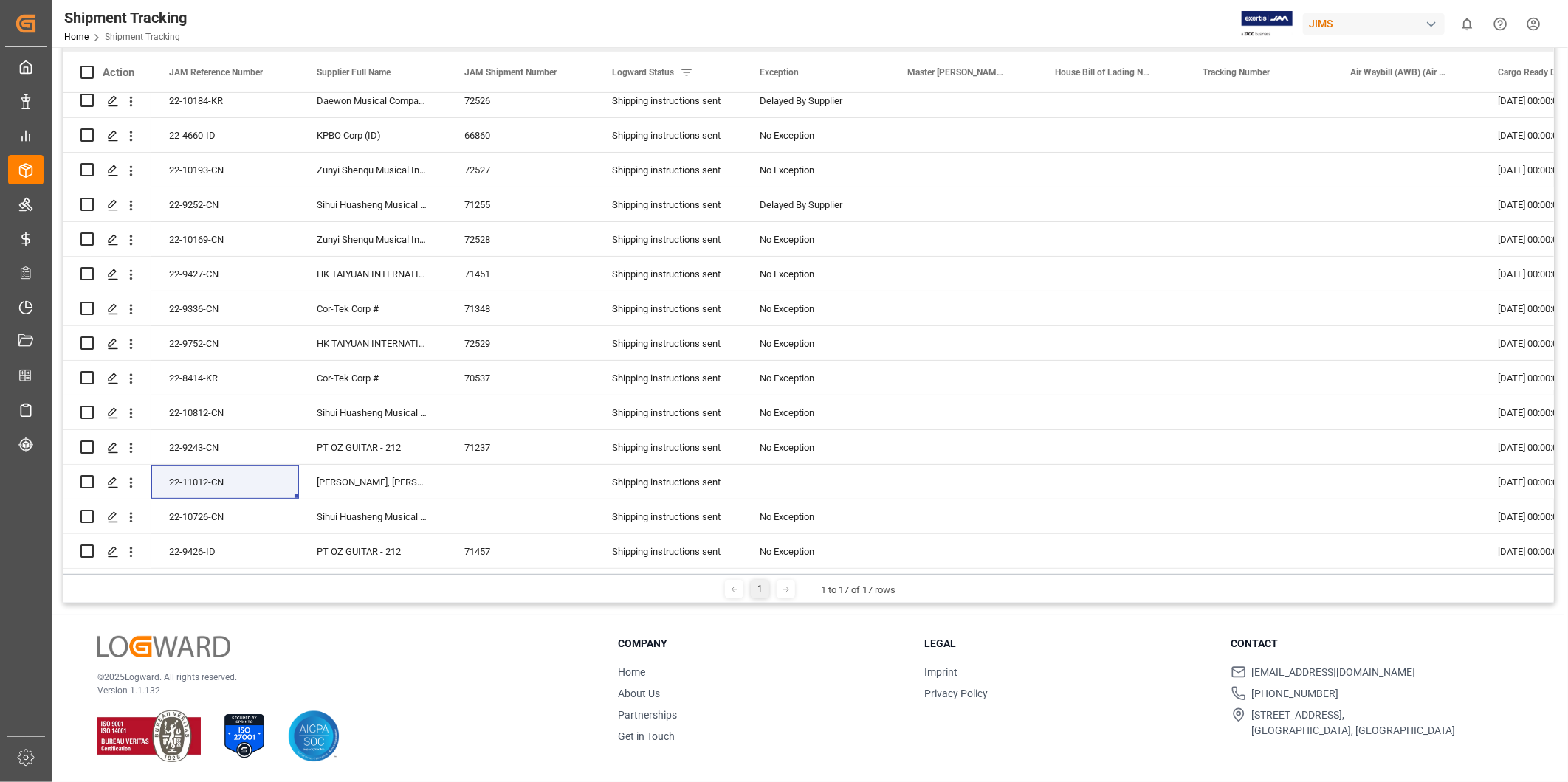
click at [1173, 622] on div "© 2025 Logward. All rights reserved. Version 1.1.132 Company Home About Us Part…" at bounding box center [808, 699] width 1513 height 167
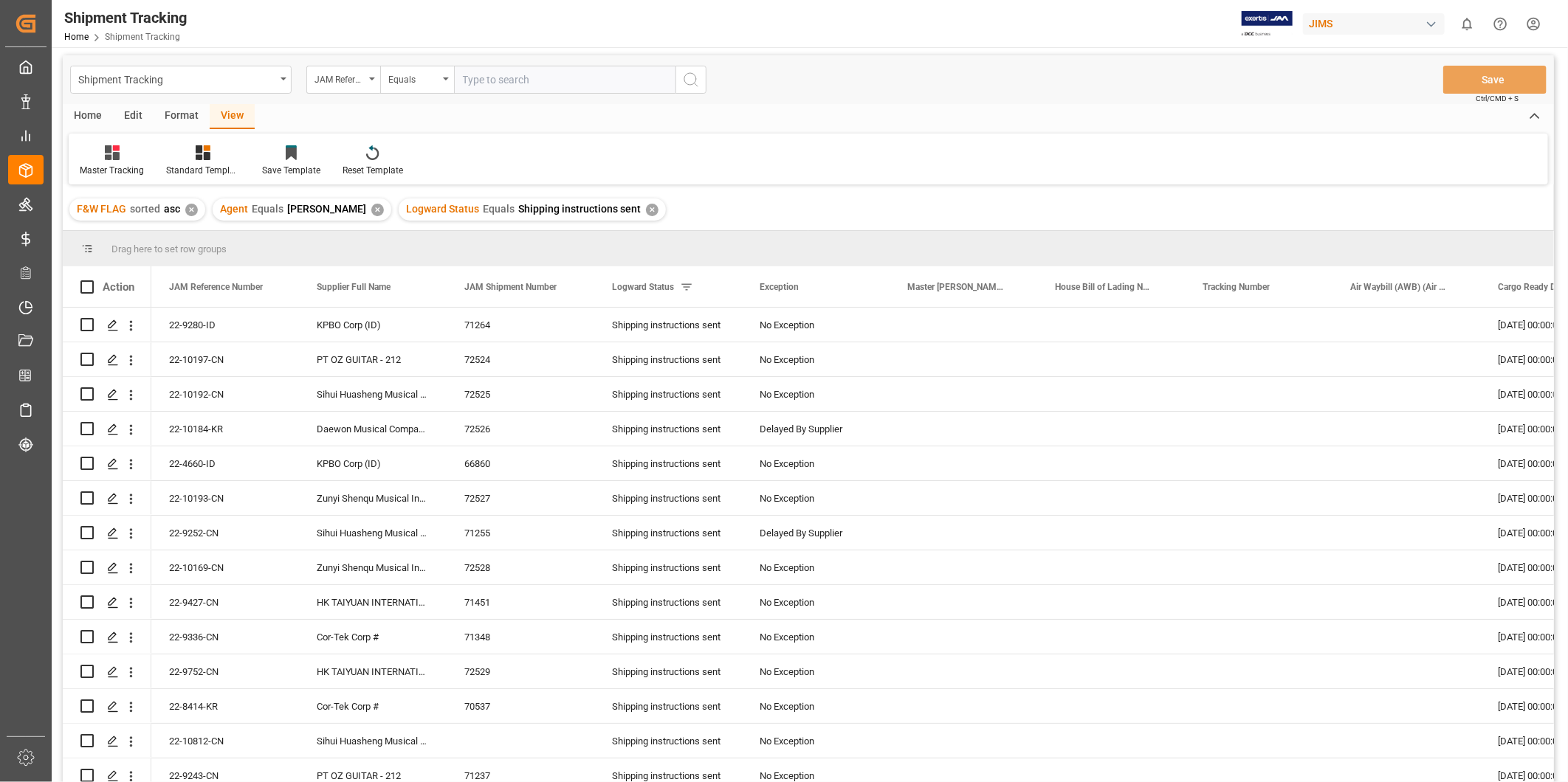
scroll to position [0, 0]
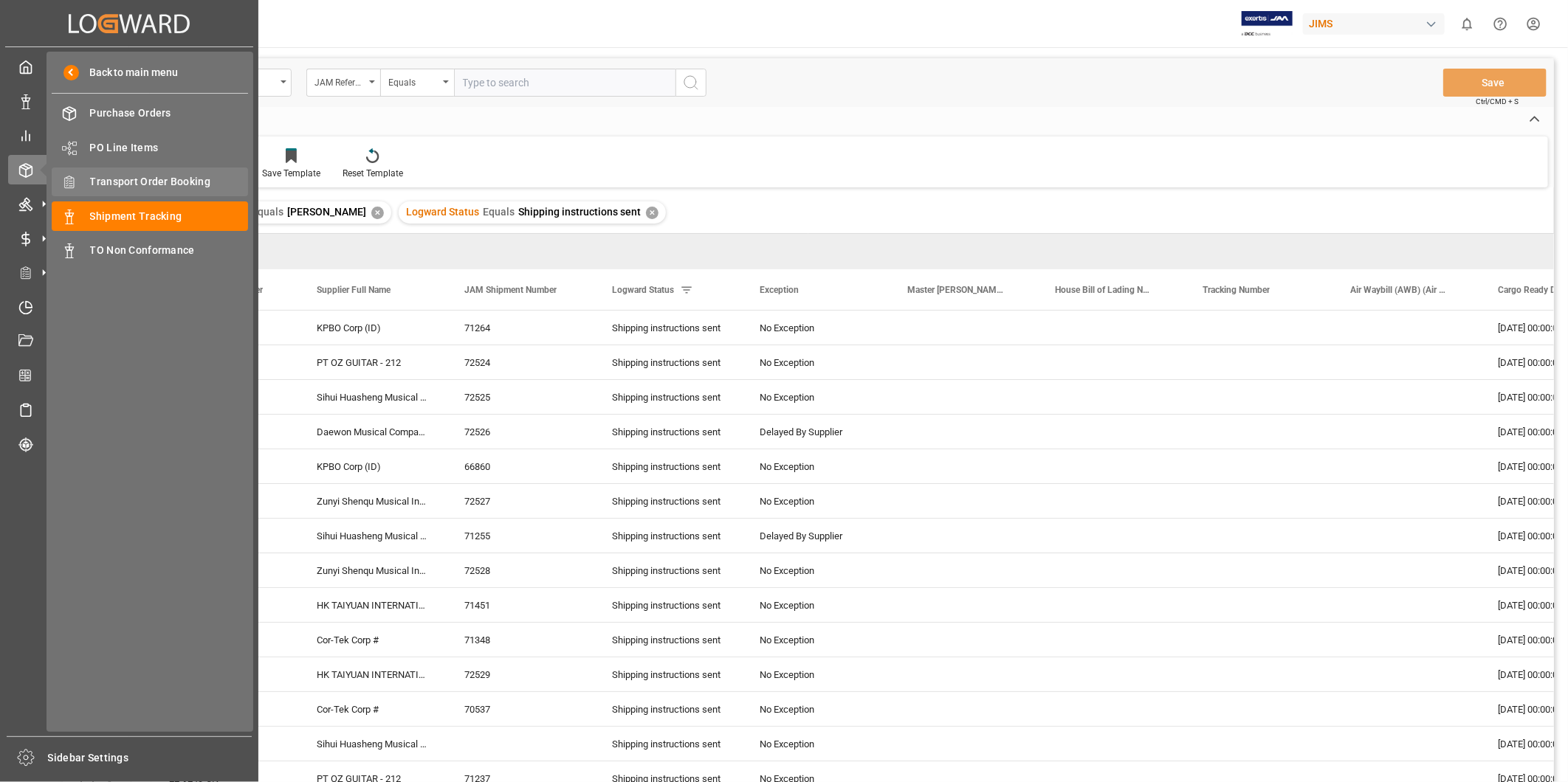
click at [147, 183] on span "Transport Order Booking" at bounding box center [169, 182] width 159 height 16
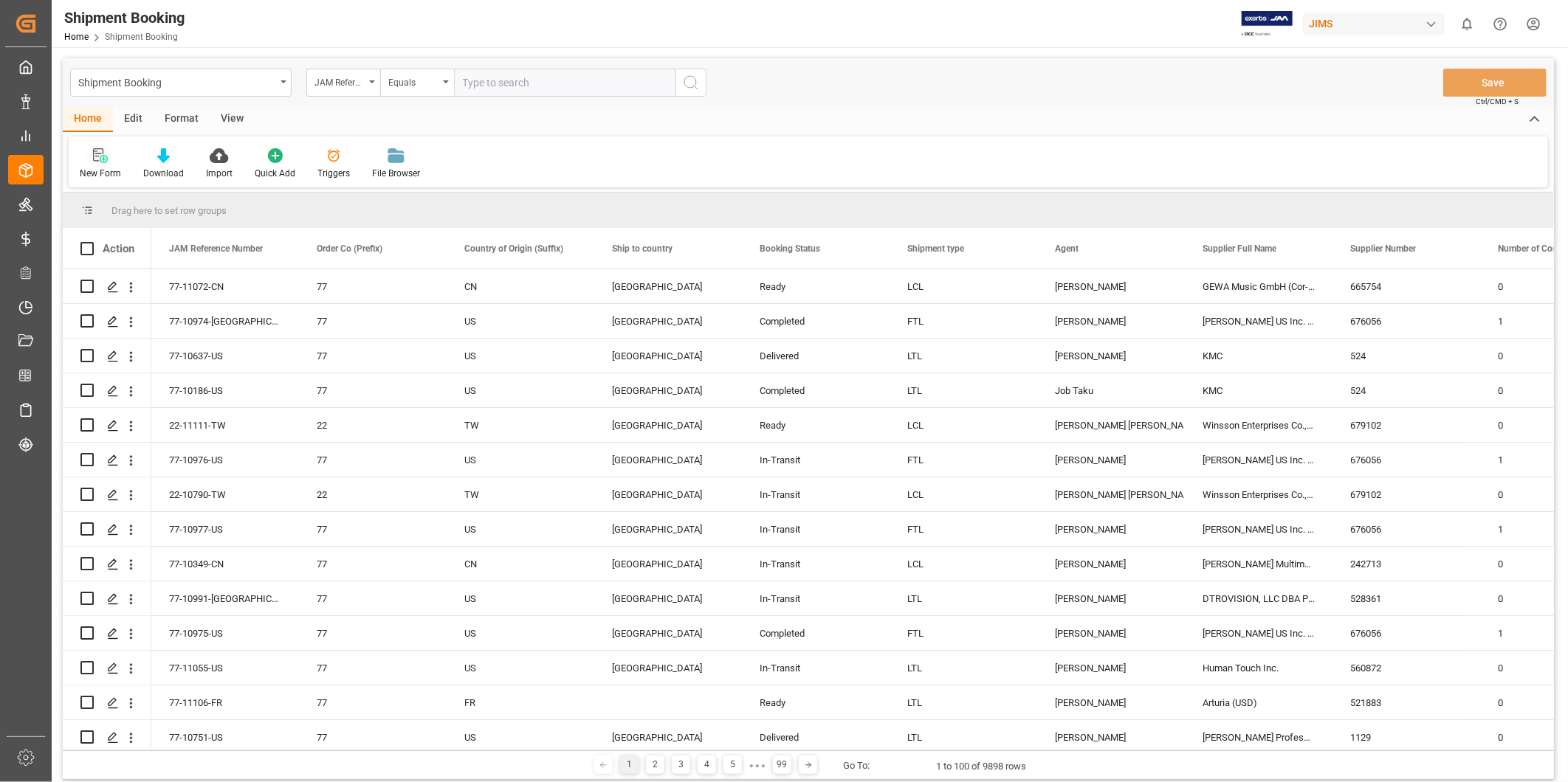
click at [112, 170] on div "New Form" at bounding box center [101, 173] width 42 height 13
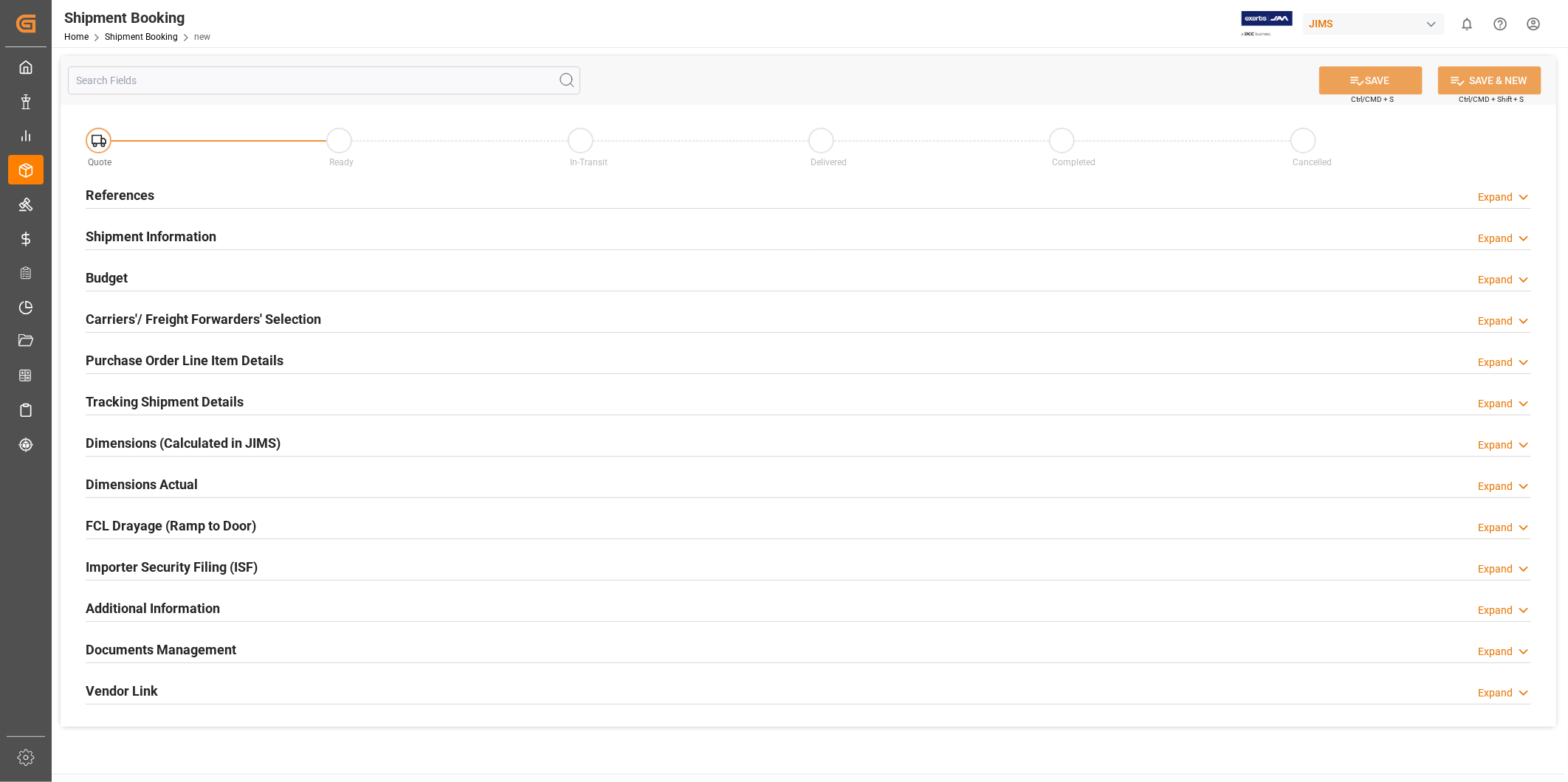
click at [1501, 192] on div "Expand" at bounding box center [1495, 198] width 35 height 16
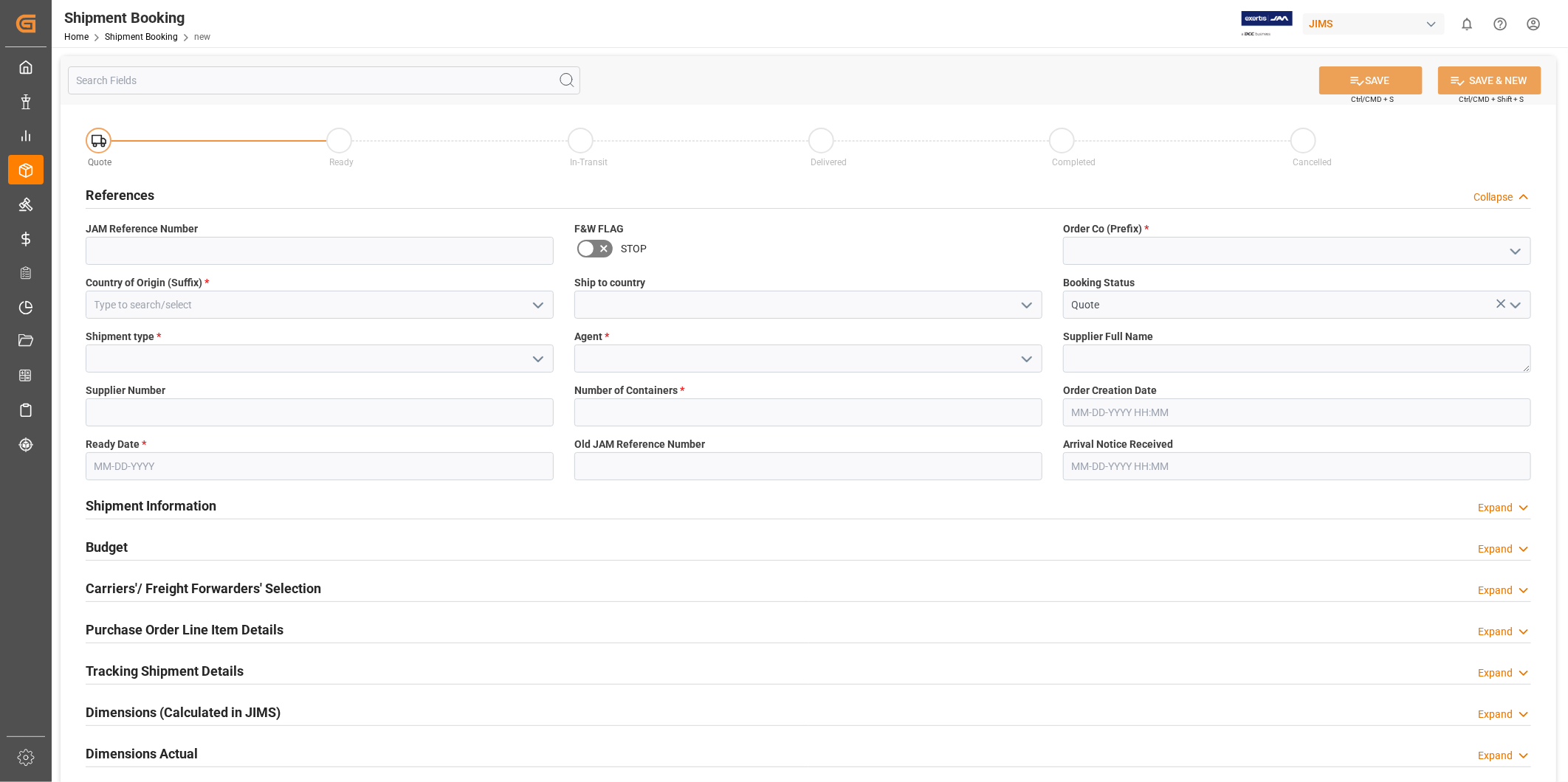
click at [1519, 247] on icon "open menu" at bounding box center [1516, 251] width 17 height 17
click at [1459, 279] on div "22" at bounding box center [1297, 283] width 467 height 33
type input "22"
click at [508, 305] on input at bounding box center [320, 304] width 468 height 28
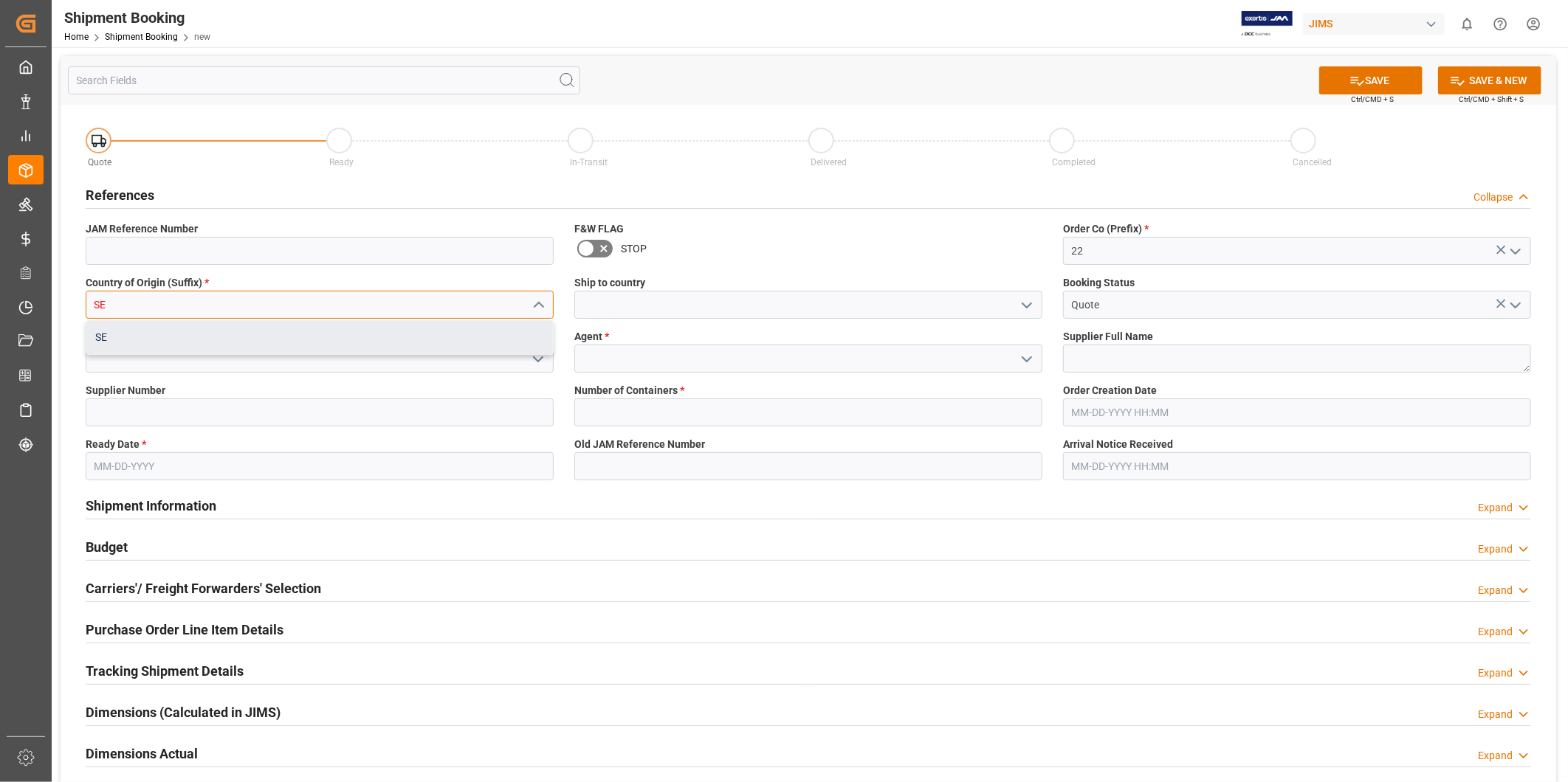
click at [430, 345] on div "SE" at bounding box center [320, 337] width 467 height 33
type input "SE"
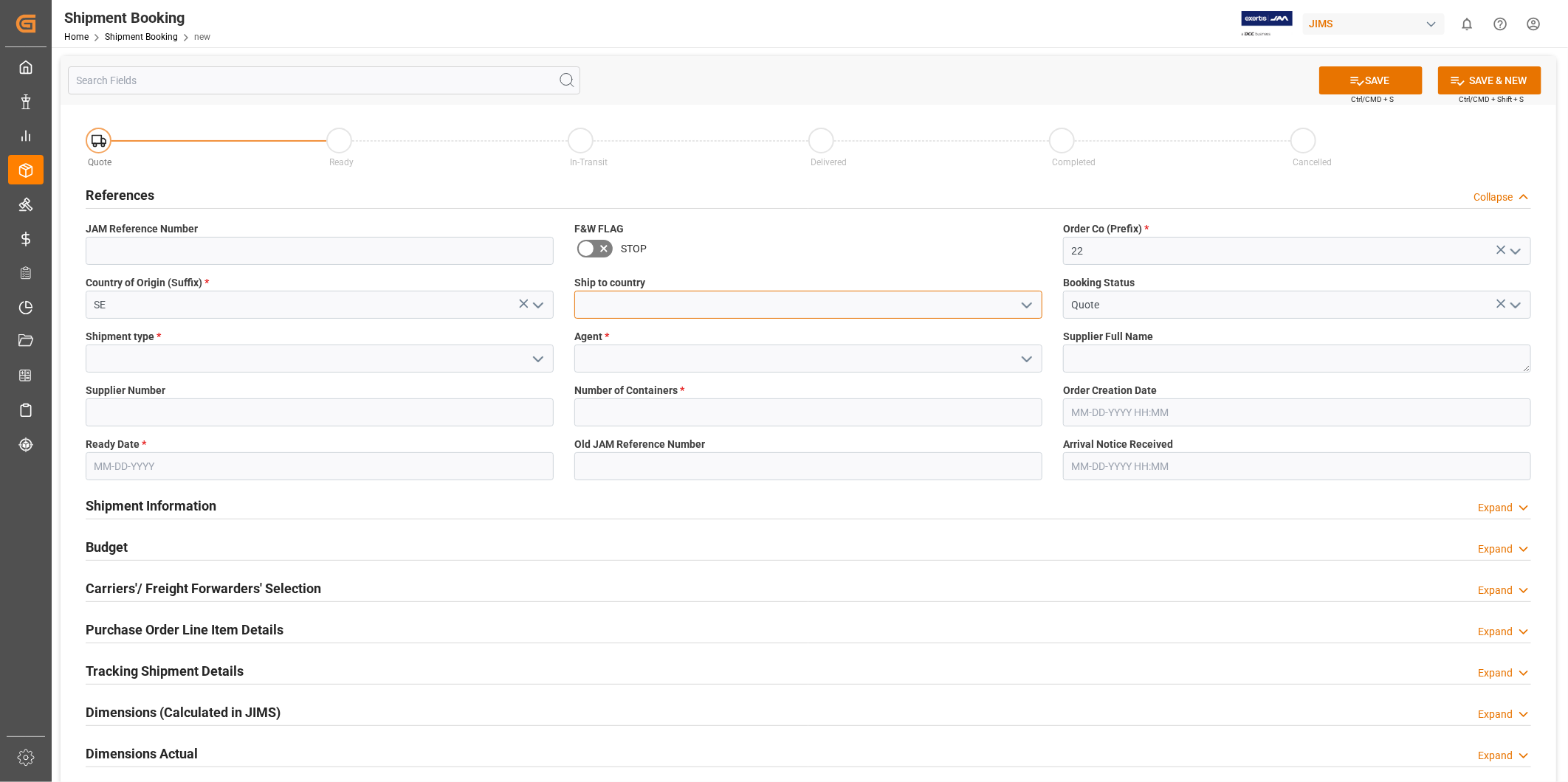
click at [768, 309] on input at bounding box center [808, 304] width 468 height 28
